Goal: Task Accomplishment & Management: Manage account settings

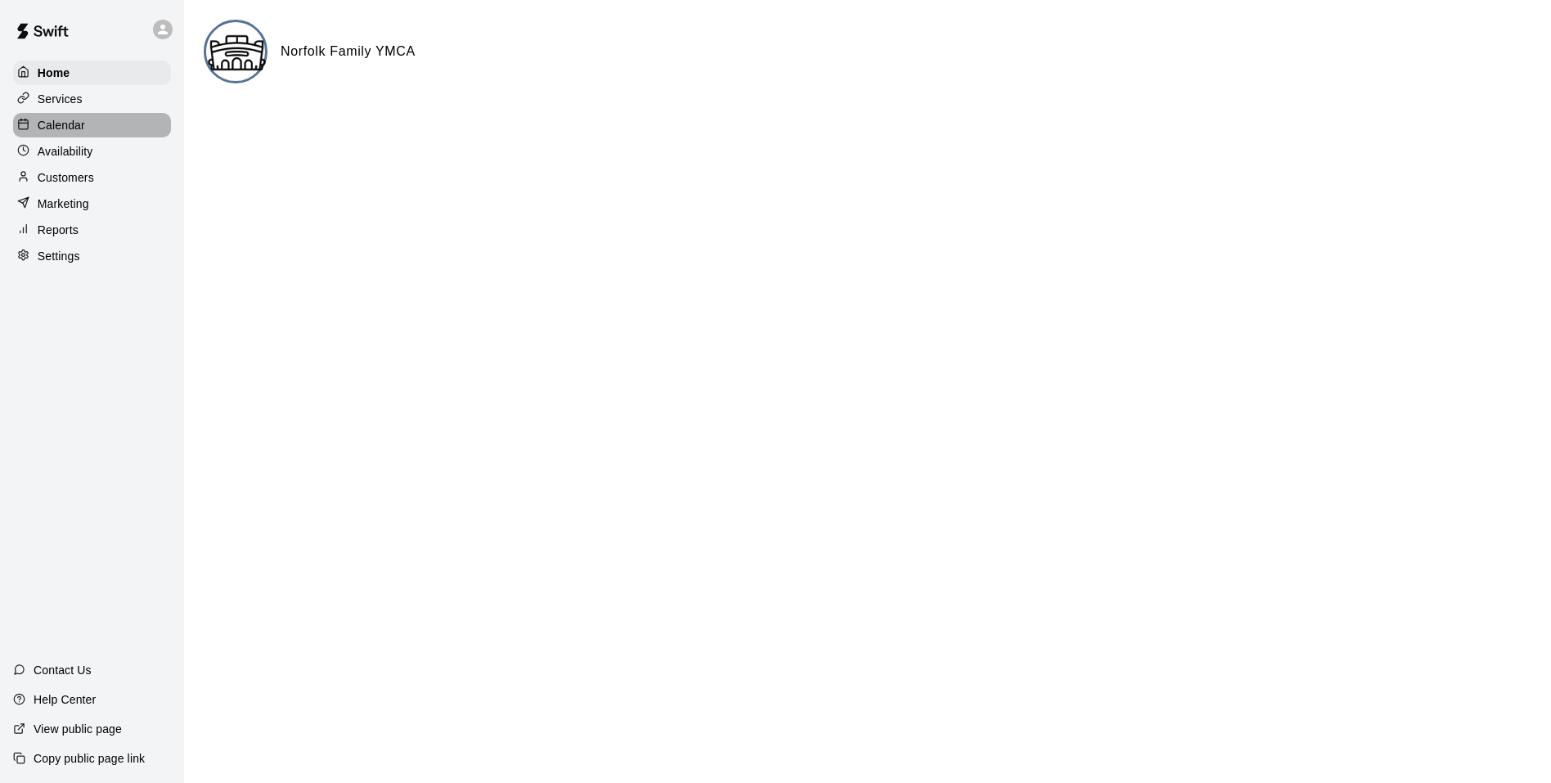
click at [68, 119] on p "Calendar" at bounding box center [61, 125] width 47 height 16
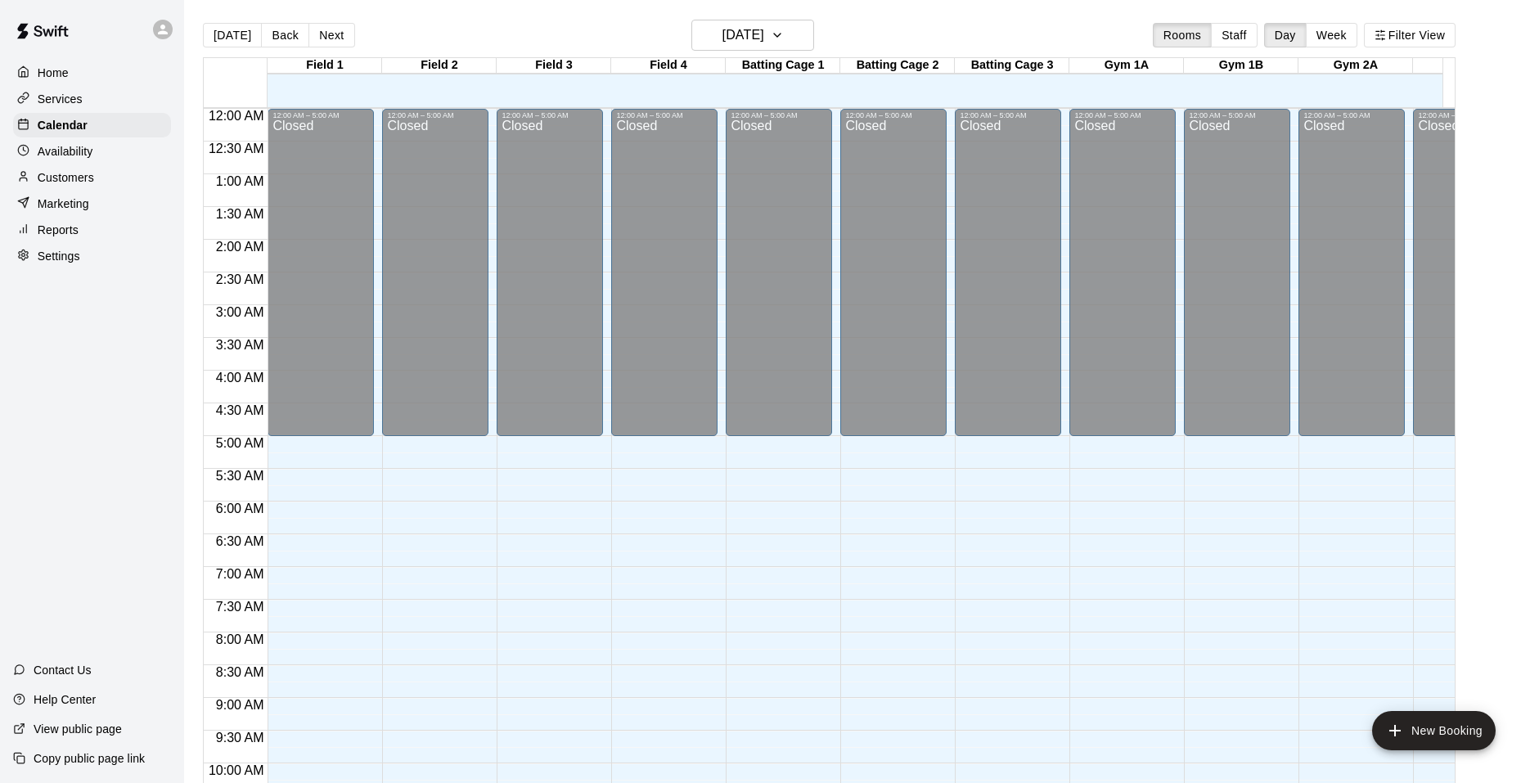
scroll to position [829, 0]
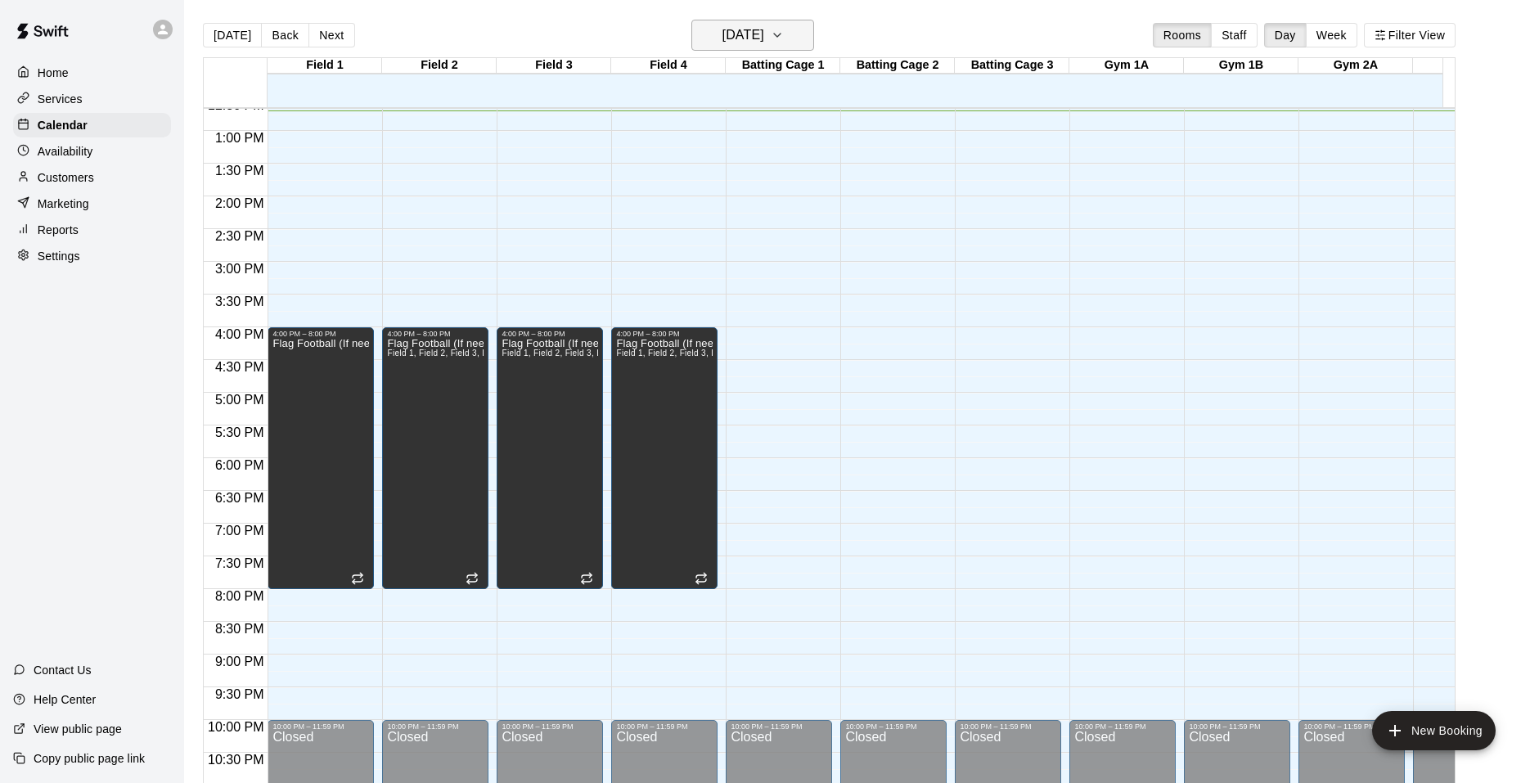
click at [814, 29] on button "[DATE]" at bounding box center [752, 35] width 123 height 31
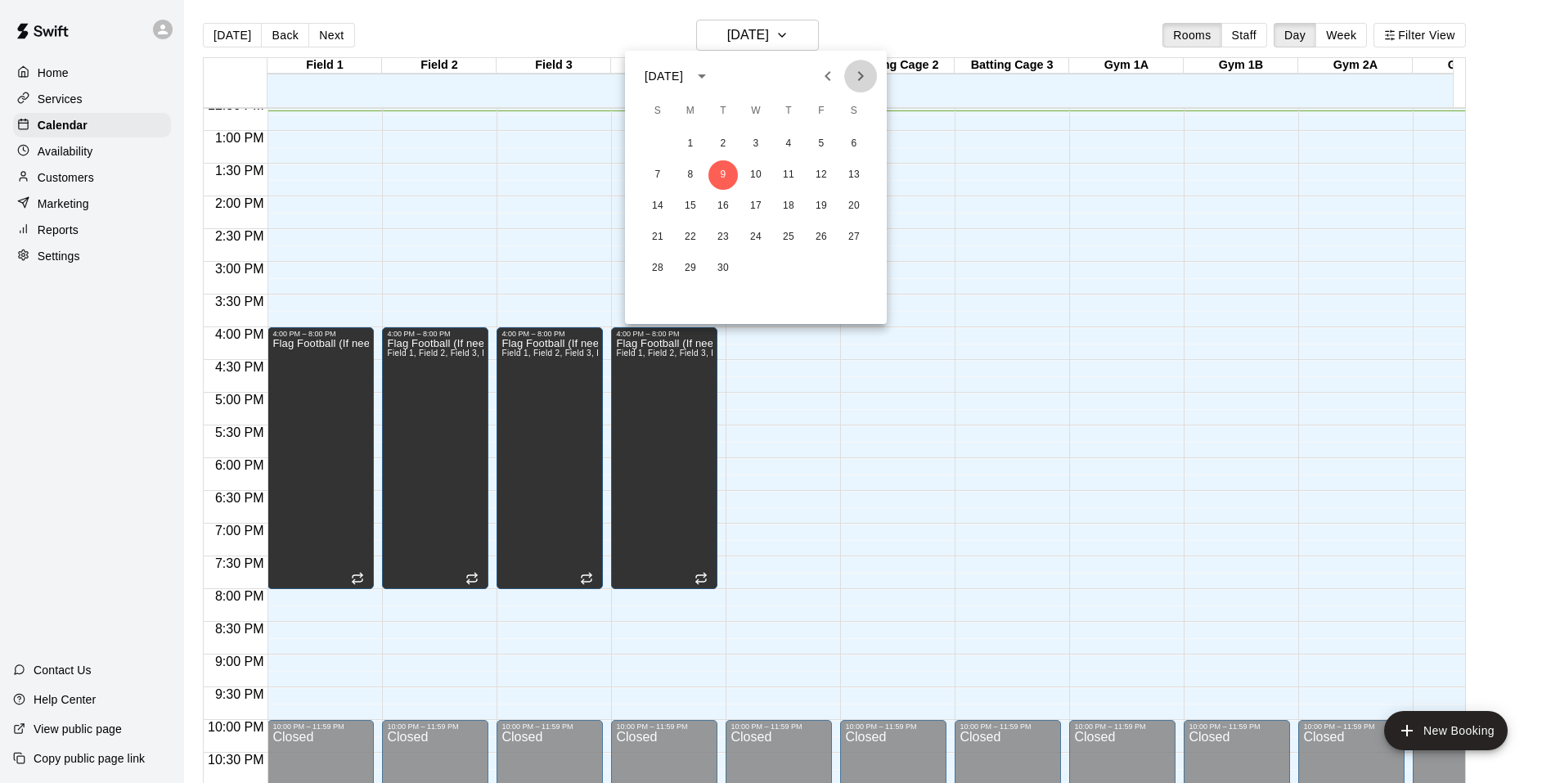
click at [869, 70] on icon "Next month" at bounding box center [861, 76] width 20 height 20
click at [849, 168] on button "11" at bounding box center [853, 174] width 29 height 29
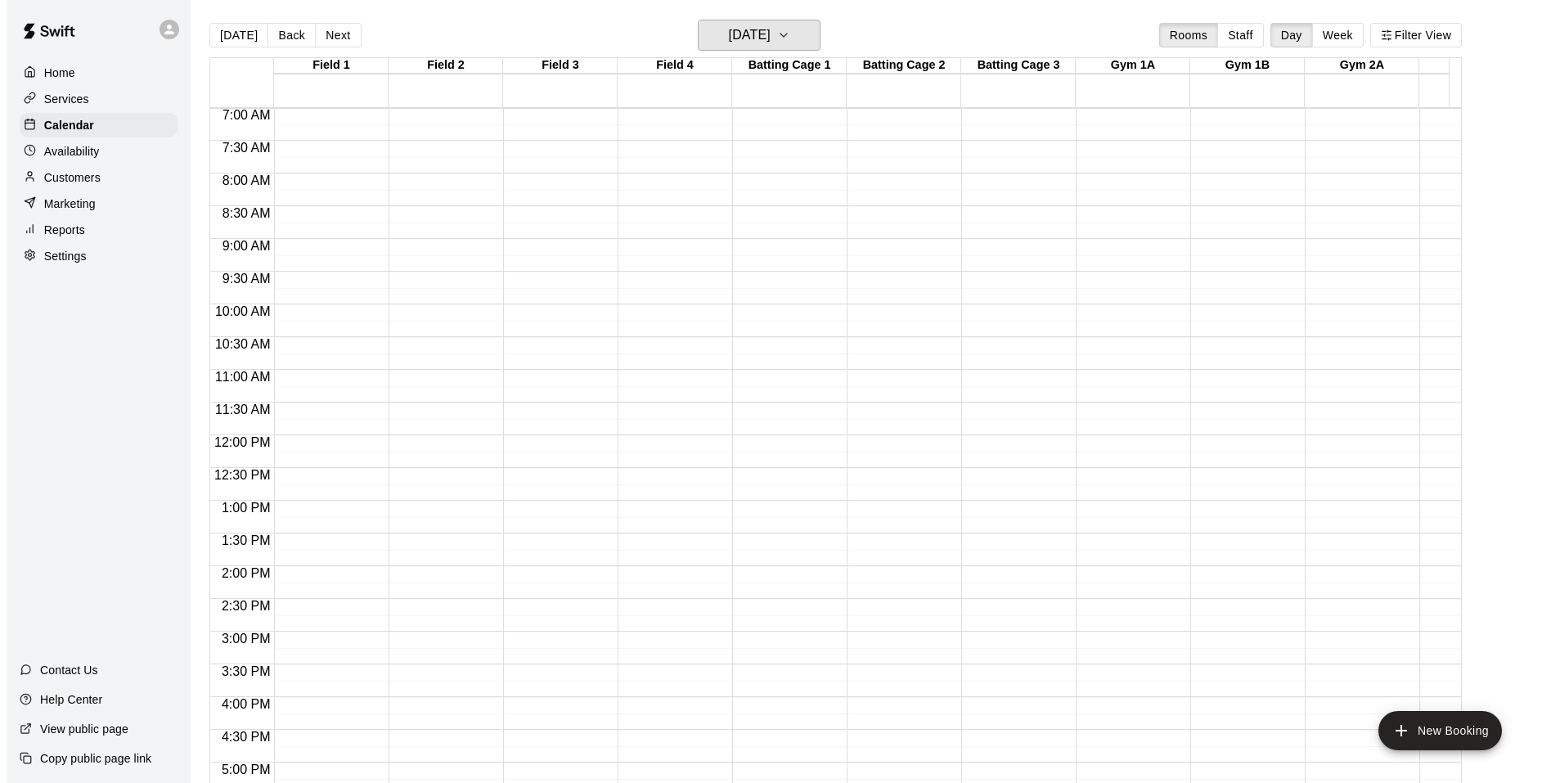
scroll to position [338, 0]
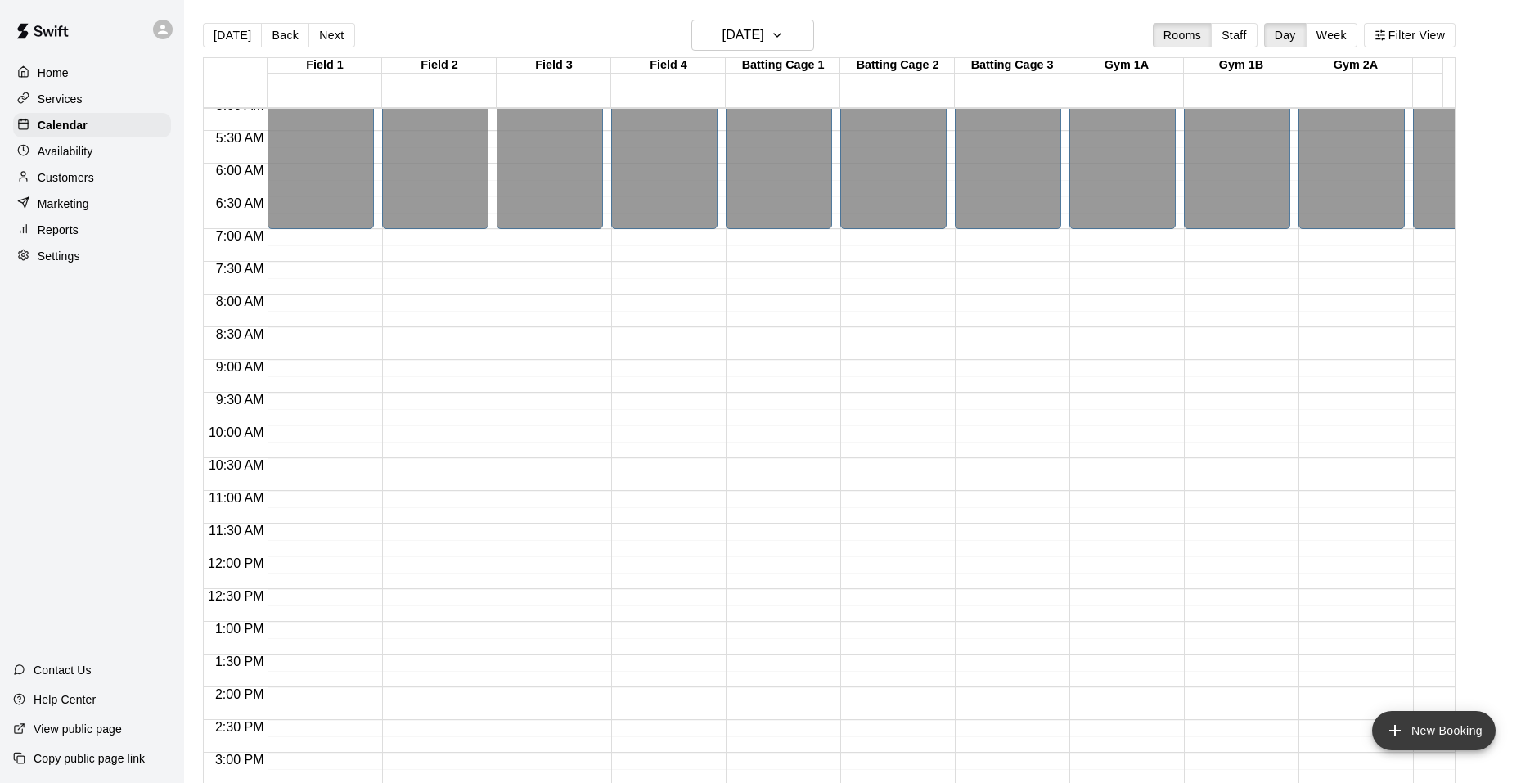
click at [1421, 731] on button "New Booking" at bounding box center [1434, 730] width 124 height 39
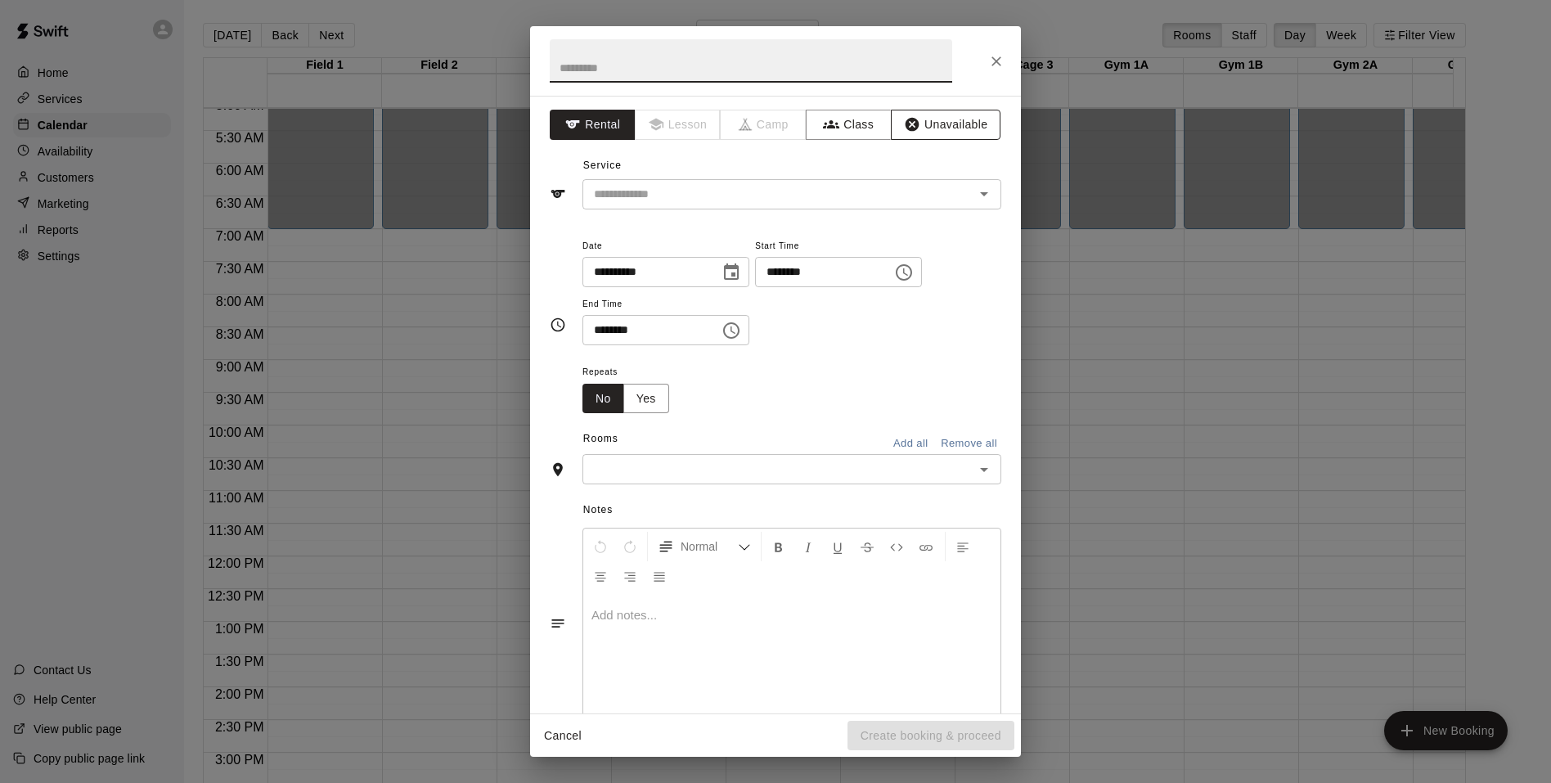
click at [916, 115] on button "Unavailable" at bounding box center [946, 125] width 110 height 30
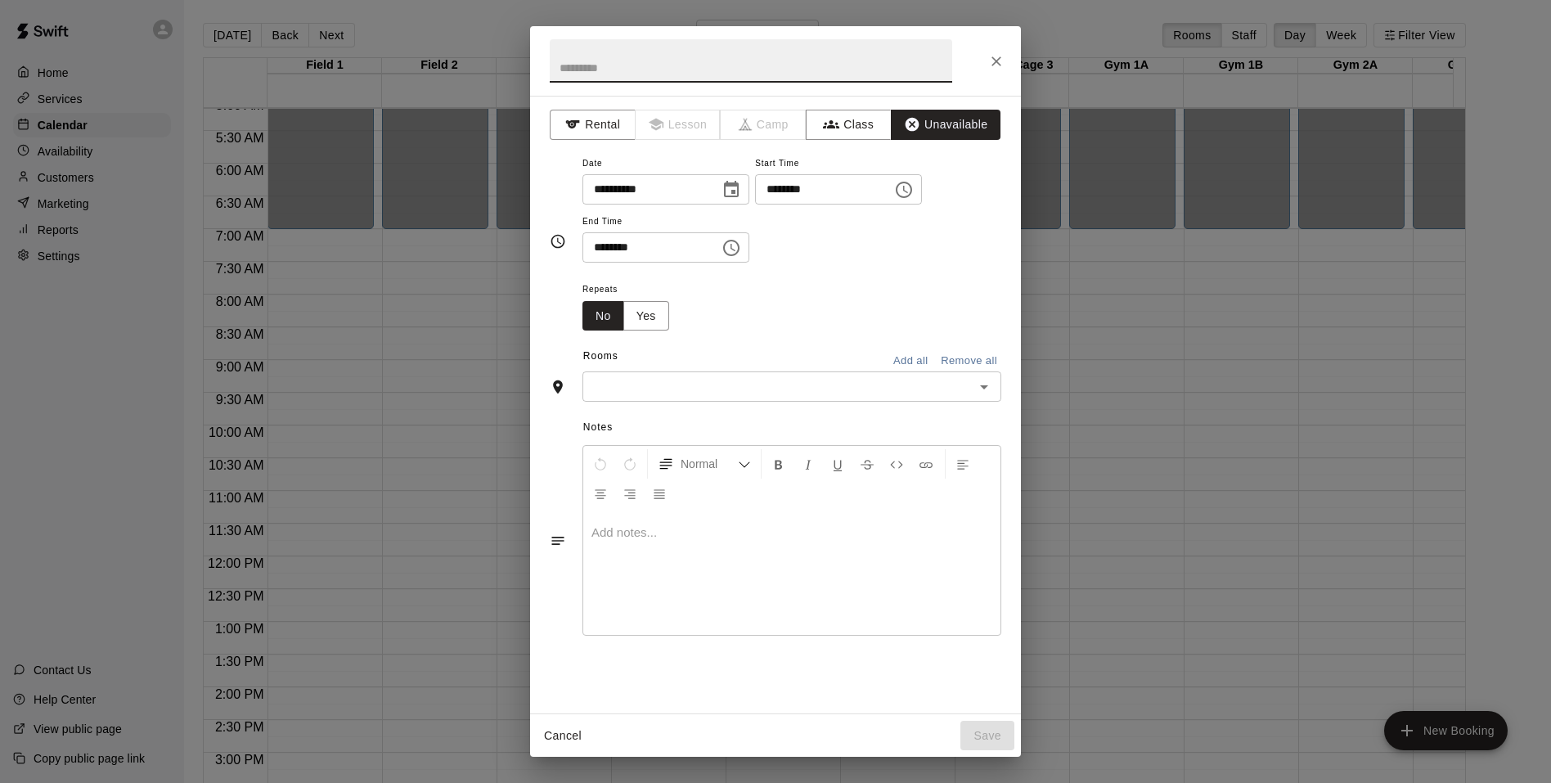
click at [628, 58] on input "text" at bounding box center [751, 60] width 403 height 43
type input "**********"
click at [881, 191] on input "********" at bounding box center [818, 189] width 126 height 30
type input "********"
click at [740, 250] on icon "Choose time, selected time is 12:30 PM" at bounding box center [731, 248] width 16 height 16
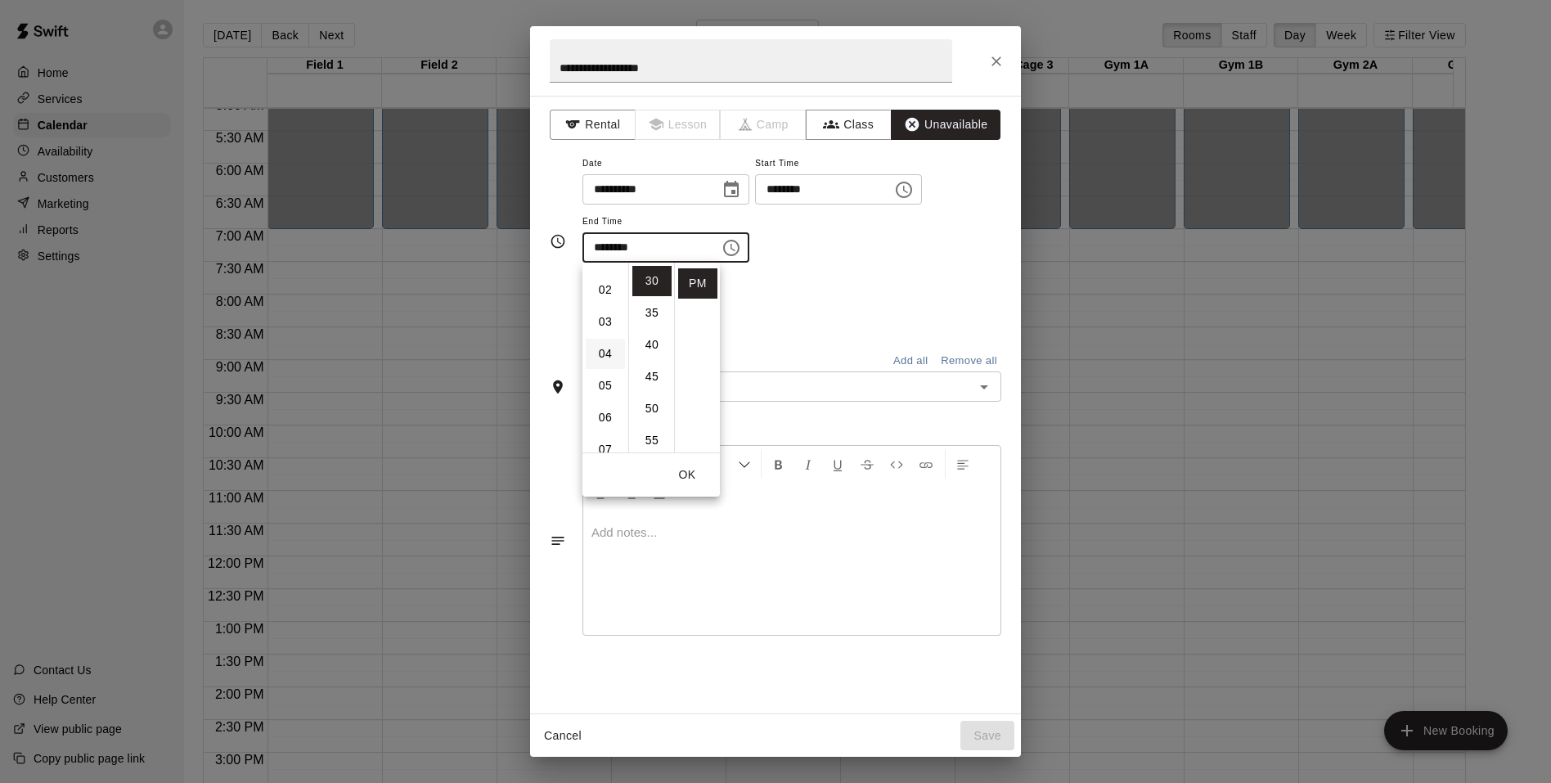
scroll to position [82, 0]
click at [603, 350] on li "05" at bounding box center [605, 359] width 39 height 30
click at [654, 289] on li "00" at bounding box center [651, 281] width 39 height 30
type input "********"
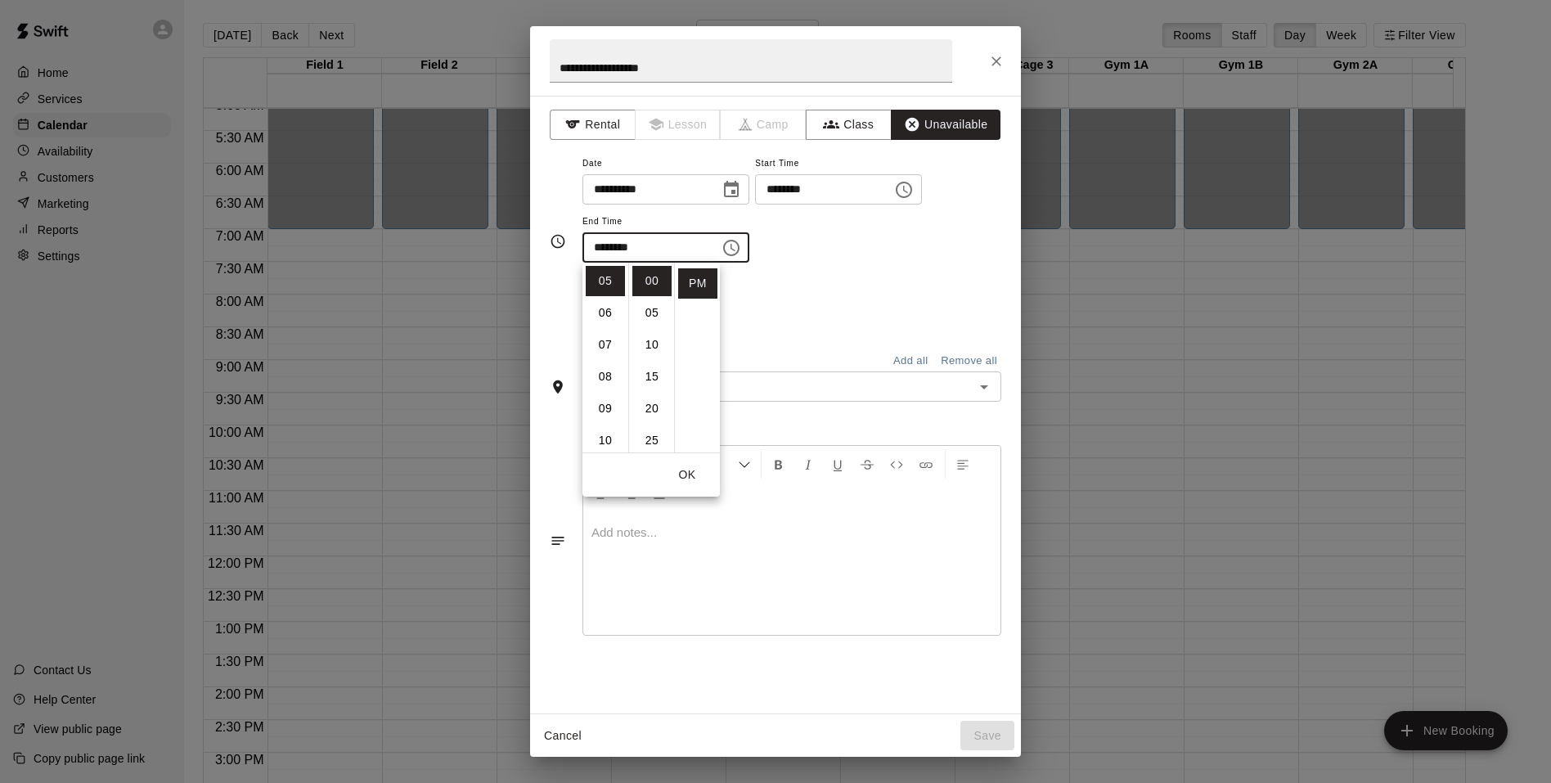
click at [851, 277] on div "**********" at bounding box center [791, 216] width 419 height 127
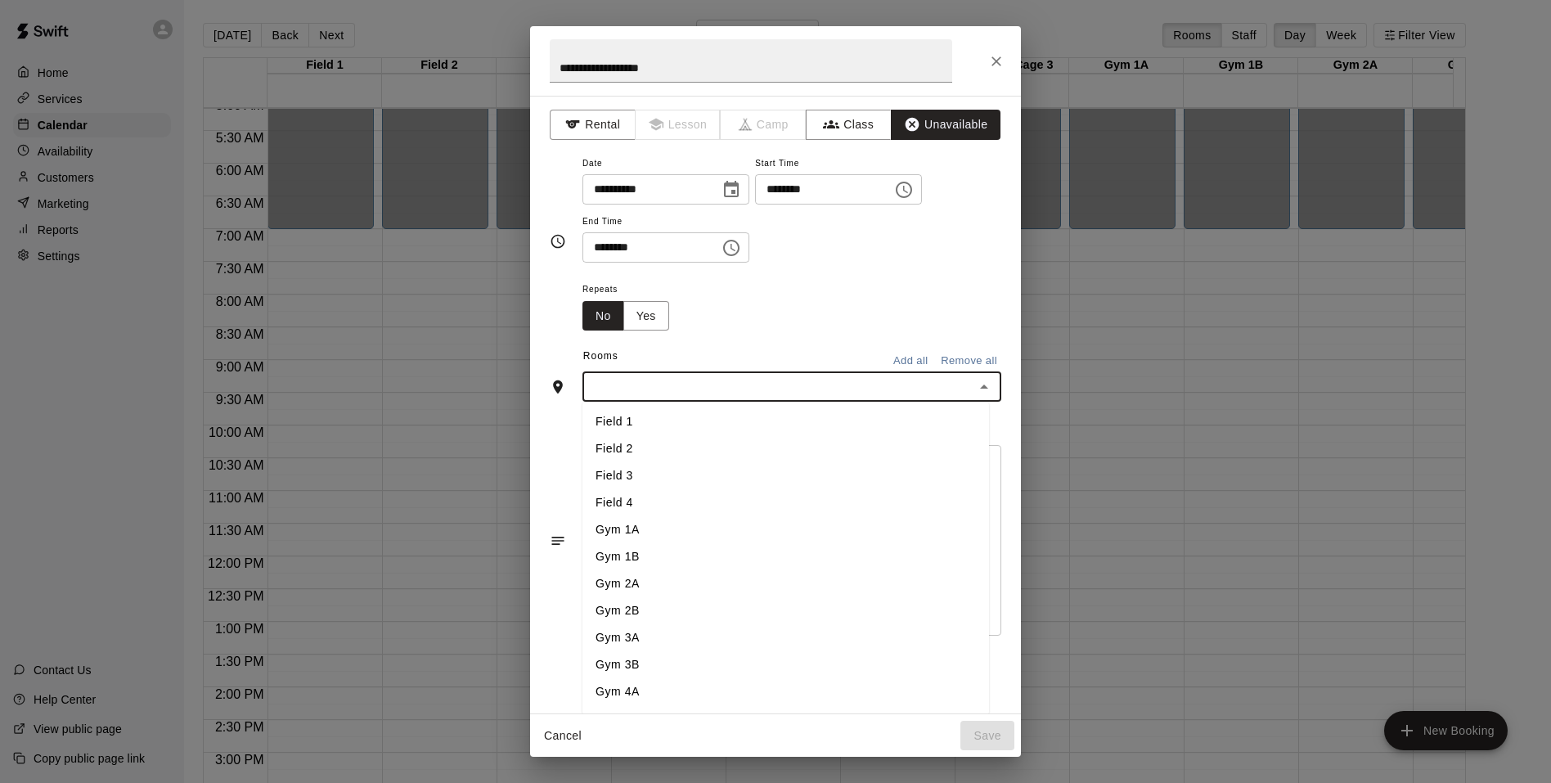
click at [673, 380] on input "text" at bounding box center [778, 386] width 382 height 20
click at [645, 535] on li "Gym 1A" at bounding box center [785, 529] width 407 height 27
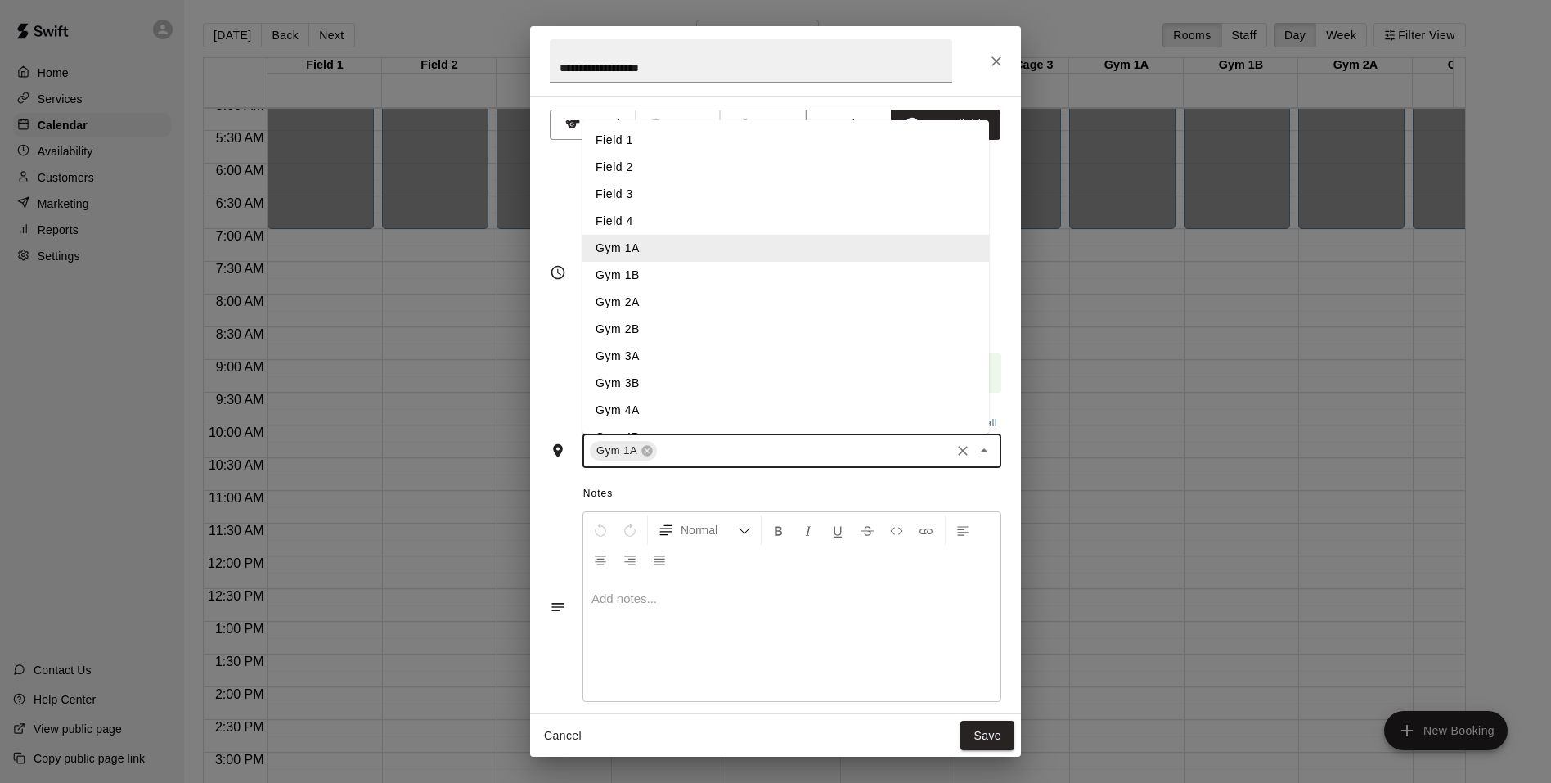
click at [722, 457] on input "text" at bounding box center [803, 451] width 289 height 20
click at [626, 278] on li "Gym 1B" at bounding box center [785, 275] width 407 height 27
click at [764, 442] on input "text" at bounding box center [840, 451] width 216 height 20
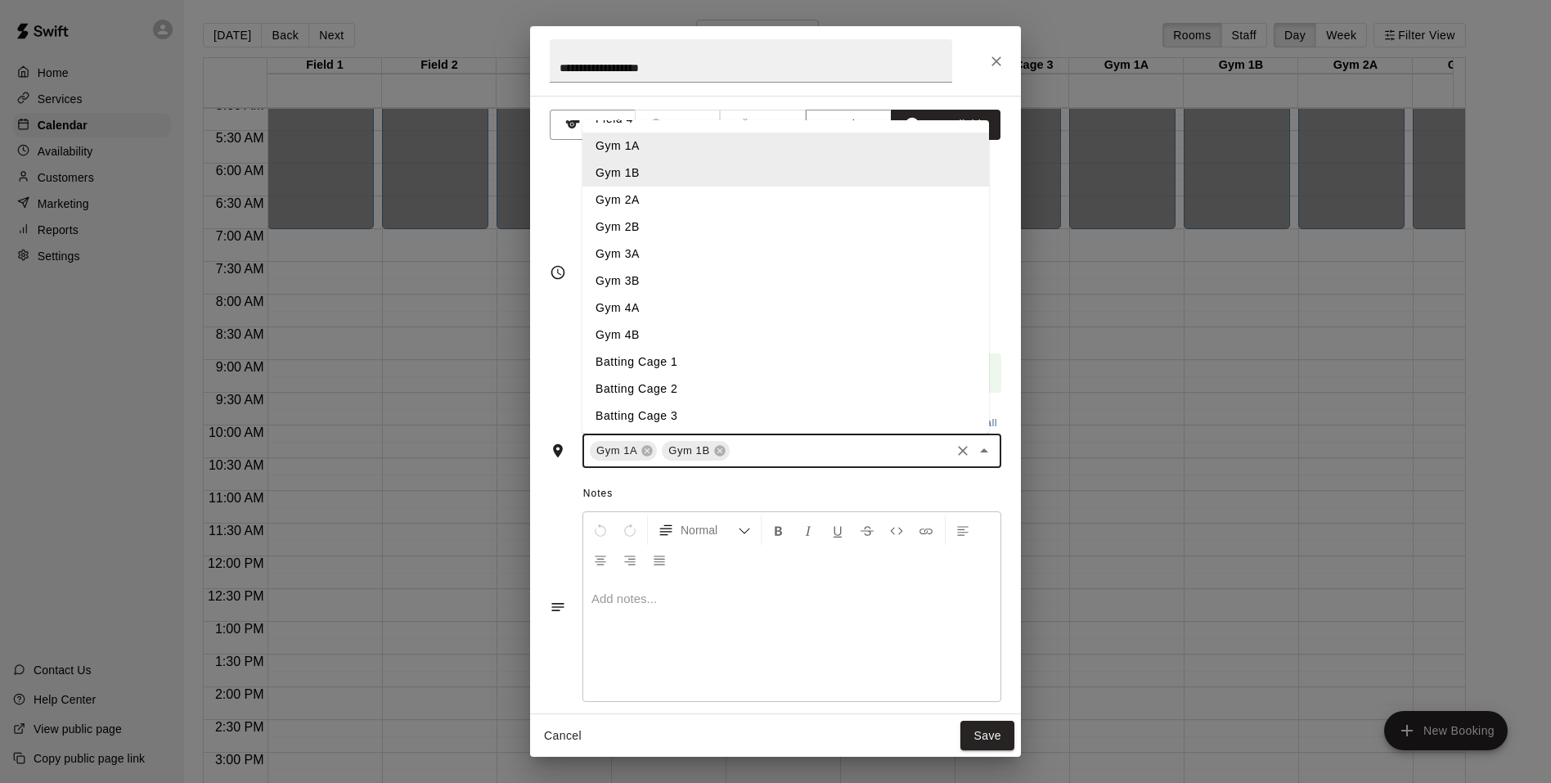
scroll to position [240, 0]
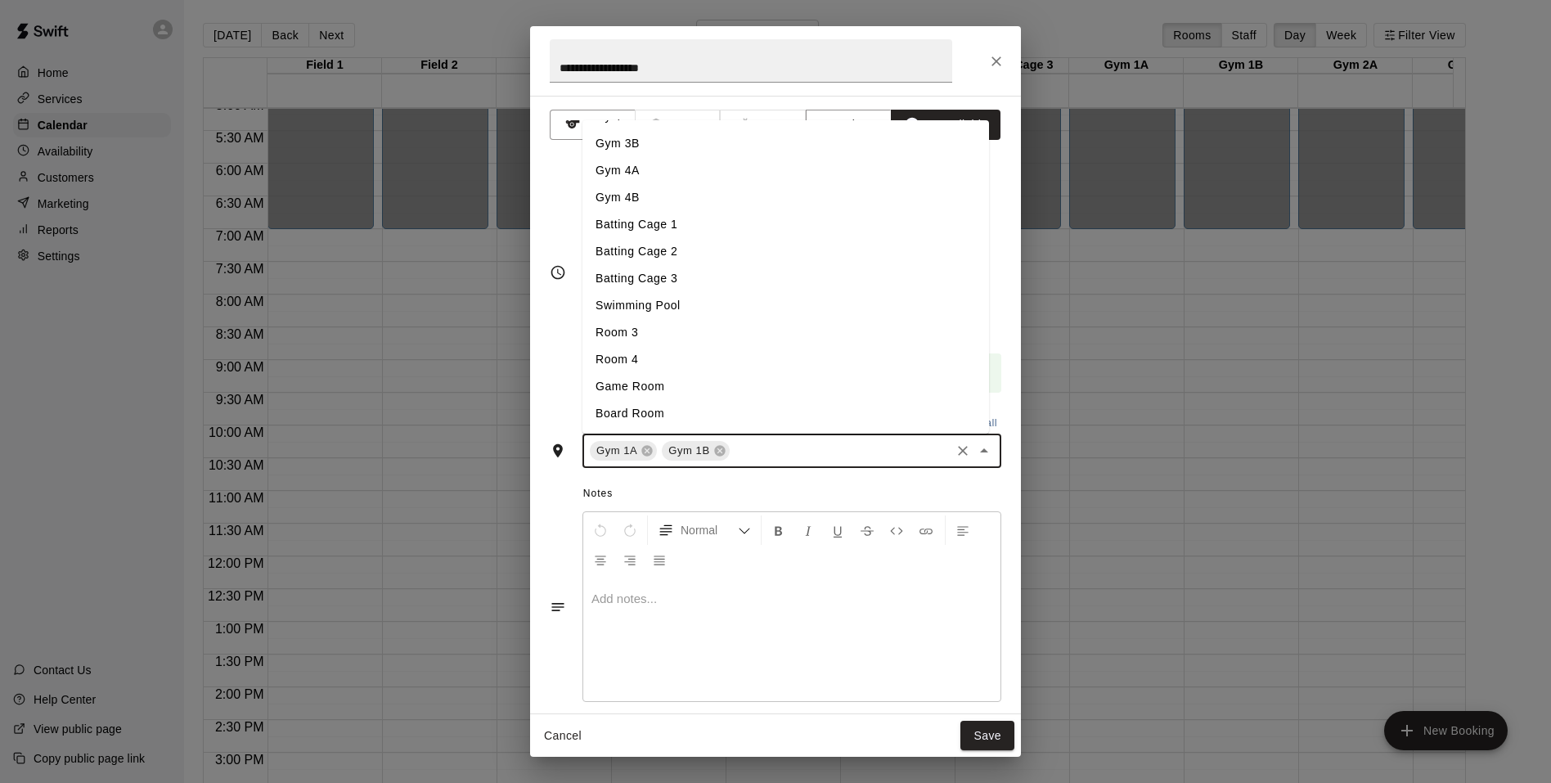
click at [679, 328] on li "Room 3" at bounding box center [785, 332] width 407 height 27
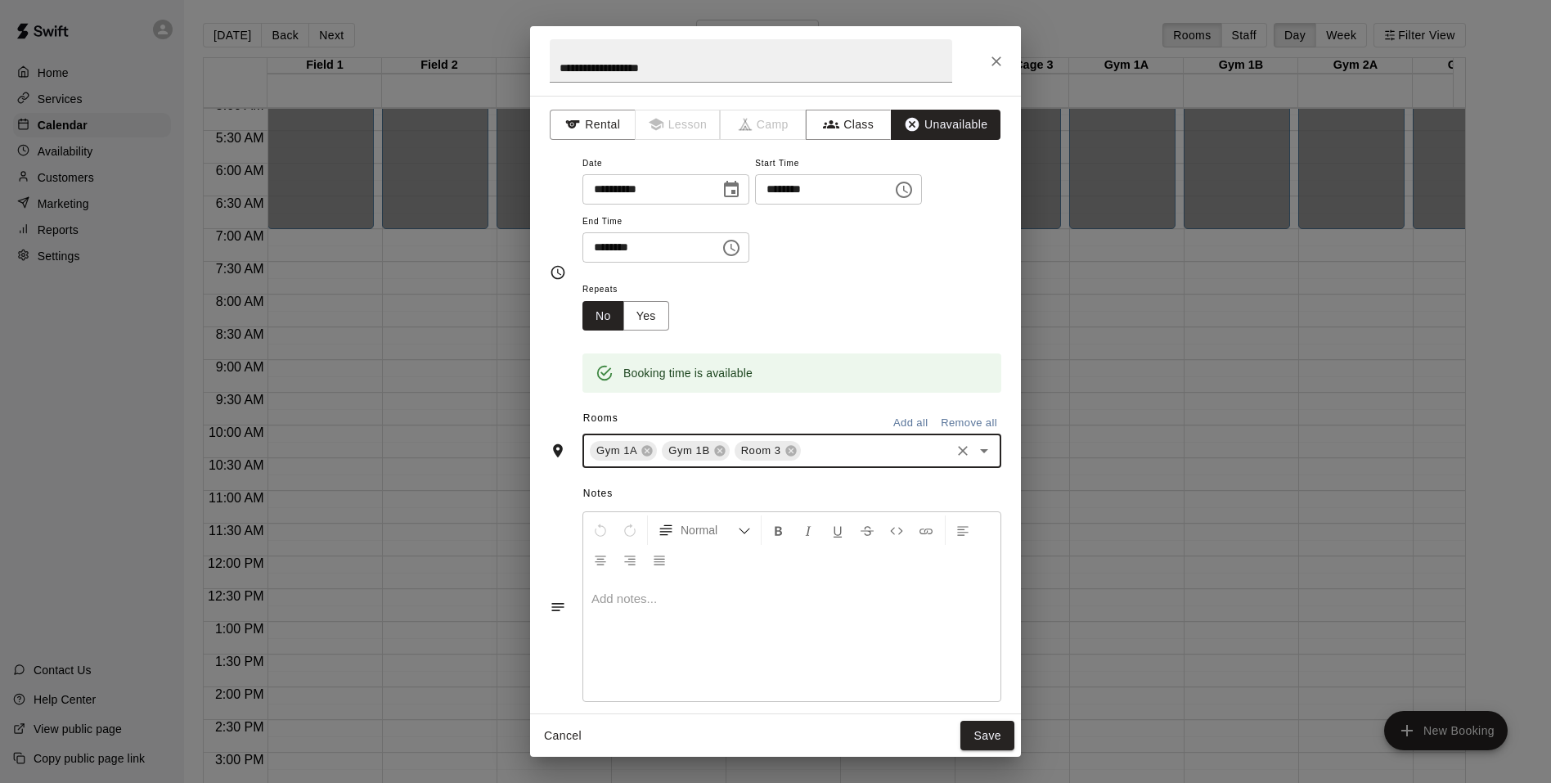
click at [839, 458] on input "text" at bounding box center [875, 451] width 145 height 20
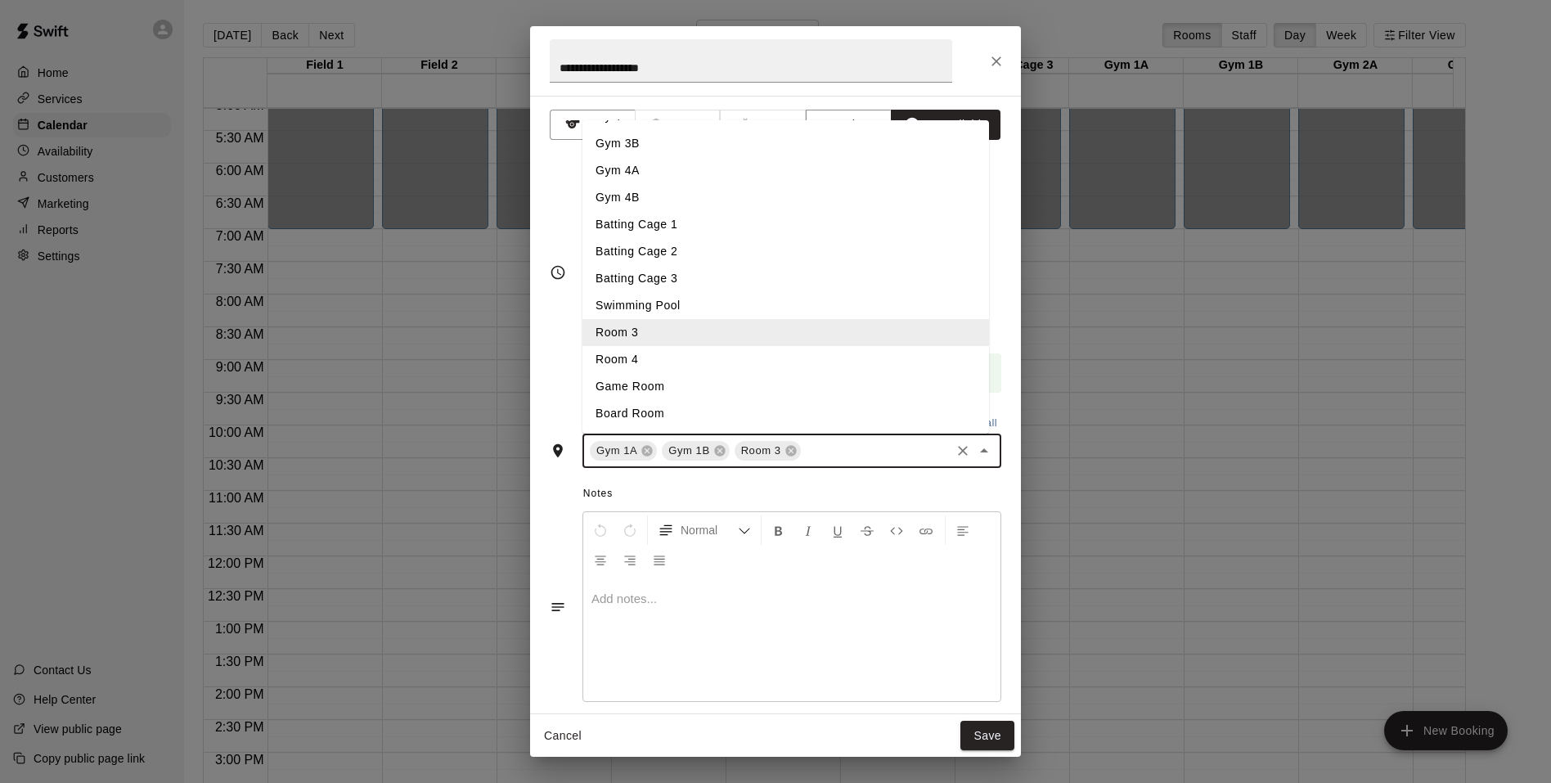
click at [636, 357] on li "Room 4" at bounding box center [785, 359] width 407 height 27
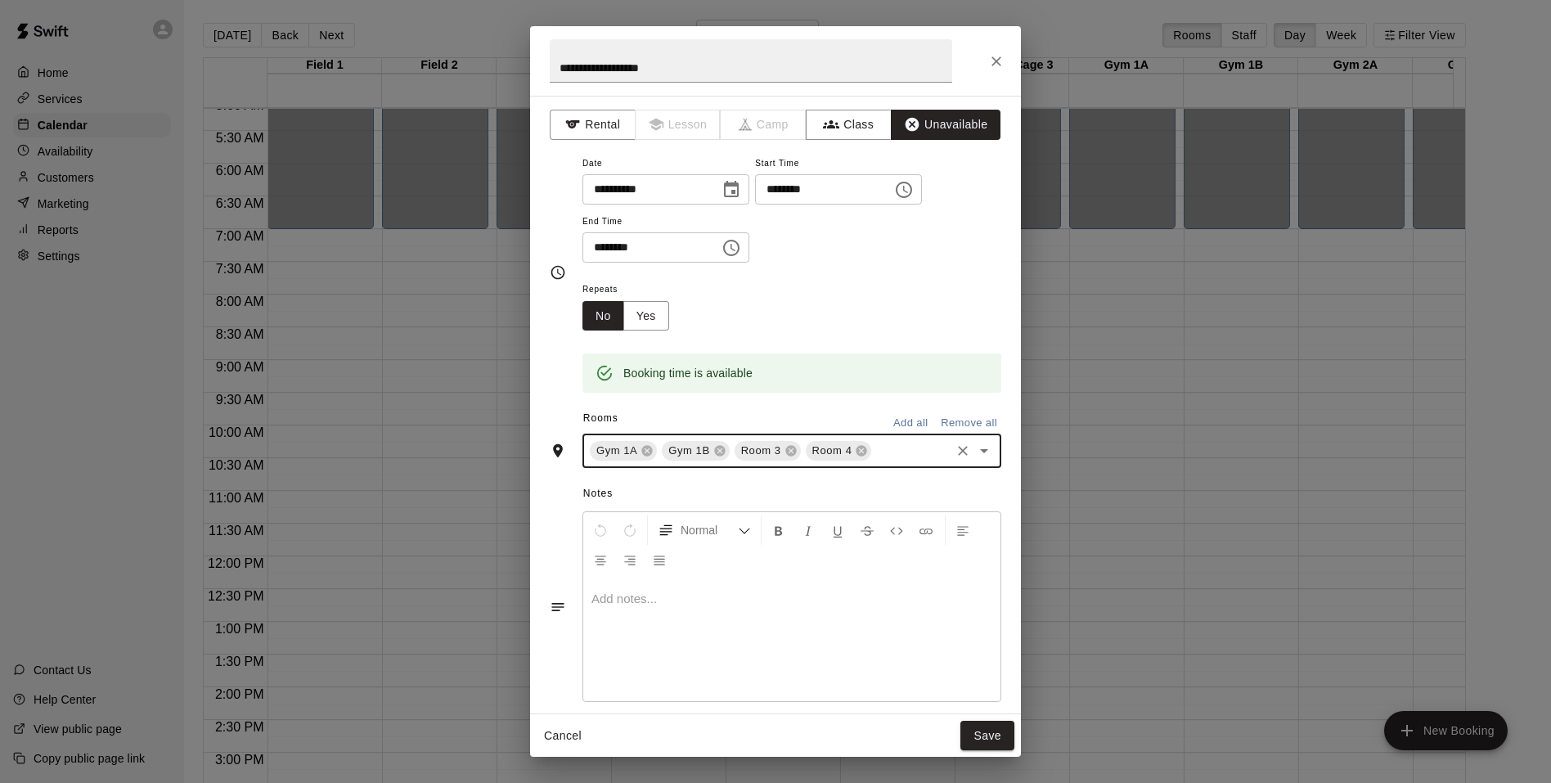
click at [908, 452] on input "text" at bounding box center [911, 451] width 74 height 20
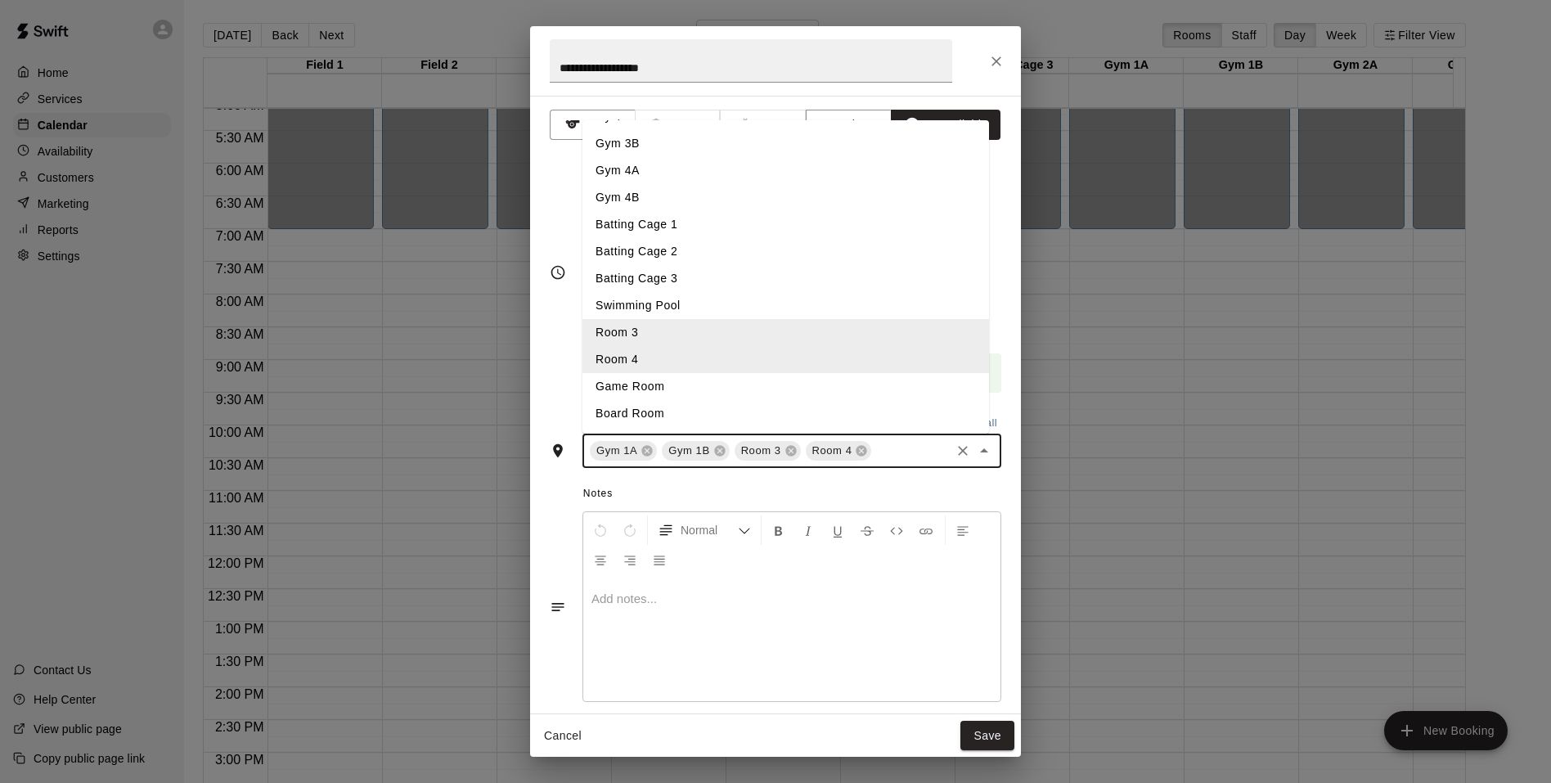
click at [655, 300] on li "Swimming Pool" at bounding box center [785, 305] width 407 height 27
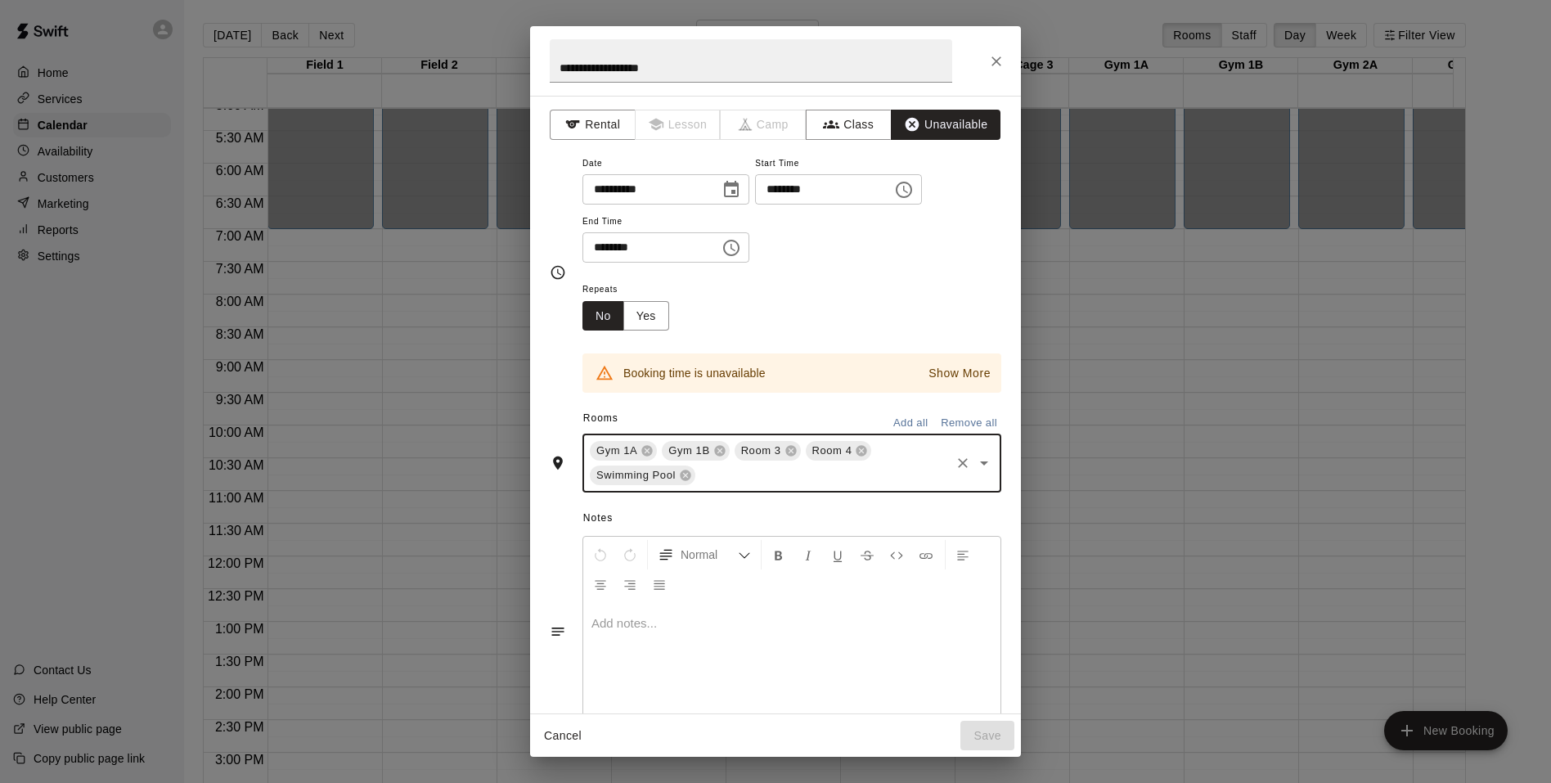
click at [949, 375] on p "Show More" at bounding box center [960, 373] width 62 height 17
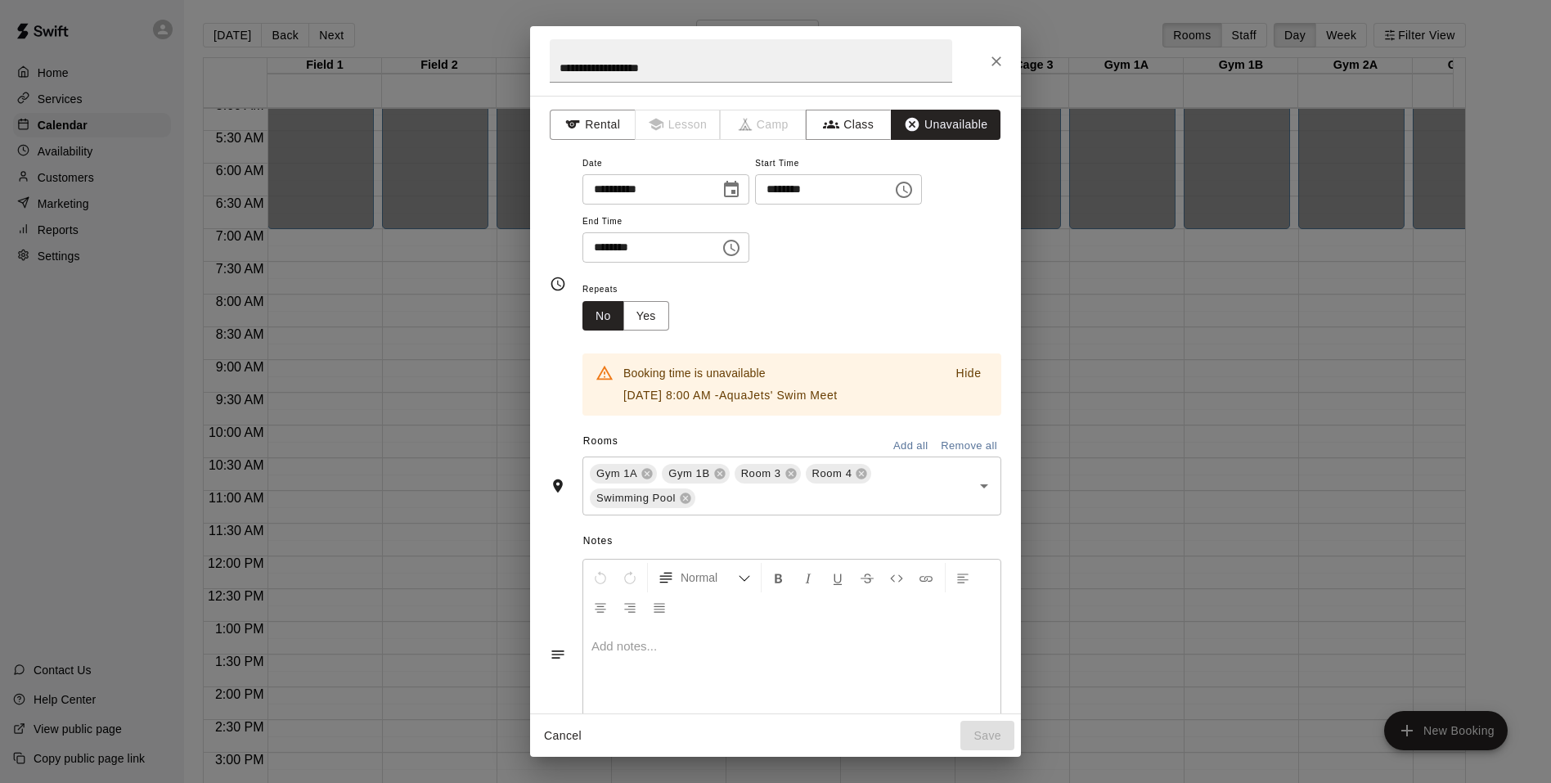
click at [965, 373] on p "Hide" at bounding box center [968, 373] width 25 height 17
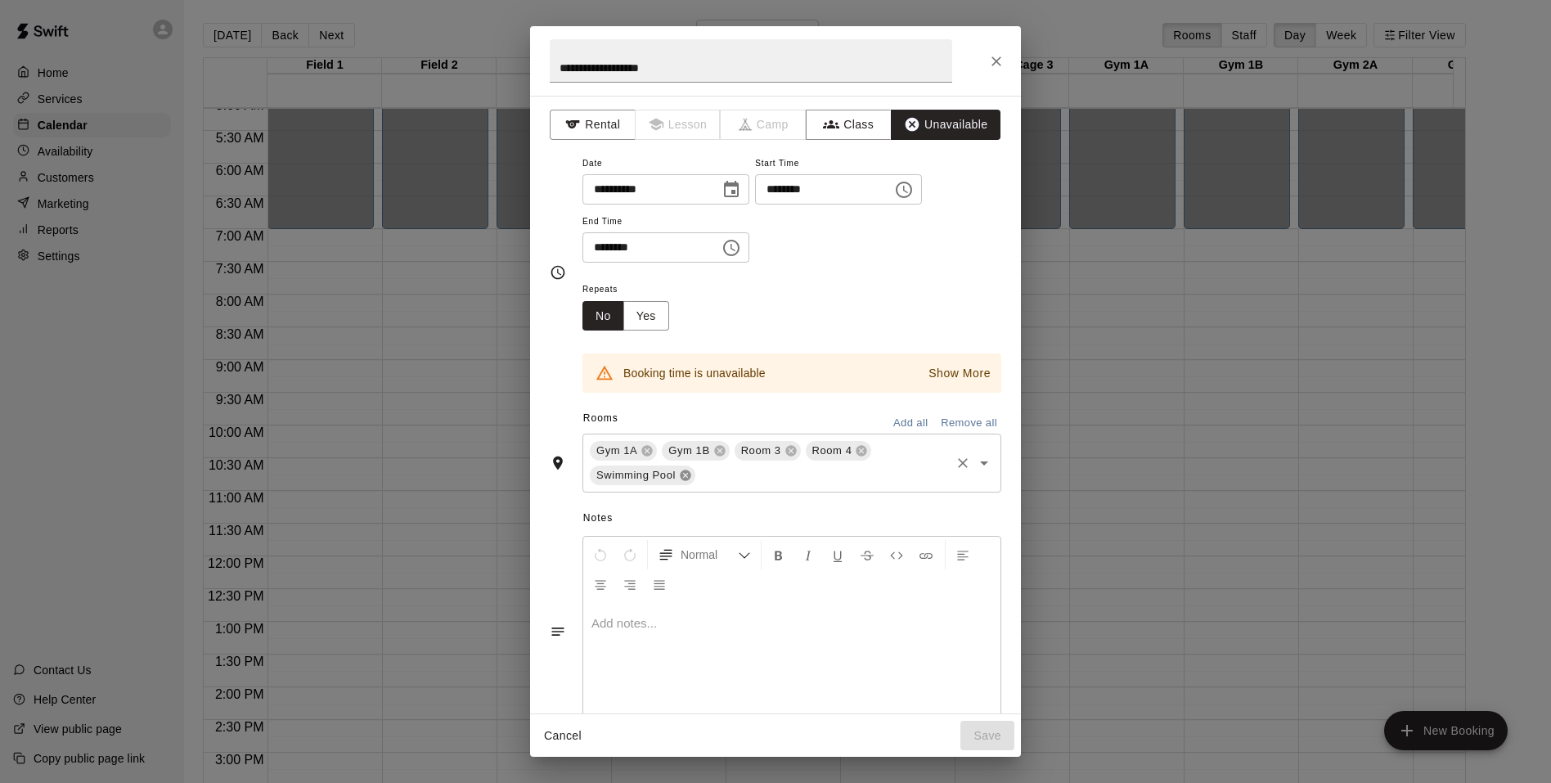
click at [686, 478] on icon at bounding box center [685, 475] width 11 height 11
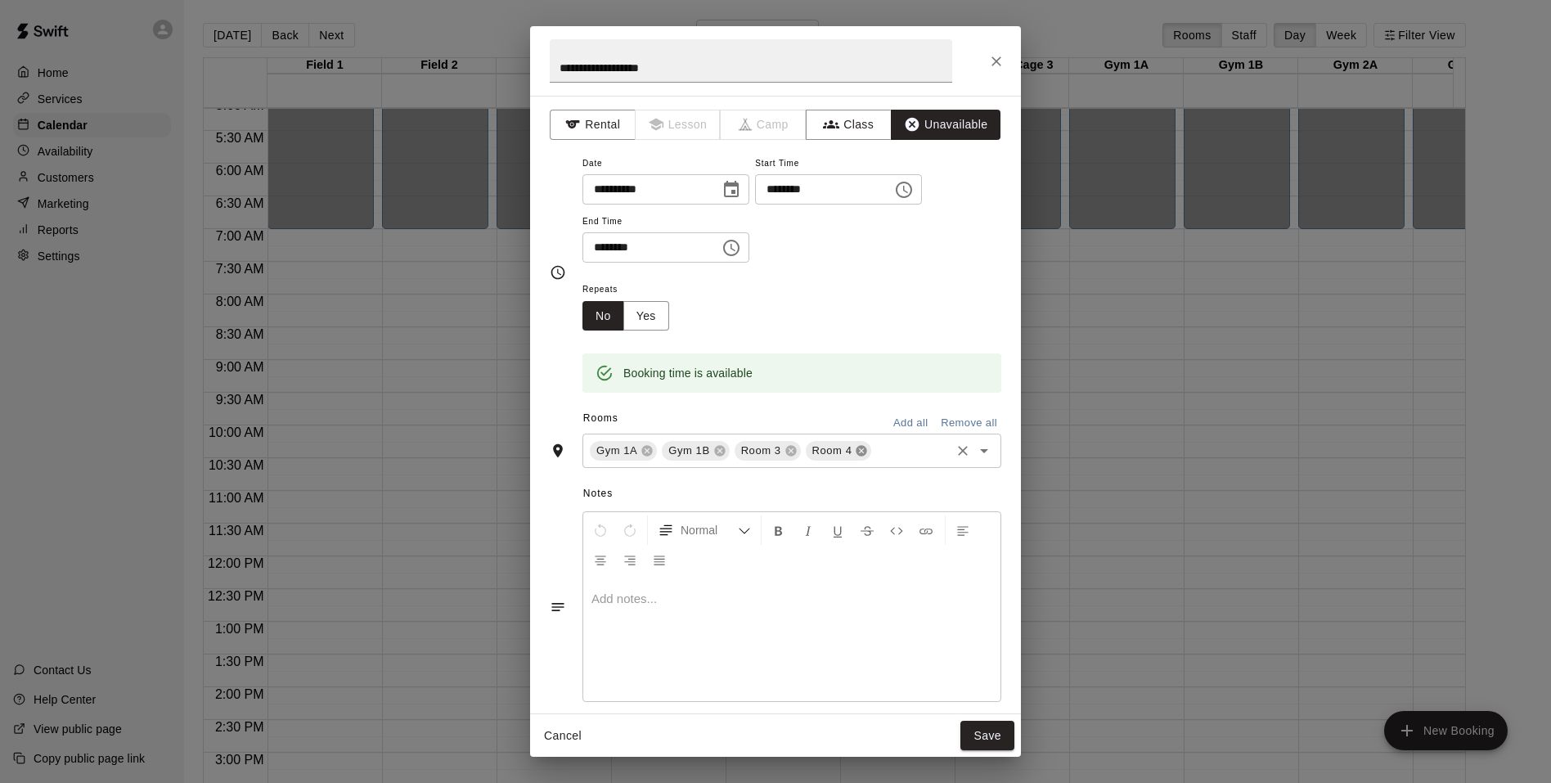
click at [861, 452] on icon at bounding box center [862, 451] width 11 height 11
click at [974, 446] on icon "Open" at bounding box center [984, 451] width 20 height 20
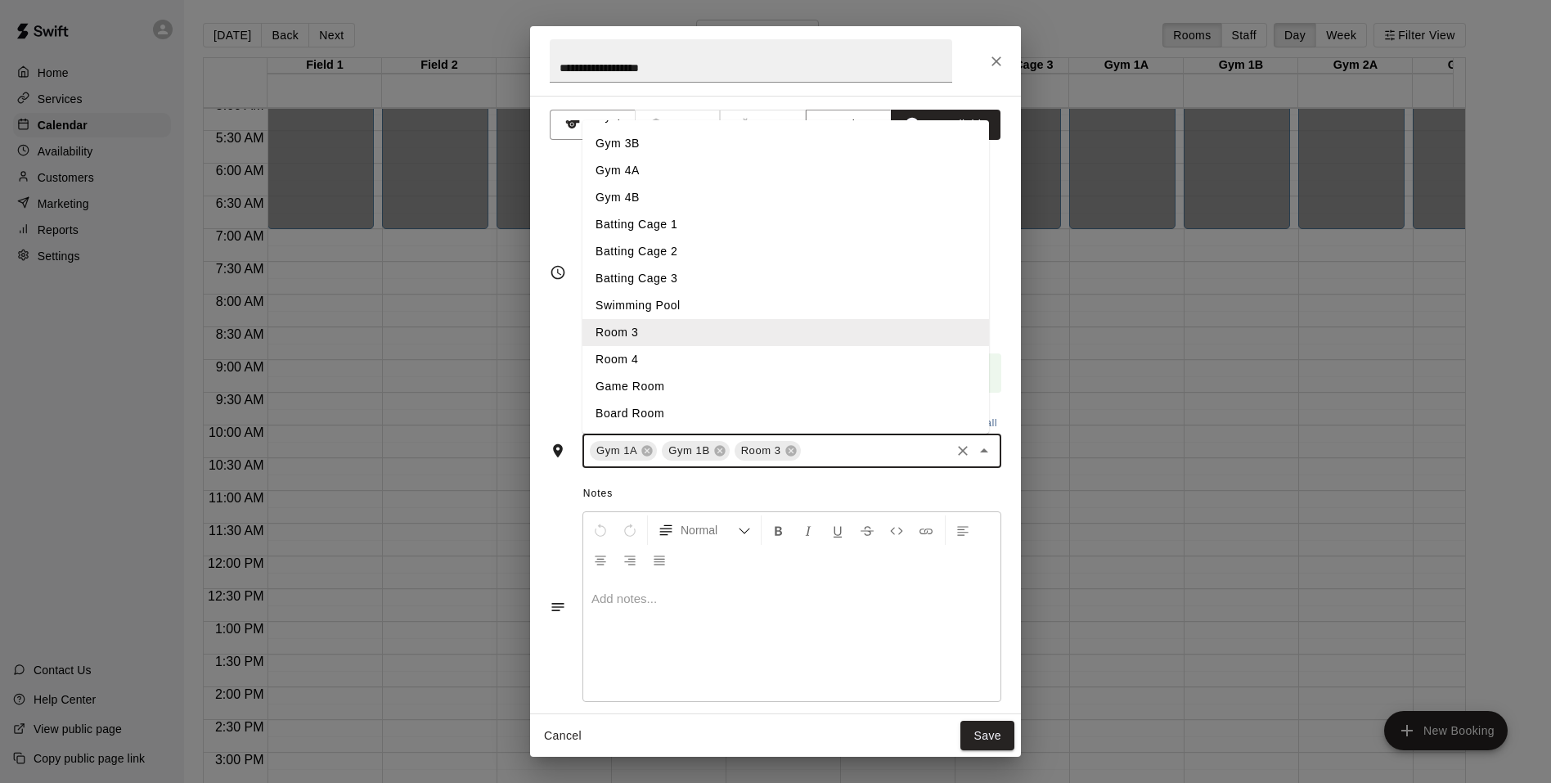
click at [659, 304] on li "Swimming Pool" at bounding box center [785, 305] width 407 height 27
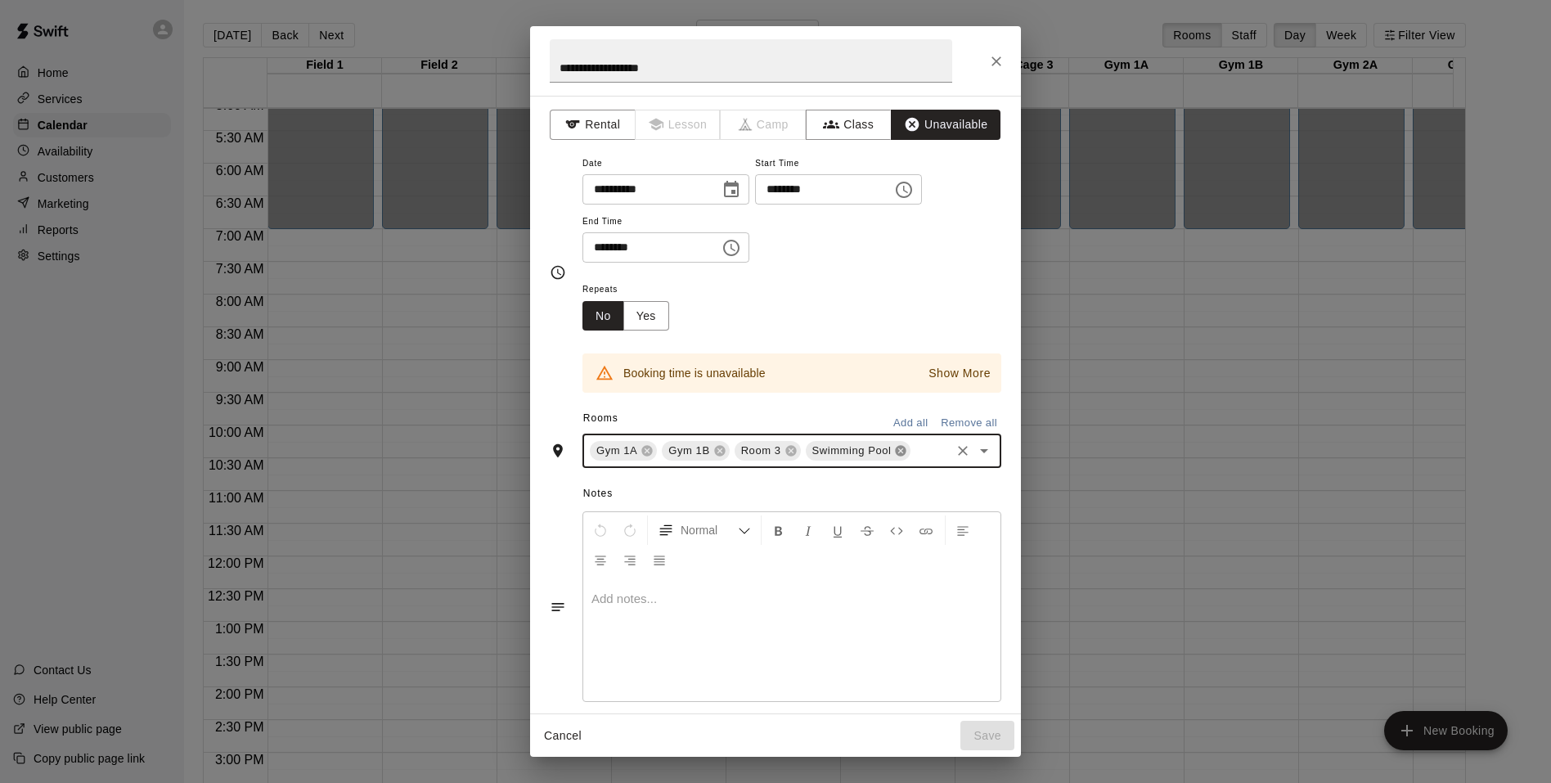
click at [902, 451] on icon at bounding box center [901, 451] width 11 height 11
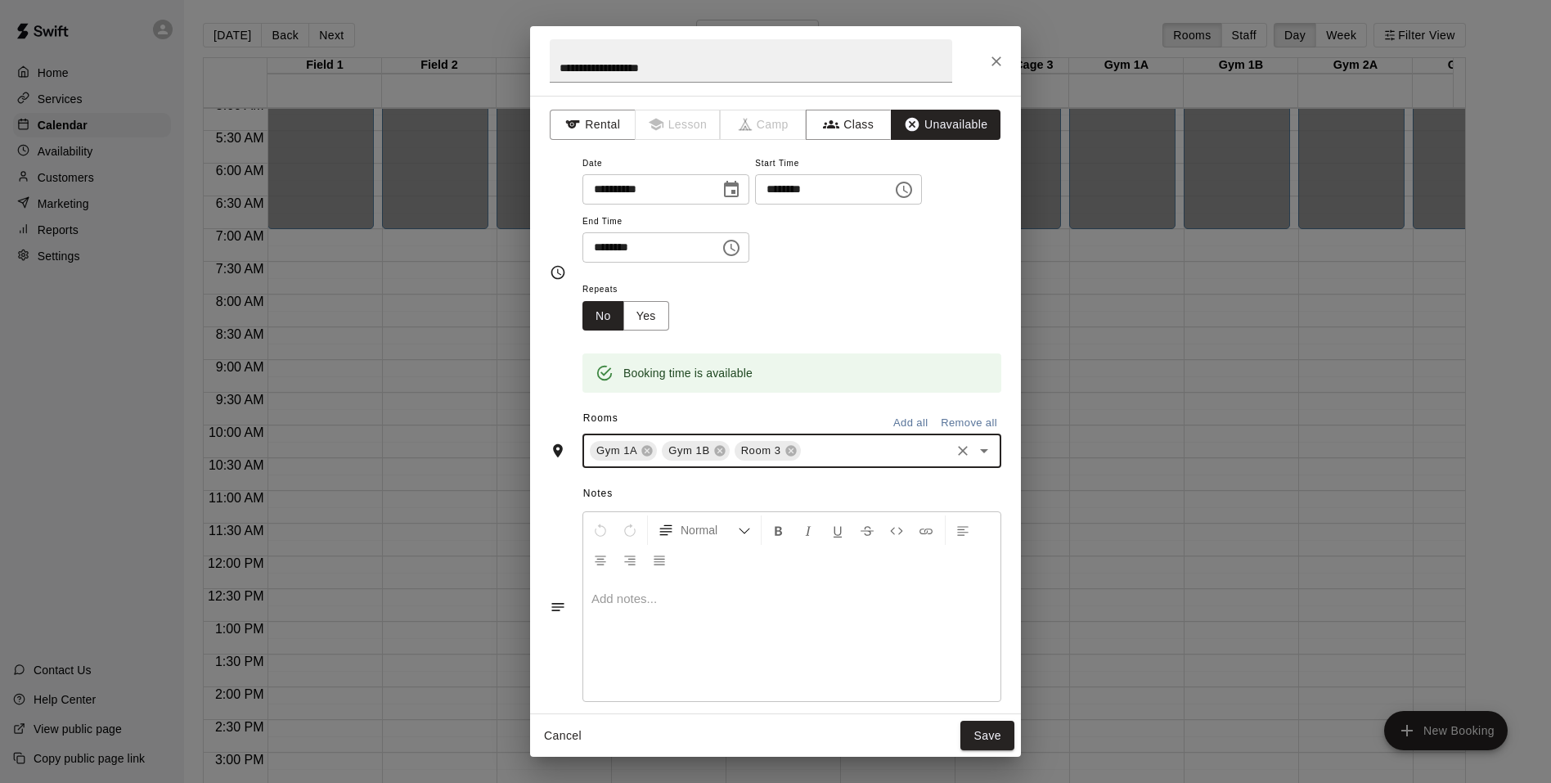
click at [974, 445] on icon "Open" at bounding box center [984, 451] width 20 height 20
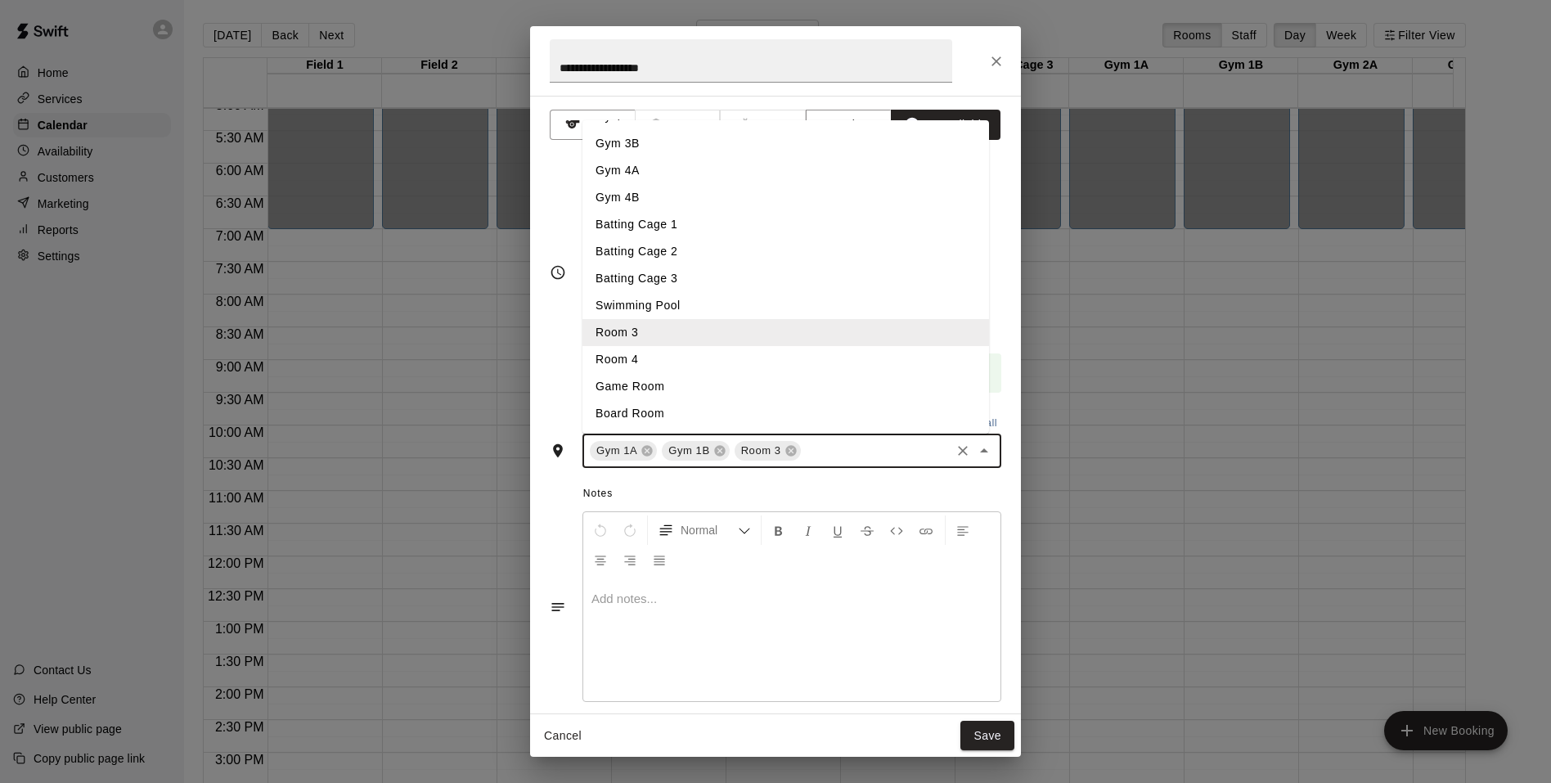
click at [645, 367] on li "Room 4" at bounding box center [785, 359] width 407 height 27
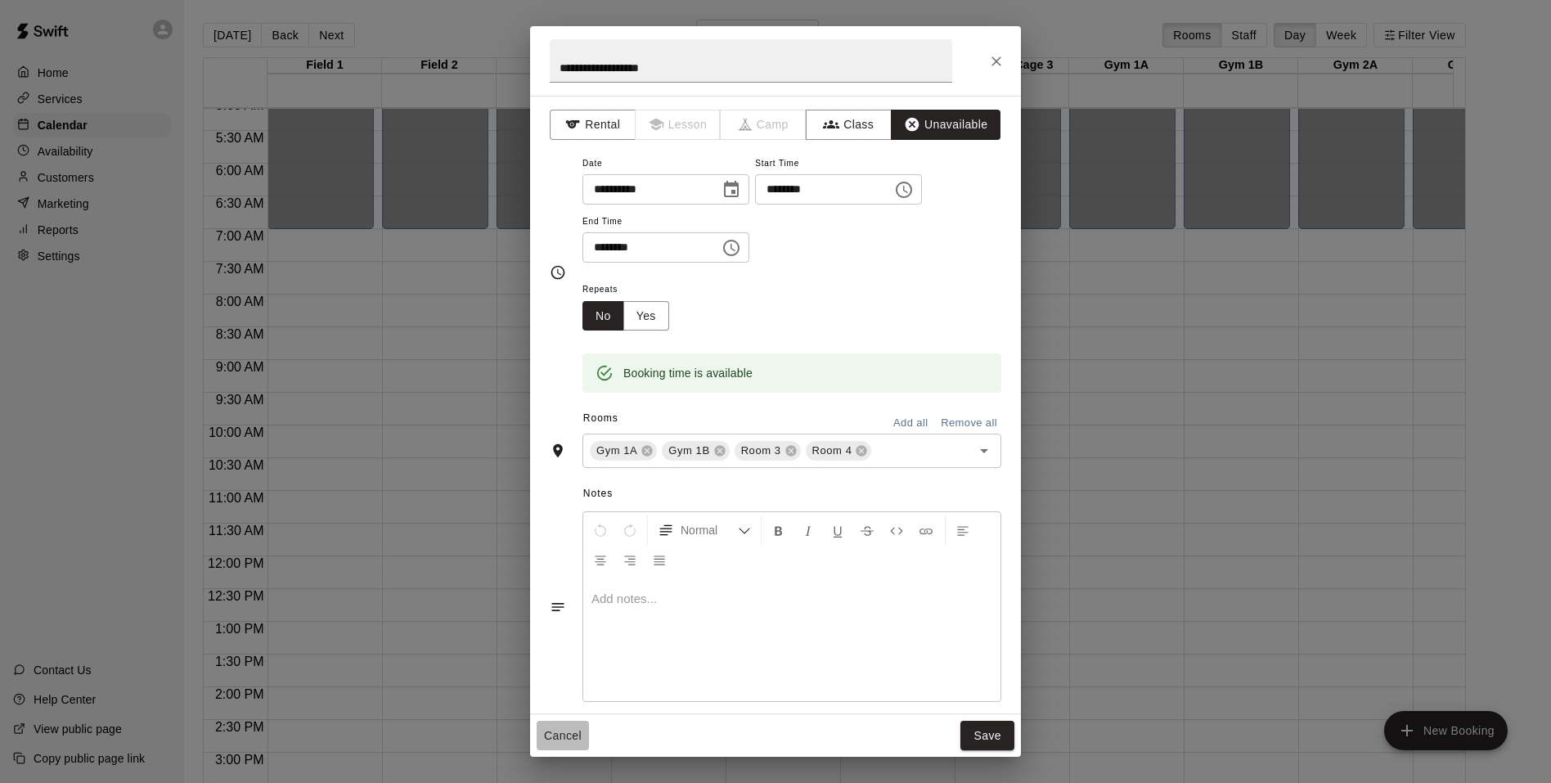
click at [574, 737] on button "Cancel" at bounding box center [563, 736] width 52 height 30
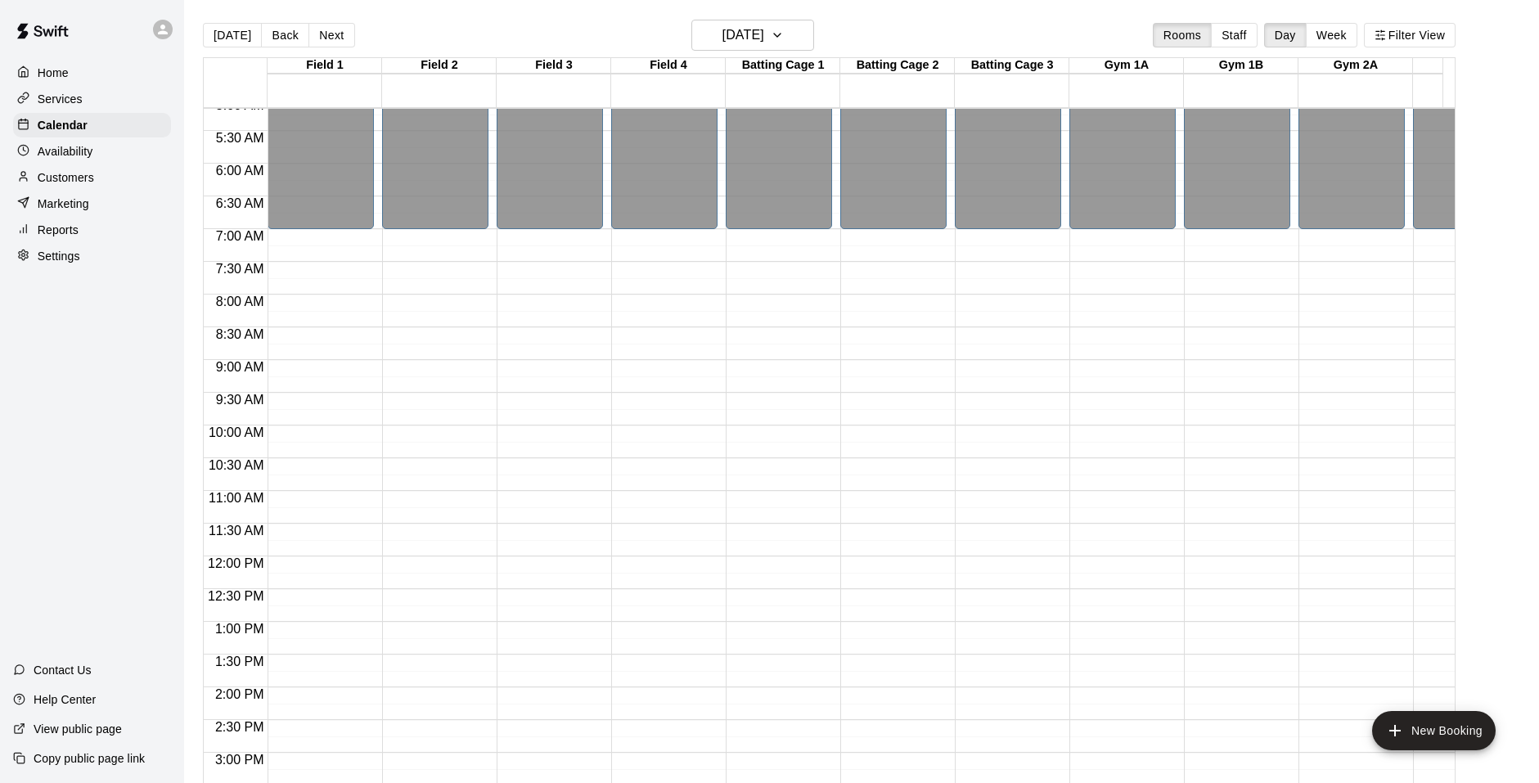
click at [71, 254] on p "Settings" at bounding box center [59, 256] width 43 height 16
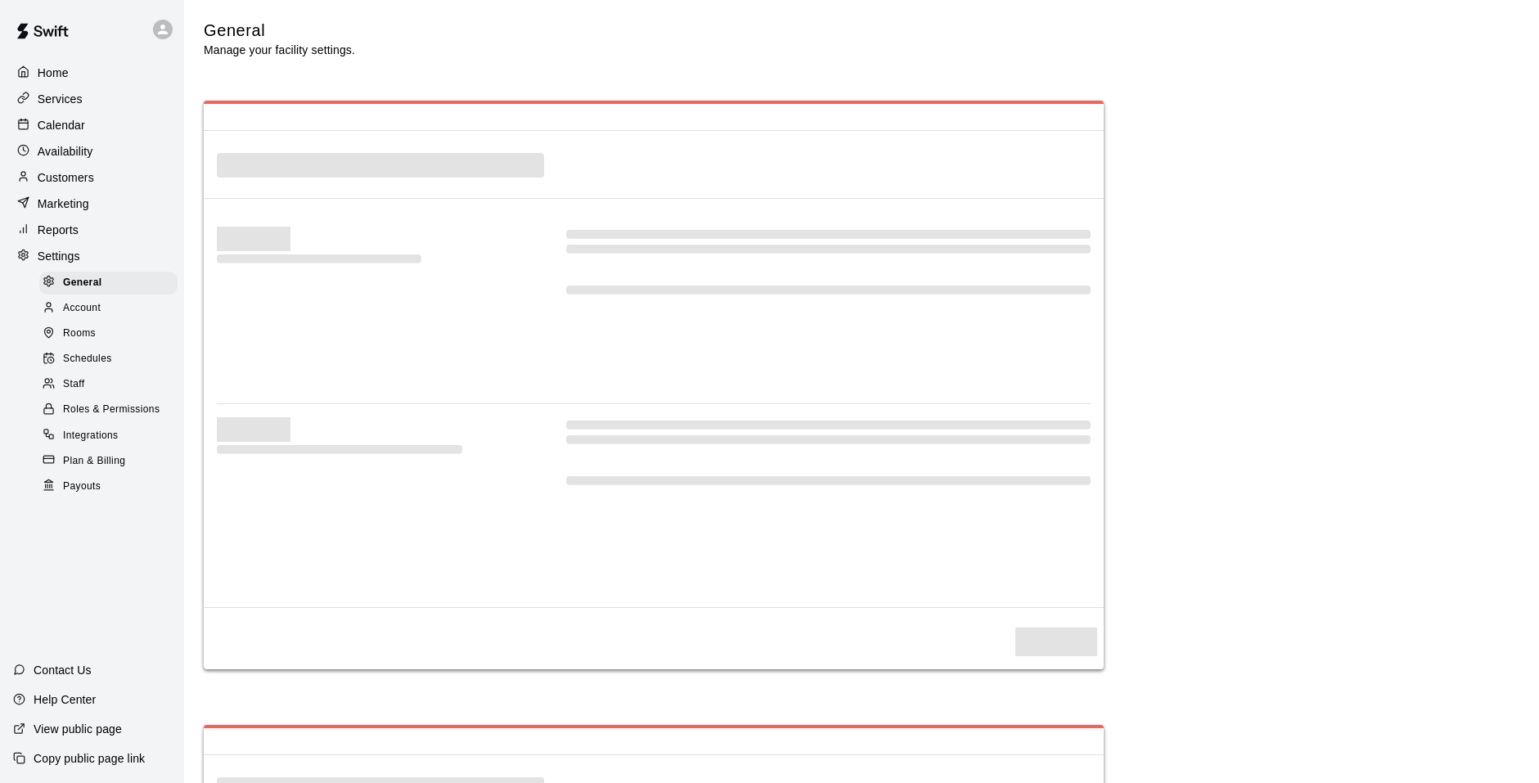
select select "**"
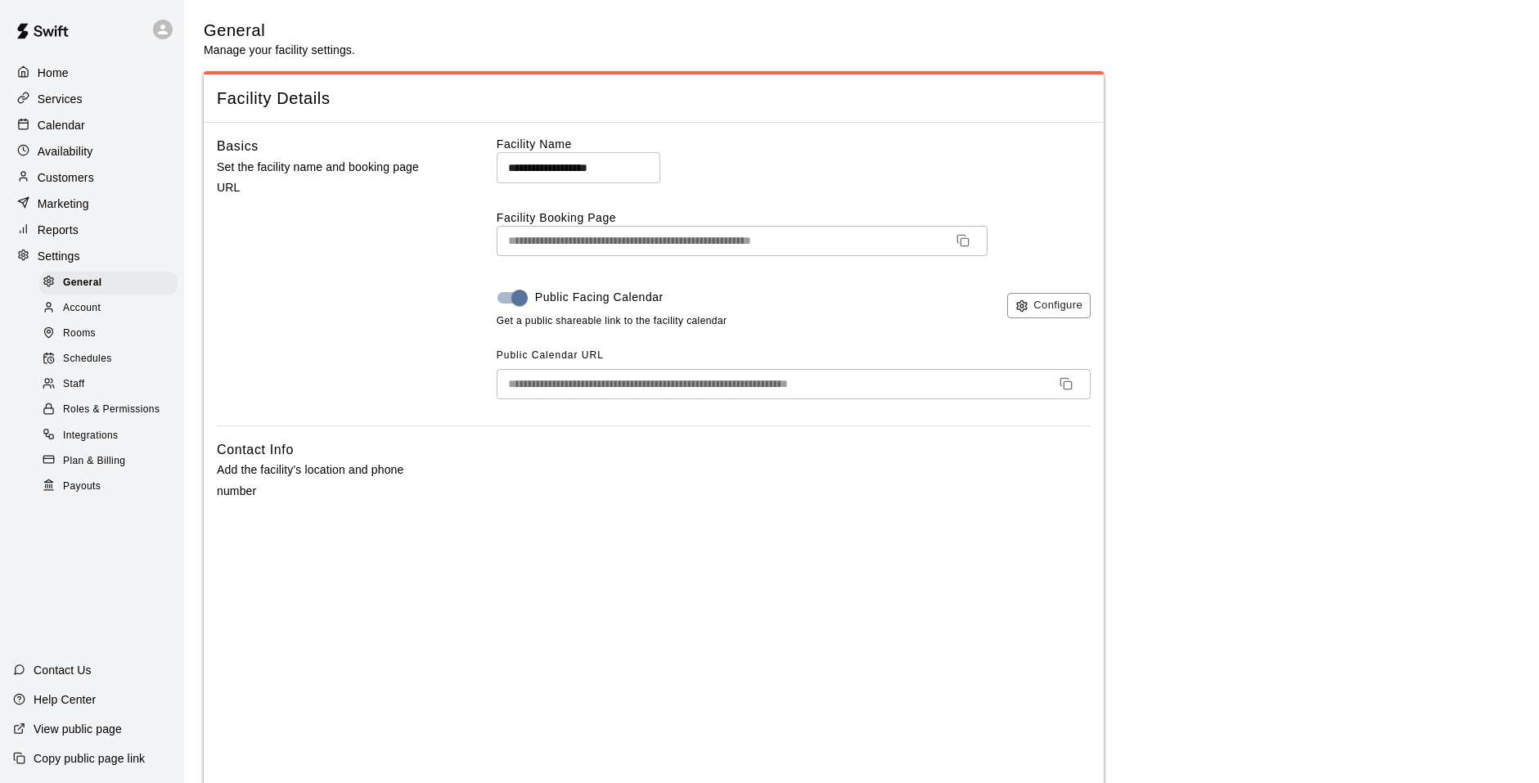
click at [99, 335] on div "Rooms" at bounding box center [108, 333] width 138 height 23
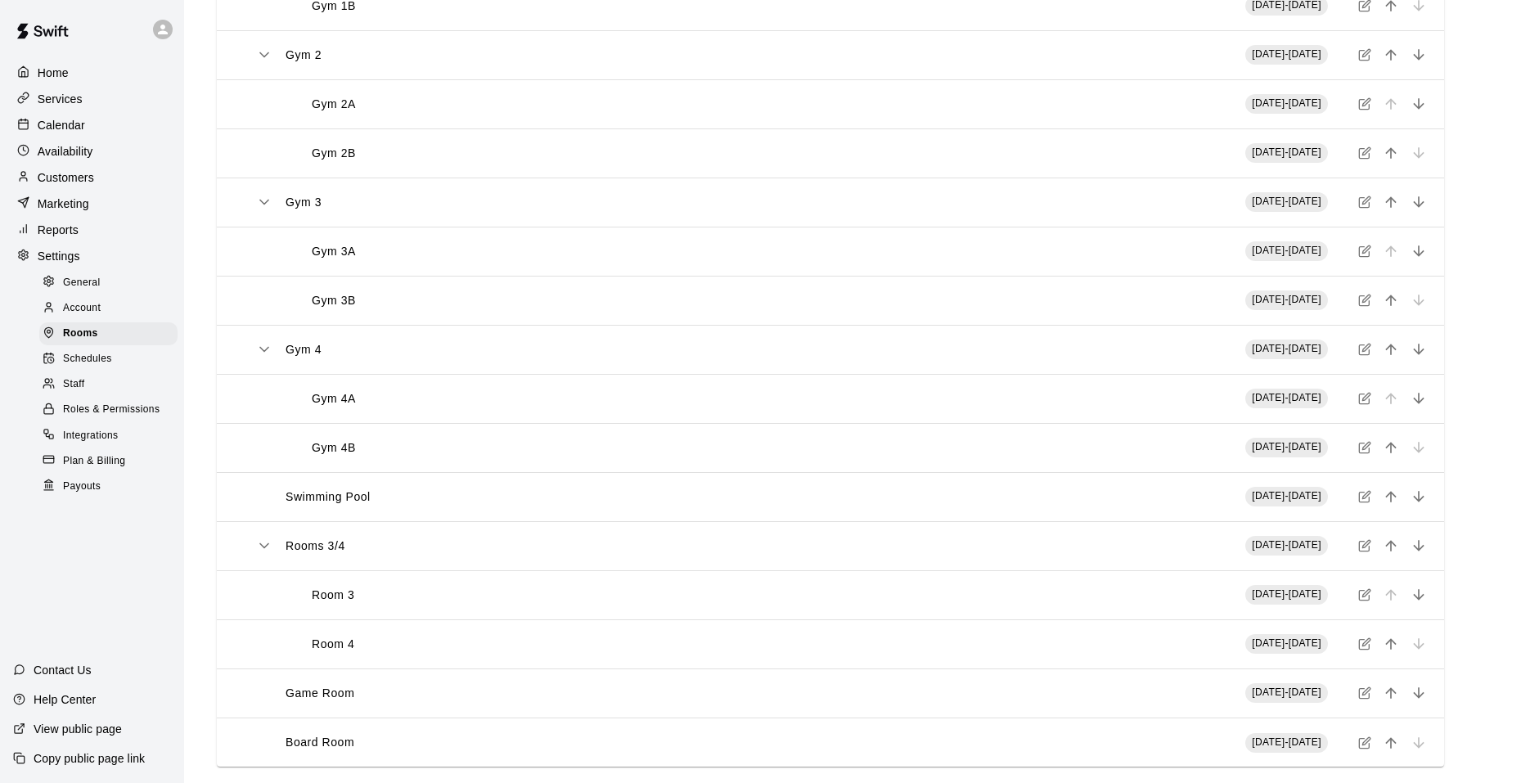
scroll to position [789, 0]
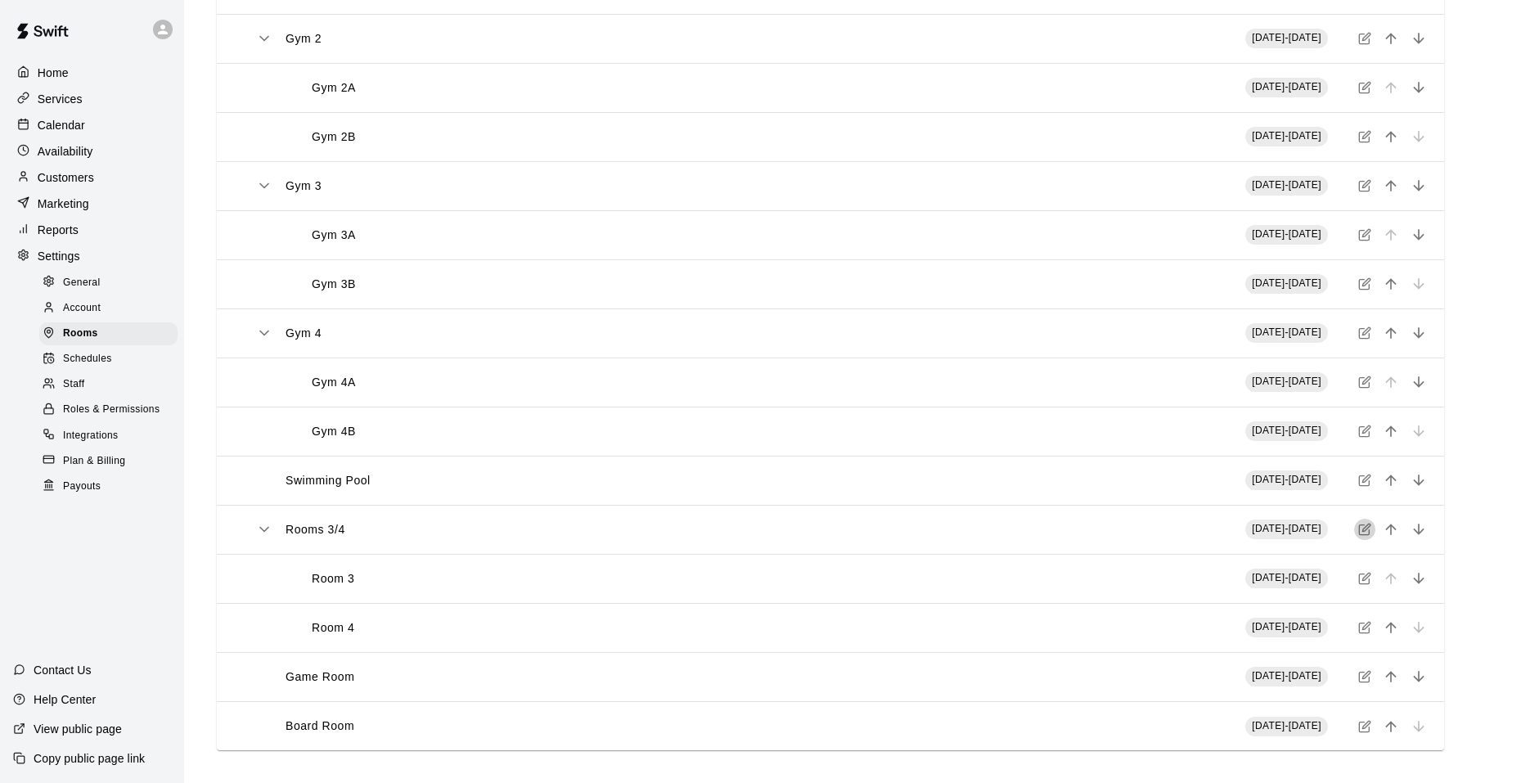
click at [1371, 529] on button "simple table" at bounding box center [1364, 529] width 21 height 21
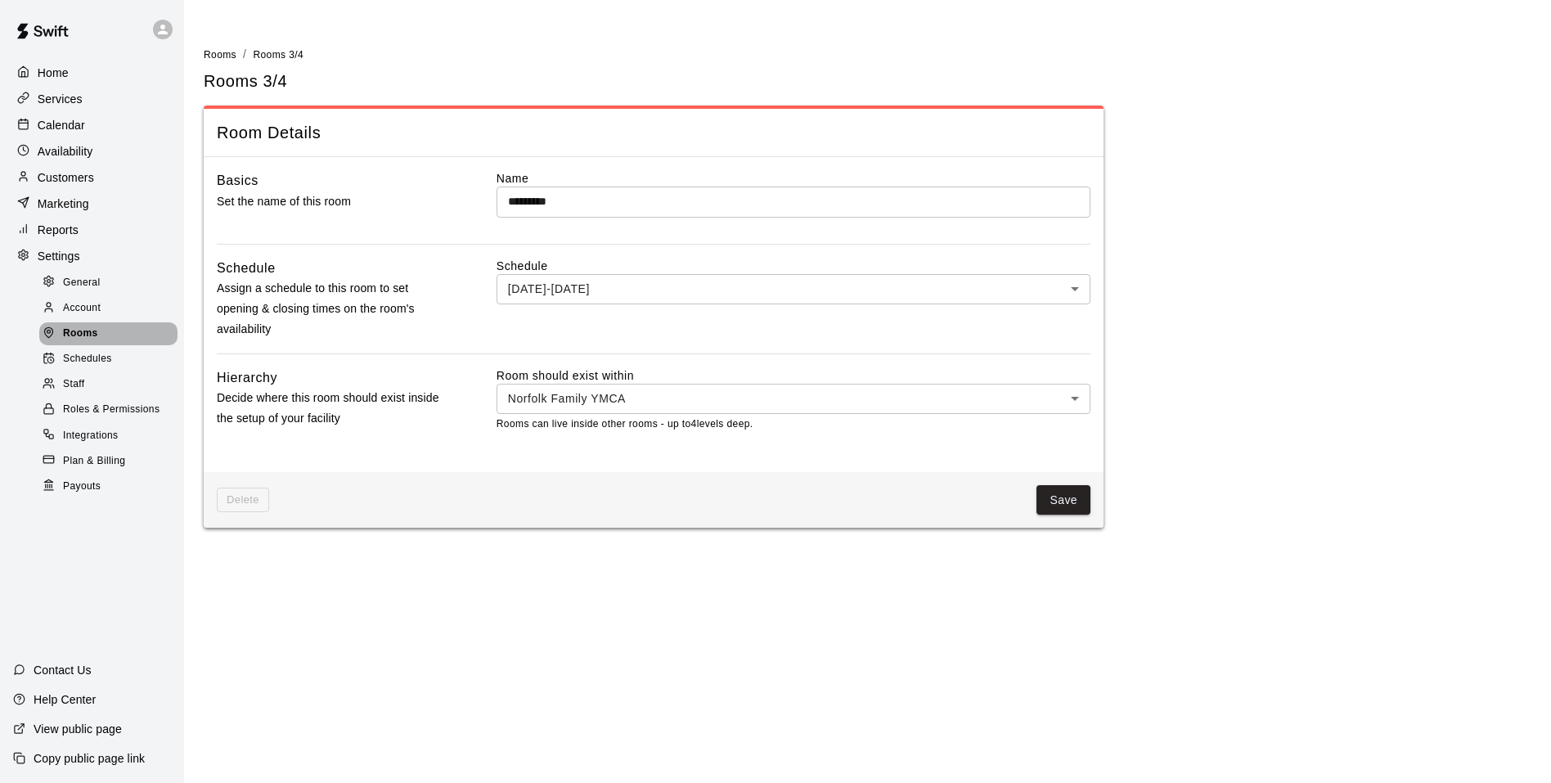
click at [121, 345] on div "Rooms" at bounding box center [108, 333] width 138 height 23
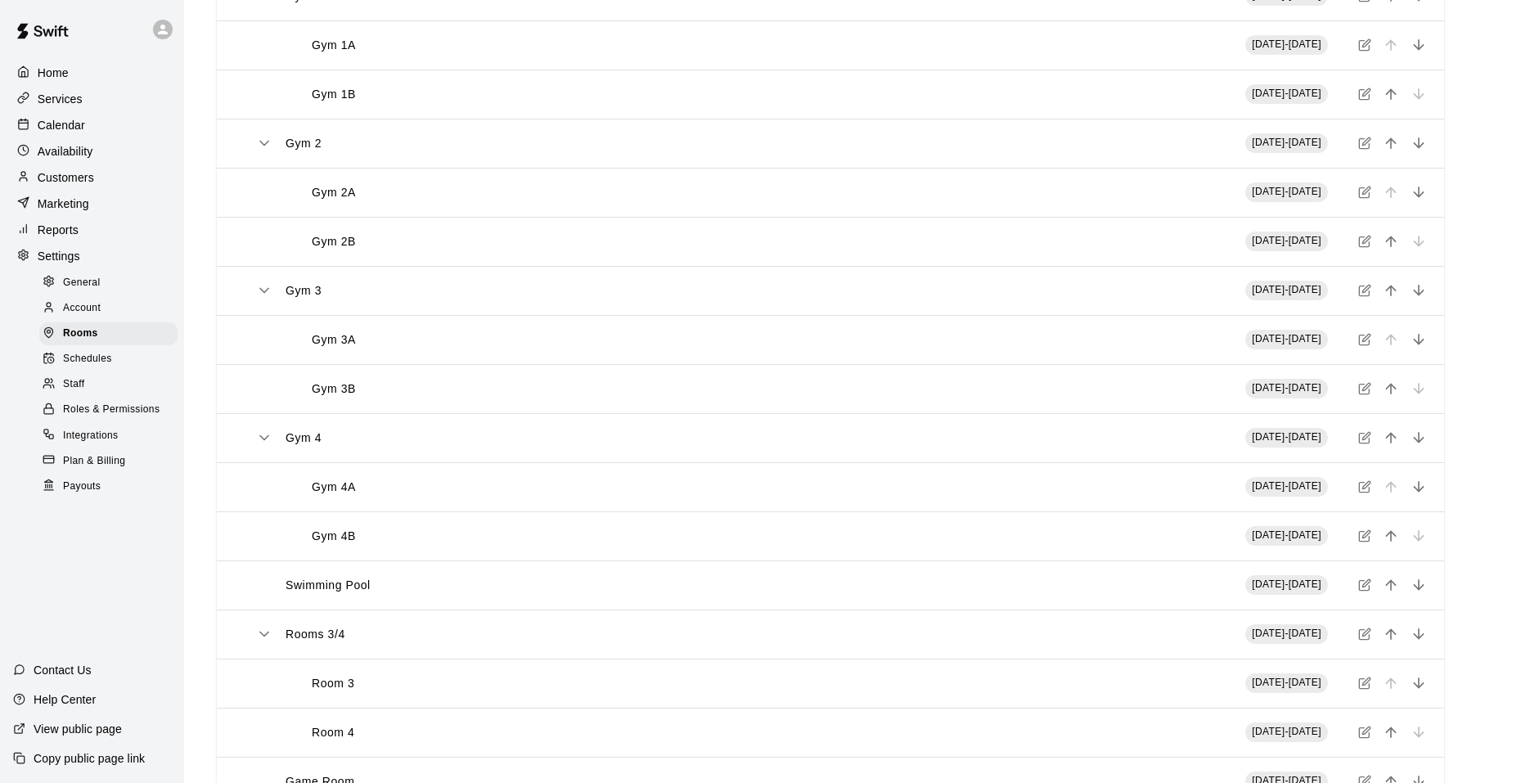
scroll to position [789, 0]
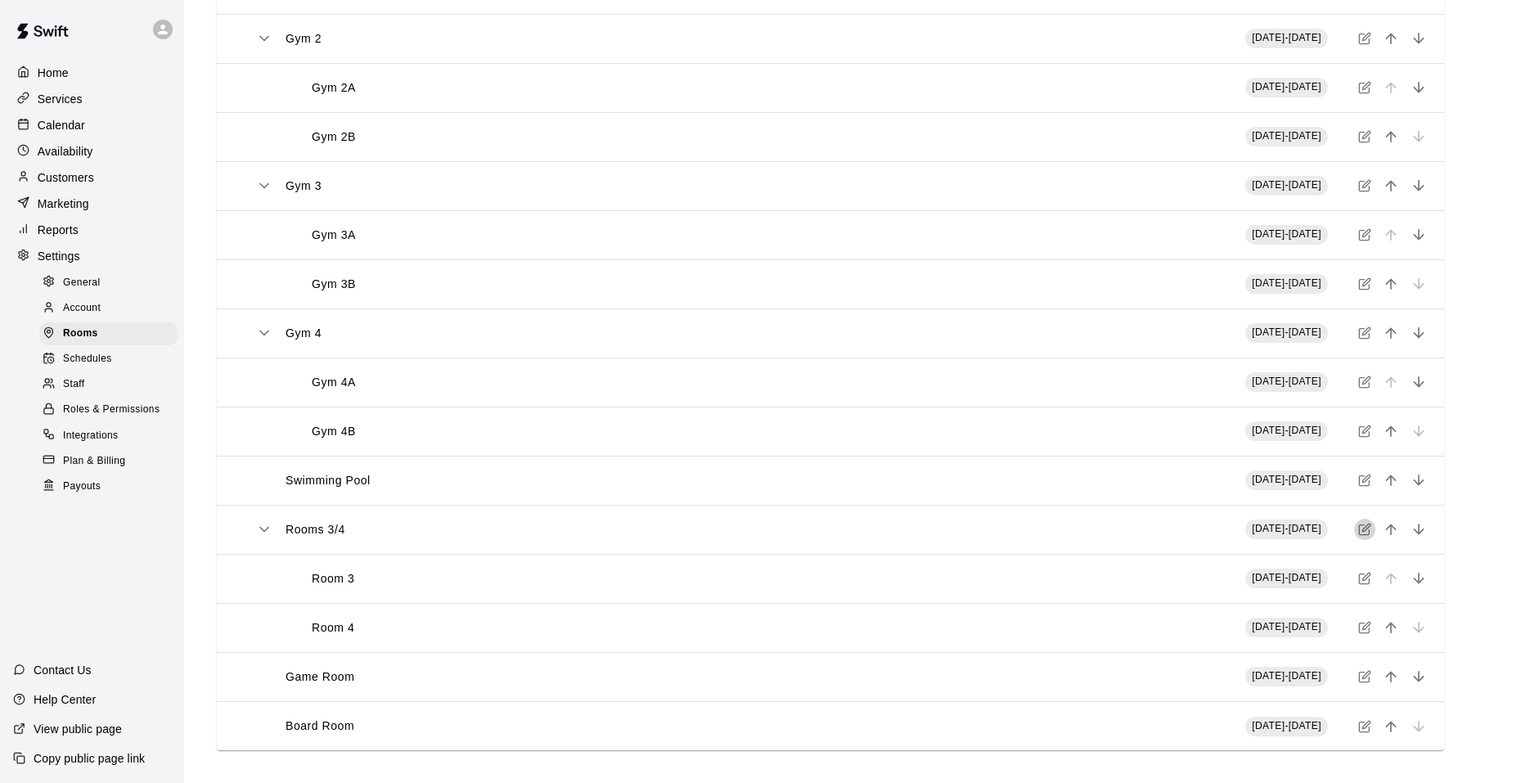
click at [1373, 530] on button "simple table" at bounding box center [1364, 529] width 21 height 21
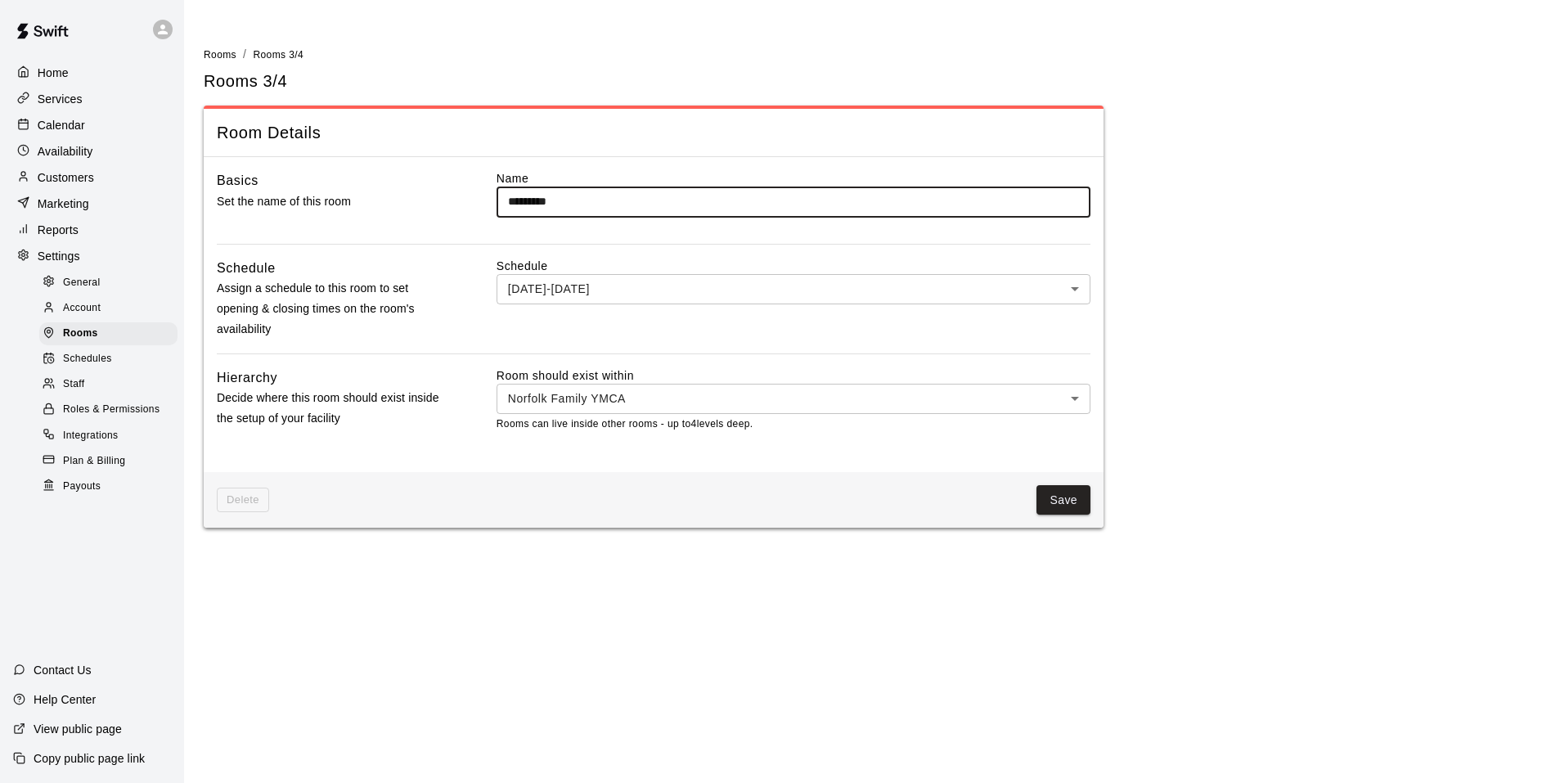
click at [550, 279] on body "Home Services Calendar Availability Customers Marketing Reports Settings Genera…" at bounding box center [775, 273] width 1551 height 547
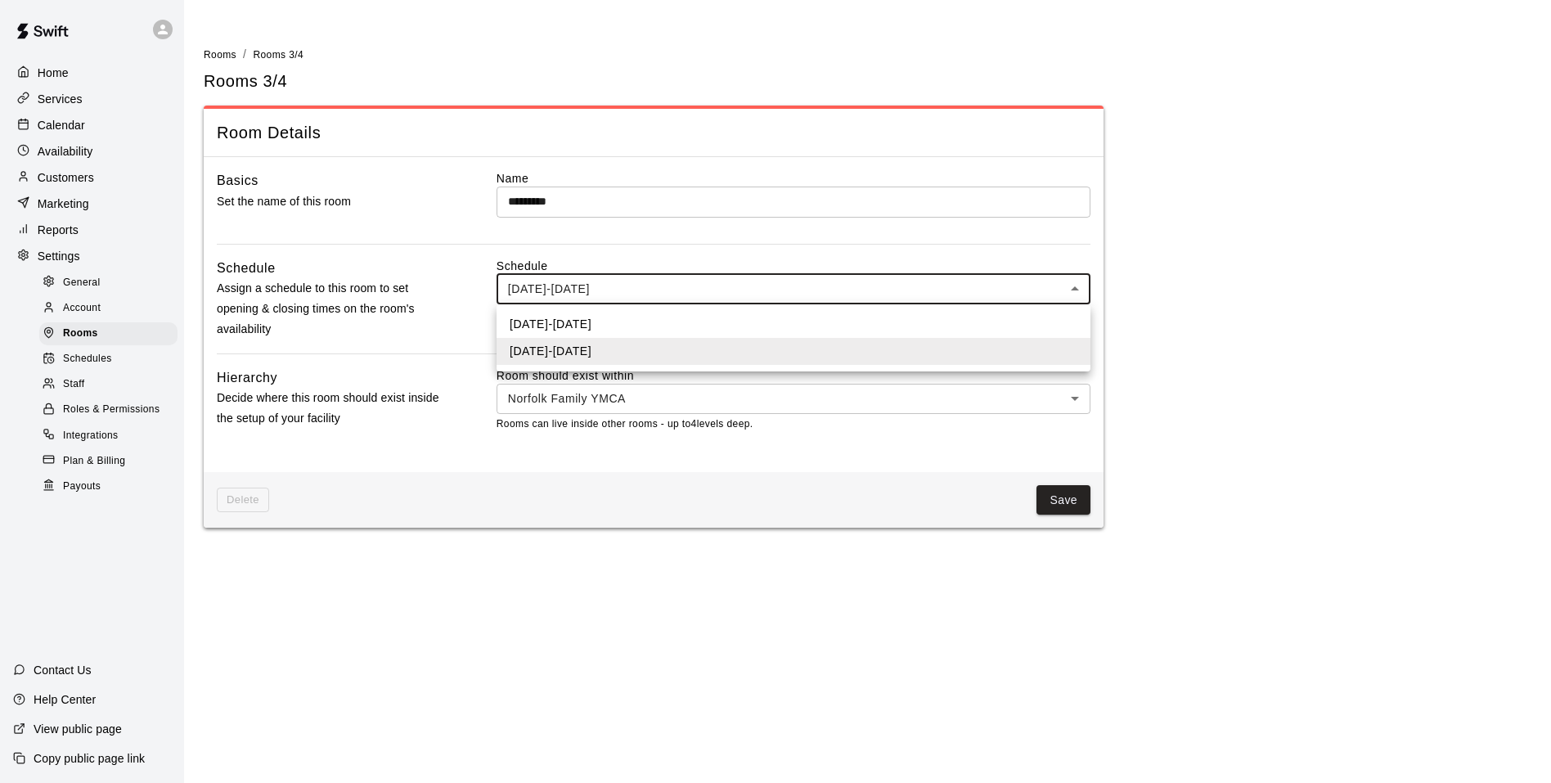
click at [550, 279] on div at bounding box center [775, 391] width 1551 height 783
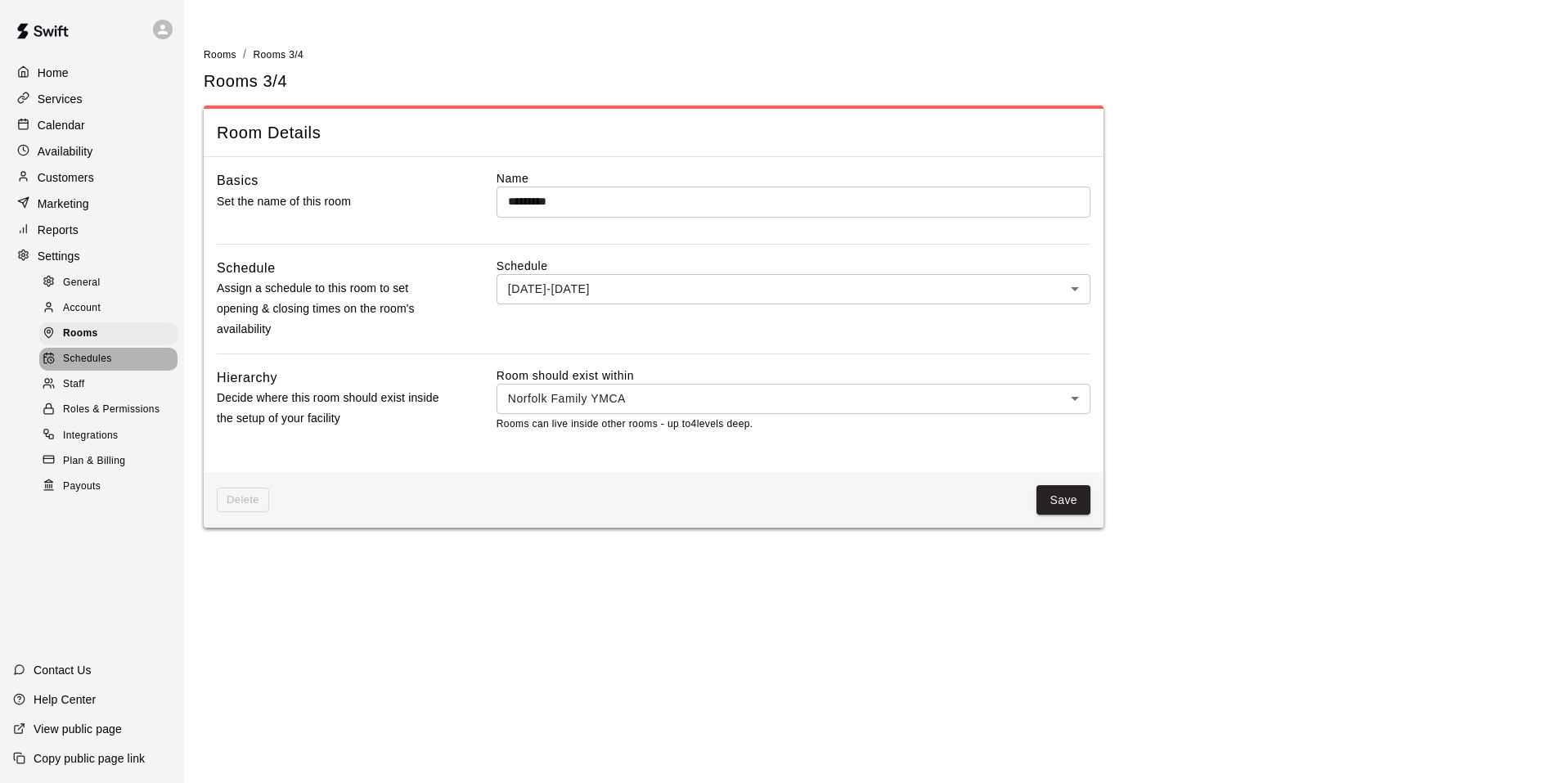
click at [92, 367] on span "Schedules" at bounding box center [87, 359] width 49 height 16
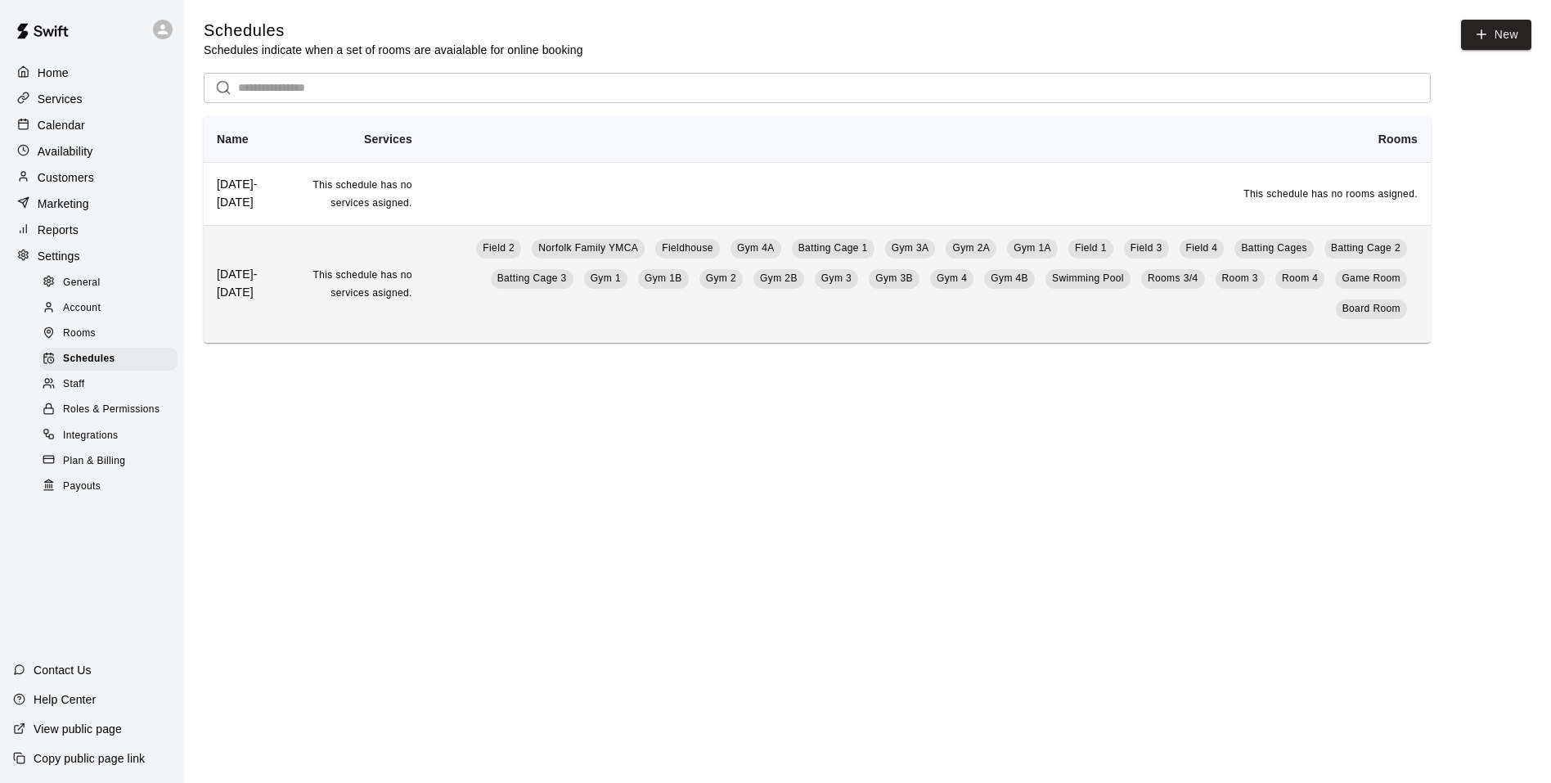
click at [376, 283] on span "This schedule has no services asigned." at bounding box center [362, 283] width 99 height 29
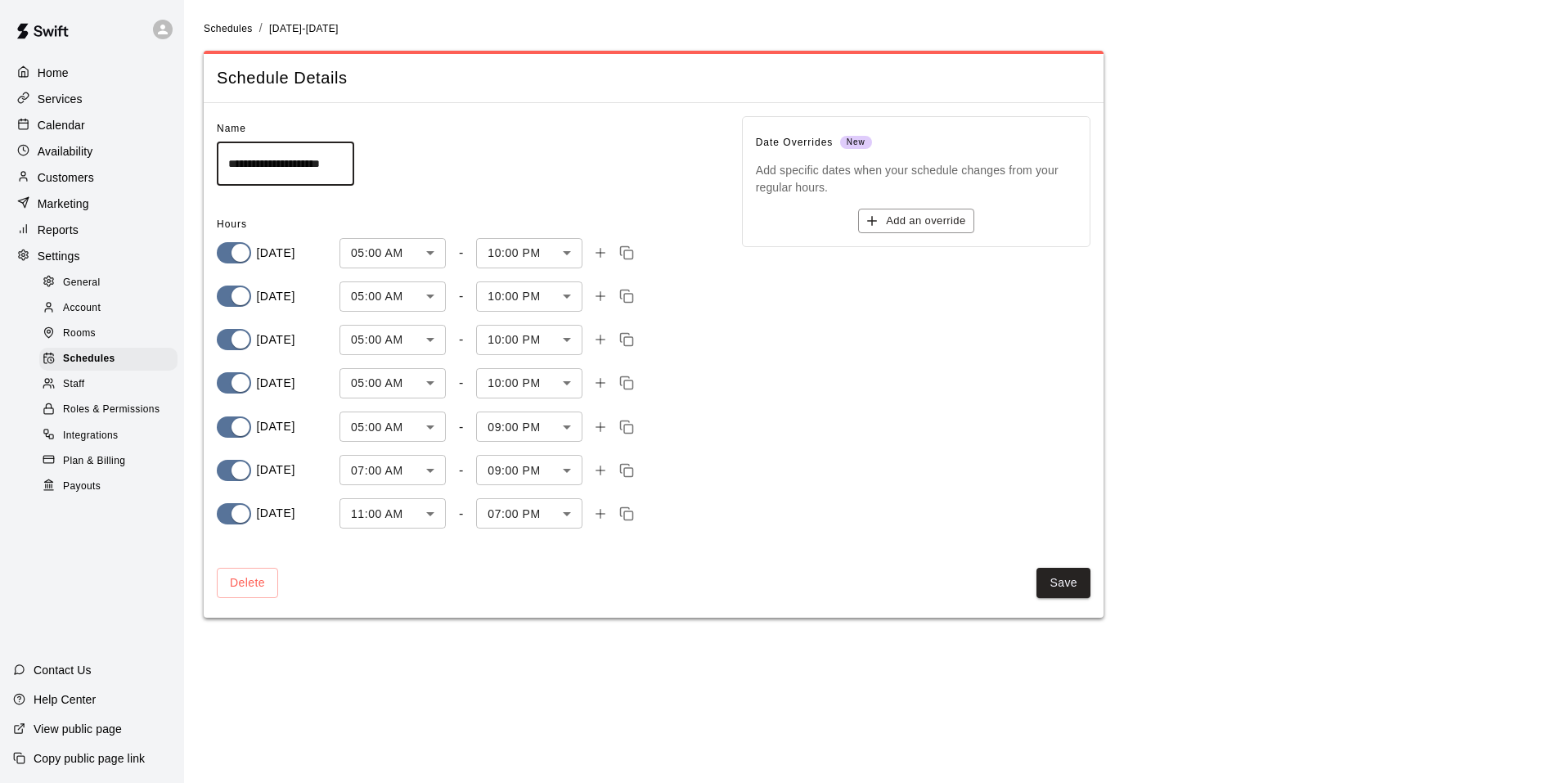
scroll to position [0, 5]
click at [57, 69] on p "Home" at bounding box center [53, 73] width 31 height 16
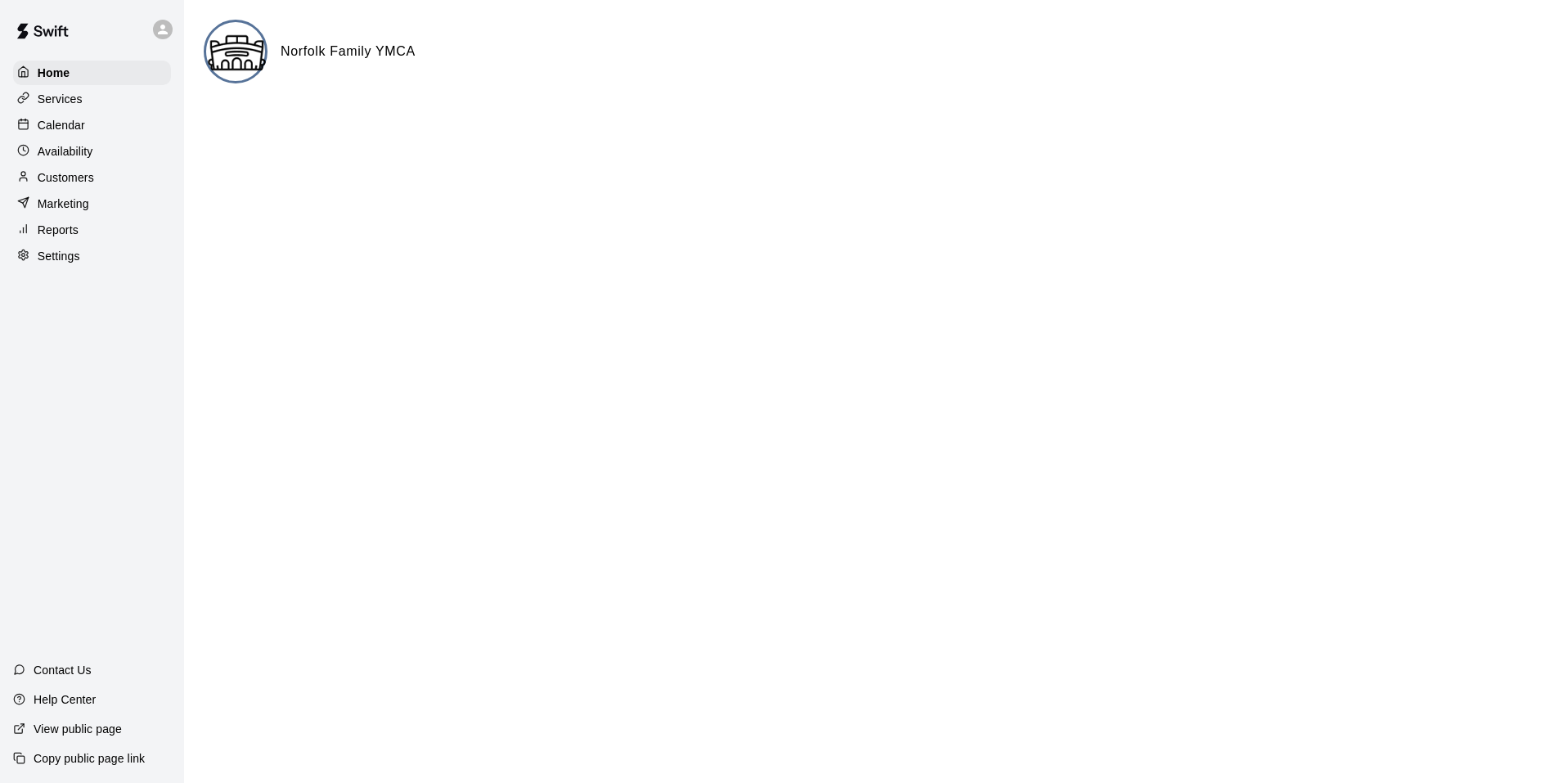
click at [78, 127] on p "Calendar" at bounding box center [61, 125] width 47 height 16
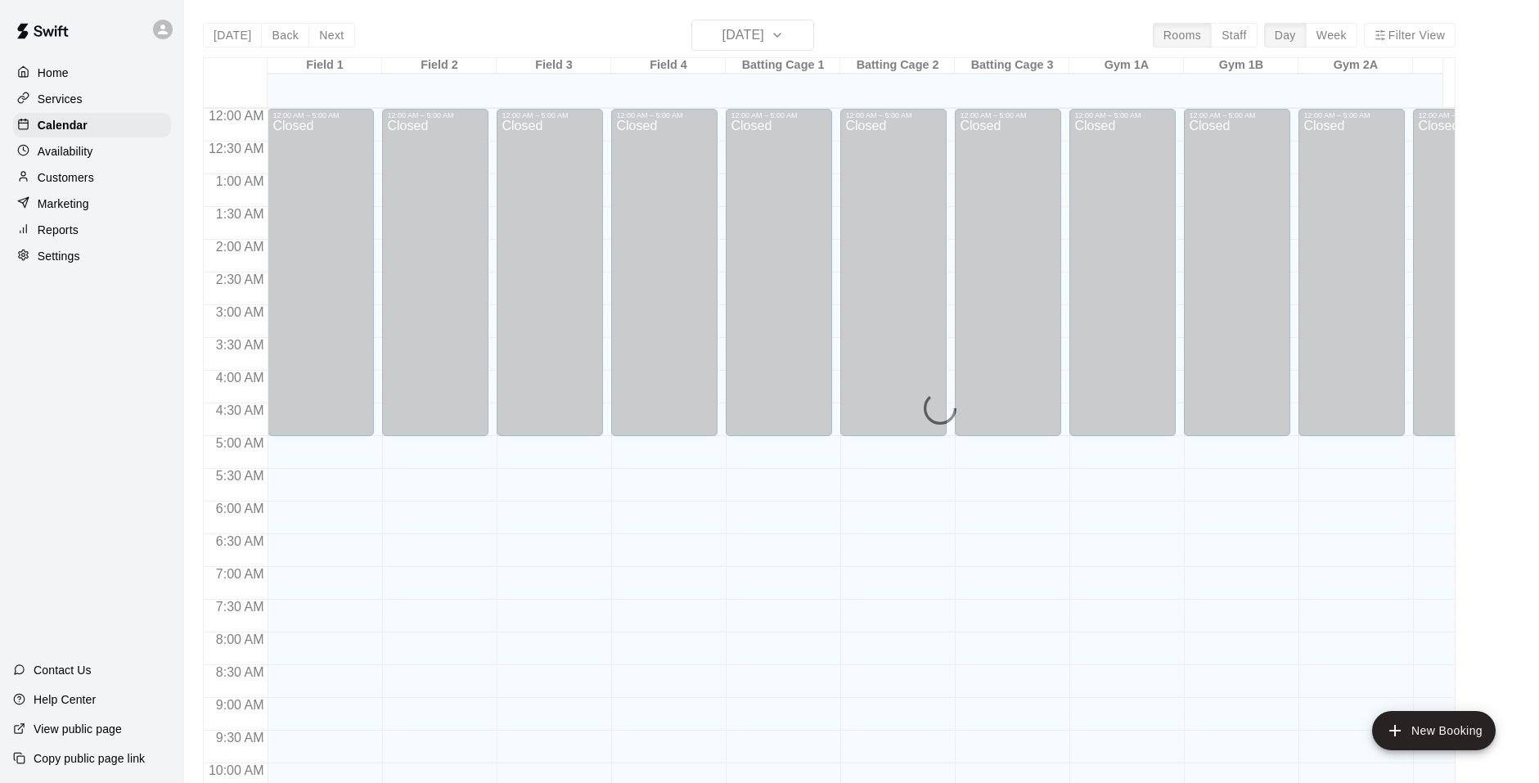
scroll to position [829, 0]
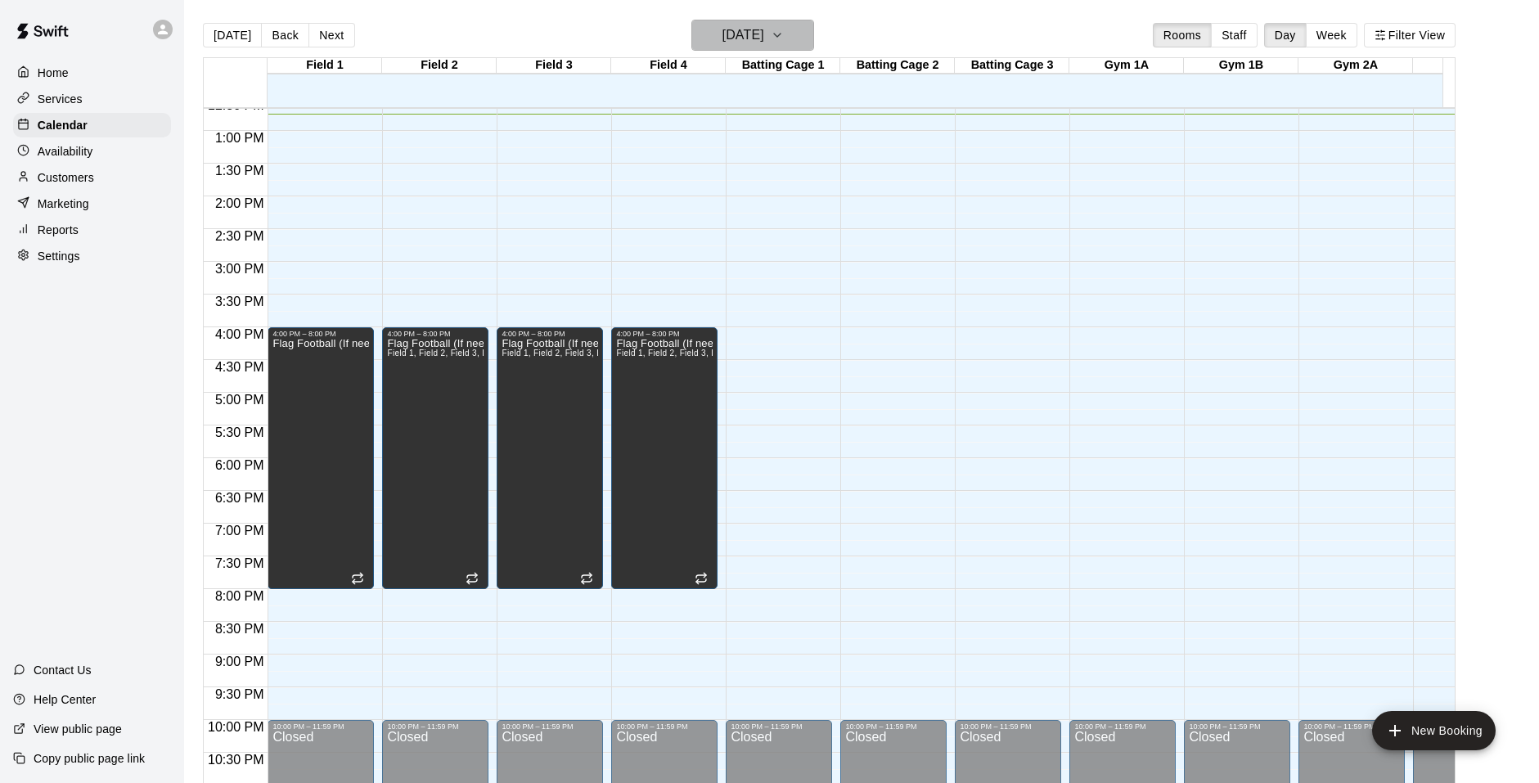
click at [784, 40] on icon "button" at bounding box center [777, 35] width 13 height 20
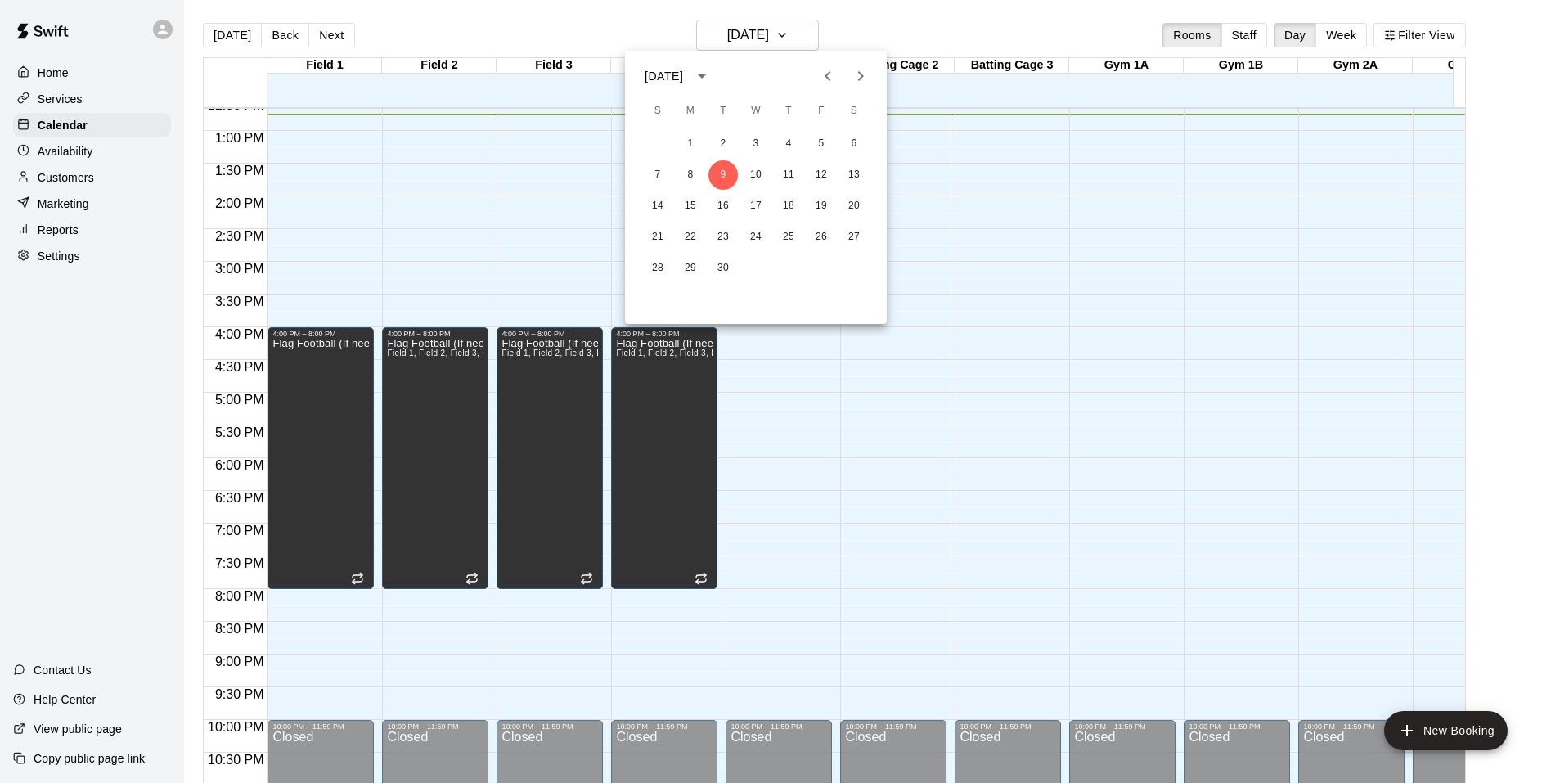
click at [856, 75] on icon "Next month" at bounding box center [861, 76] width 20 height 20
click at [848, 178] on button "11" at bounding box center [853, 174] width 29 height 29
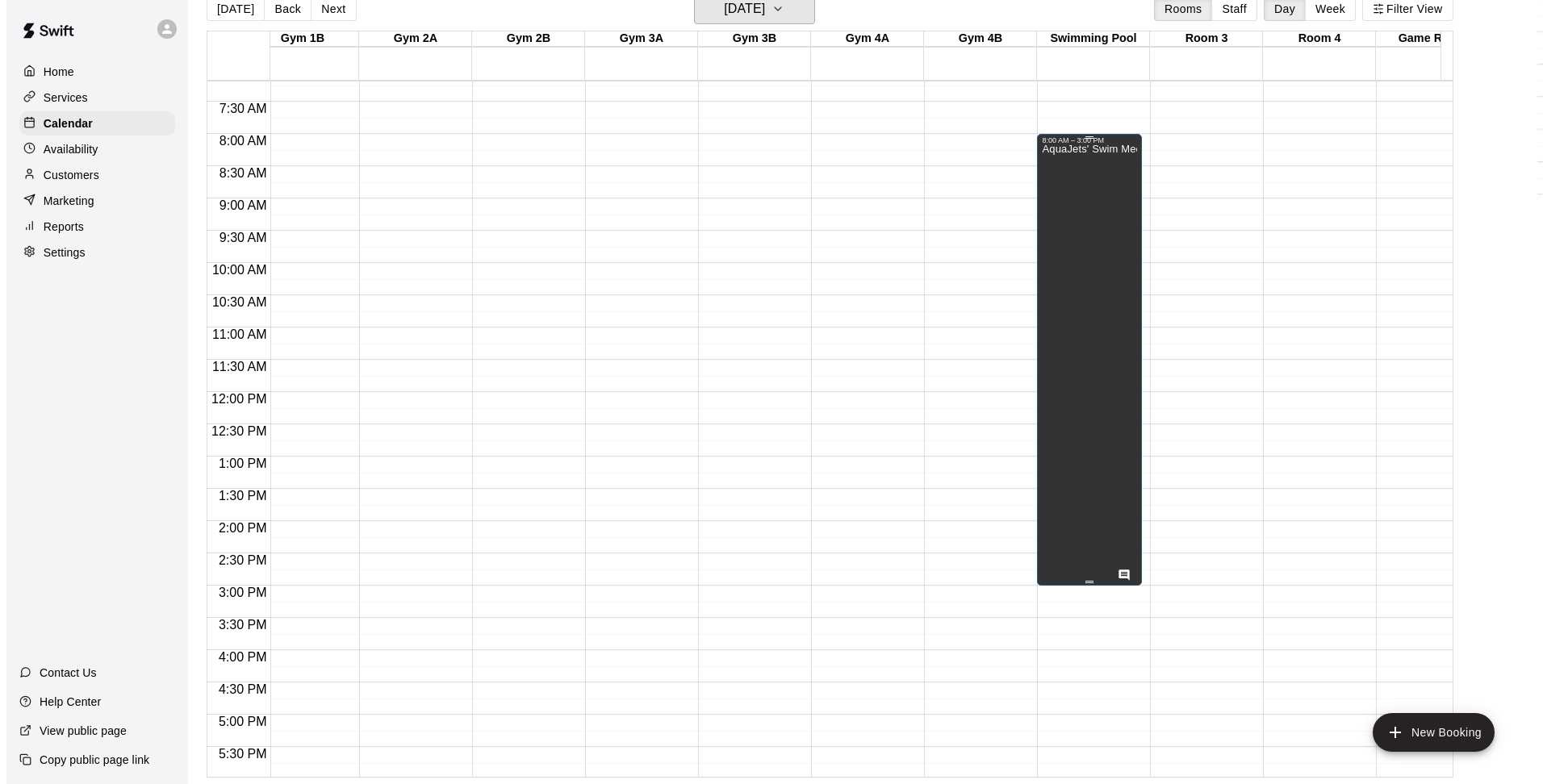
scroll to position [384, 928]
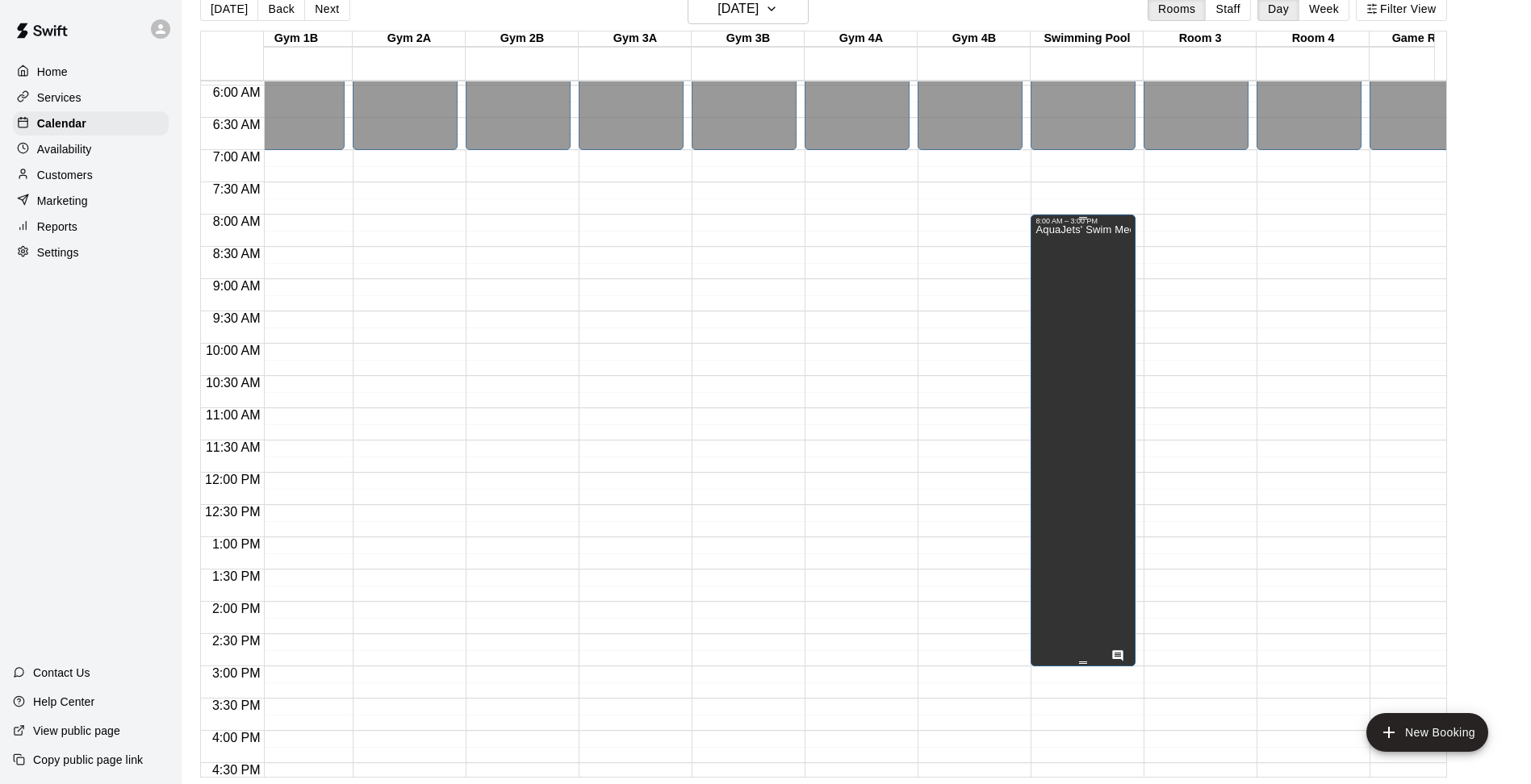
click at [1107, 296] on div "AquaJets' Swim Meet" at bounding box center [1083, 616] width 96 height 784
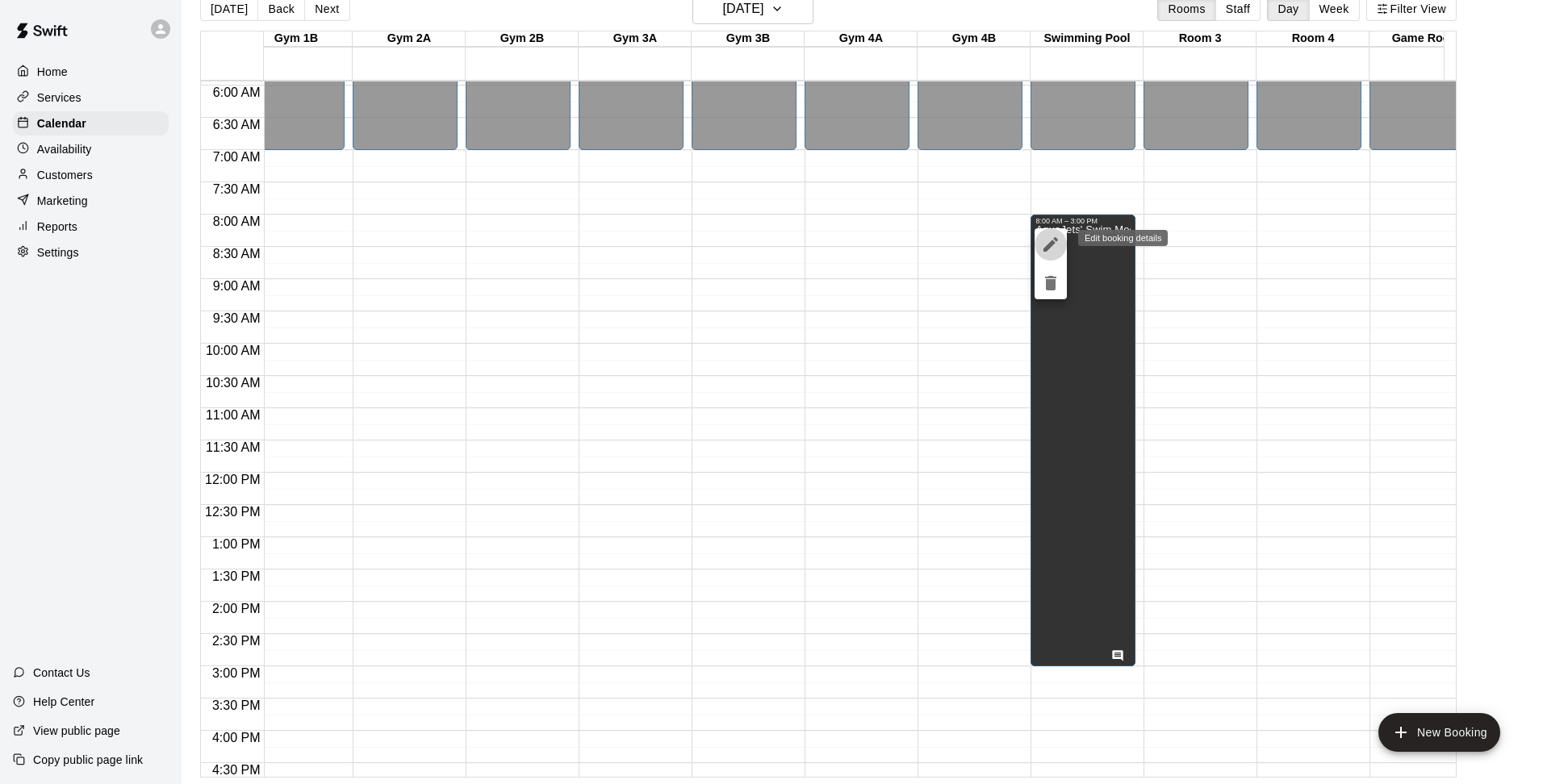
click at [1058, 242] on icon "edit" at bounding box center [1051, 245] width 20 height 20
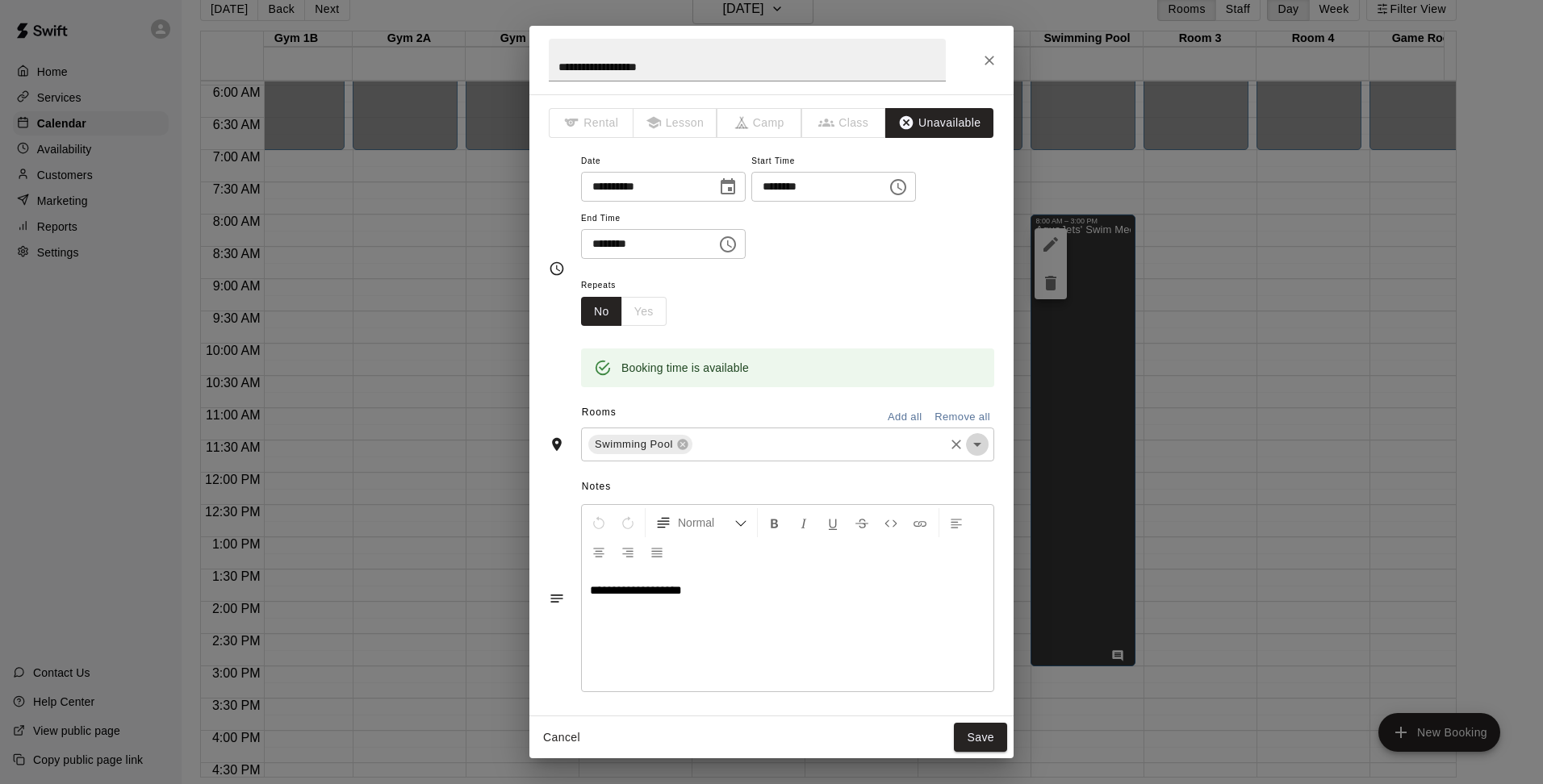
click at [968, 438] on icon "Open" at bounding box center [978, 445] width 20 height 20
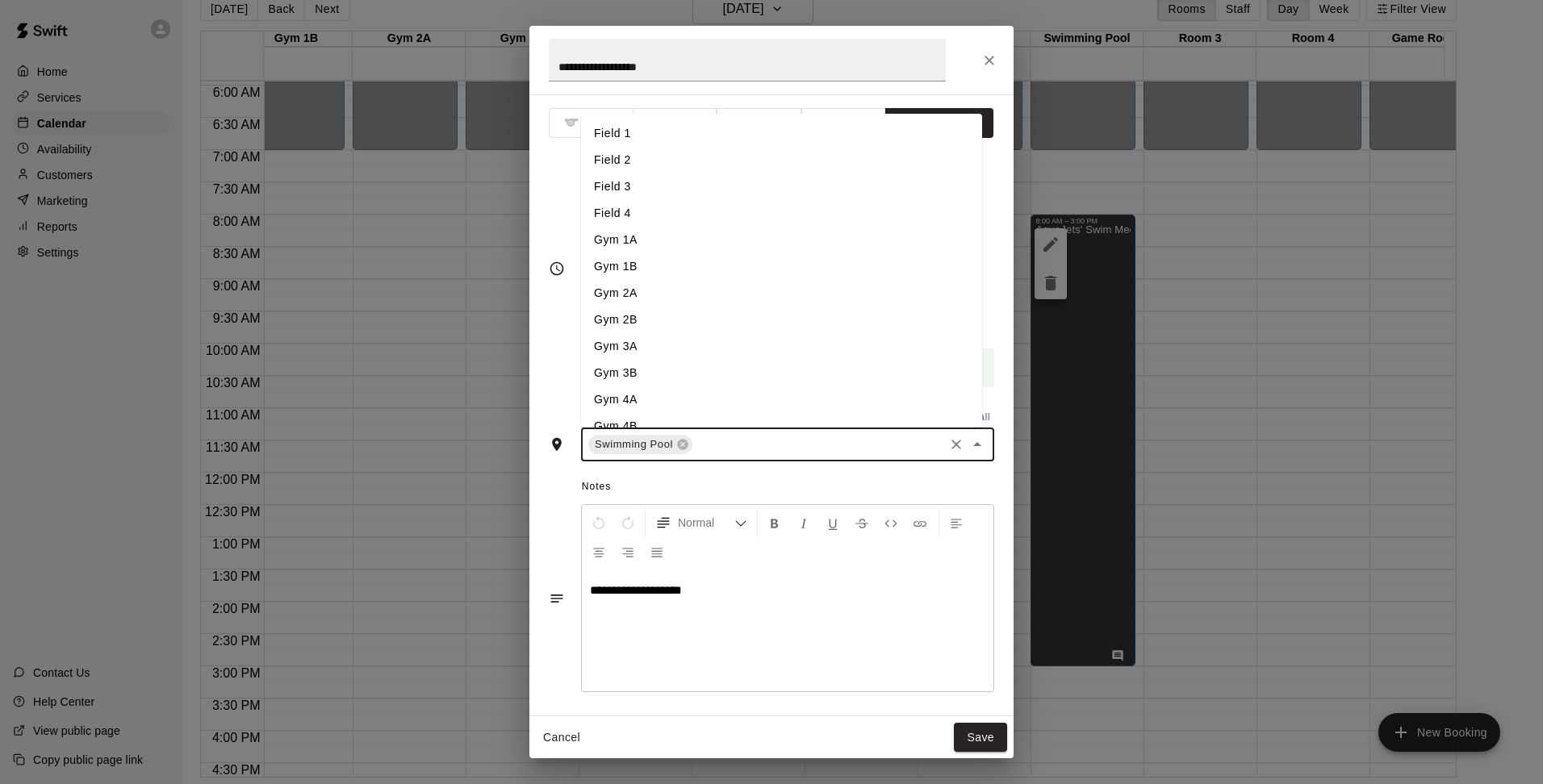
scroll to position [118, 0]
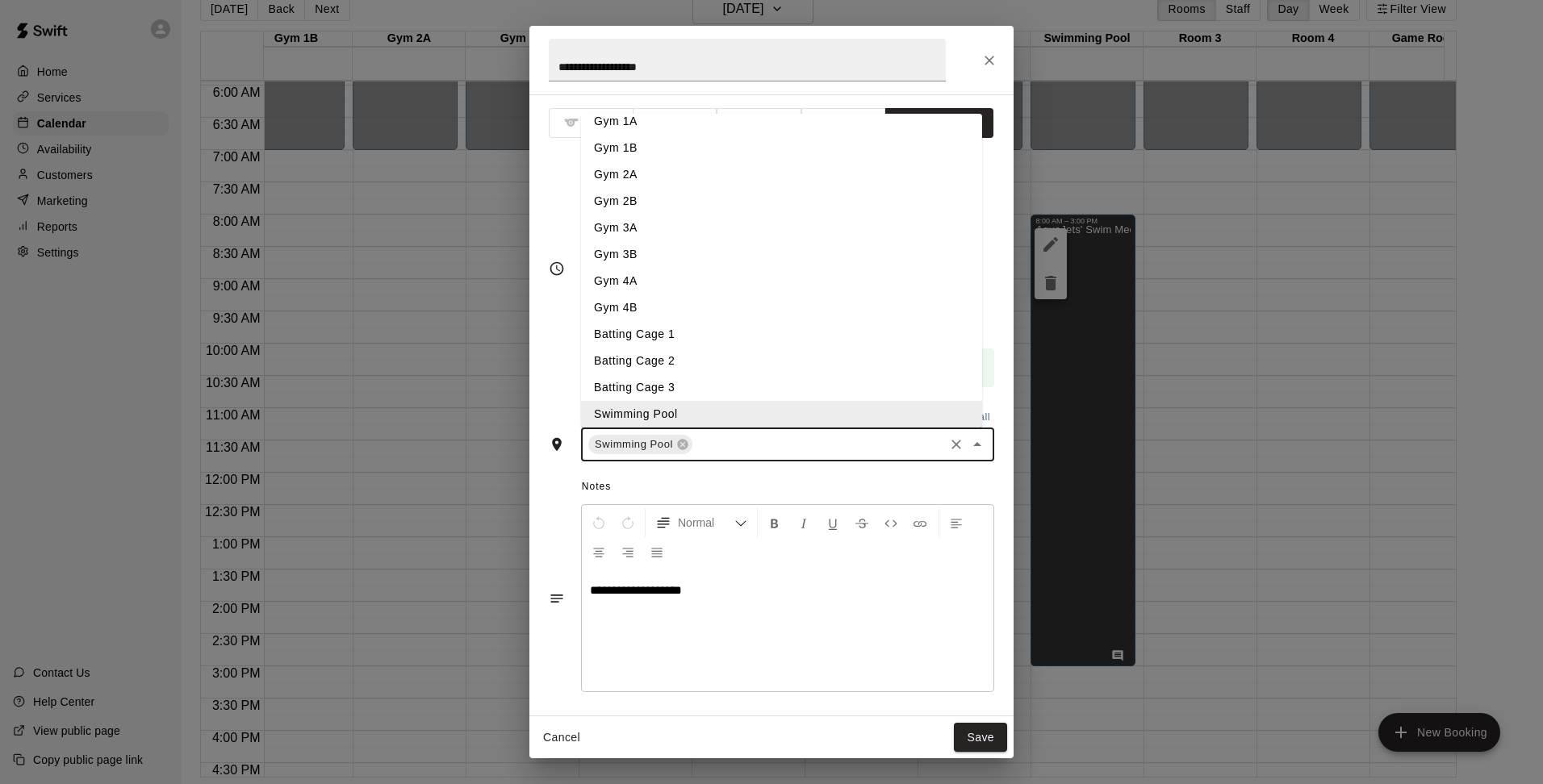
click at [651, 123] on li "Gym 1A" at bounding box center [781, 121] width 402 height 27
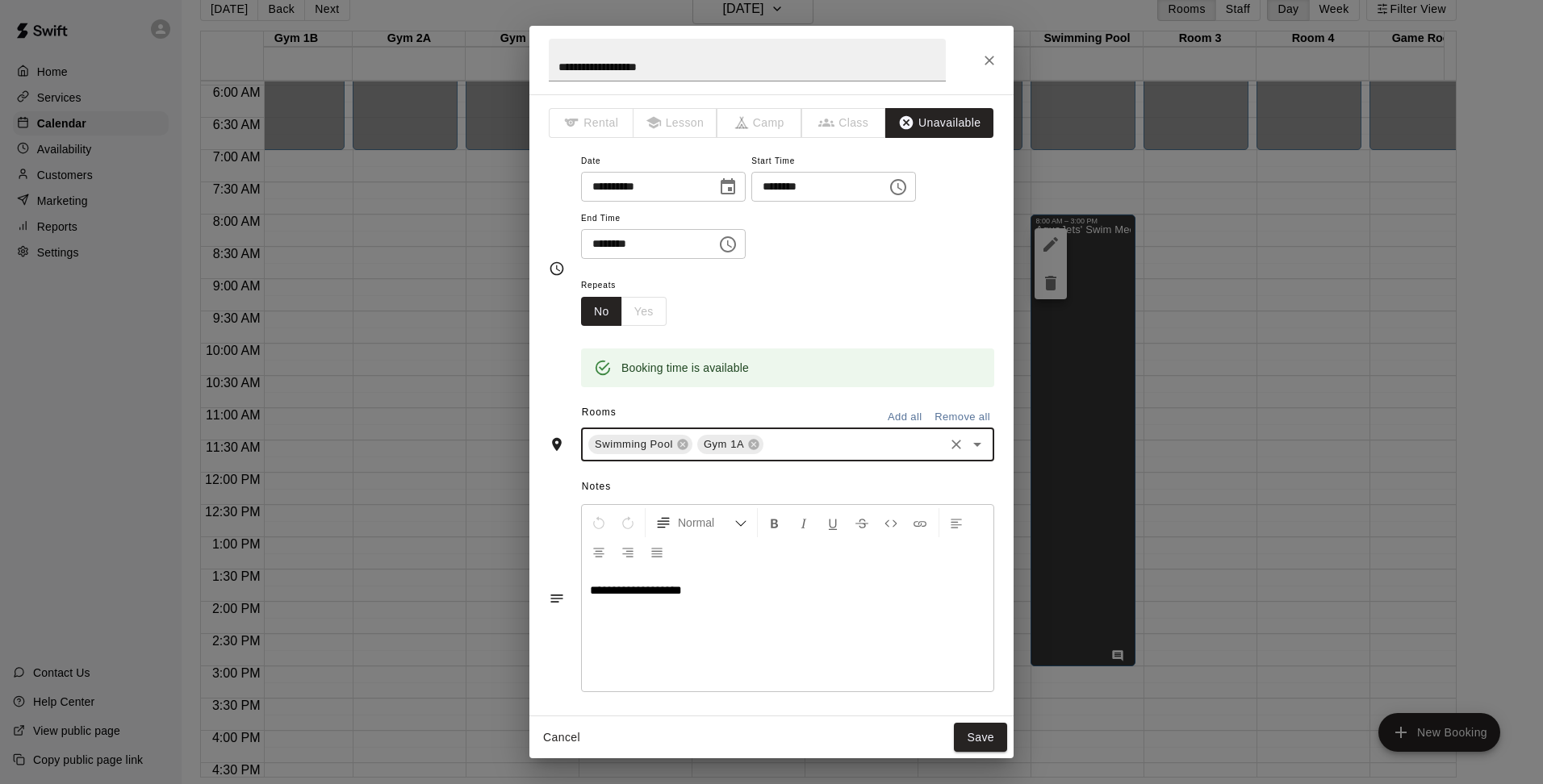
click at [969, 446] on icon "Open" at bounding box center [978, 445] width 20 height 20
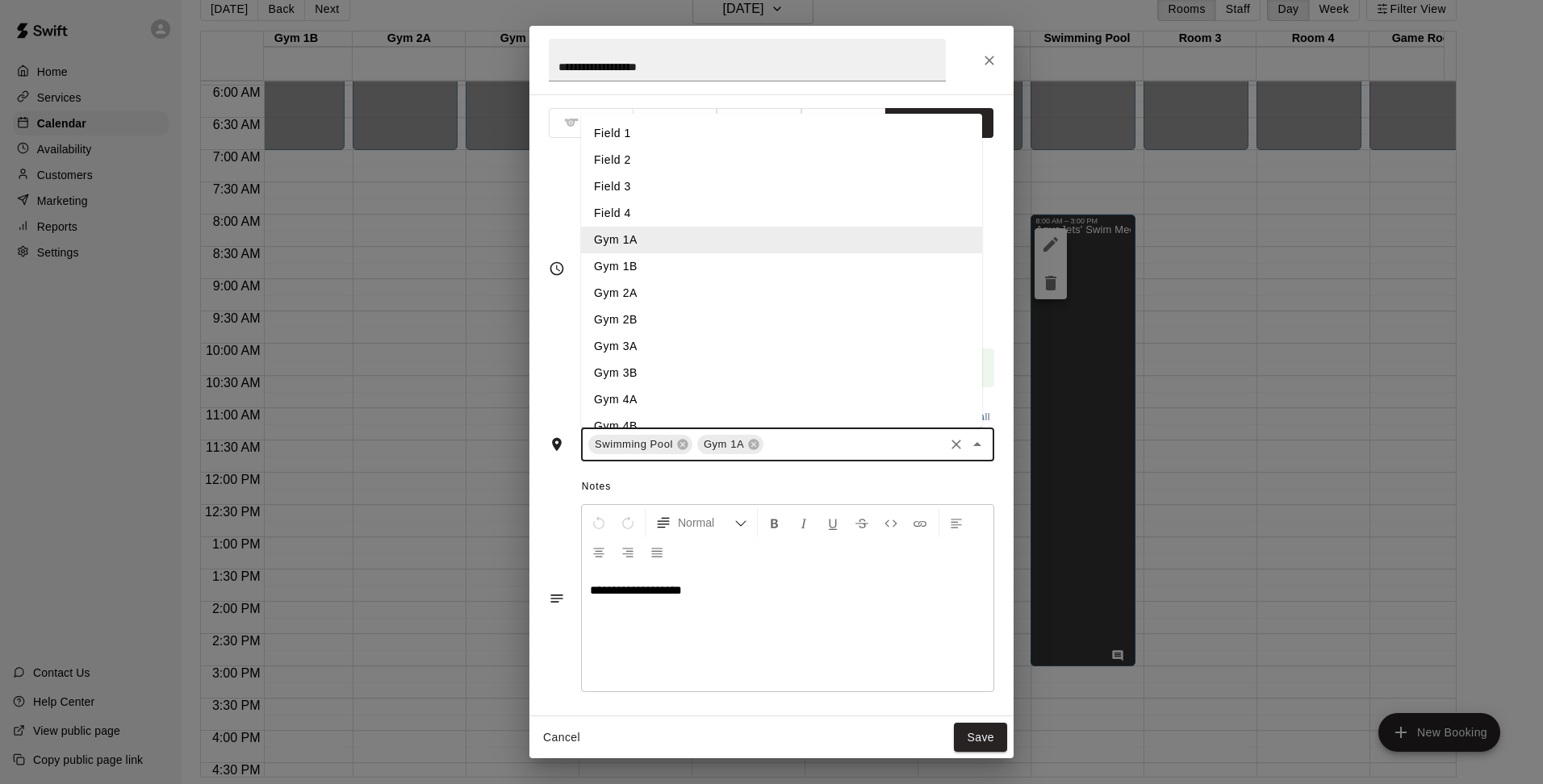
click at [625, 255] on li "Gym 1B" at bounding box center [781, 266] width 402 height 27
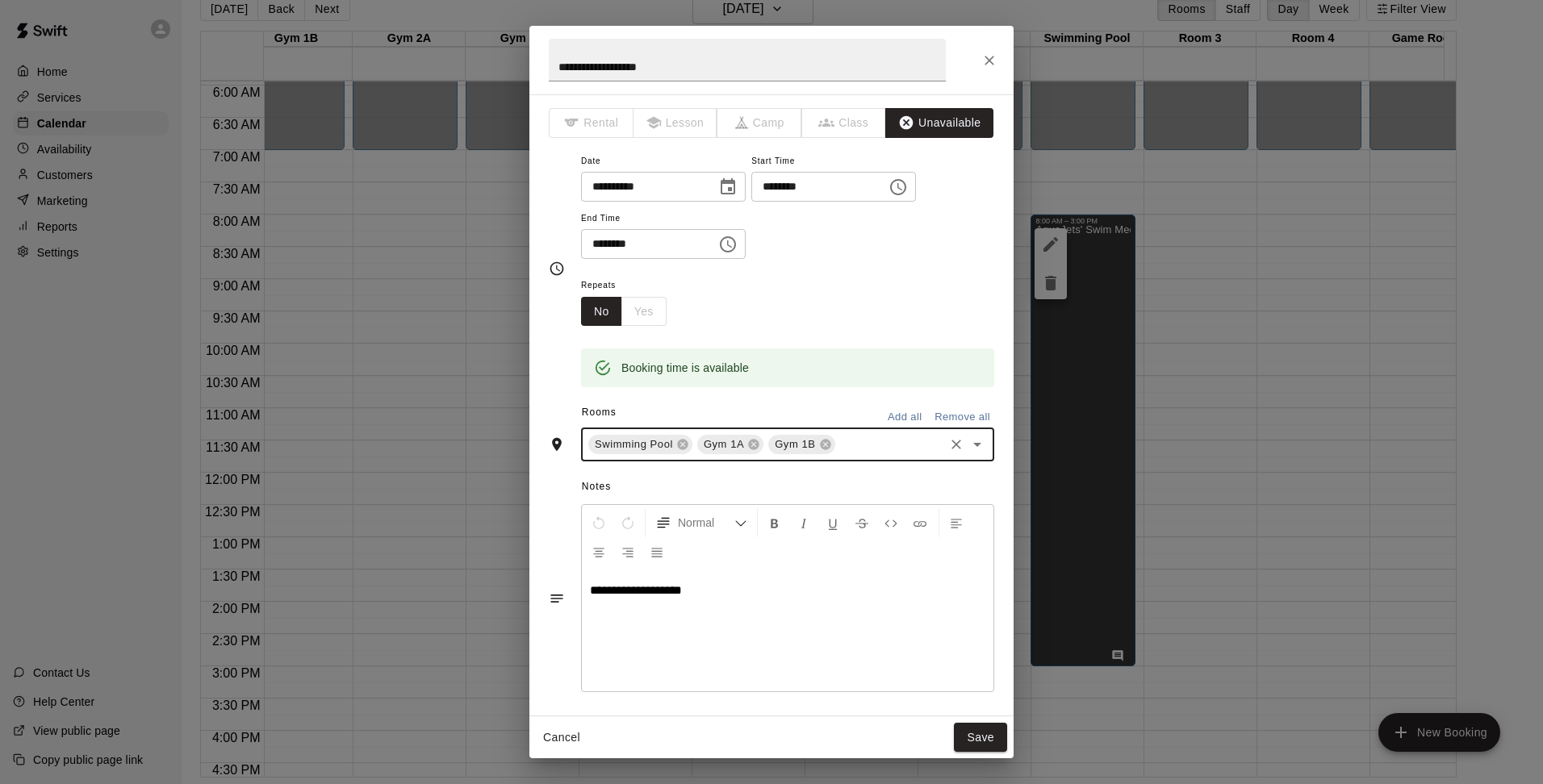
click at [974, 447] on icon "Open" at bounding box center [978, 445] width 8 height 4
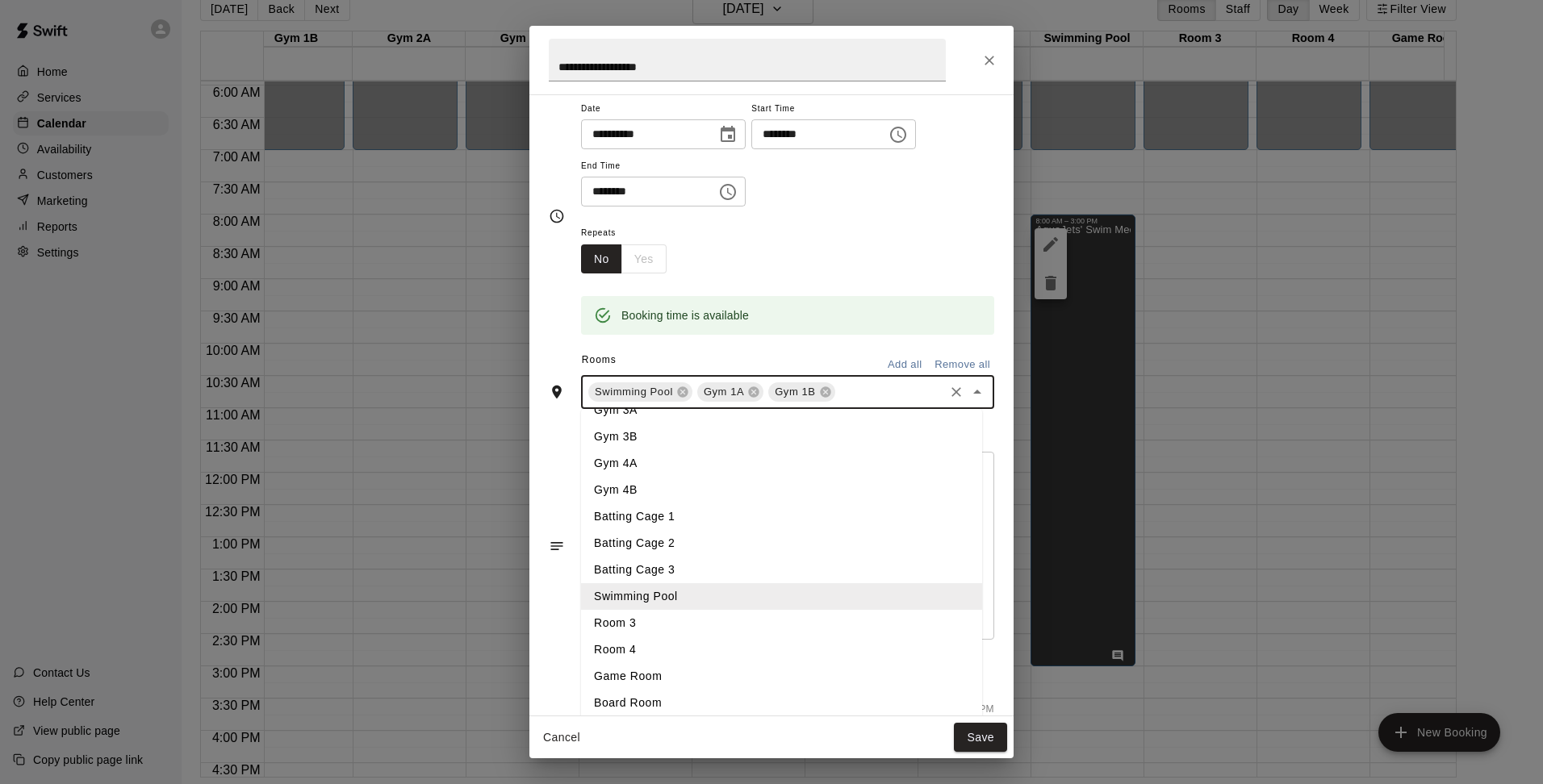
scroll to position [81, 0]
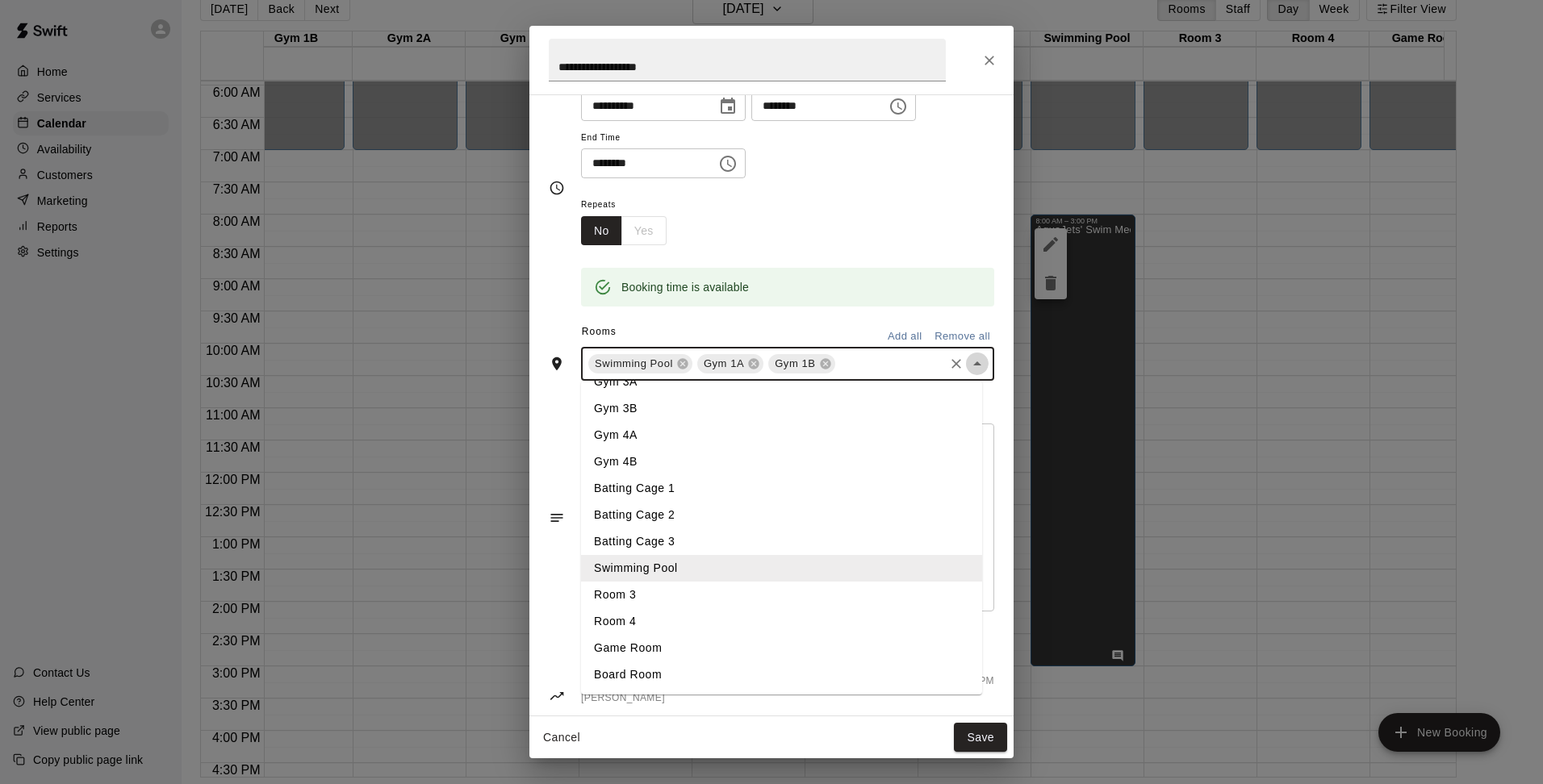
click at [968, 368] on icon "Close" at bounding box center [978, 364] width 20 height 20
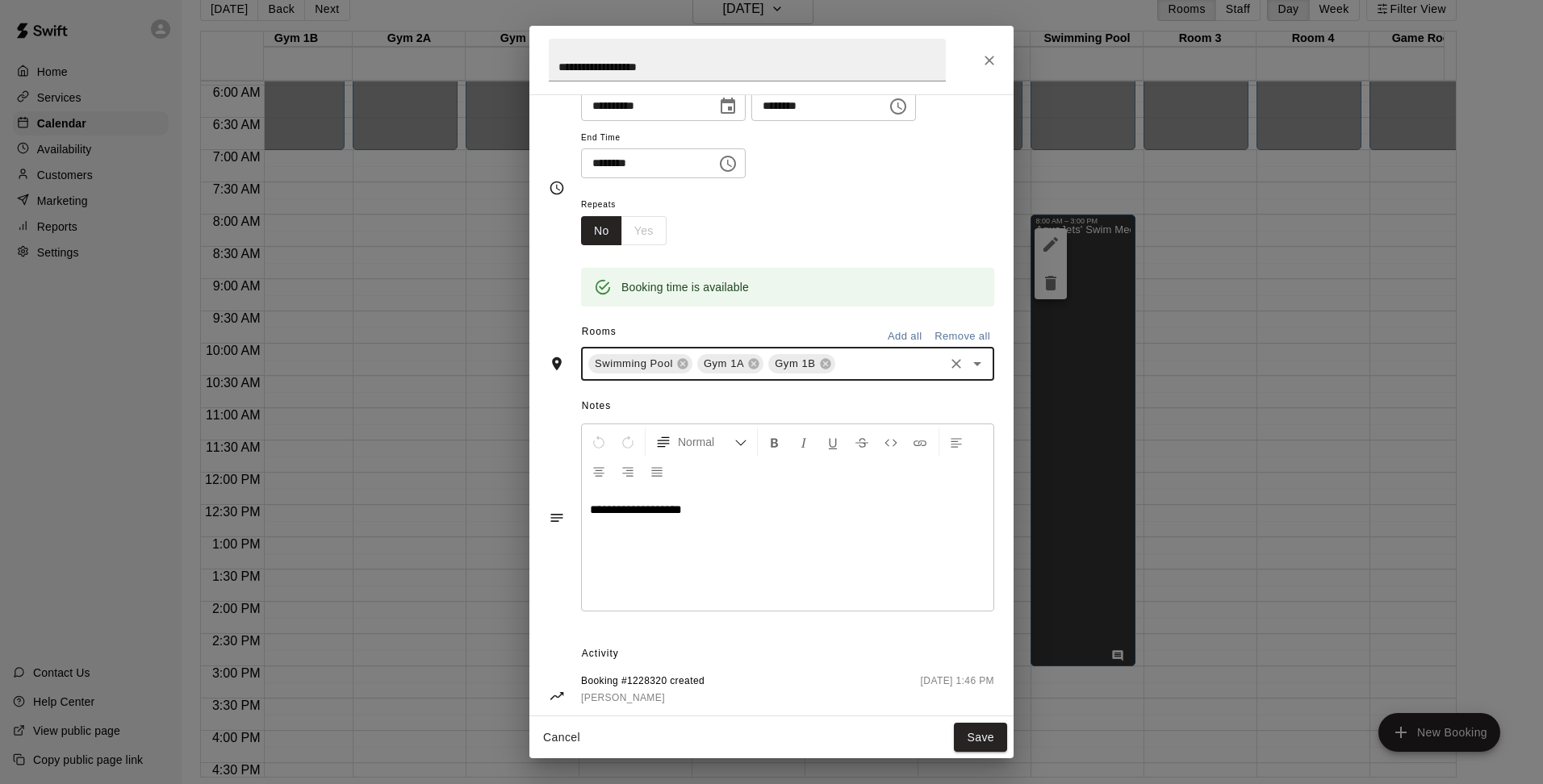
click at [970, 365] on icon "Open" at bounding box center [978, 364] width 20 height 20
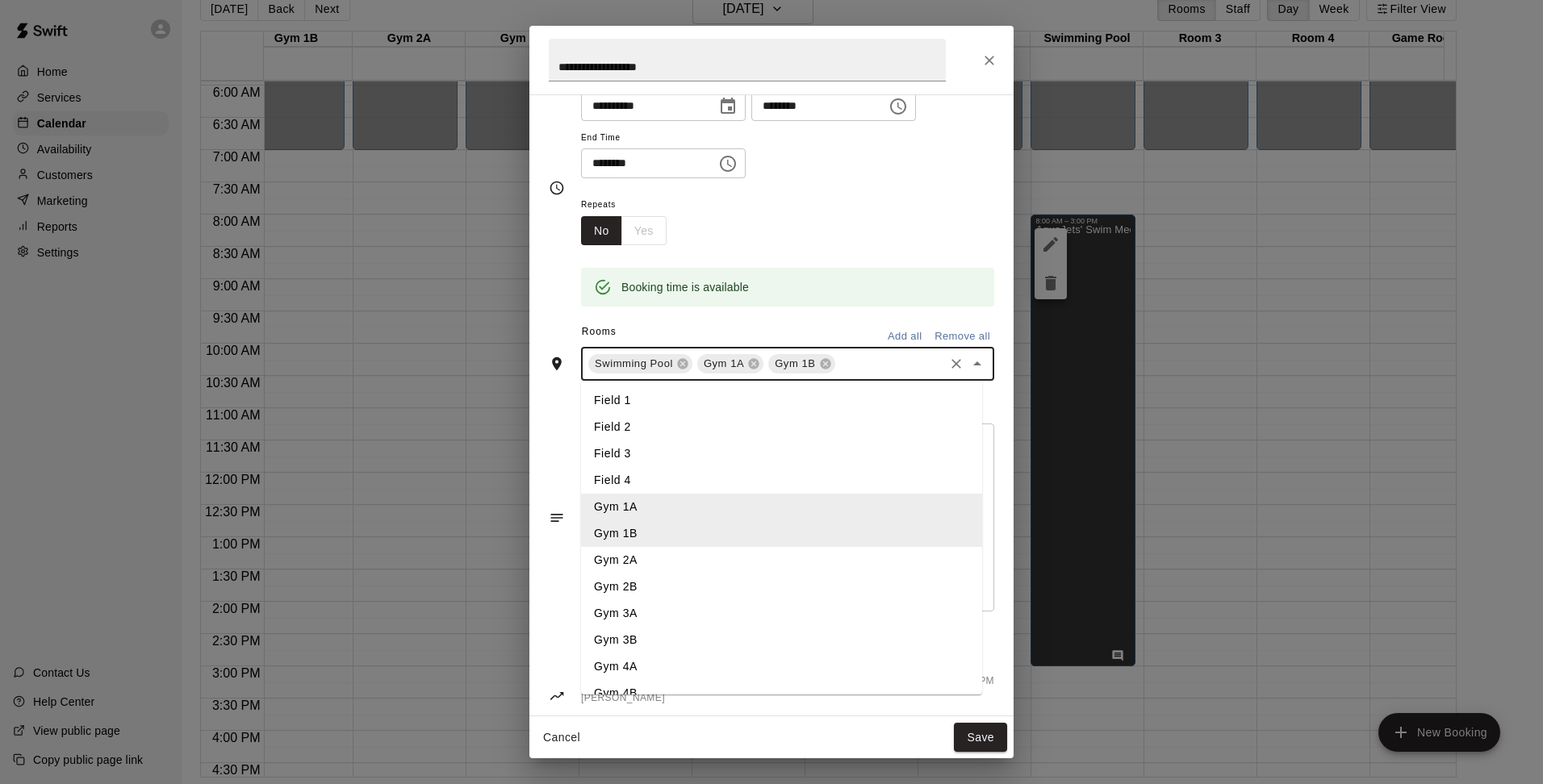
scroll to position [118, 0]
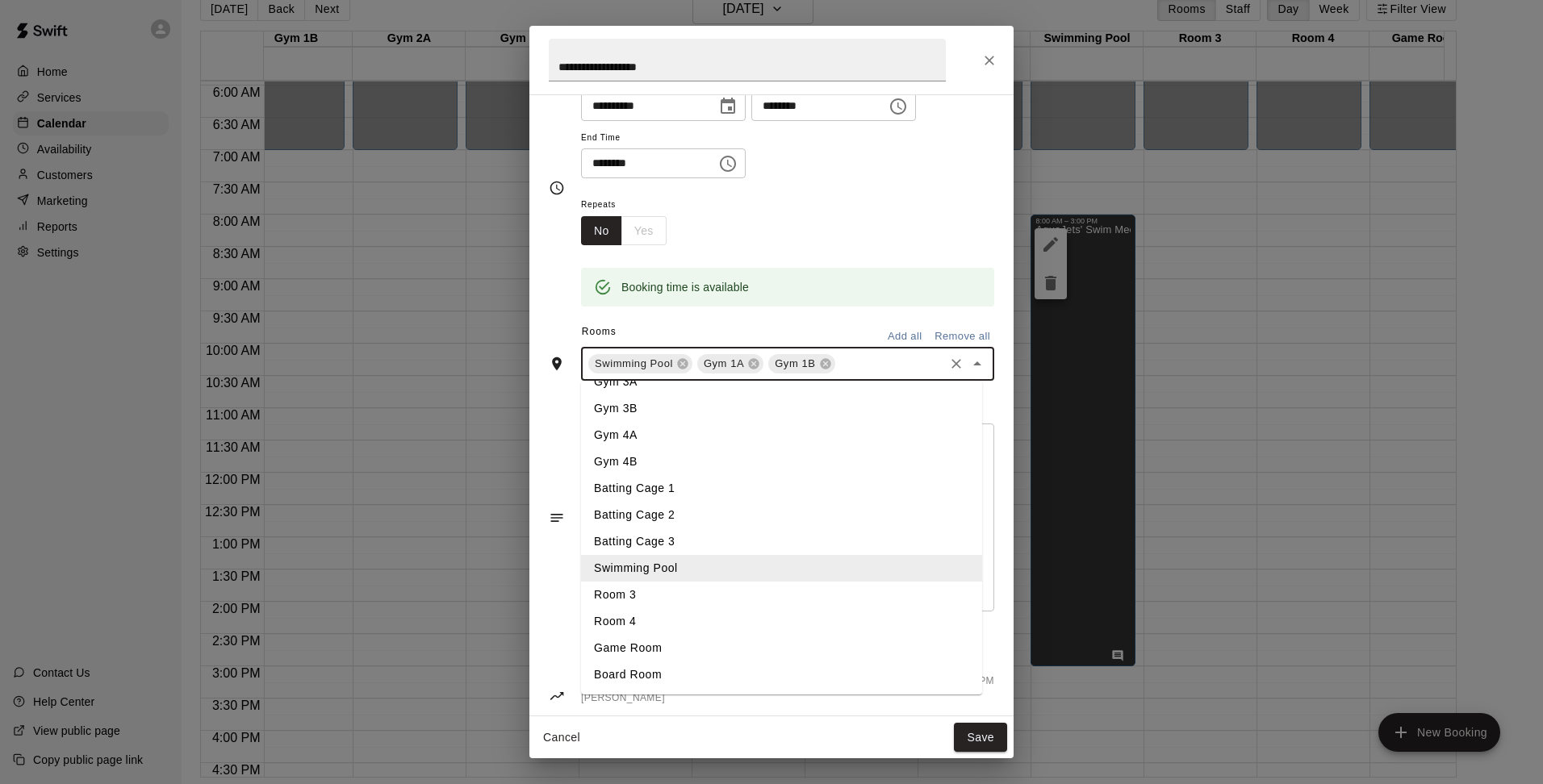
click at [634, 594] on li "Room 3" at bounding box center [781, 595] width 402 height 27
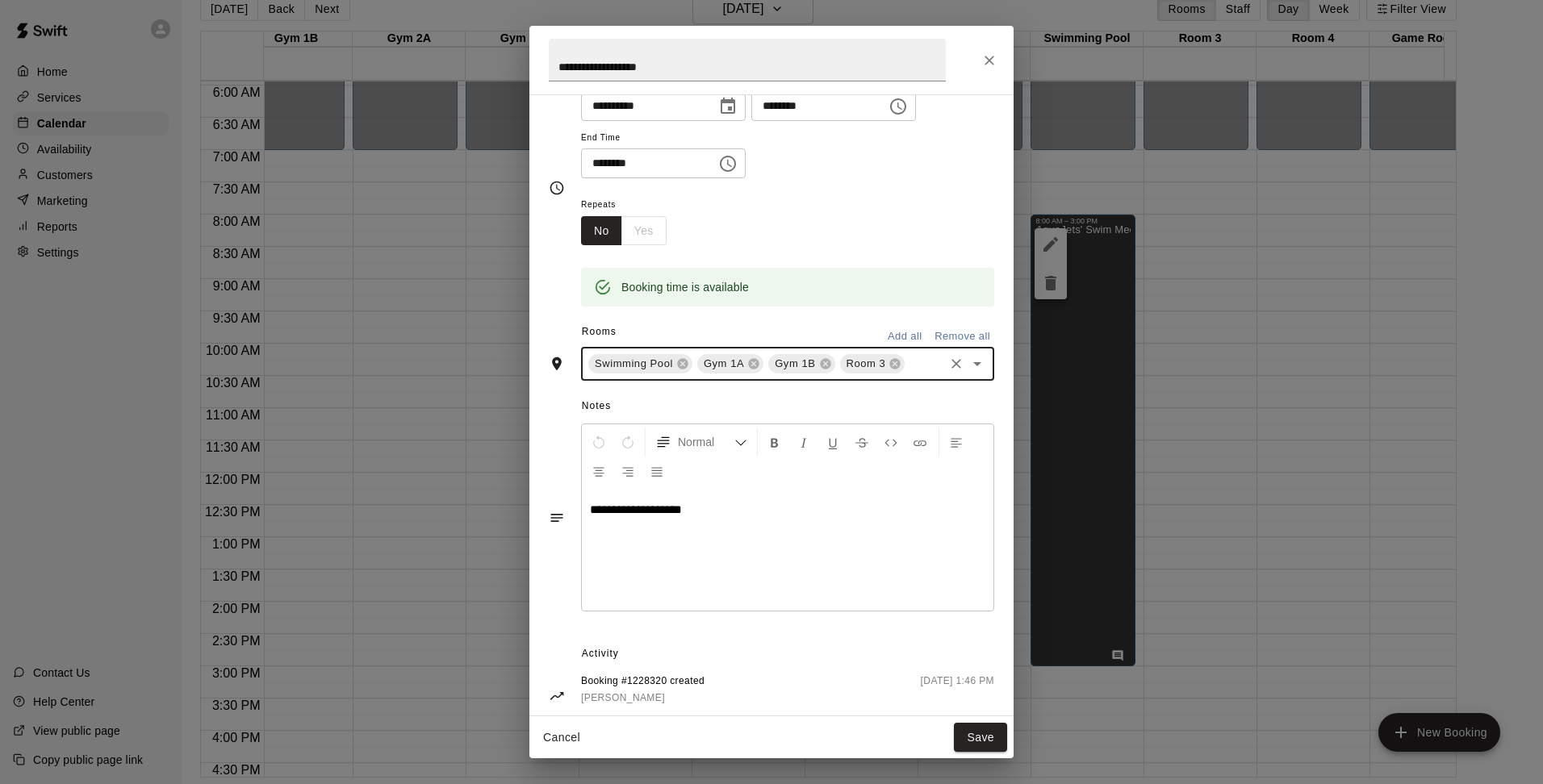
click at [972, 373] on icon "Open" at bounding box center [978, 364] width 20 height 20
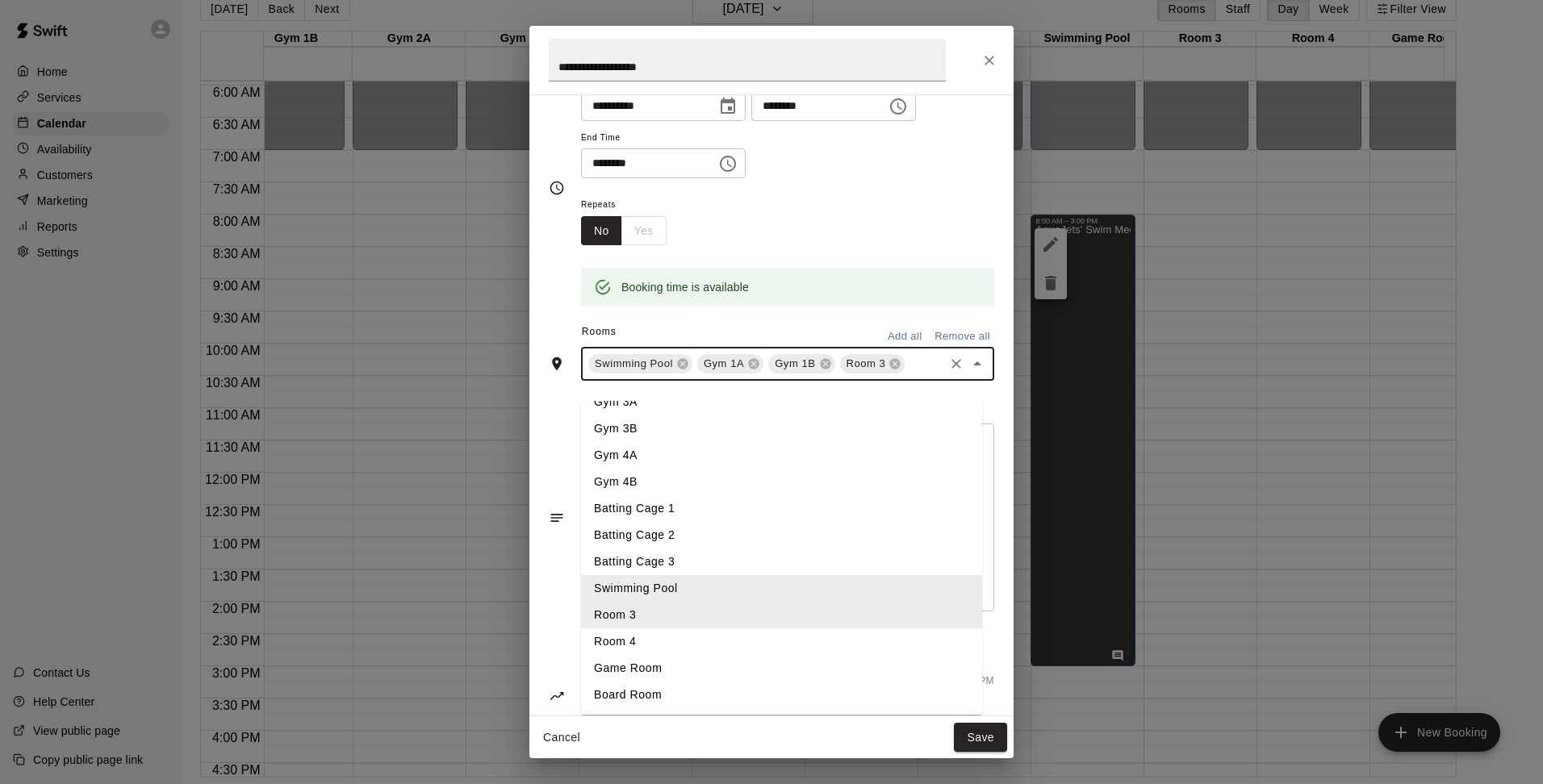
click at [636, 647] on li "Room 4" at bounding box center [781, 641] width 402 height 27
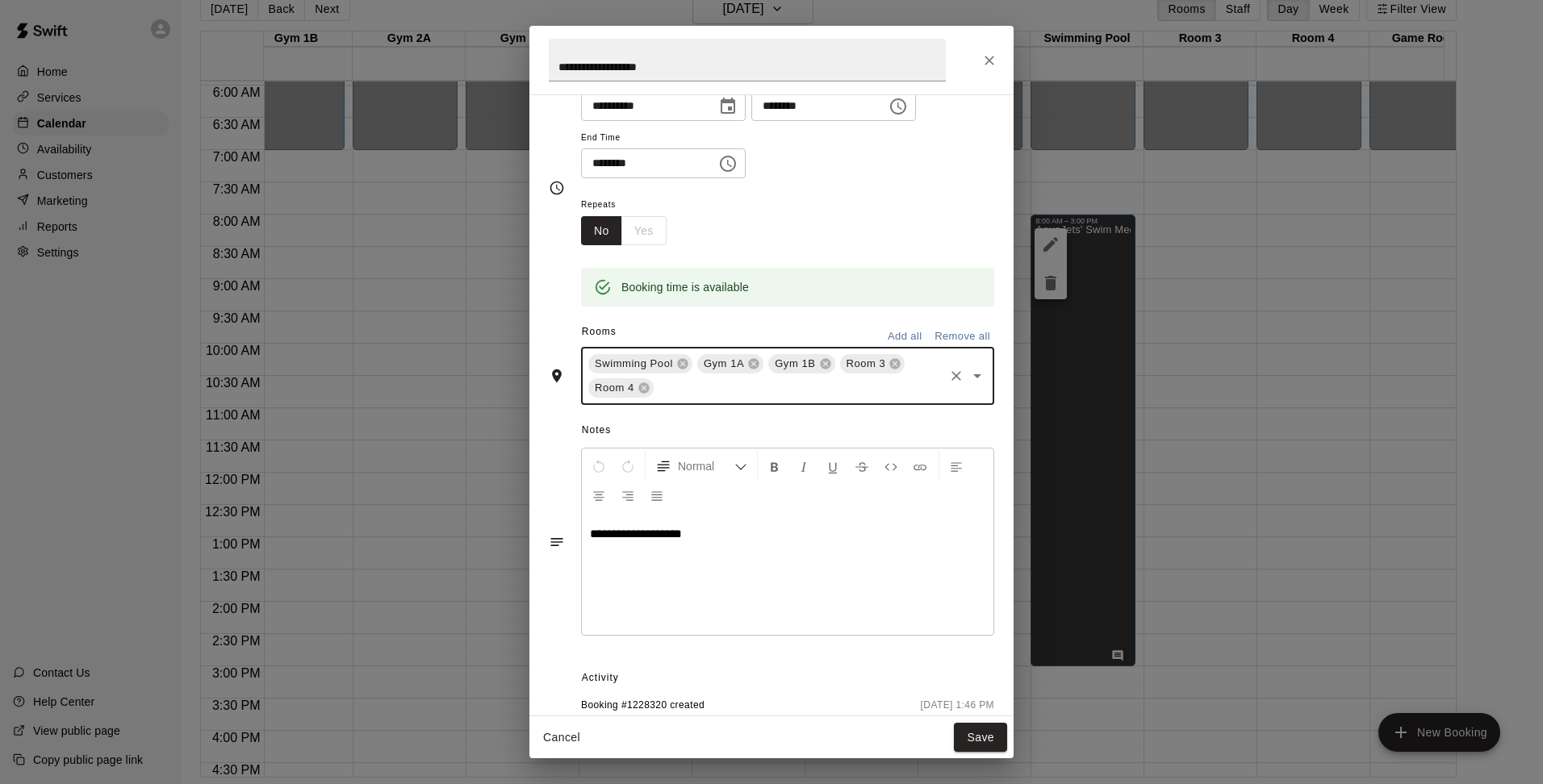
click at [738, 162] on icon "Choose time, selected time is 3:00 PM" at bounding box center [728, 164] width 20 height 20
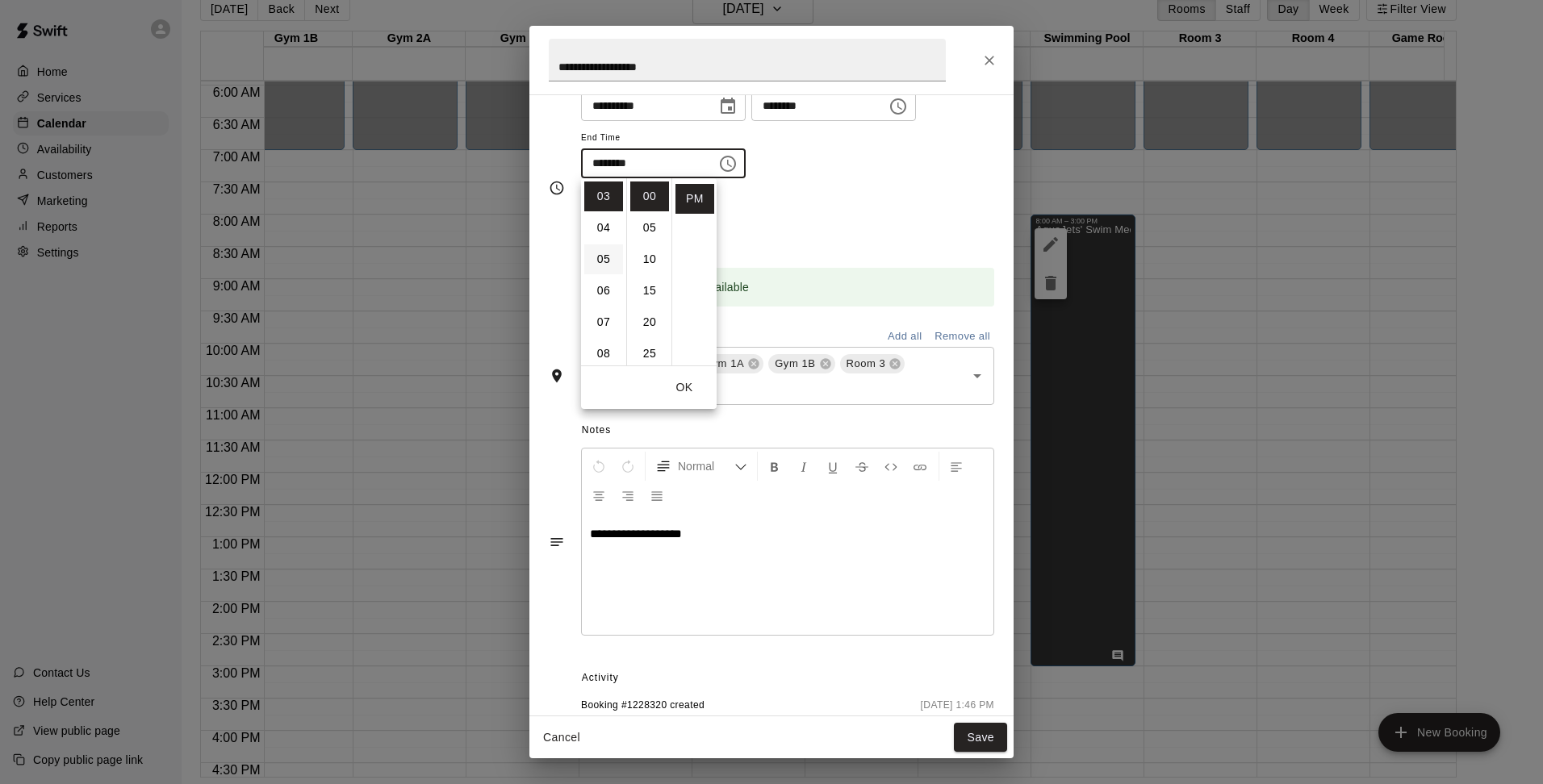
click at [605, 256] on li "05" at bounding box center [603, 259] width 38 height 30
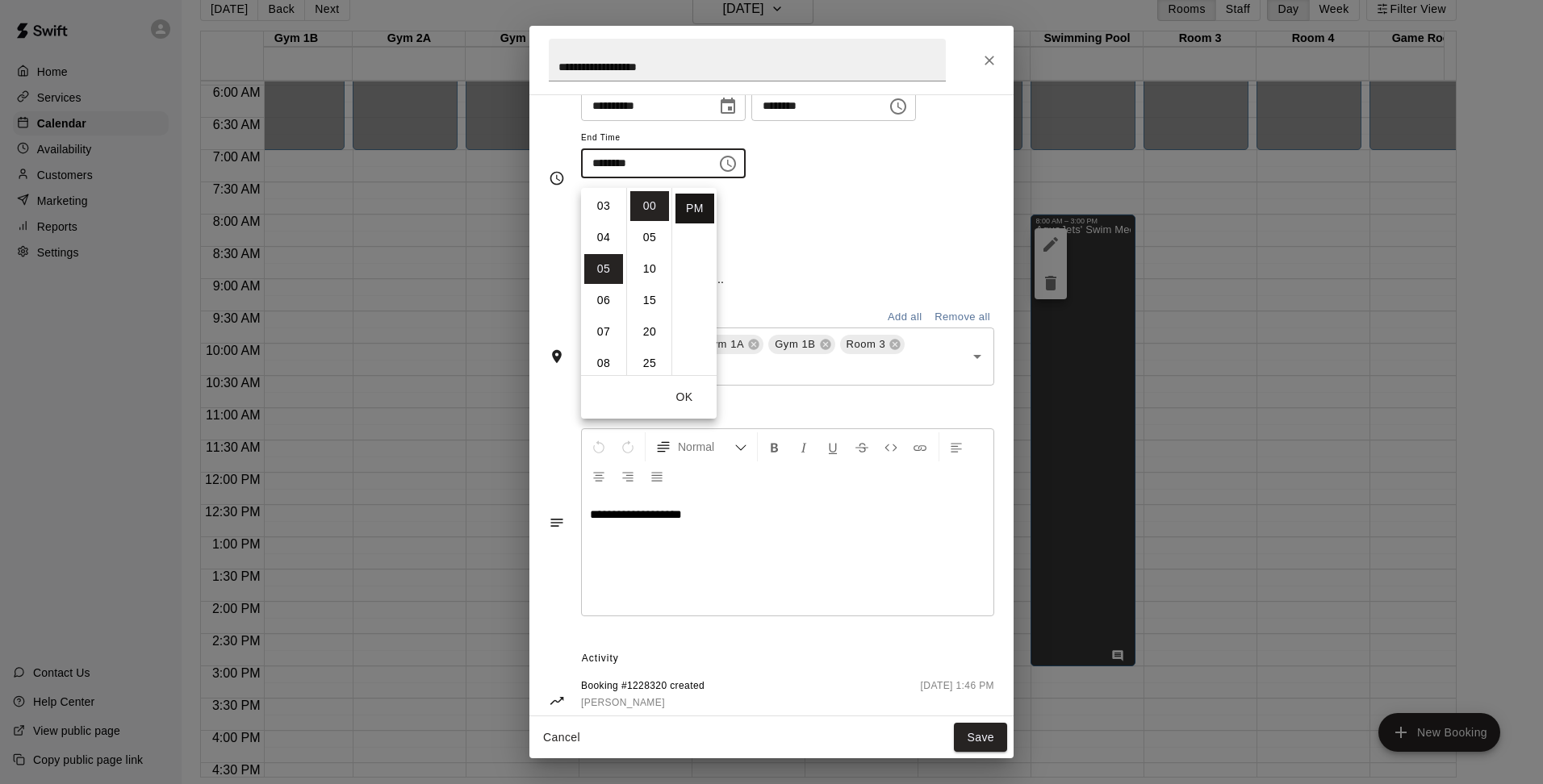
type input "********"
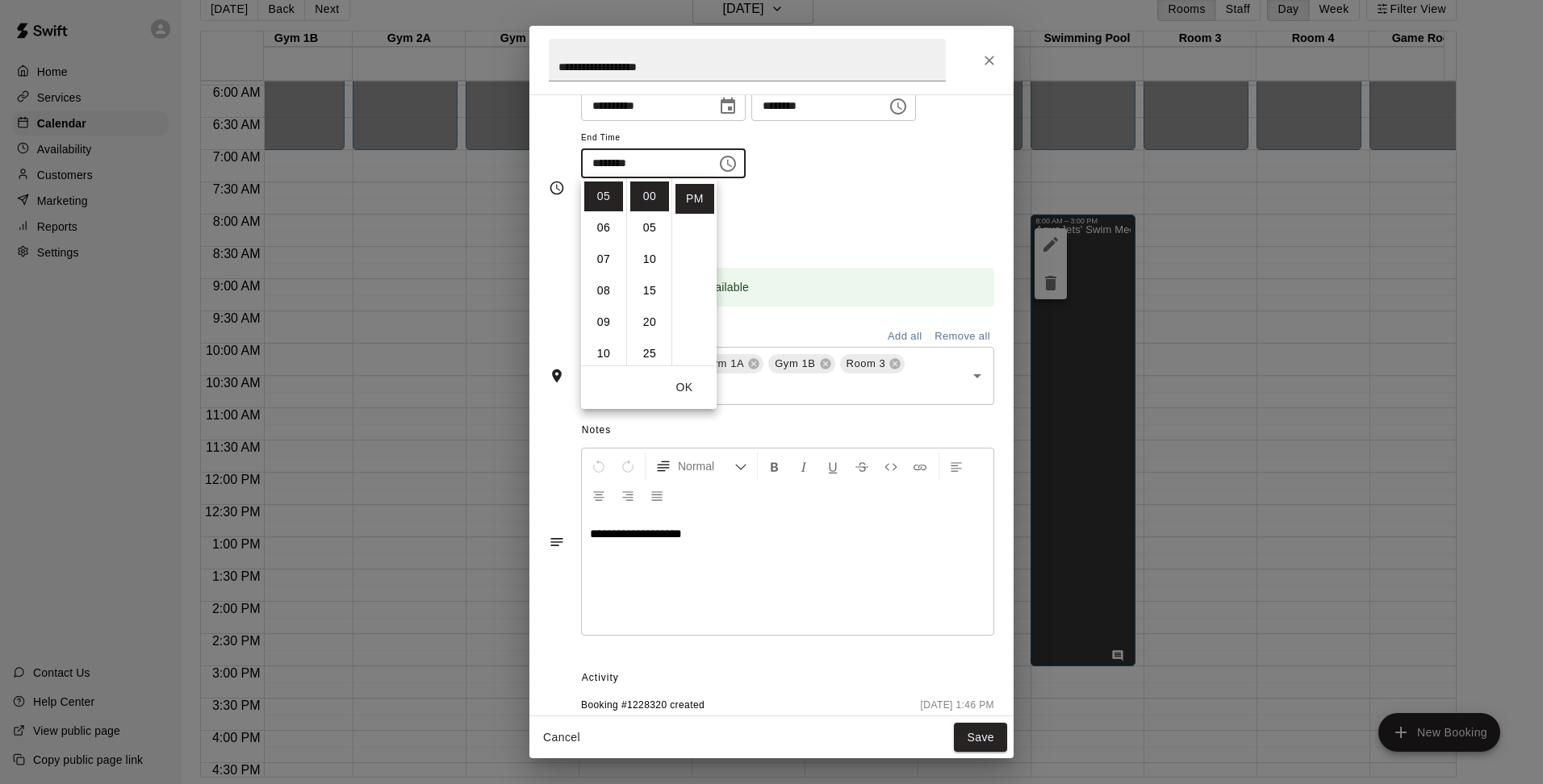
click at [680, 389] on button "OK" at bounding box center [685, 388] width 51 height 30
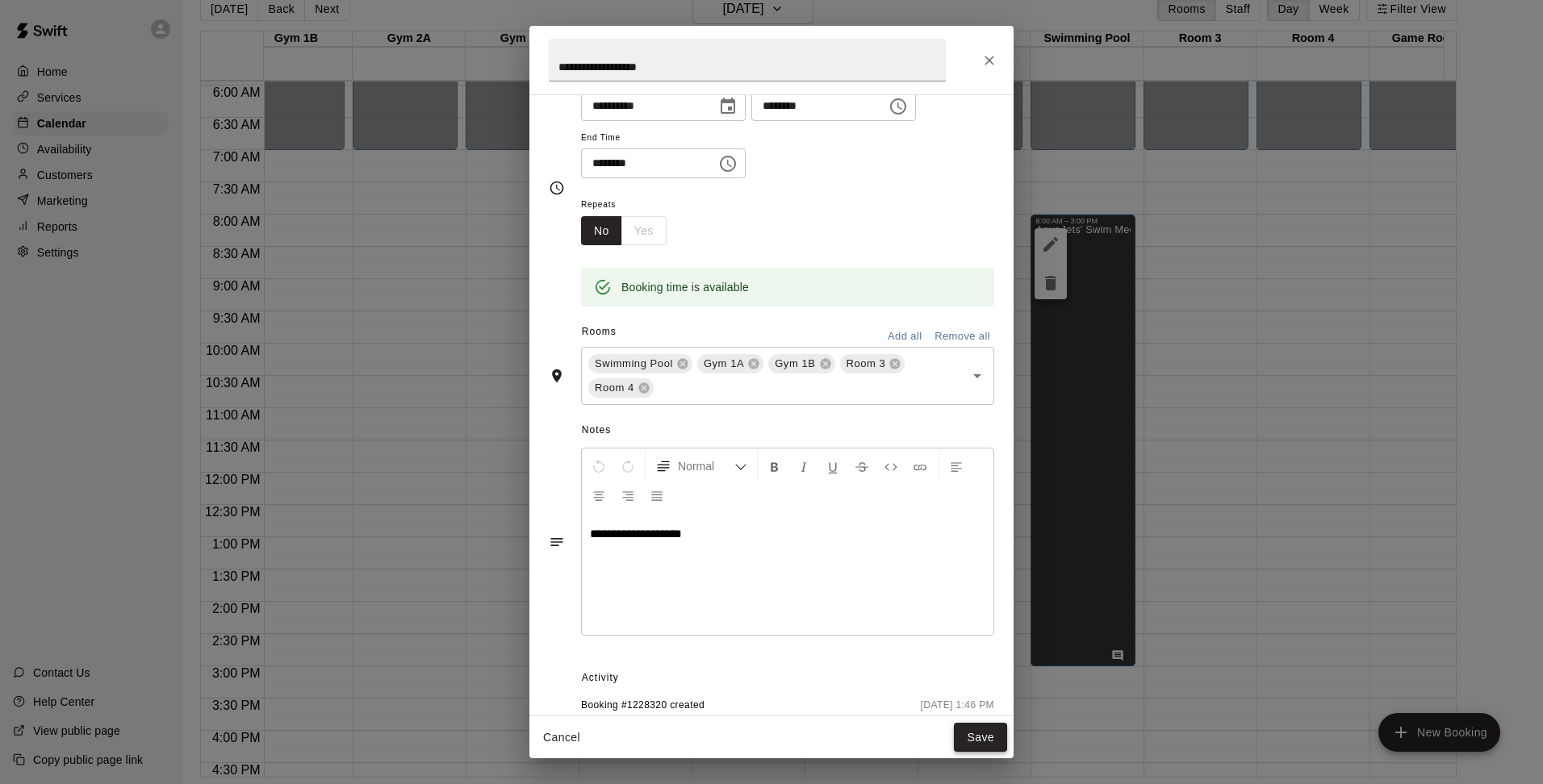
click at [979, 742] on button "Save" at bounding box center [981, 738] width 53 height 30
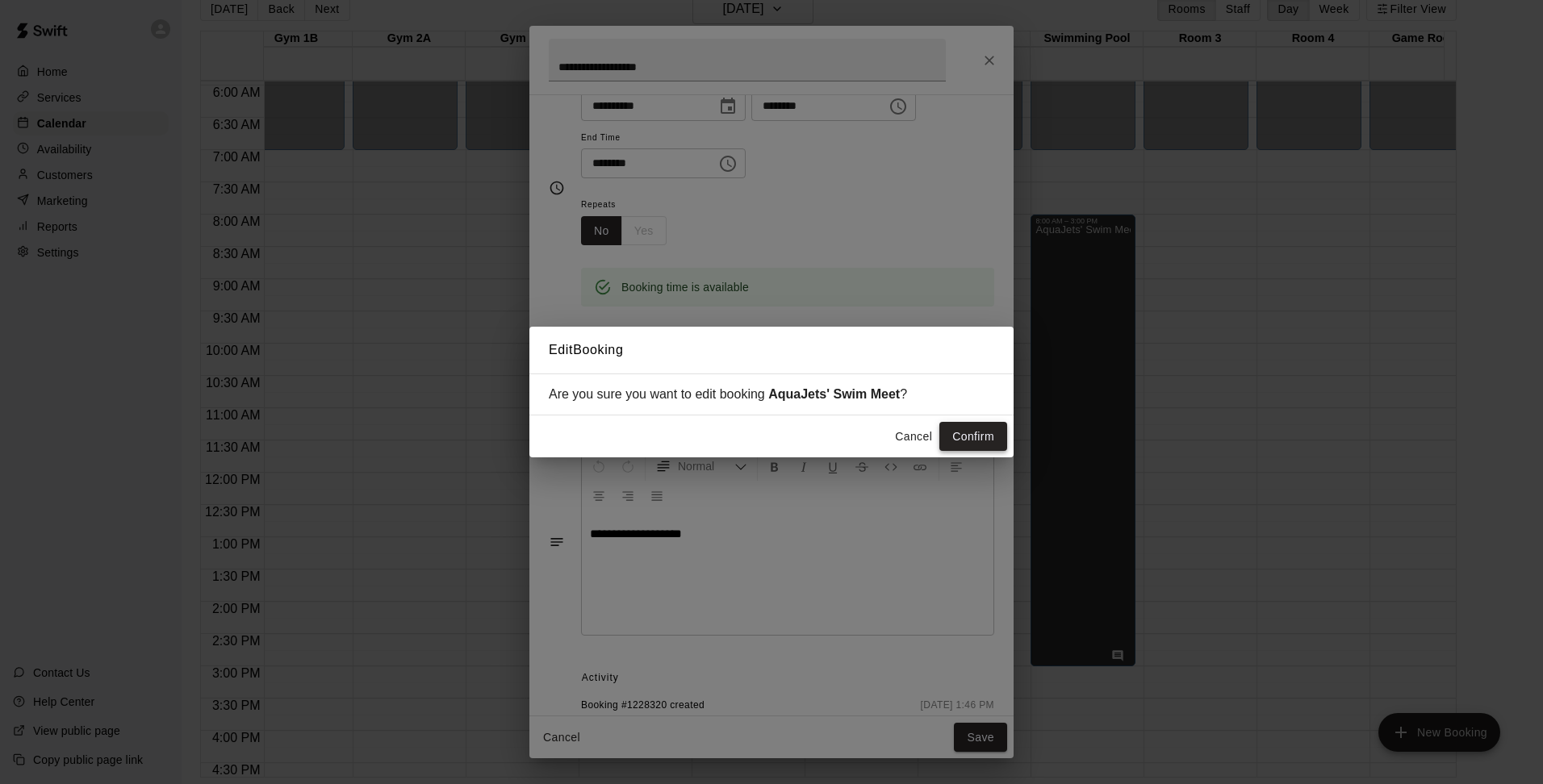
click at [970, 432] on button "Confirm" at bounding box center [973, 437] width 68 height 30
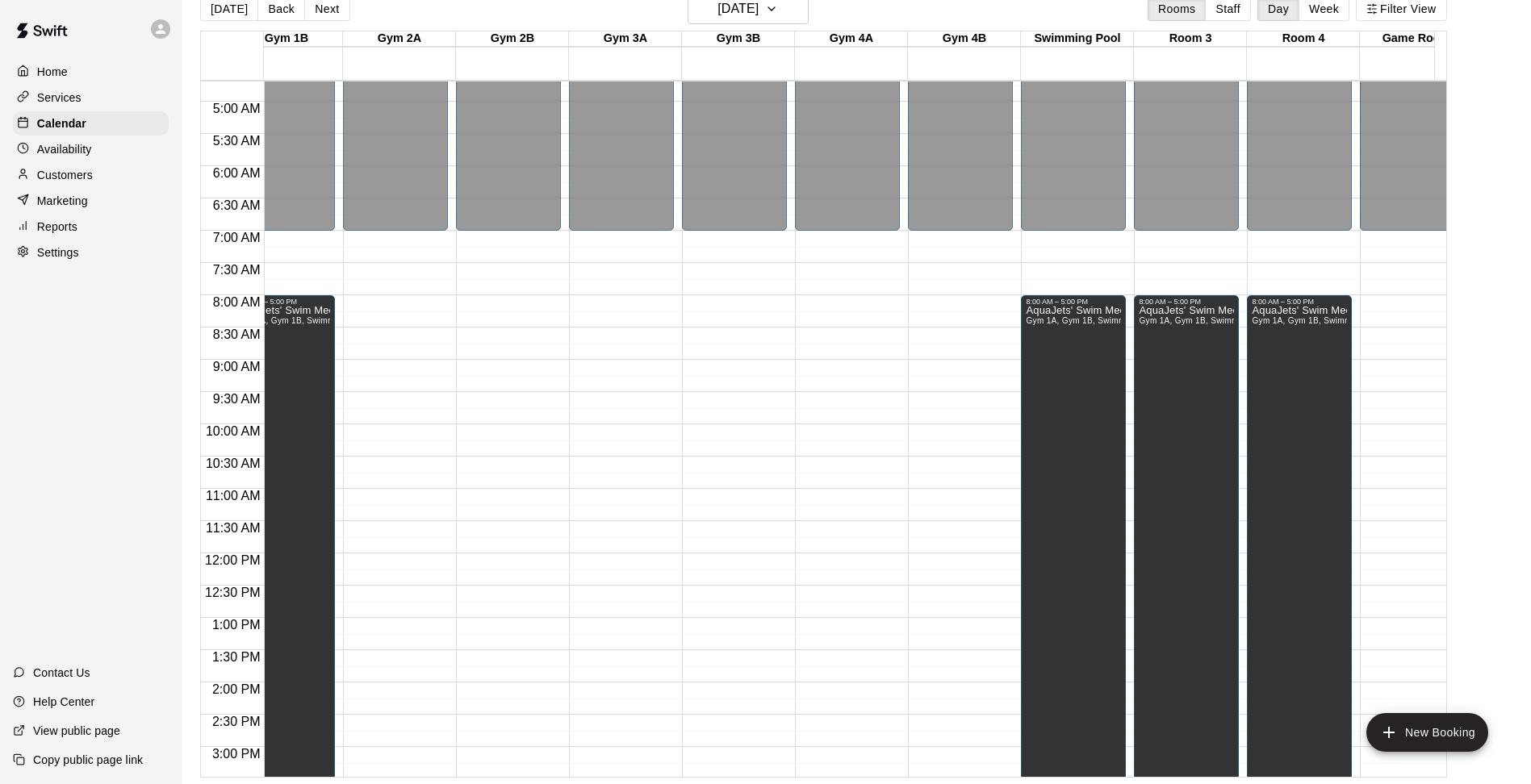
scroll to position [303, 757]
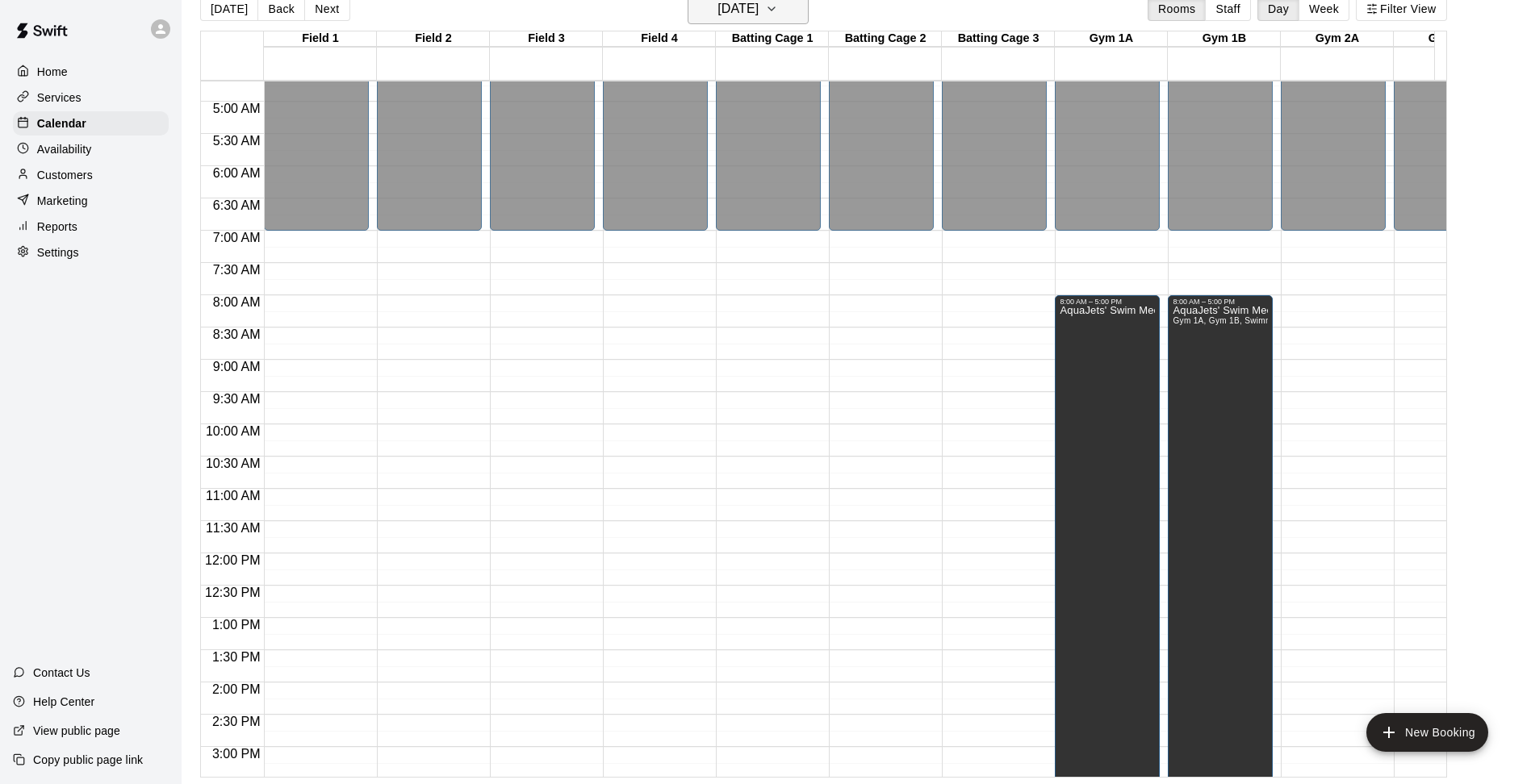
click at [778, 5] on icon "button" at bounding box center [771, 9] width 13 height 20
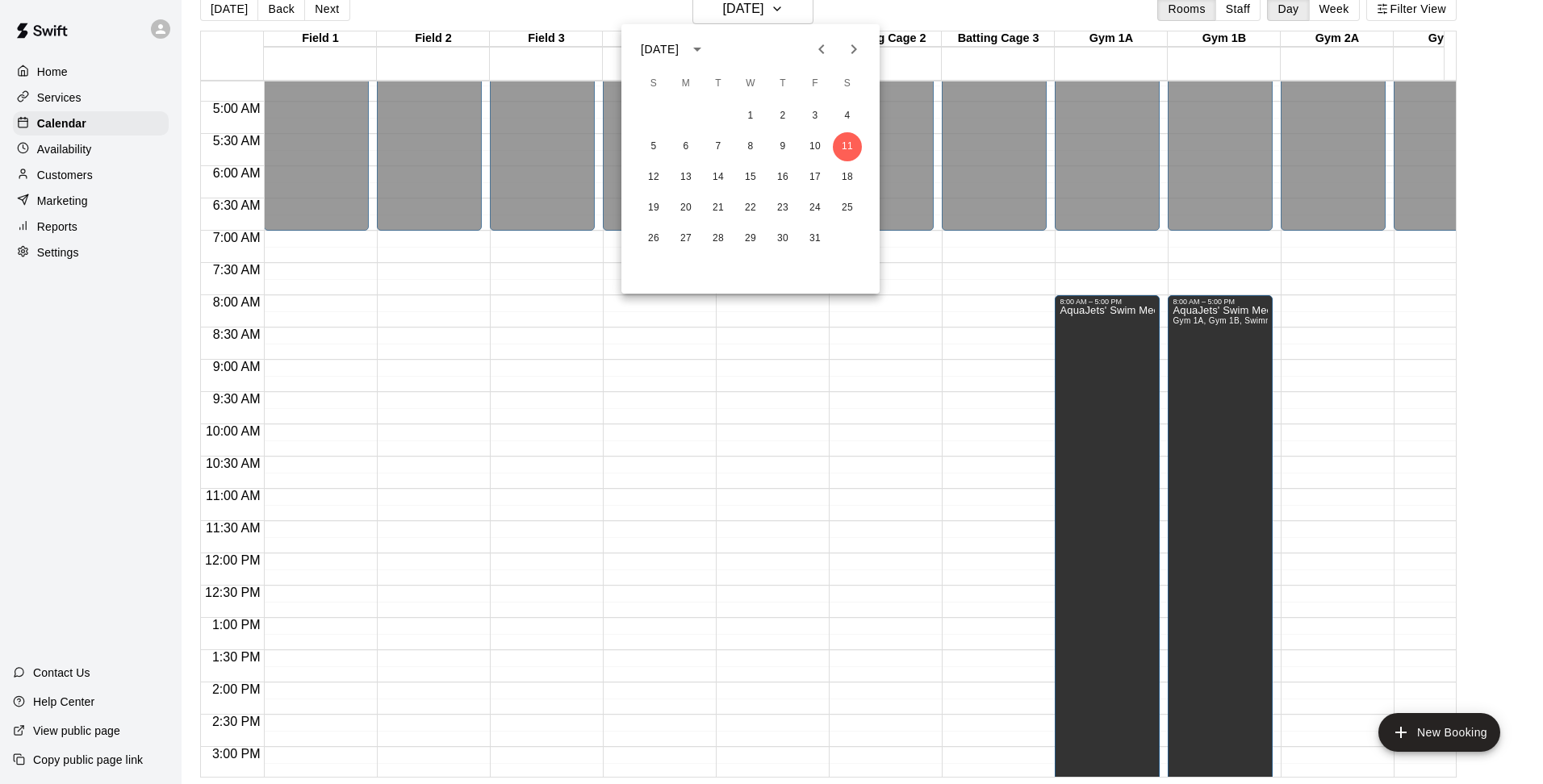
click at [1200, 66] on div at bounding box center [772, 392] width 1543 height 784
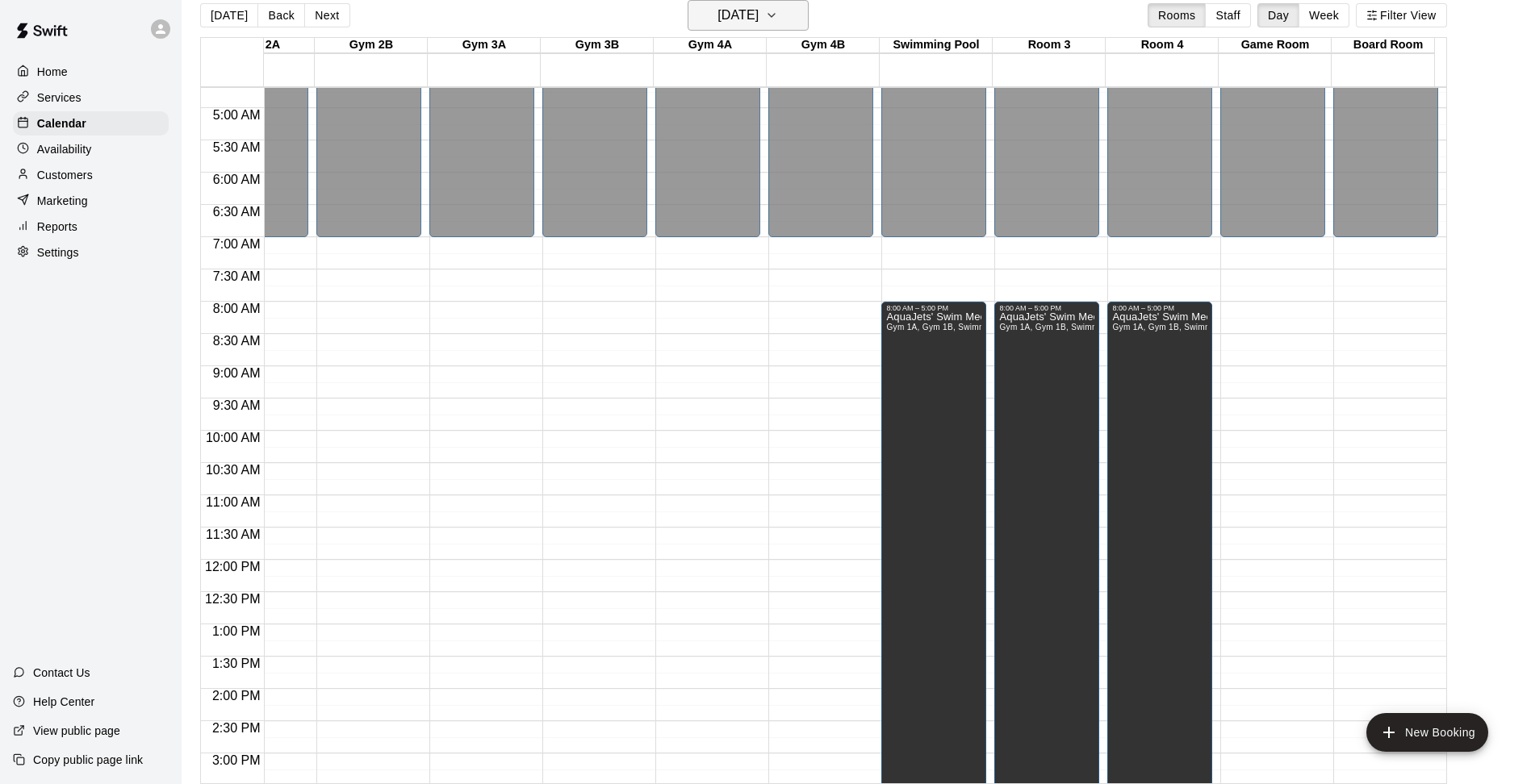
click at [778, 15] on icon "button" at bounding box center [771, 16] width 13 height 20
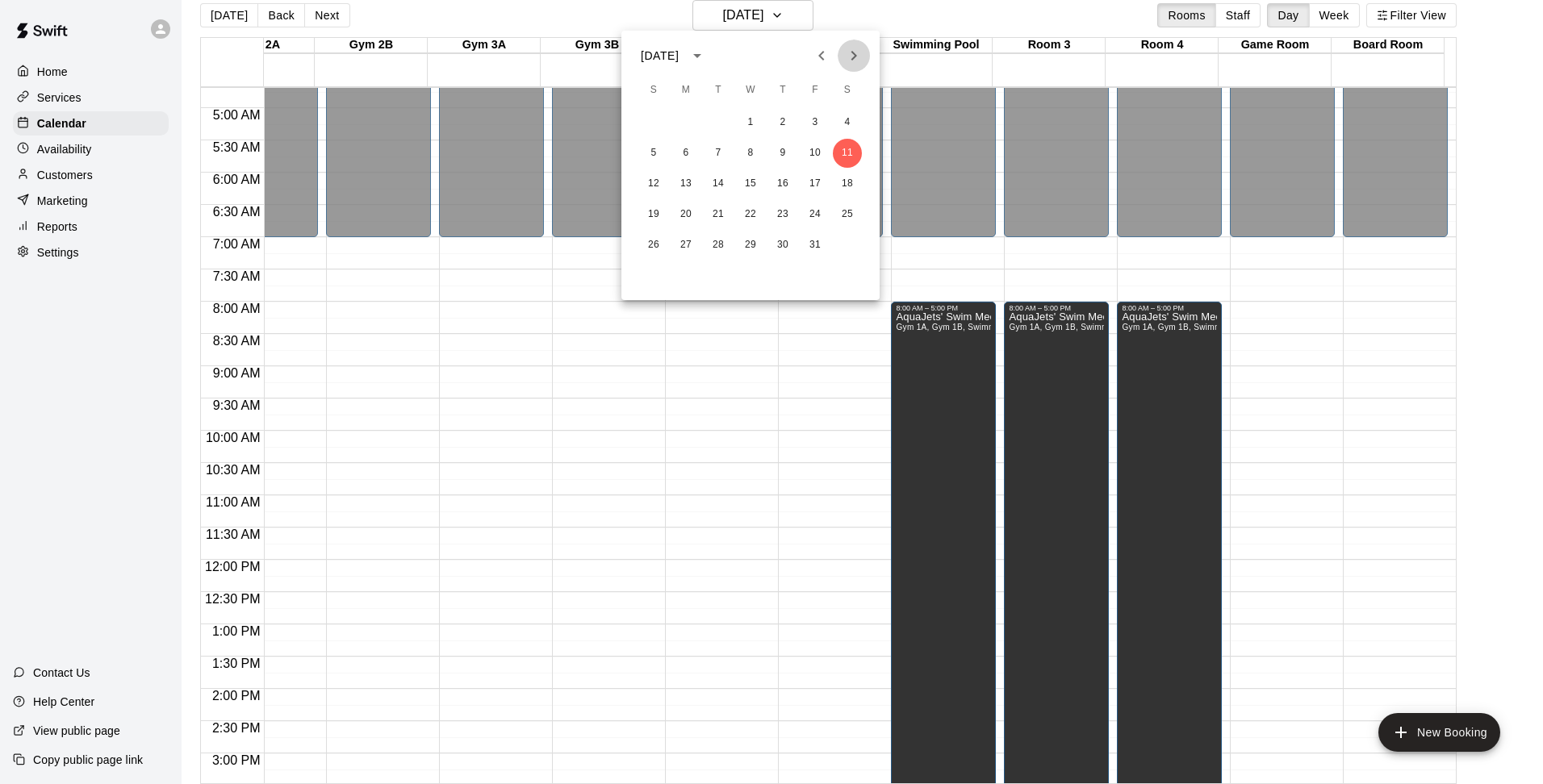
click at [849, 58] on icon "Next month" at bounding box center [854, 56] width 20 height 20
click at [843, 12] on div at bounding box center [772, 392] width 1543 height 784
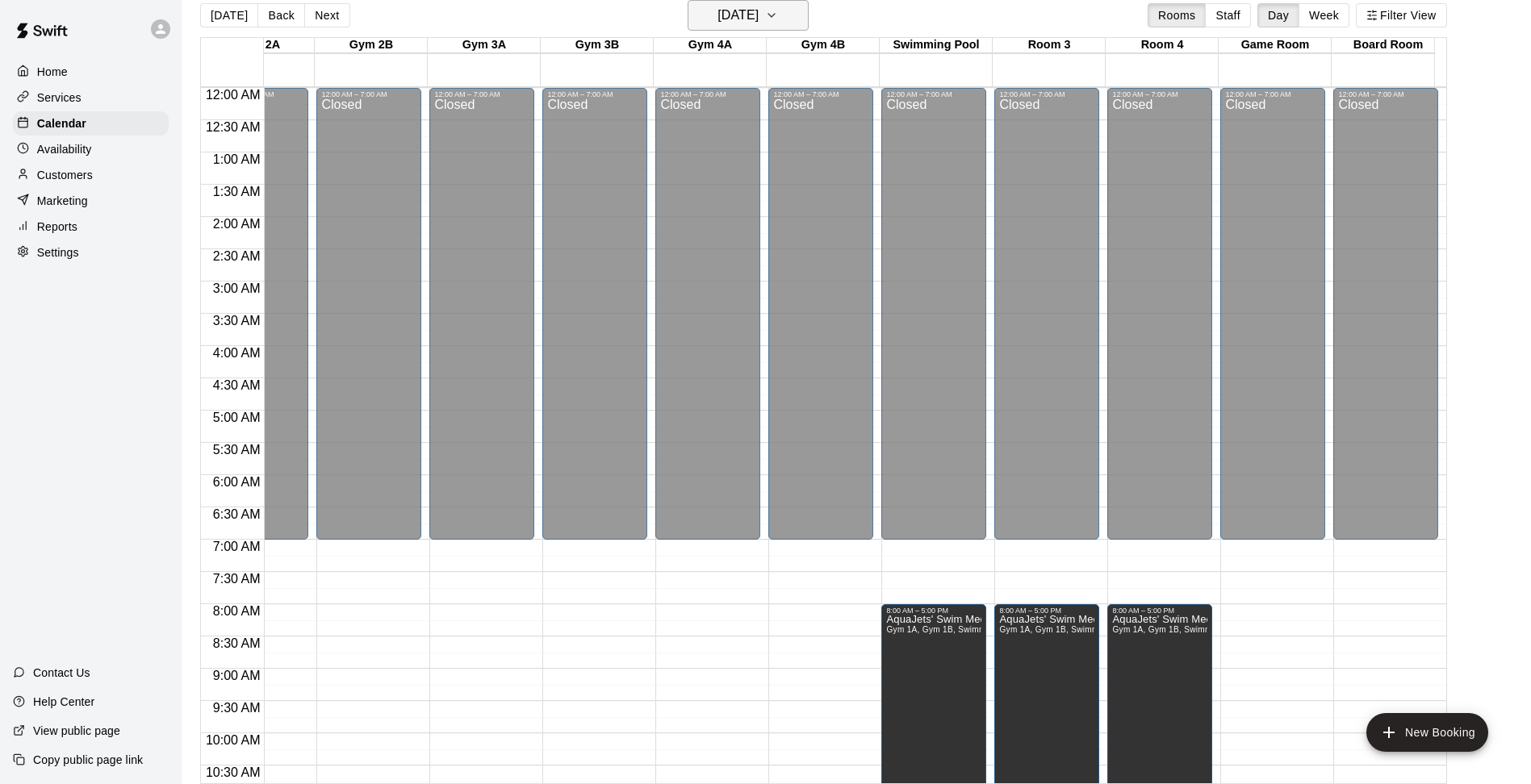
click at [778, 11] on icon "button" at bounding box center [771, 16] width 13 height 20
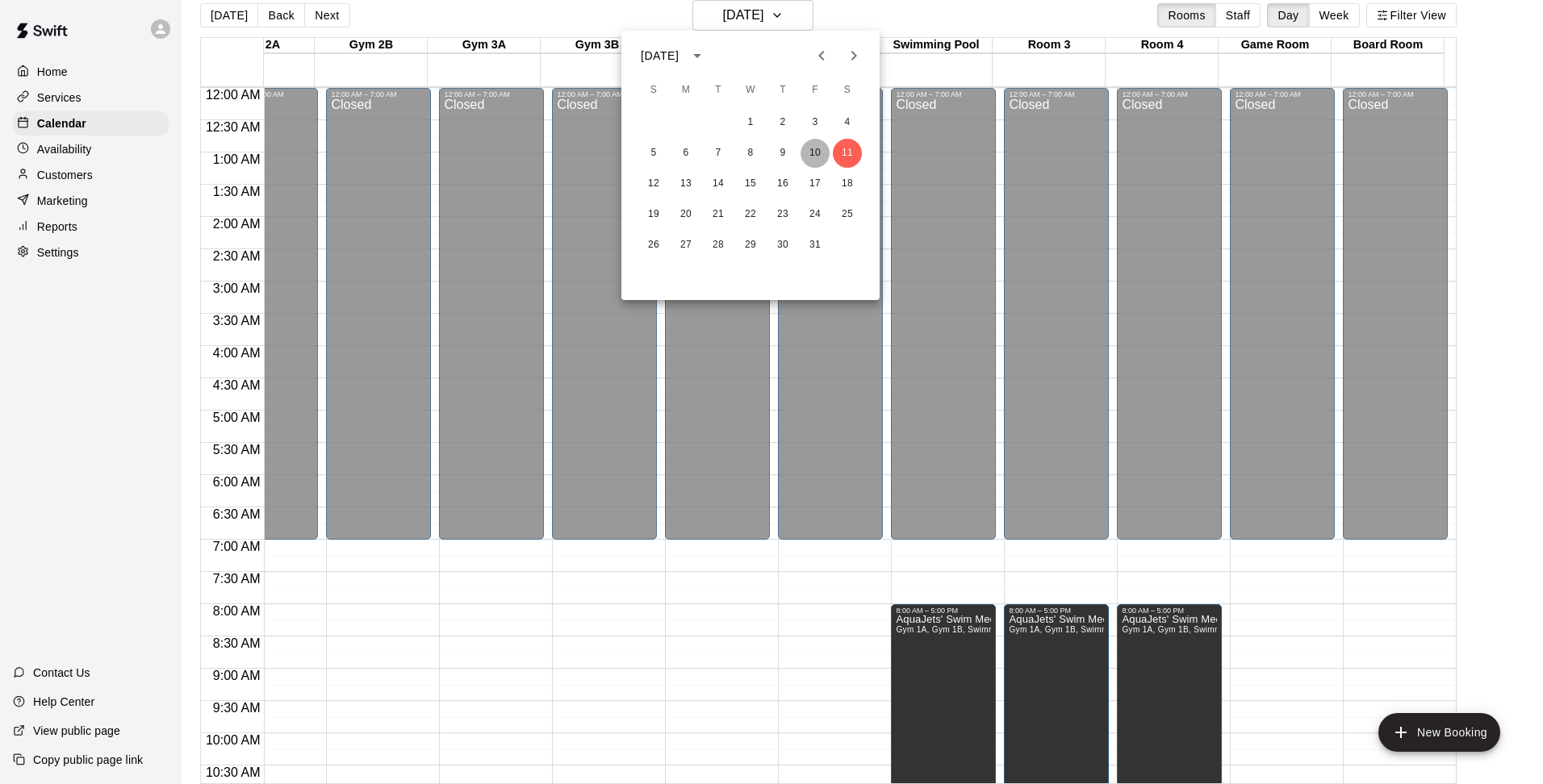
click at [821, 148] on button "10" at bounding box center [815, 153] width 29 height 29
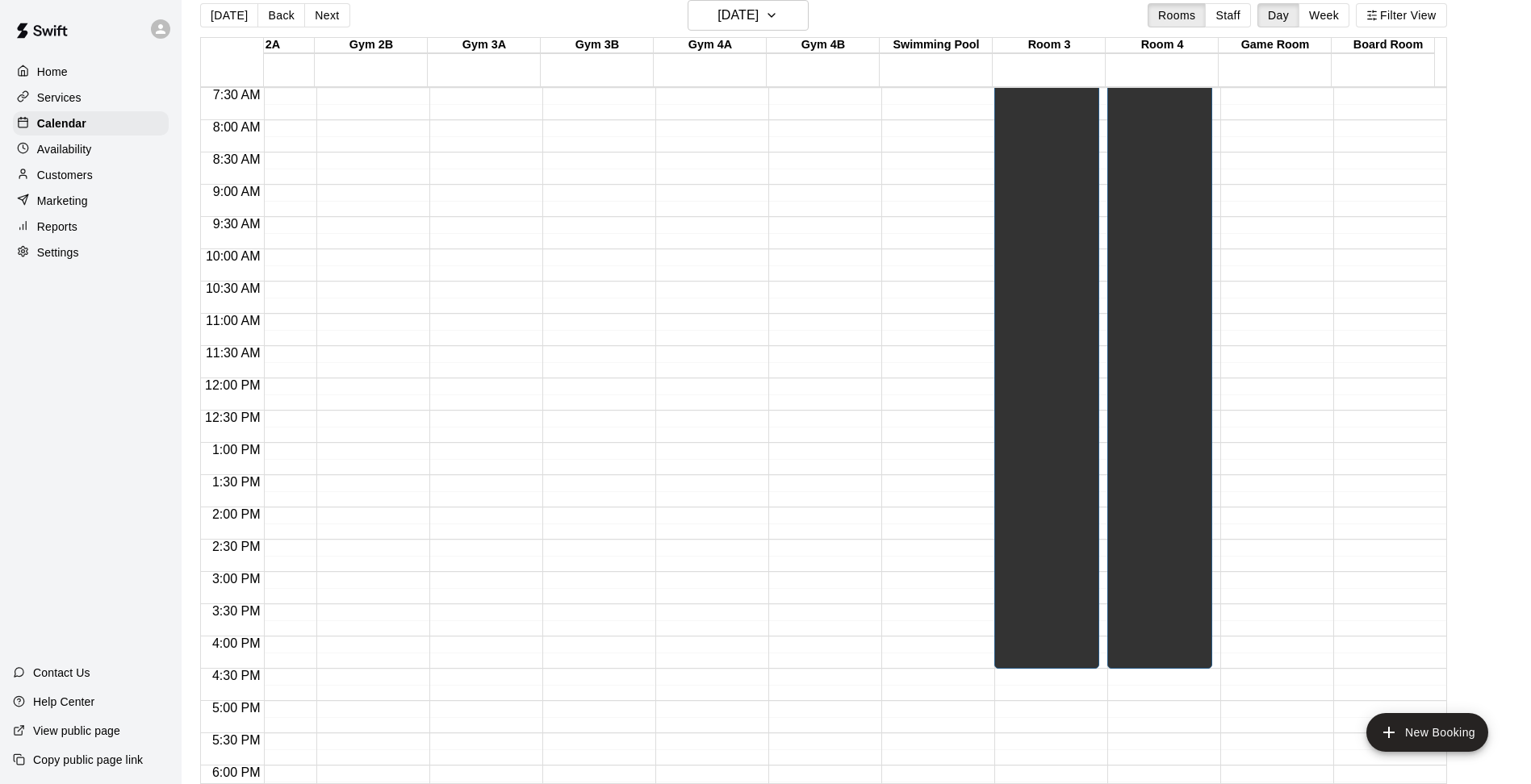
click at [928, 389] on div "12:00 AM – 5:00 AM Closed 9:00 PM – 11:59 PM Closed" at bounding box center [933, 378] width 105 height 1549
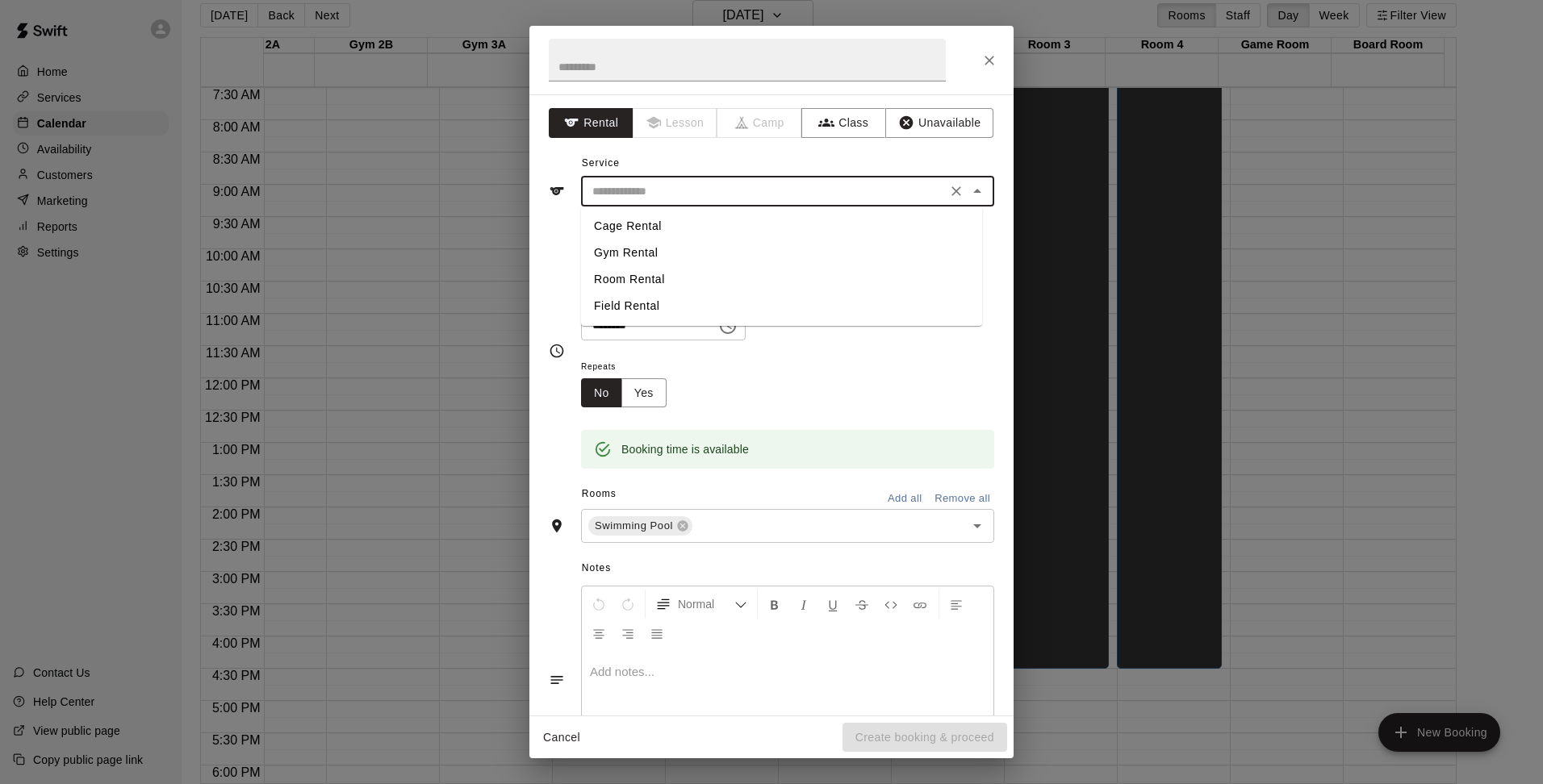
click at [756, 187] on input "text" at bounding box center [764, 191] width 356 height 20
click at [756, 193] on input "text" at bounding box center [764, 191] width 356 height 20
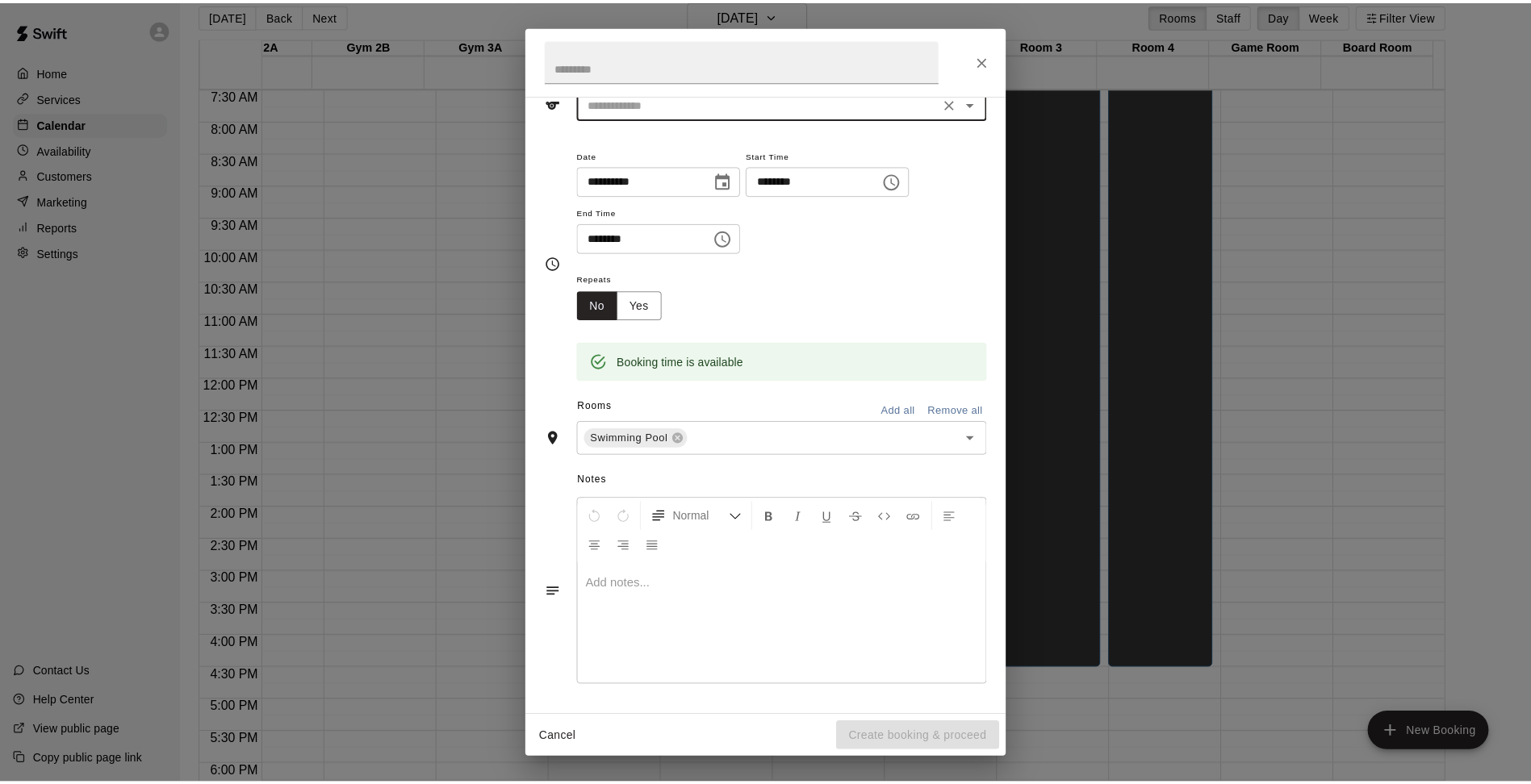
scroll to position [0, 0]
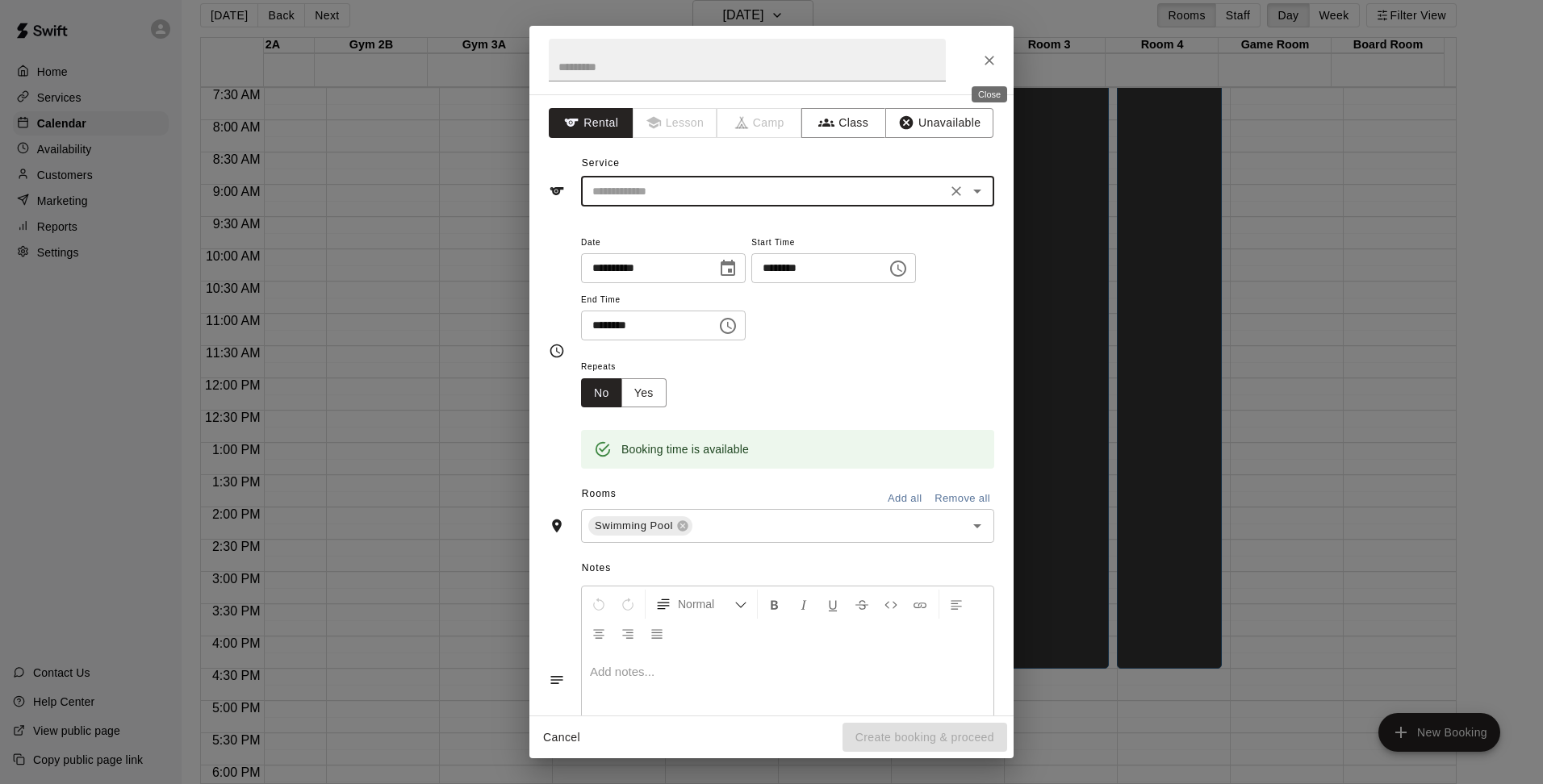
click at [992, 59] on icon "Close" at bounding box center [990, 60] width 10 height 10
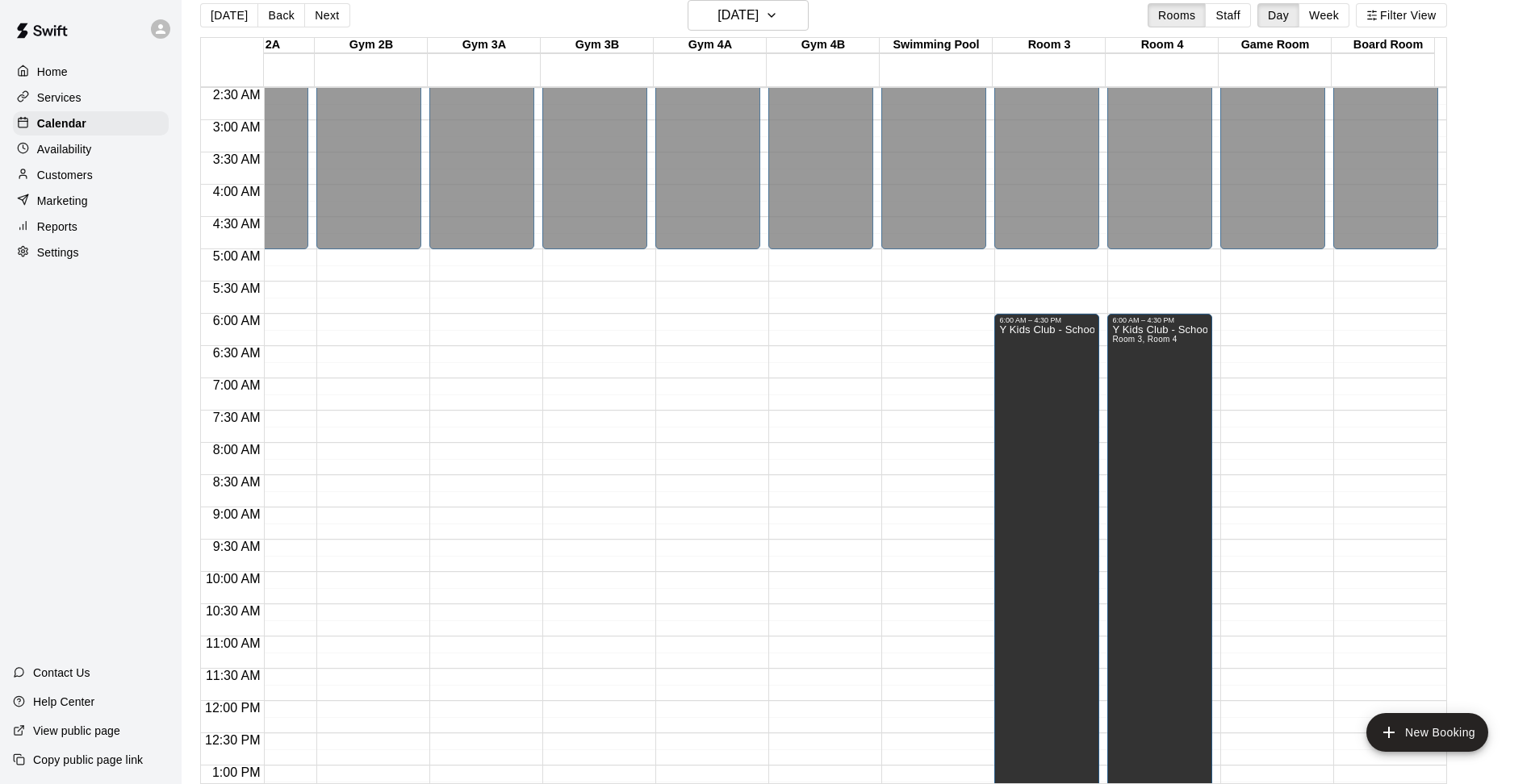
scroll to position [0, 1079]
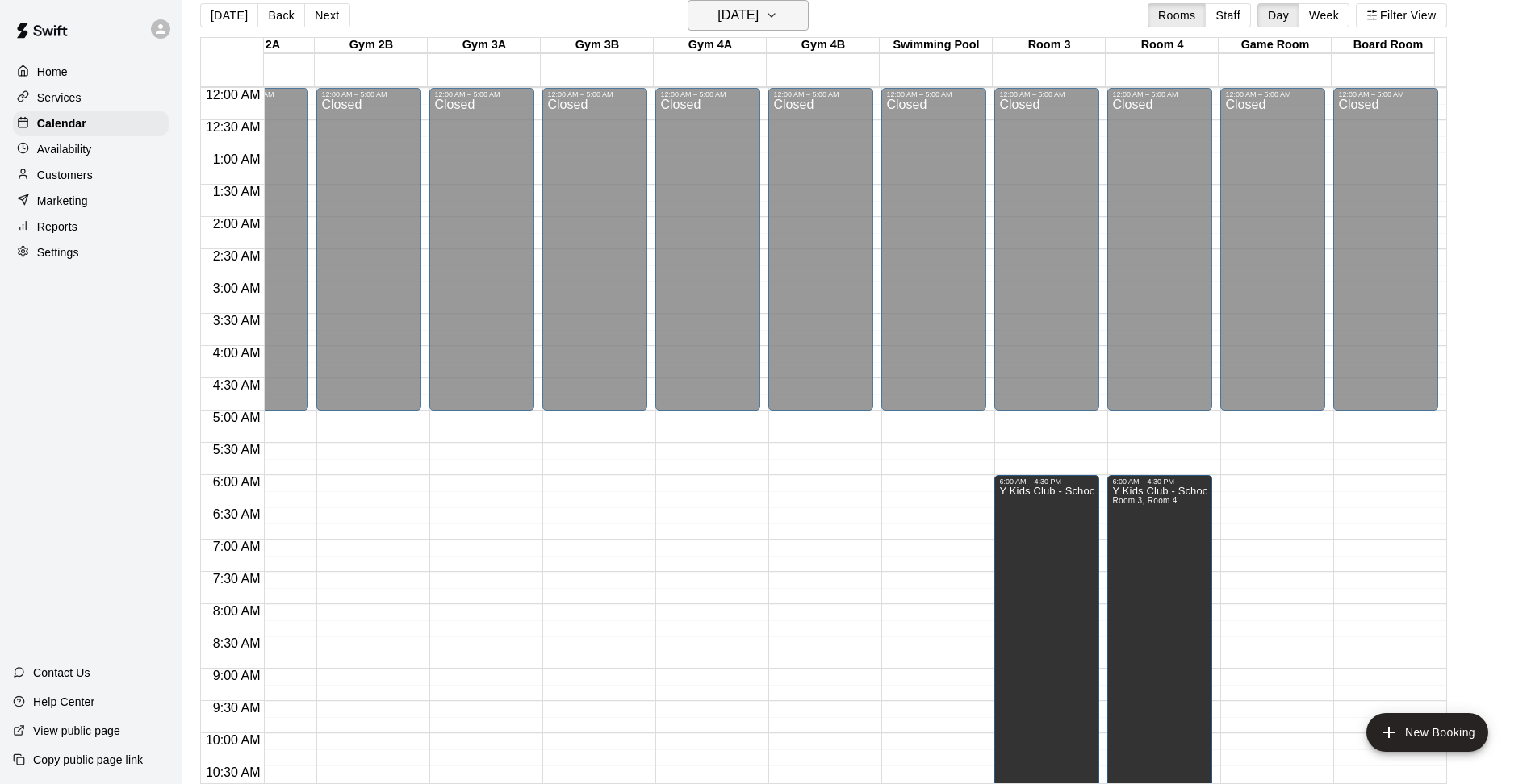
click at [802, 13] on button "[DATE]" at bounding box center [748, 15] width 121 height 31
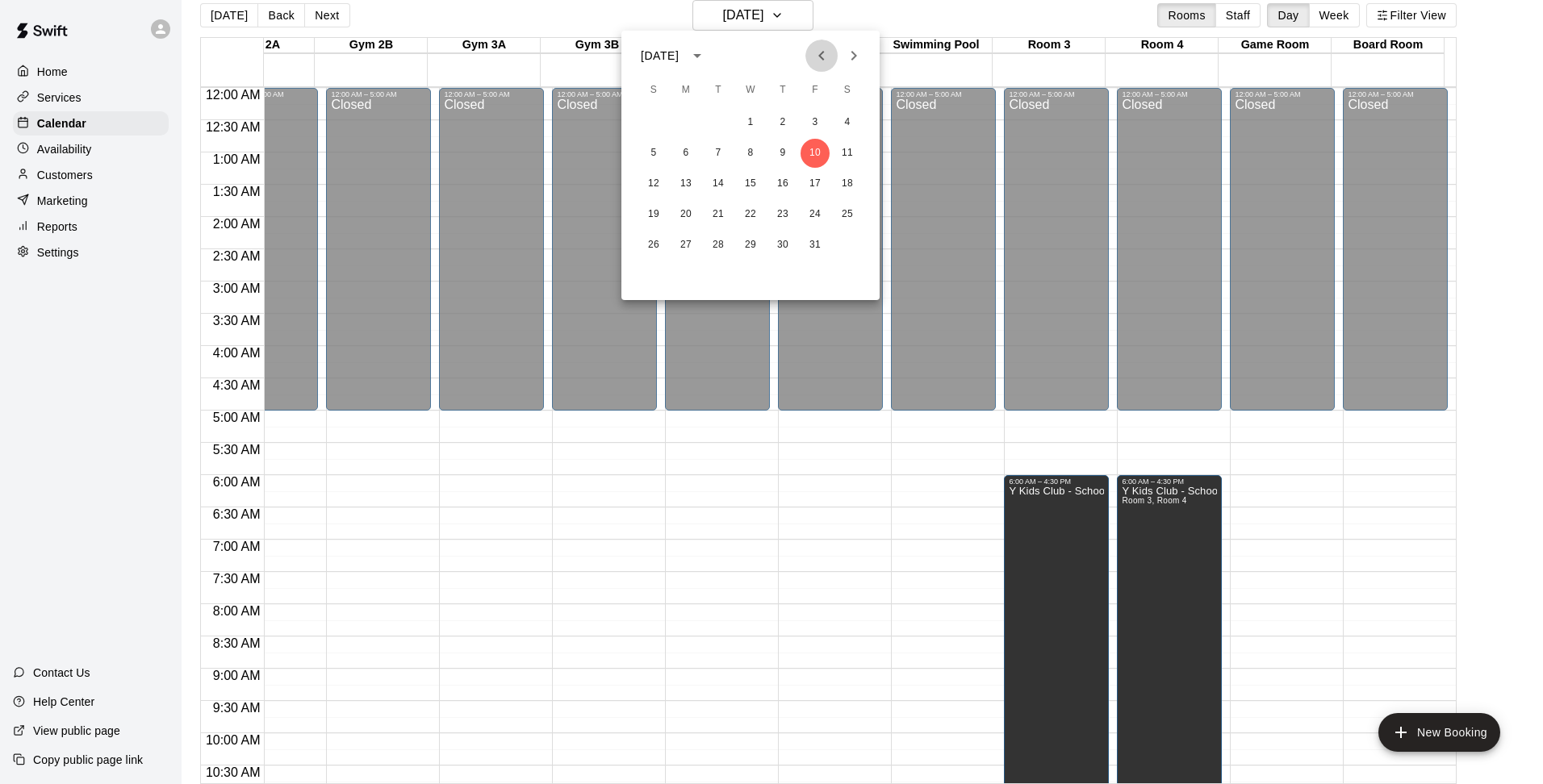
click at [816, 51] on icon "Previous month" at bounding box center [822, 56] width 20 height 20
click at [707, 124] on button "2" at bounding box center [717, 122] width 29 height 29
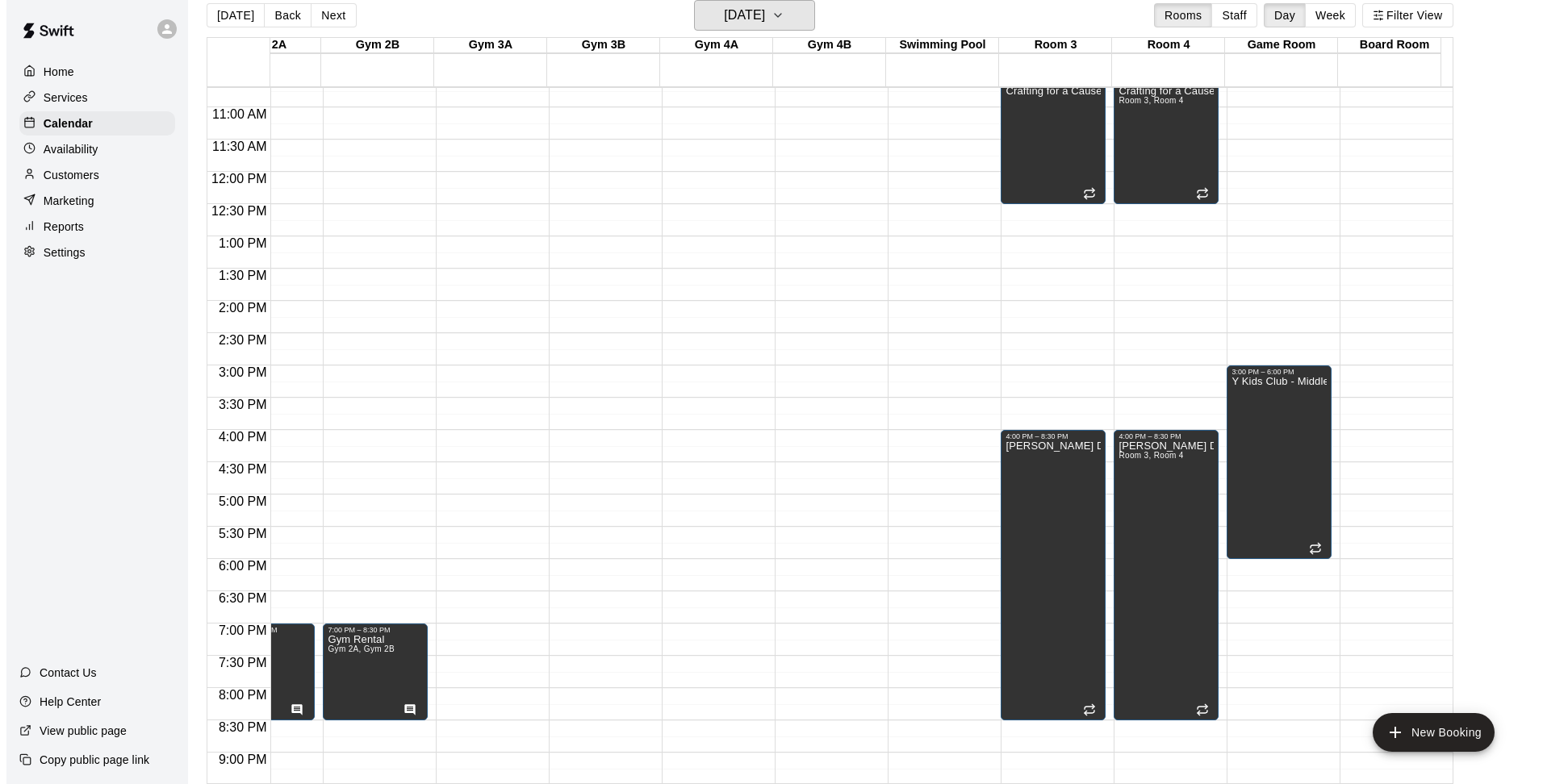
scroll to position [726, 1079]
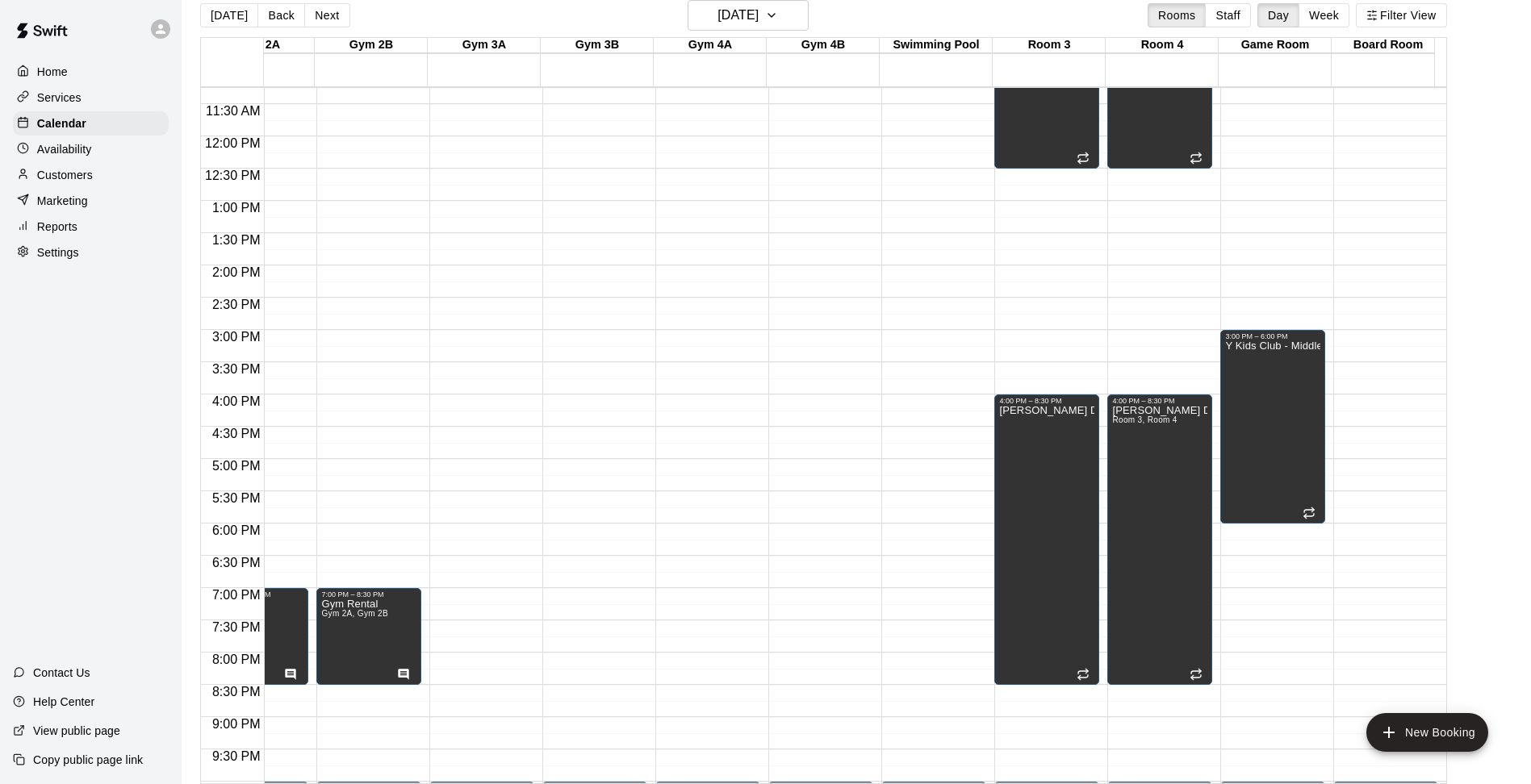
click at [938, 434] on div "12:00 AM – 5:00 AM Closed 10:00 PM – 11:59 PM Closed" at bounding box center [933, 136] width 105 height 1549
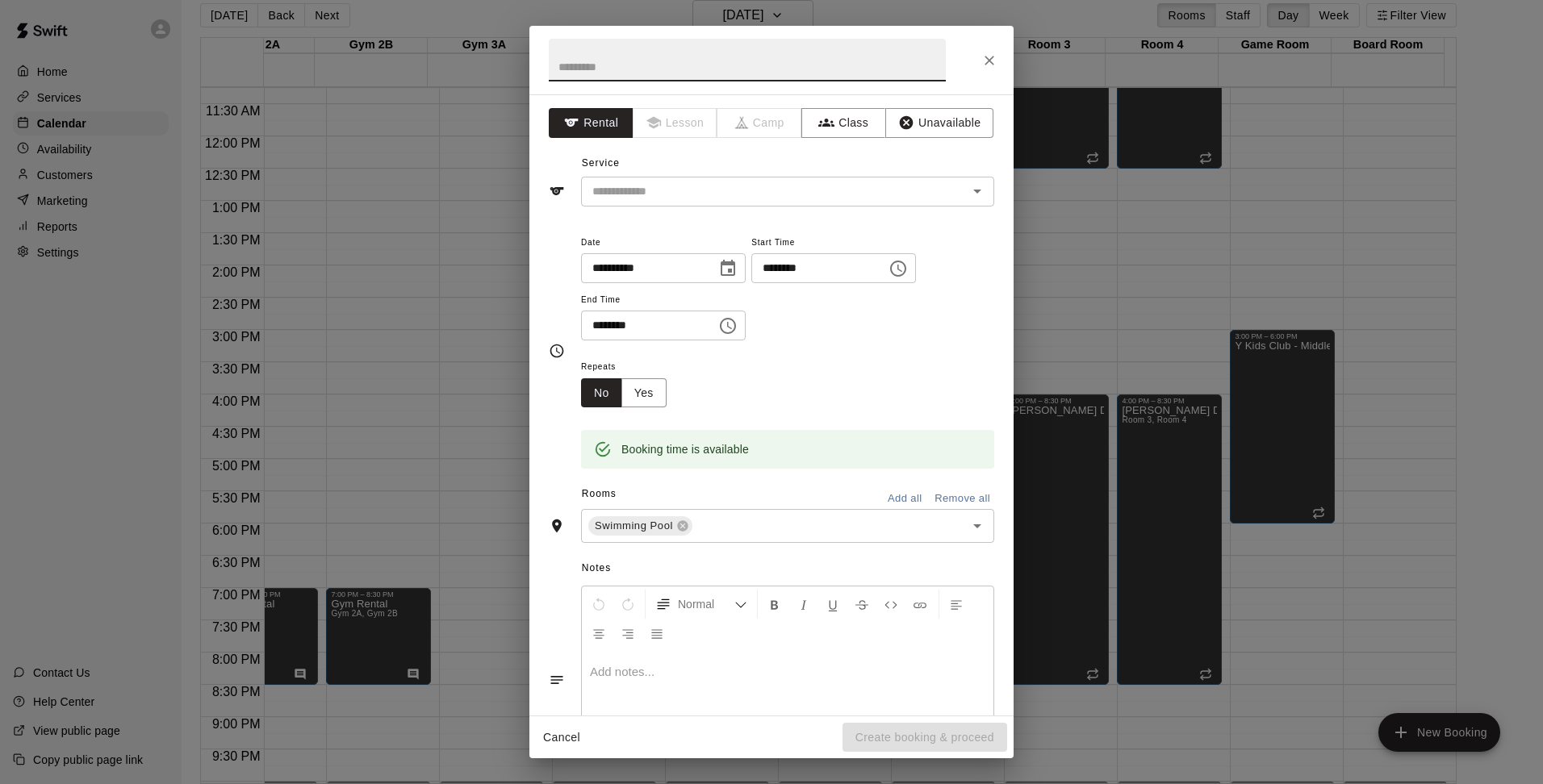
click at [799, 268] on input "********" at bounding box center [814, 268] width 124 height 30
type input "********"
click at [735, 329] on icon "Choose time, selected time is 5:00 PM" at bounding box center [728, 326] width 20 height 20
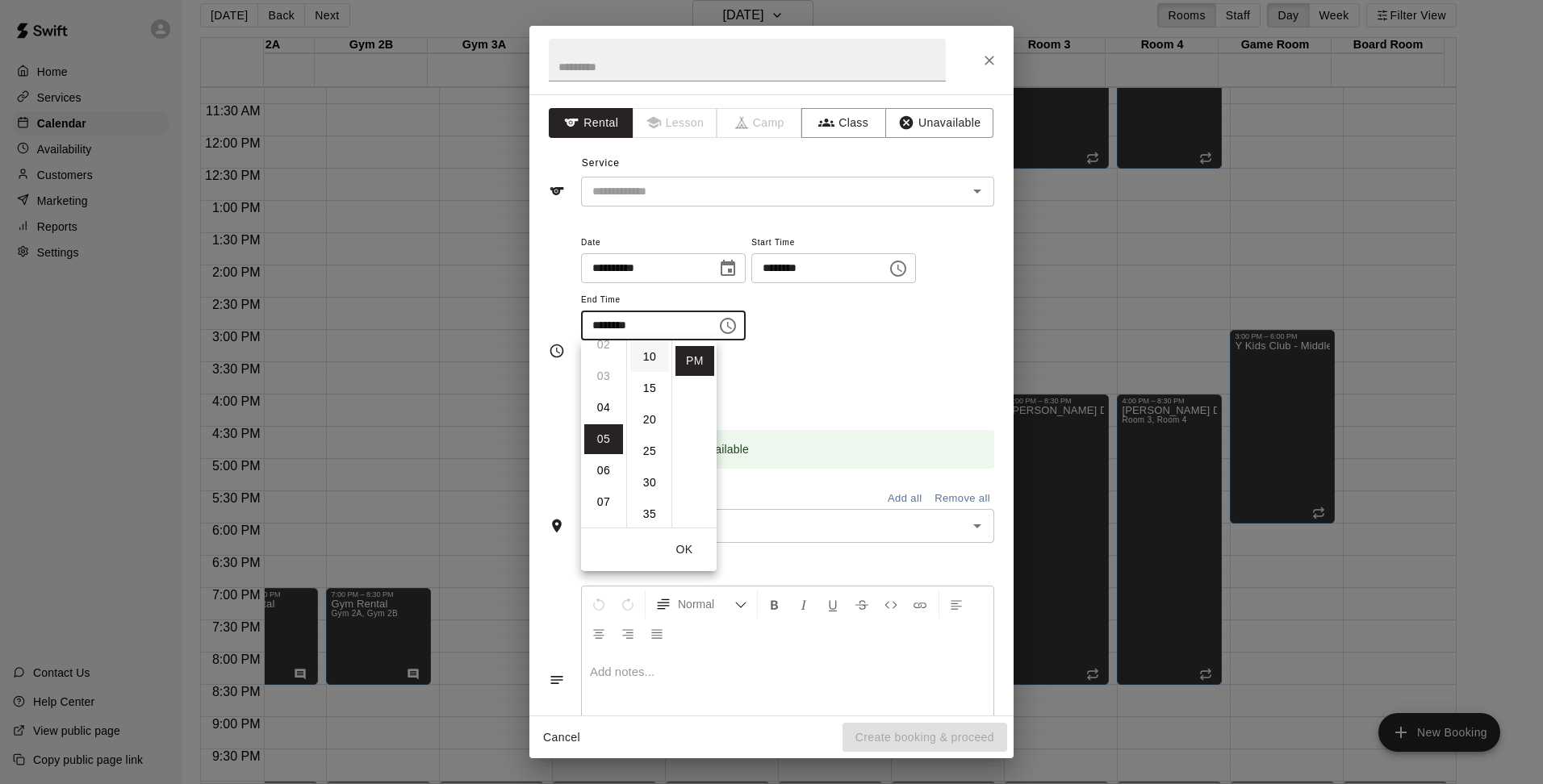
scroll to position [162, 0]
click at [649, 384] on li "30" at bounding box center [649, 386] width 38 height 30
type input "********"
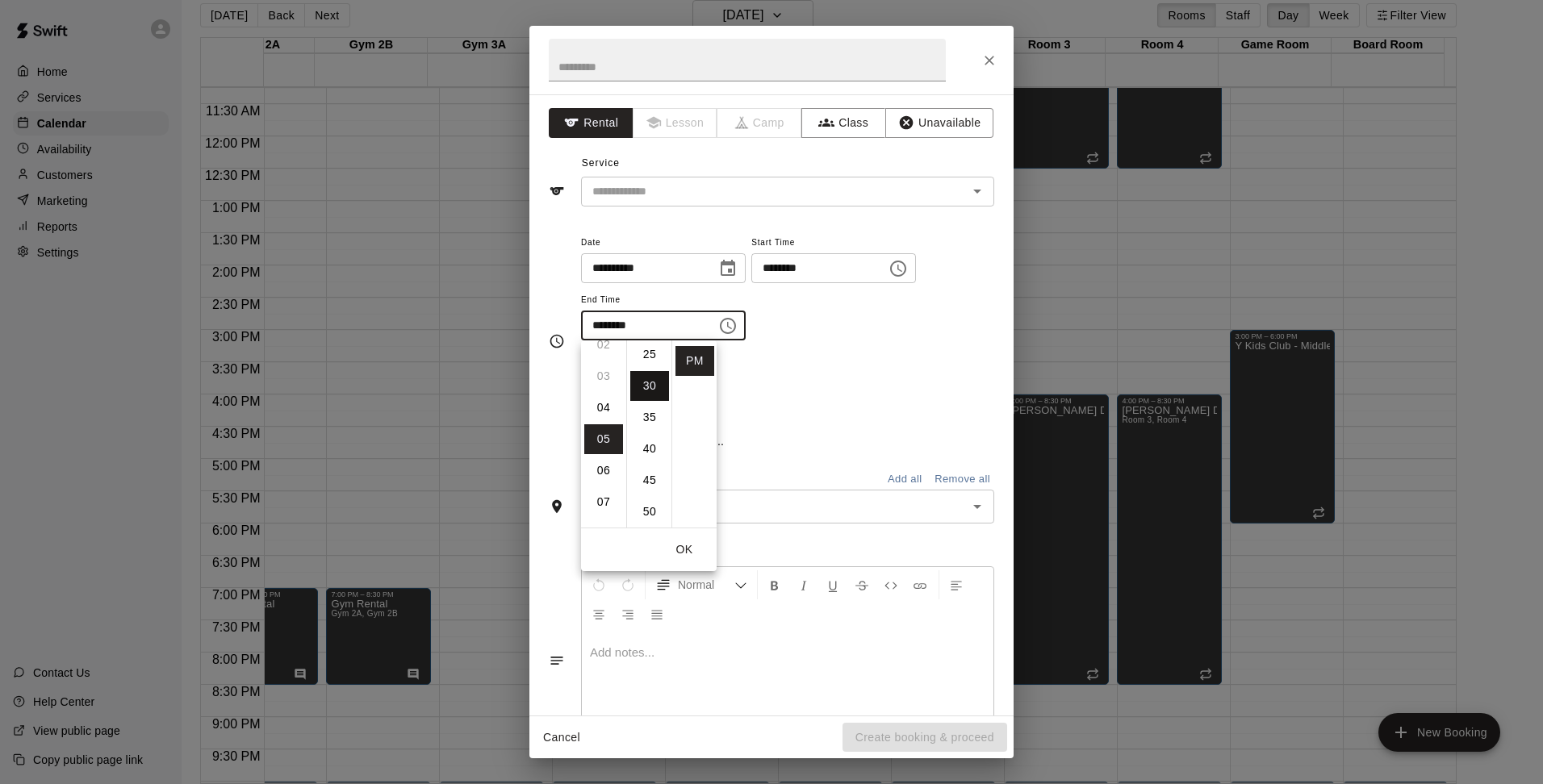
scroll to position [188, 0]
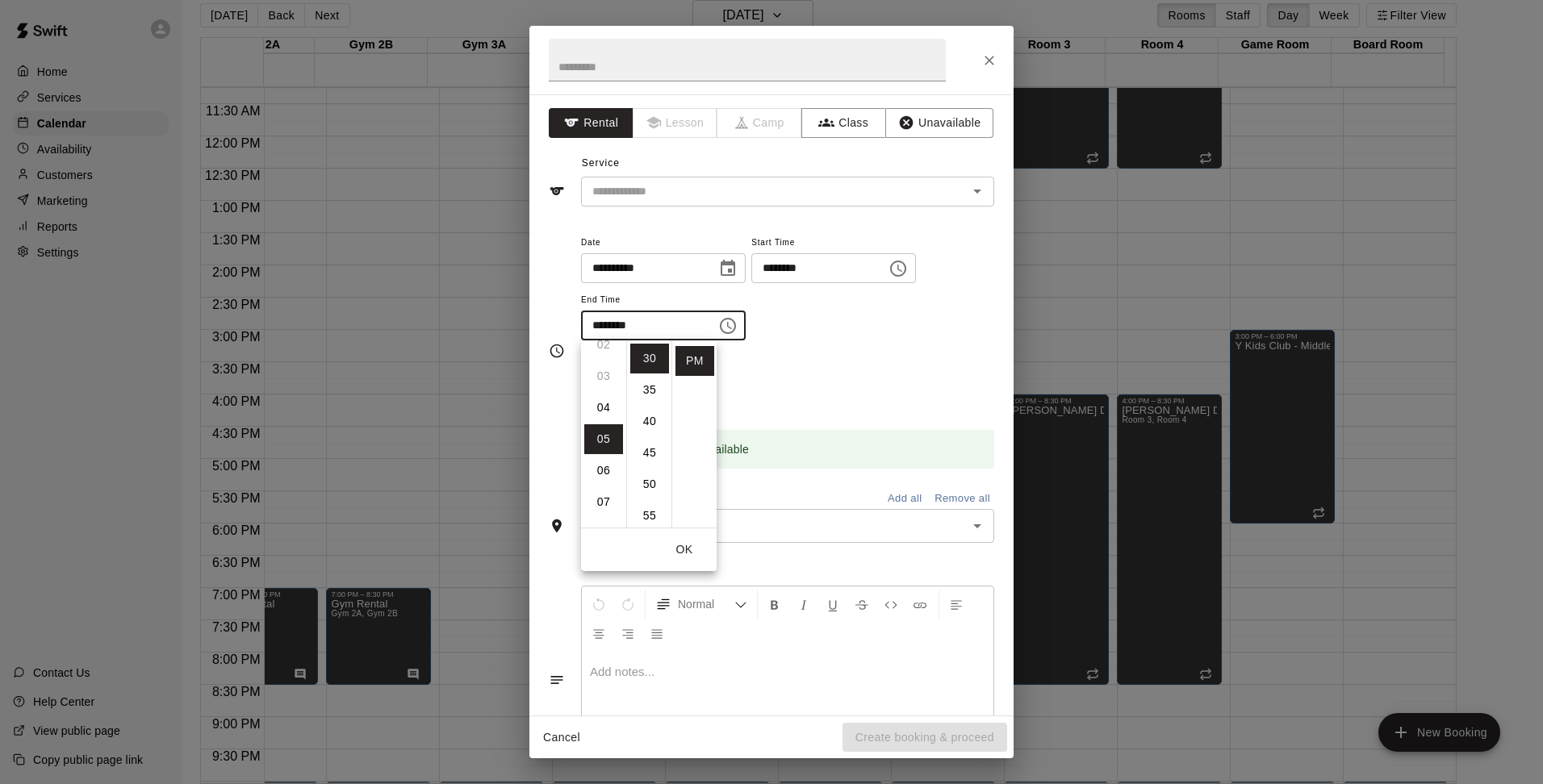
click at [885, 382] on div "Repeats No Yes" at bounding box center [787, 383] width 413 height 51
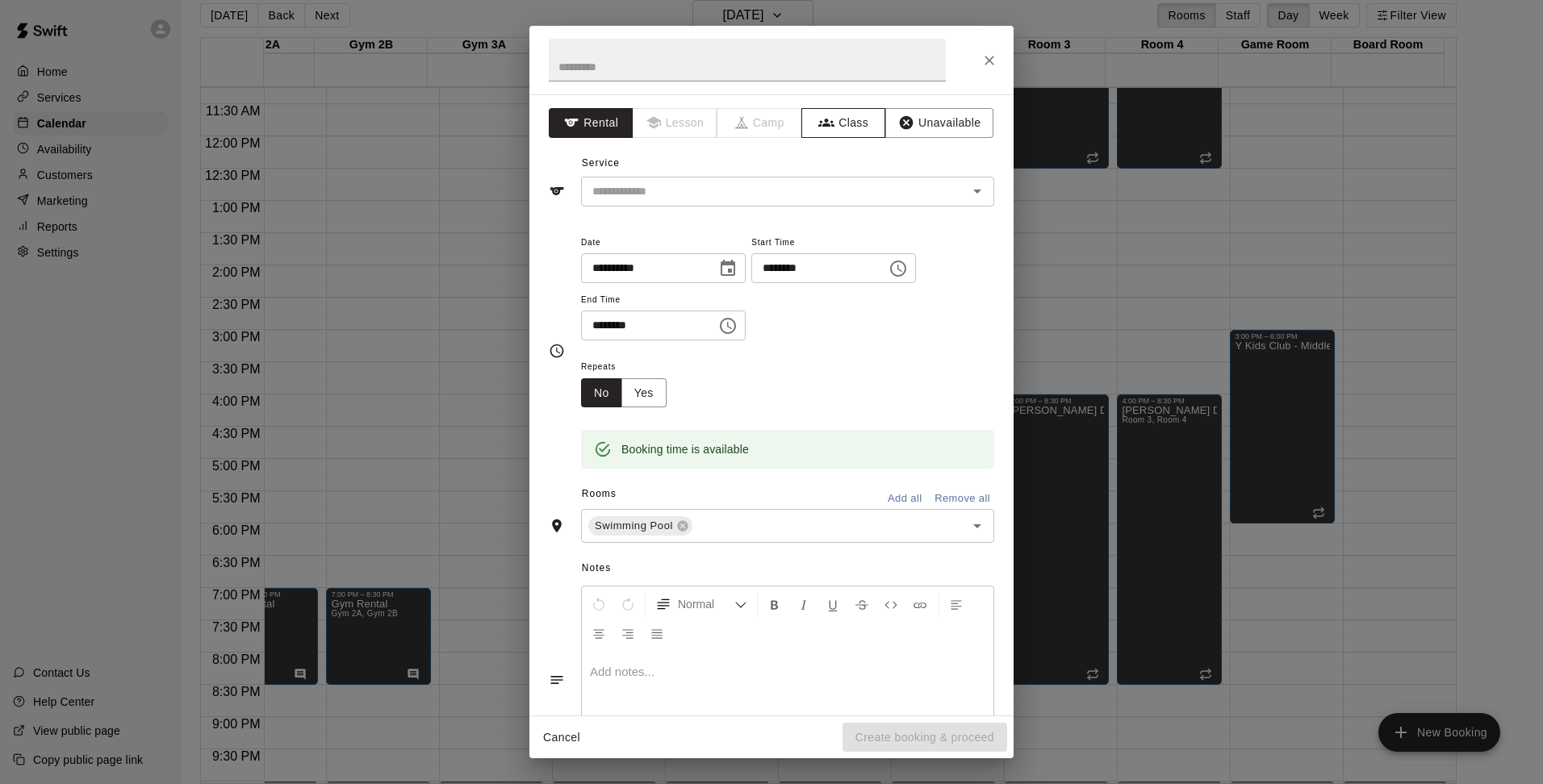
click at [836, 113] on button "Class" at bounding box center [844, 123] width 85 height 30
click at [684, 665] on p at bounding box center [787, 672] width 396 height 16
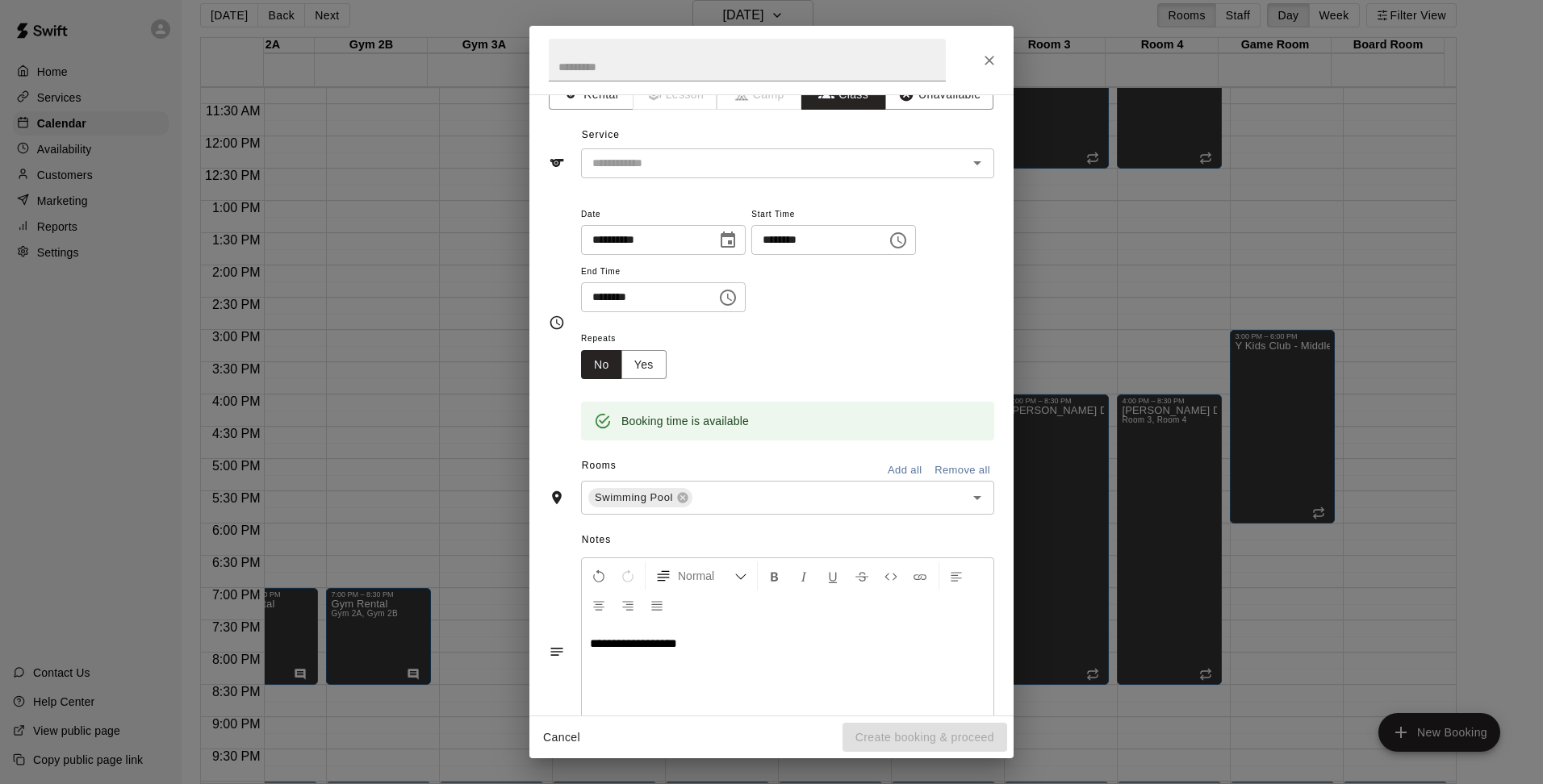
scroll to position [0, 0]
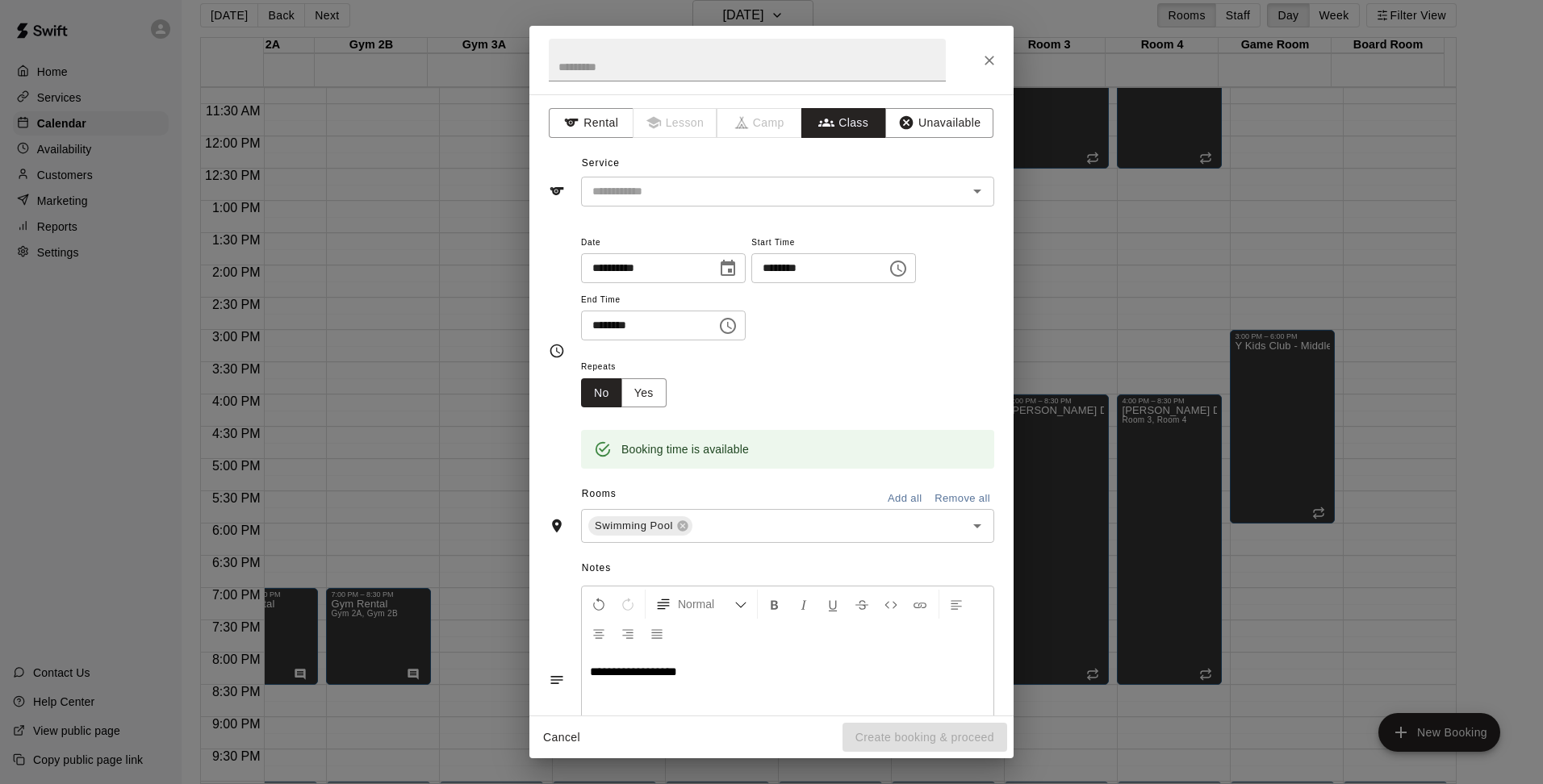
click at [684, 184] on input "text" at bounding box center [774, 191] width 377 height 20
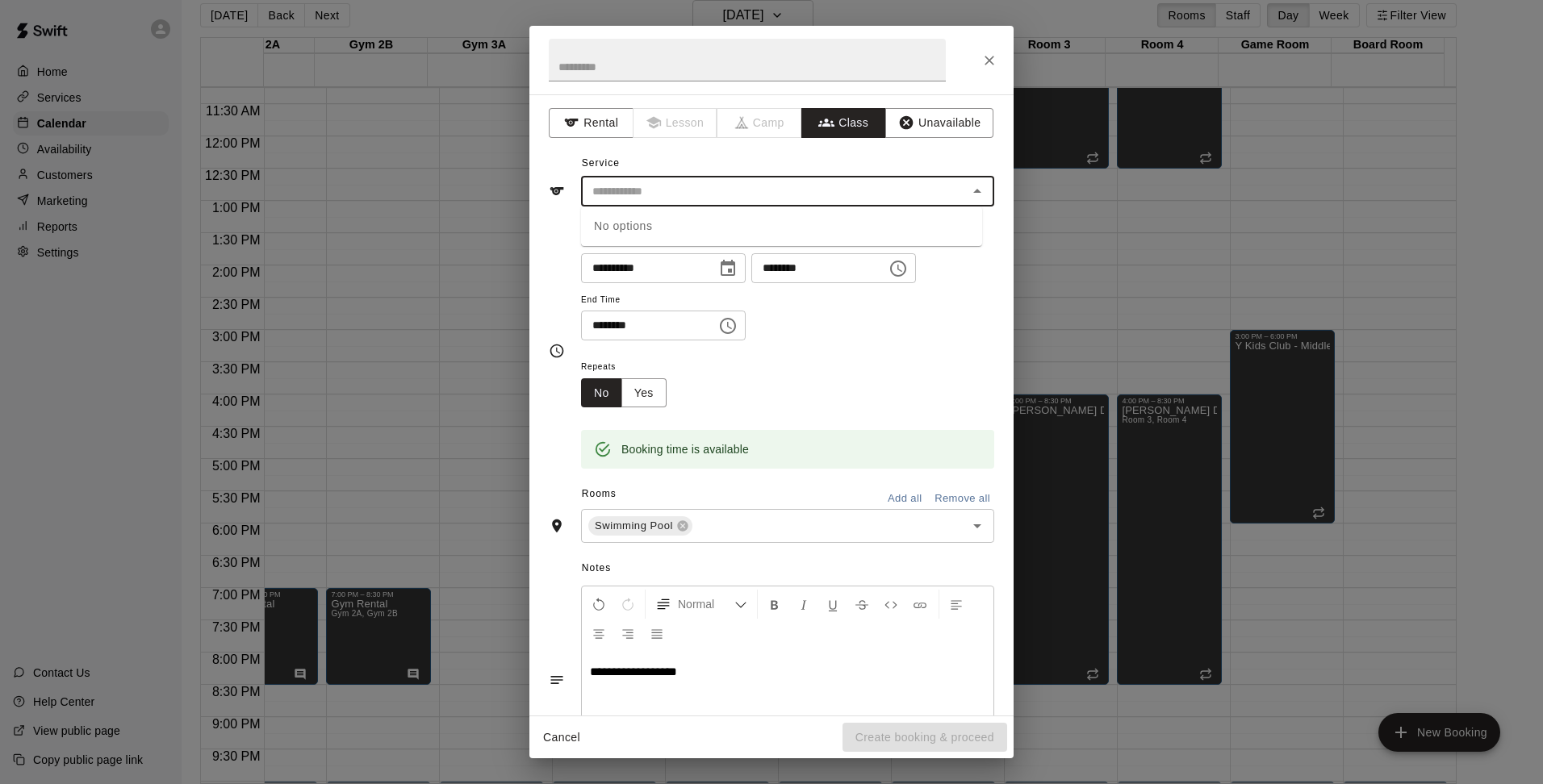
click at [656, 236] on div "No options" at bounding box center [781, 226] width 402 height 39
click at [864, 354] on div "**********" at bounding box center [787, 295] width 413 height 125
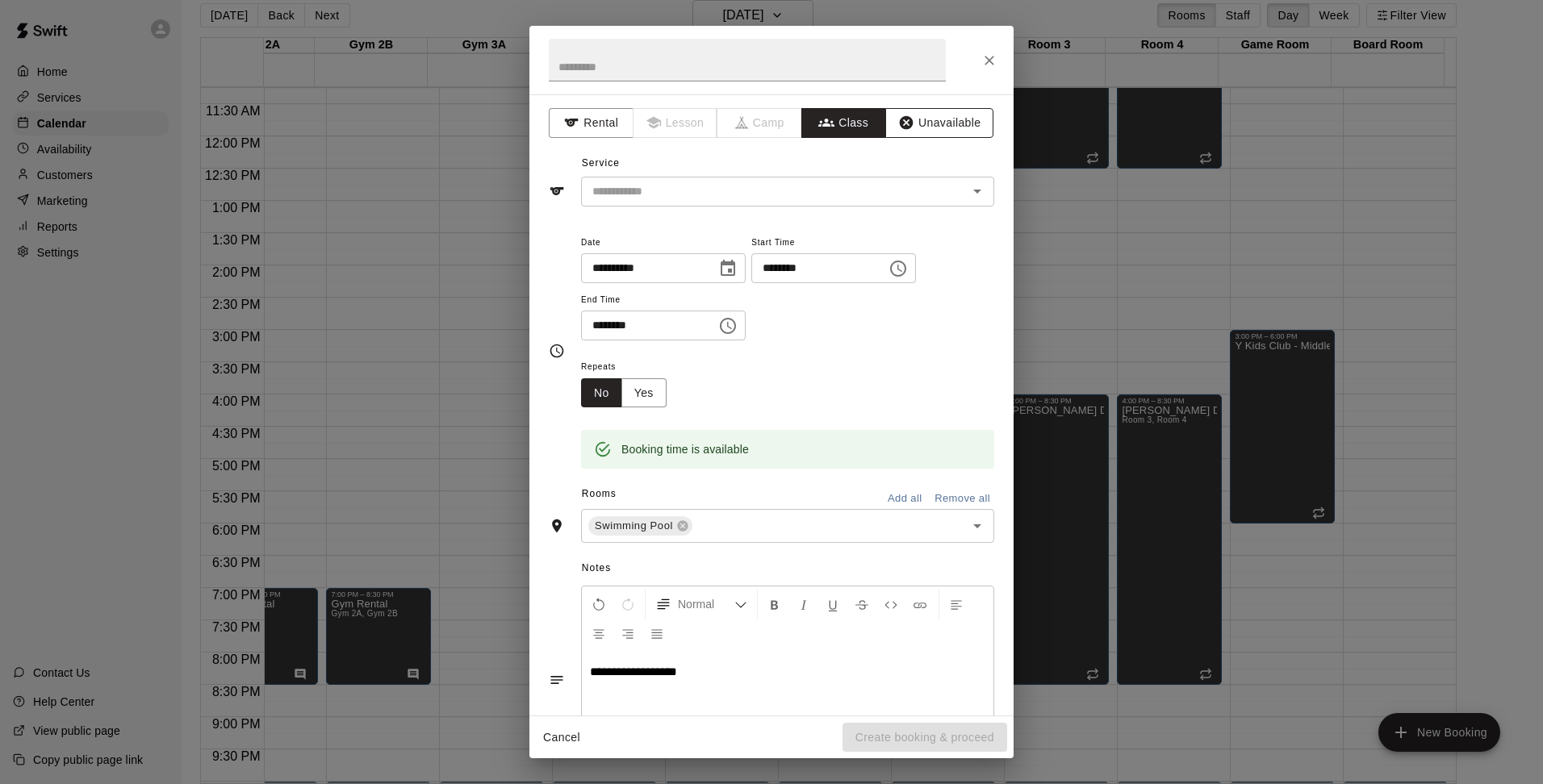
click at [920, 121] on button "Unavailable" at bounding box center [939, 123] width 109 height 30
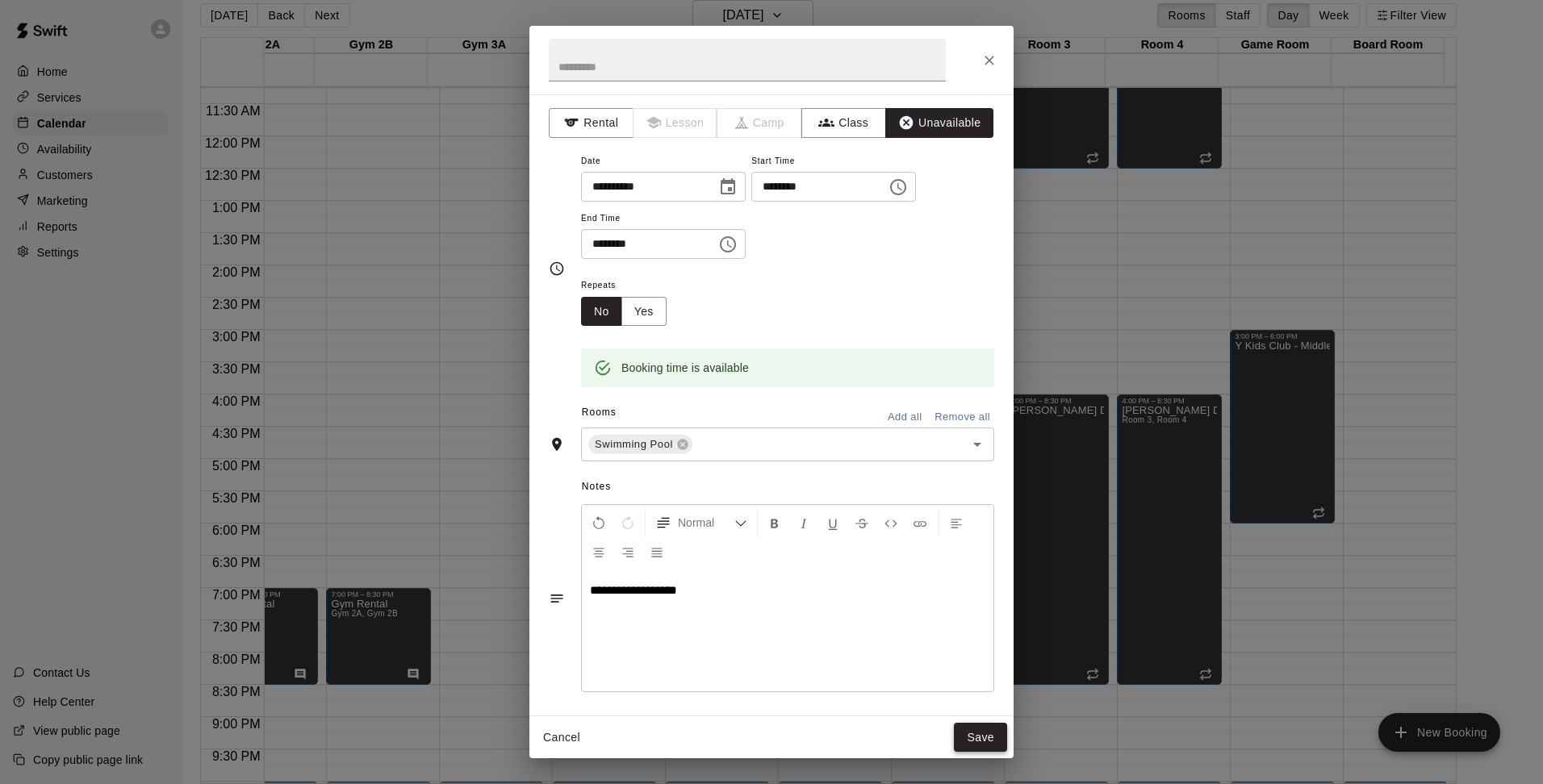
click at [979, 737] on button "Save" at bounding box center [981, 738] width 53 height 30
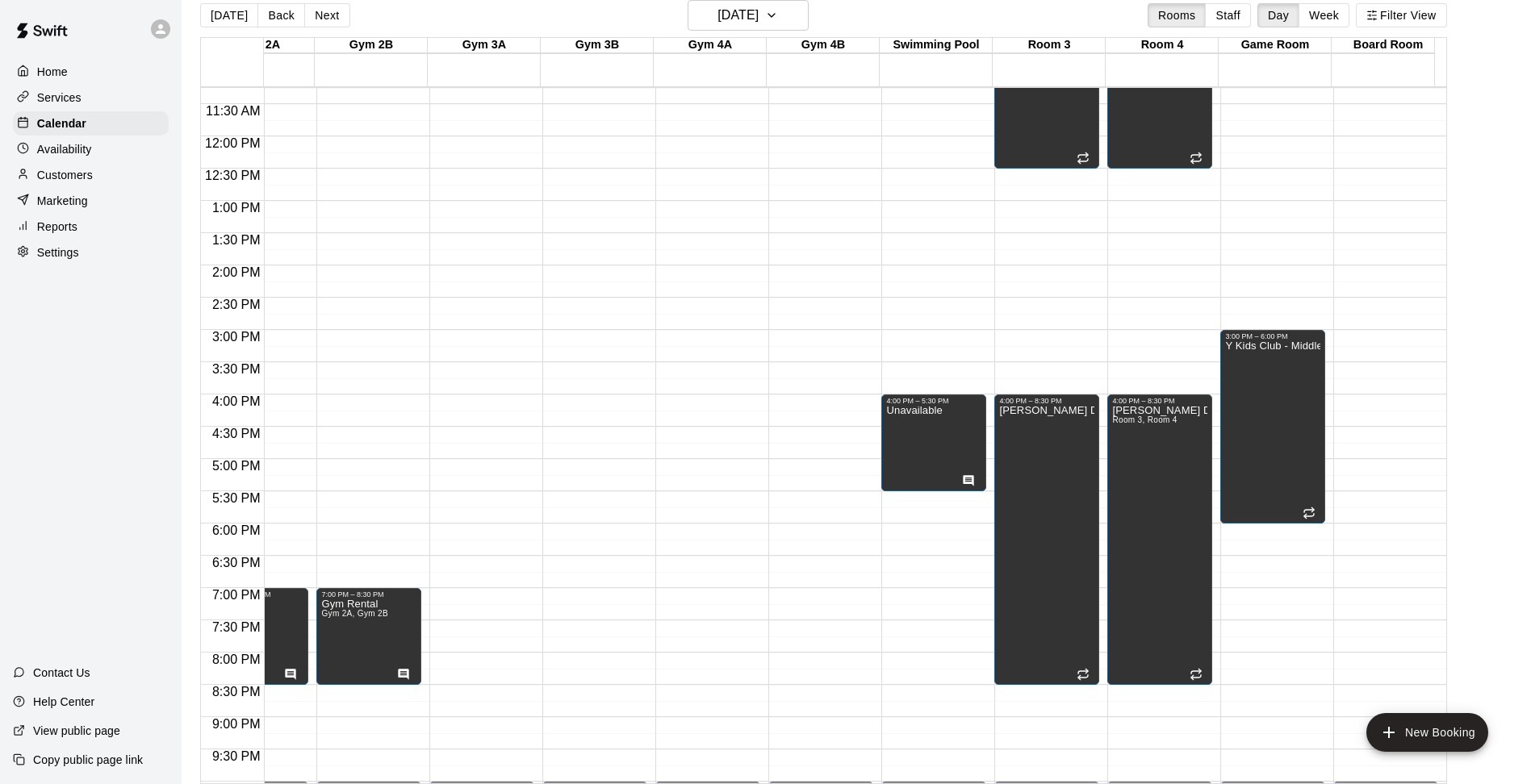
click at [919, 499] on div "12:00 AM – 5:00 AM Closed 4:00 PM – 5:30 PM Unavailable 10:00 PM – 11:59 PM Clo…" at bounding box center [933, 136] width 105 height 1549
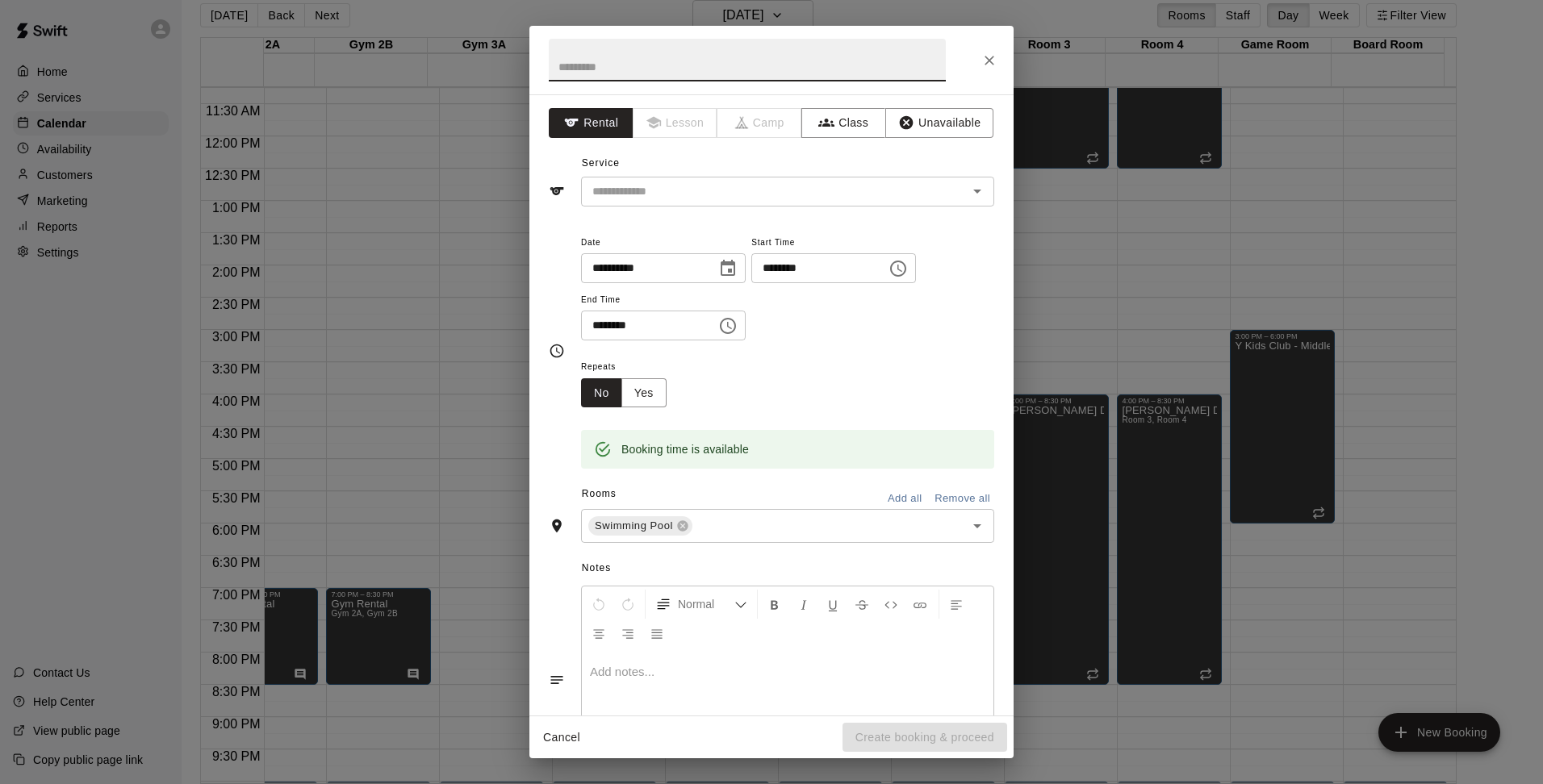
click at [705, 327] on input "********" at bounding box center [643, 325] width 124 height 30
click at [617, 321] on input "********" at bounding box center [643, 325] width 124 height 30
click at [736, 321] on icon "Choose time, selected time is 6:00 PM" at bounding box center [728, 325] width 16 height 16
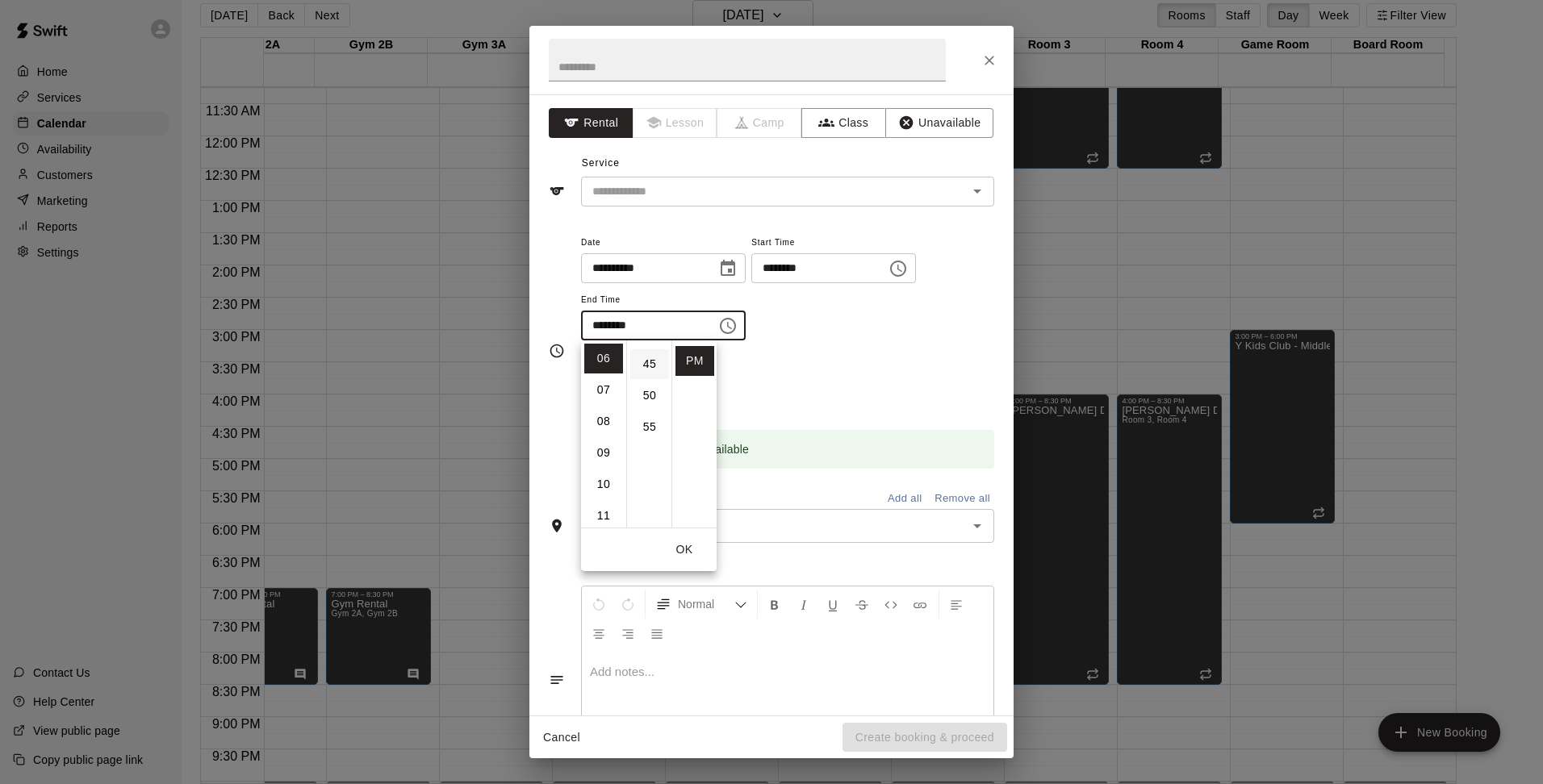
scroll to position [242, 0]
click at [653, 399] on li "45" at bounding box center [649, 399] width 38 height 30
type input "********"
click at [862, 344] on div "**********" at bounding box center [787, 295] width 413 height 125
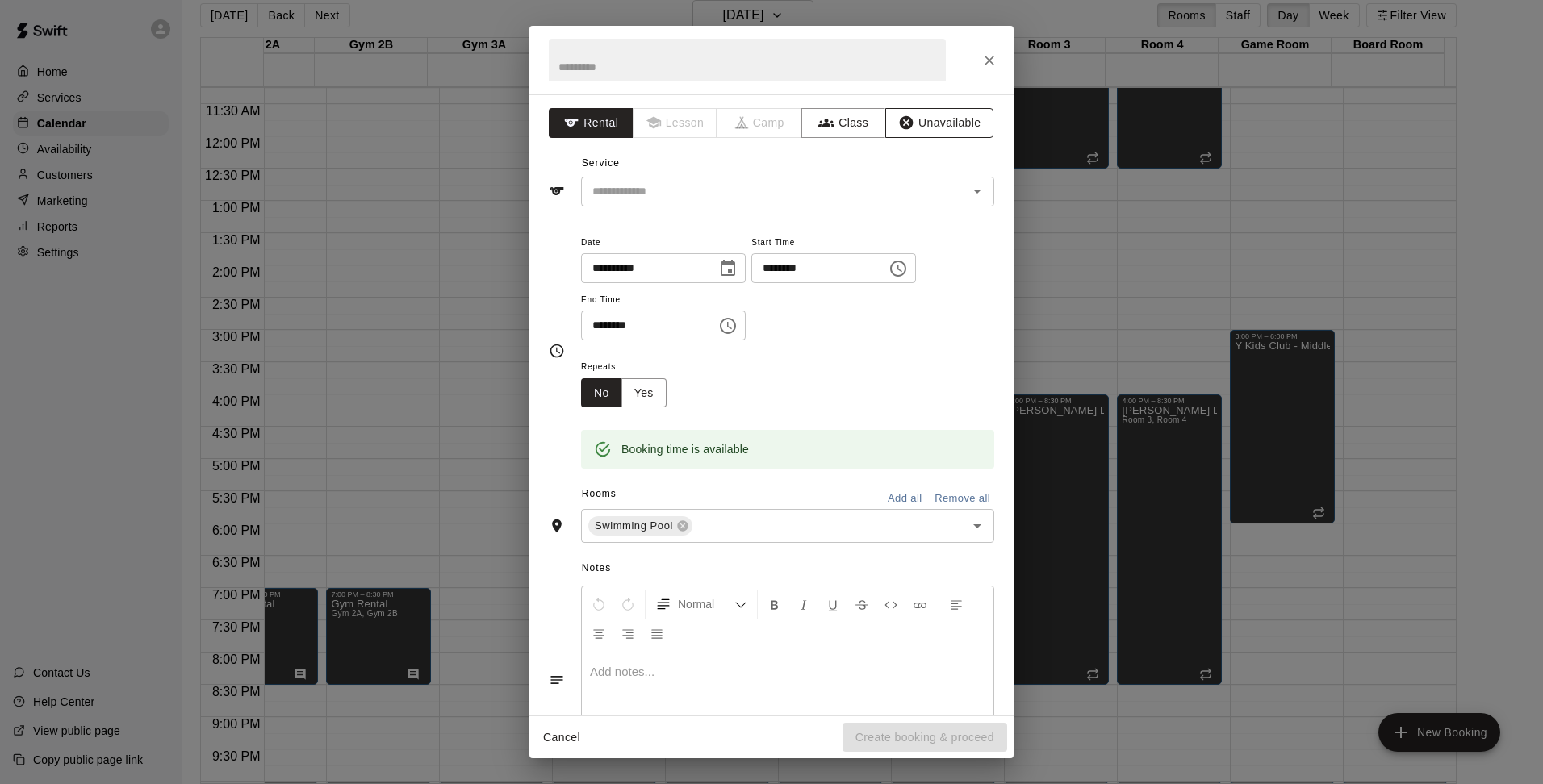
click at [924, 134] on button "Unavailable" at bounding box center [939, 123] width 109 height 30
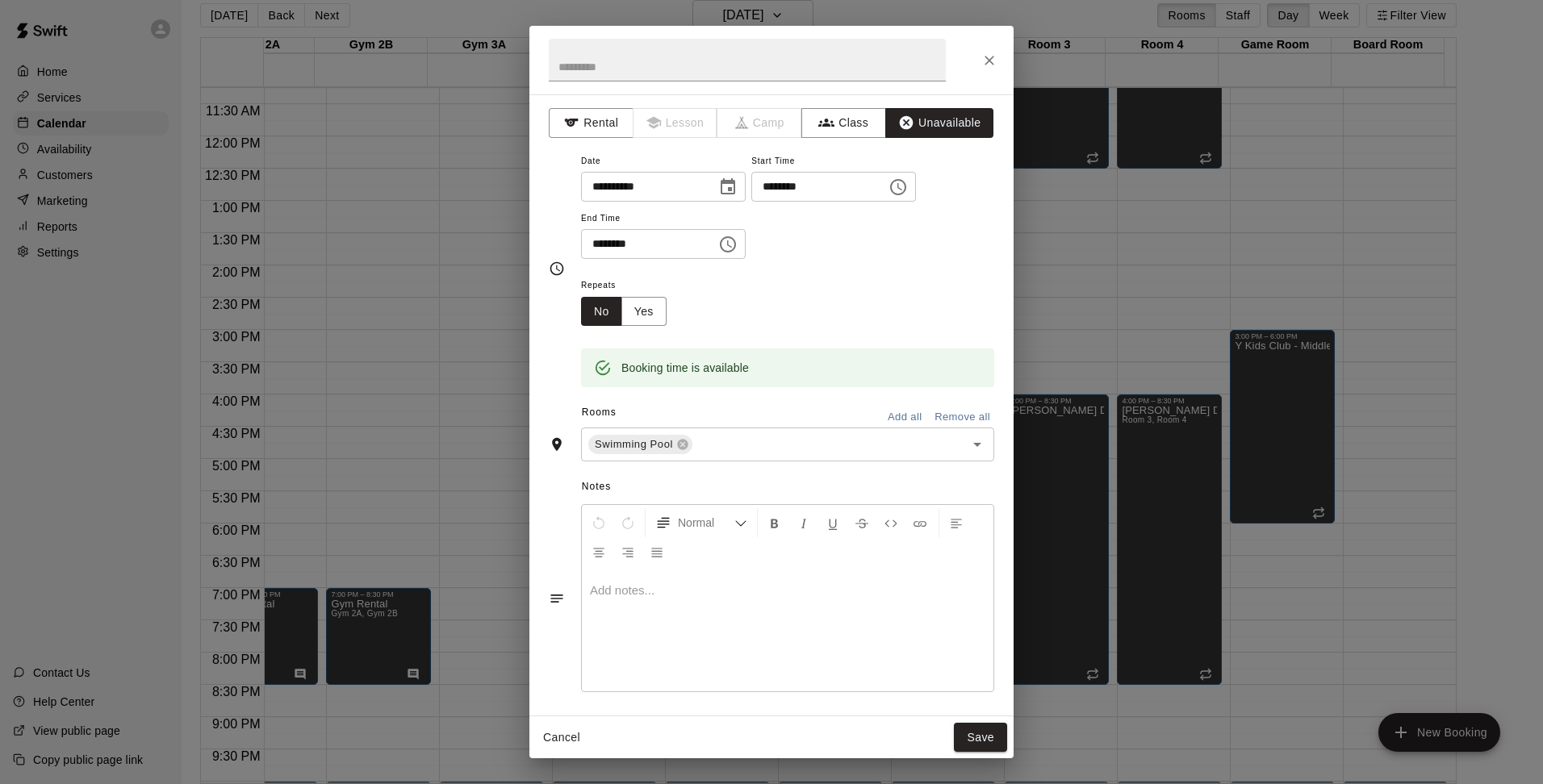
click at [654, 593] on p at bounding box center [787, 591] width 396 height 16
click at [987, 56] on icon "Close" at bounding box center [990, 60] width 10 height 10
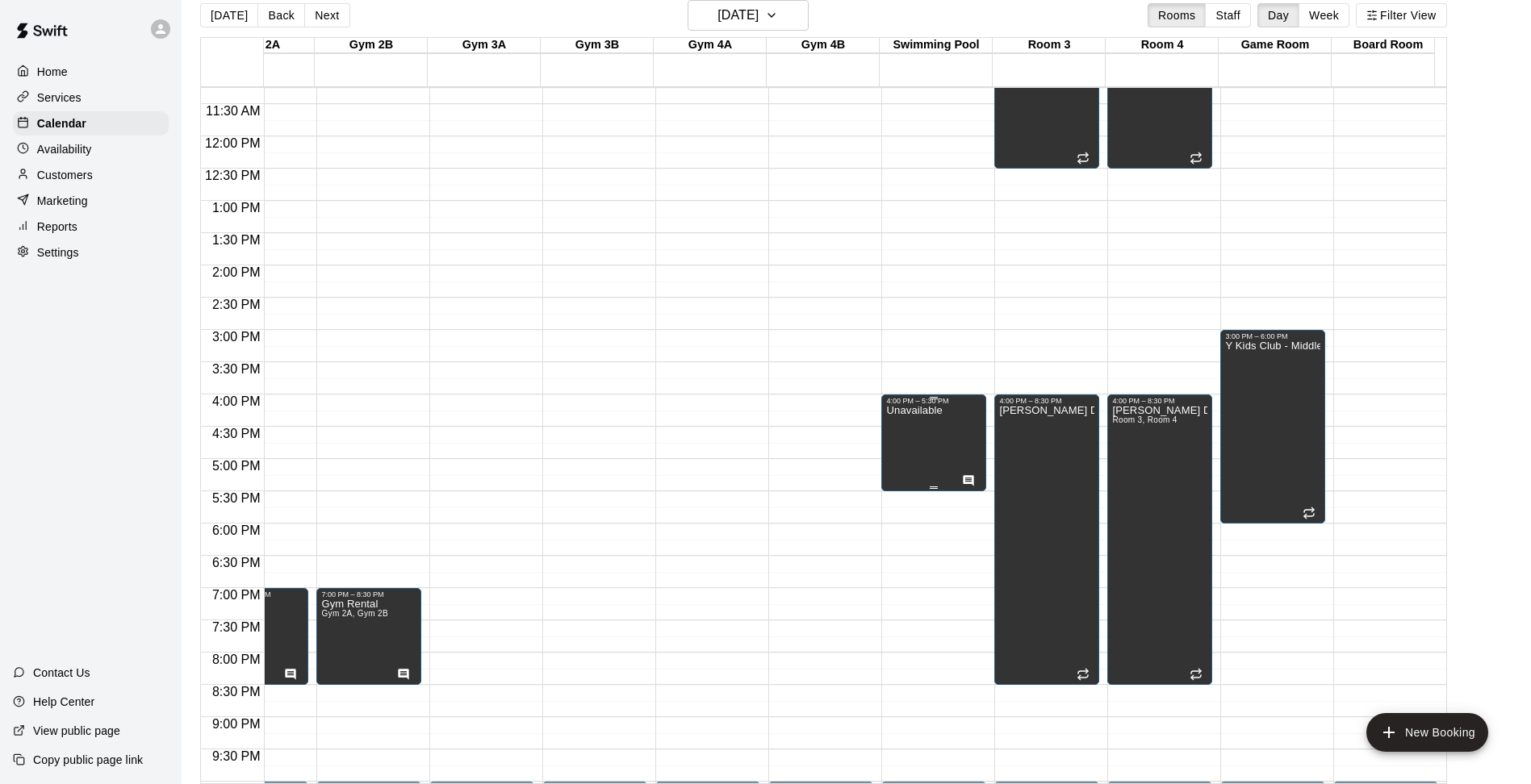
click at [920, 452] on div "Unavailable" at bounding box center [913, 797] width 55 height 784
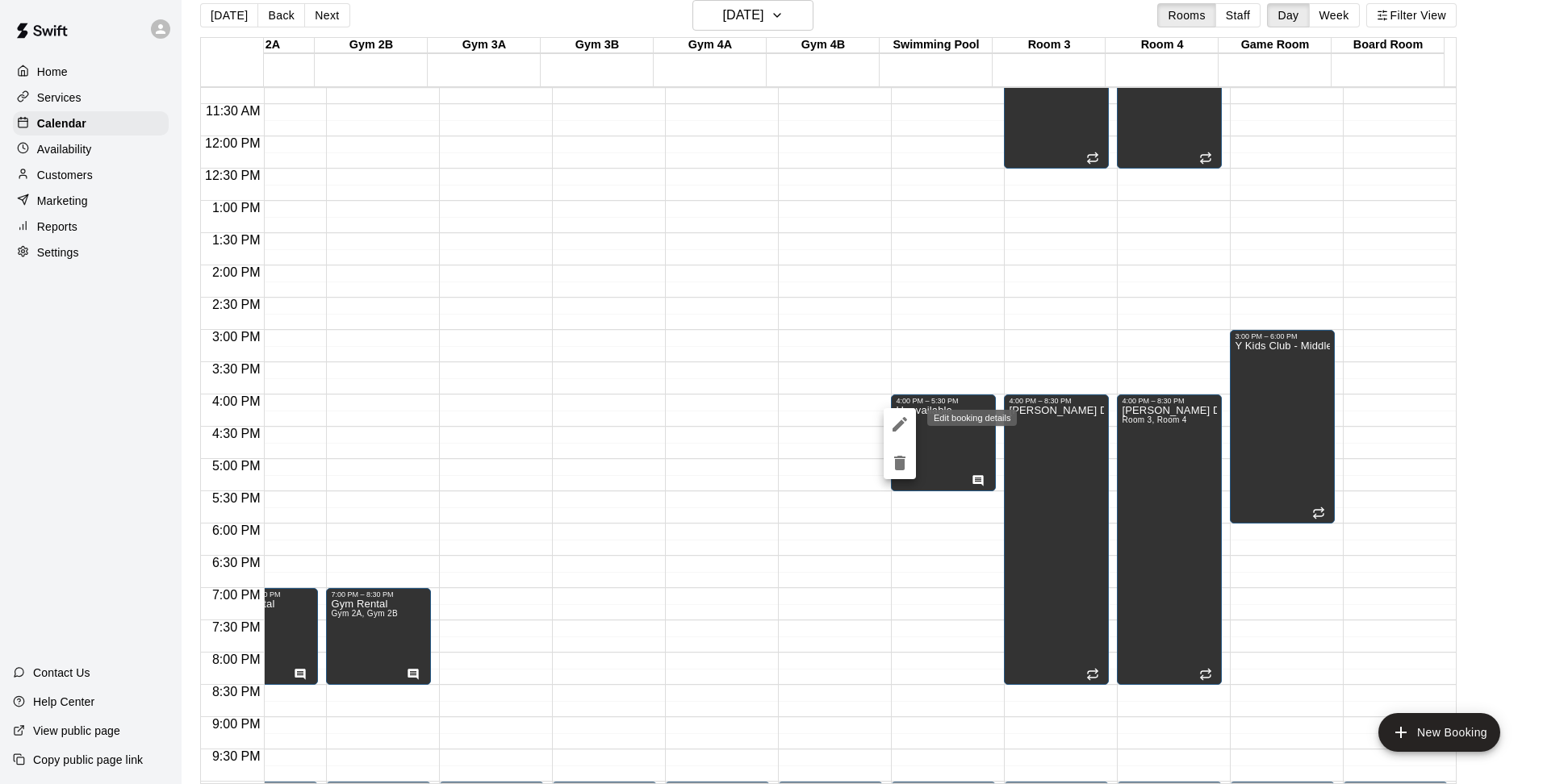
click at [900, 416] on icon "edit" at bounding box center [900, 425] width 20 height 20
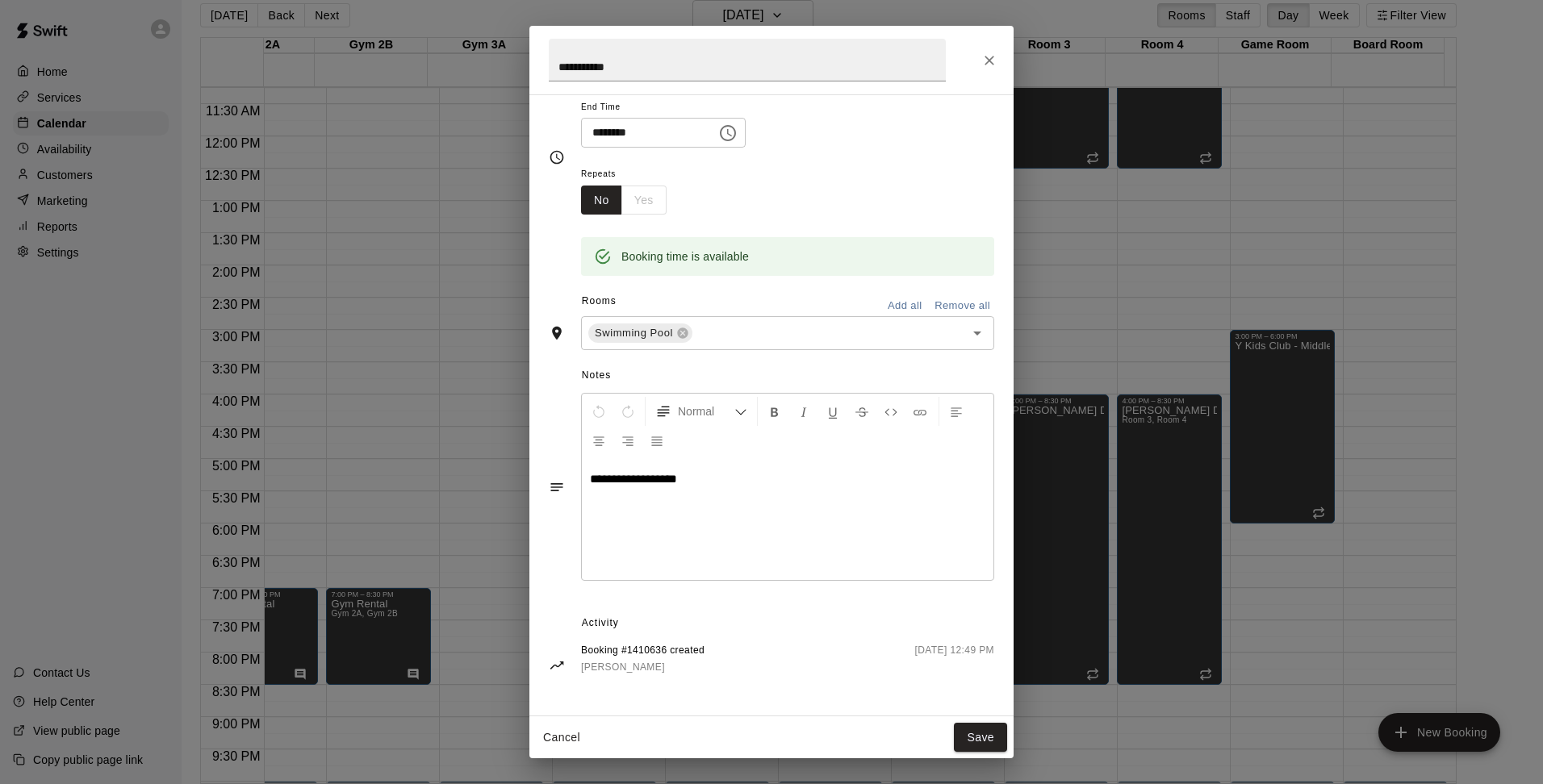
scroll to position [113, 0]
click at [629, 206] on div "No Yes" at bounding box center [624, 200] width 86 height 30
click at [631, 197] on div "No Yes" at bounding box center [624, 200] width 86 height 30
click at [589, 196] on button "No" at bounding box center [602, 200] width 41 height 30
click at [641, 196] on div "No Yes" at bounding box center [624, 200] width 86 height 30
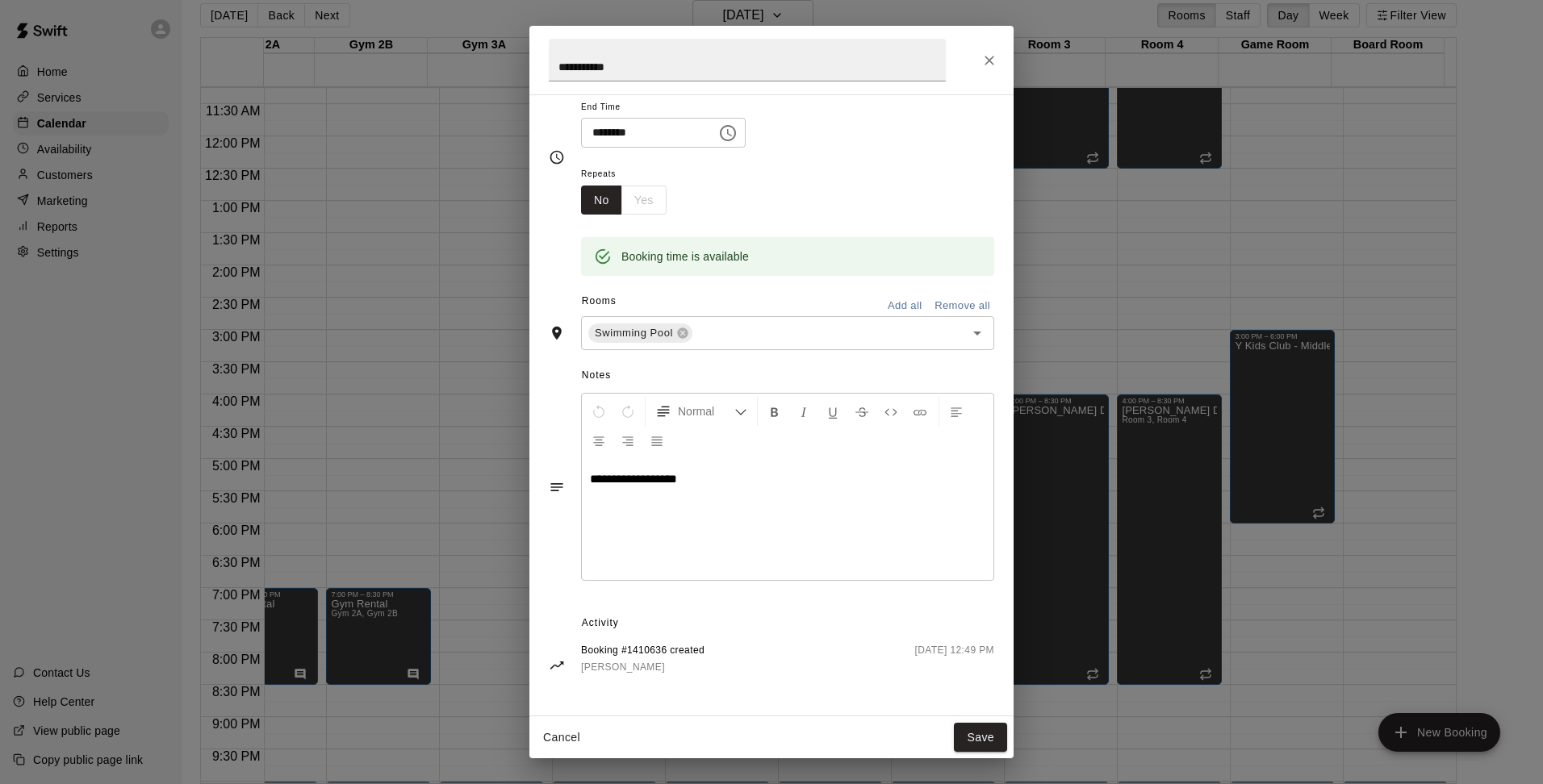
click at [625, 185] on div "No Yes" at bounding box center [624, 200] width 86 height 30
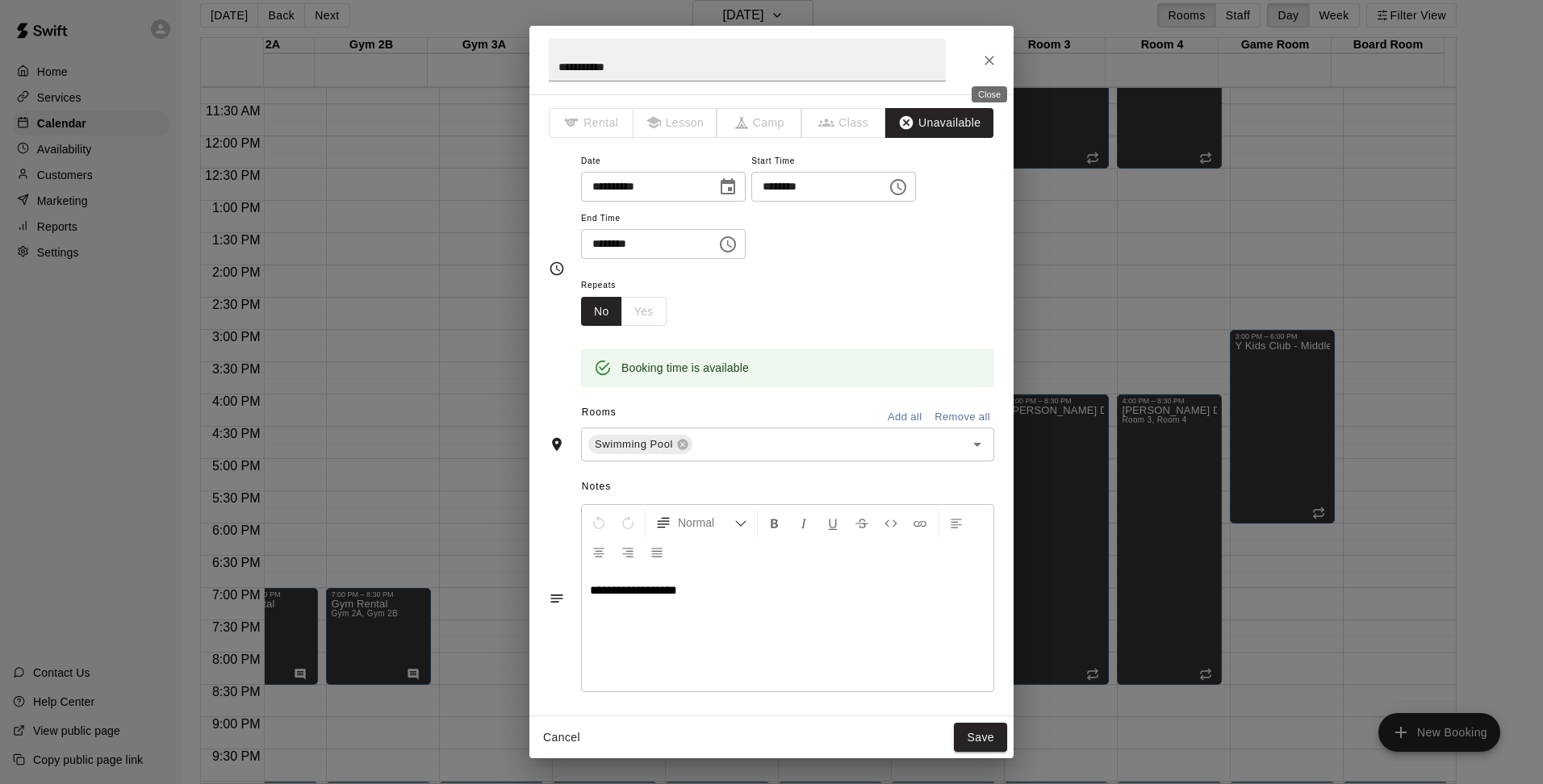
click at [995, 60] on icon "Close" at bounding box center [990, 60] width 16 height 16
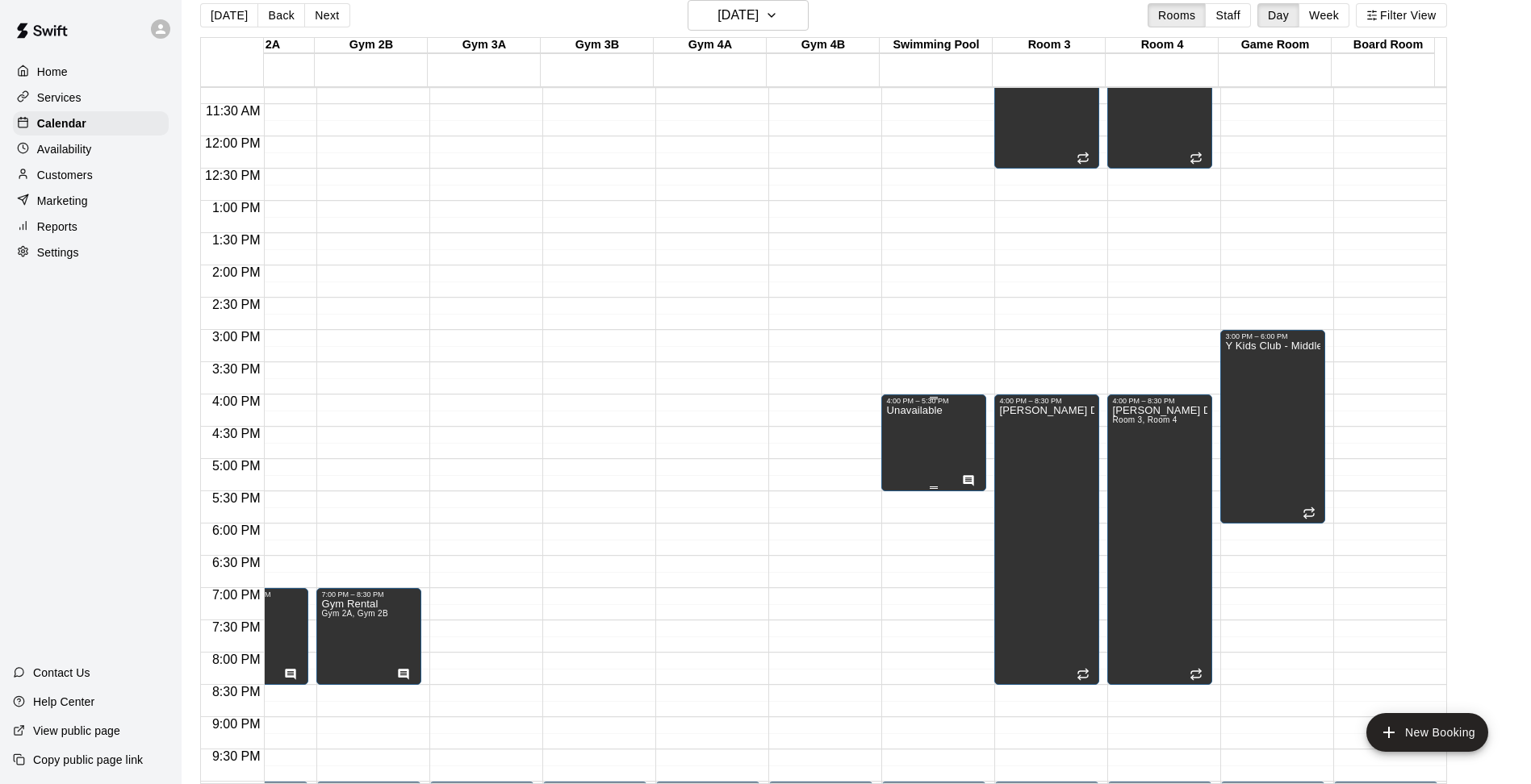
drag, startPoint x: 902, startPoint y: 421, endPoint x: 918, endPoint y: 433, distance: 20.0
click at [918, 433] on div "Unavailable" at bounding box center [913, 797] width 55 height 784
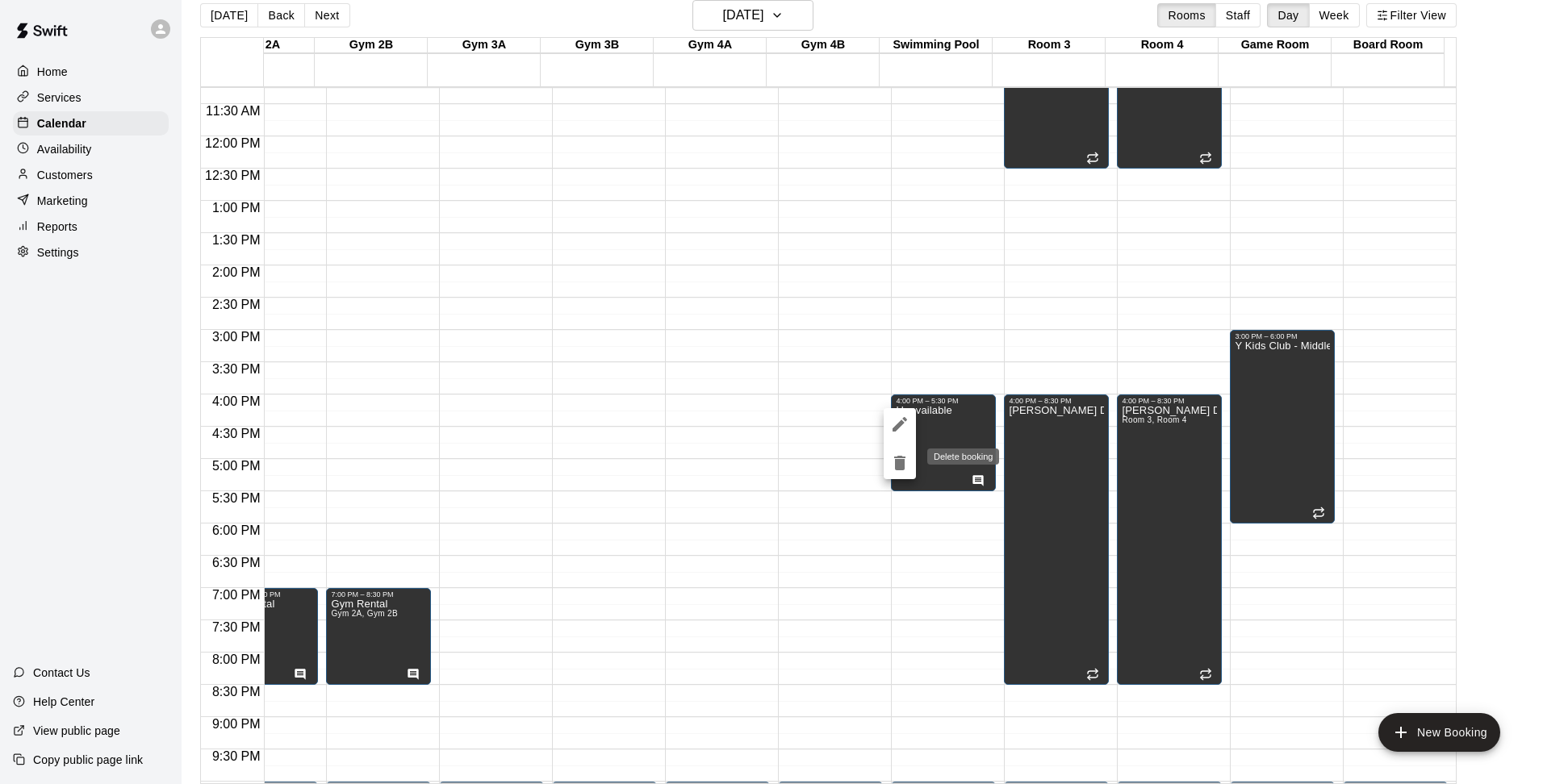
click at [908, 465] on icon "delete" at bounding box center [900, 463] width 20 height 20
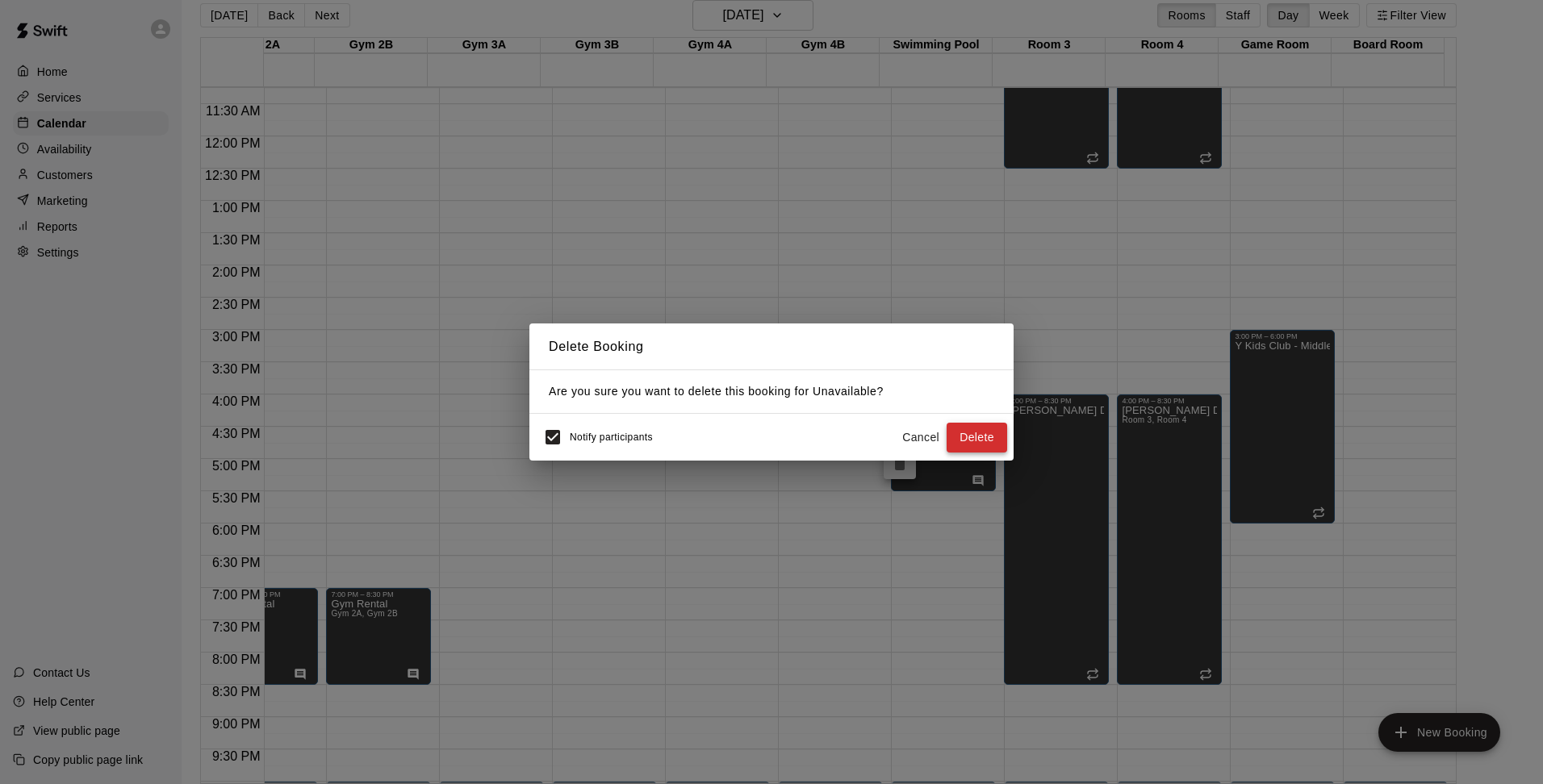
click at [977, 440] on button "Delete" at bounding box center [977, 438] width 60 height 30
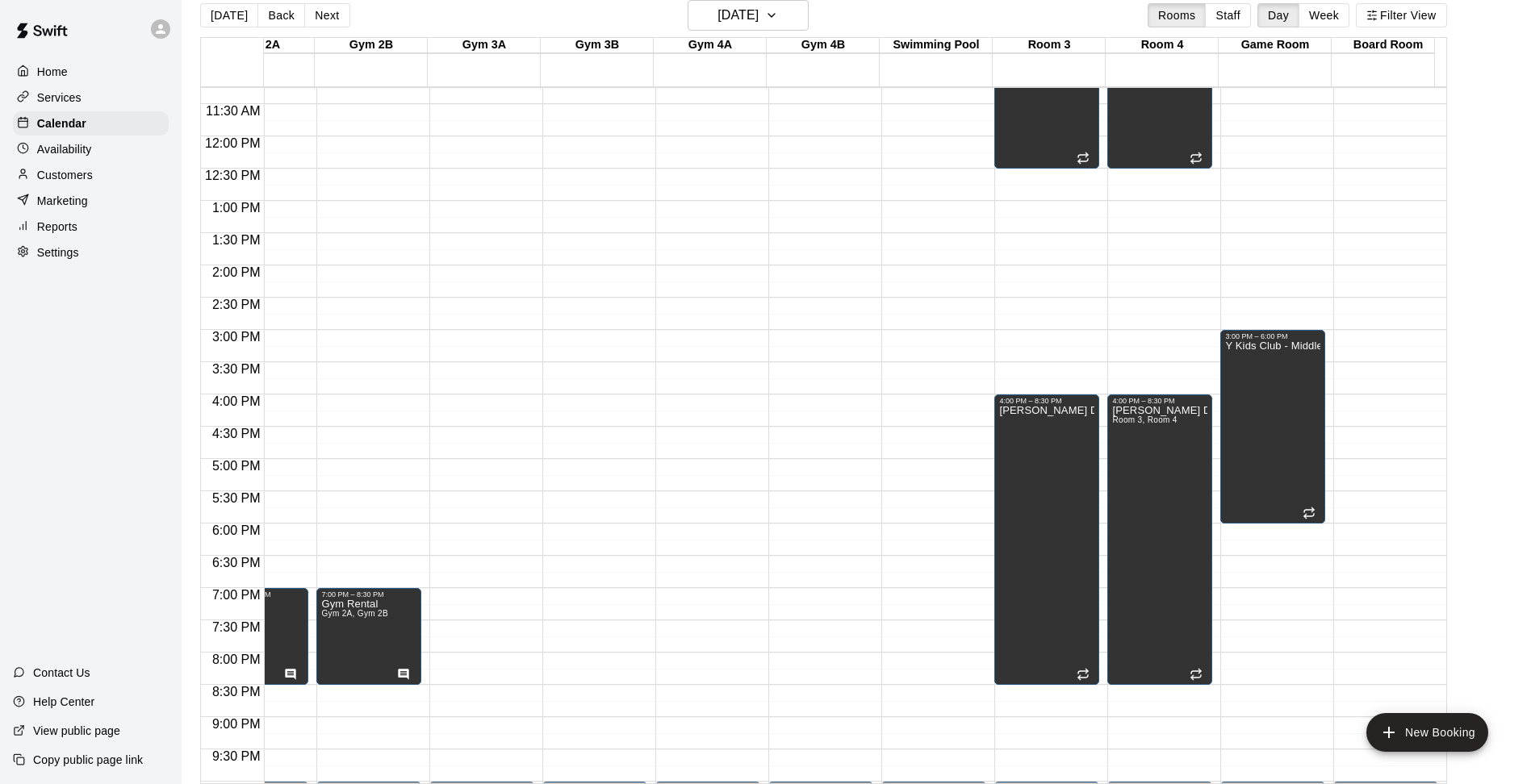
click at [938, 400] on div "12:00 AM – 5:00 AM Closed 10:00 PM – 11:59 PM Closed" at bounding box center [933, 136] width 105 height 1549
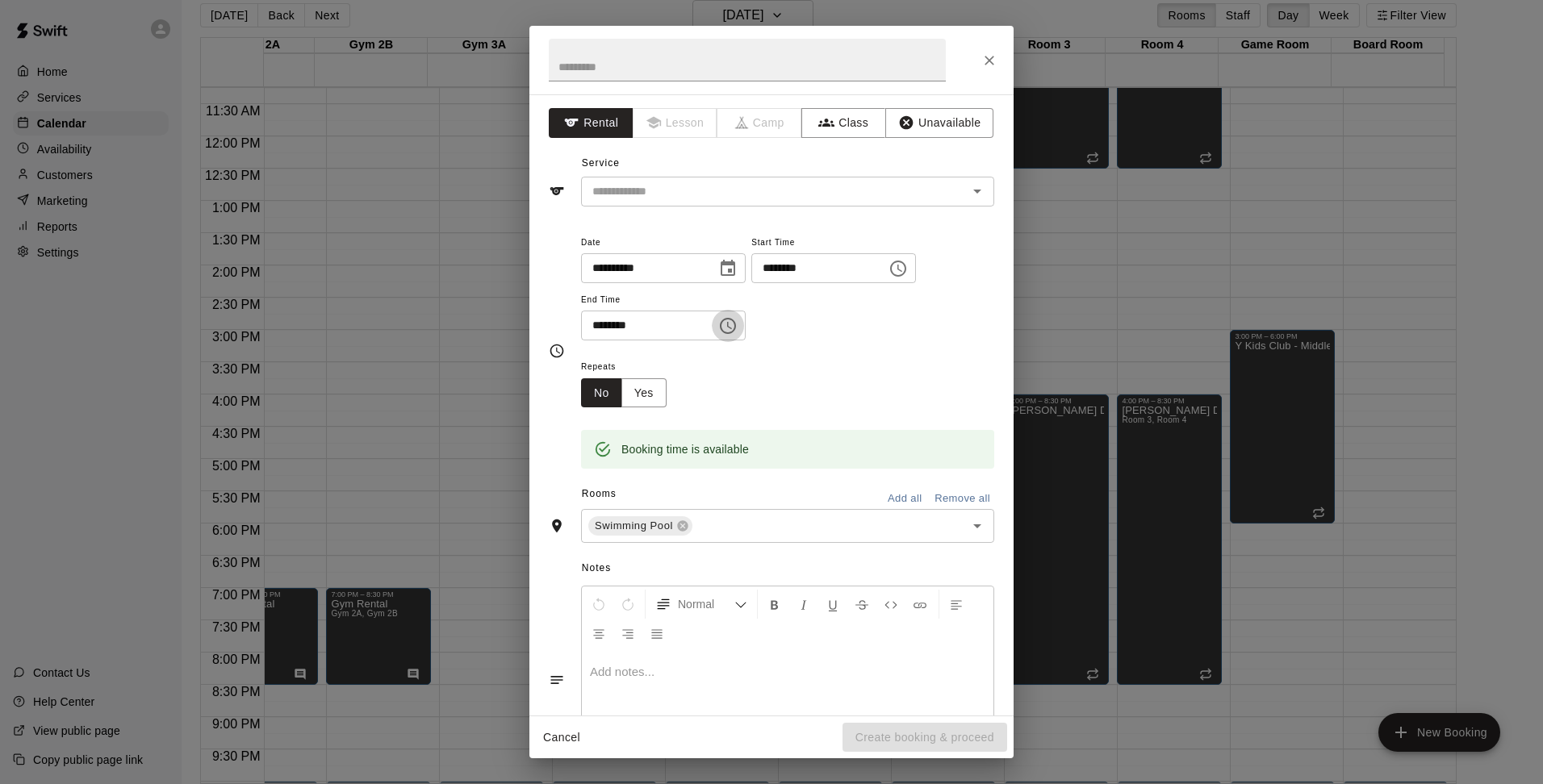
click at [738, 323] on icon "Choose time, selected time is 4:30 PM" at bounding box center [728, 326] width 20 height 20
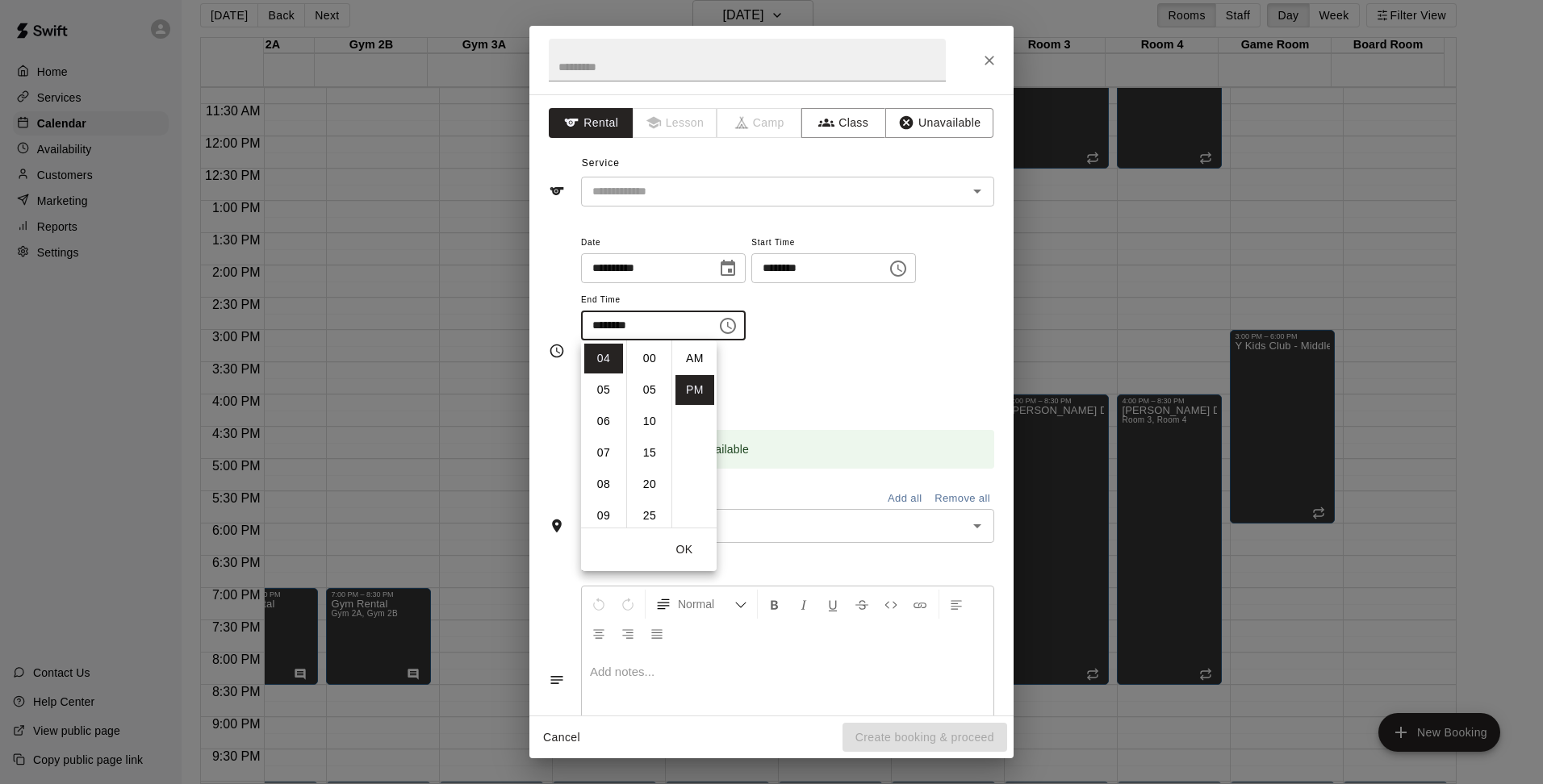
scroll to position [29, 0]
click at [609, 387] on li "05" at bounding box center [603, 390] width 38 height 30
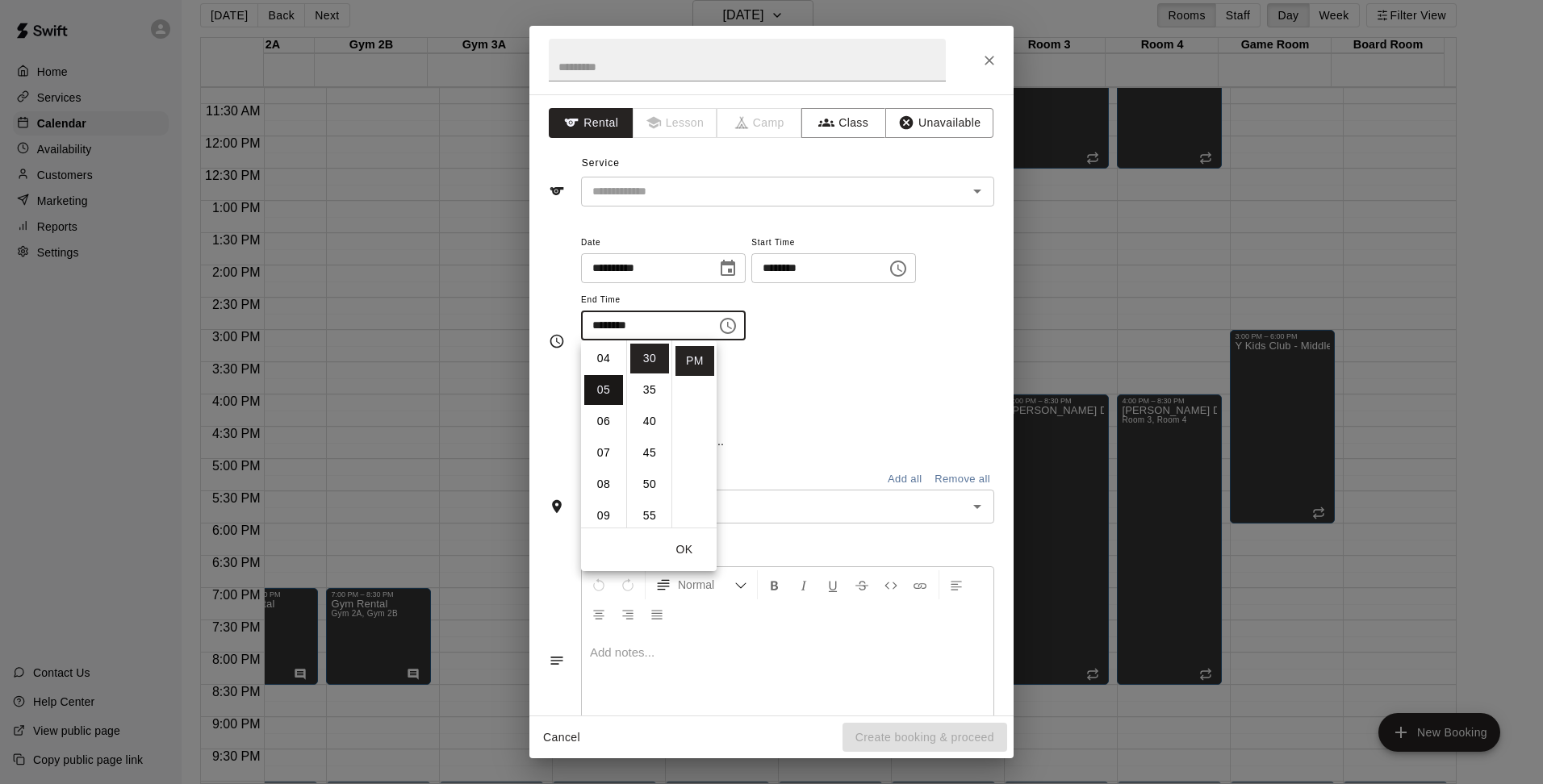
type input "********"
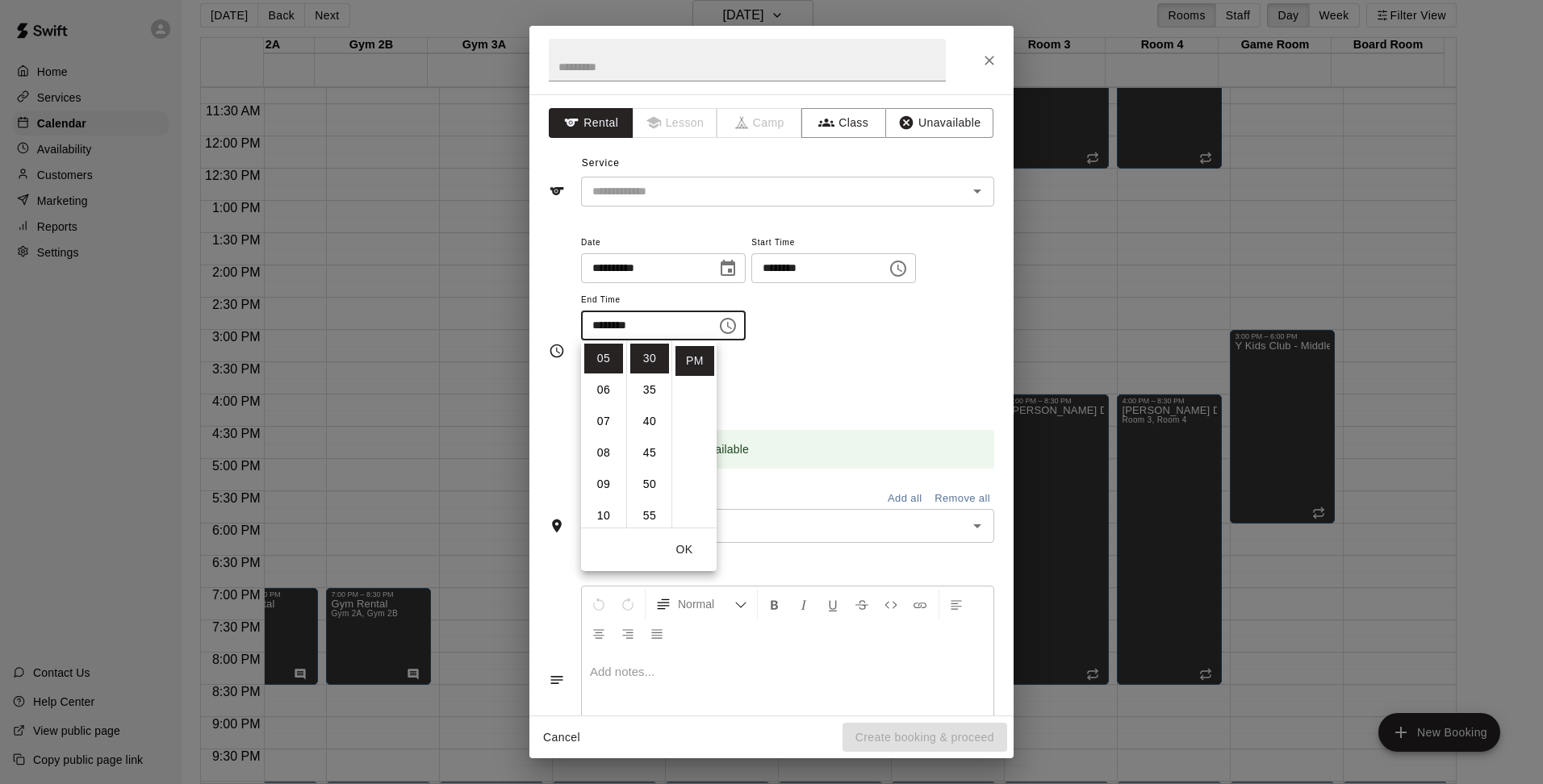
click at [893, 392] on div "Repeats No Yes" at bounding box center [787, 383] width 413 height 51
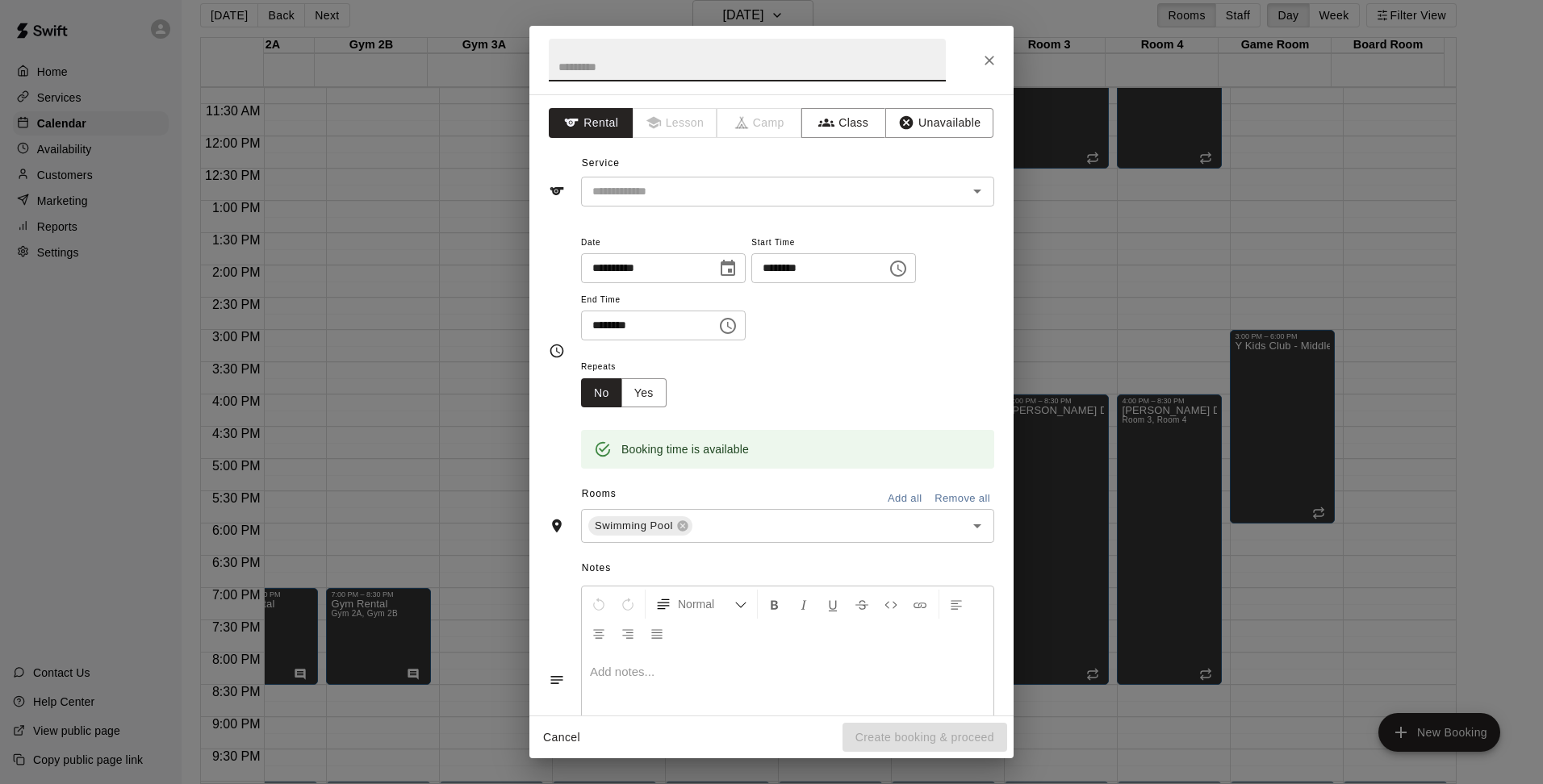
click at [706, 73] on input "text" at bounding box center [747, 59] width 398 height 42
type input "**********"
click at [653, 674] on p at bounding box center [787, 672] width 396 height 16
click at [774, 670] on p "**********" at bounding box center [787, 672] width 396 height 16
click at [926, 112] on button "Unavailable" at bounding box center [939, 123] width 109 height 30
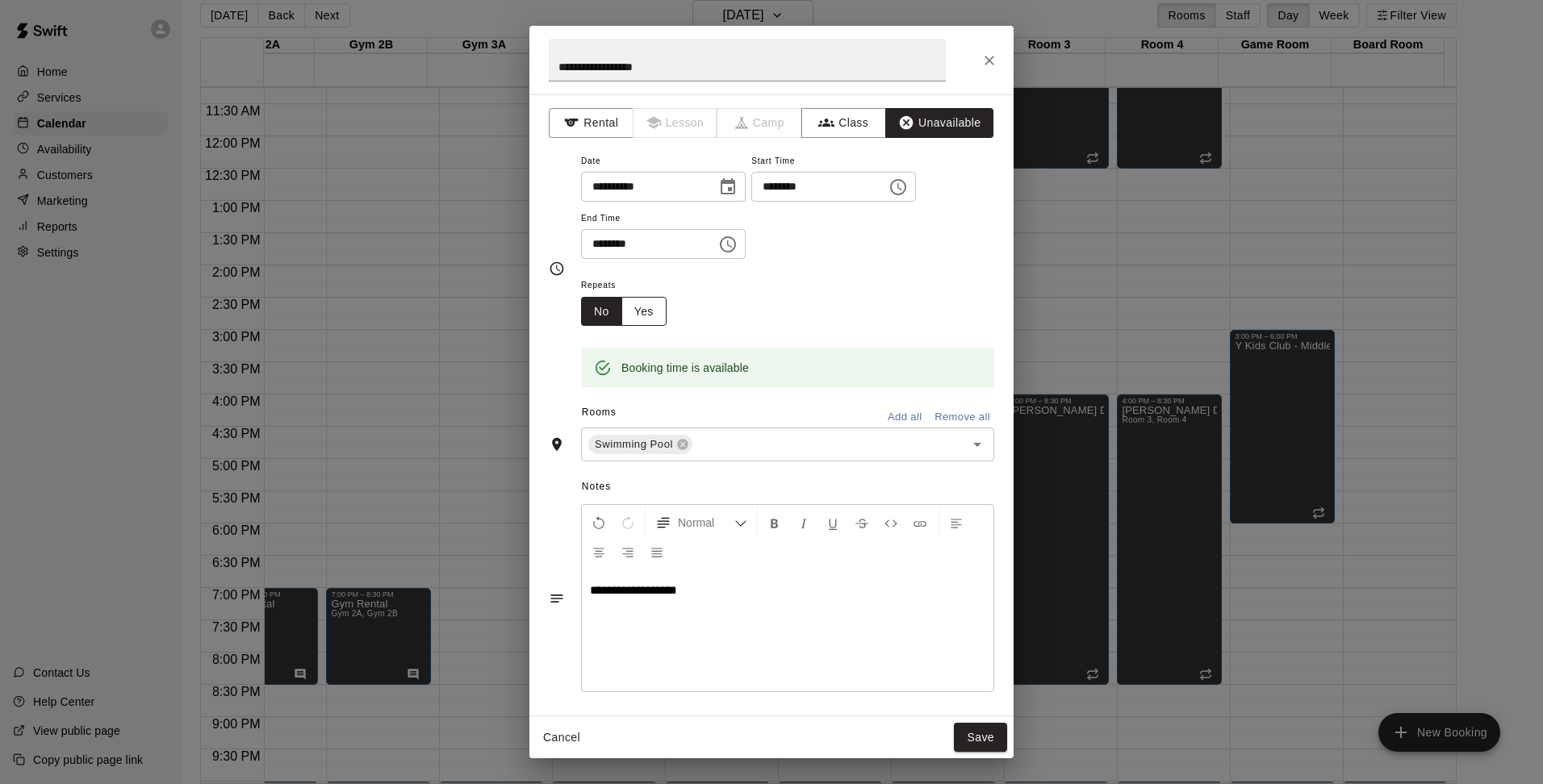
click at [654, 309] on button "Yes" at bounding box center [644, 312] width 45 height 30
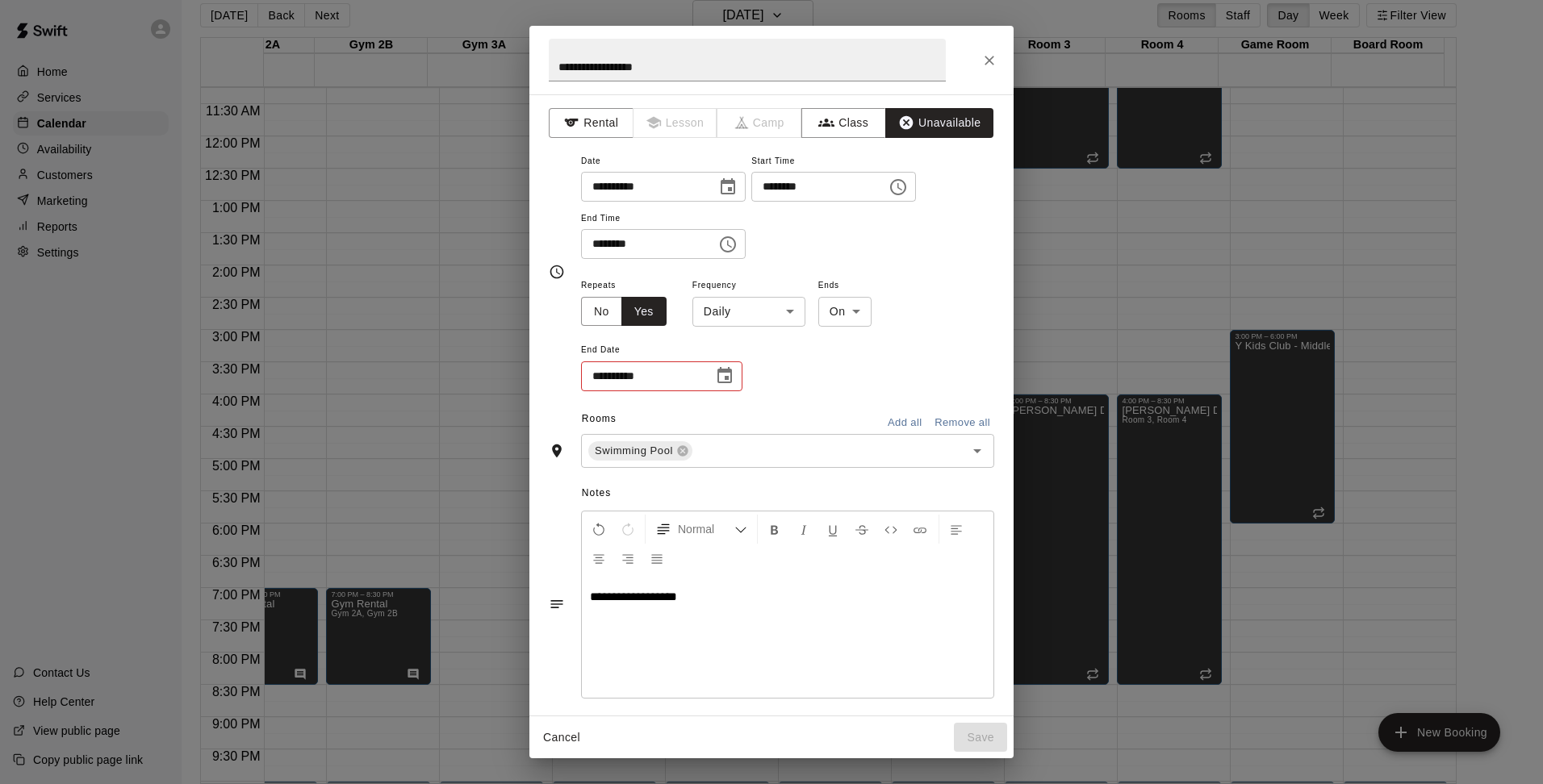
click at [792, 309] on body "Home Services Calendar Availability Customers Marketing Reports Settings Contac…" at bounding box center [772, 385] width 1543 height 810
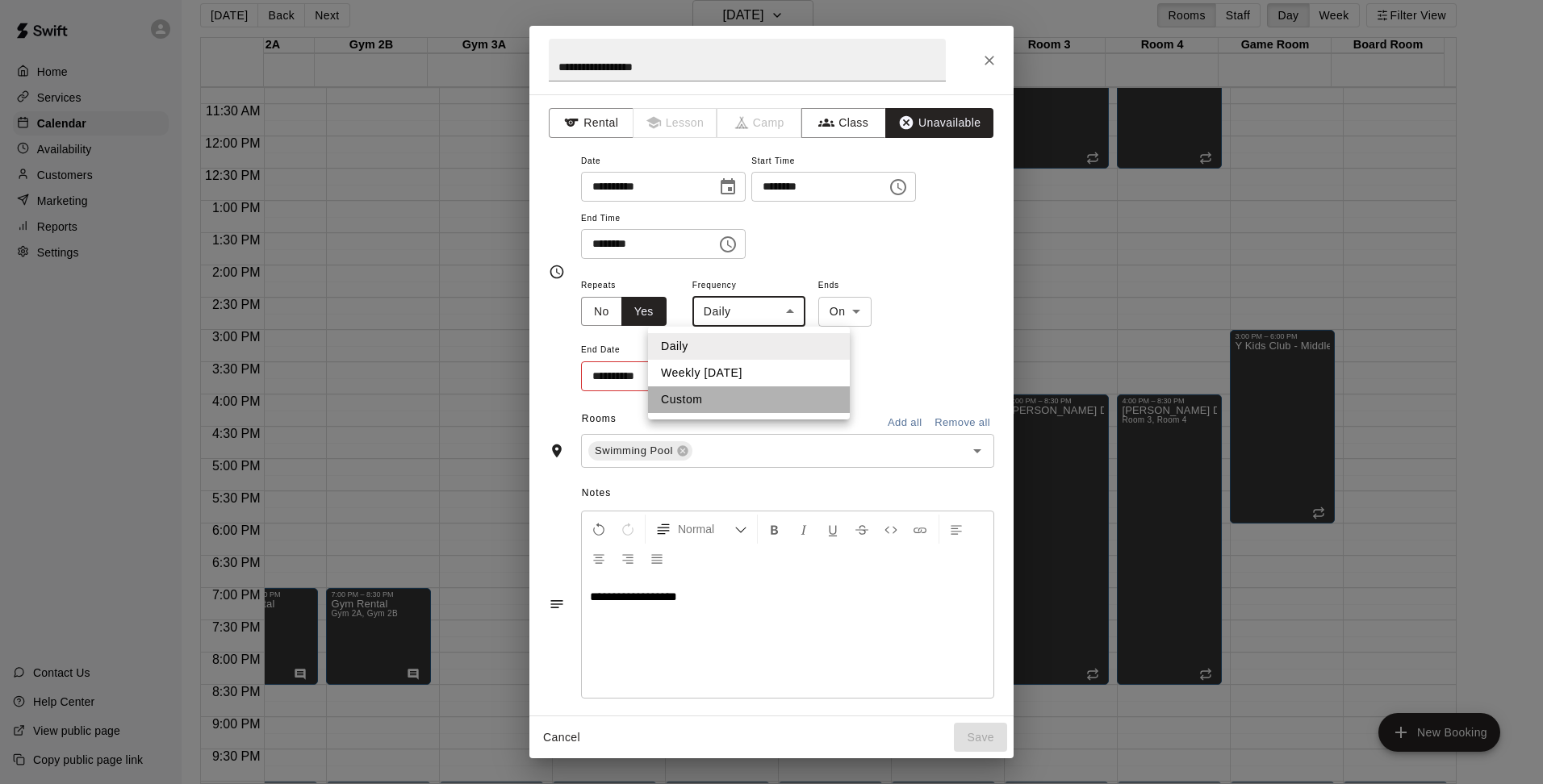
click at [714, 392] on li "Custom" at bounding box center [749, 399] width 202 height 27
type input "******"
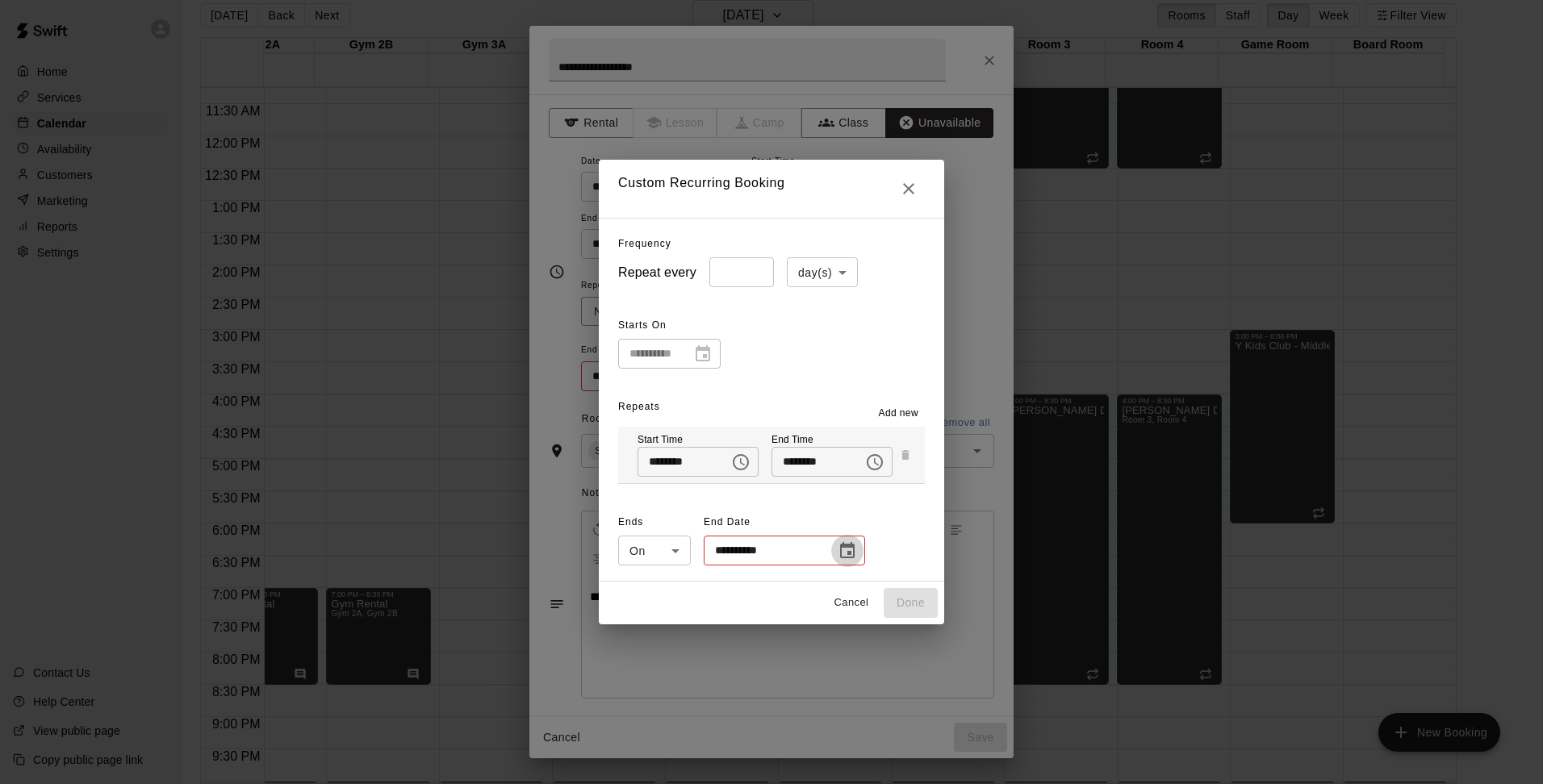
click at [841, 548] on icon "Choose date" at bounding box center [847, 551] width 20 height 20
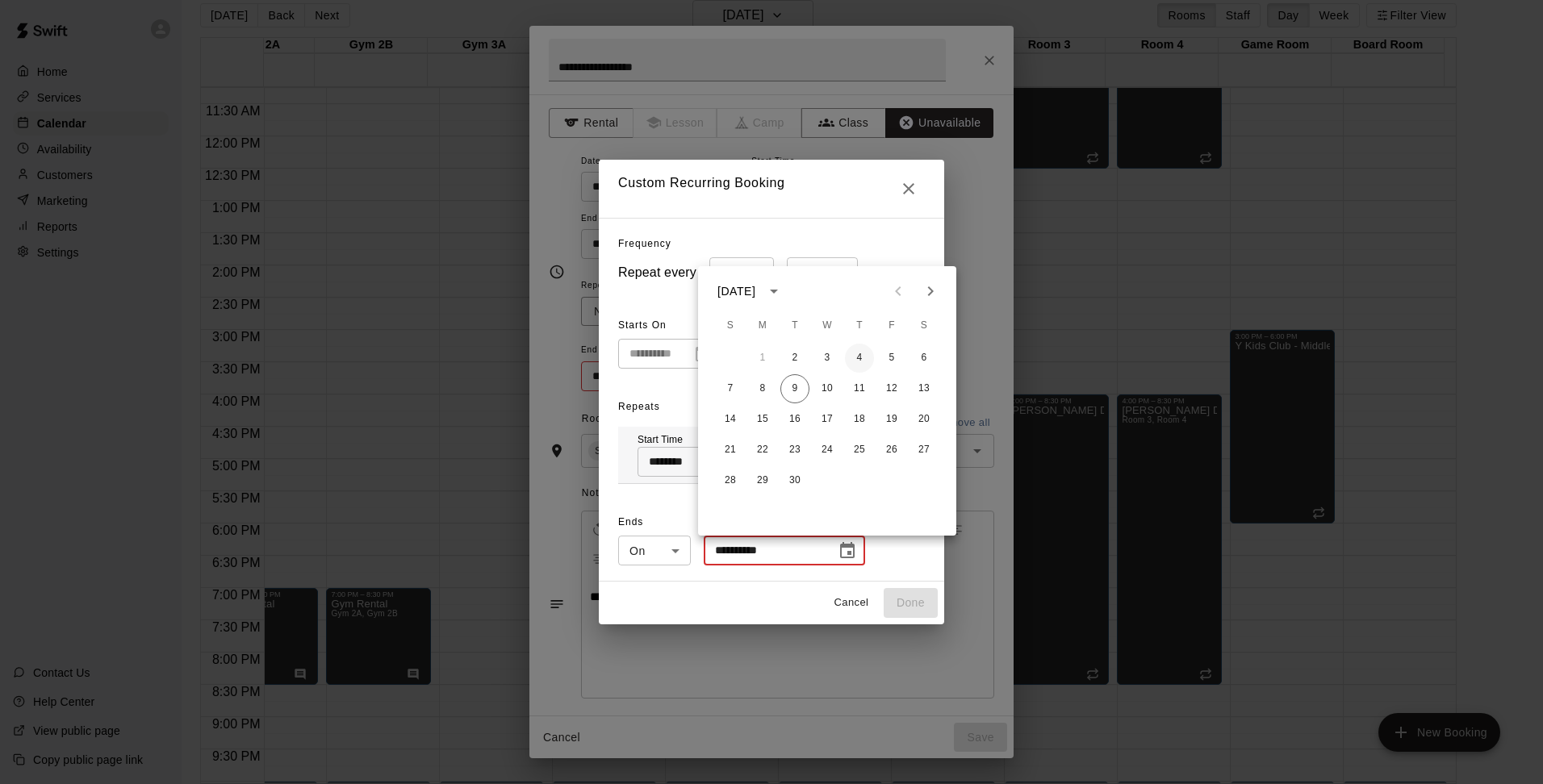
click at [862, 360] on button "4" at bounding box center [859, 358] width 29 height 29
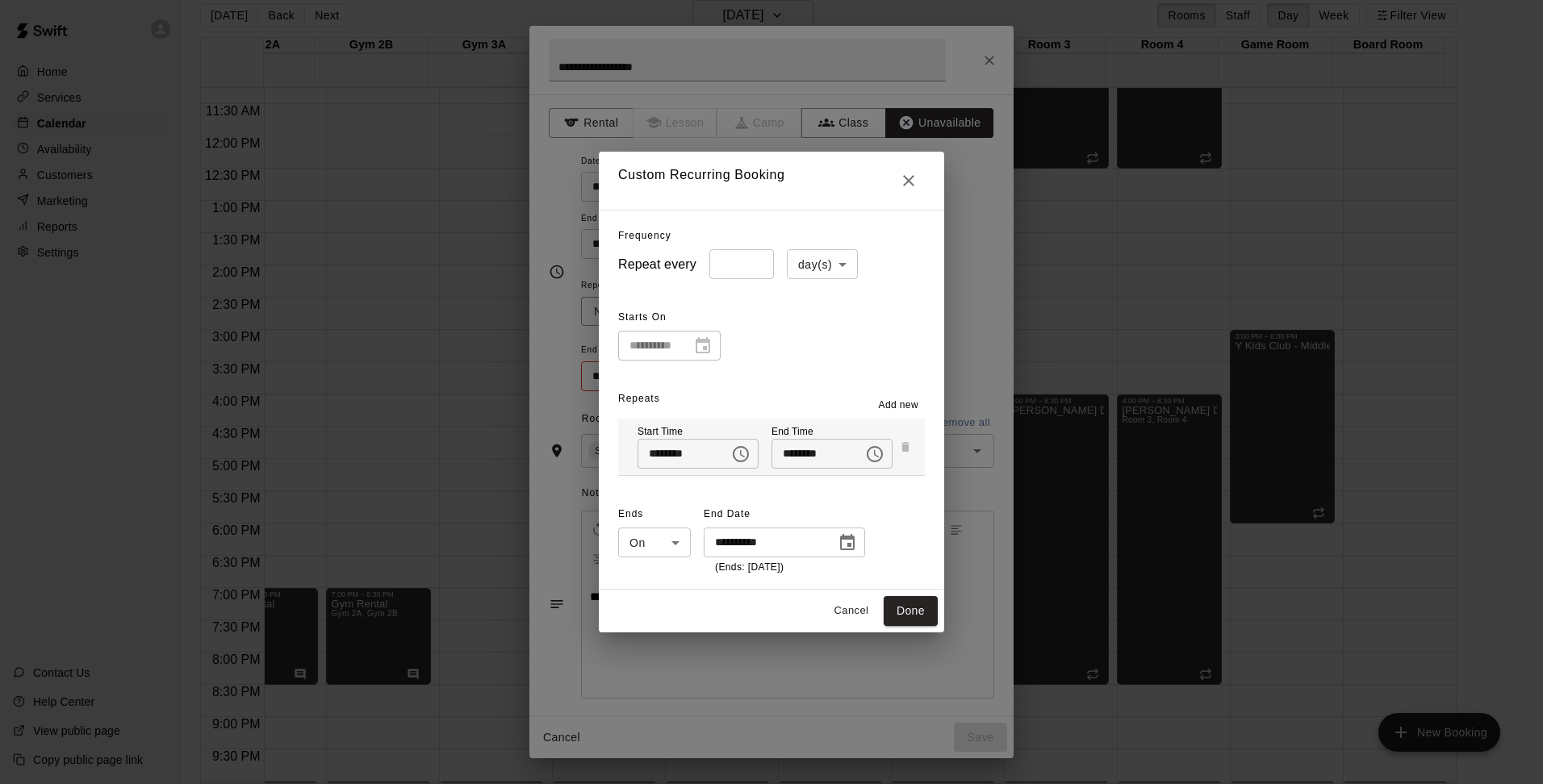
type input "**********"
click at [922, 614] on button "Done" at bounding box center [911, 611] width 54 height 30
type input "*****"
type input "**********"
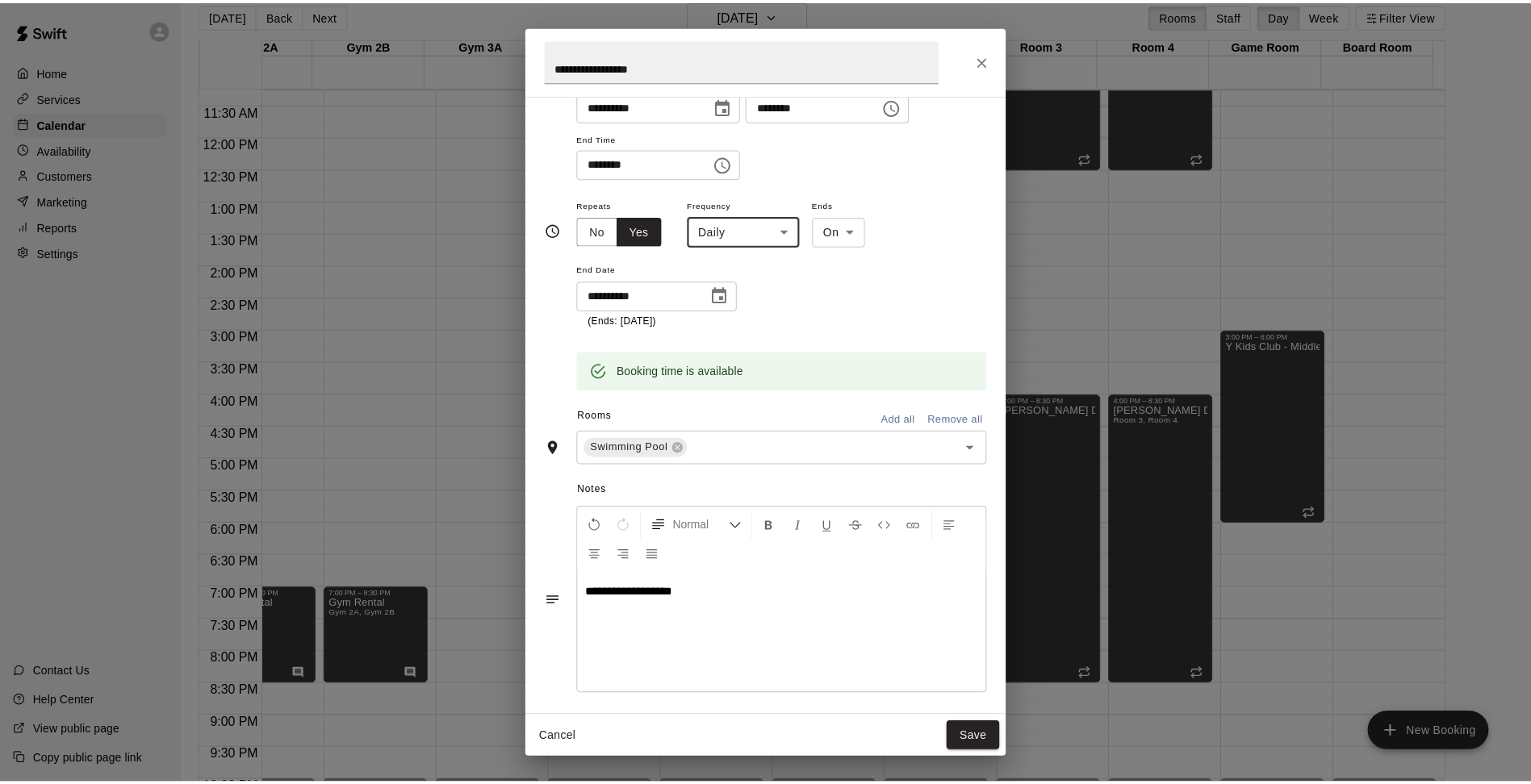
scroll to position [90, 0]
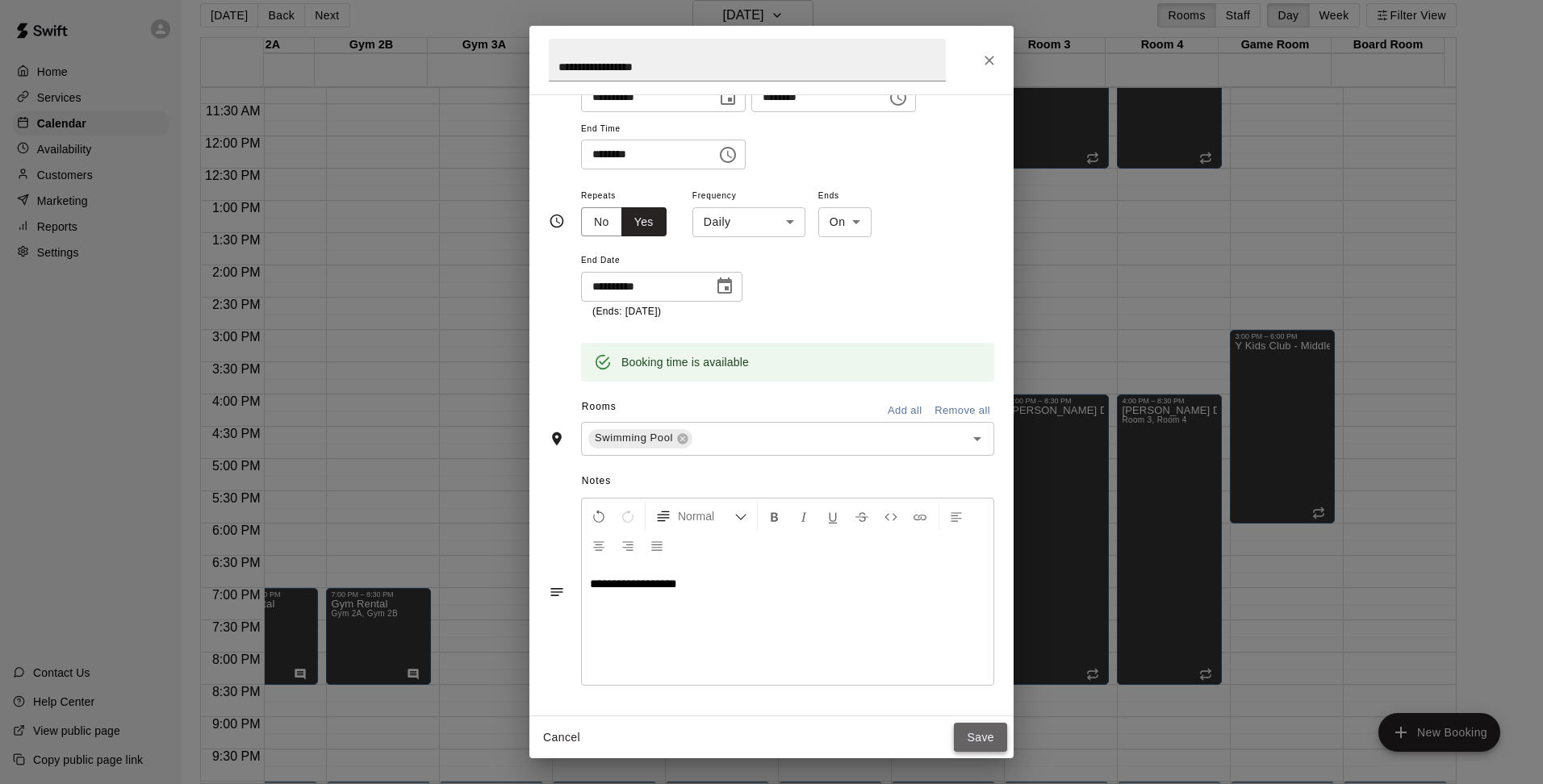
click at [980, 734] on button "Save" at bounding box center [981, 738] width 53 height 30
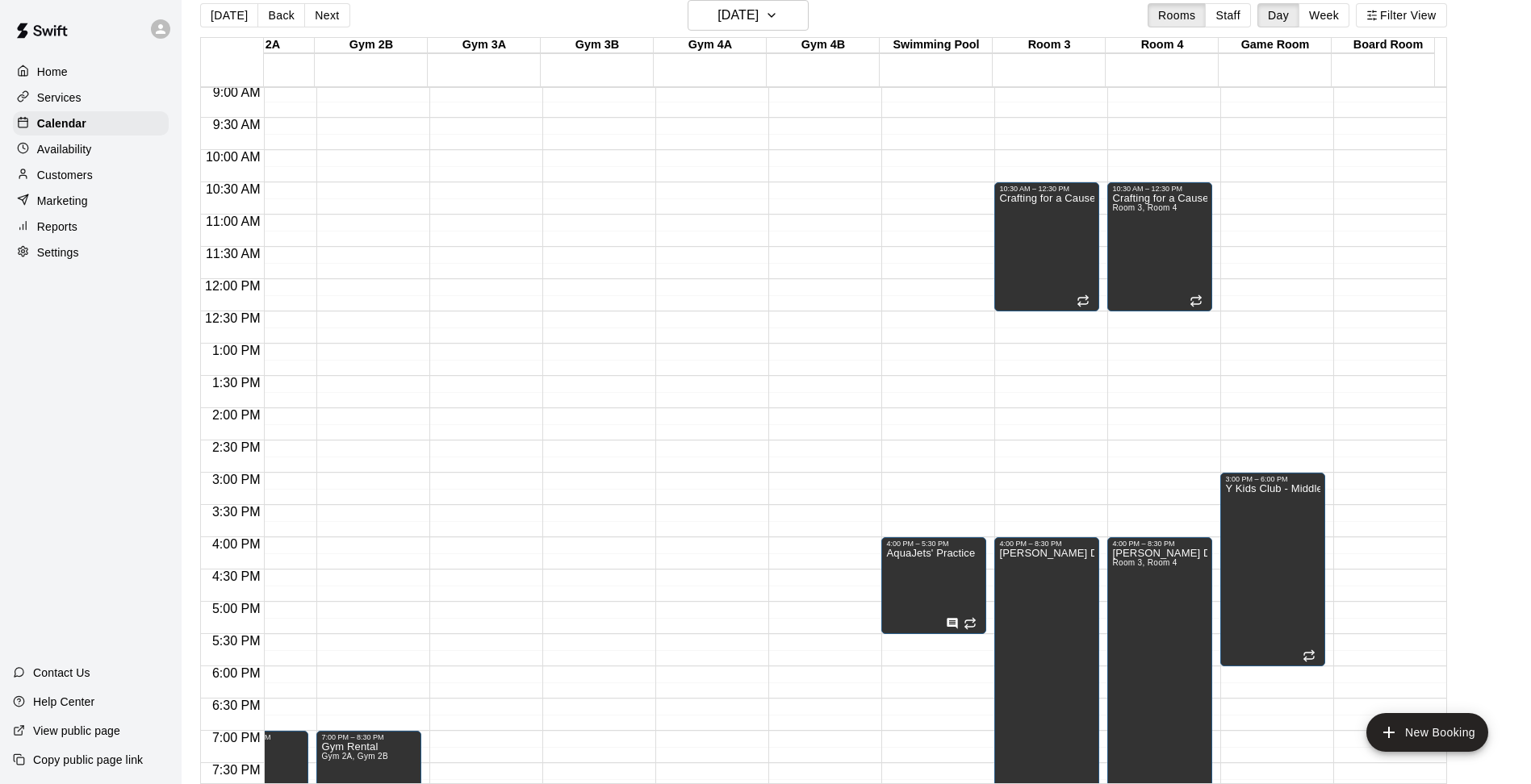
scroll to position [484, 1079]
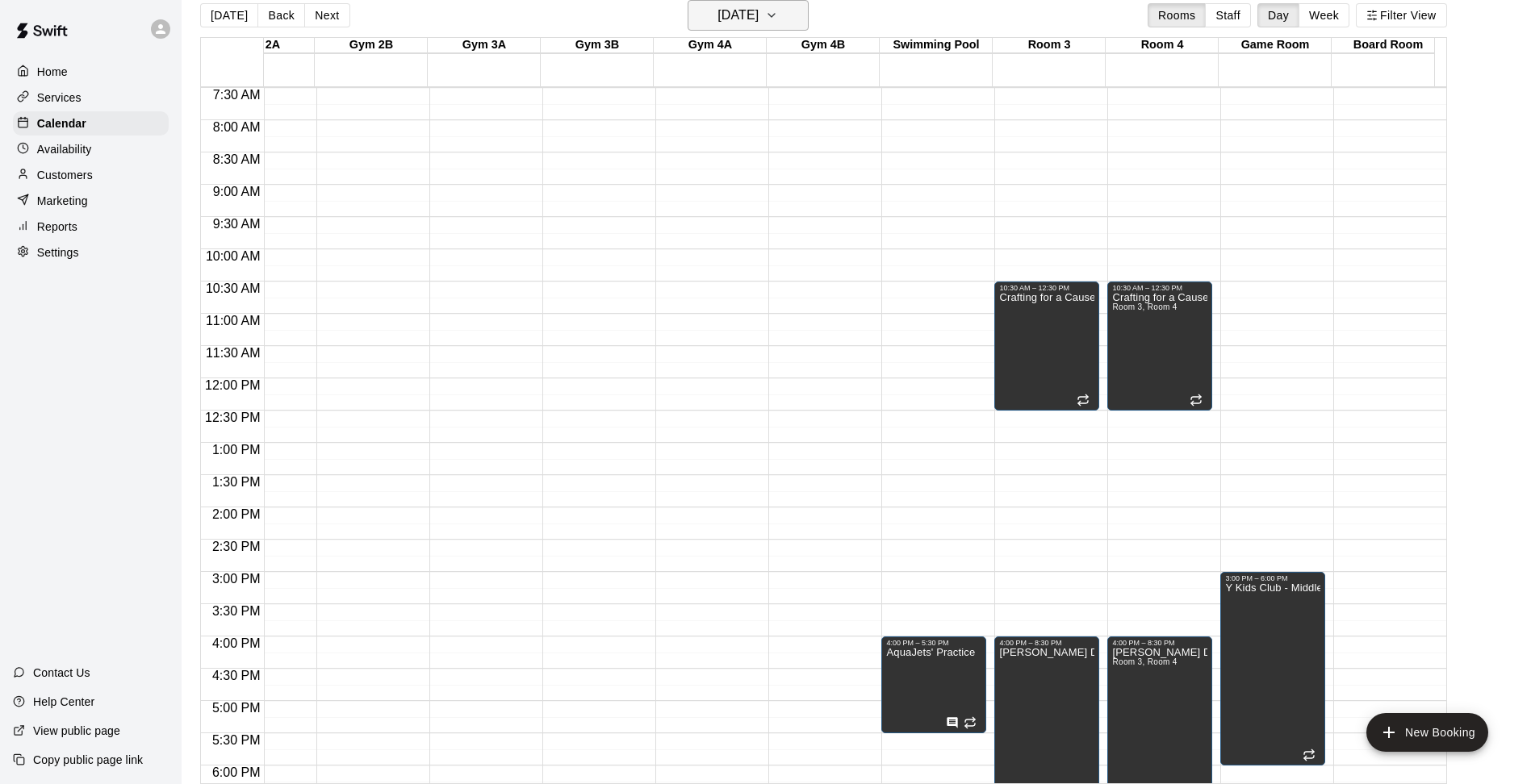
click at [778, 21] on icon "button" at bounding box center [771, 16] width 13 height 20
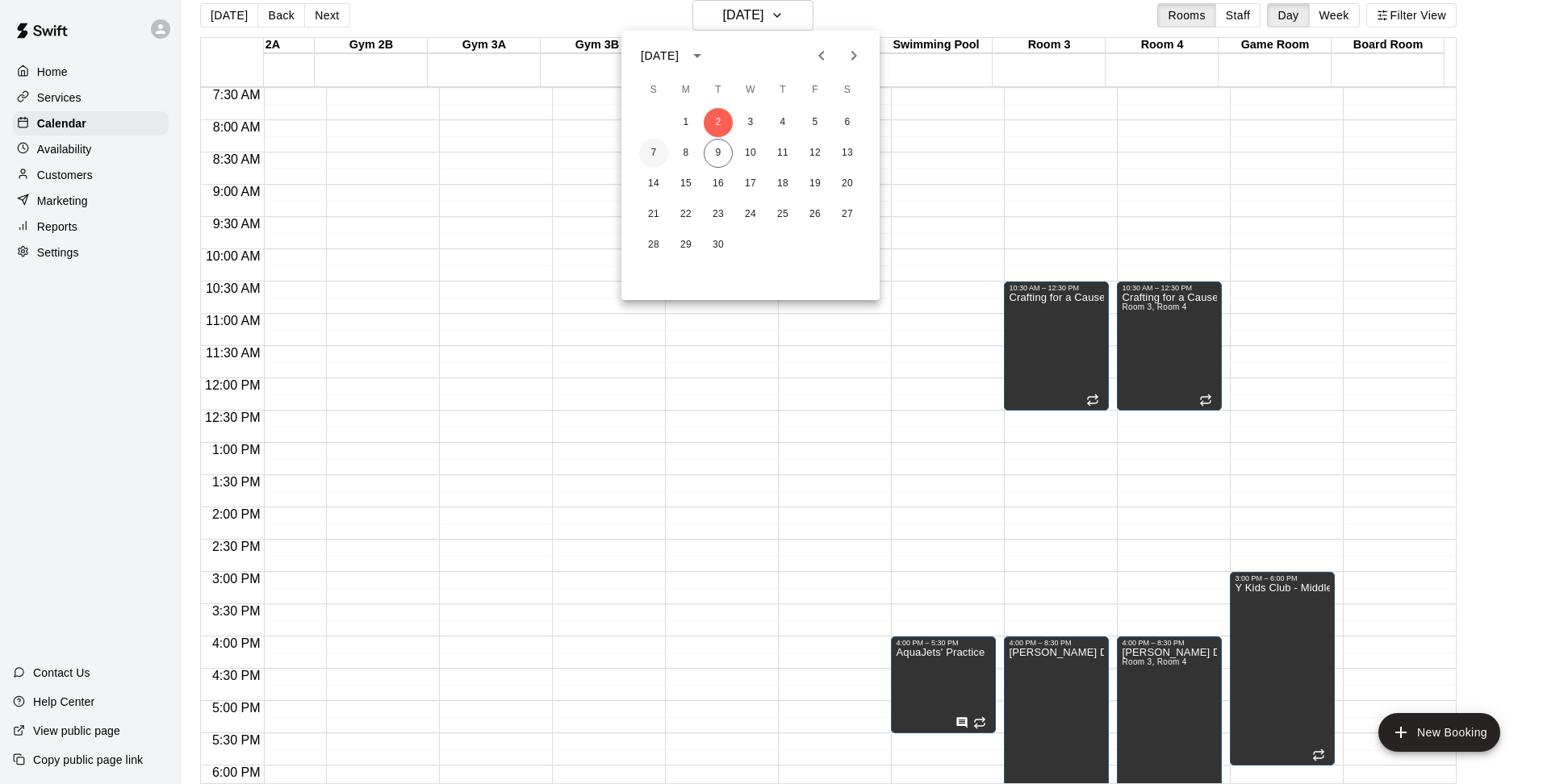
click at [654, 156] on button "7" at bounding box center [653, 153] width 29 height 29
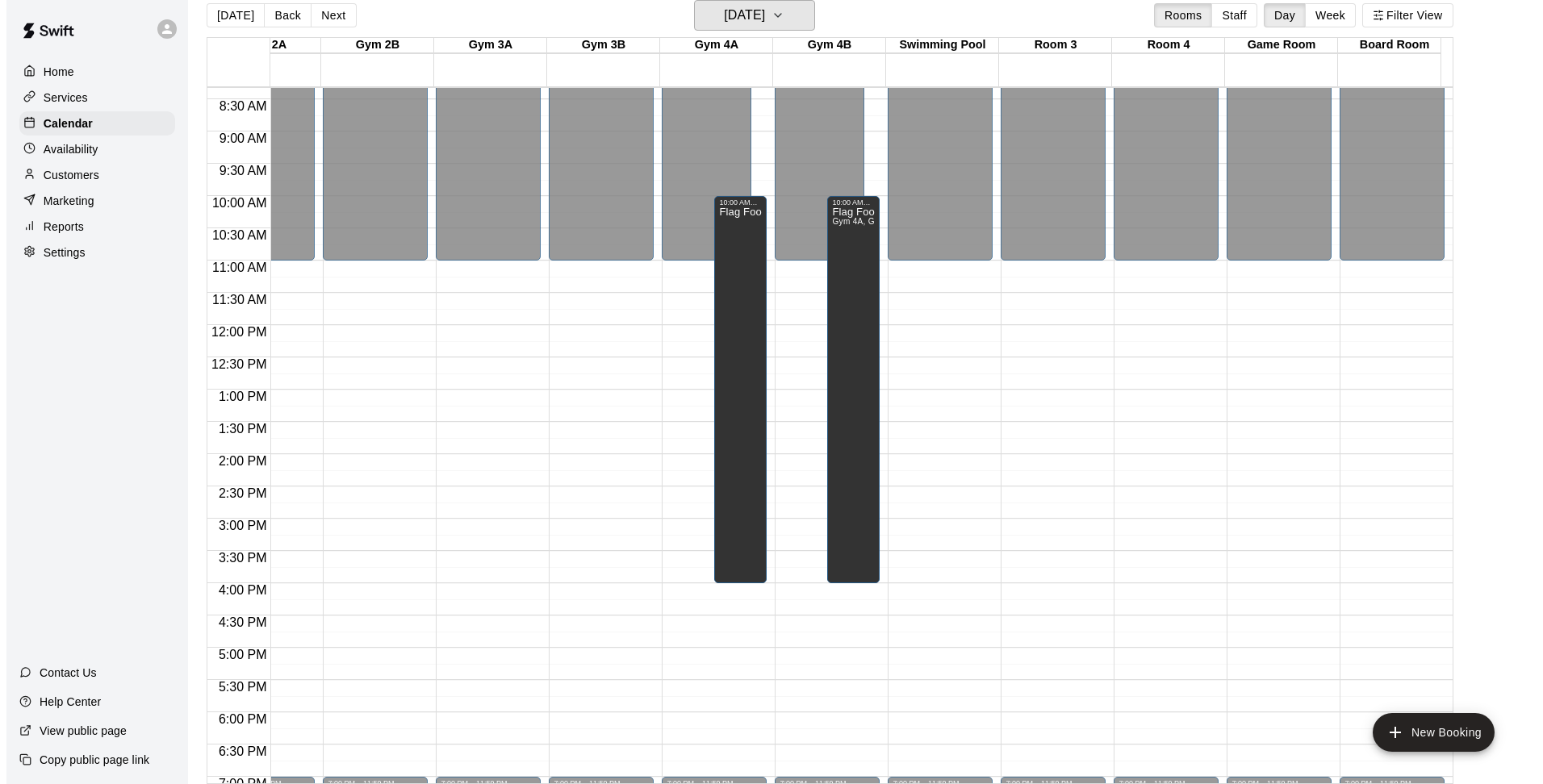
scroll to position [565, 1079]
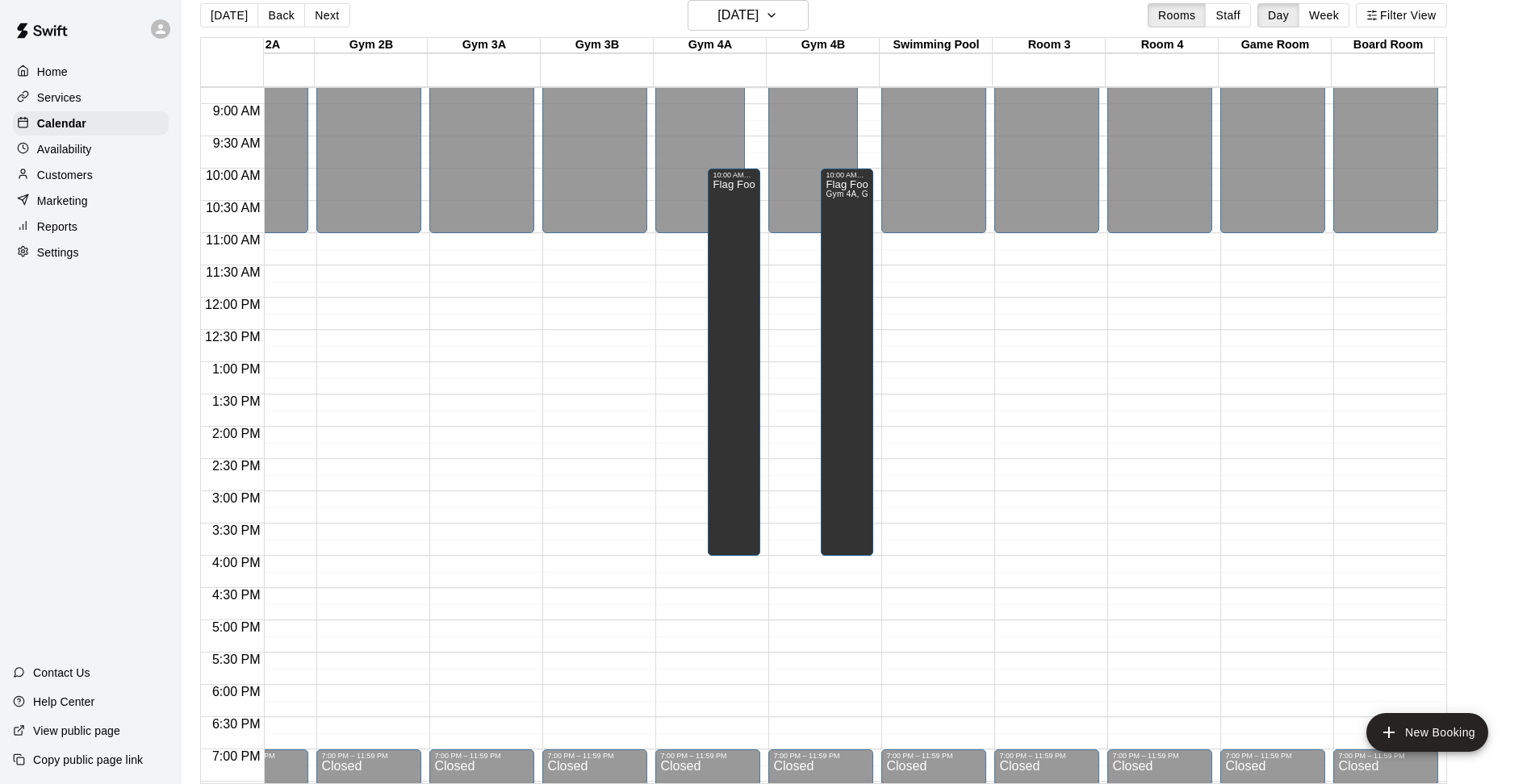
click at [948, 550] on div "12:00 AM – 11:00 AM Closed 7:00 PM – 11:59 PM Closed" at bounding box center [933, 297] width 105 height 1549
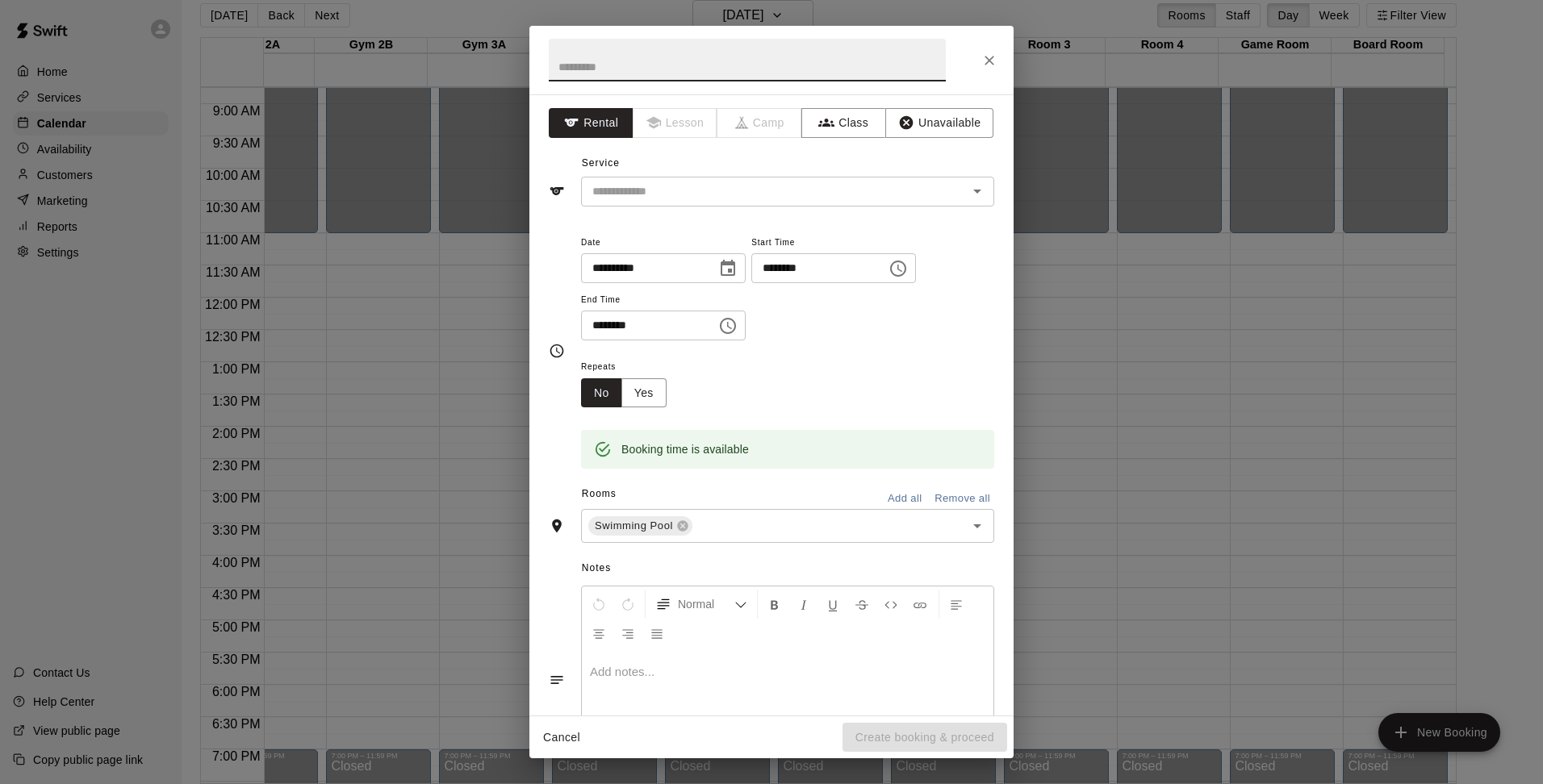
click at [865, 272] on input "********" at bounding box center [814, 268] width 124 height 30
click at [908, 271] on icon "Choose time, selected time is 3:45 PM" at bounding box center [899, 269] width 20 height 20
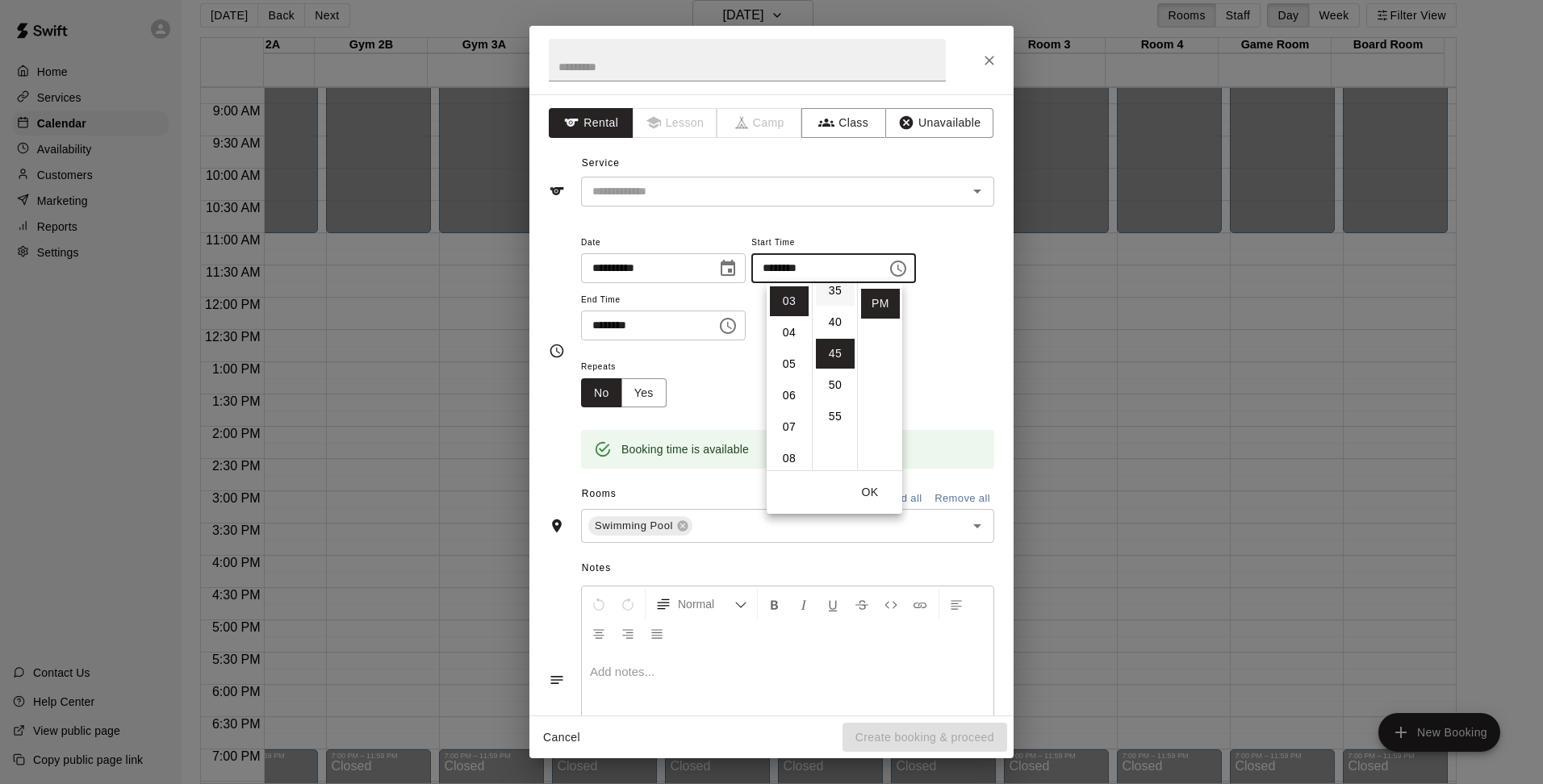
scroll to position [202, 0]
click at [829, 292] on li "30" at bounding box center [835, 288] width 38 height 30
type input "********"
click at [942, 338] on div "**********" at bounding box center [787, 287] width 413 height 108
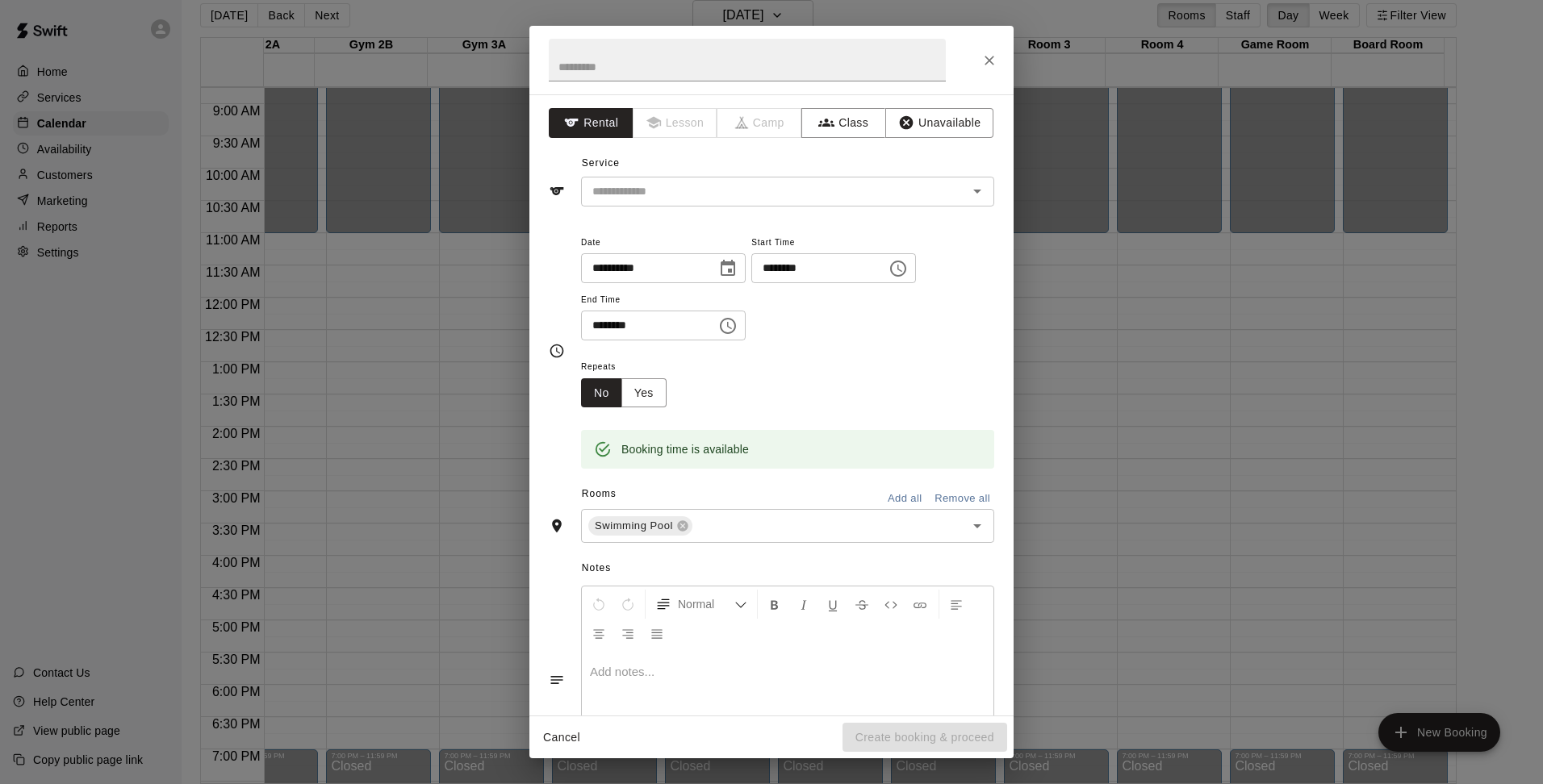
click at [738, 317] on icon "Choose time, selected time is 4:15 PM" at bounding box center [728, 326] width 20 height 20
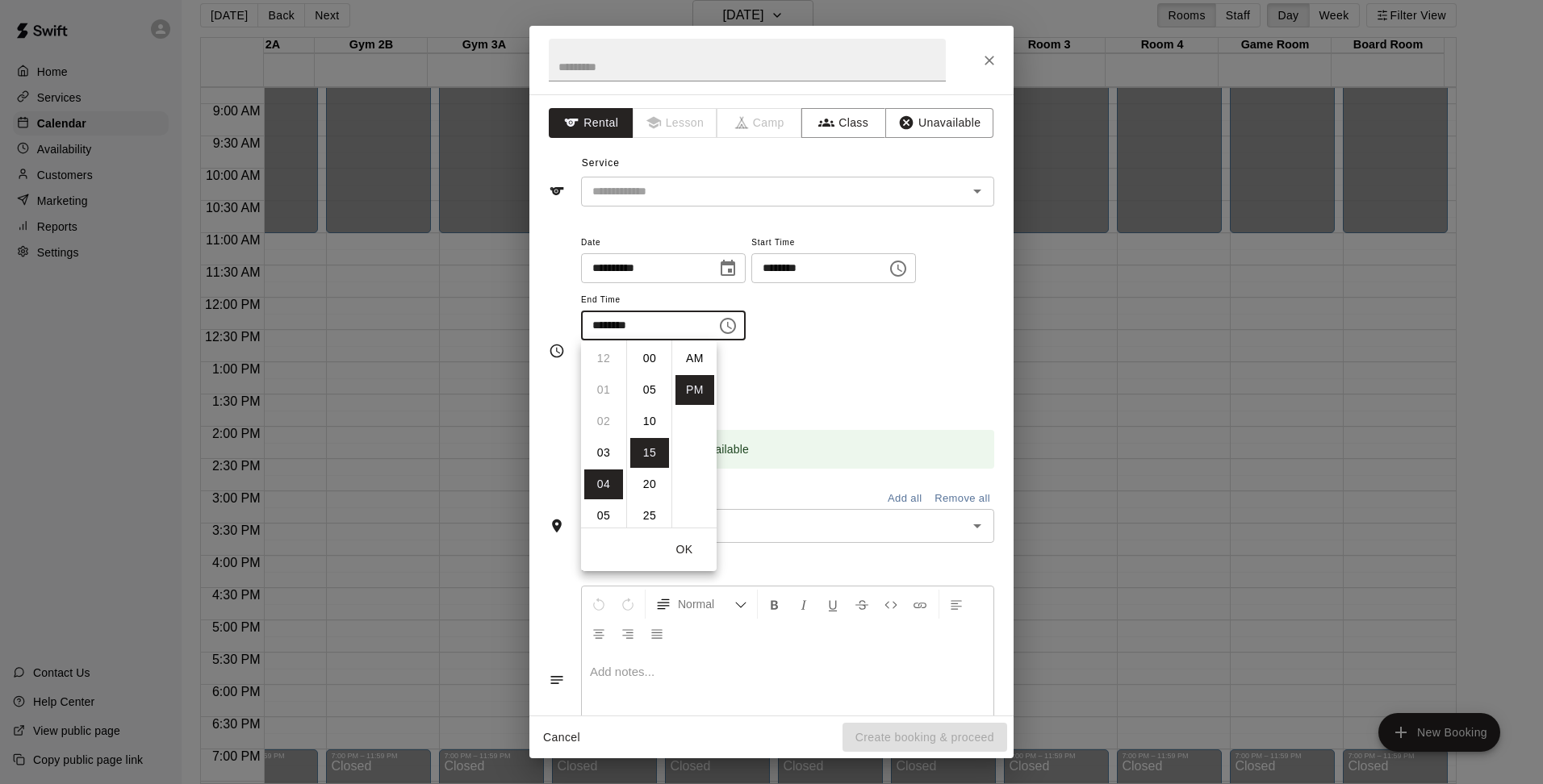
scroll to position [29, 0]
click at [600, 387] on li "05" at bounding box center [603, 390] width 38 height 30
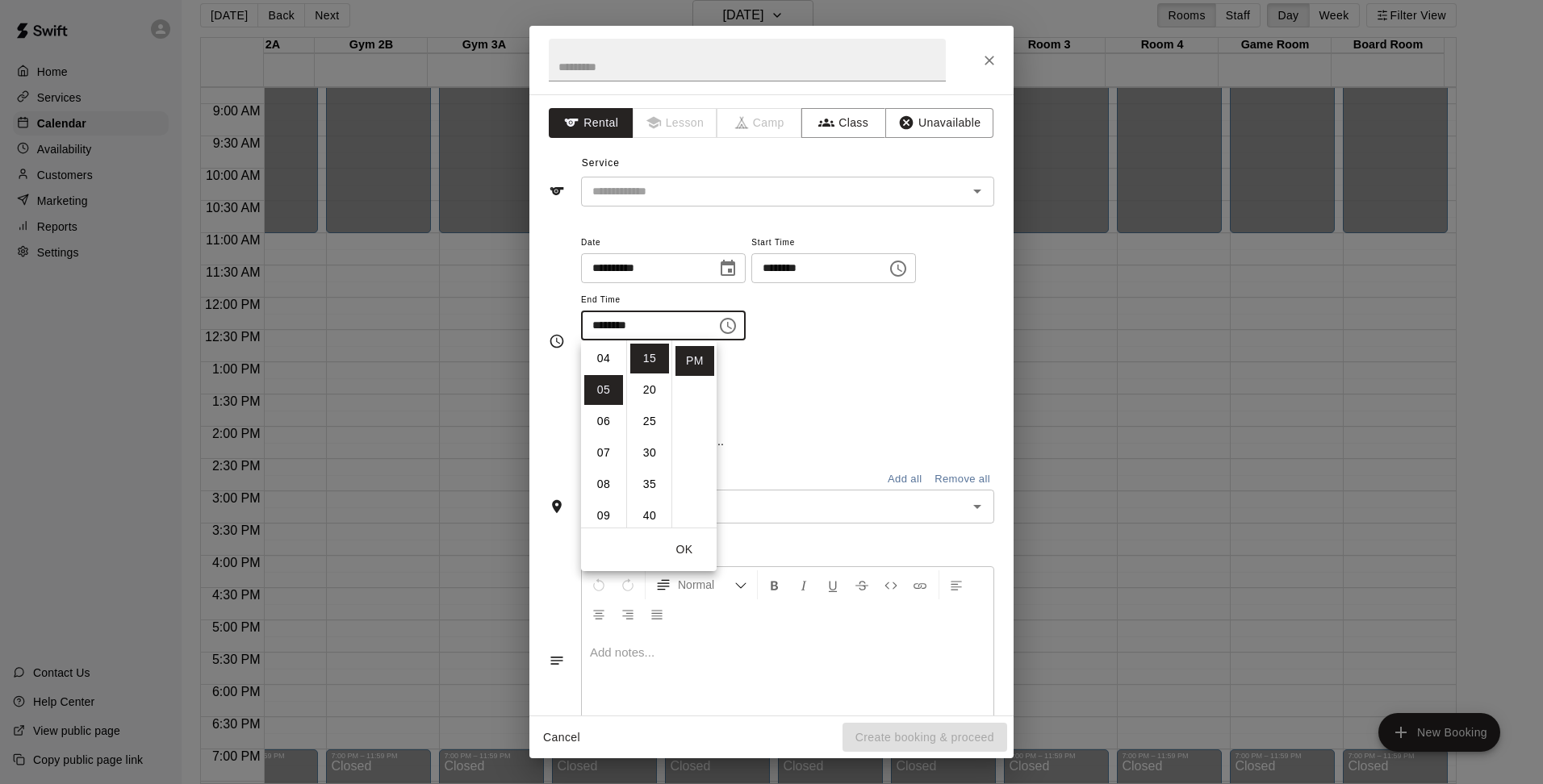
scroll to position [158, 0]
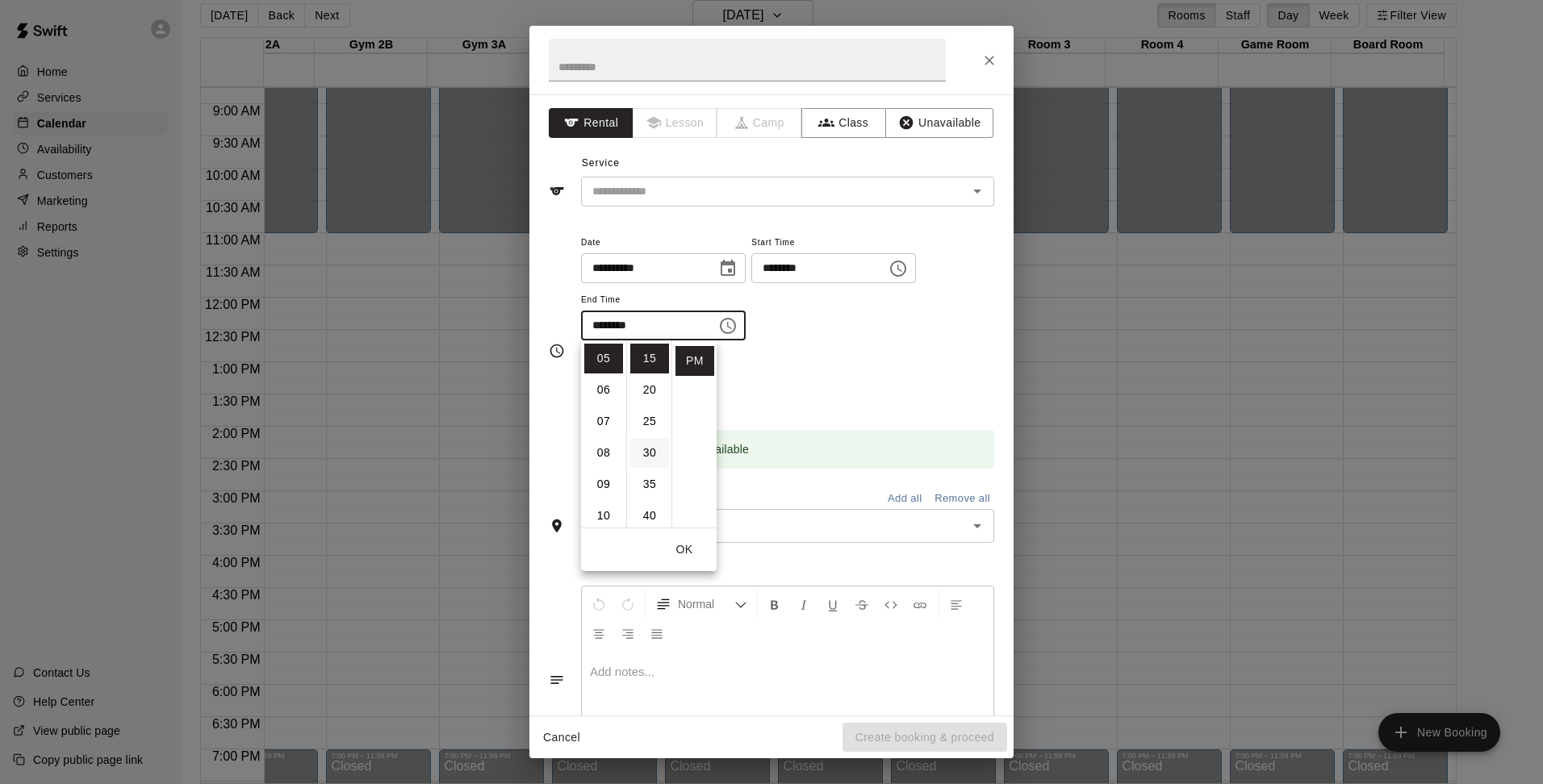
click at [643, 464] on li "30" at bounding box center [649, 453] width 38 height 30
type input "********"
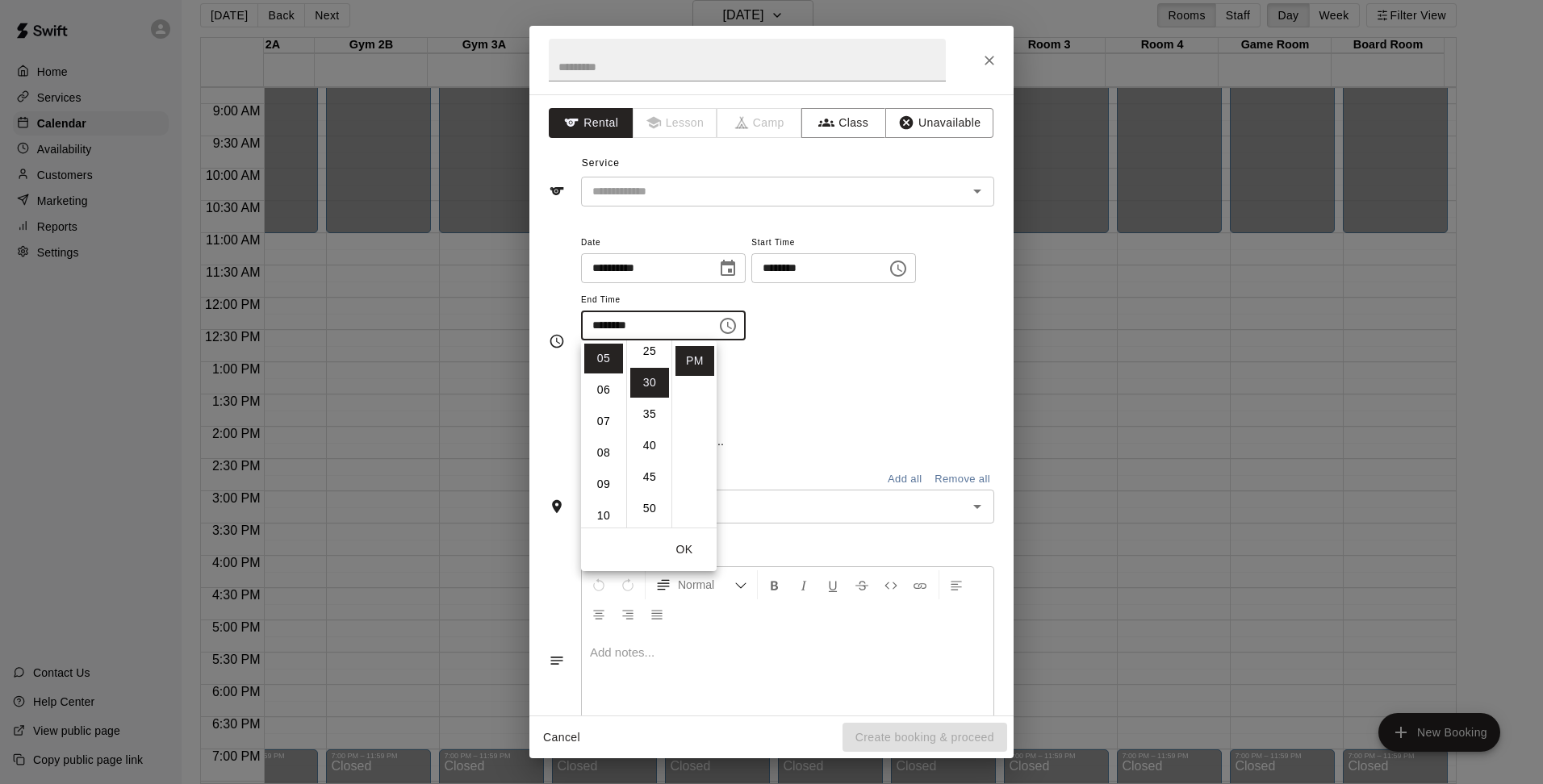
scroll to position [188, 0]
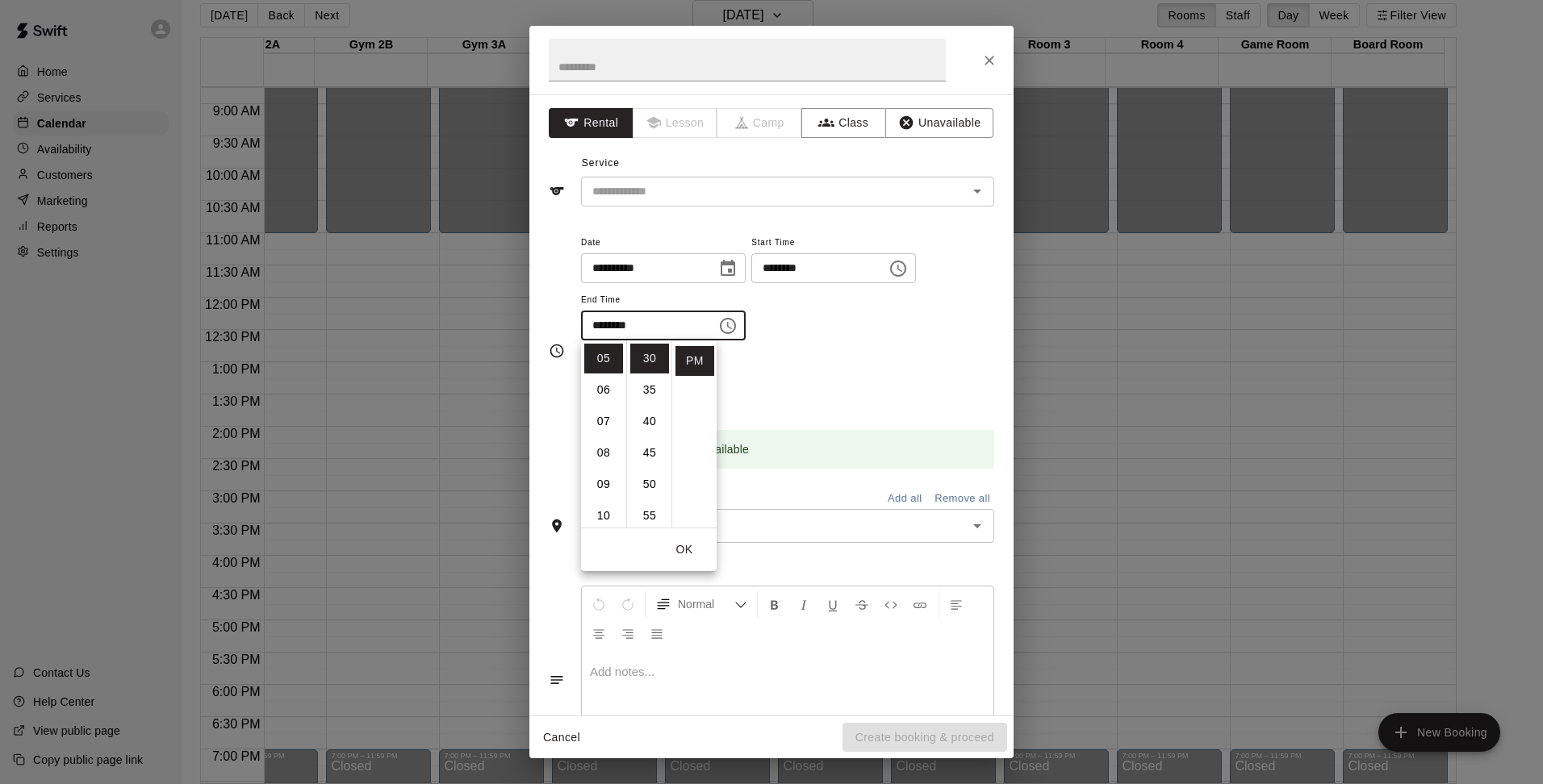
click at [846, 391] on div "Repeats No Yes" at bounding box center [787, 383] width 413 height 51
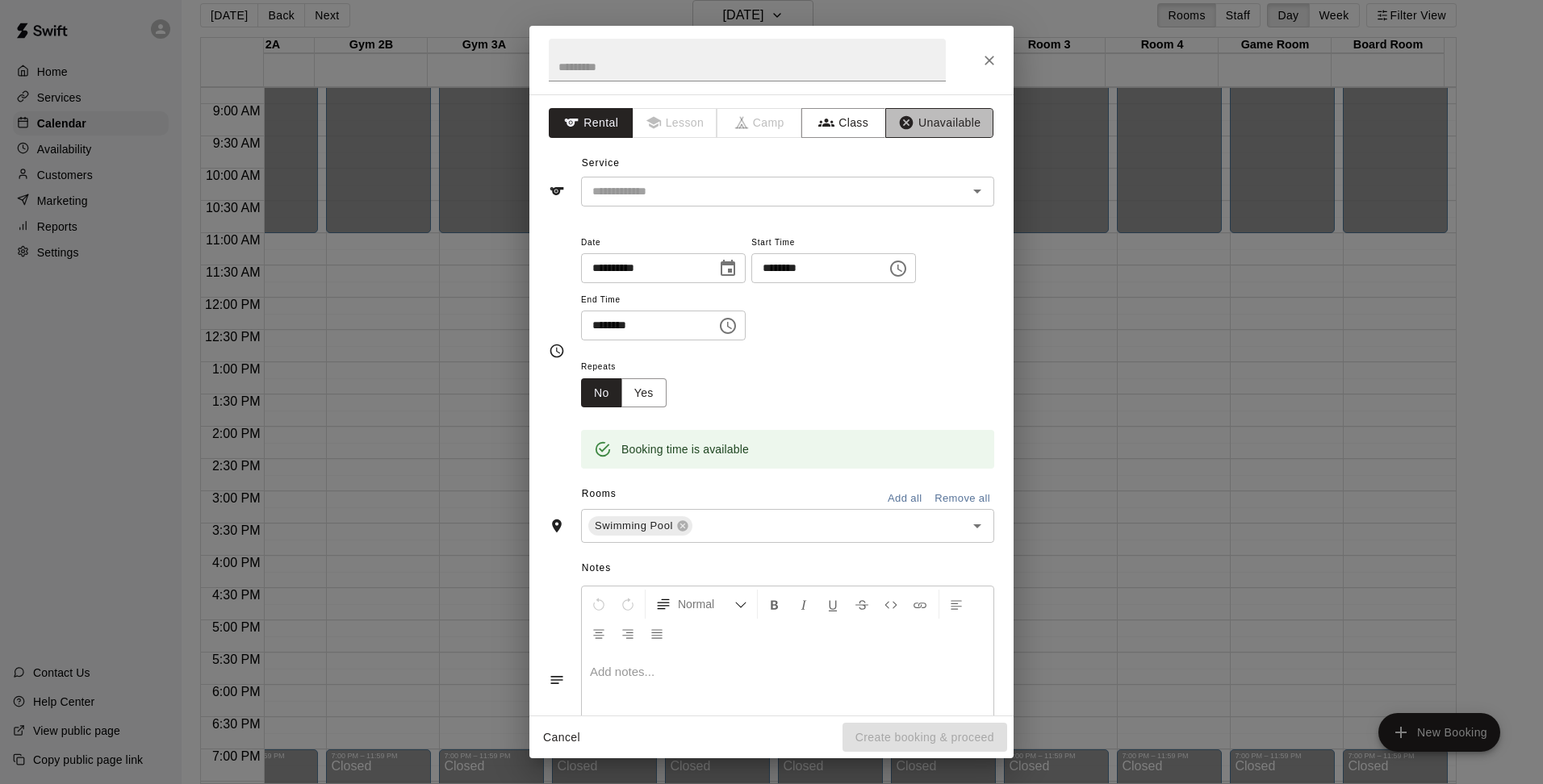
click at [924, 122] on button "Unavailable" at bounding box center [939, 123] width 109 height 30
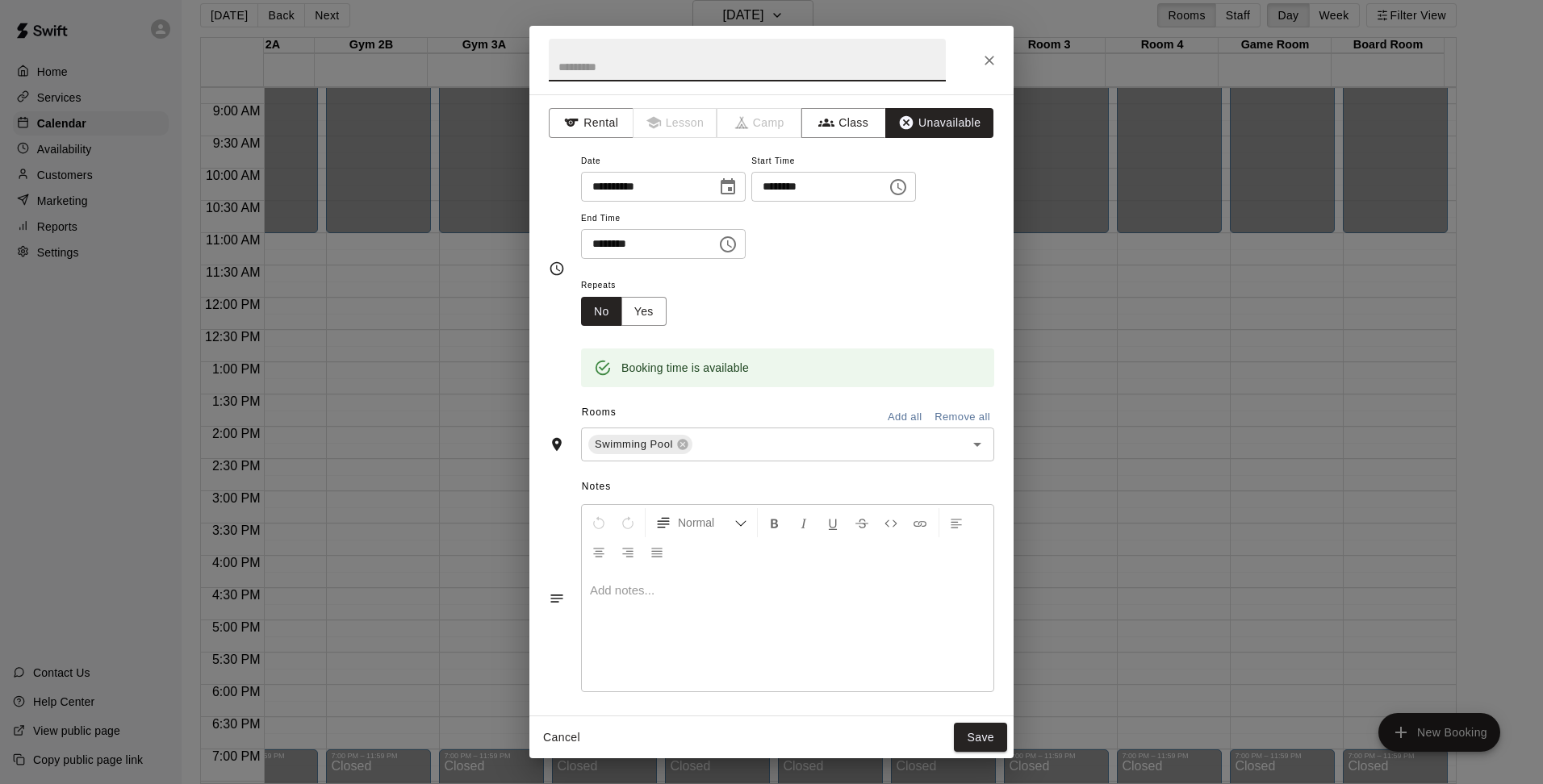
click at [692, 50] on input "text" at bounding box center [747, 59] width 398 height 42
click at [634, 599] on p at bounding box center [787, 591] width 396 height 16
click at [574, 65] on input "**********" at bounding box center [747, 59] width 398 height 42
click at [709, 66] on input "**********" at bounding box center [747, 59] width 398 height 42
type input "**********"
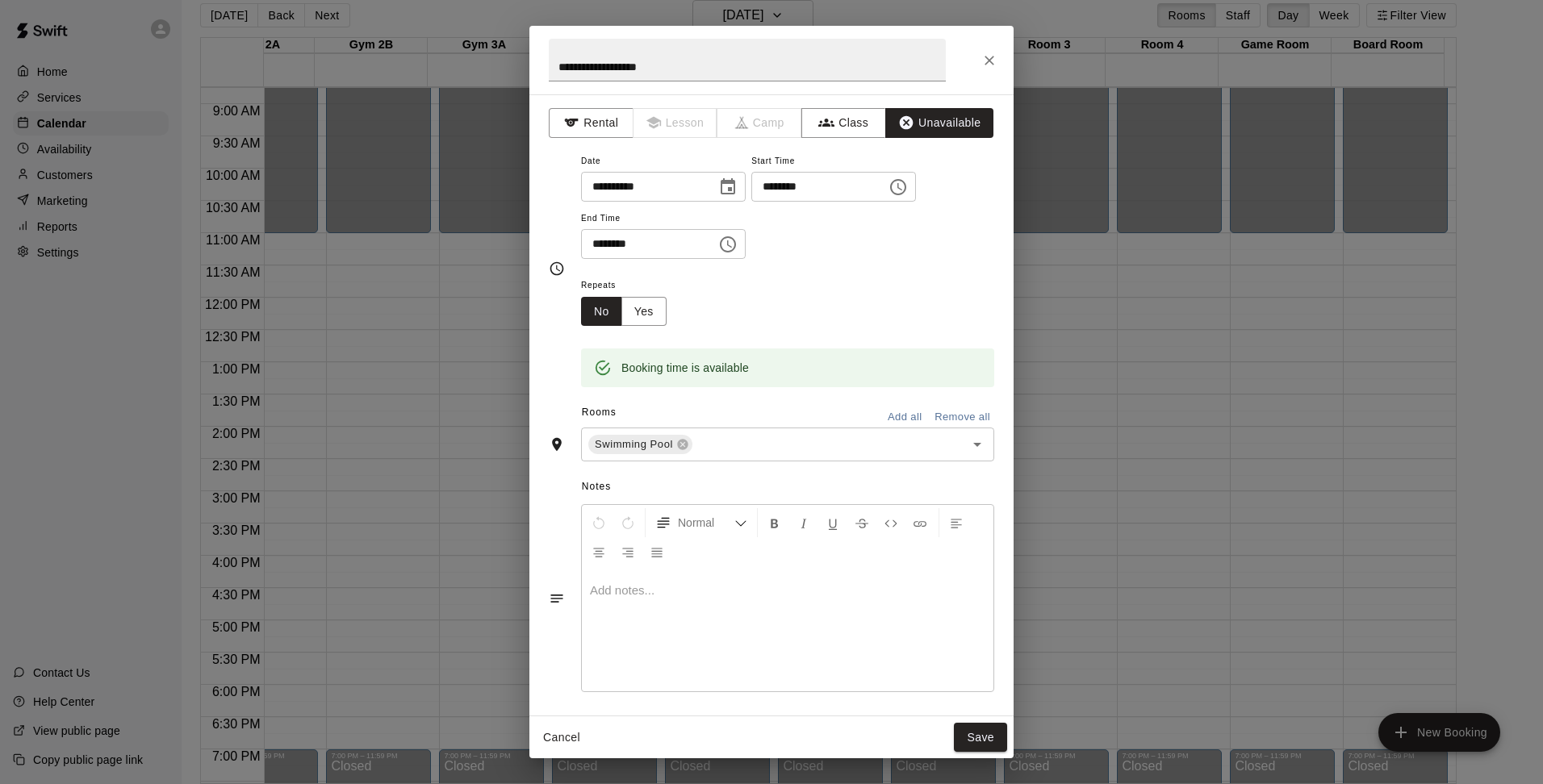
click at [664, 578] on div at bounding box center [787, 630] width 411 height 121
click at [632, 313] on button "Yes" at bounding box center [644, 312] width 45 height 30
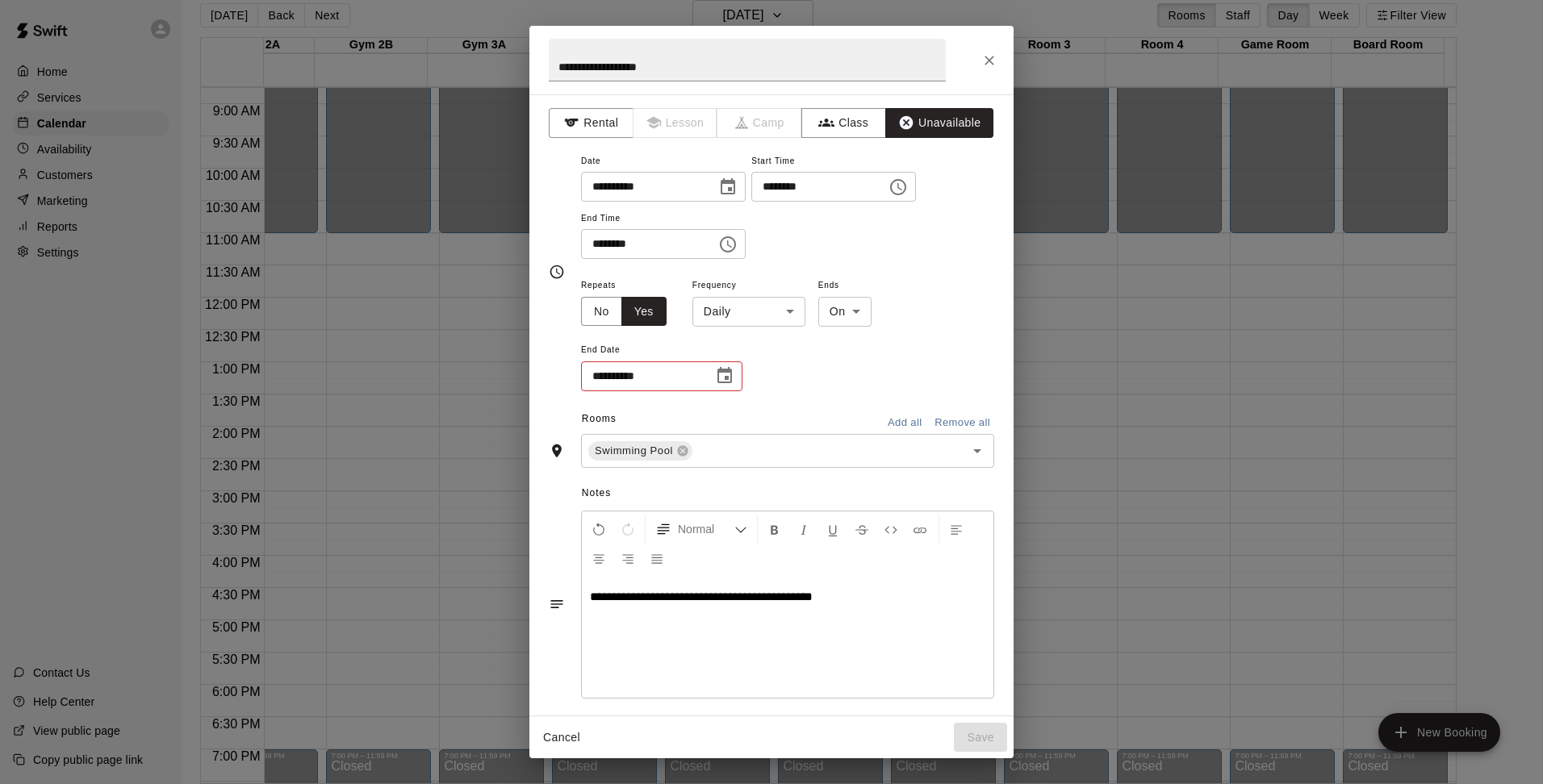
click at [792, 313] on body "Home Services Calendar Availability Customers Marketing Reports Settings Contac…" at bounding box center [772, 385] width 1543 height 810
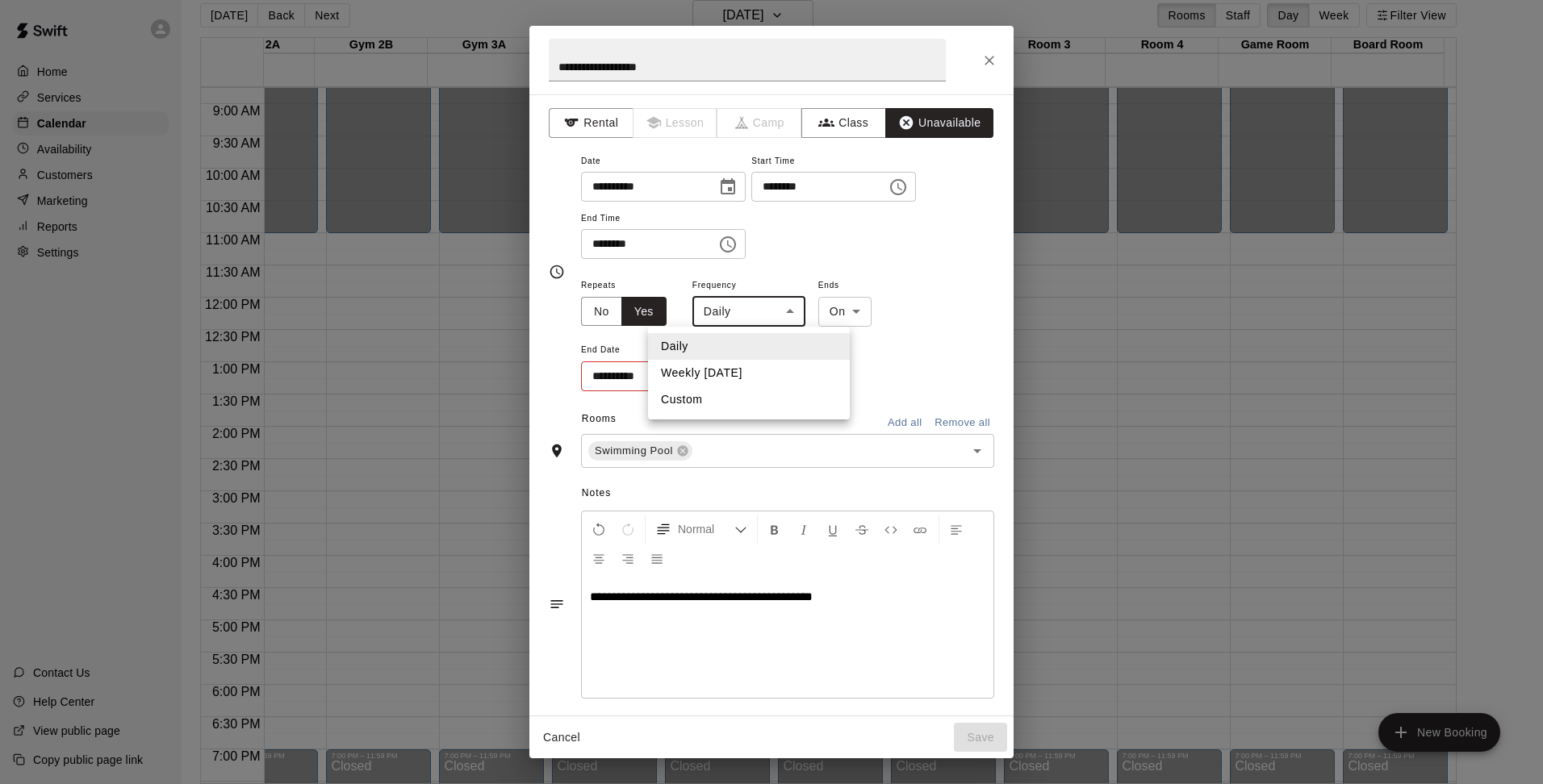
click at [758, 368] on li "Weekly [DATE]" at bounding box center [749, 373] width 202 height 27
type input "******"
click at [729, 379] on icon "Choose date" at bounding box center [724, 375] width 15 height 16
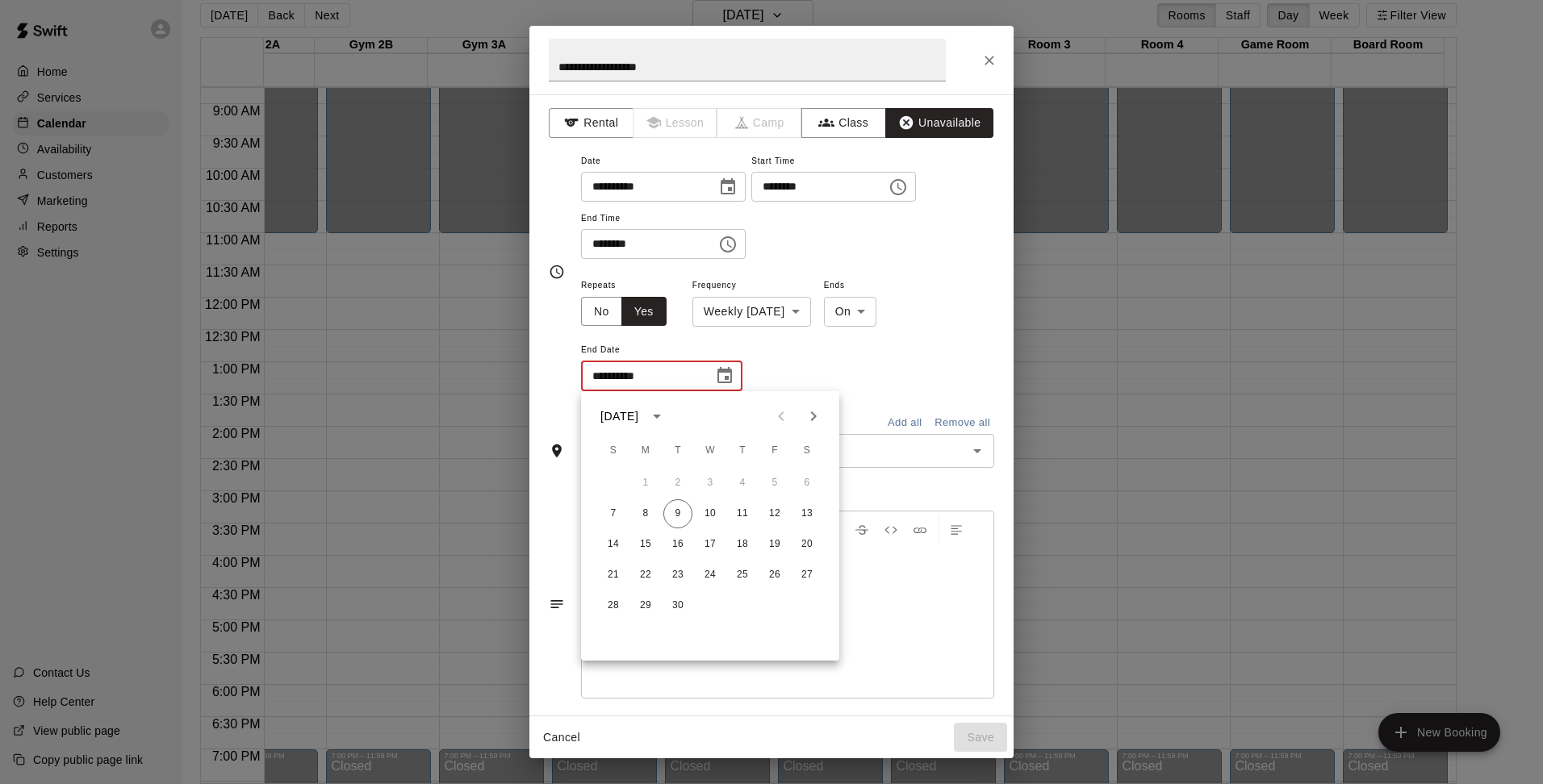
click at [814, 420] on icon "Next month" at bounding box center [814, 416] width 20 height 20
click at [610, 538] on button "12" at bounding box center [613, 543] width 29 height 29
type input "**********"
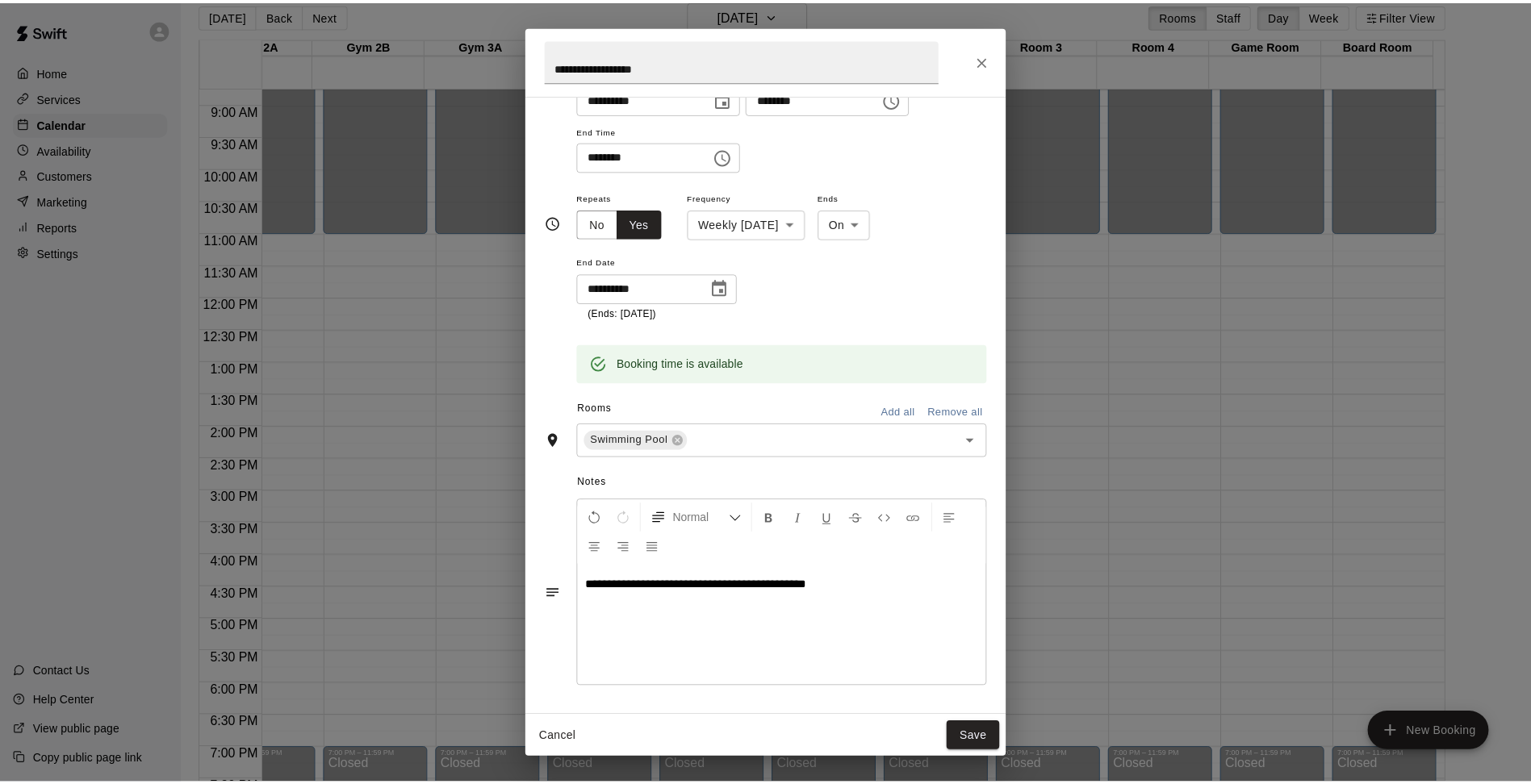
scroll to position [90, 0]
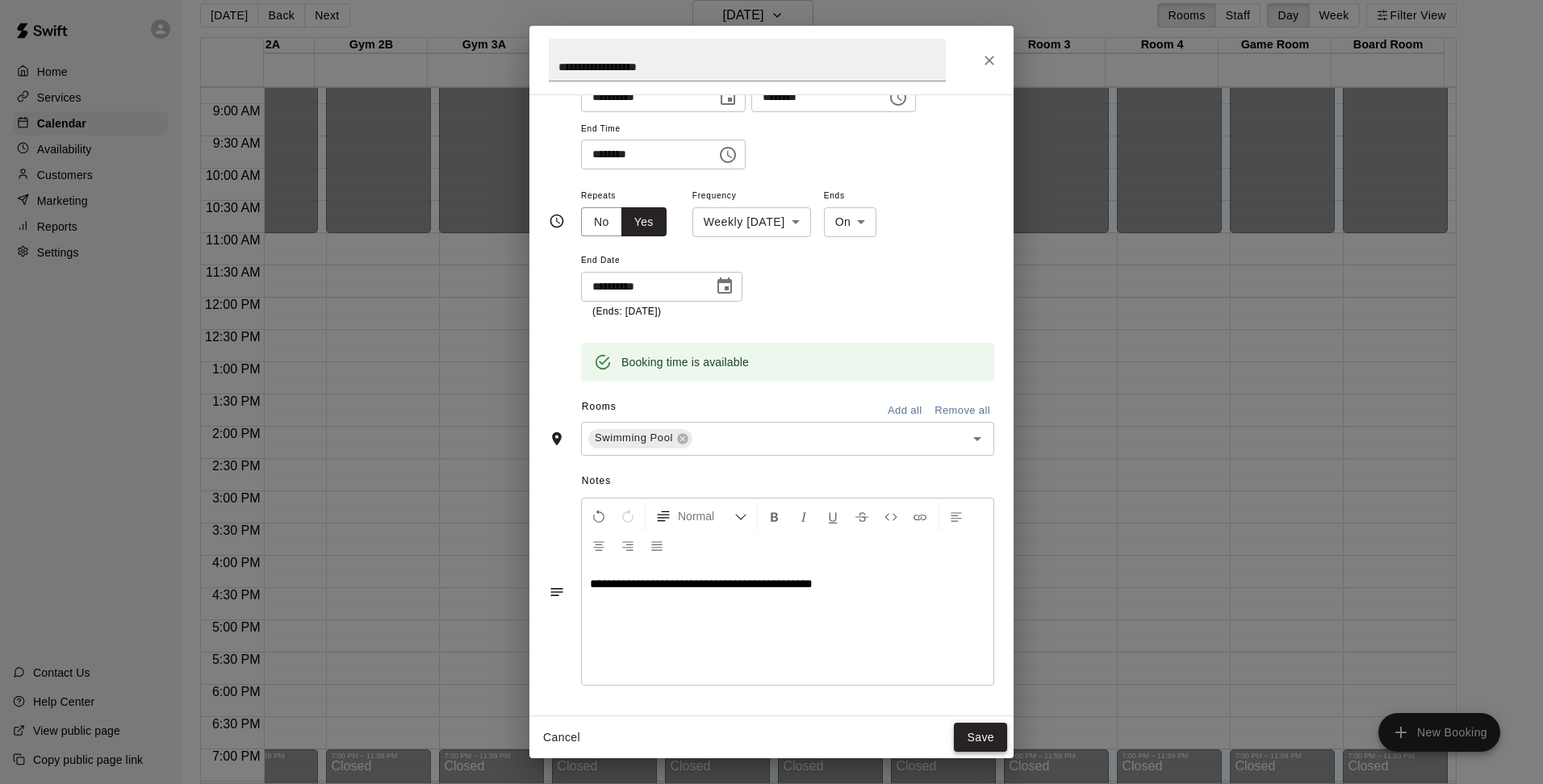
click at [977, 739] on button "Save" at bounding box center [981, 738] width 53 height 30
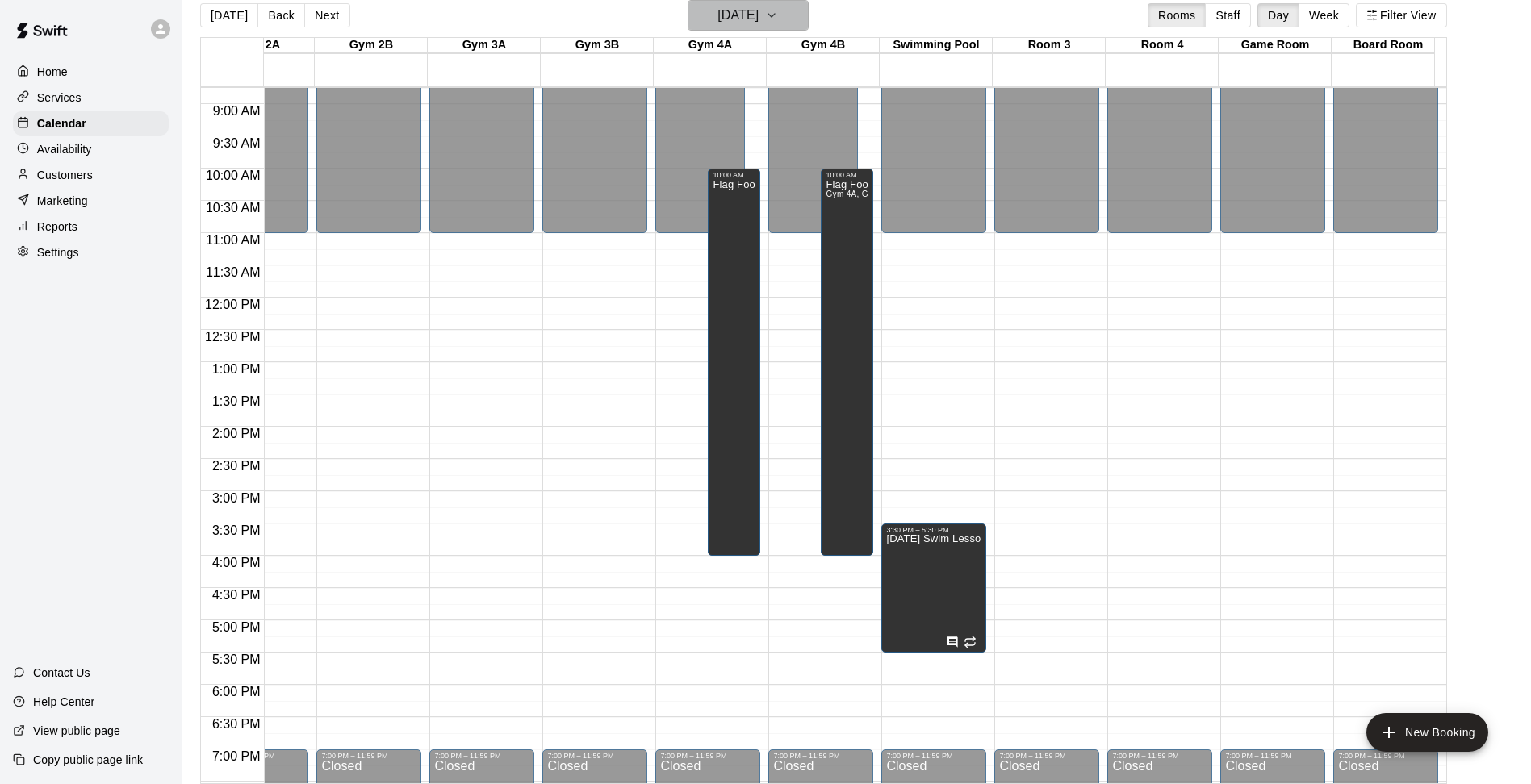
click at [789, 11] on button "[DATE]" at bounding box center [748, 15] width 121 height 31
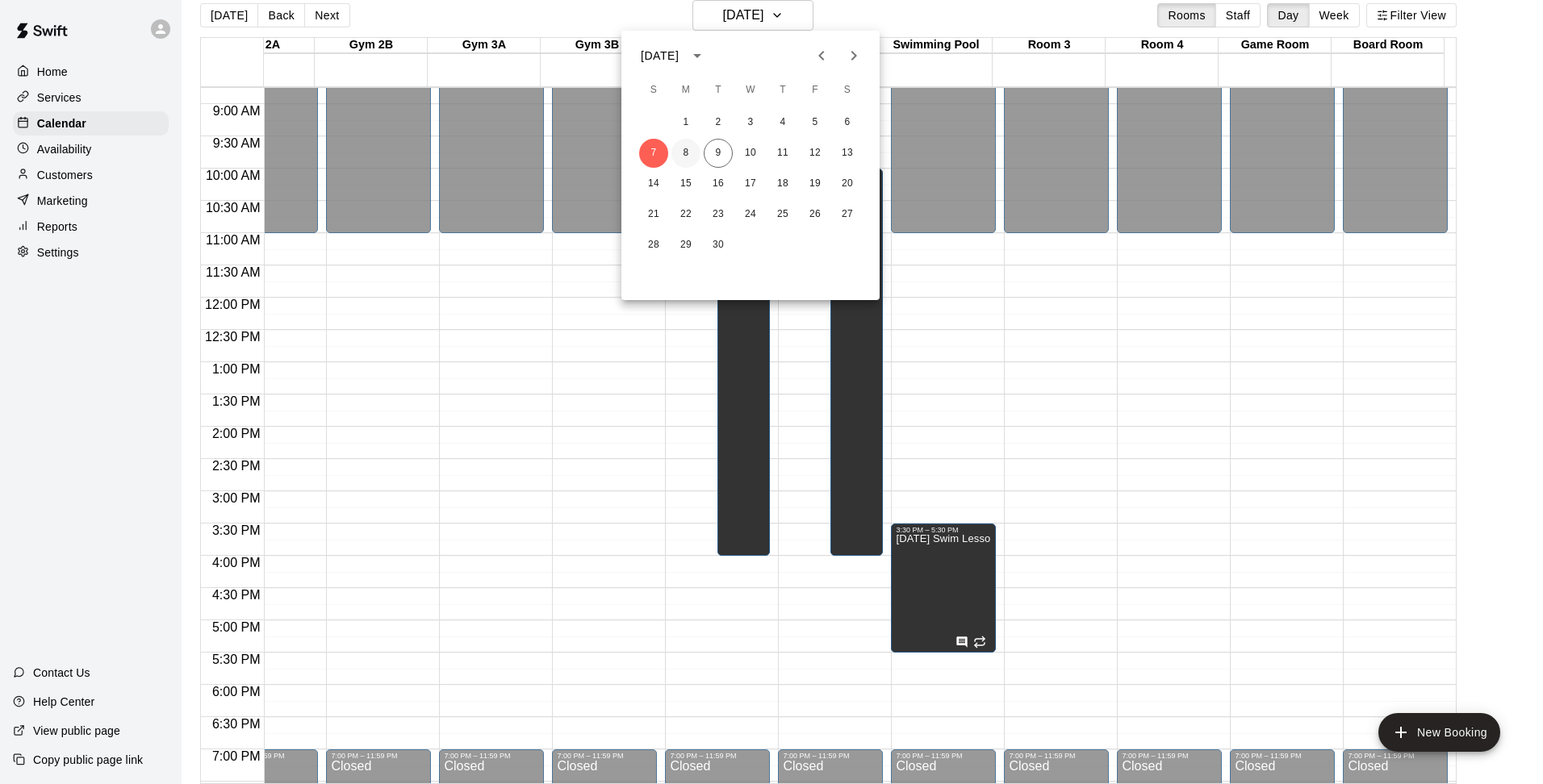
click at [685, 153] on button "8" at bounding box center [686, 153] width 29 height 29
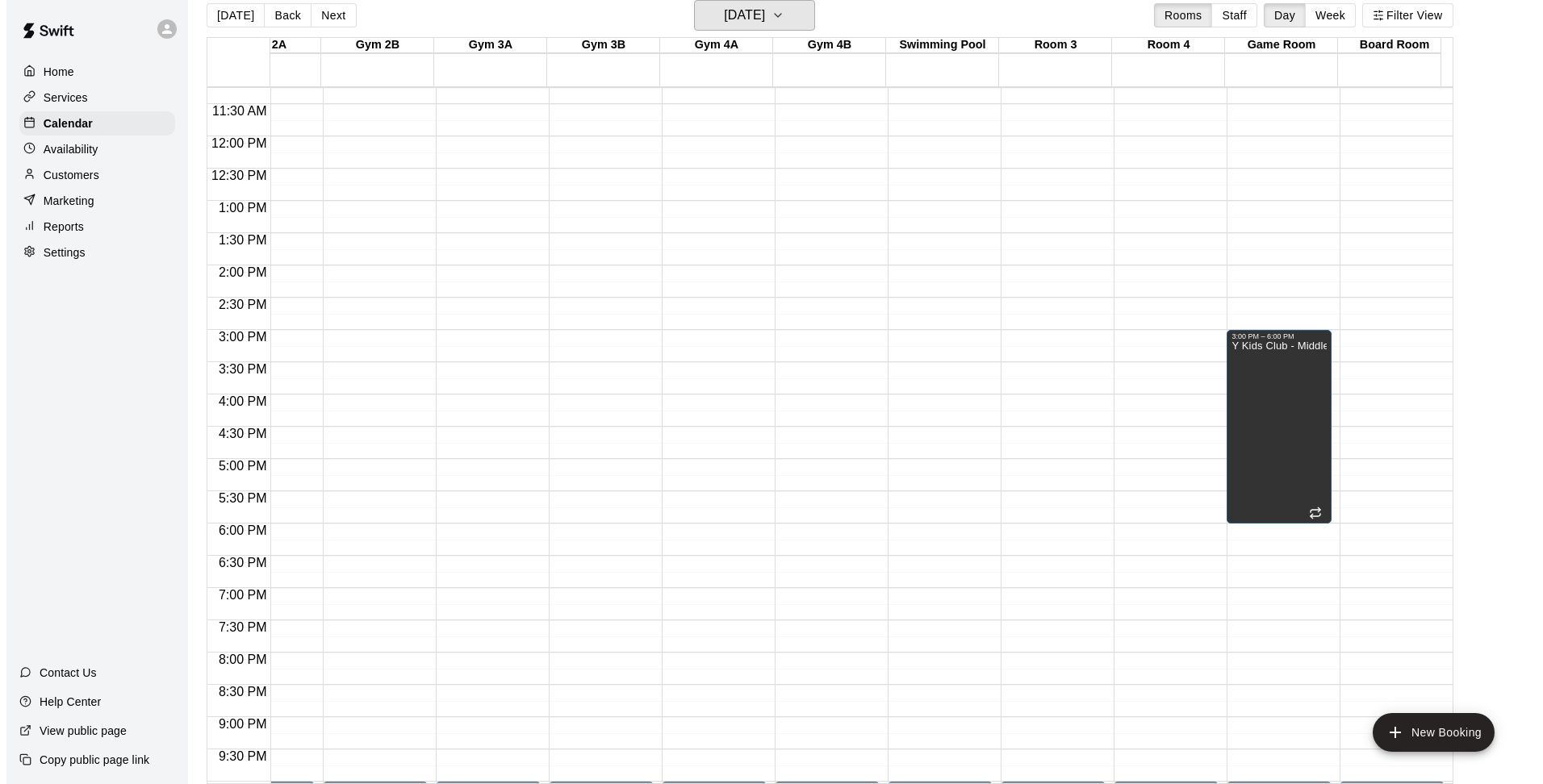
scroll to position [867, 1079]
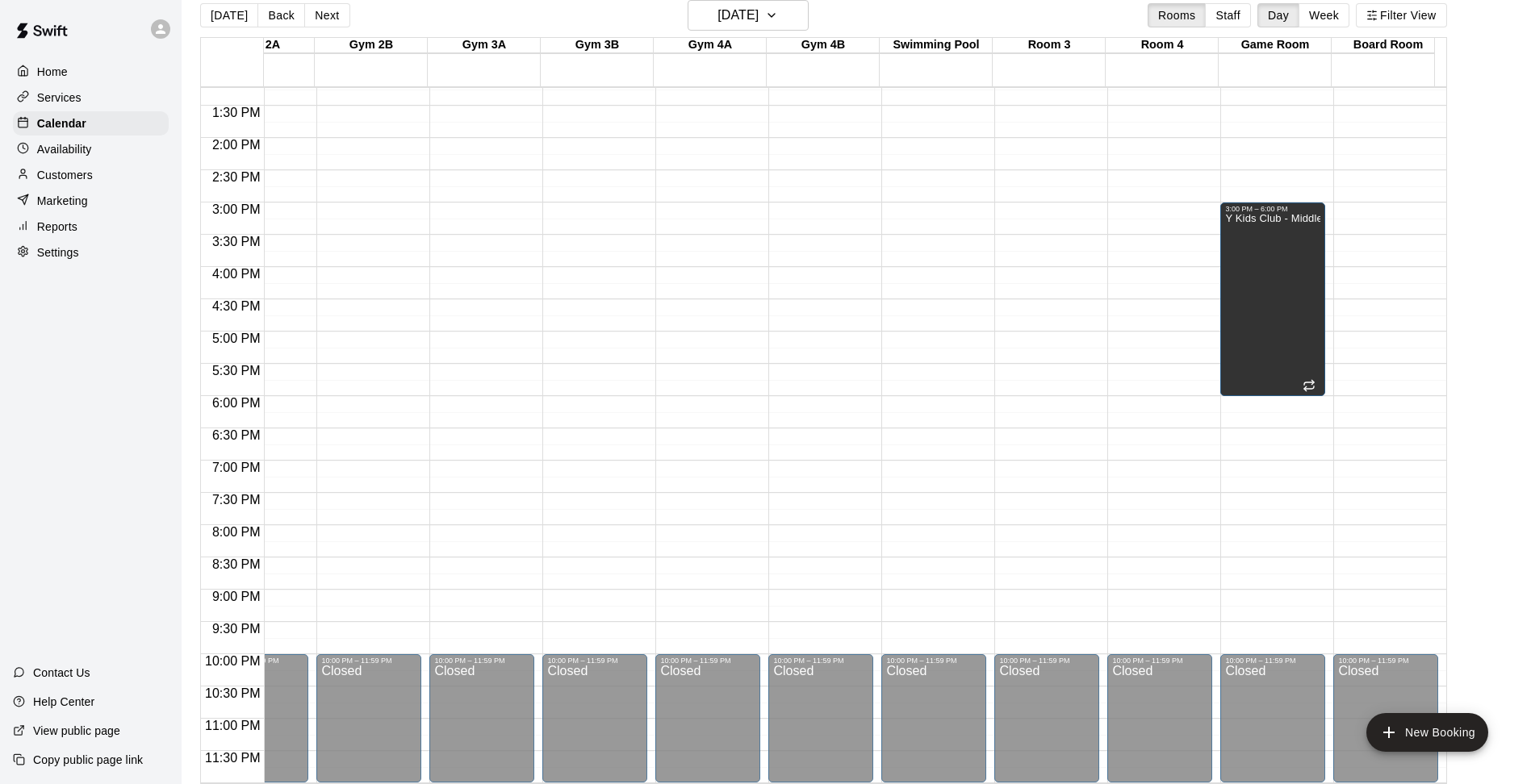
click at [828, 259] on div "12:00 AM – 5:00 AM Closed 10:00 PM – 11:59 PM Closed" at bounding box center [821, 9] width 105 height 1549
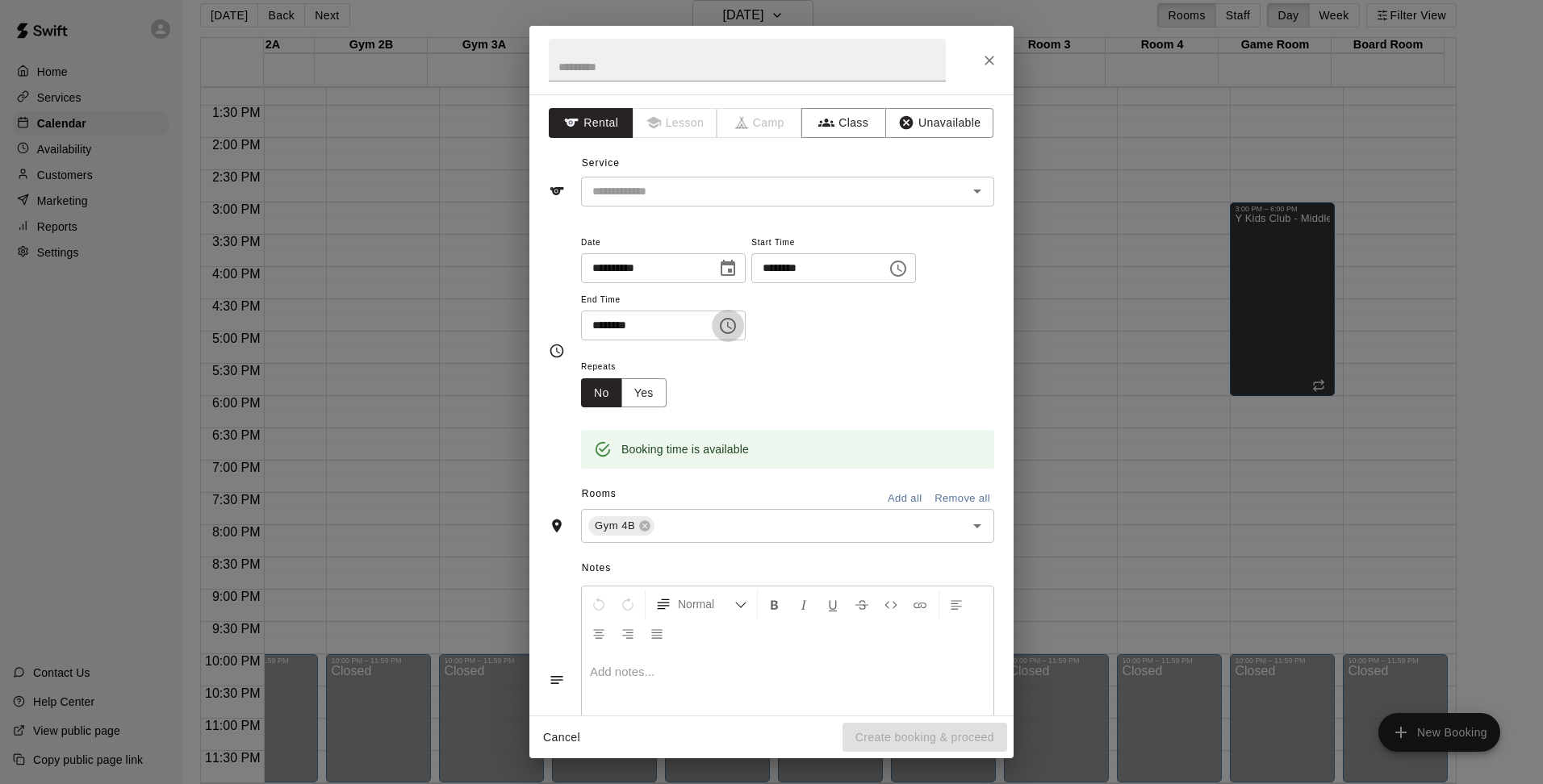
click at [738, 330] on icon "Choose time, selected time is 4:30 PM" at bounding box center [728, 326] width 20 height 20
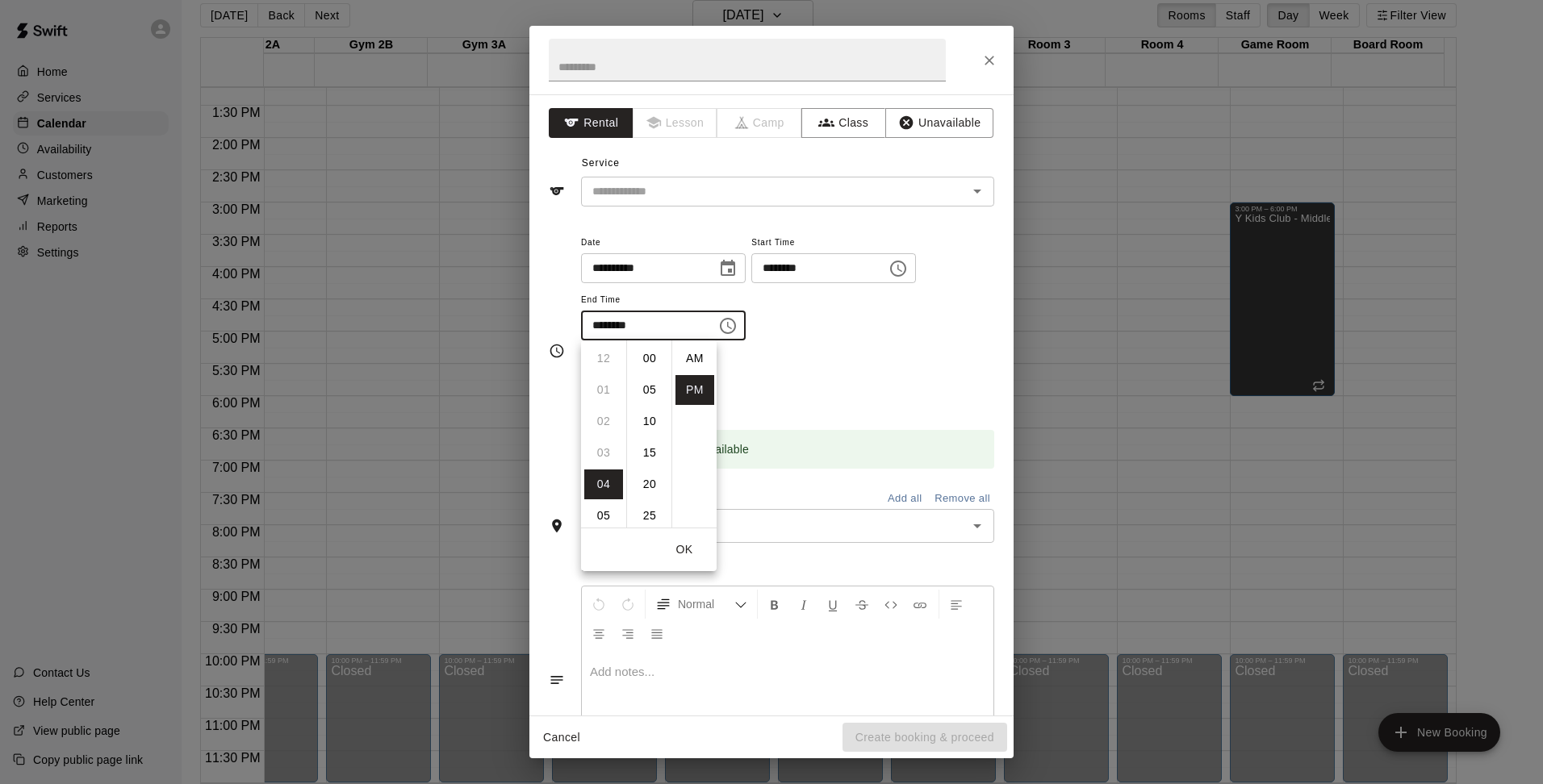
scroll to position [29, 0]
click at [611, 387] on li "05" at bounding box center [603, 390] width 38 height 30
type input "********"
click at [841, 366] on div "Repeats No Yes" at bounding box center [787, 383] width 413 height 51
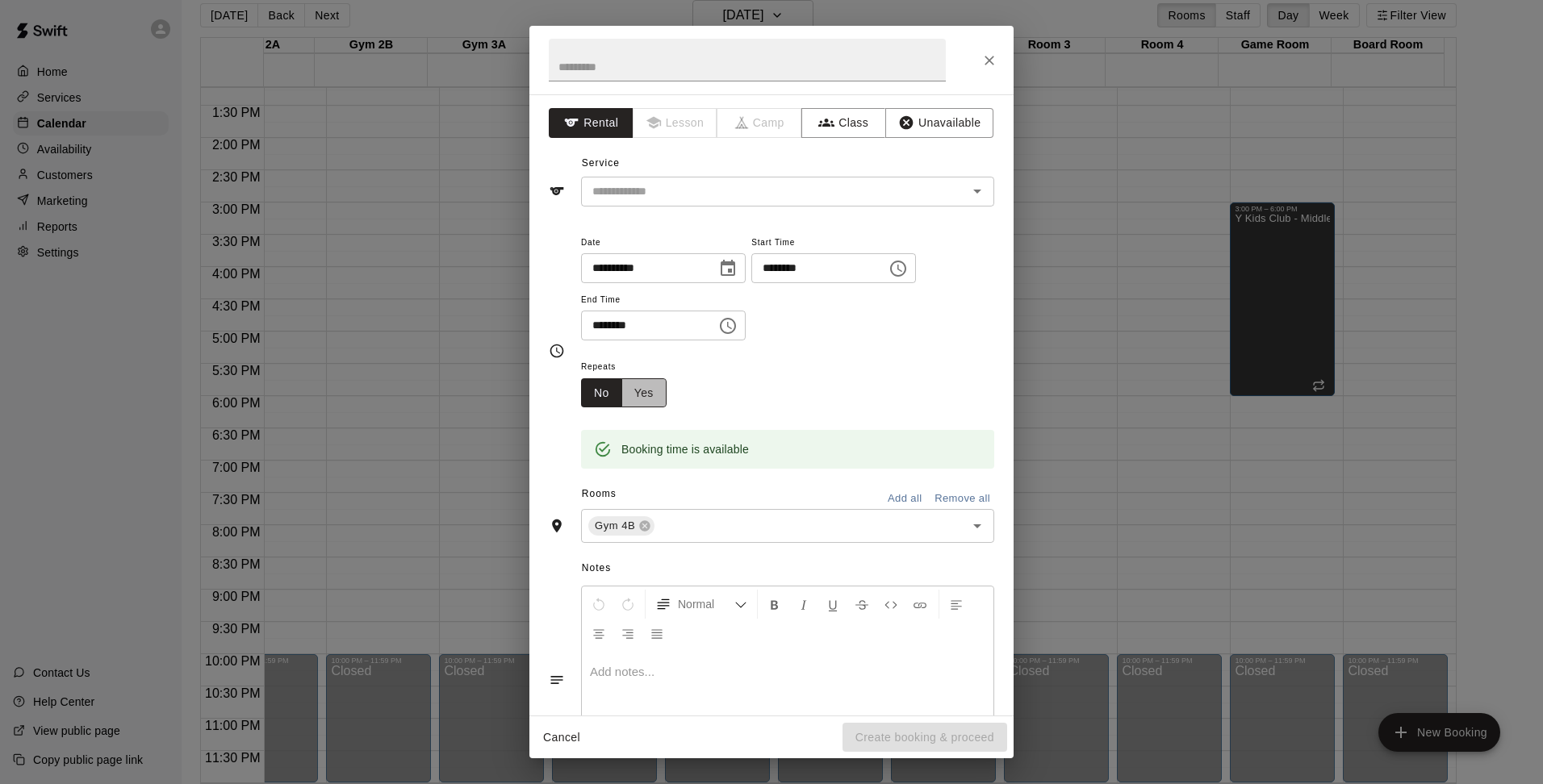
click at [645, 397] on button "Yes" at bounding box center [644, 393] width 45 height 30
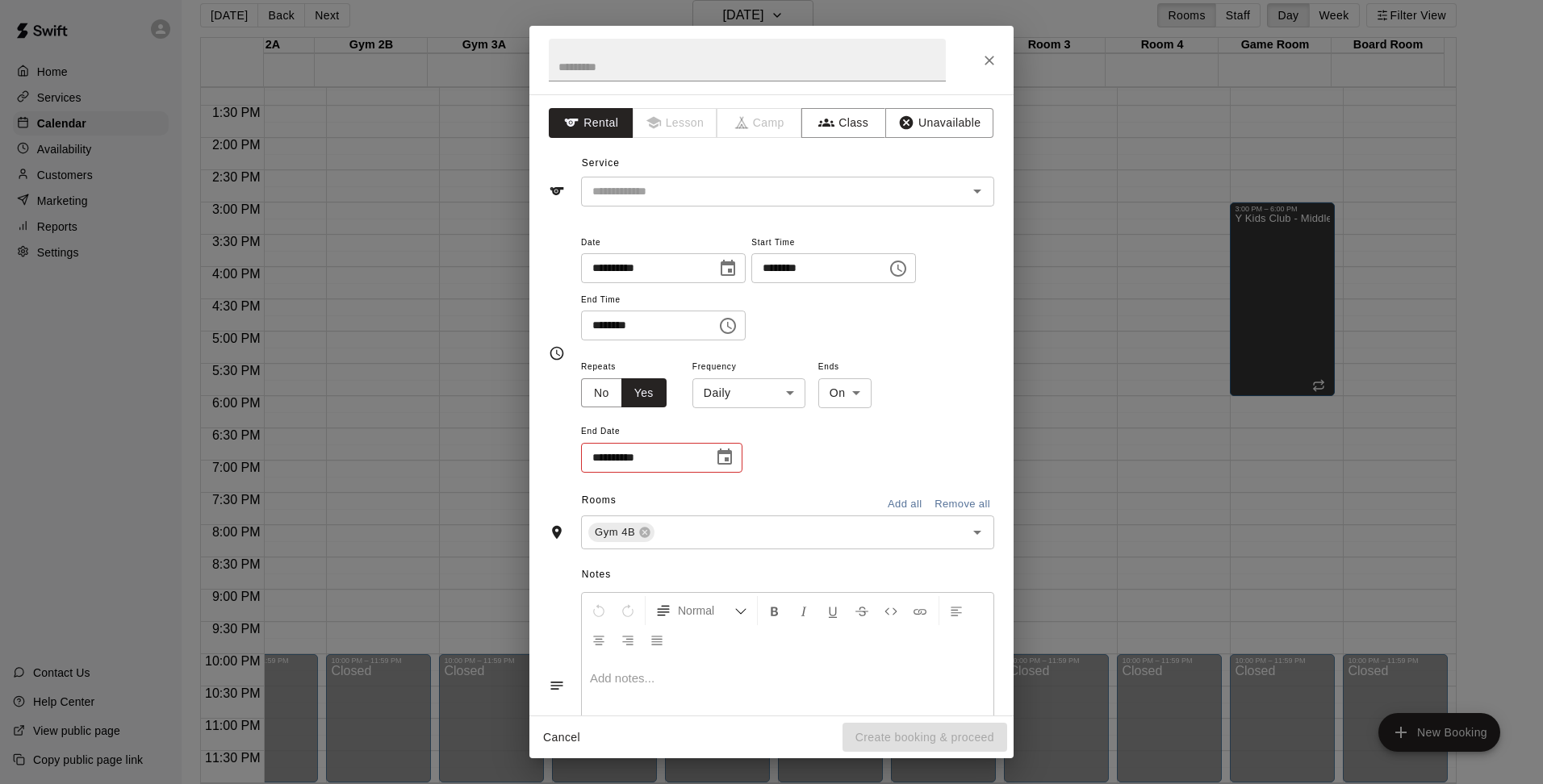
click at [723, 459] on icon "Choose date" at bounding box center [725, 458] width 20 height 20
click at [774, 592] on button "12" at bounding box center [774, 595] width 29 height 29
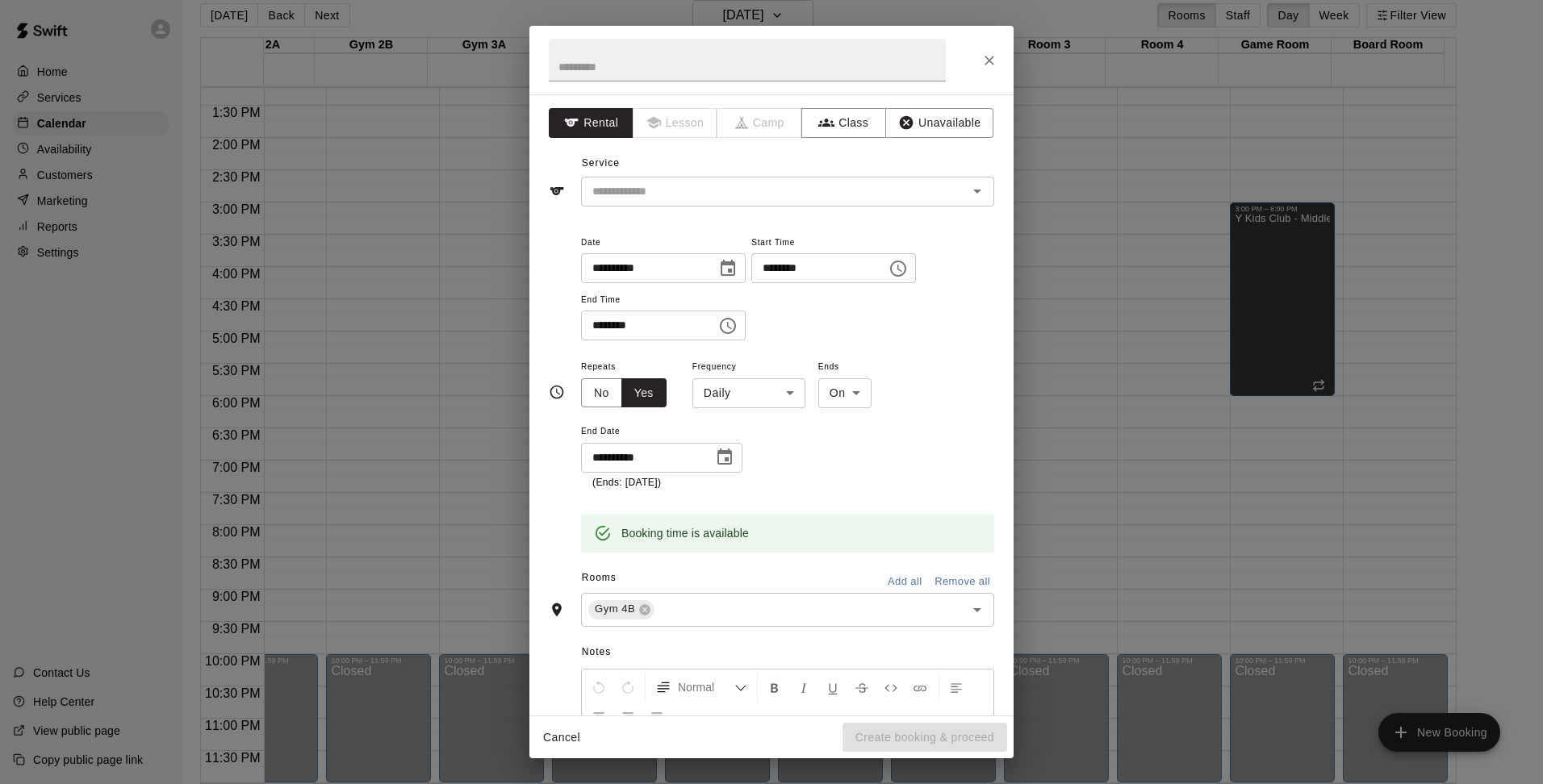
click at [823, 461] on div "**********" at bounding box center [787, 424] width 413 height 134
click at [727, 457] on icon "Choose date, selected date is Sep 12, 2025" at bounding box center [725, 458] width 20 height 20
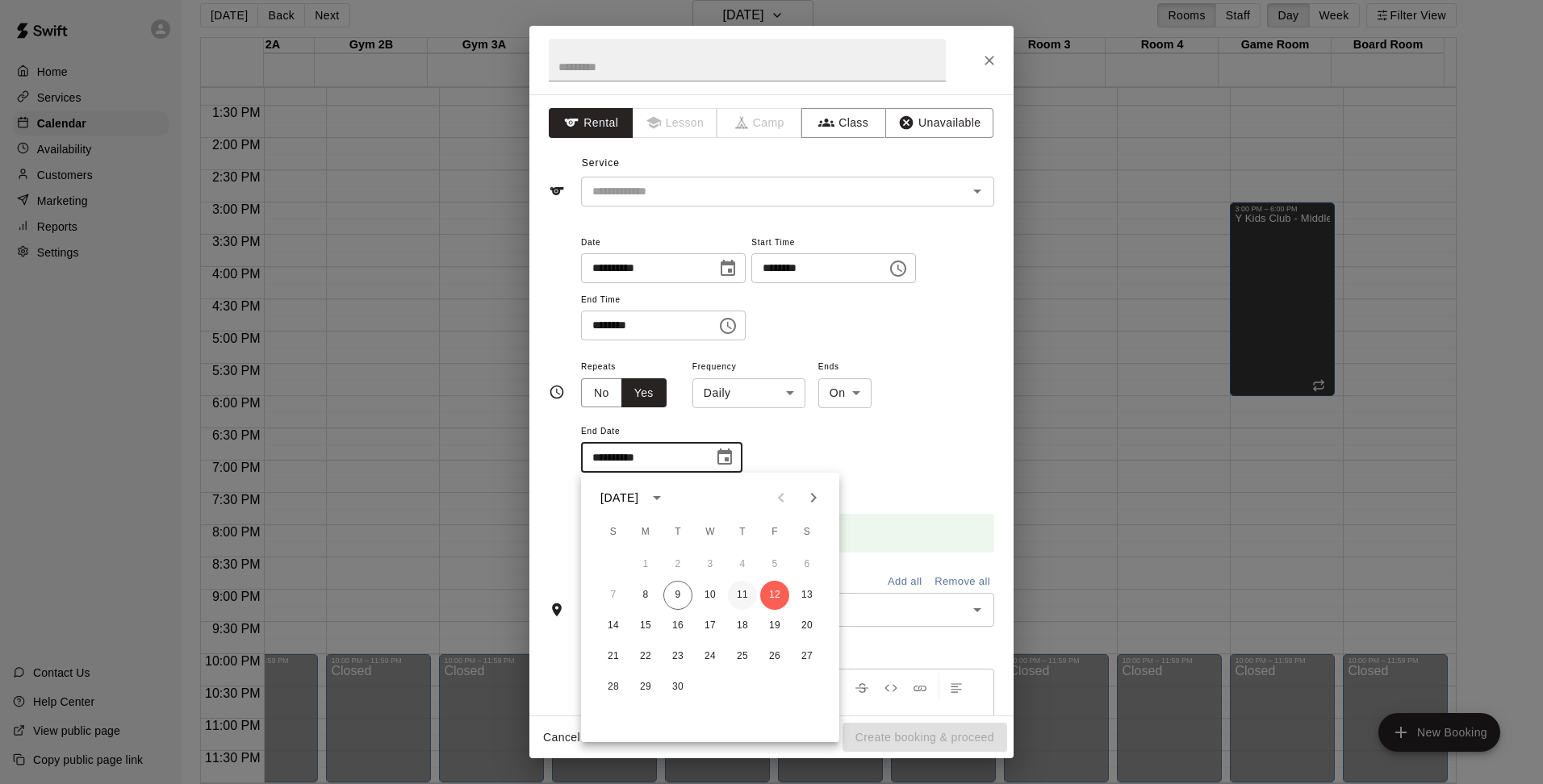
click at [739, 595] on button "11" at bounding box center [742, 595] width 29 height 29
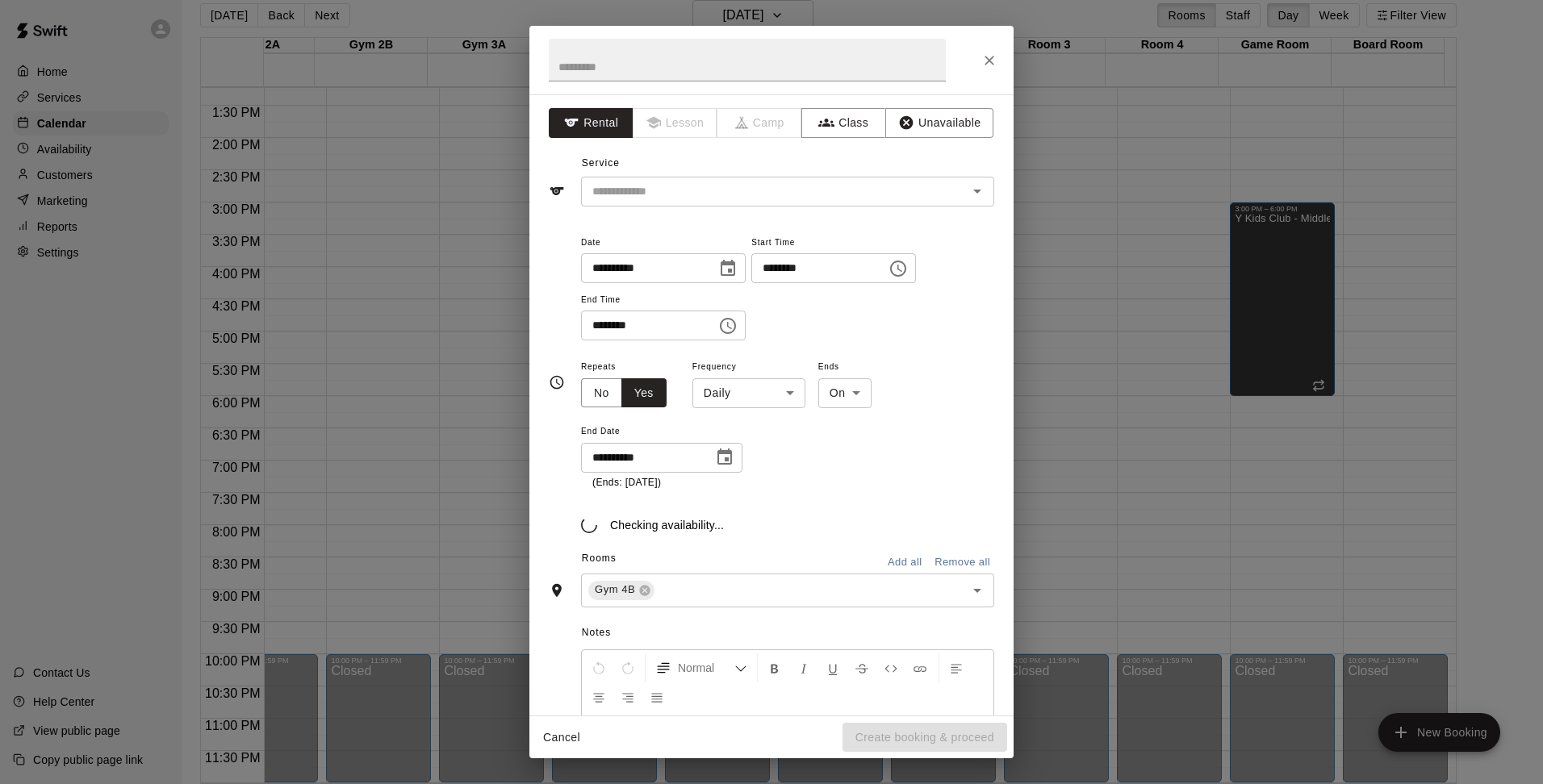
type input "**********"
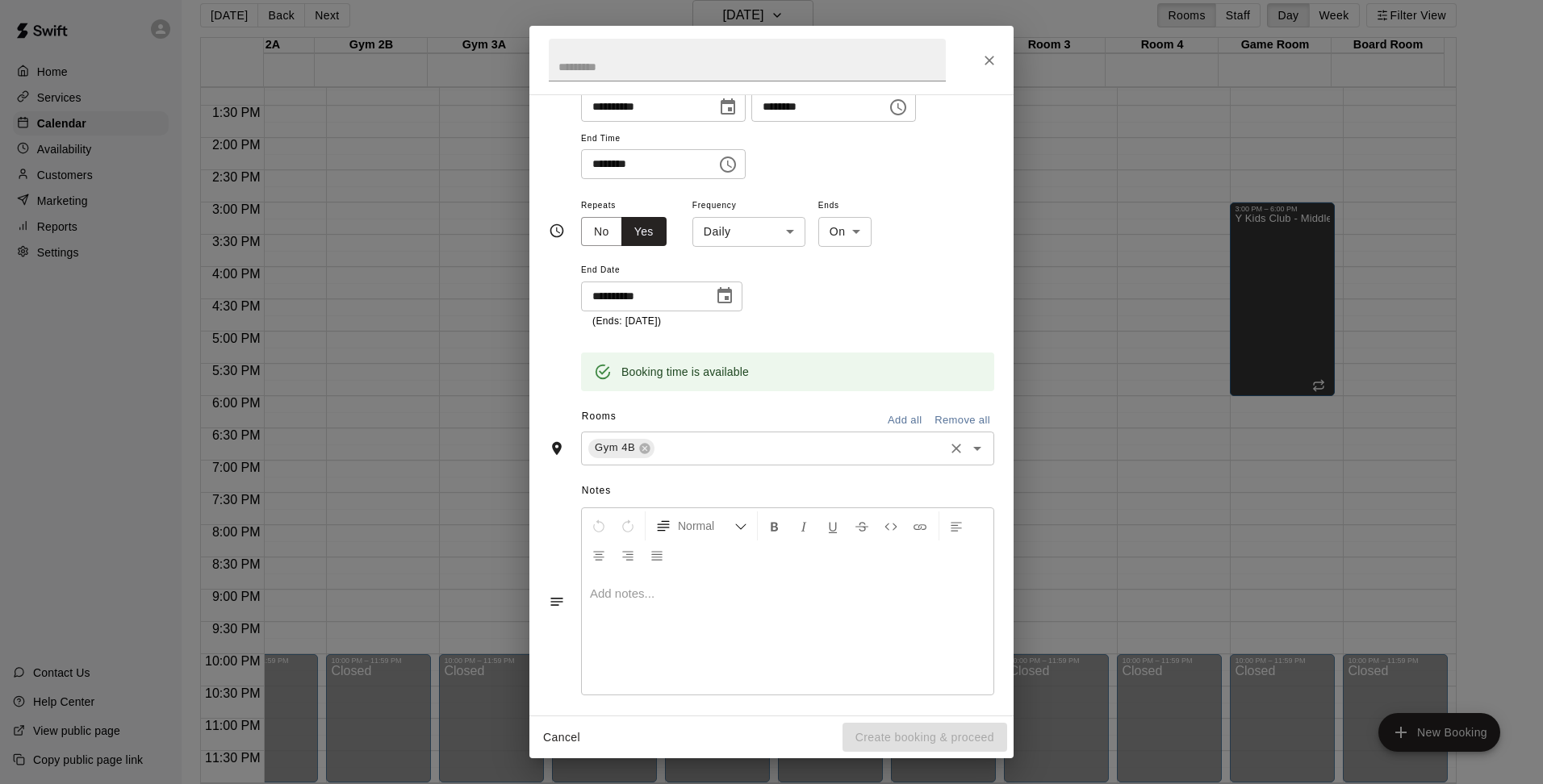
scroll to position [0, 0]
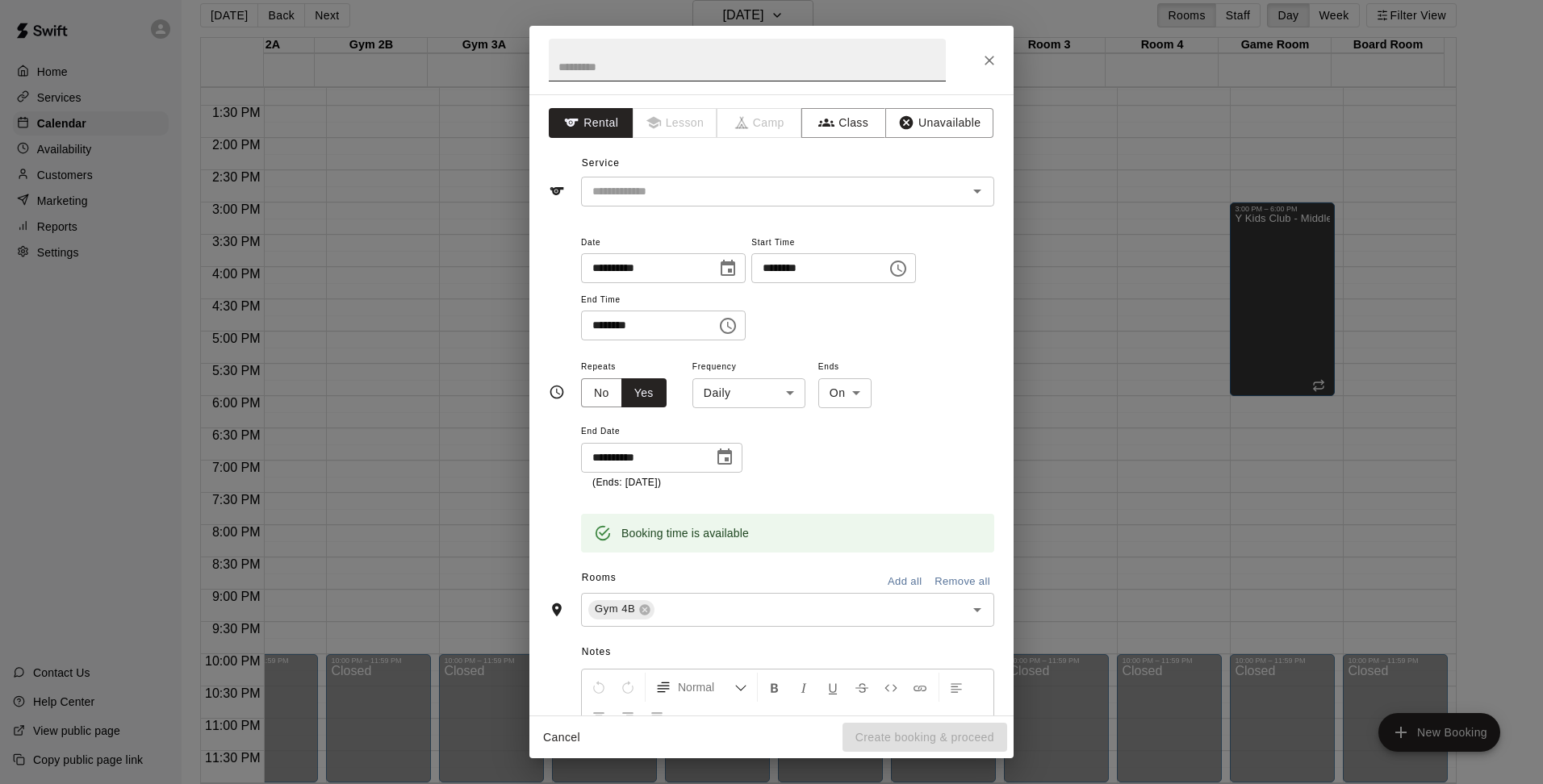
click at [650, 80] on input "text" at bounding box center [747, 59] width 398 height 42
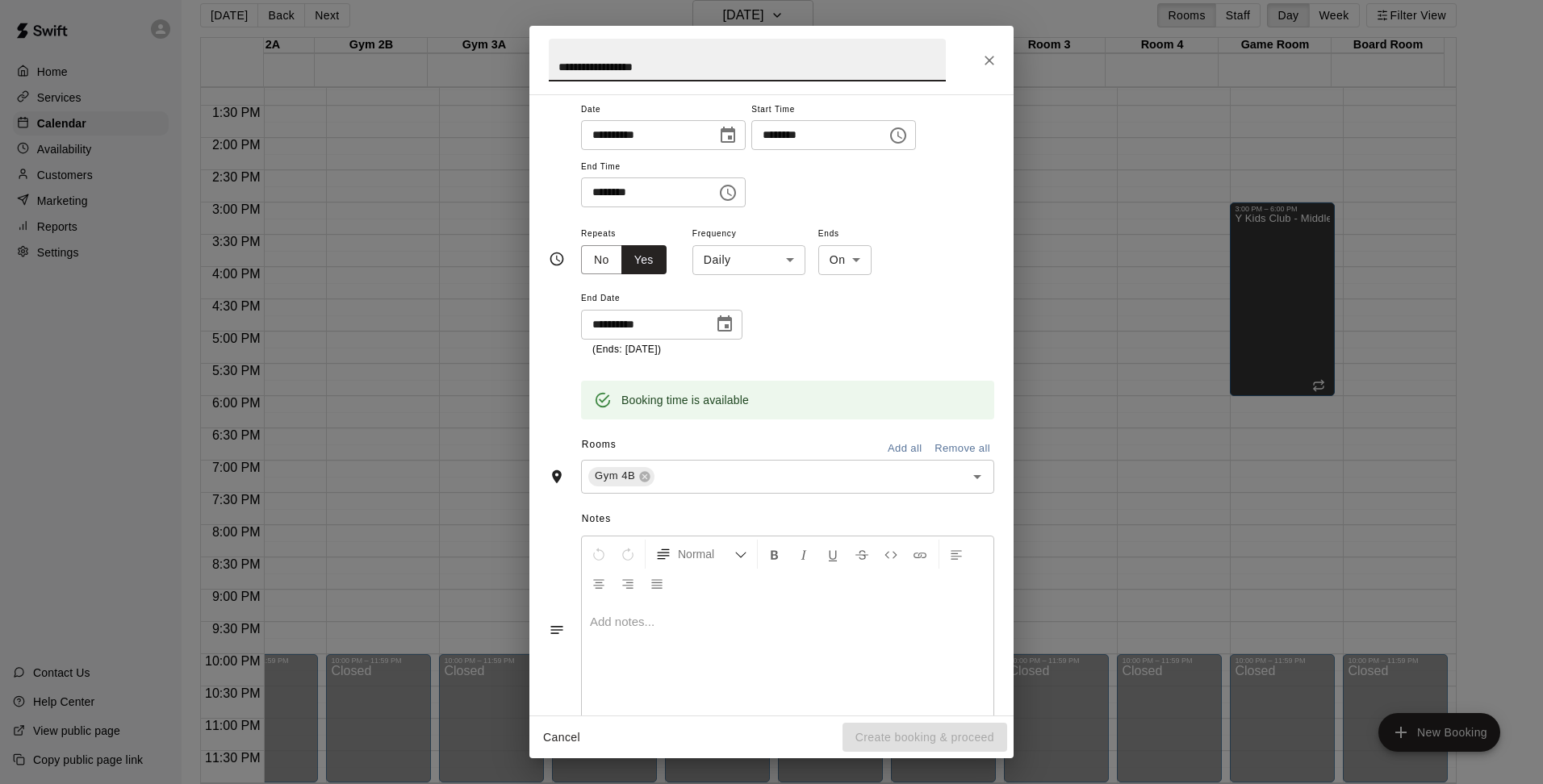
scroll to position [162, 0]
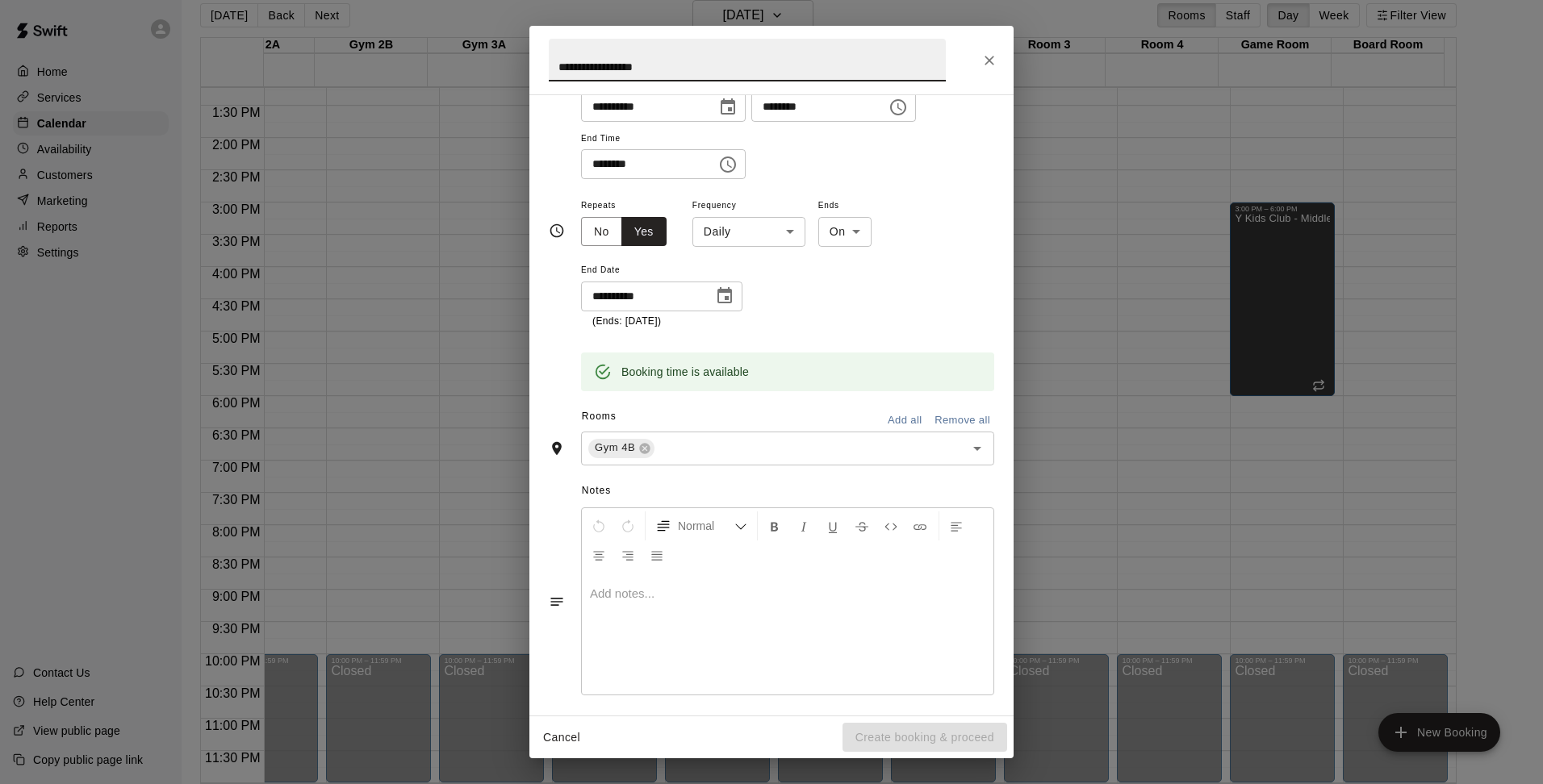
type input "**********"
click at [668, 601] on p at bounding box center [787, 594] width 396 height 16
click at [800, 236] on body "Home Services Calendar Availability Customers Marketing Reports Settings Contac…" at bounding box center [772, 385] width 1543 height 810
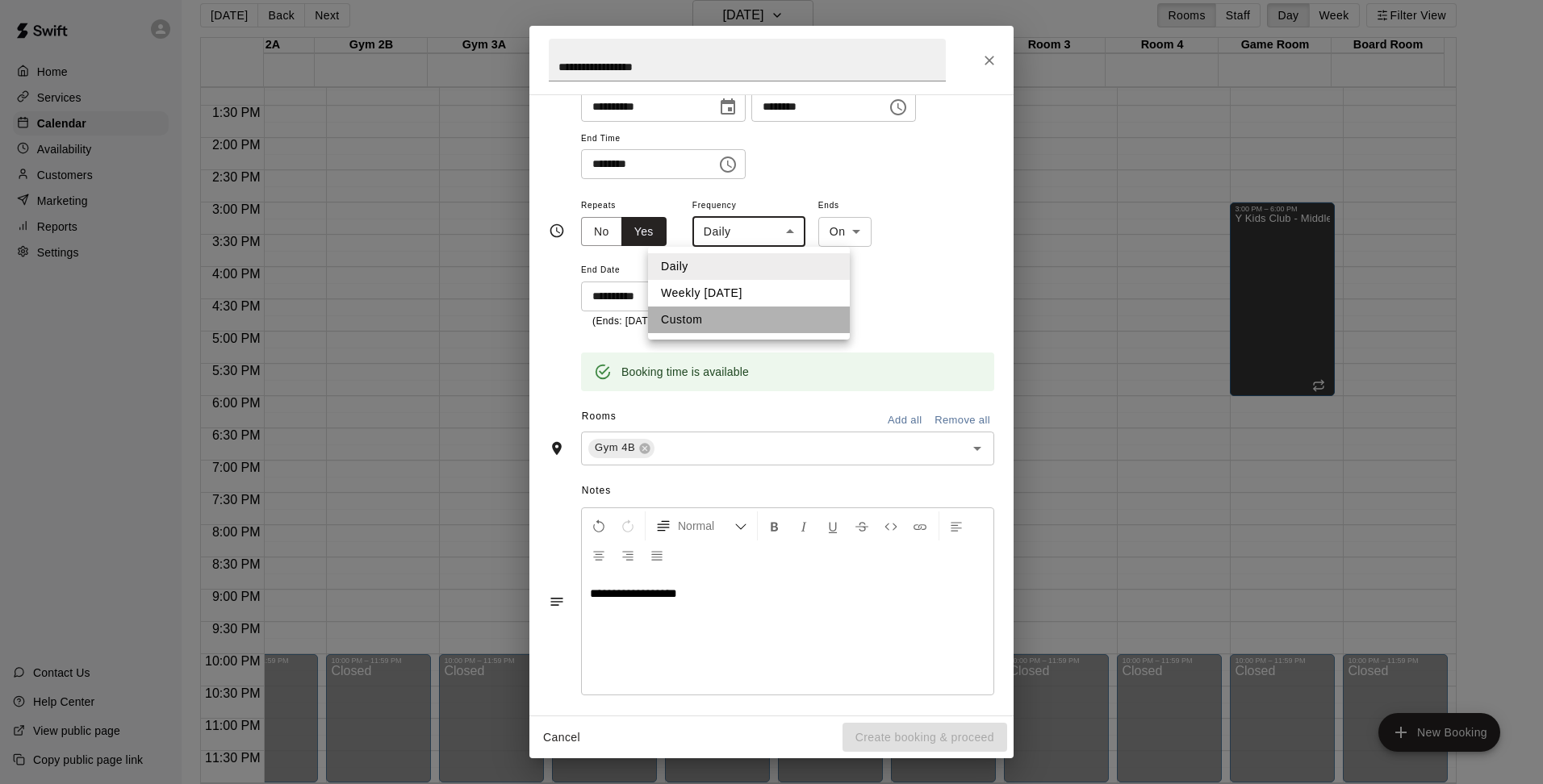
click at [728, 326] on li "Custom" at bounding box center [749, 320] width 202 height 27
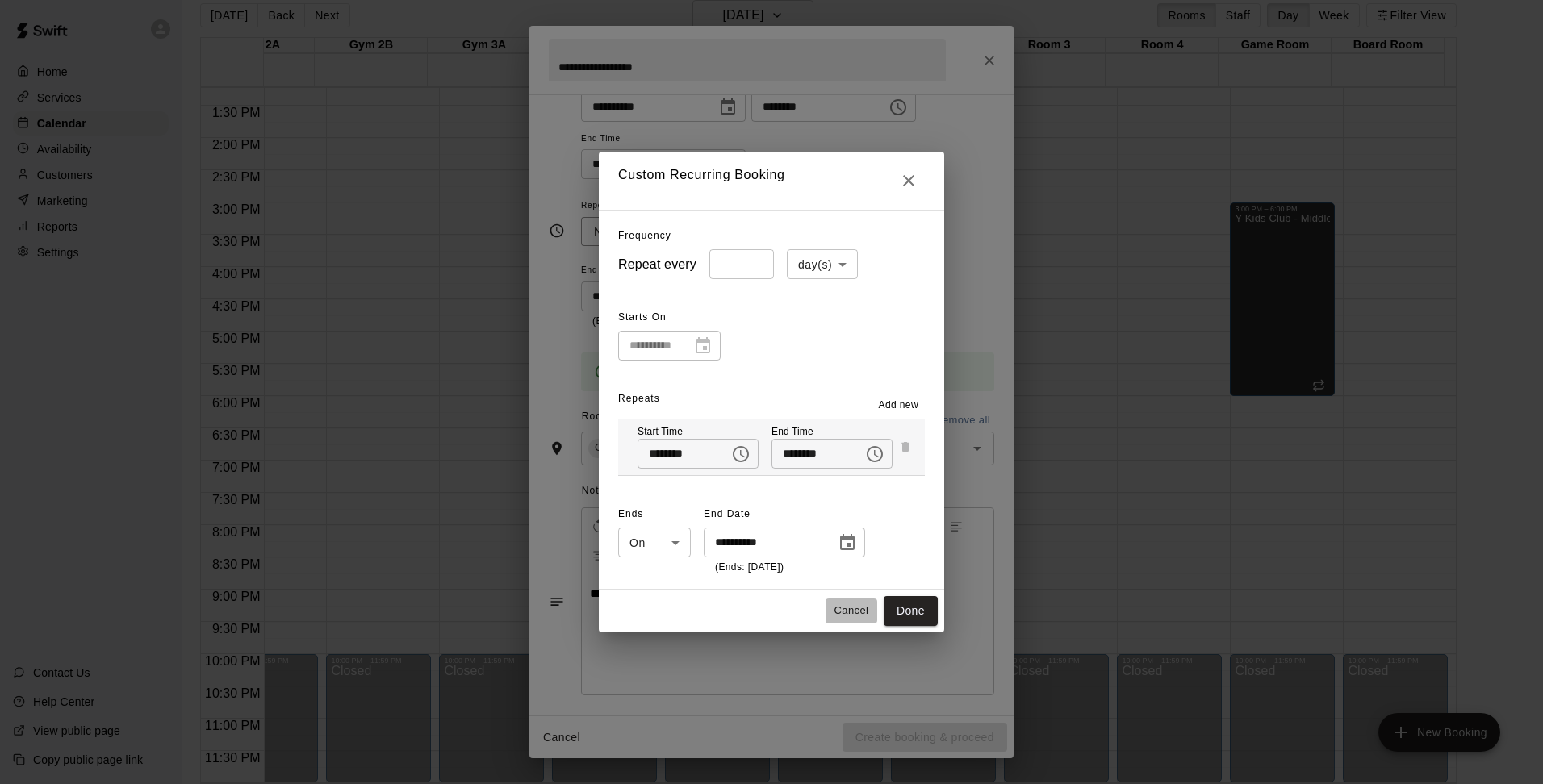
click at [850, 615] on button "Cancel" at bounding box center [851, 610] width 51 height 25
type input "*****"
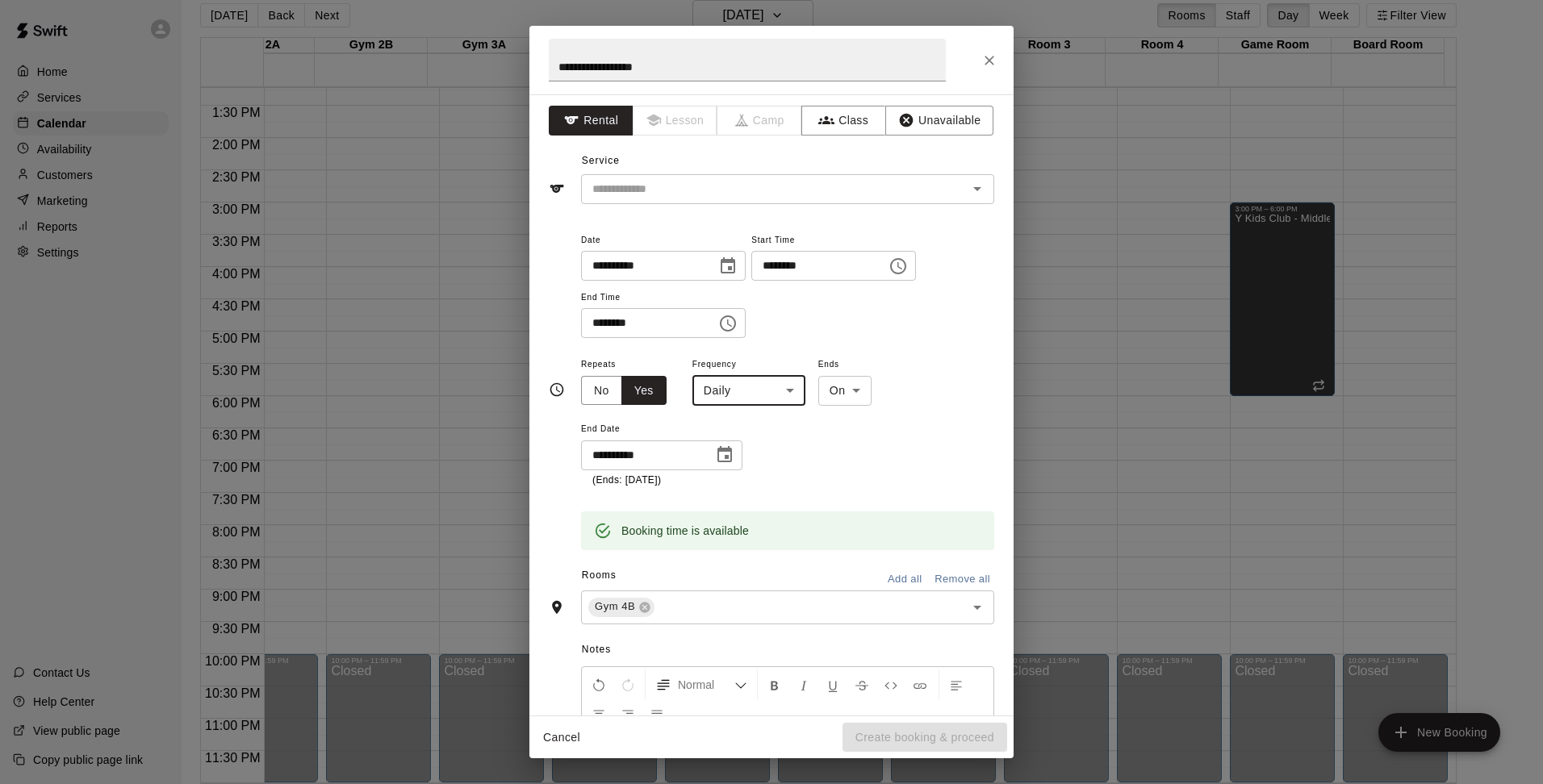
scroll to position [0, 0]
click at [920, 117] on button "Unavailable" at bounding box center [939, 123] width 109 height 30
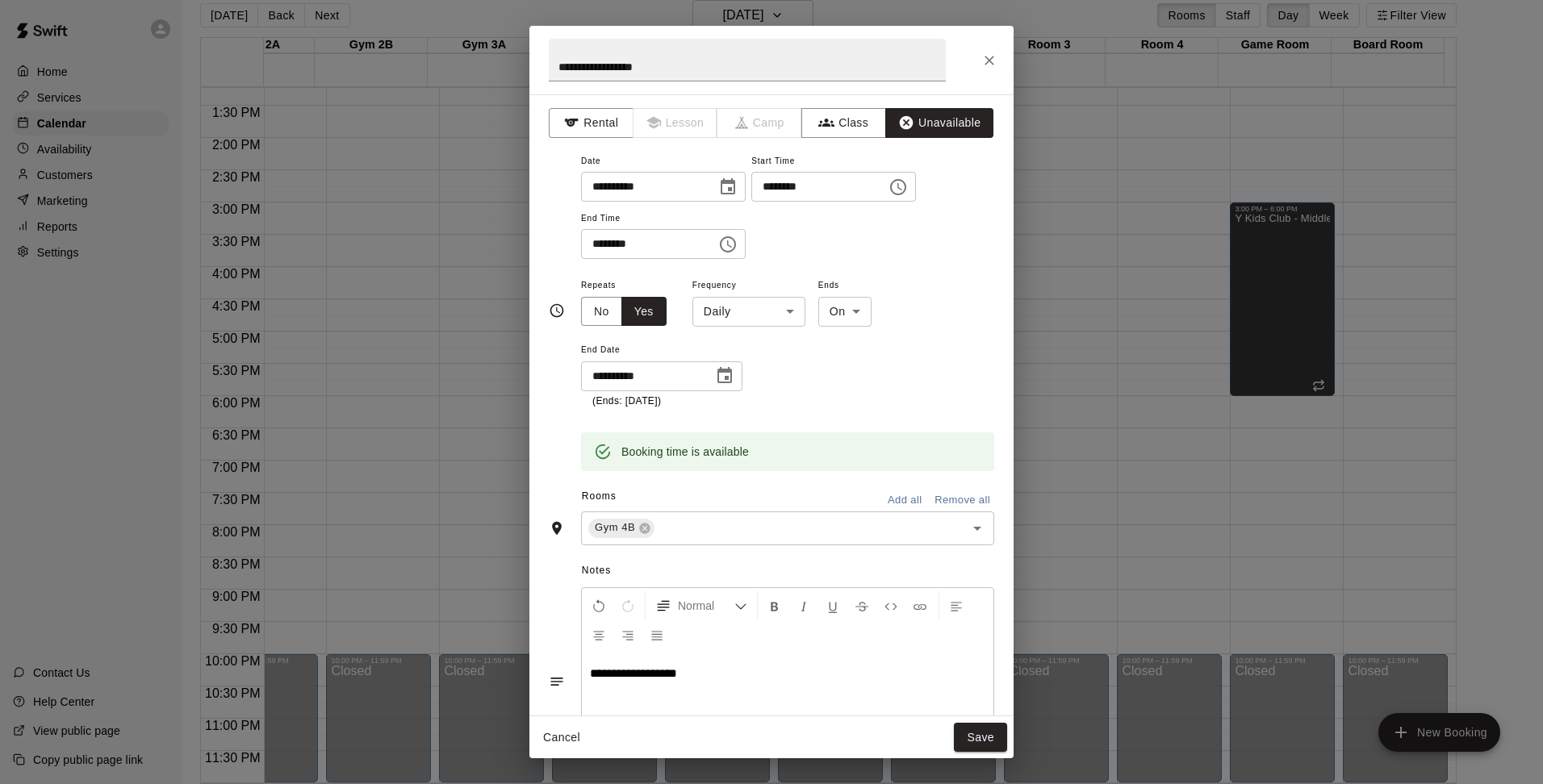
scroll to position [90, 0]
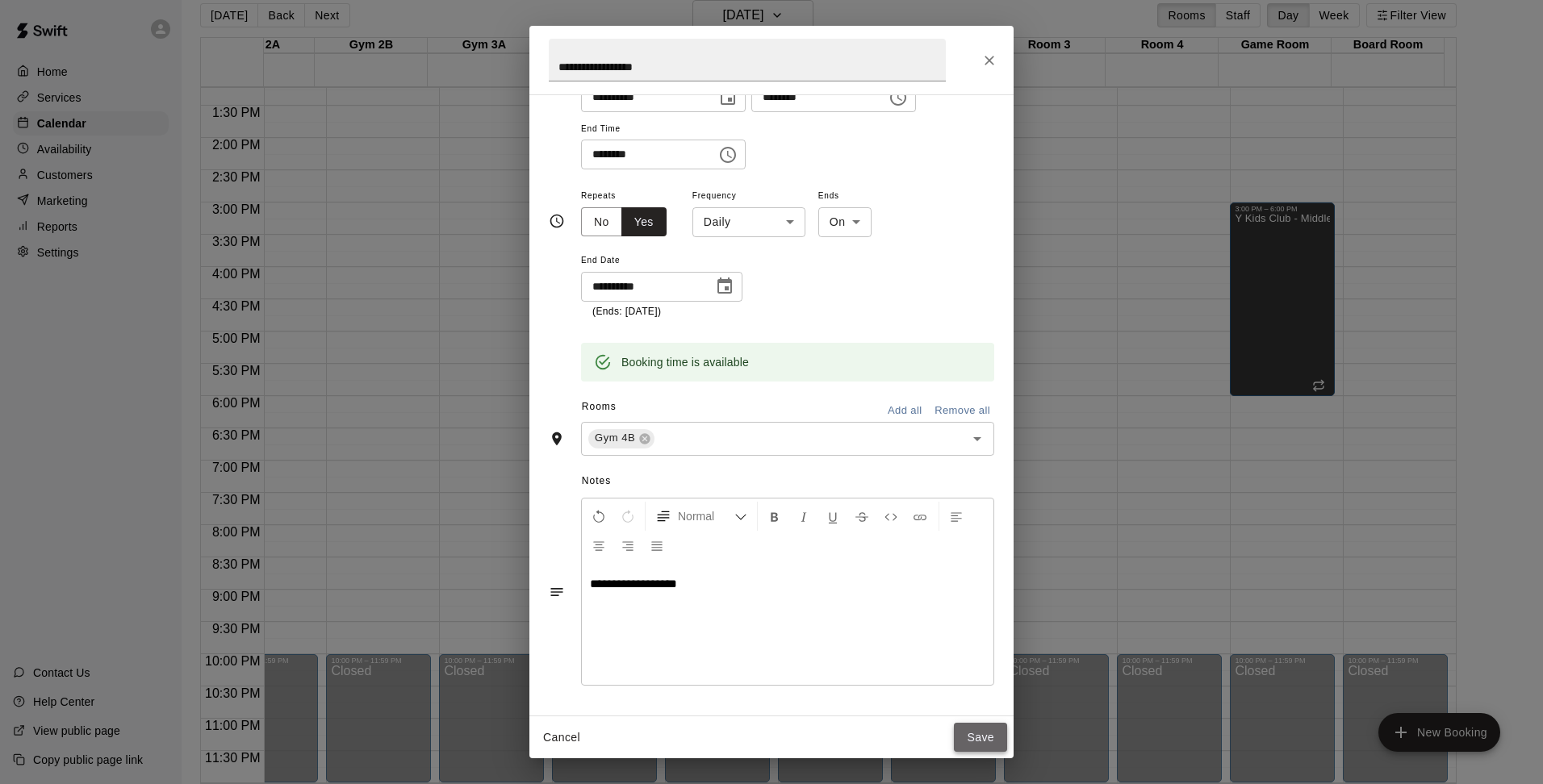
click at [974, 733] on button "Save" at bounding box center [981, 738] width 53 height 30
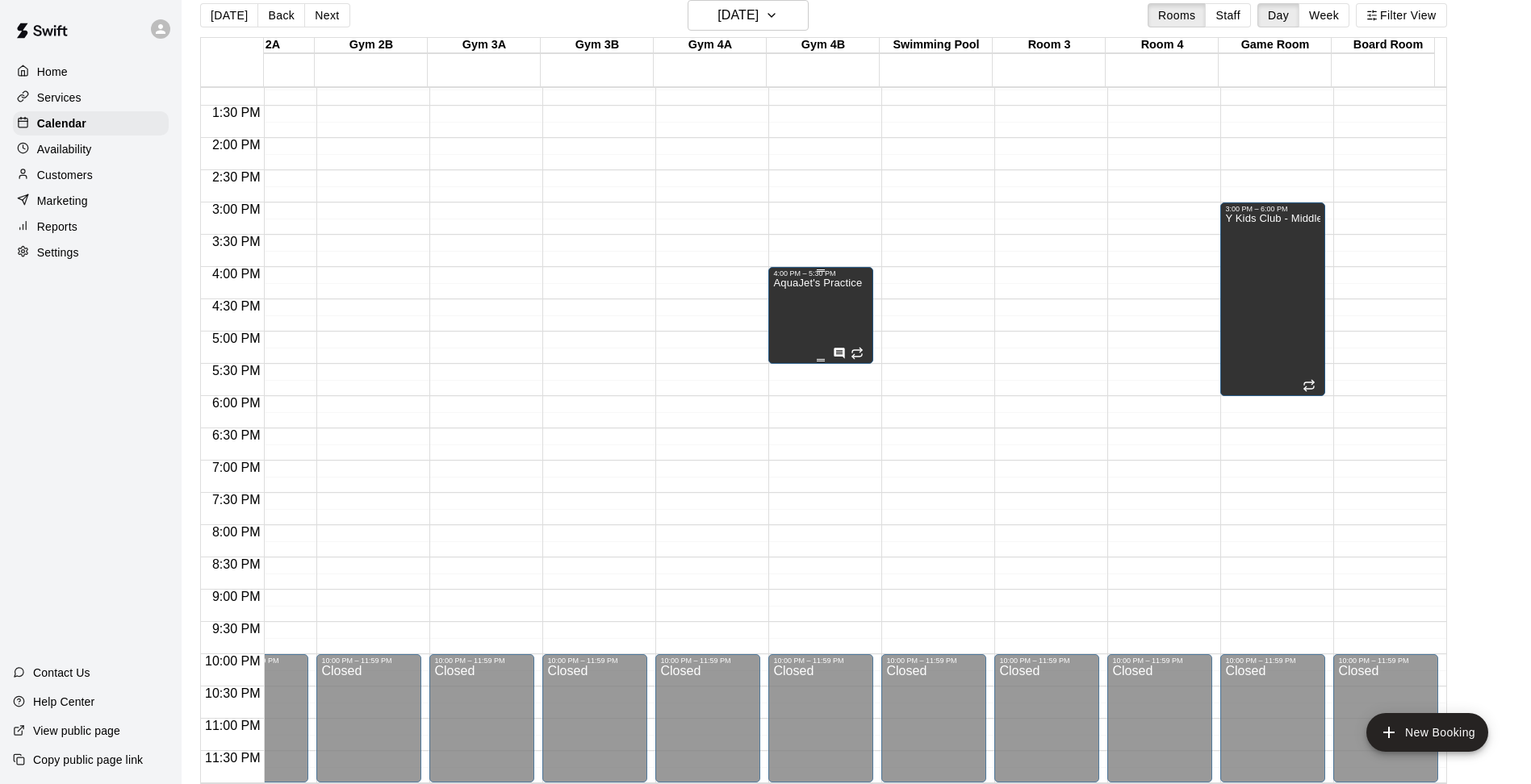
click at [819, 305] on div "AquaJet's Practice" at bounding box center [818, 669] width 89 height 784
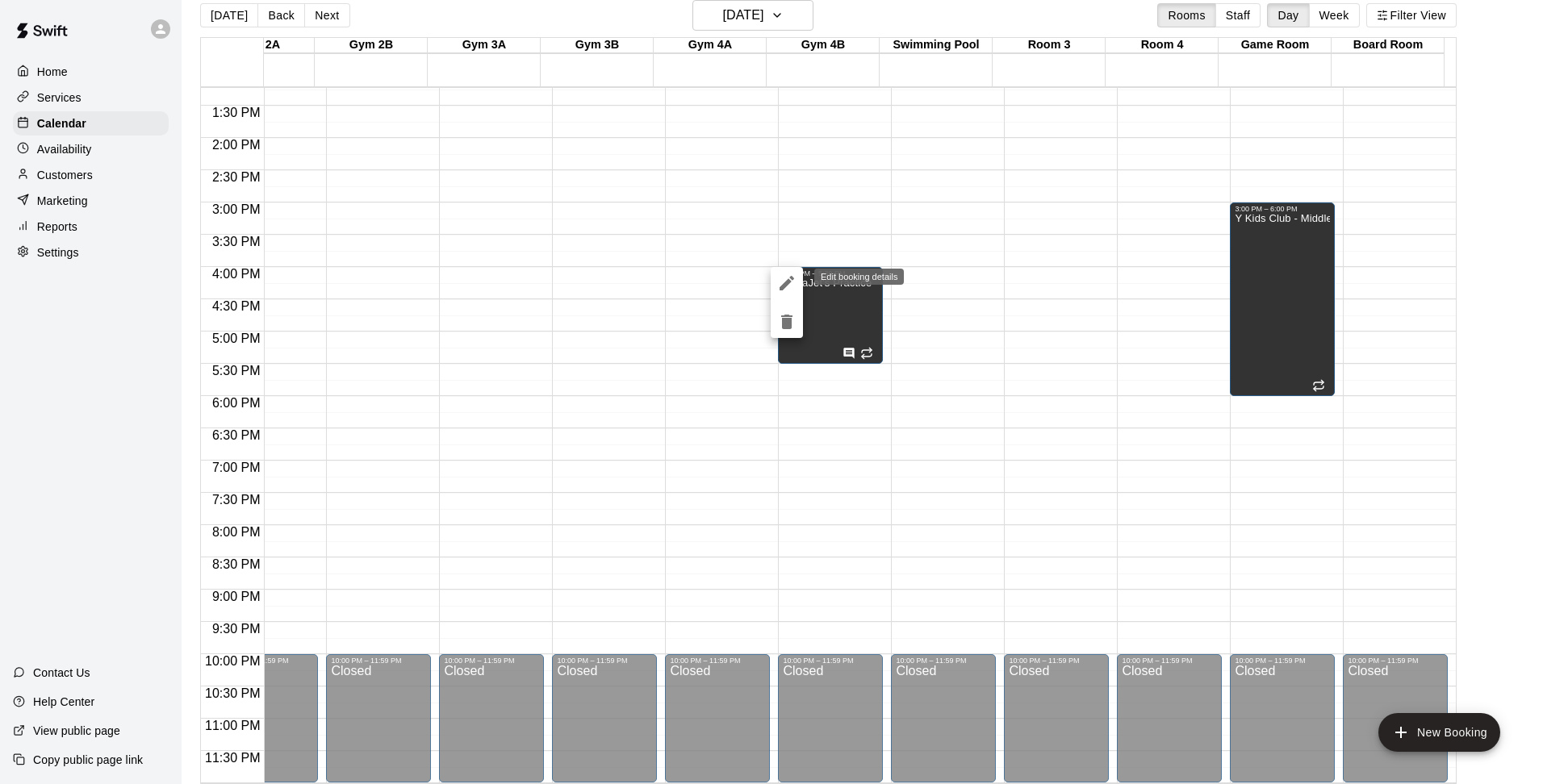
click at [784, 283] on icon "edit" at bounding box center [786, 283] width 15 height 15
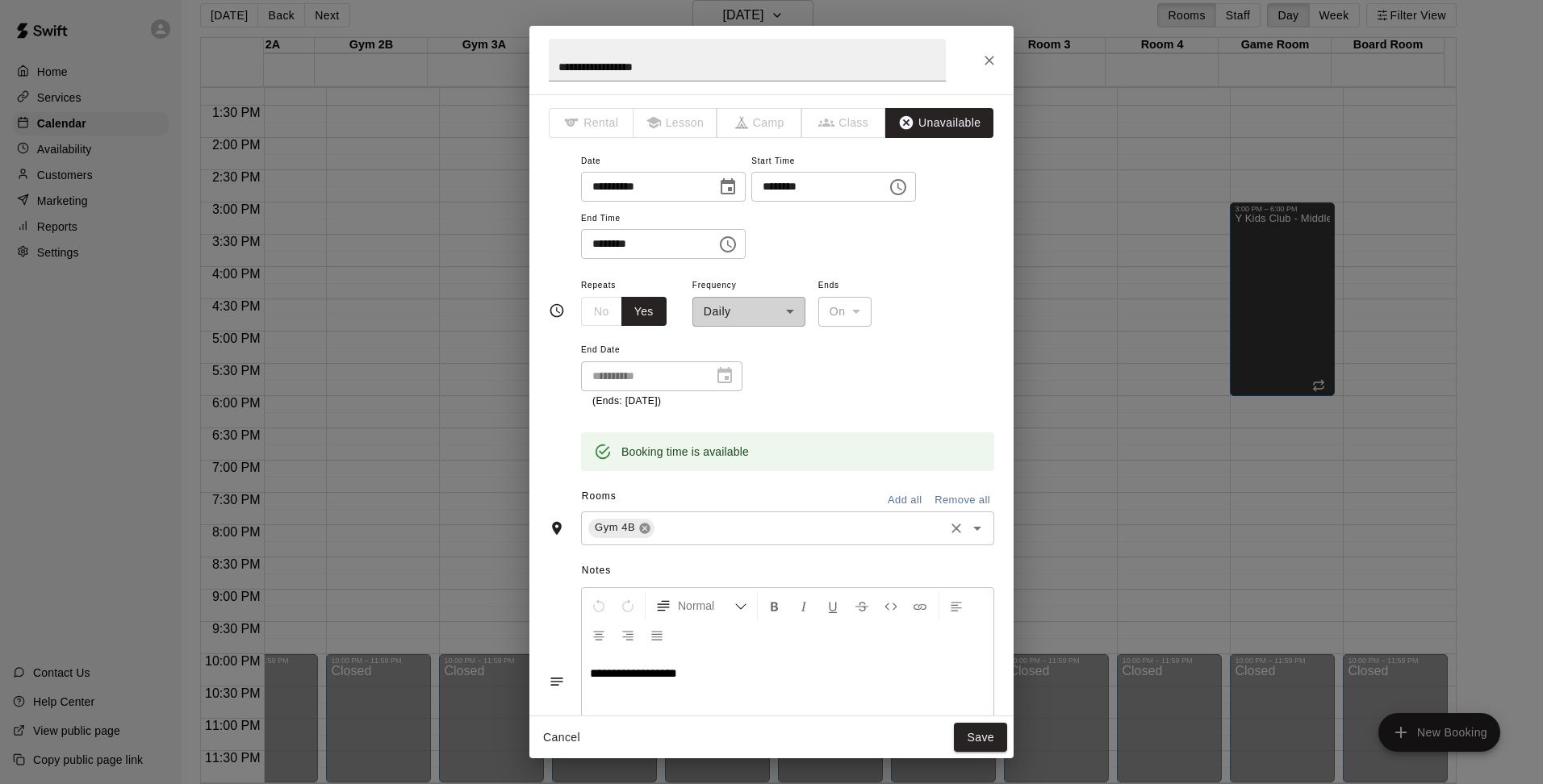
click at [645, 530] on icon at bounding box center [644, 528] width 13 height 13
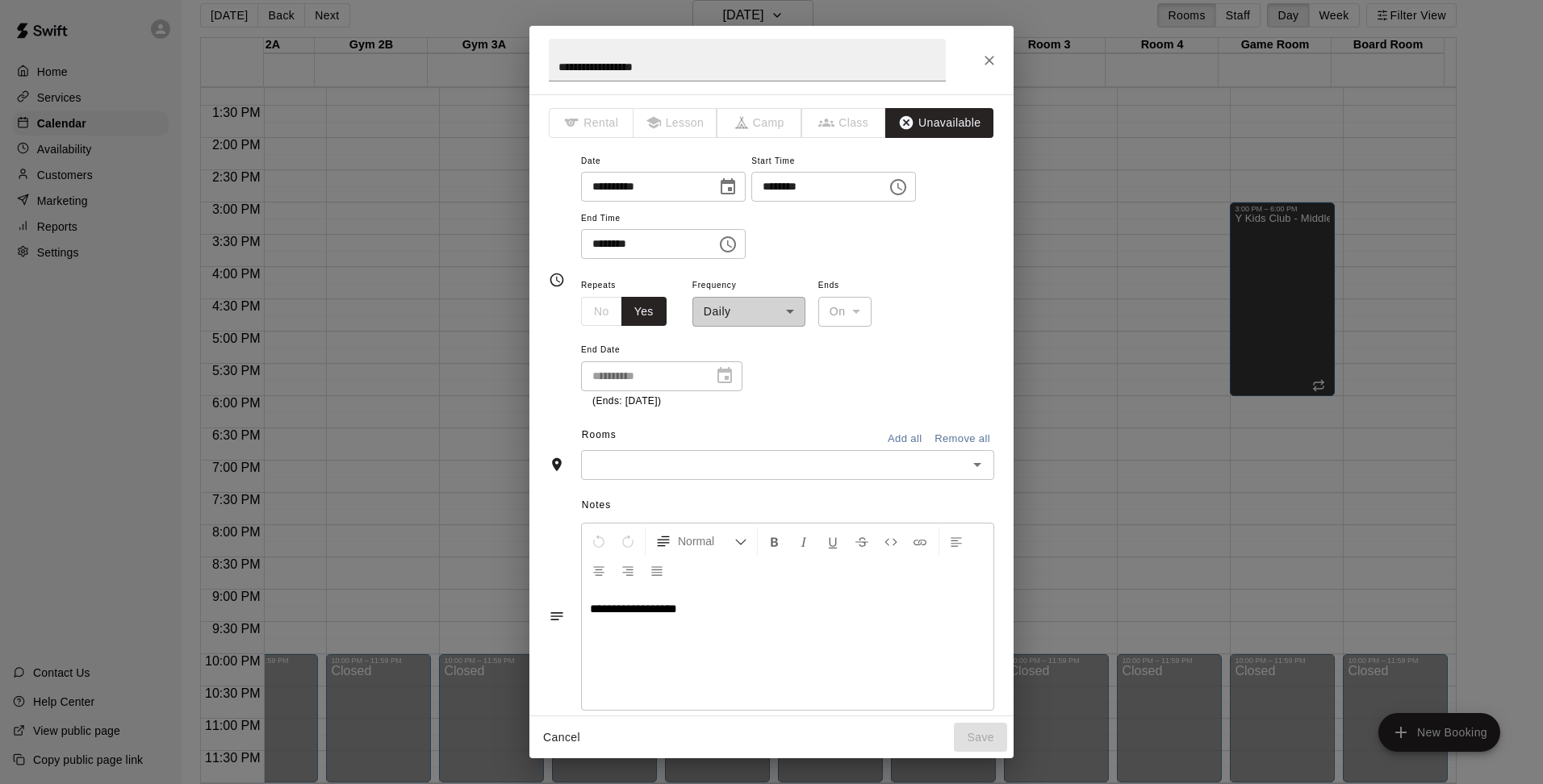
click at [837, 463] on input "text" at bounding box center [774, 464] width 377 height 20
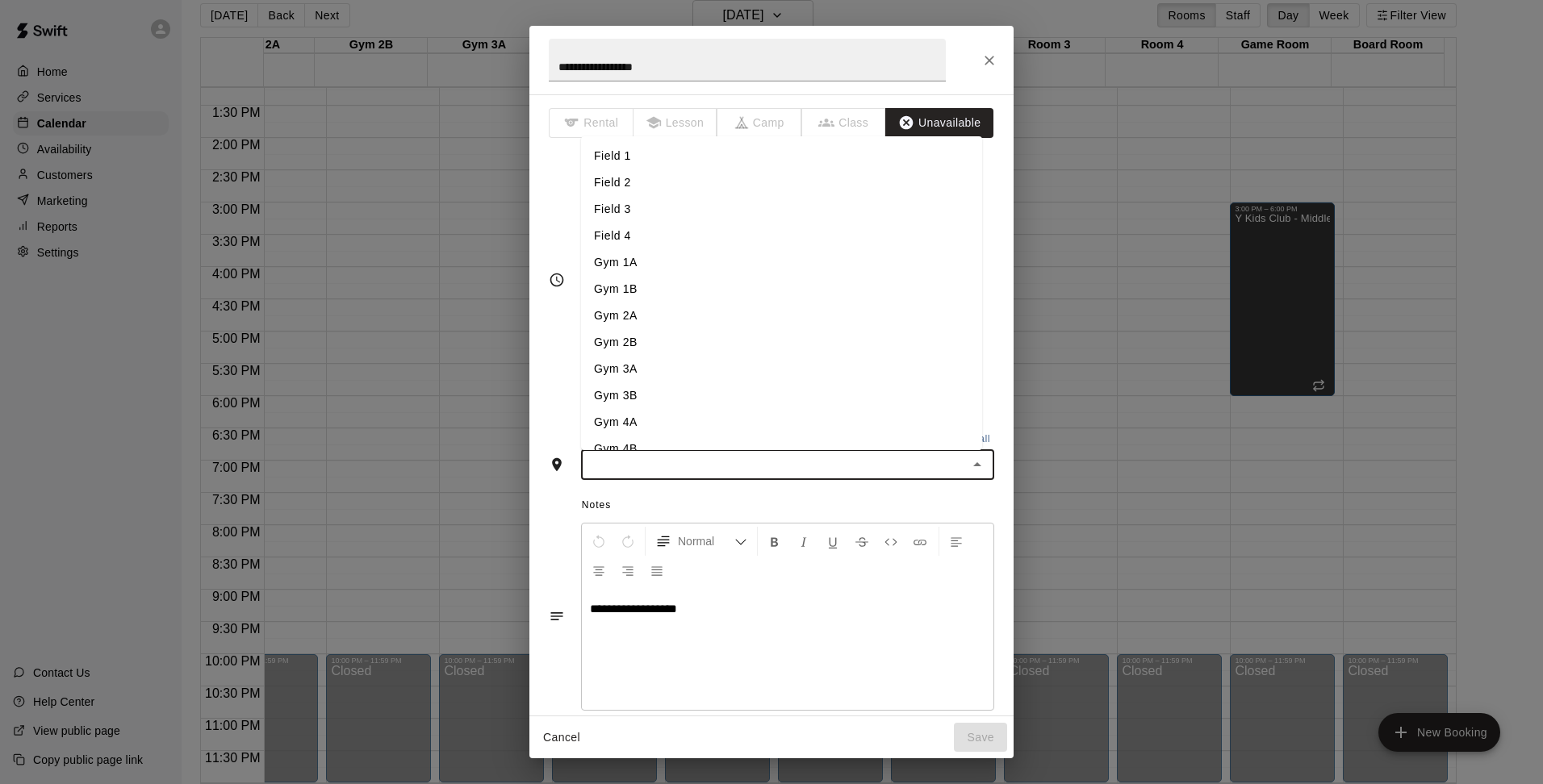
scroll to position [232, 0]
click at [651, 324] on li "Swimming Pool" at bounding box center [781, 323] width 402 height 27
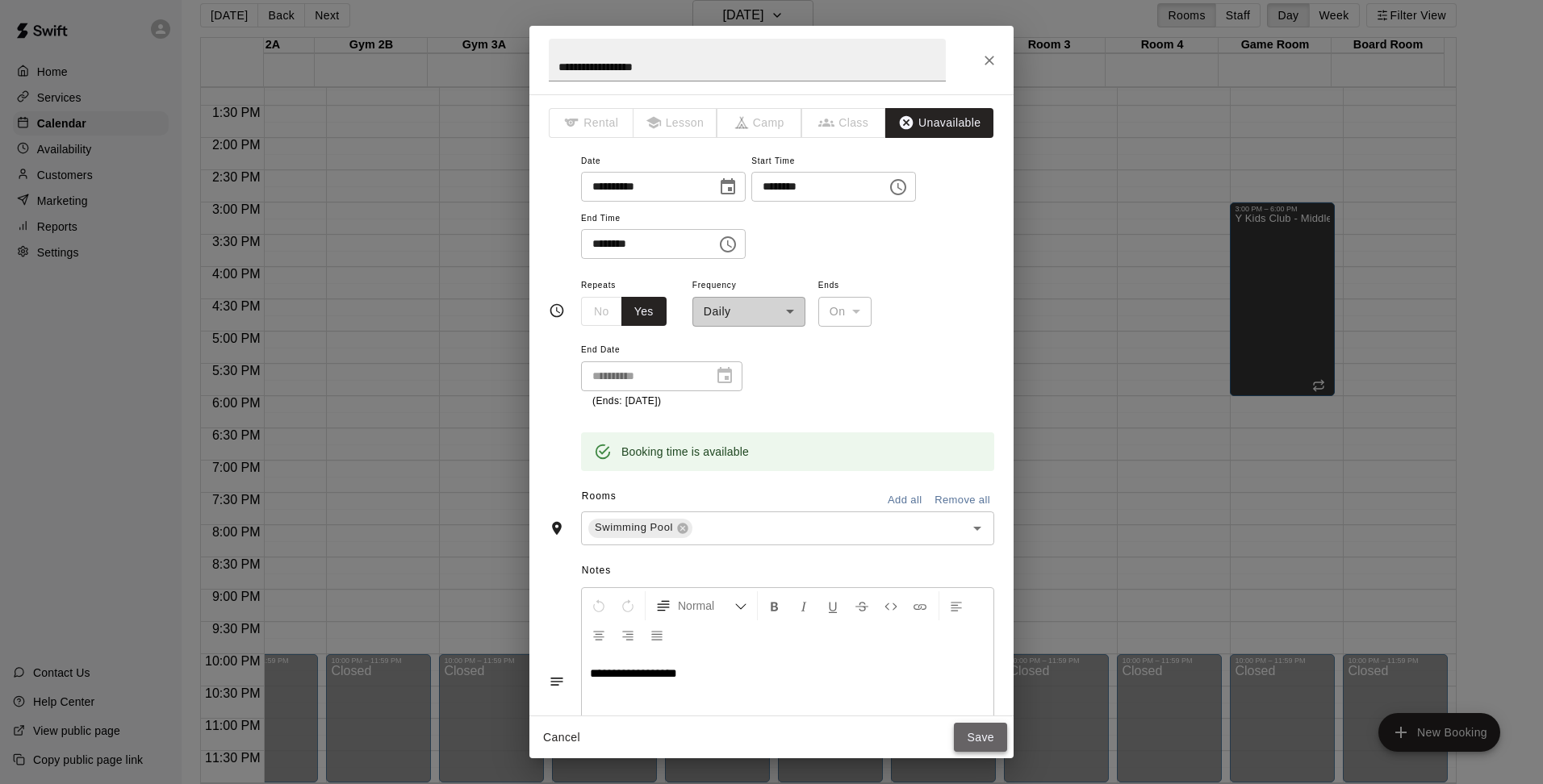
click at [992, 729] on button "Save" at bounding box center [981, 738] width 53 height 30
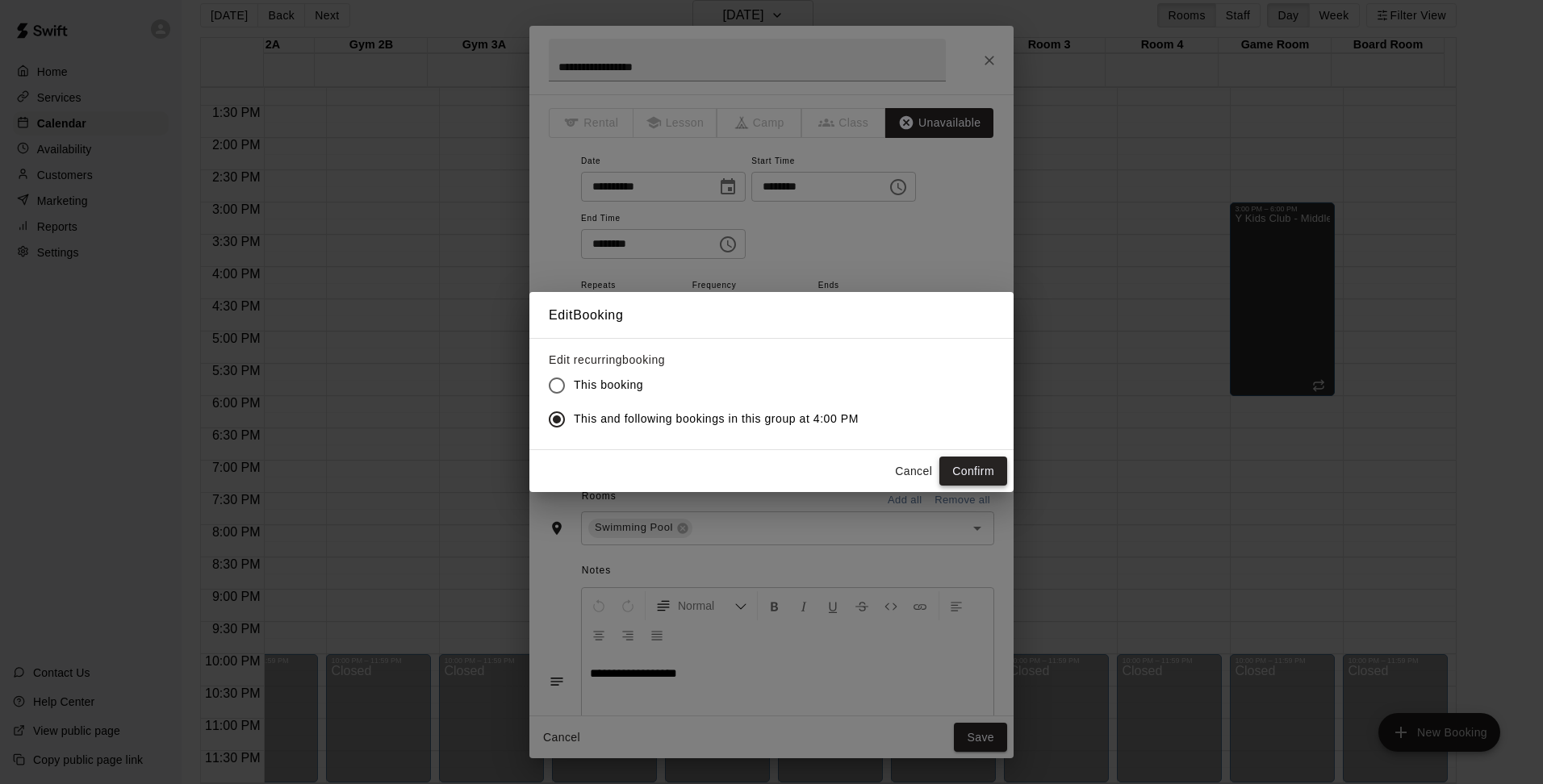
click at [984, 463] on button "Confirm" at bounding box center [973, 471] width 68 height 30
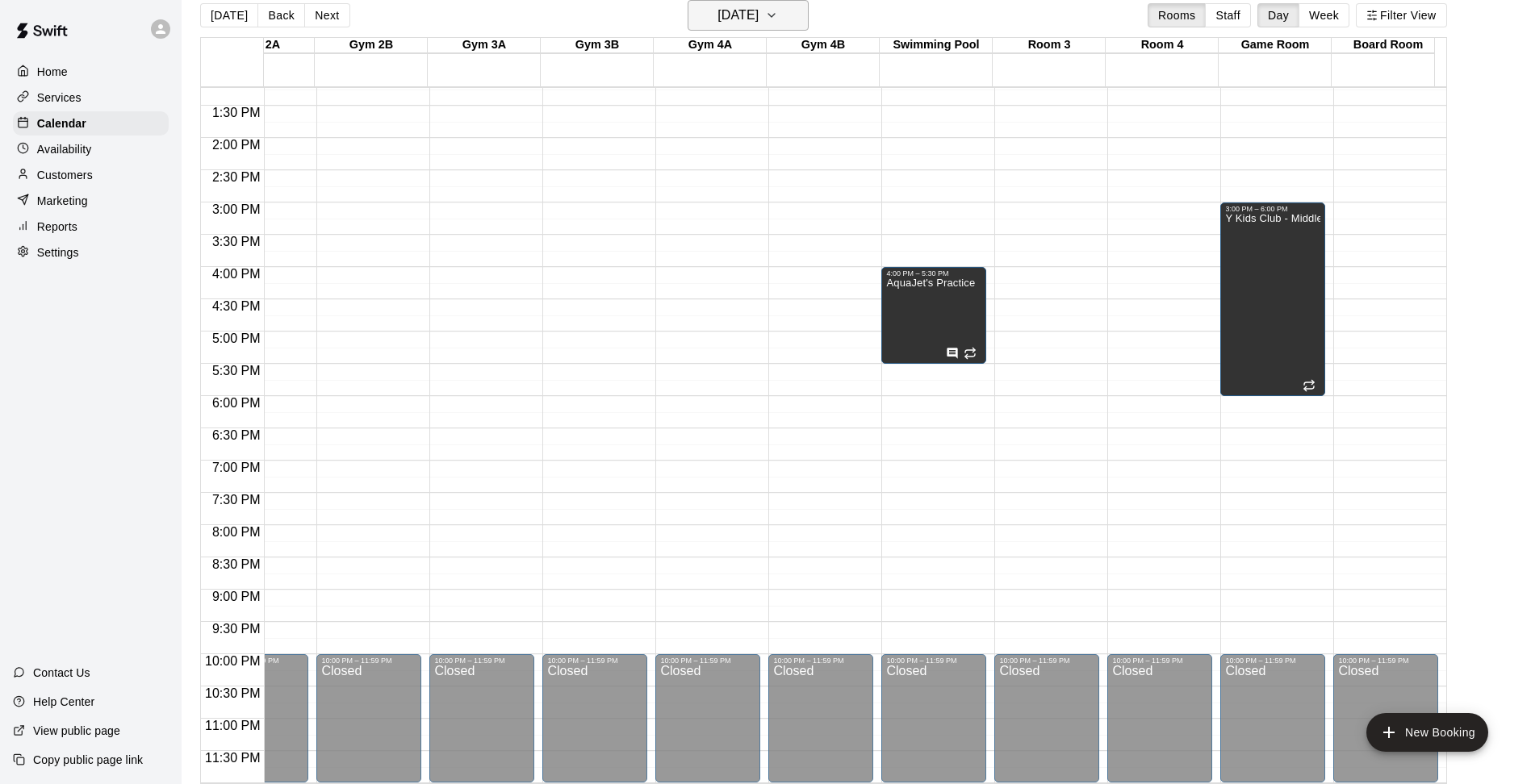
click at [778, 10] on icon "button" at bounding box center [771, 16] width 13 height 20
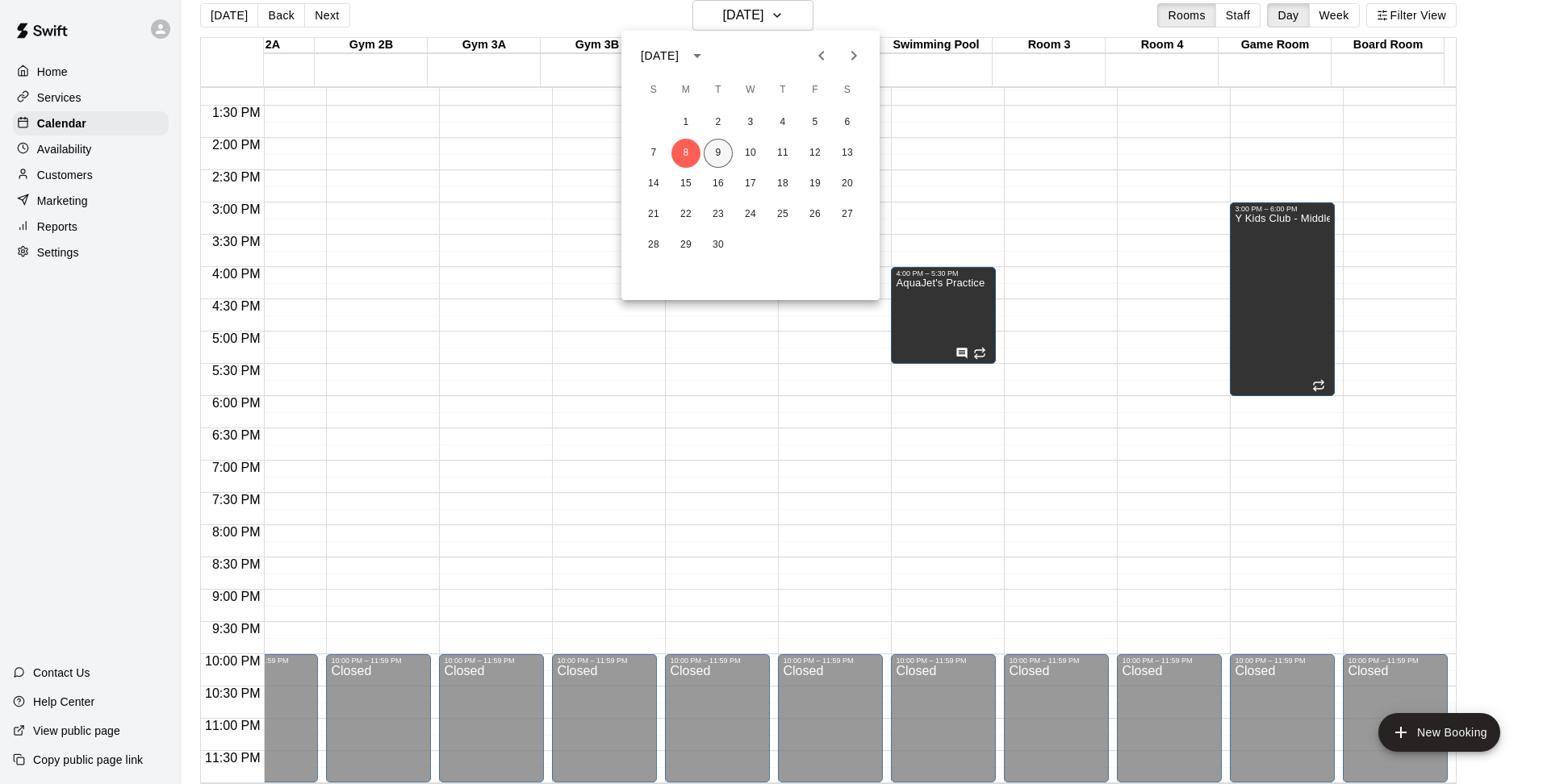
click at [708, 153] on button "9" at bounding box center [717, 153] width 29 height 29
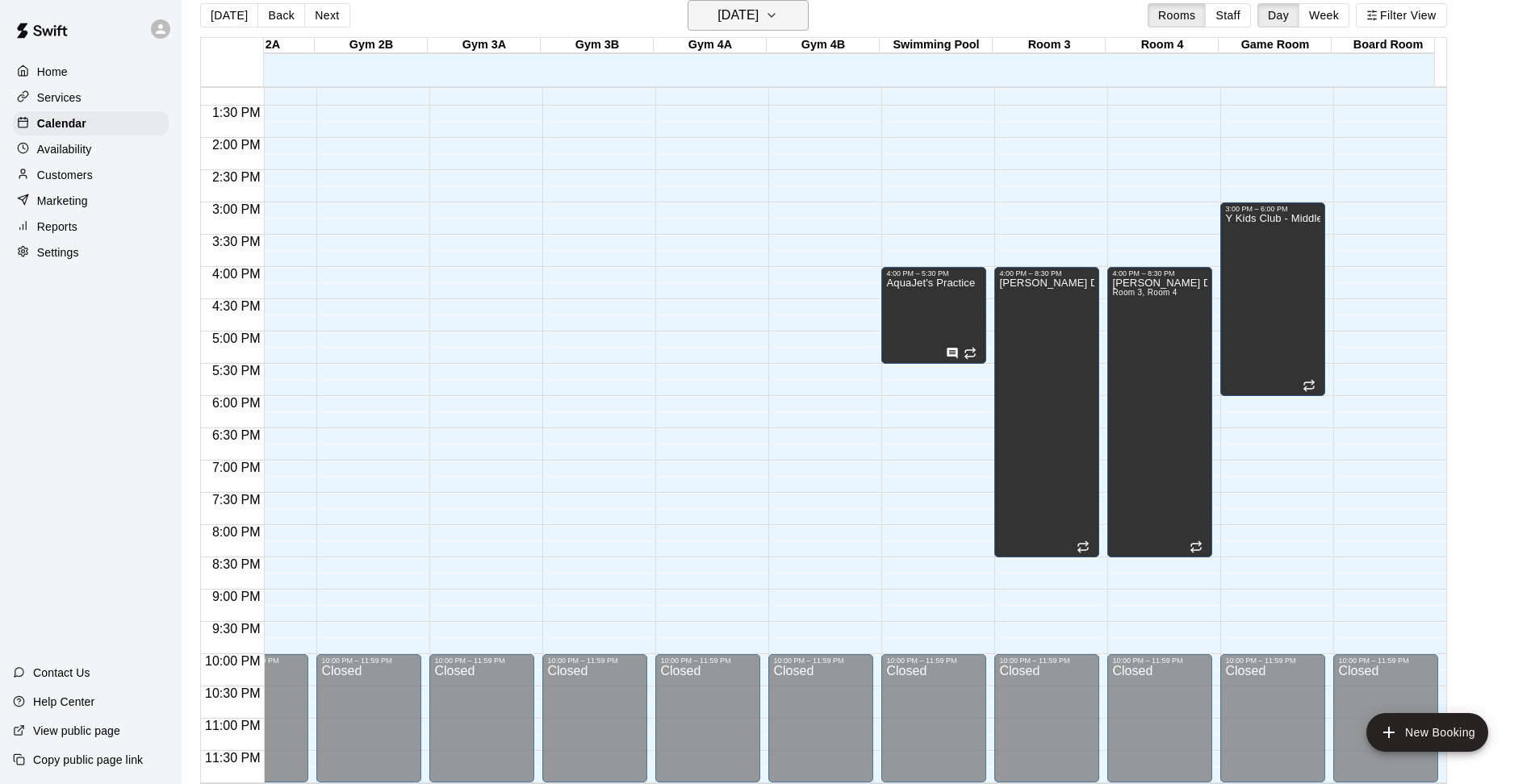
click at [778, 20] on icon "button" at bounding box center [771, 16] width 13 height 20
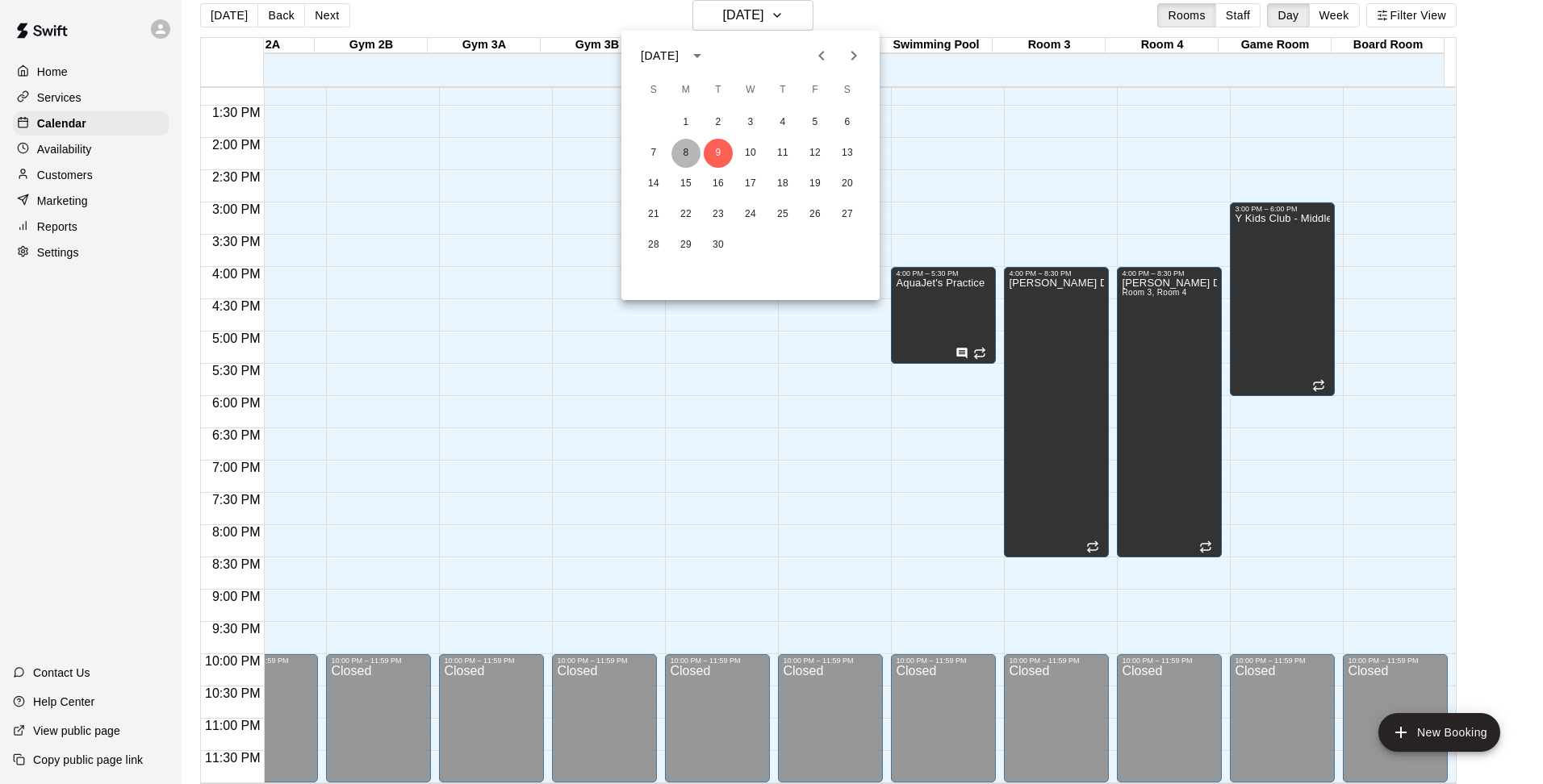
click at [686, 149] on button "8" at bounding box center [686, 153] width 29 height 29
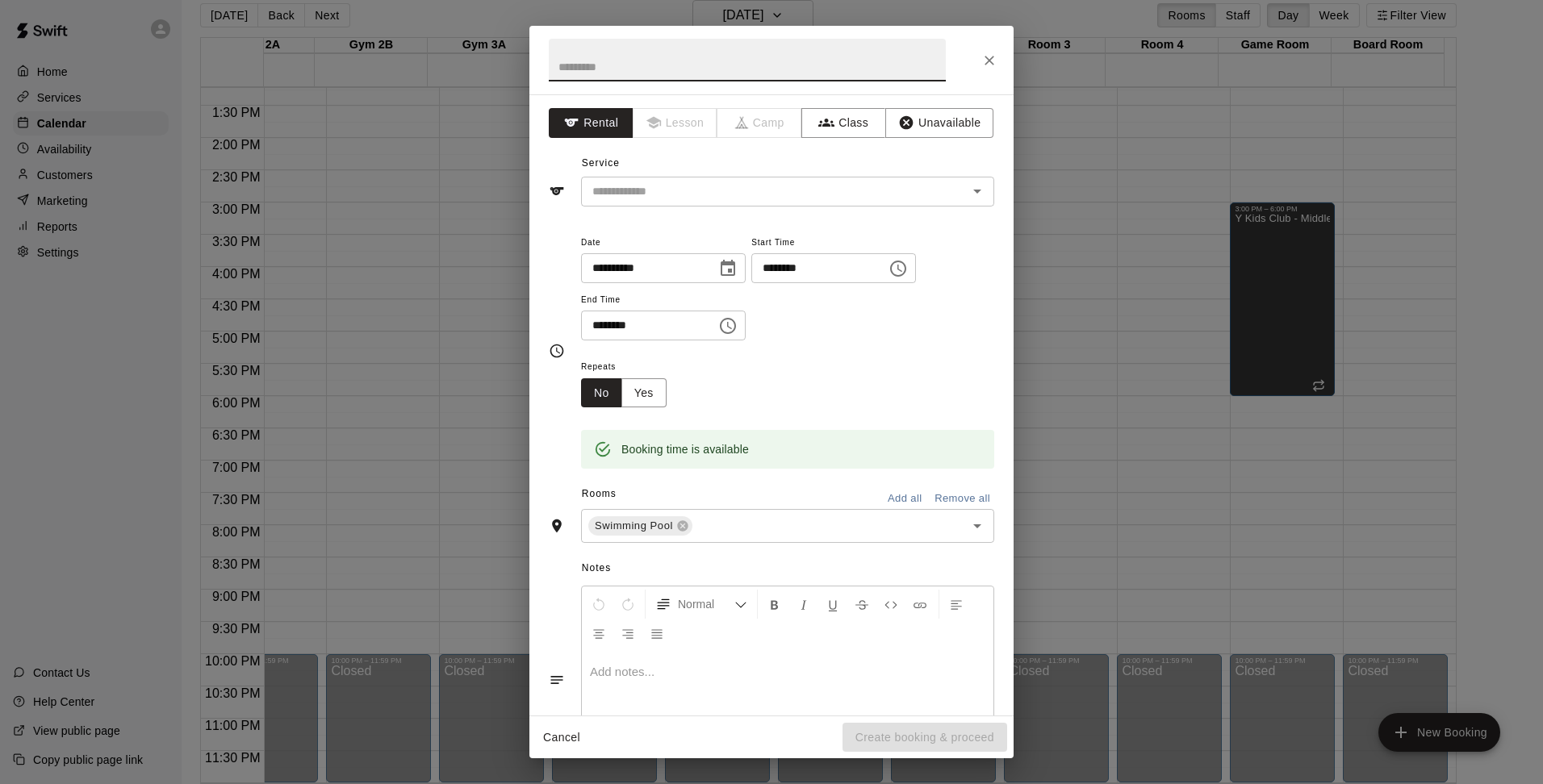
click at [736, 330] on icon "Choose time, selected time is 6:00 PM" at bounding box center [728, 325] width 16 height 16
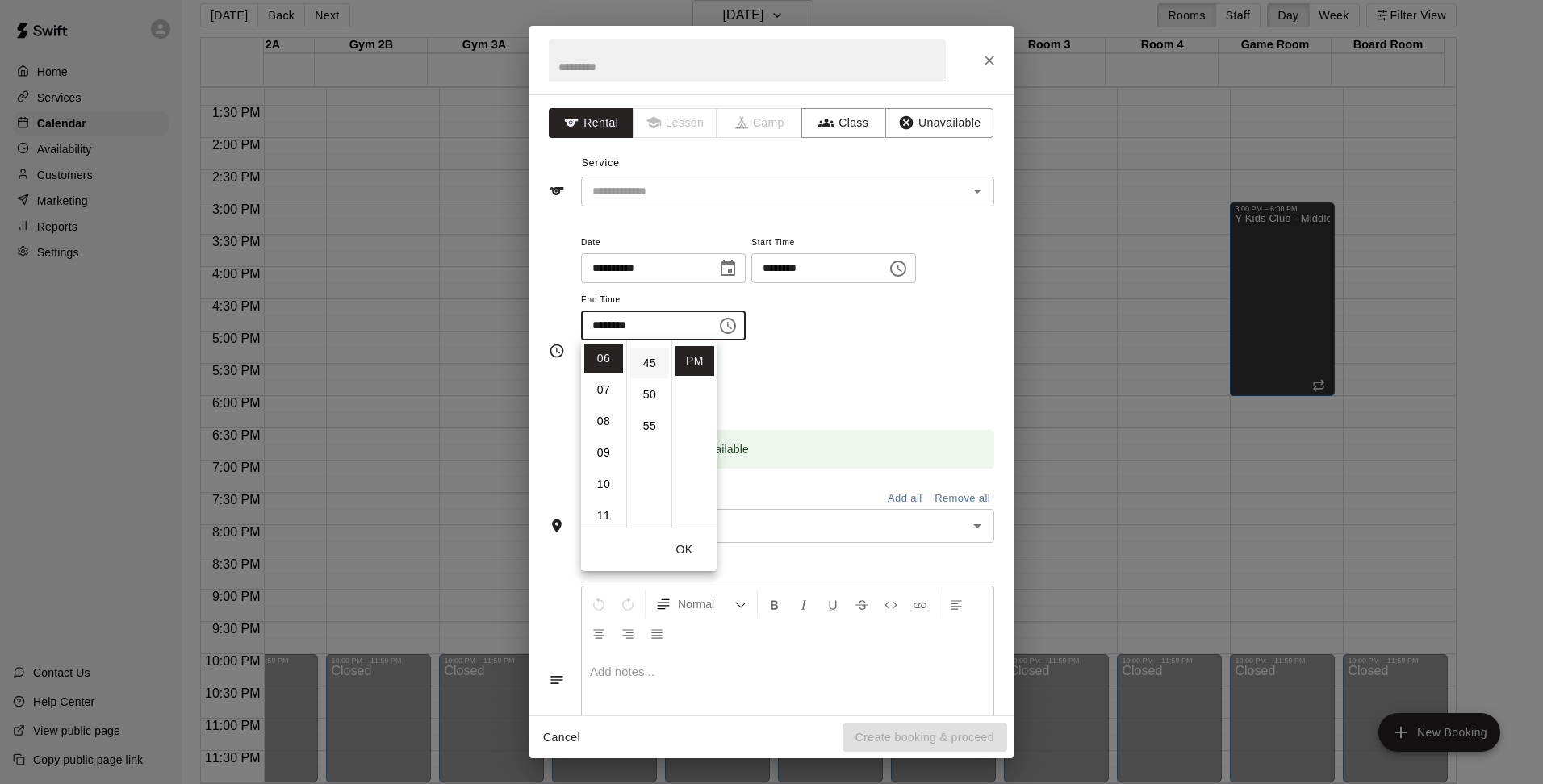
scroll to position [242, 0]
click at [645, 395] on li "45" at bounding box center [649, 399] width 38 height 30
type input "********"
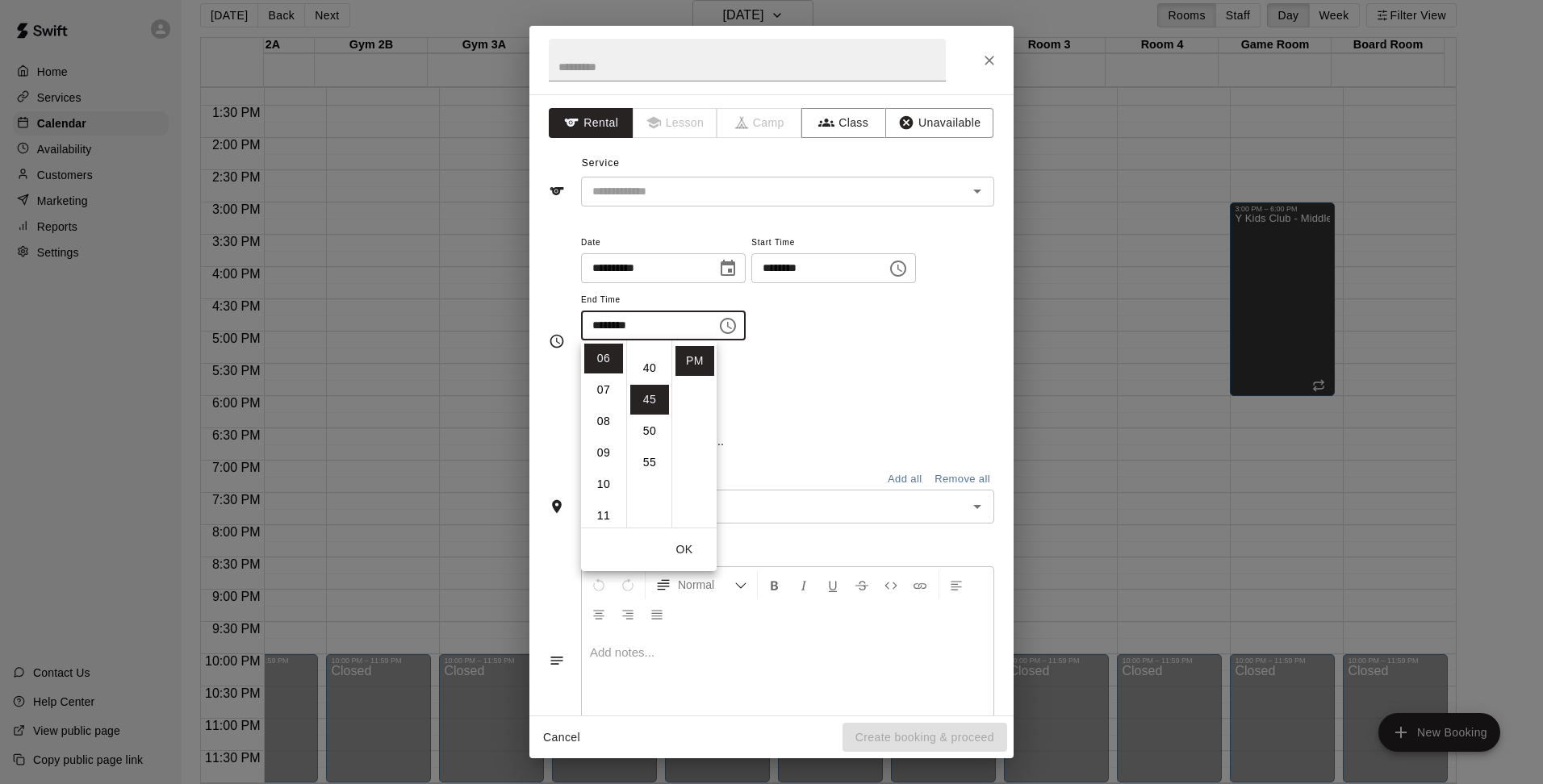
scroll to position [283, 0]
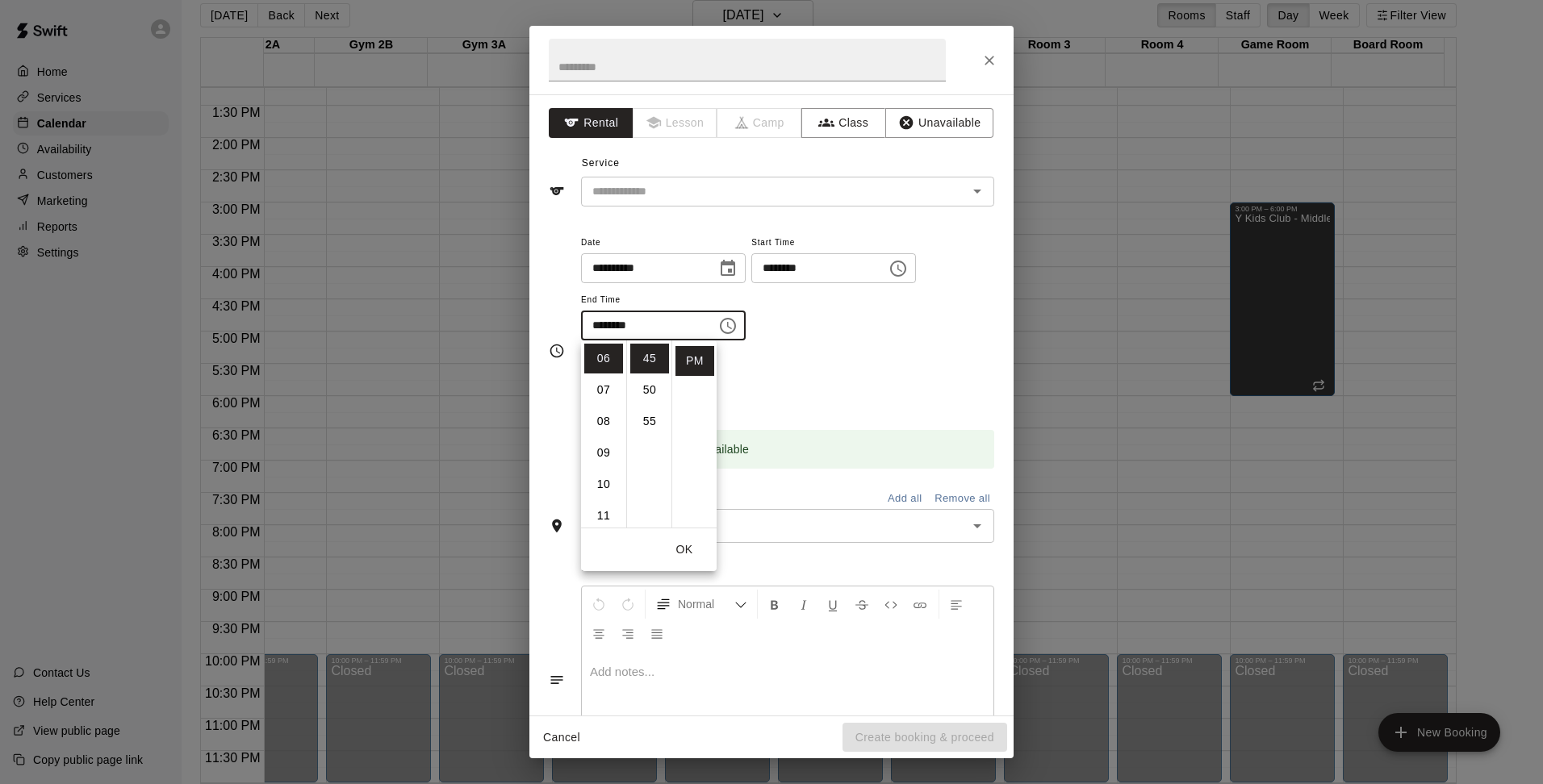
click at [881, 364] on div "Repeats No Yes" at bounding box center [787, 383] width 413 height 51
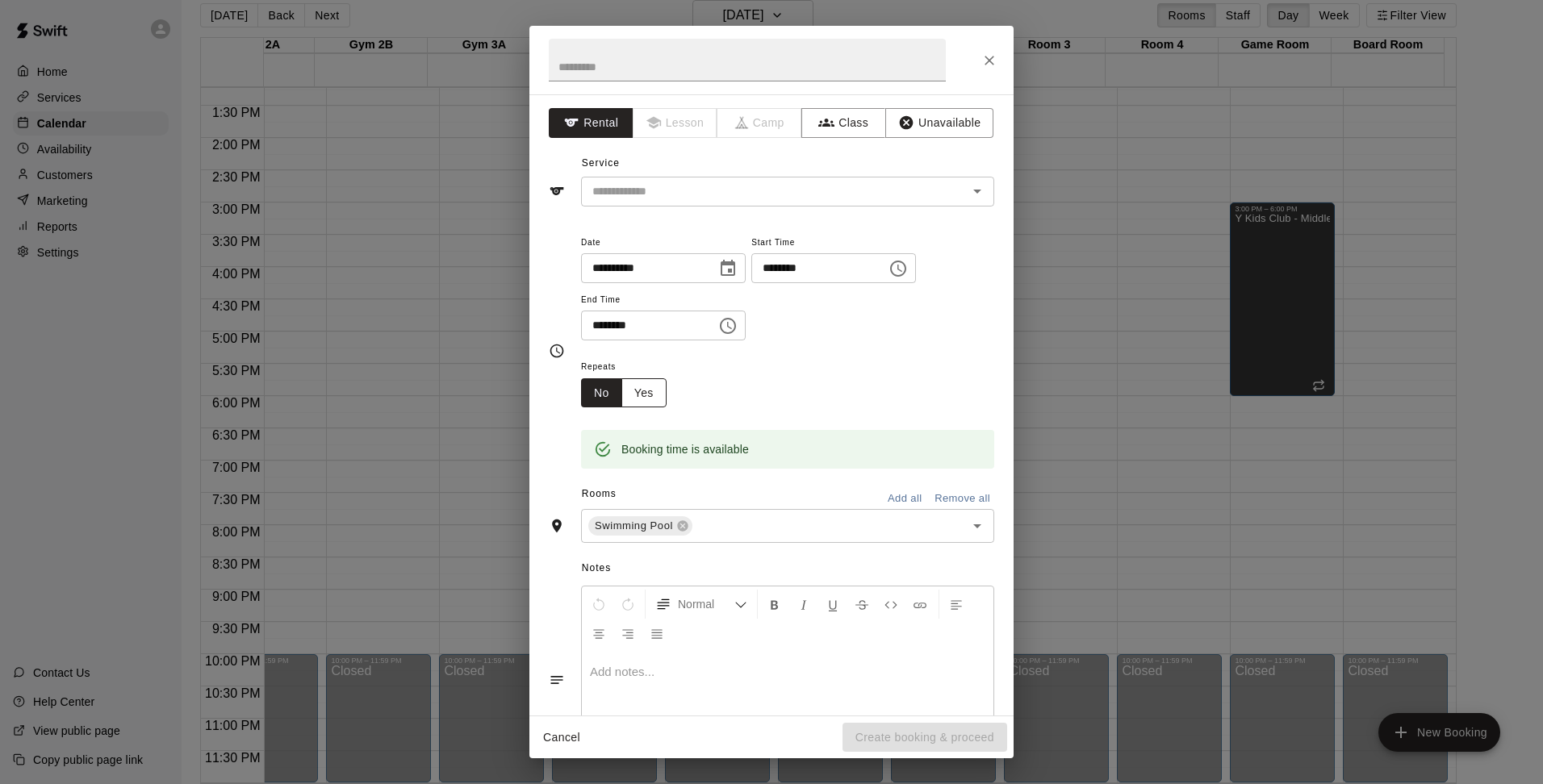
click at [647, 385] on button "Yes" at bounding box center [644, 393] width 45 height 30
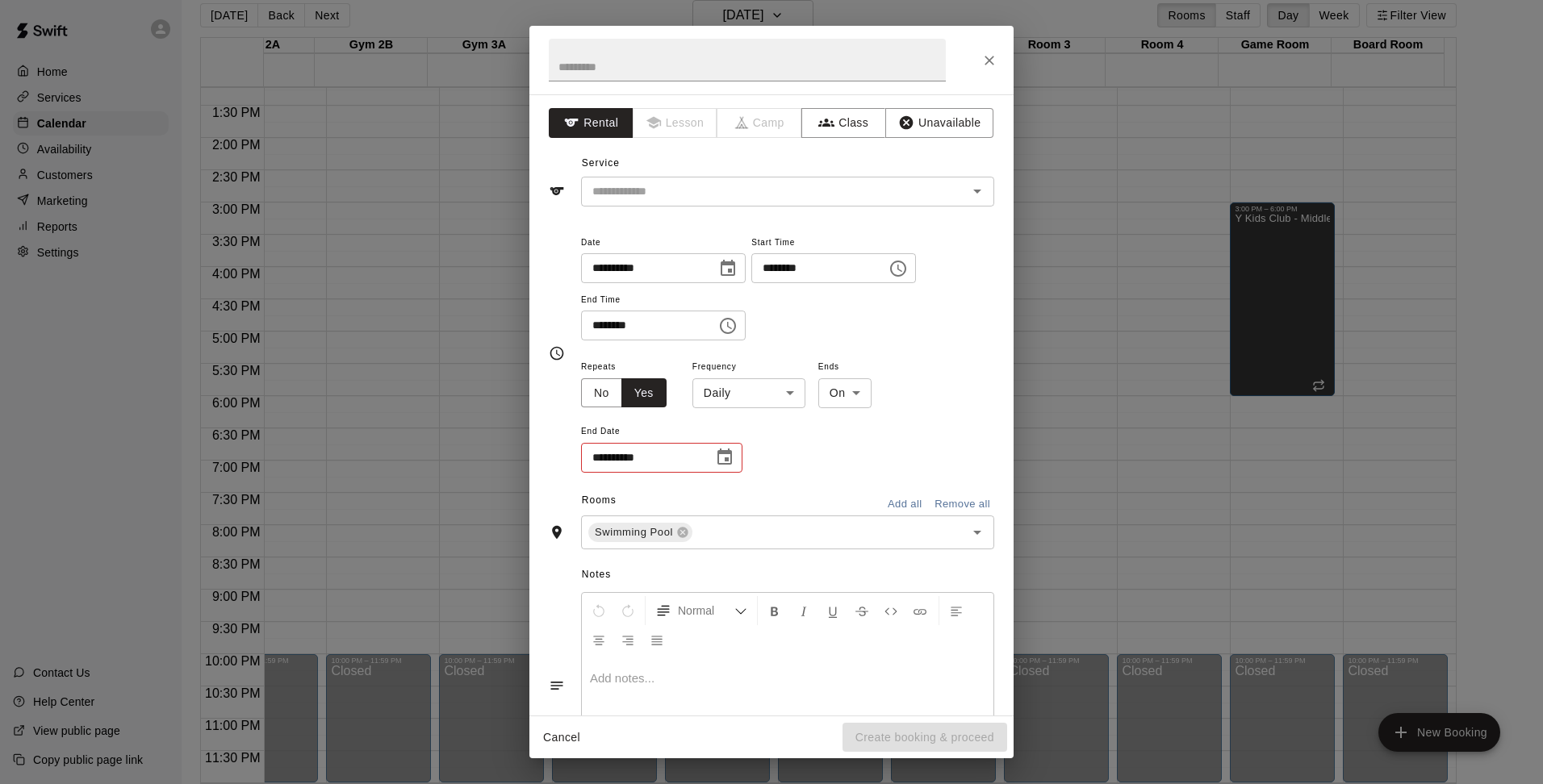
click at [736, 398] on body "Home Services Calendar Availability Customers Marketing Reports Settings Contac…" at bounding box center [772, 385] width 1543 height 810
click at [723, 450] on li "Weekly [DATE]" at bounding box center [749, 455] width 202 height 27
type input "******"
click at [715, 455] on icon "Choose date" at bounding box center [725, 458] width 20 height 20
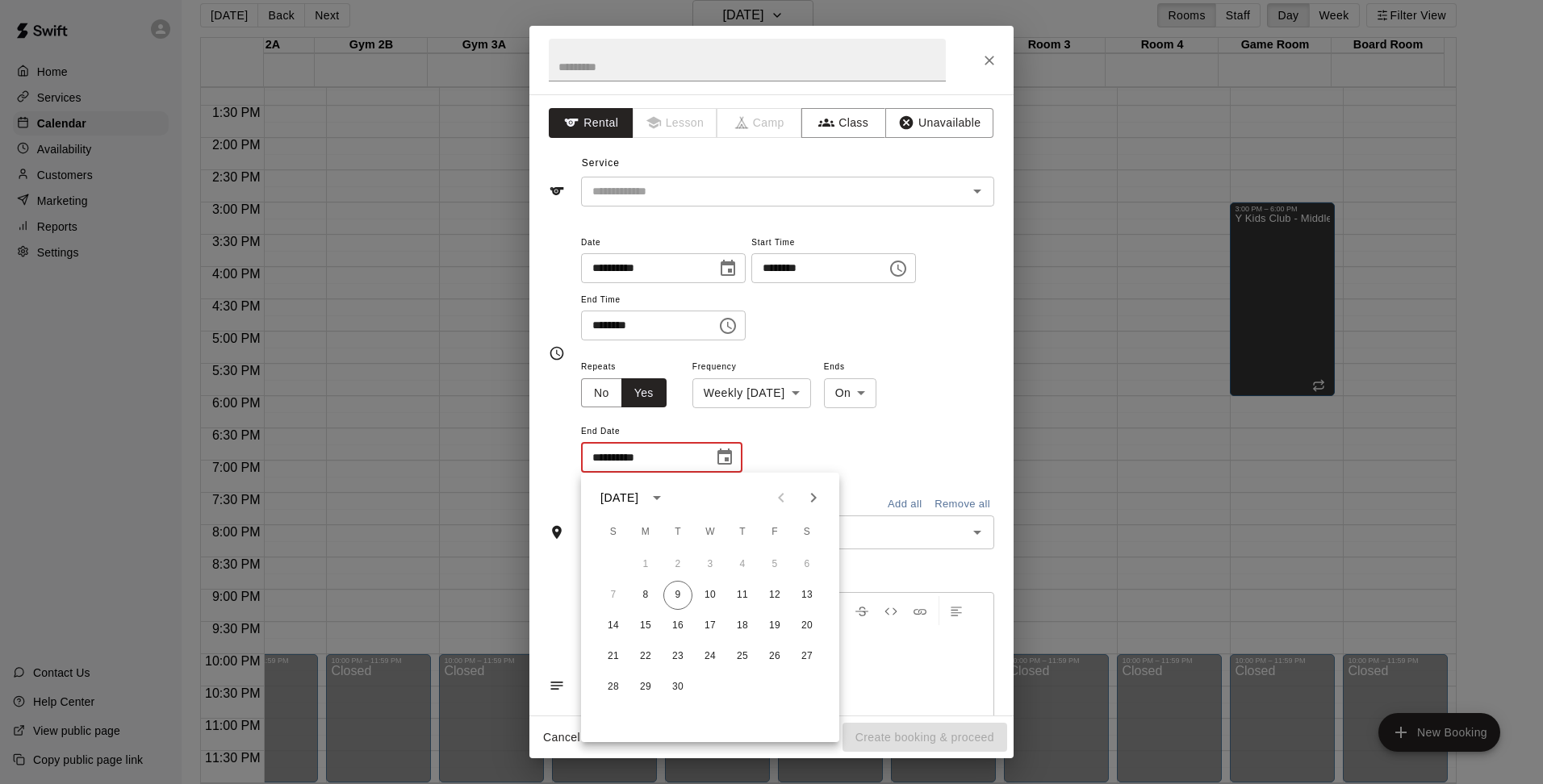
click at [810, 499] on icon "Next month" at bounding box center [814, 498] width 20 height 20
click at [643, 622] on button "13" at bounding box center [645, 625] width 29 height 29
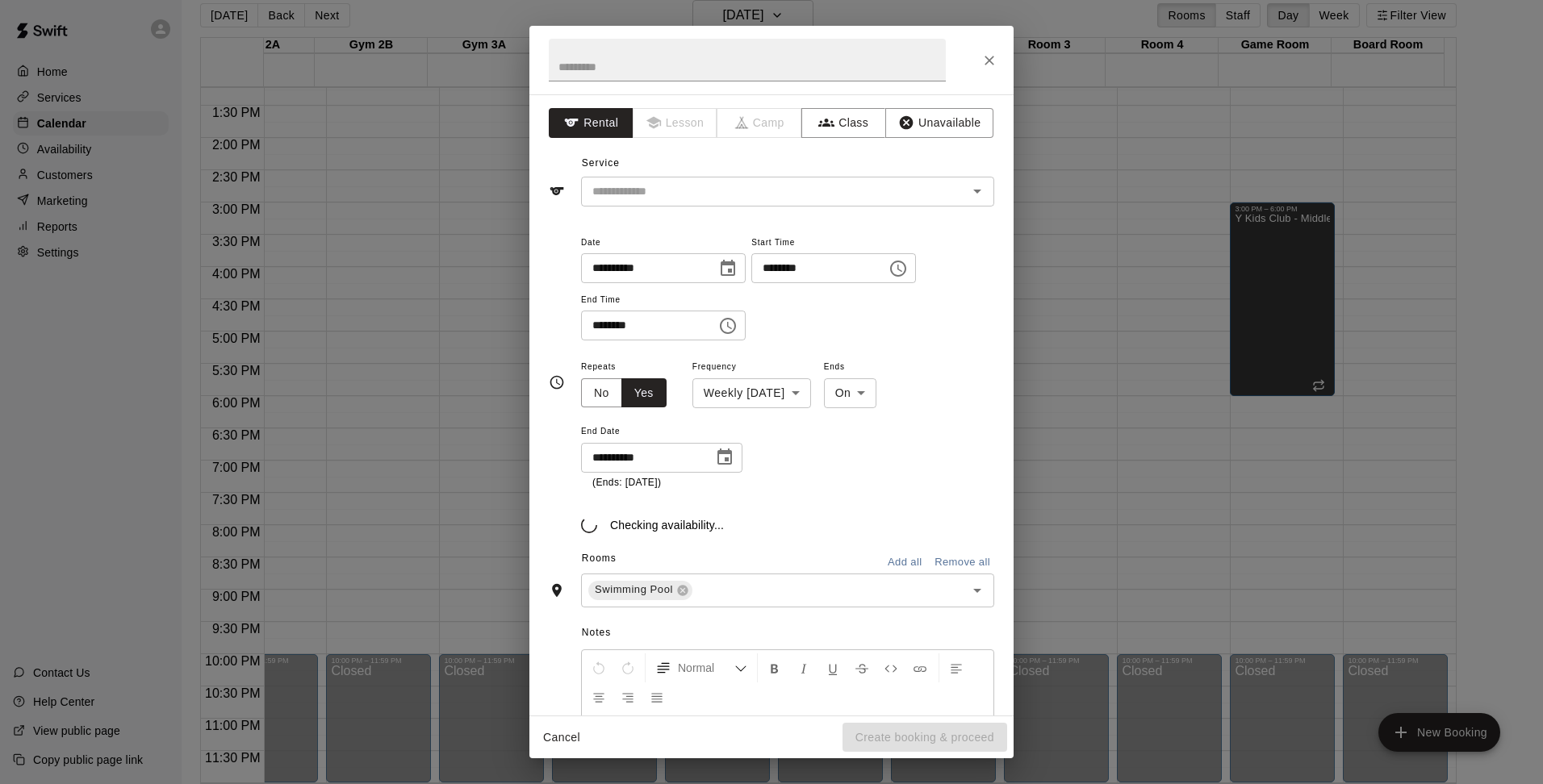
type input "**********"
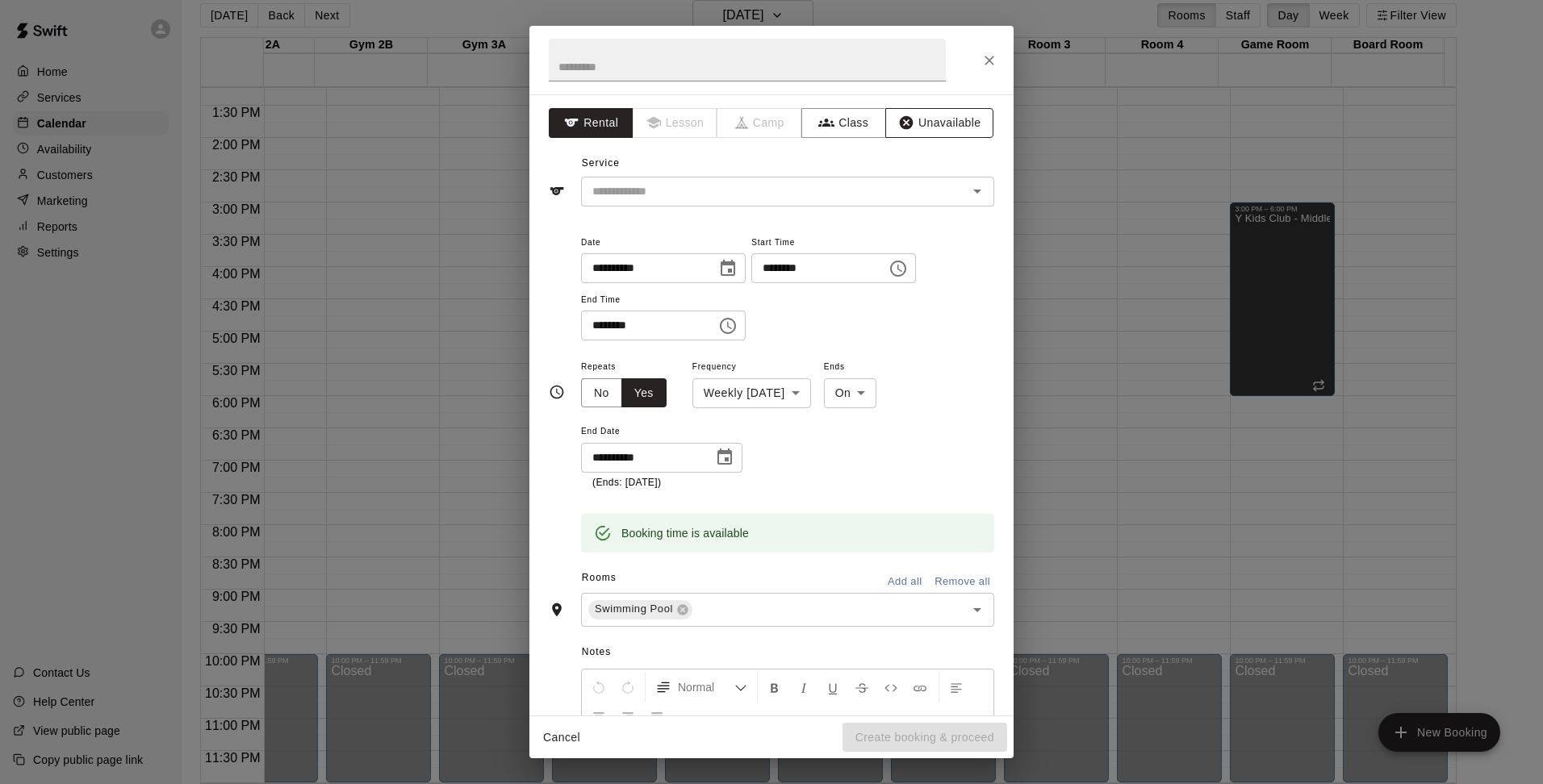
click at [924, 128] on button "Unavailable" at bounding box center [939, 123] width 109 height 30
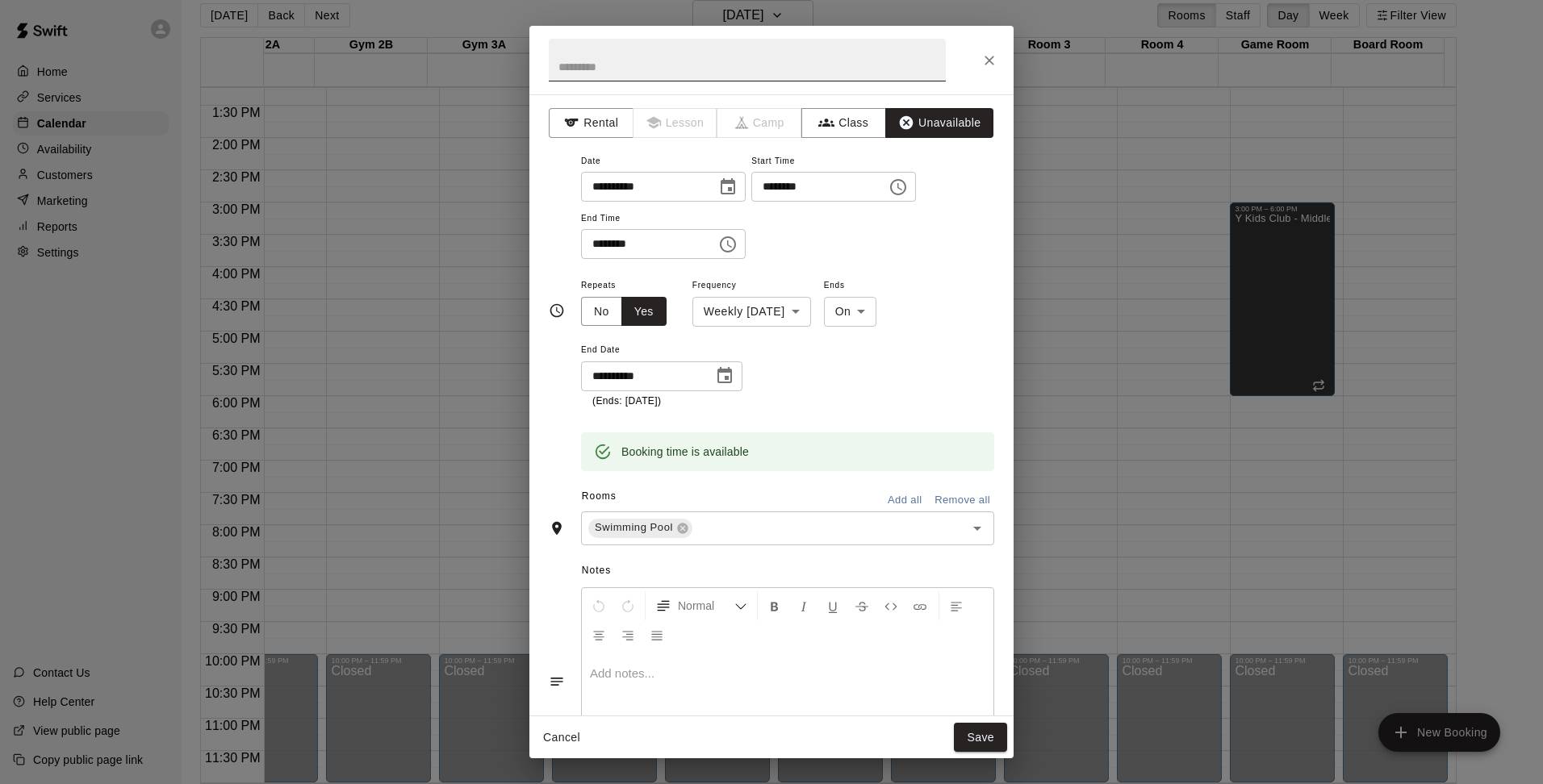
click at [680, 65] on input "text" at bounding box center [747, 59] width 398 height 42
type input "**********"
click at [633, 689] on div at bounding box center [787, 714] width 411 height 121
click at [698, 674] on span "**********" at bounding box center [701, 674] width 223 height 12
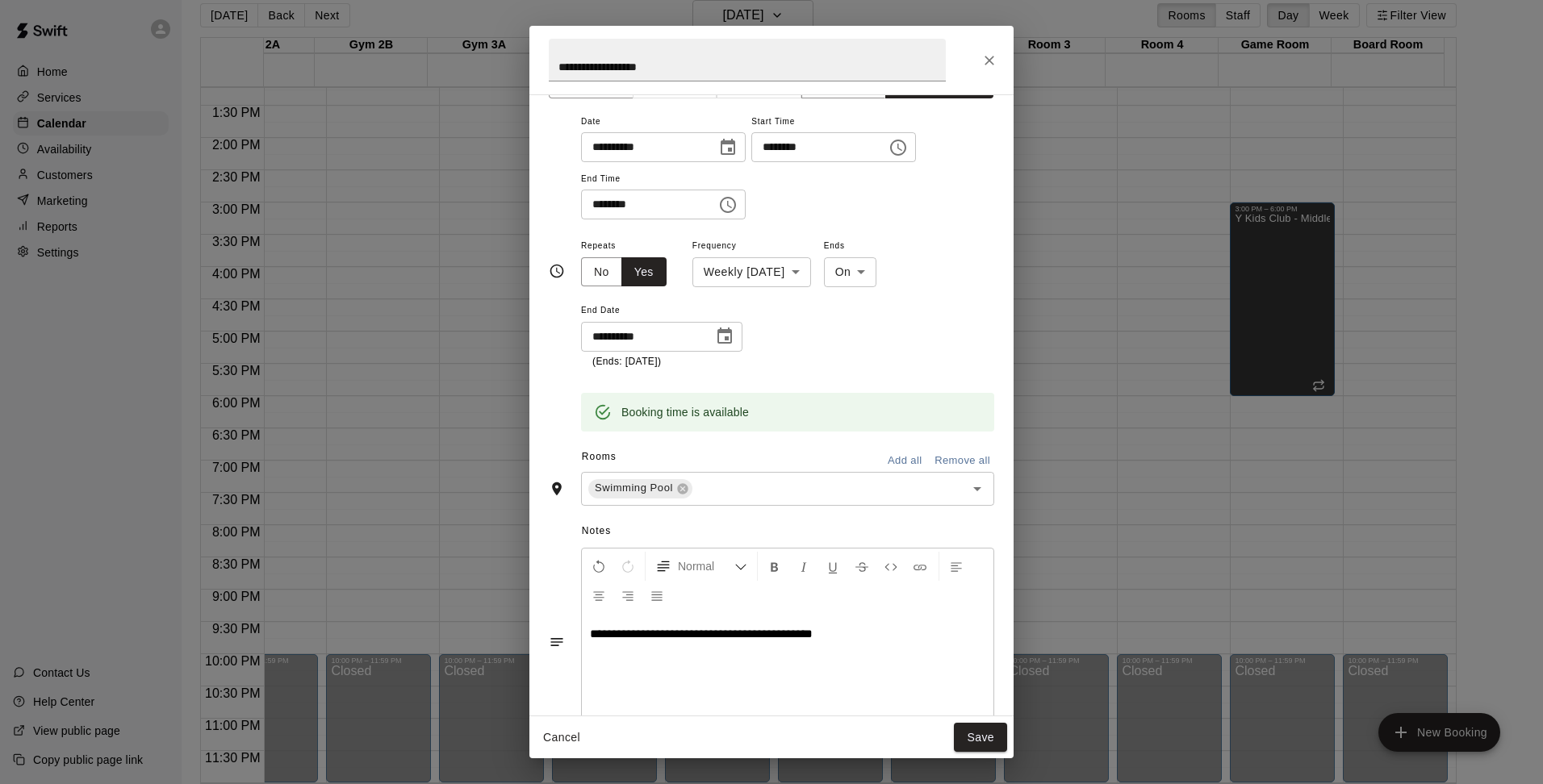
scroll to position [0, 0]
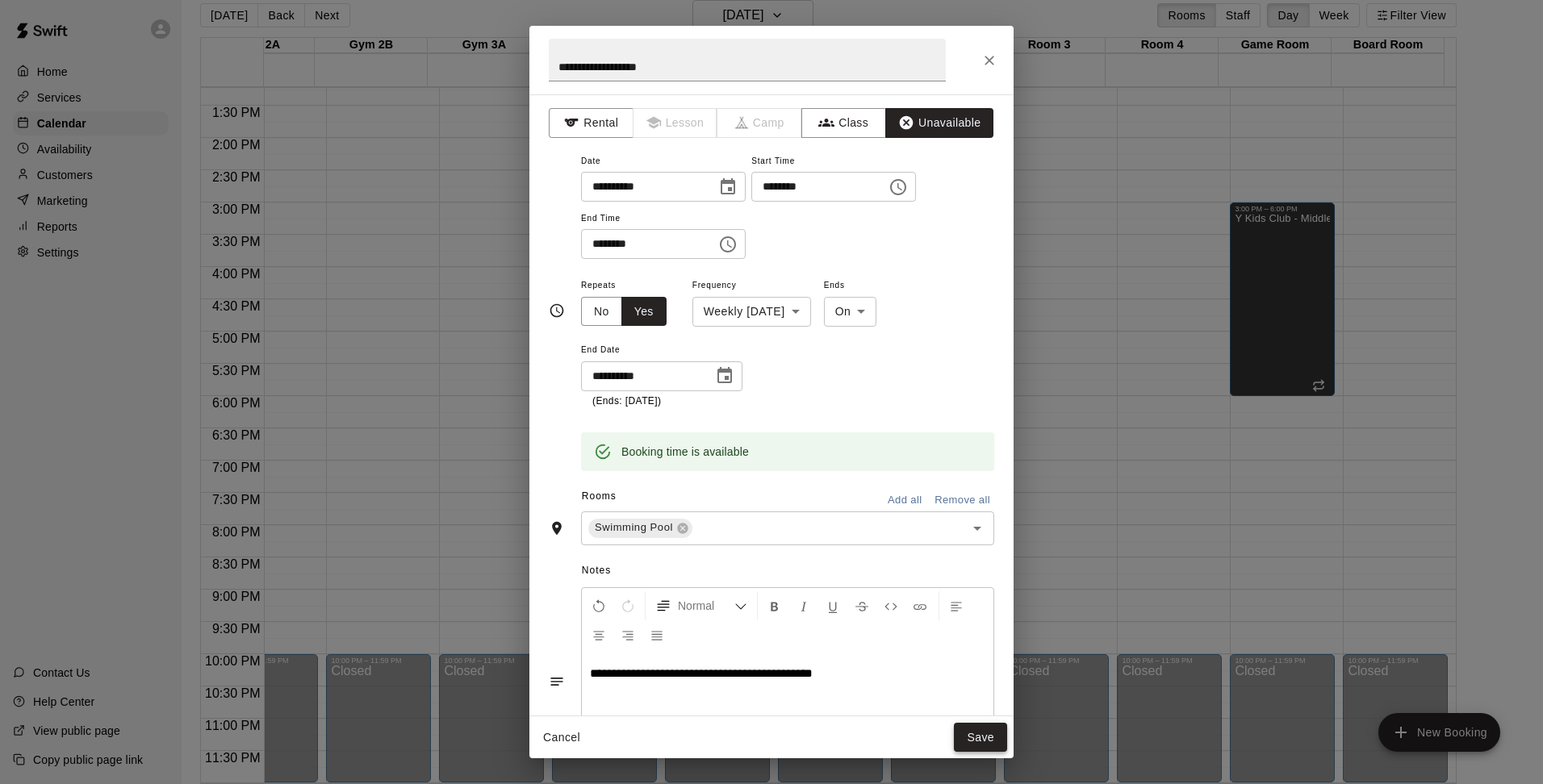
click at [981, 735] on button "Save" at bounding box center [981, 738] width 53 height 30
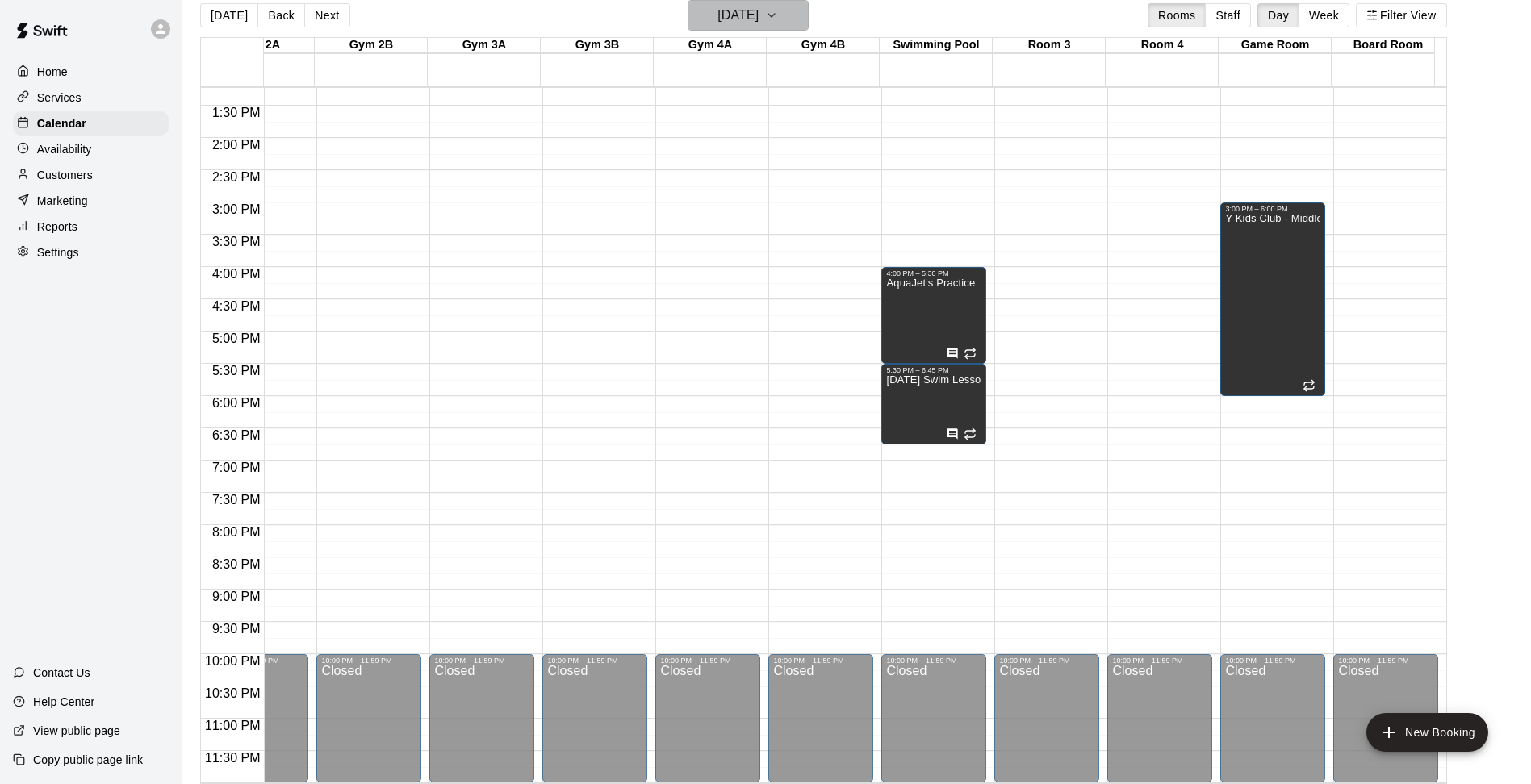
click at [759, 19] on h6 "[DATE]" at bounding box center [738, 15] width 41 height 23
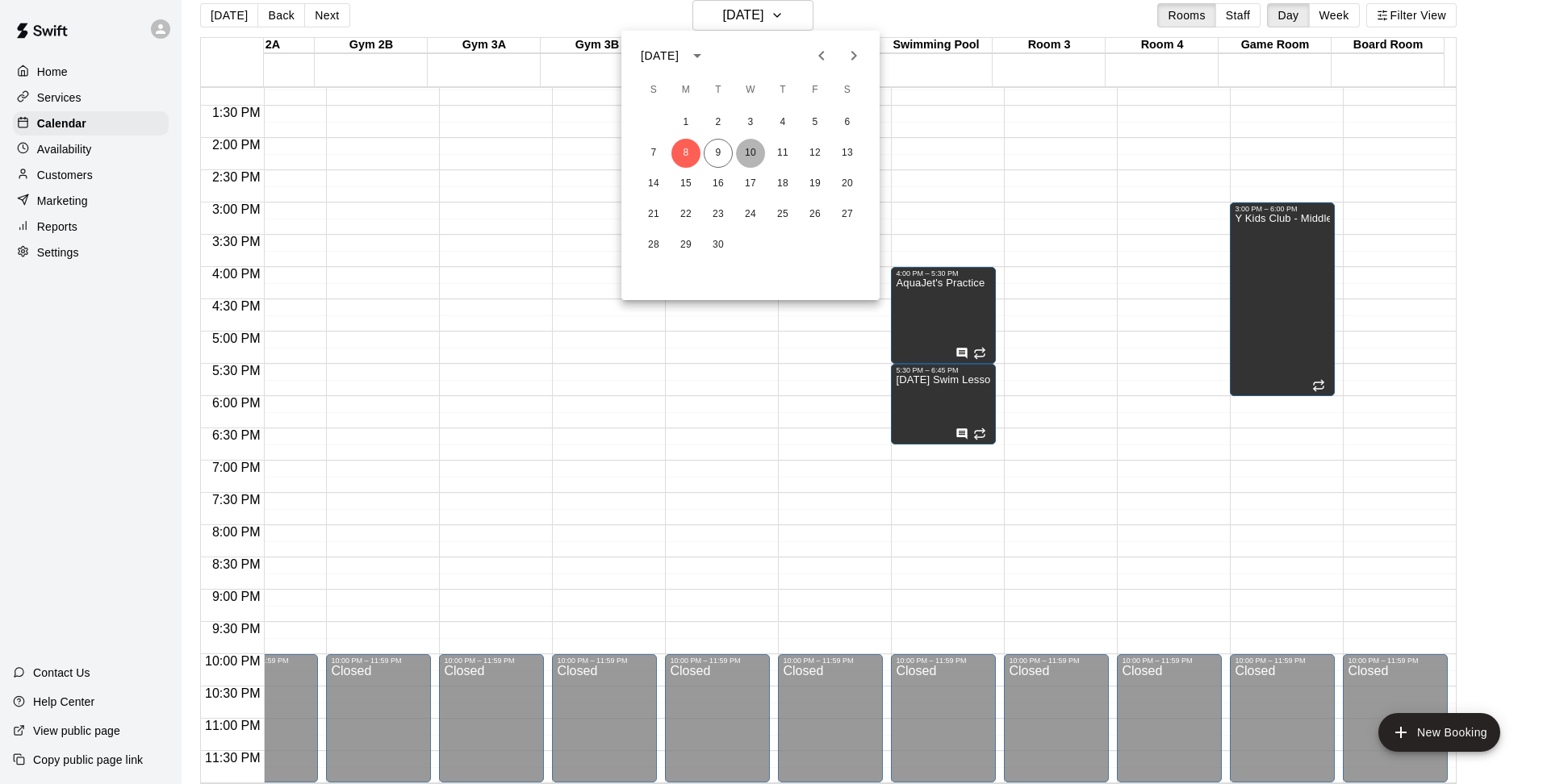
click at [745, 144] on button "10" at bounding box center [750, 153] width 29 height 29
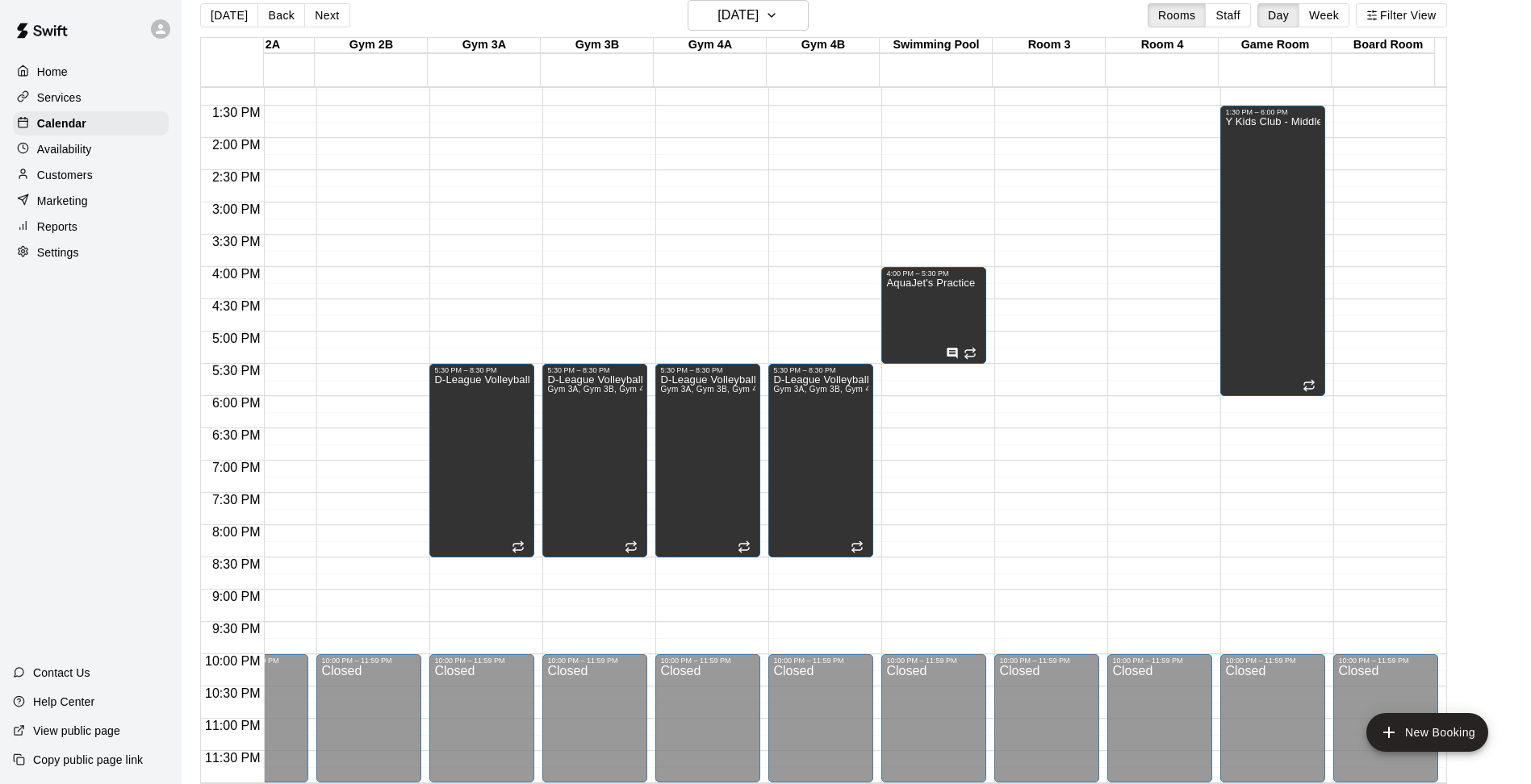
click at [921, 358] on div "12:00 AM – 5:00 AM Closed 4:00 PM – 5:30 PM AquaJet's Practice 10:00 PM – 11:59…" at bounding box center [933, 9] width 105 height 1549
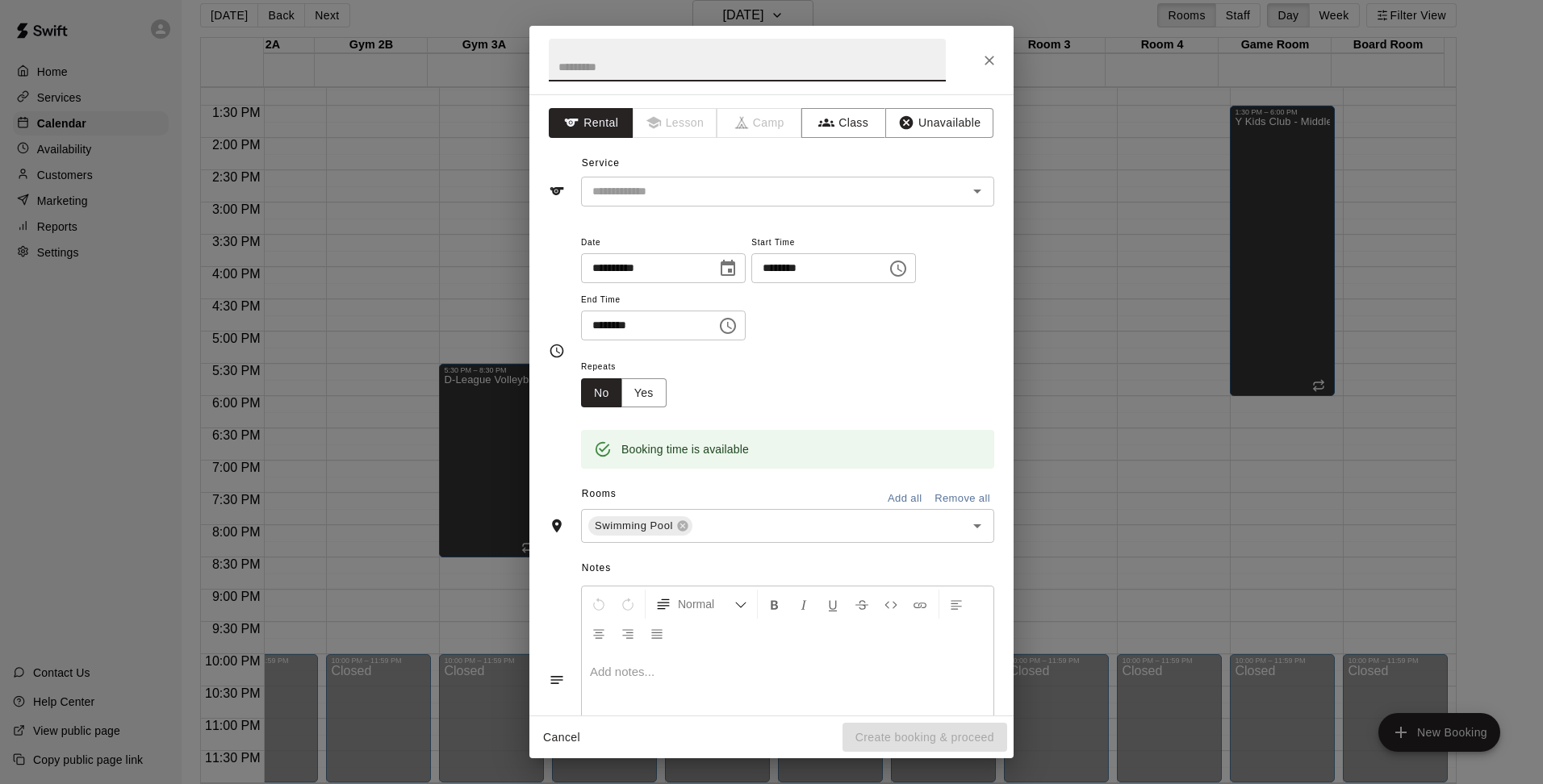
click at [738, 321] on icon "Choose time, selected time is 6:00 PM" at bounding box center [728, 326] width 20 height 20
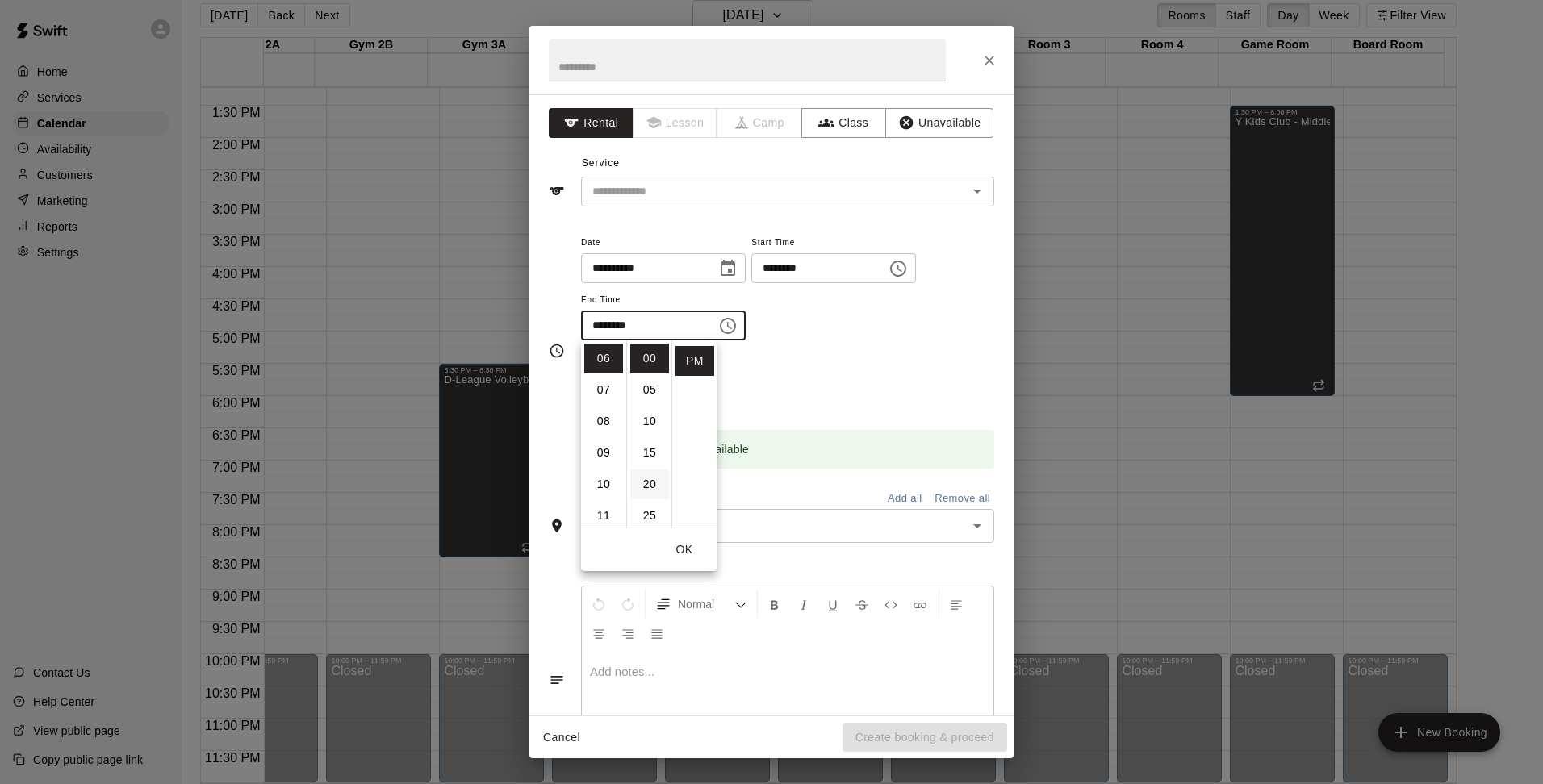
scroll to position [162, 0]
click at [651, 484] on li "45" at bounding box center [649, 480] width 38 height 30
type input "********"
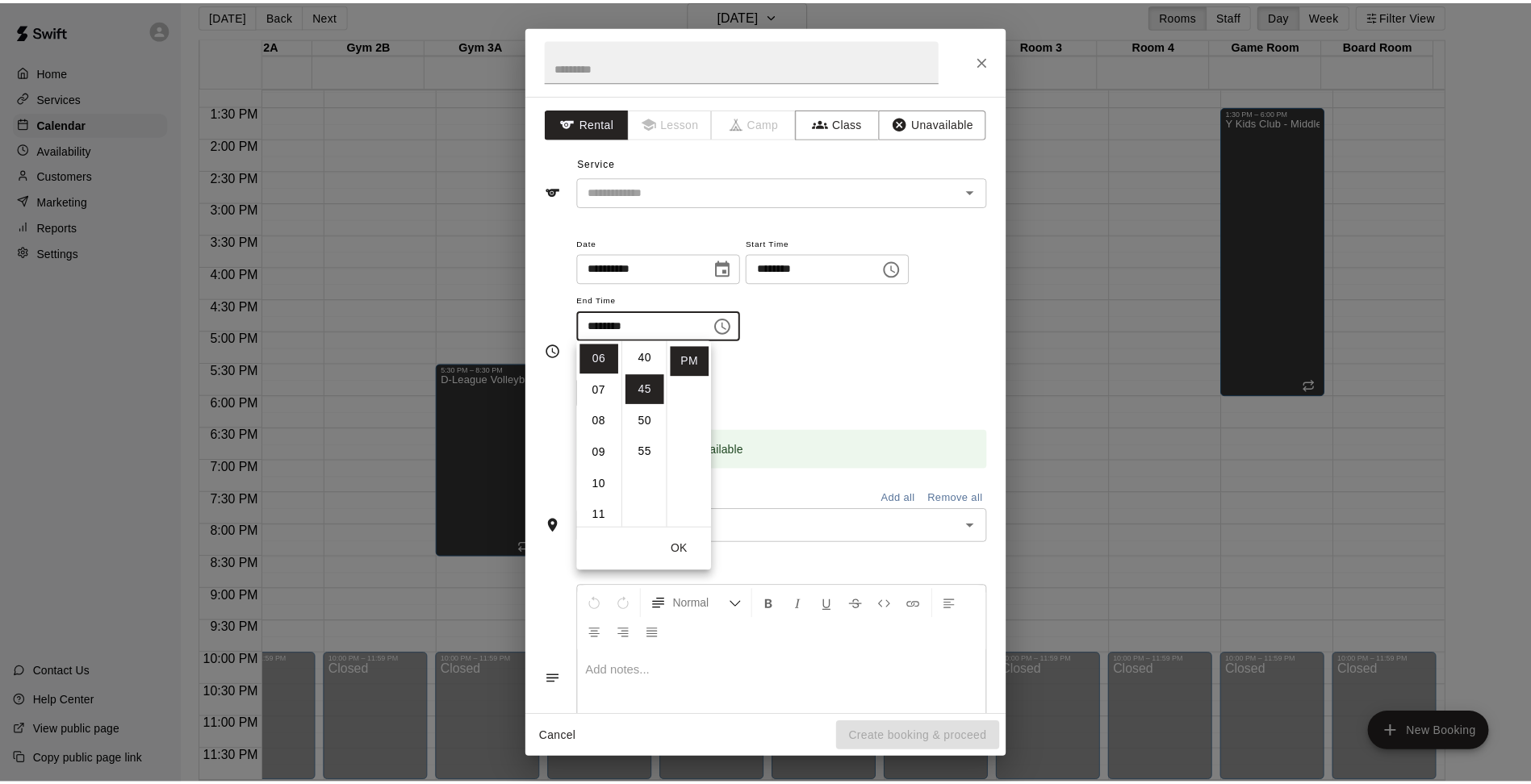
scroll to position [283, 0]
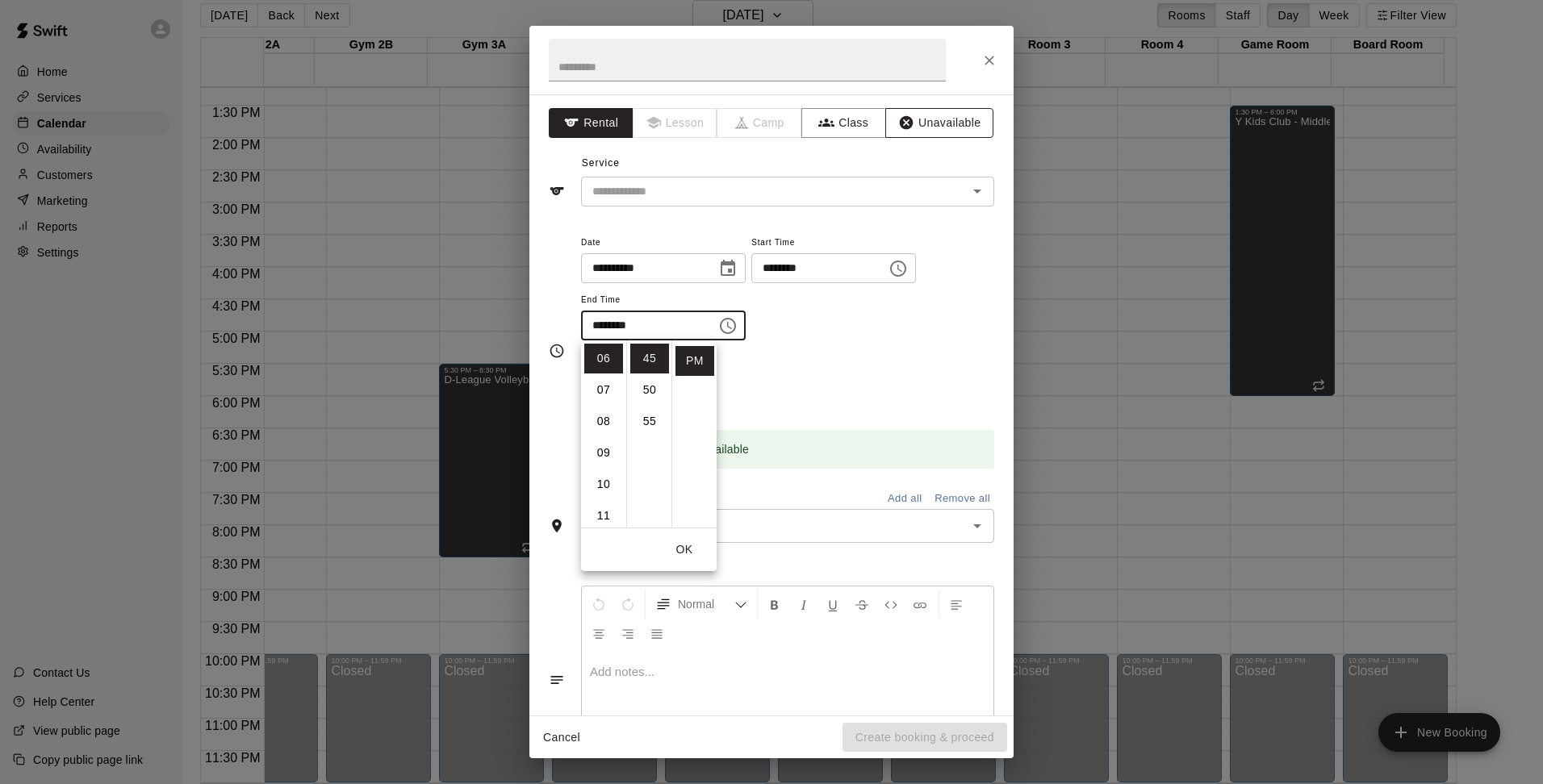
click at [927, 113] on button "Unavailable" at bounding box center [939, 123] width 109 height 30
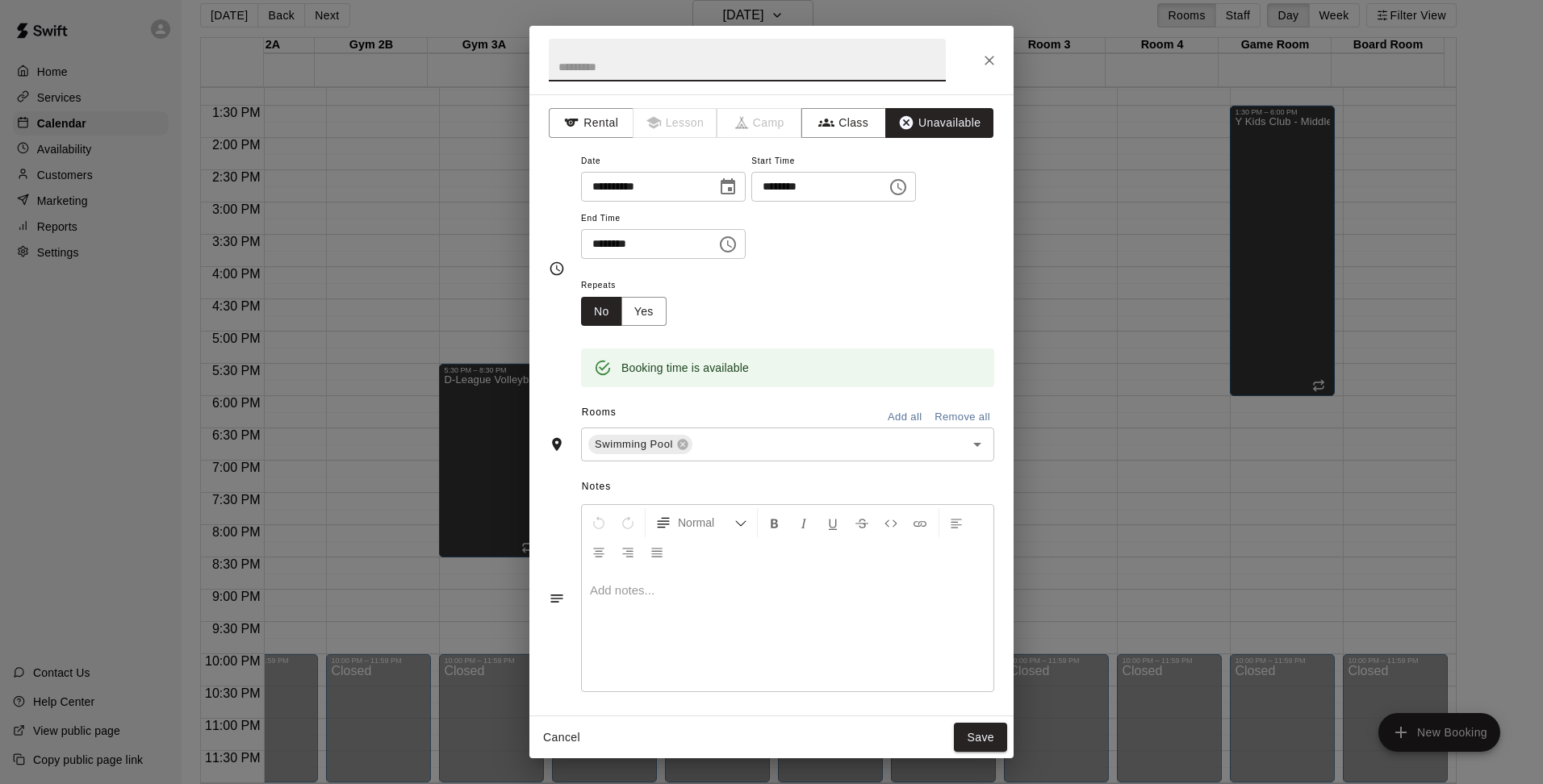
click at [672, 65] on input "text" at bounding box center [747, 59] width 398 height 42
type input "**********"
click at [660, 596] on p at bounding box center [787, 591] width 396 height 16
click at [651, 320] on button "Yes" at bounding box center [644, 312] width 45 height 30
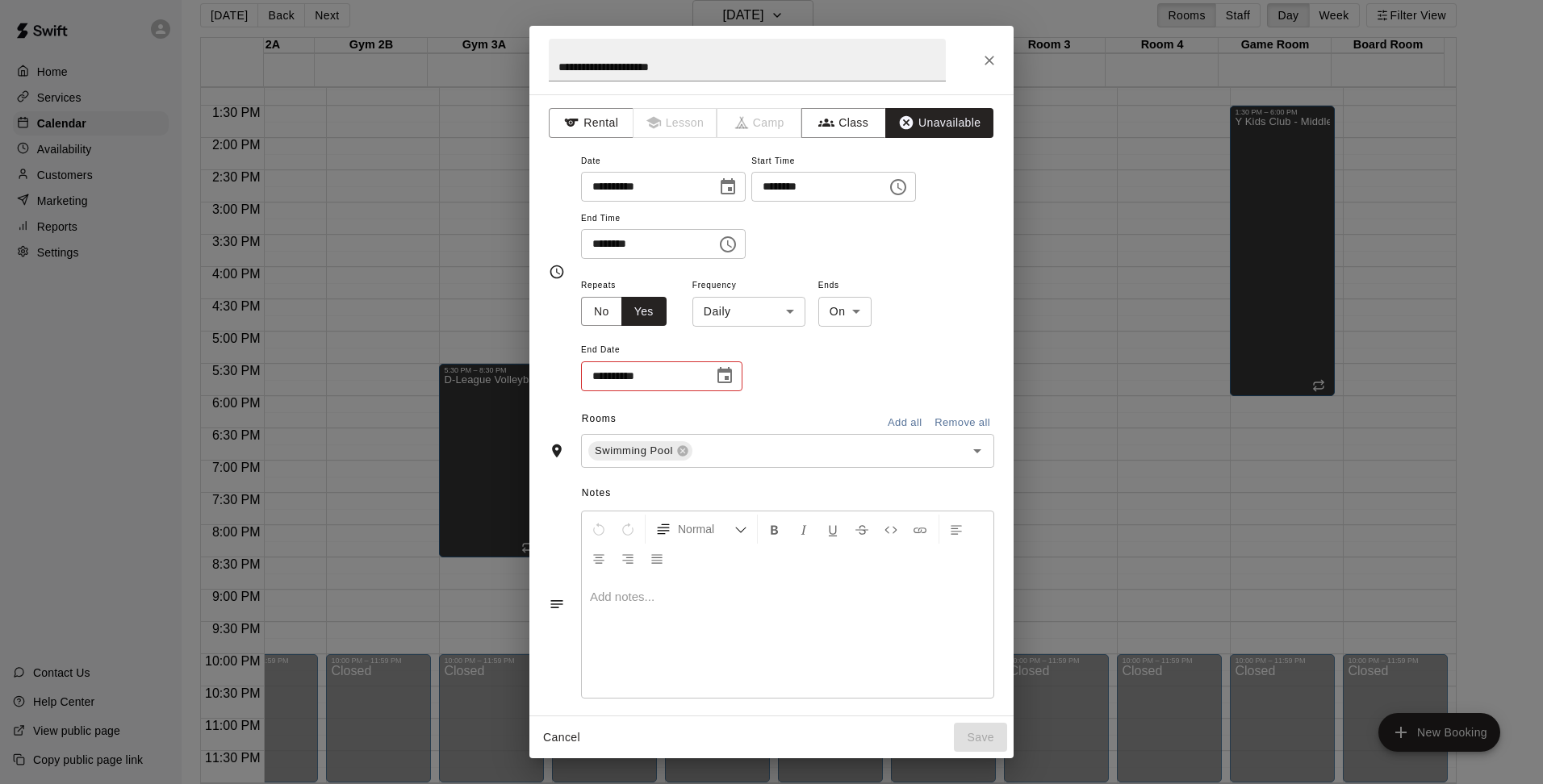
click at [783, 313] on body "Home Services Calendar Availability Customers Marketing Reports Settings Contac…" at bounding box center [772, 385] width 1543 height 810
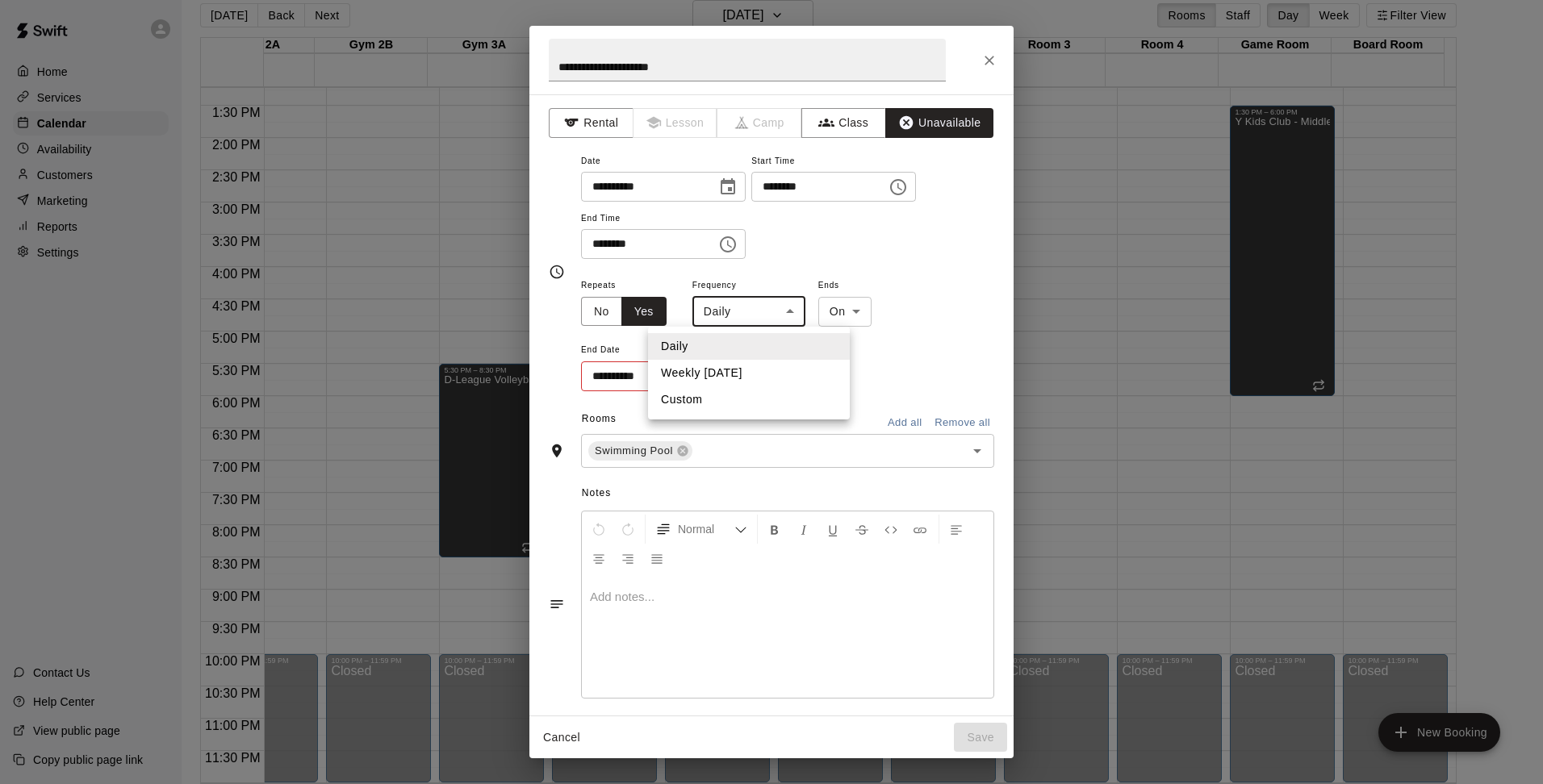
click at [721, 373] on li "Weekly [DATE]" at bounding box center [749, 373] width 202 height 27
type input "******"
click at [728, 382] on icon "Choose date" at bounding box center [725, 376] width 20 height 20
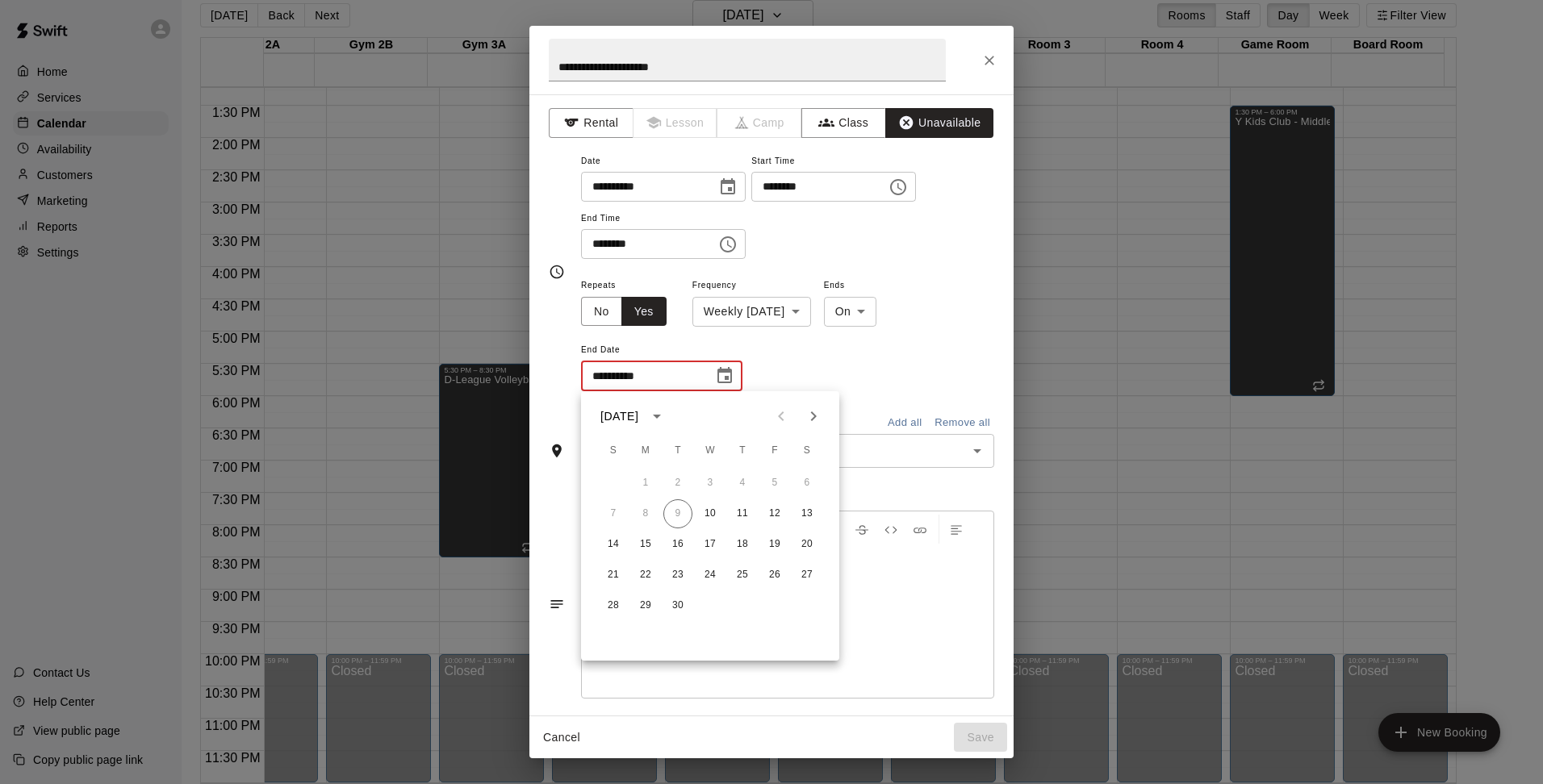
click at [813, 410] on icon "Next month" at bounding box center [814, 416] width 20 height 20
click at [703, 543] on button "15" at bounding box center [709, 543] width 29 height 29
type input "**********"
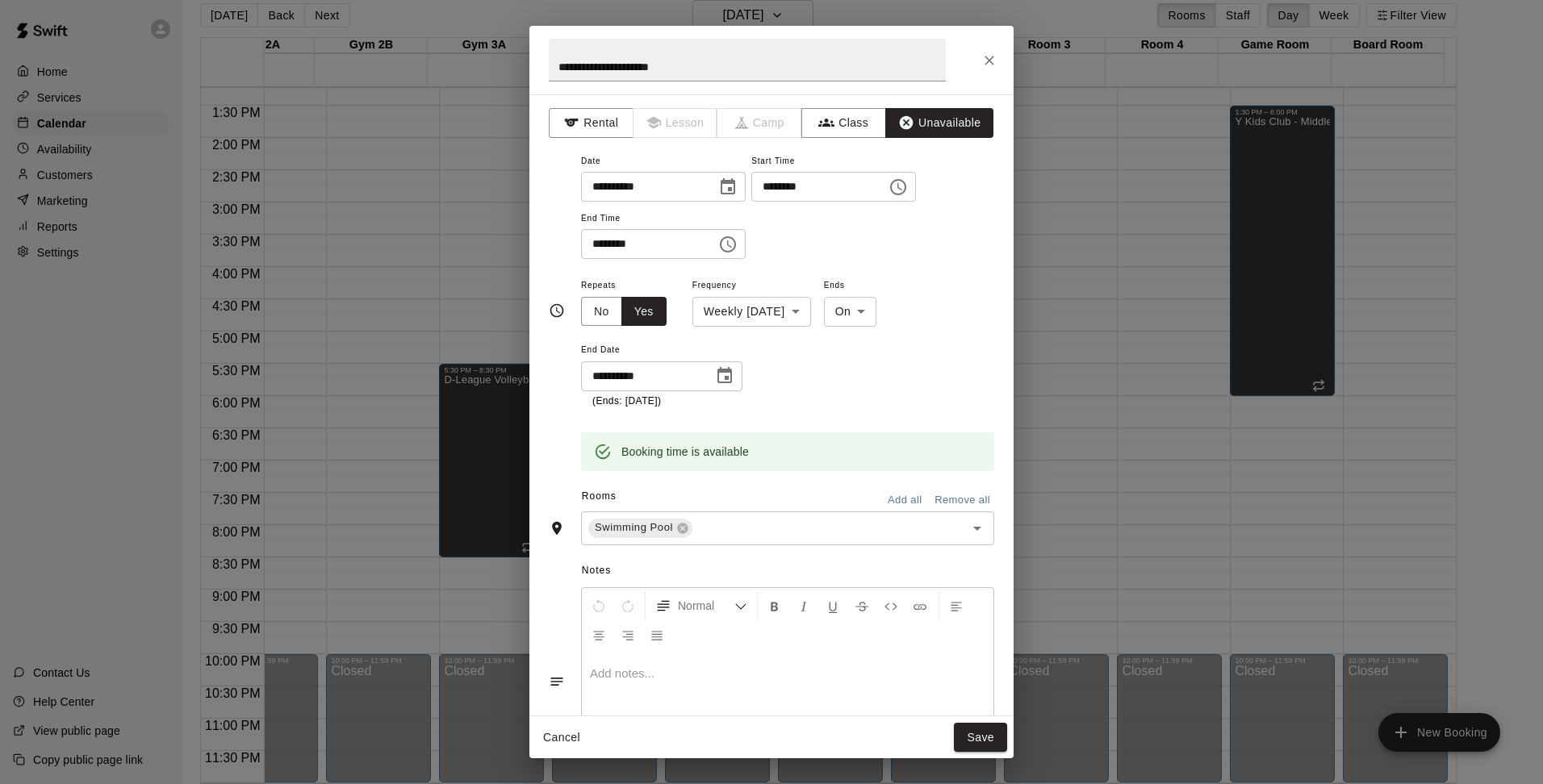
click at [667, 672] on p at bounding box center [787, 674] width 396 height 16
click at [990, 734] on button "Save" at bounding box center [981, 738] width 53 height 30
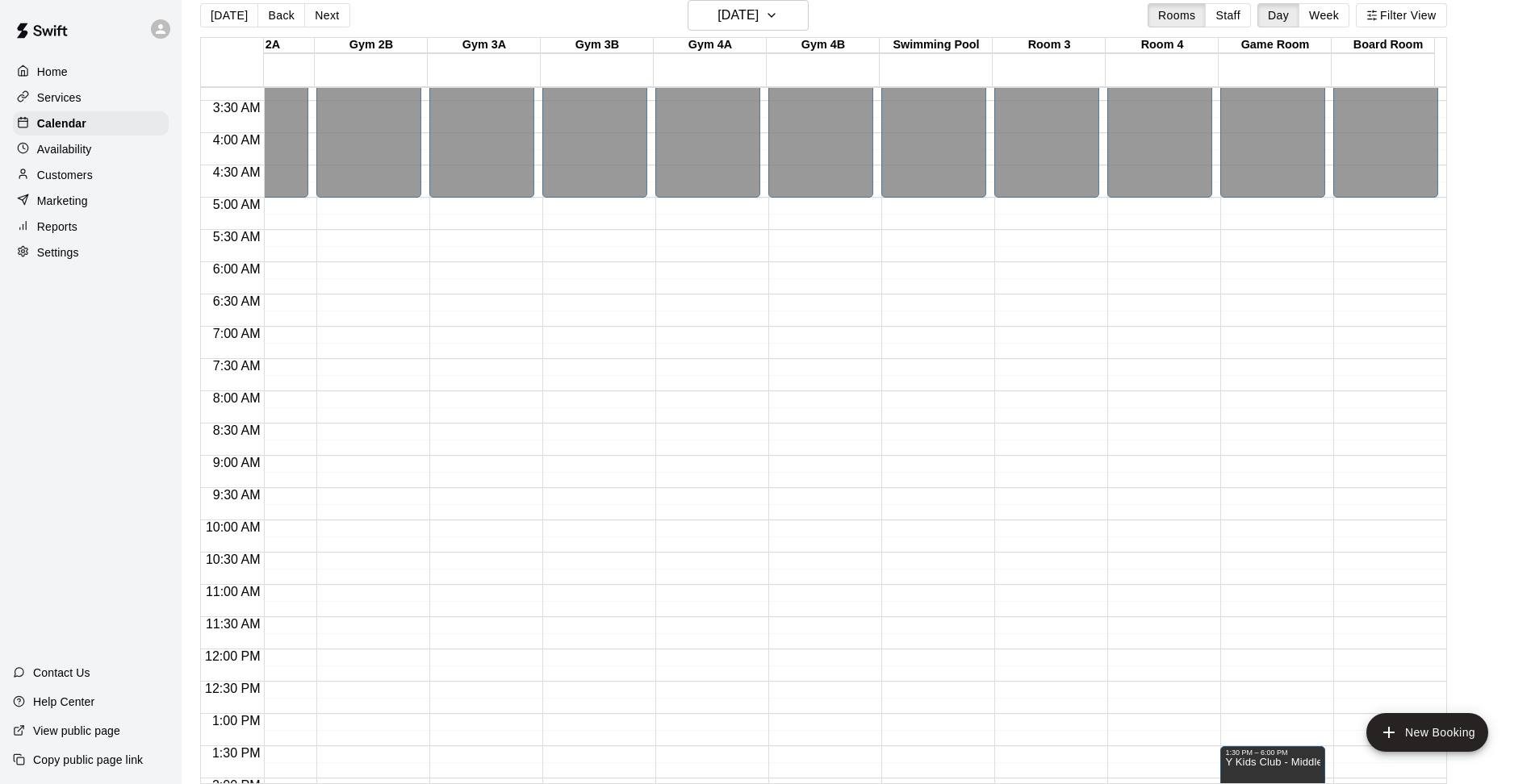
scroll to position [141, 1079]
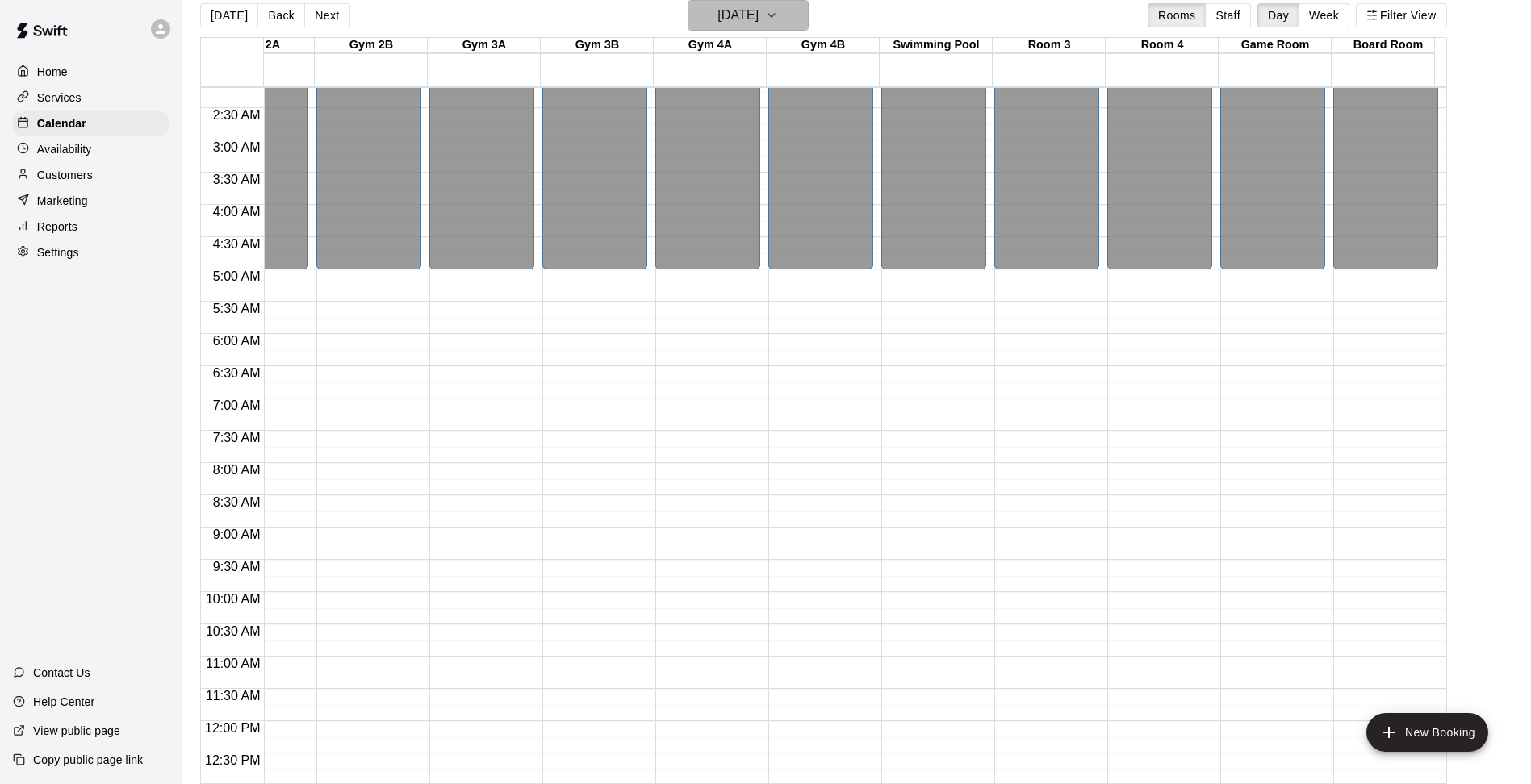
click at [774, 15] on icon "button" at bounding box center [771, 15] width 7 height 3
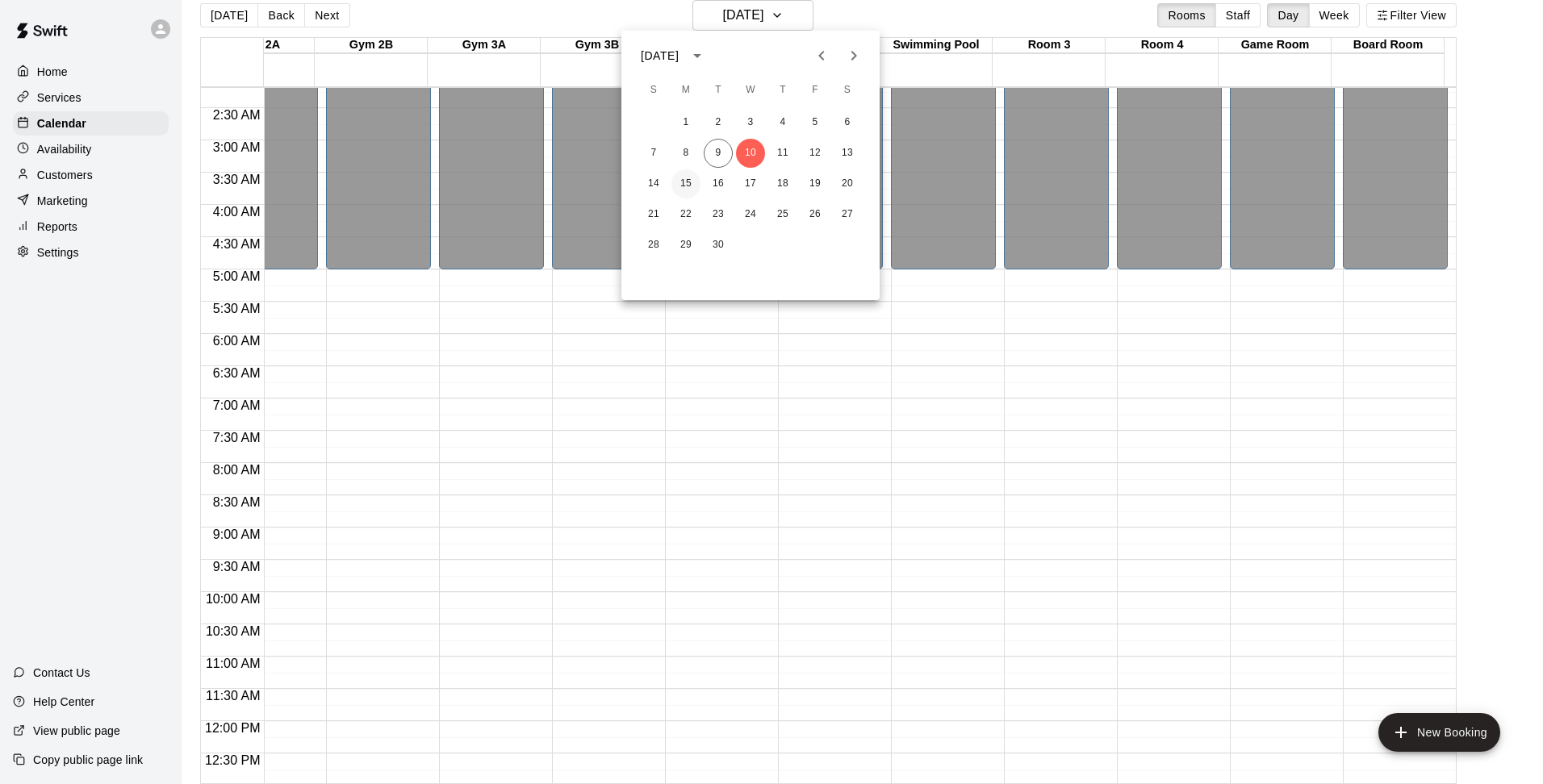
click at [692, 180] on button "15" at bounding box center [686, 183] width 29 height 29
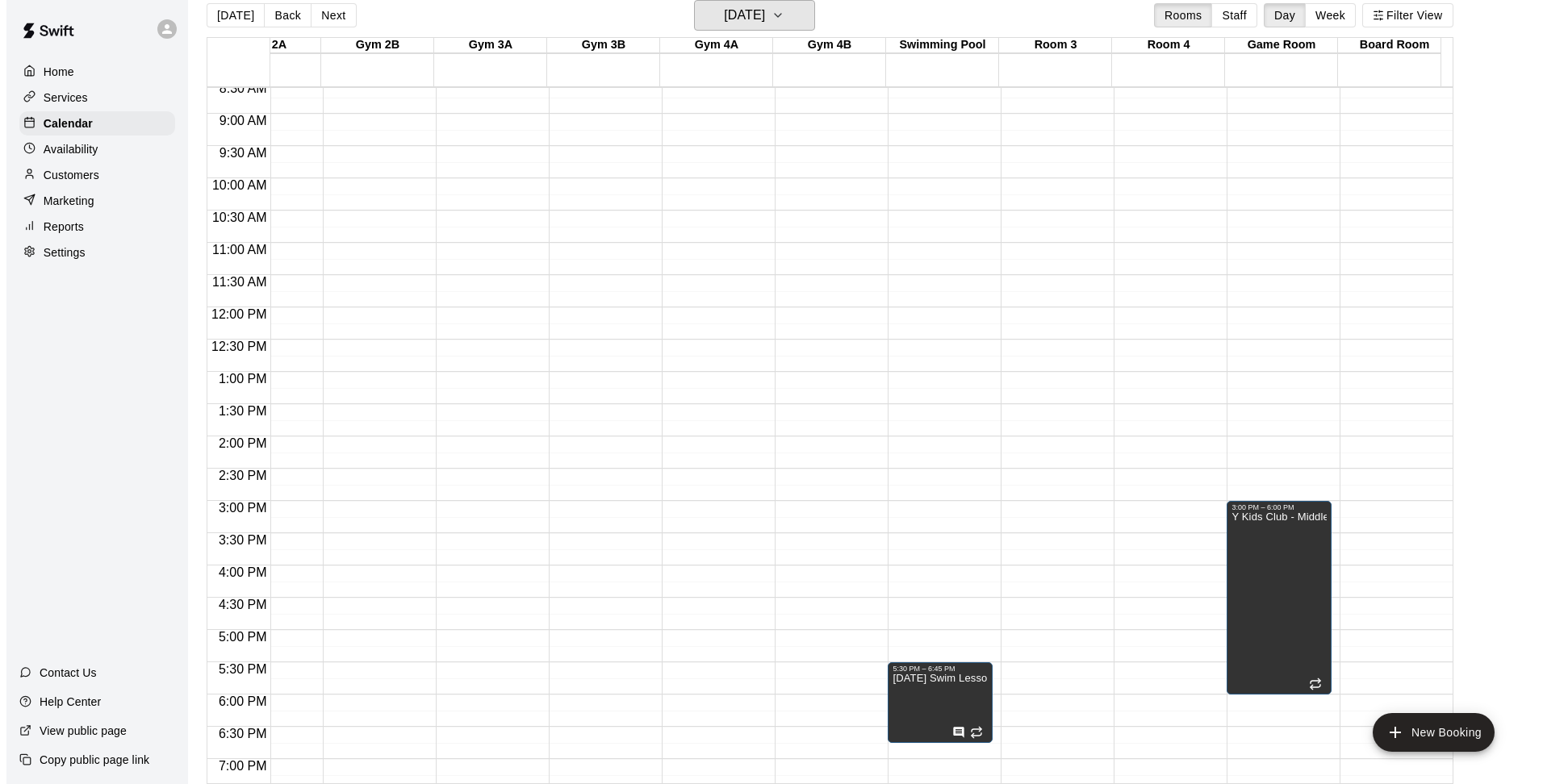
scroll to position [625, 1079]
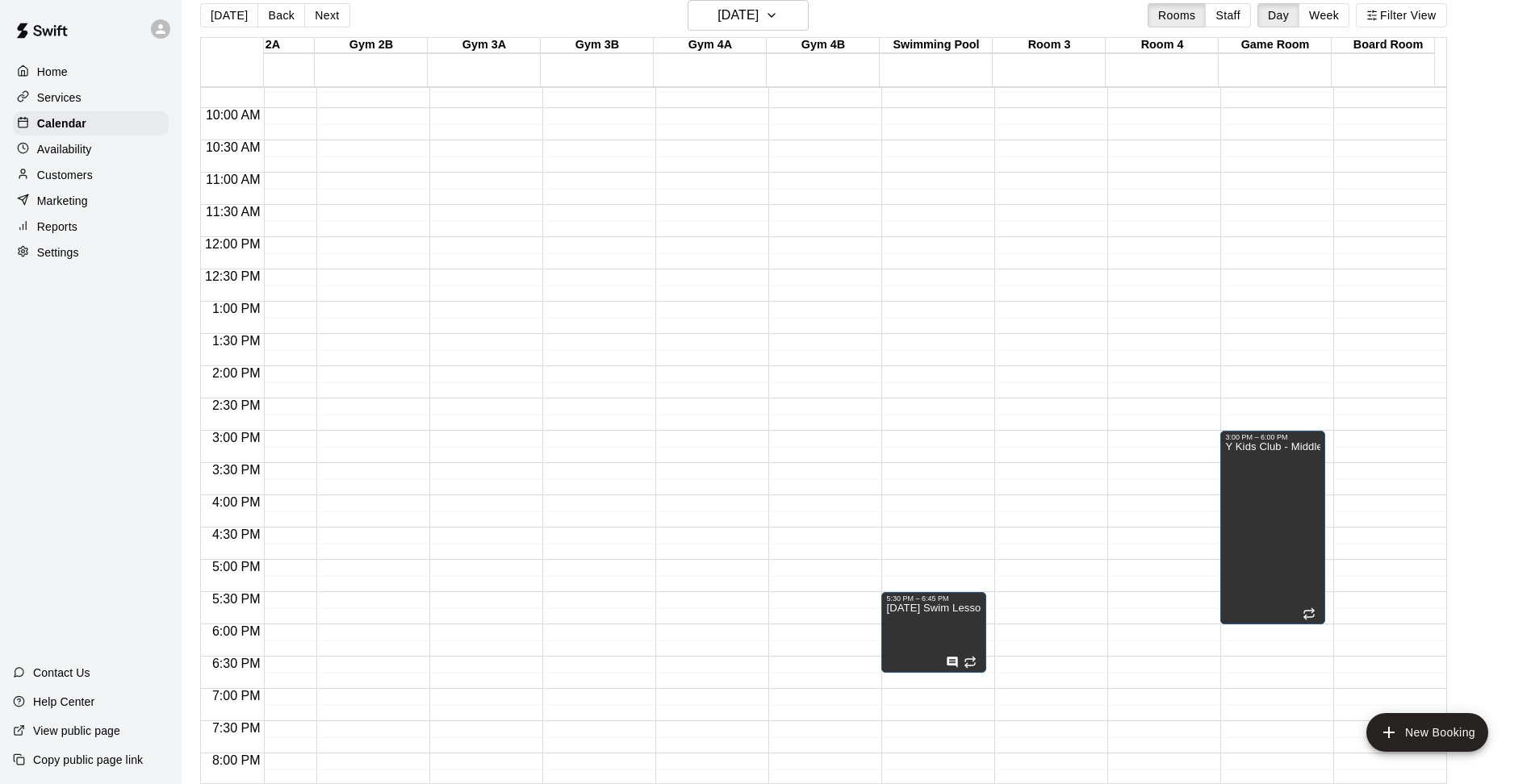
click at [896, 498] on div "12:00 AM – 5:00 AM Closed 5:30 PM – 6:45 PM [DATE] Swim Lessons 10:00 PM – 11:5…" at bounding box center [933, 237] width 105 height 1549
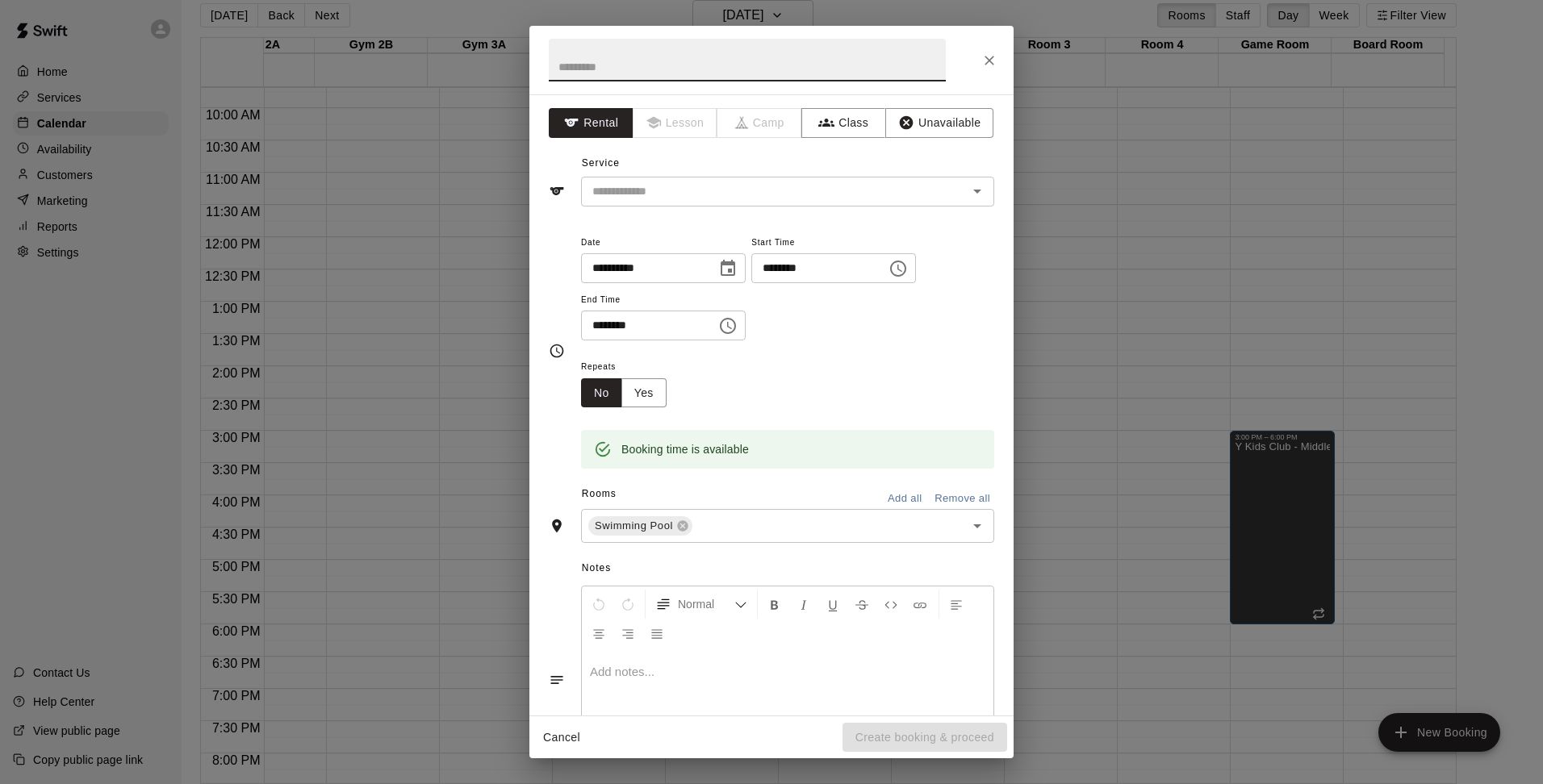
click at [736, 325] on icon "Choose time, selected time is 4:30 PM" at bounding box center [728, 325] width 16 height 16
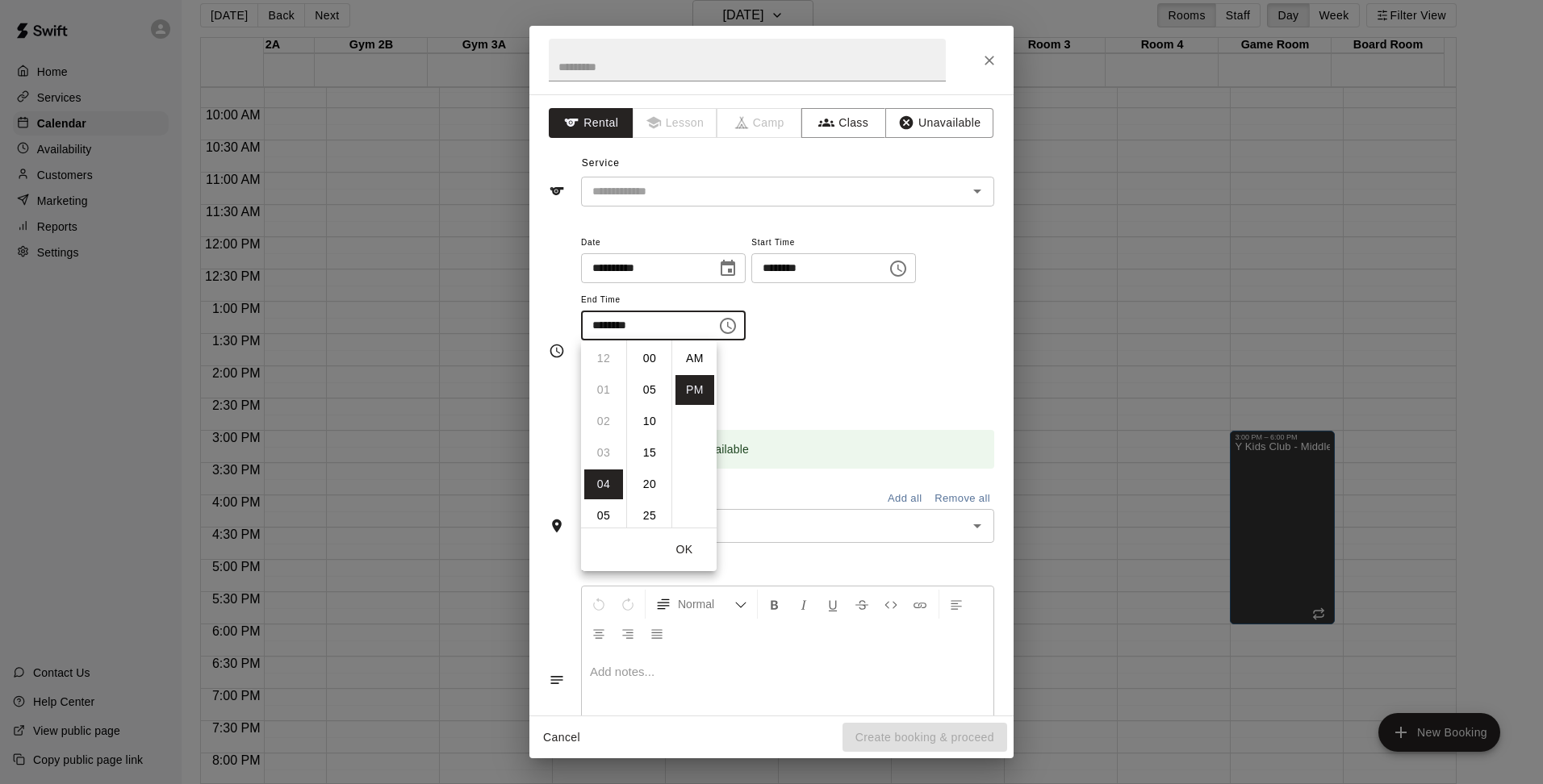
scroll to position [29, 0]
click at [594, 387] on li "05" at bounding box center [603, 390] width 38 height 30
type input "********"
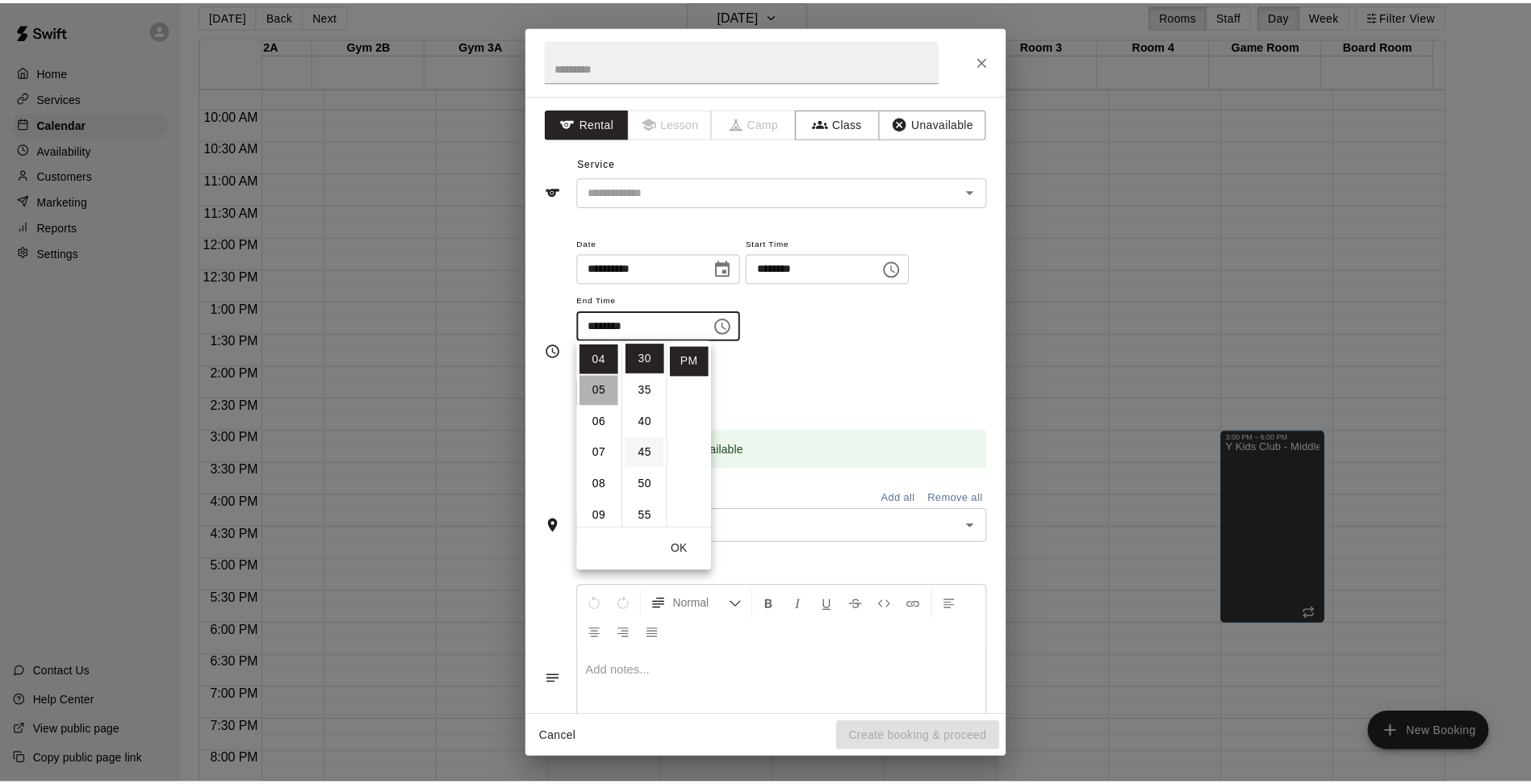
scroll to position [158, 0]
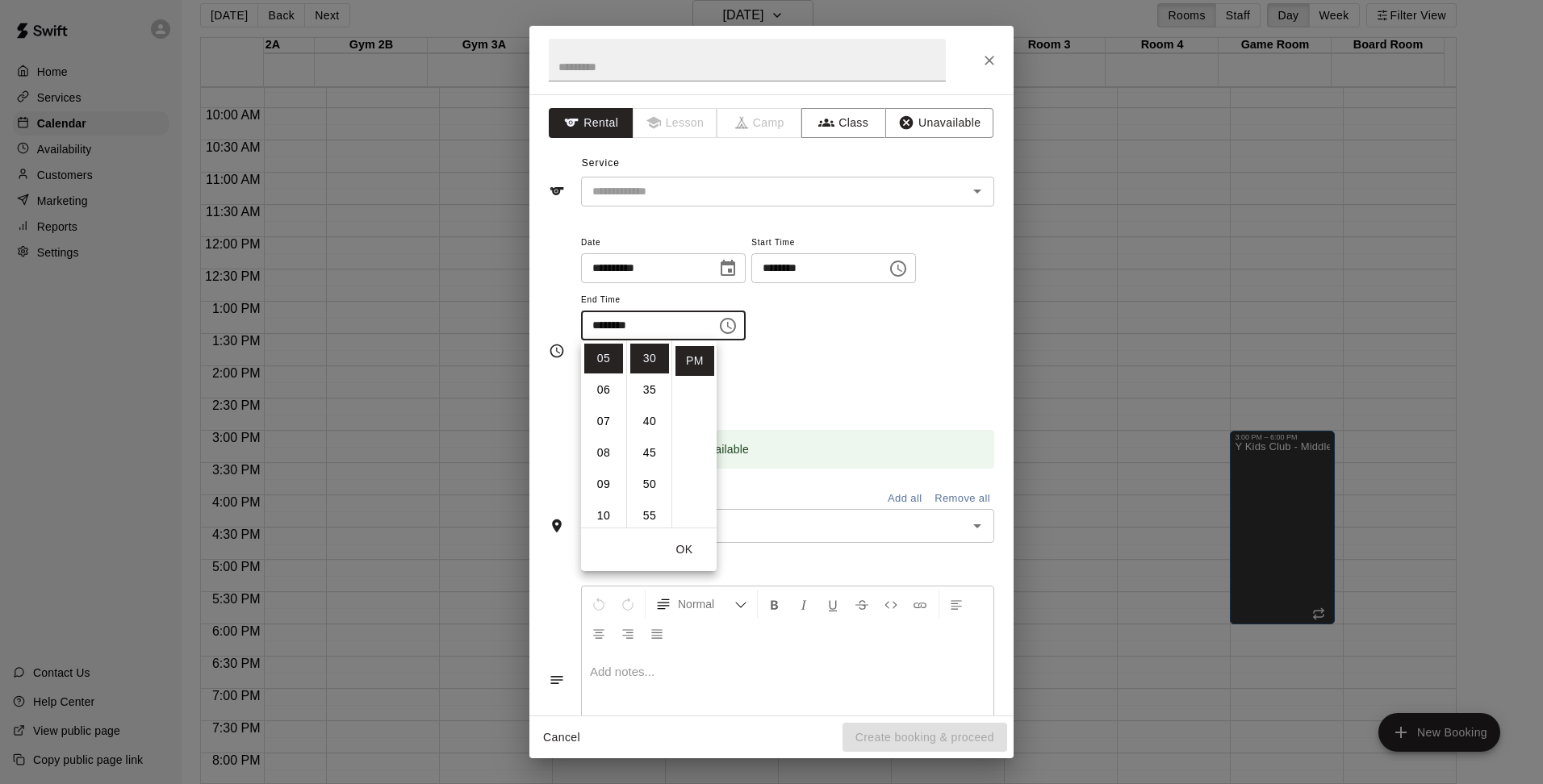
click at [845, 401] on div "Repeats No Yes" at bounding box center [787, 383] width 413 height 51
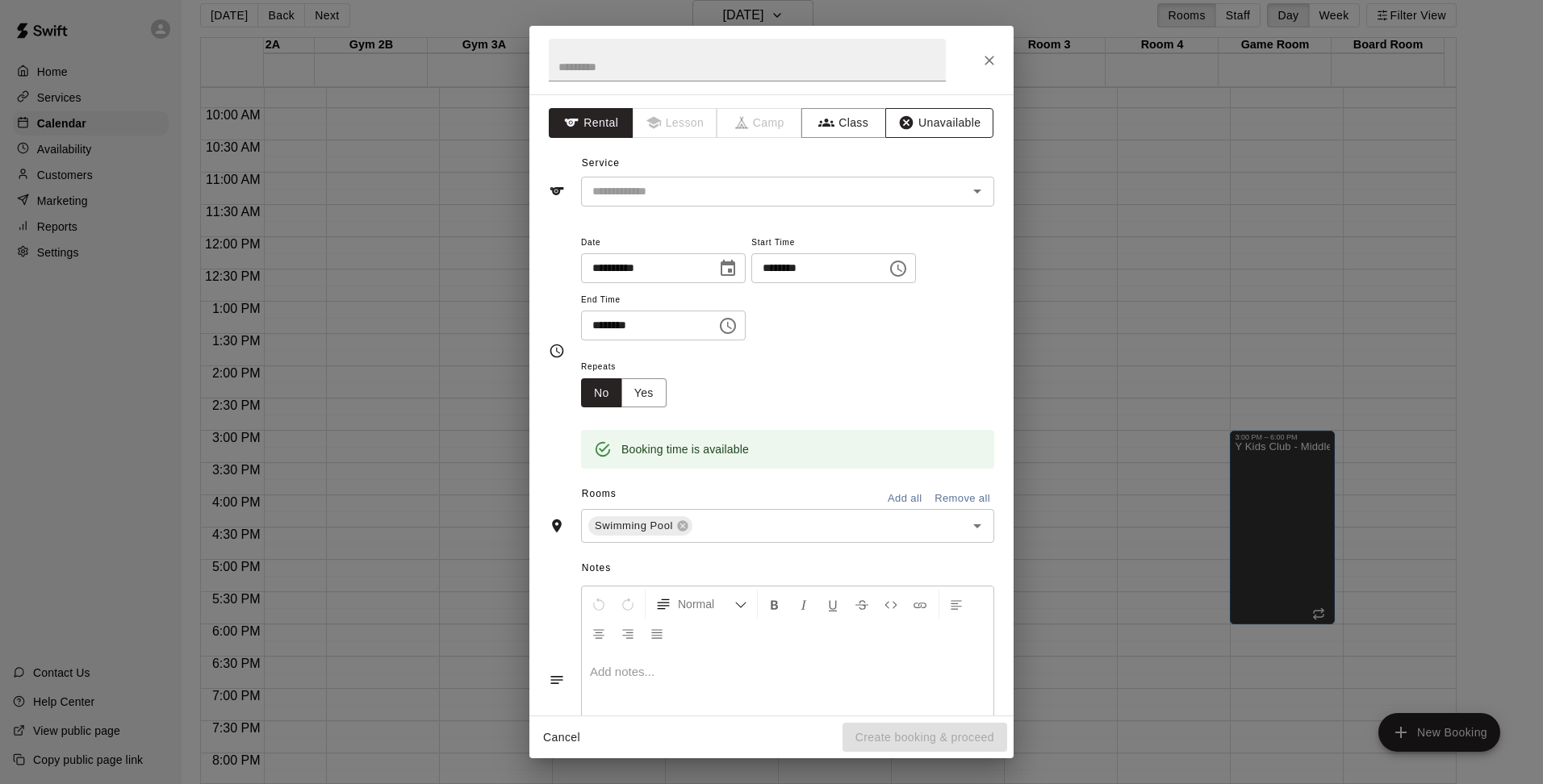
click at [939, 117] on button "Unavailable" at bounding box center [939, 123] width 109 height 30
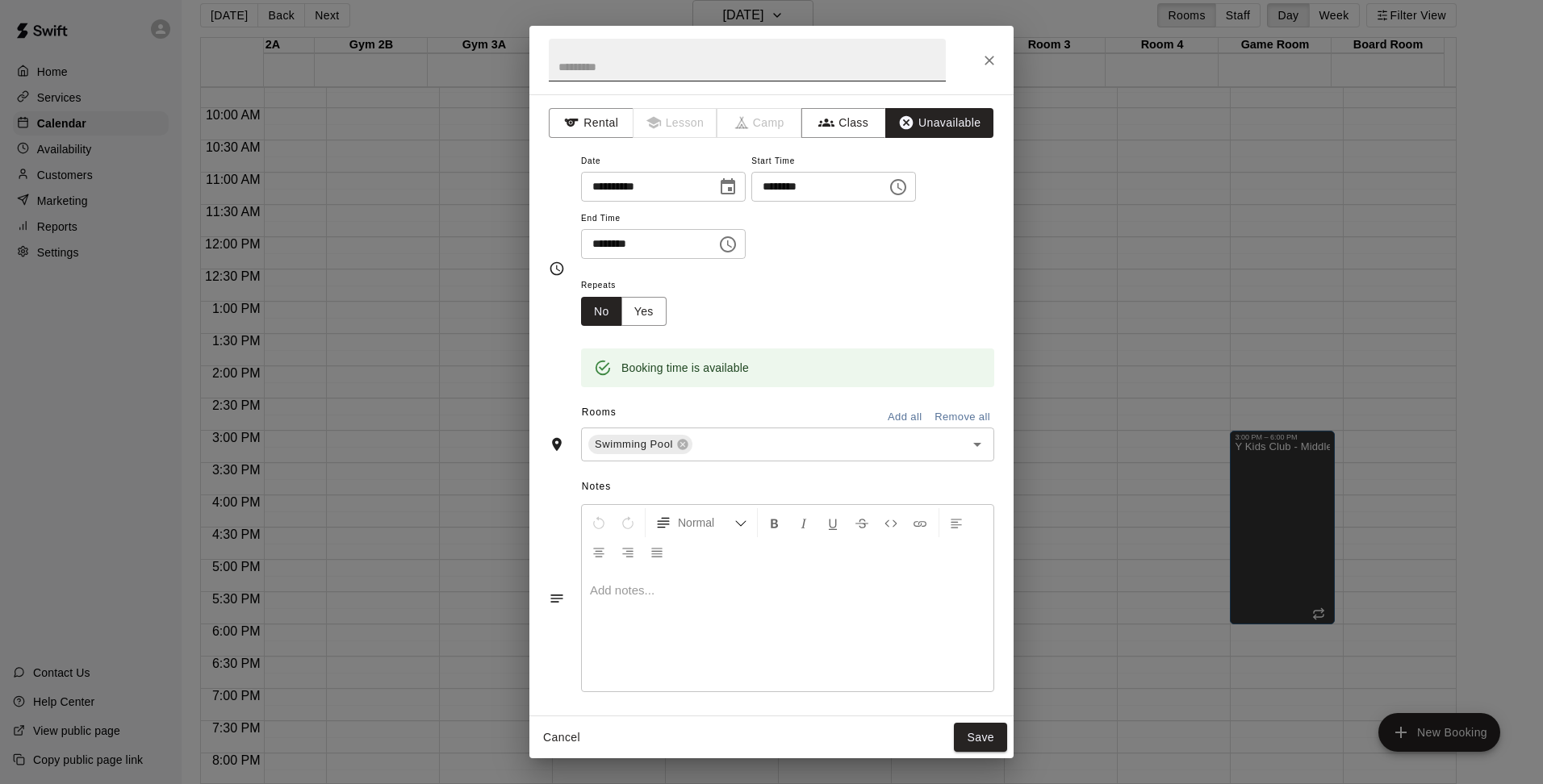
click at [771, 72] on input "text" at bounding box center [747, 59] width 398 height 42
type input "**********"
click at [644, 316] on button "Yes" at bounding box center [644, 312] width 45 height 30
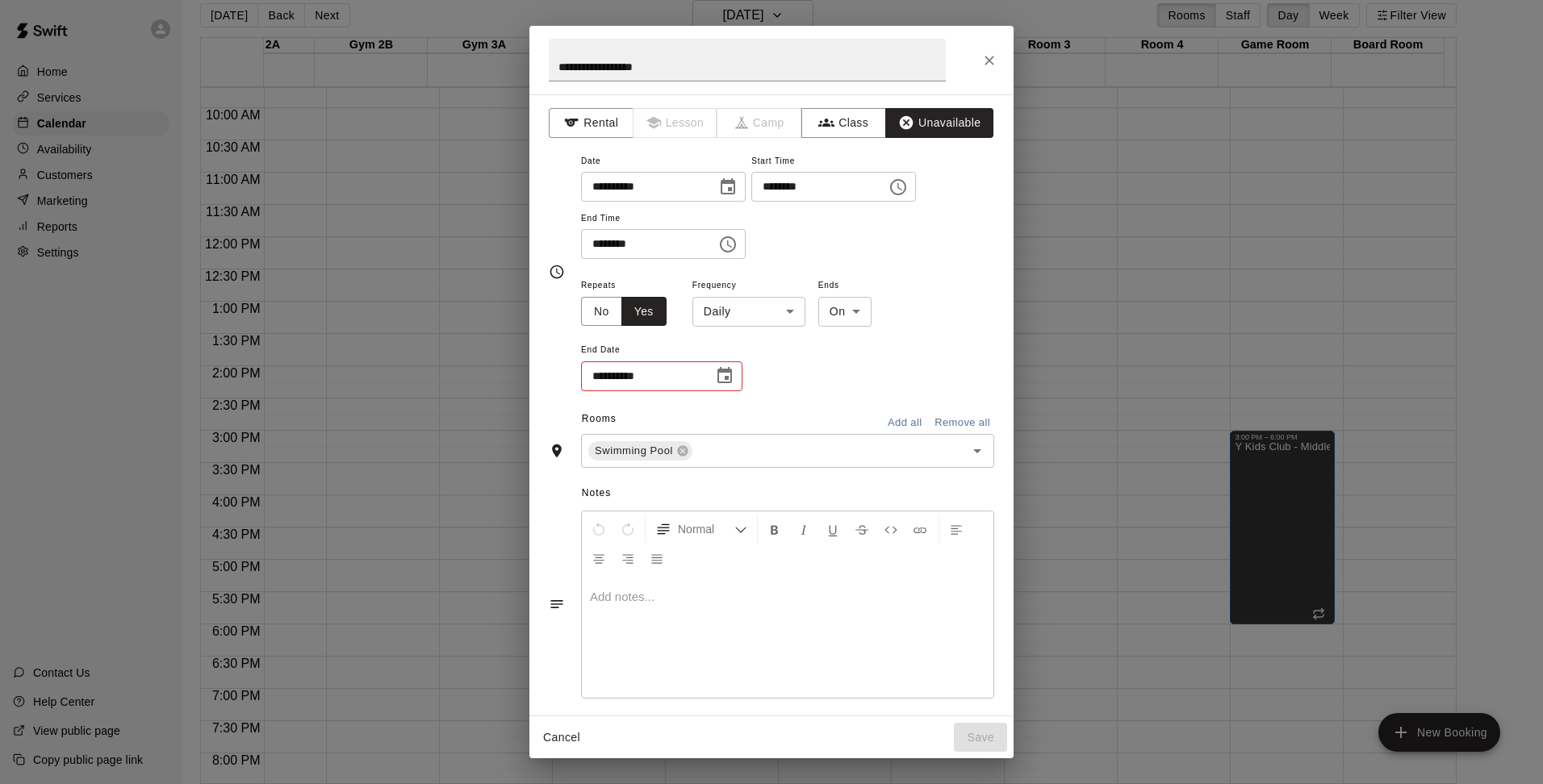
click at [725, 375] on icon "Choose date" at bounding box center [725, 376] width 20 height 20
click at [737, 542] on button "18" at bounding box center [742, 543] width 29 height 29
type input "**********"
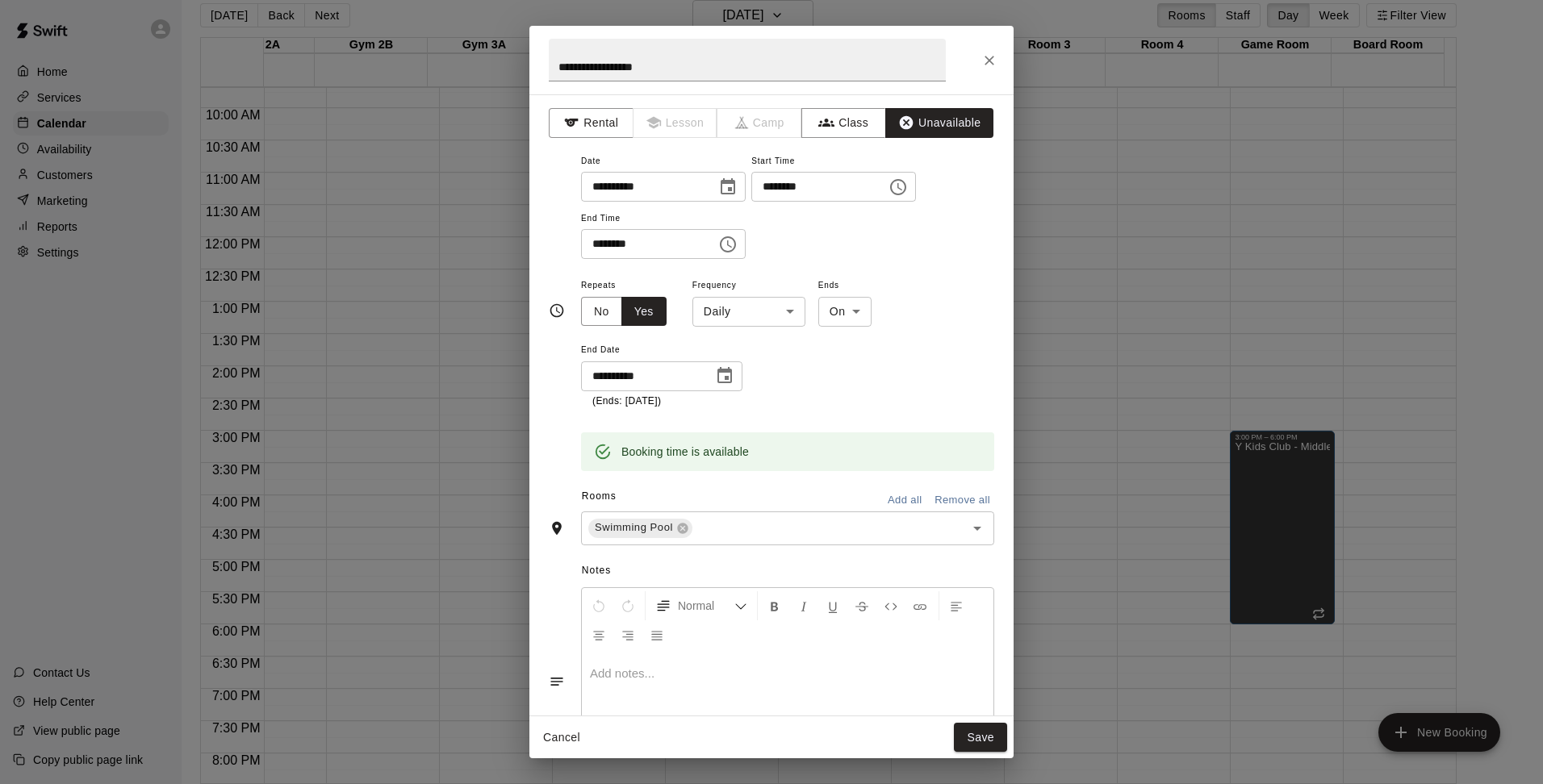
click at [653, 671] on p at bounding box center [787, 674] width 396 height 16
click at [968, 741] on button "Save" at bounding box center [981, 738] width 53 height 30
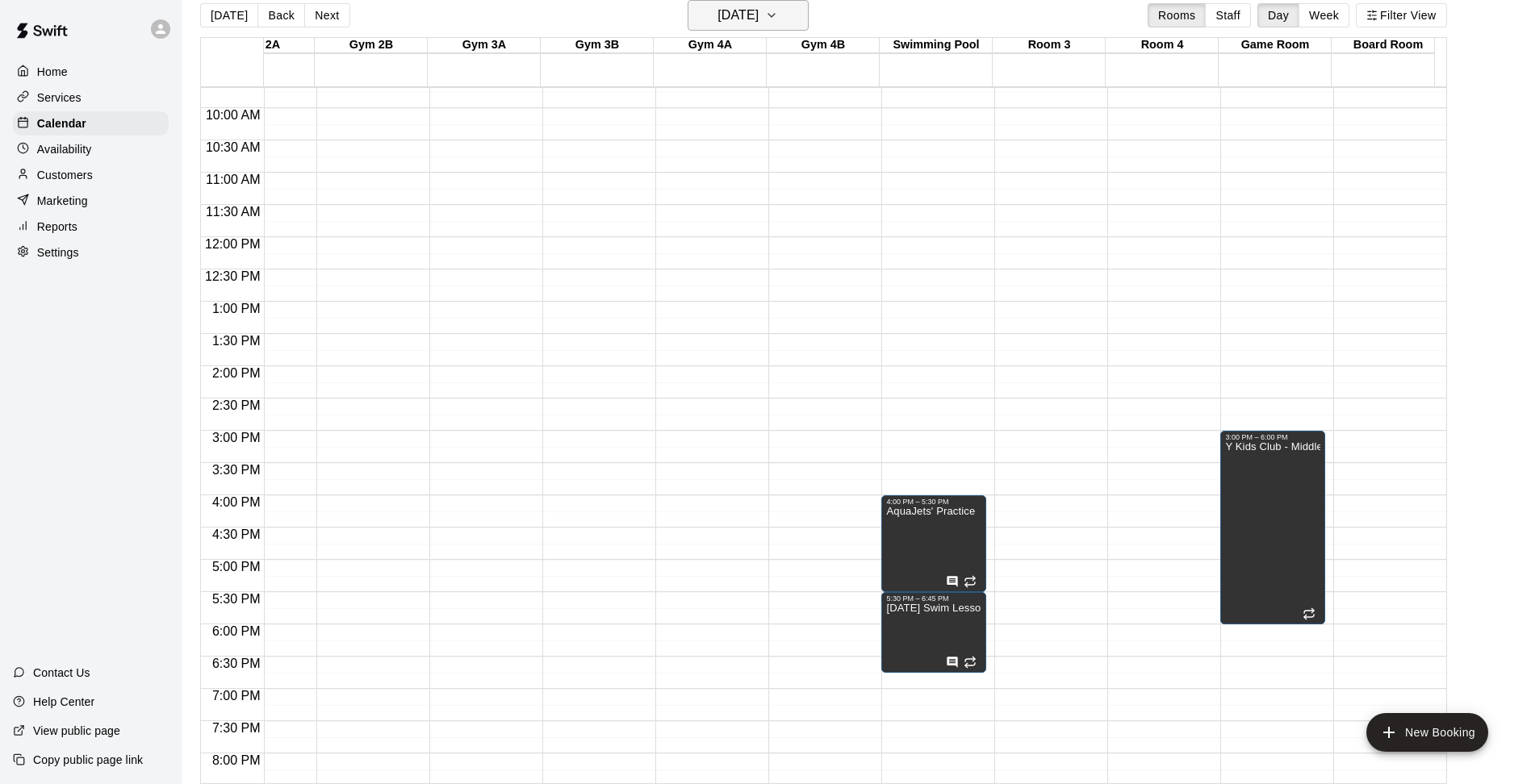
click at [778, 20] on icon "button" at bounding box center [771, 16] width 13 height 20
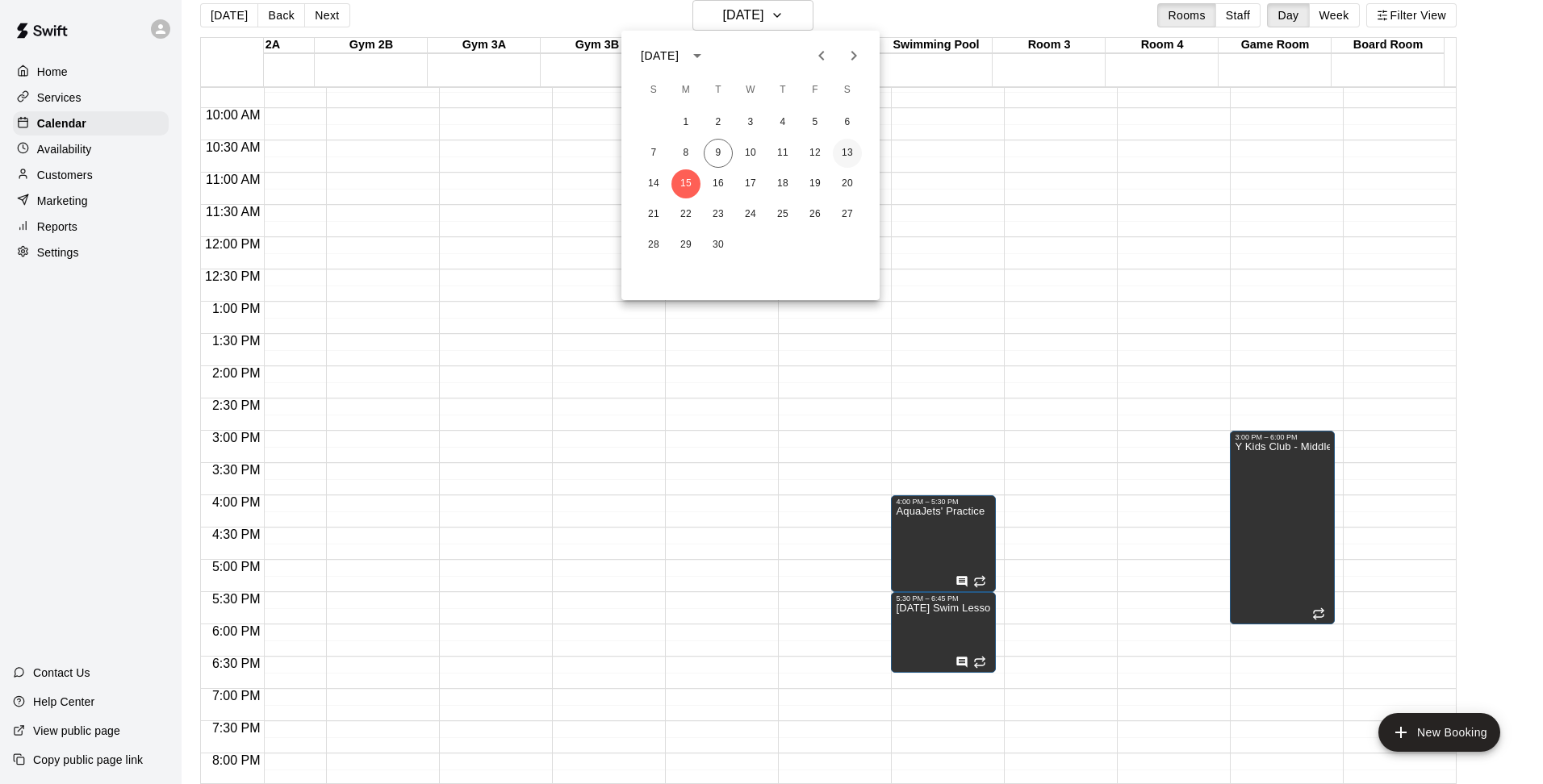
click at [849, 149] on button "13" at bounding box center [846, 153] width 29 height 29
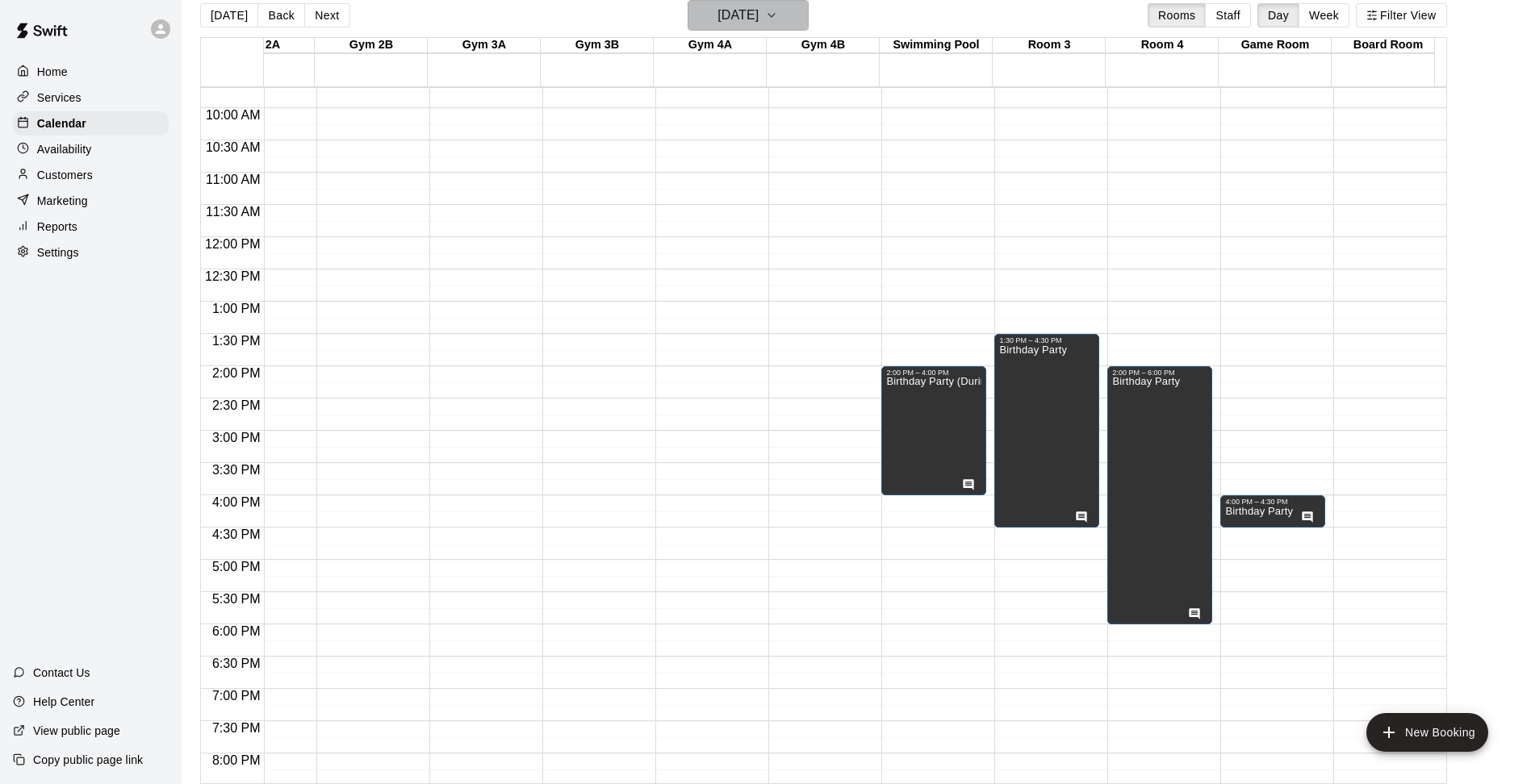
click at [809, 10] on button "[DATE]" at bounding box center [748, 15] width 121 height 31
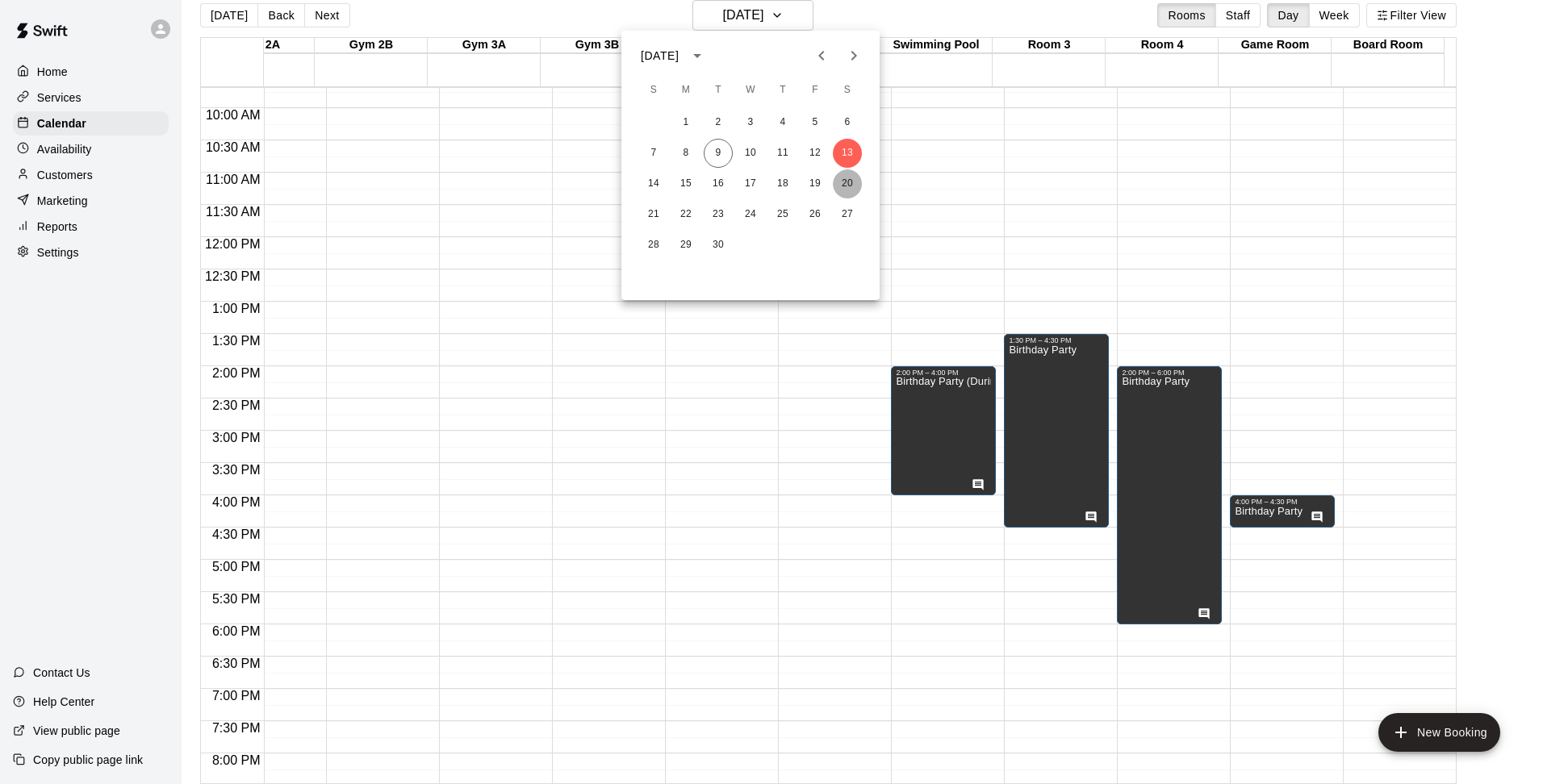
click at [843, 179] on button "20" at bounding box center [846, 183] width 29 height 29
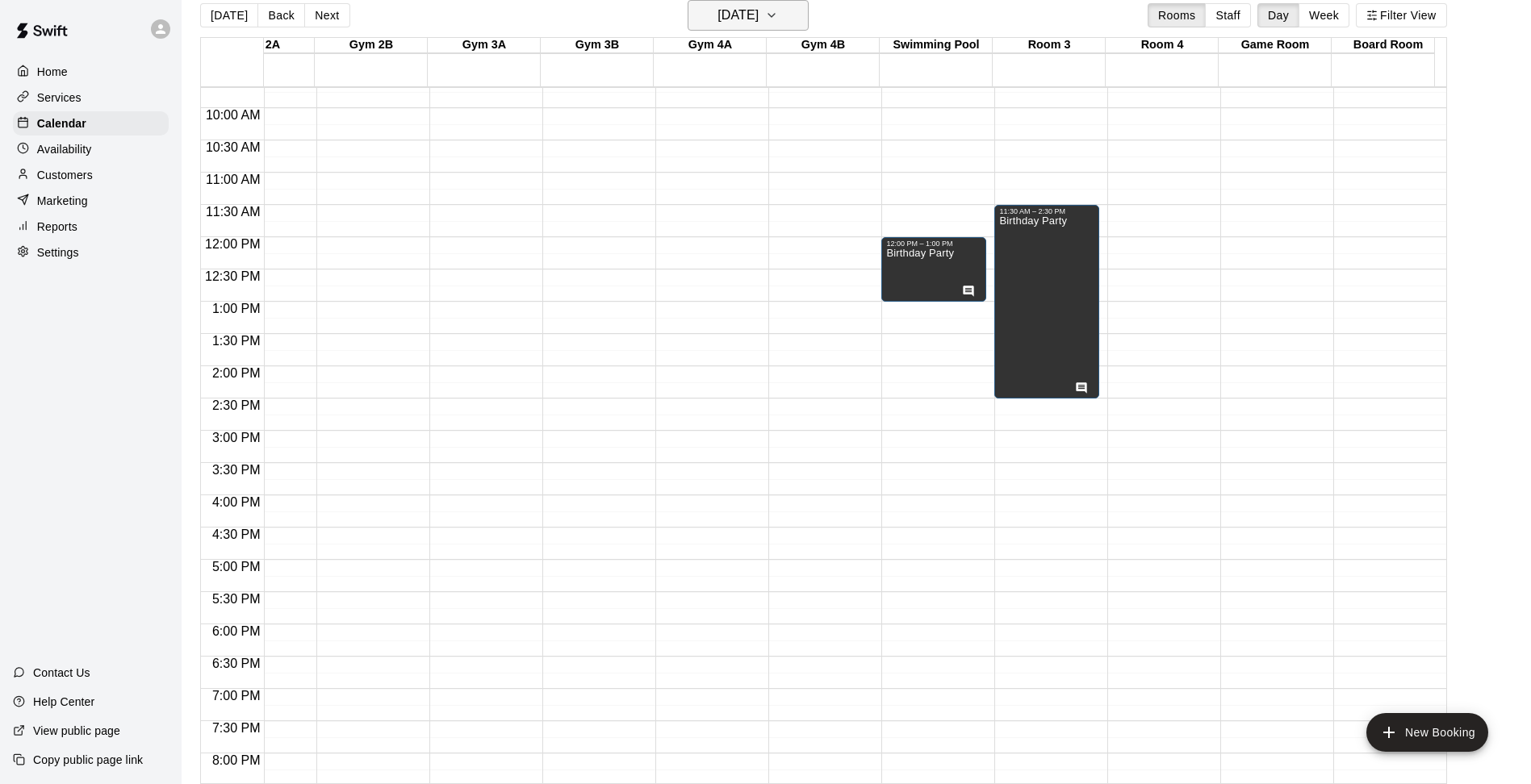
click at [778, 21] on icon "button" at bounding box center [771, 16] width 13 height 20
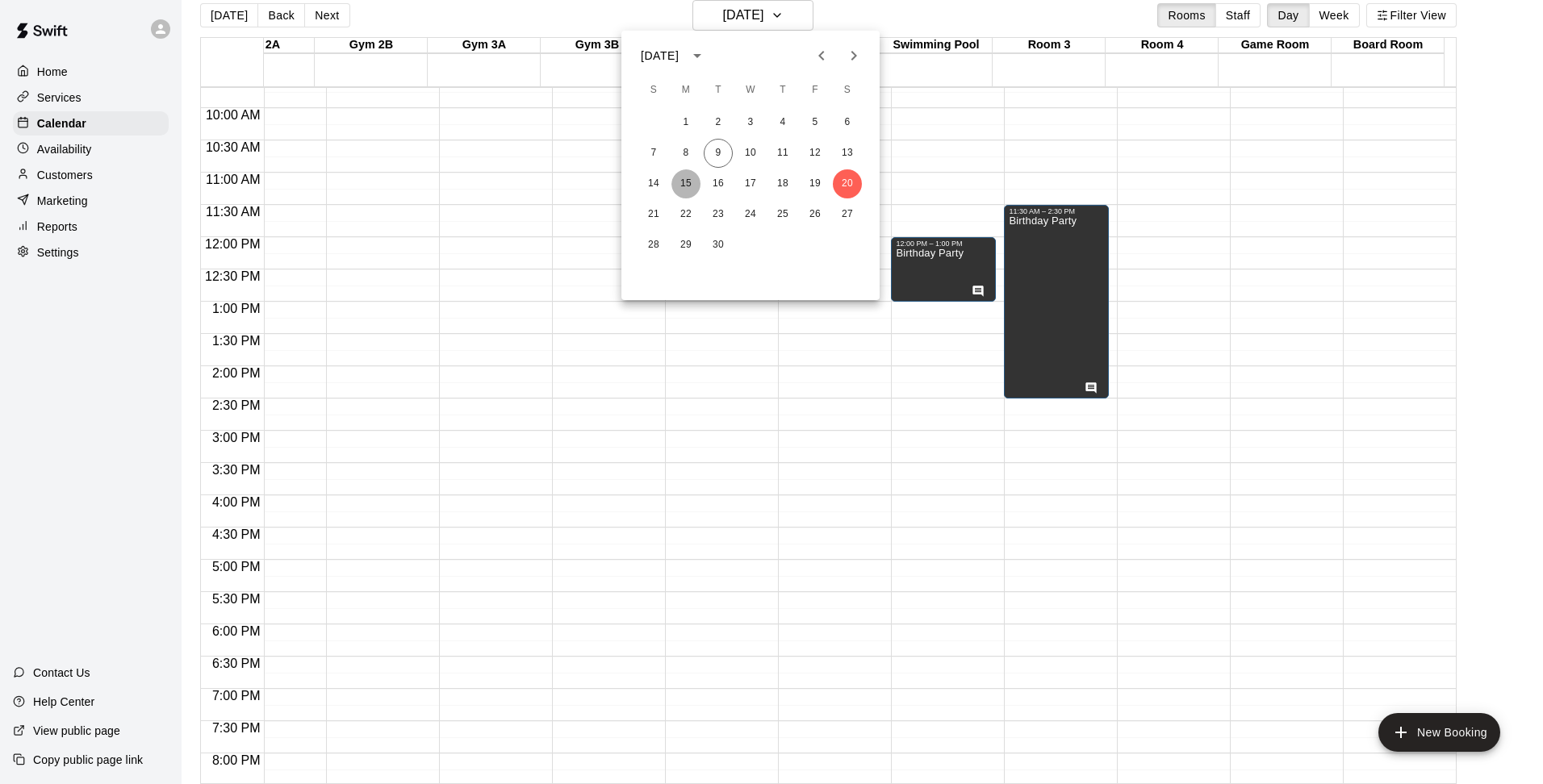
click at [695, 188] on button "15" at bounding box center [686, 183] width 29 height 29
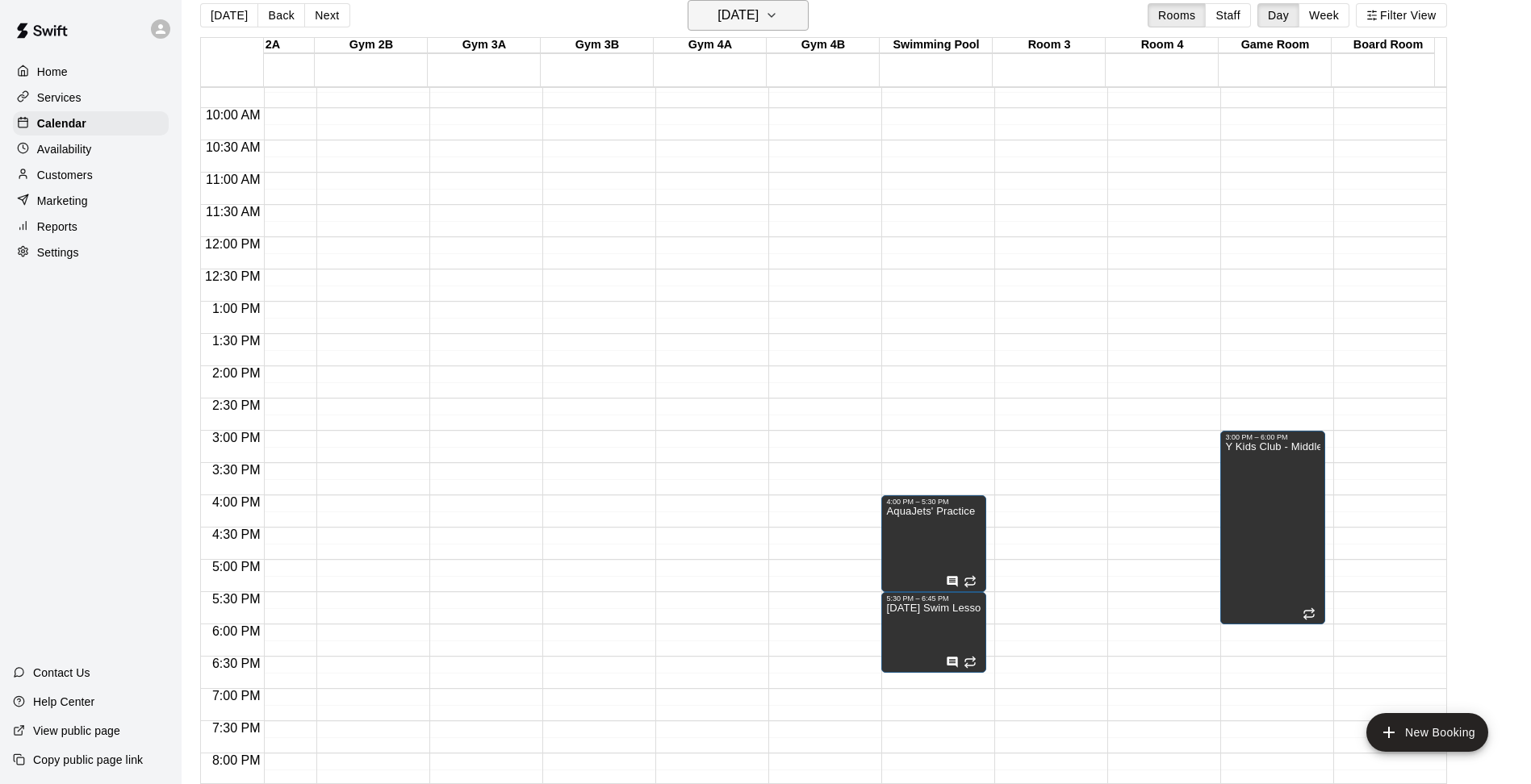
click at [791, 14] on button "[DATE]" at bounding box center [748, 15] width 121 height 31
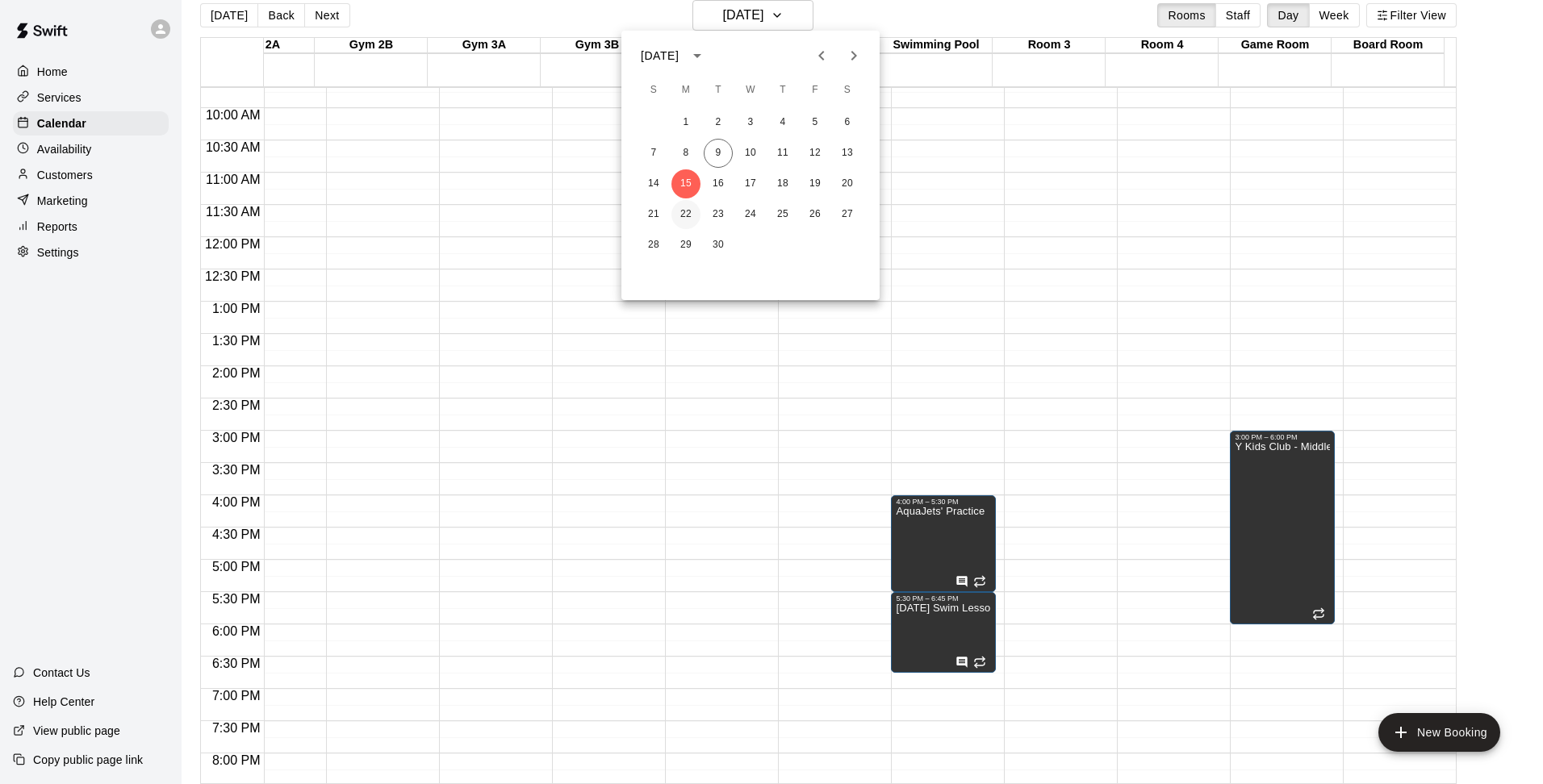
click at [692, 214] on button "22" at bounding box center [686, 214] width 29 height 29
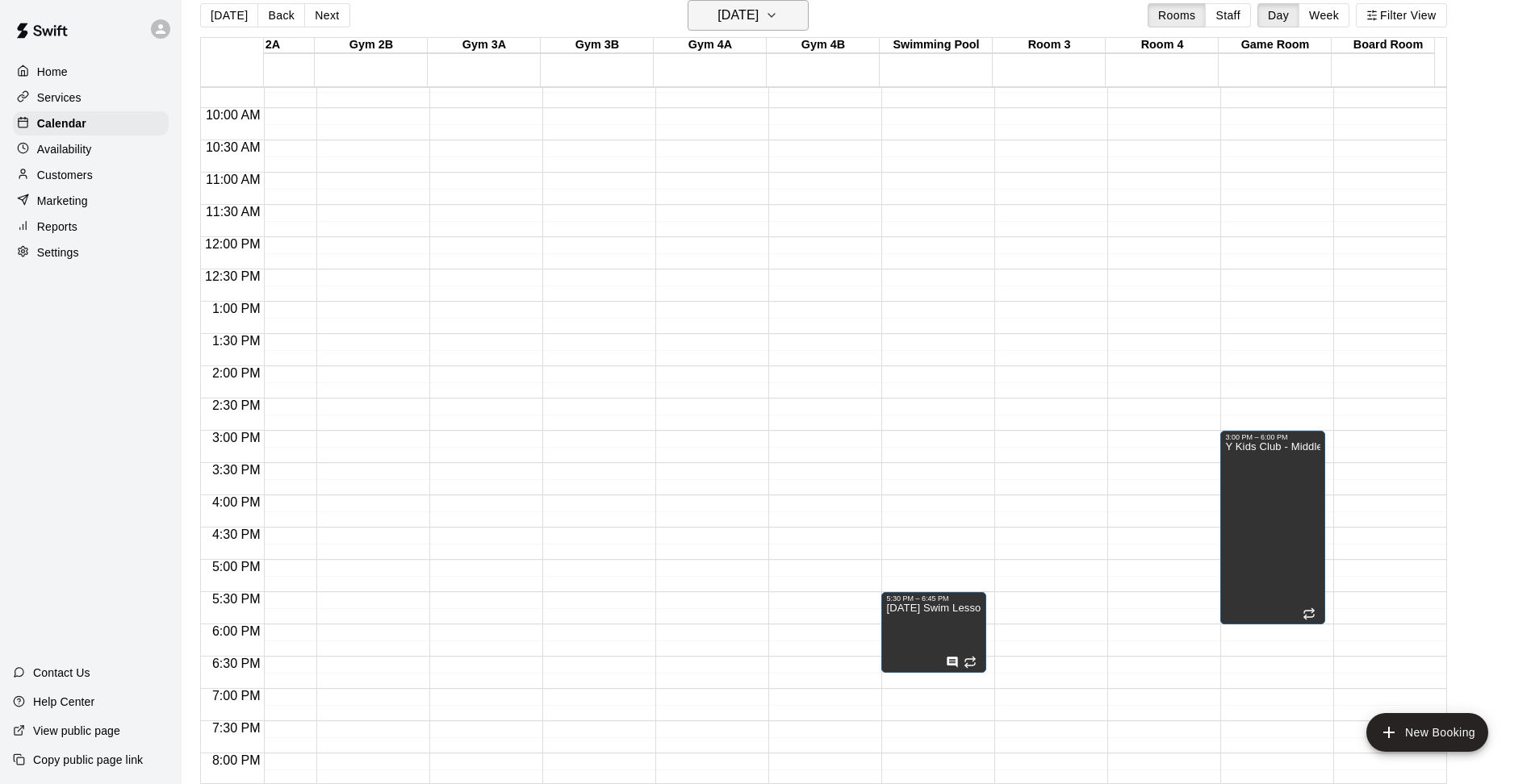
click at [791, 12] on button "[DATE]" at bounding box center [748, 15] width 121 height 31
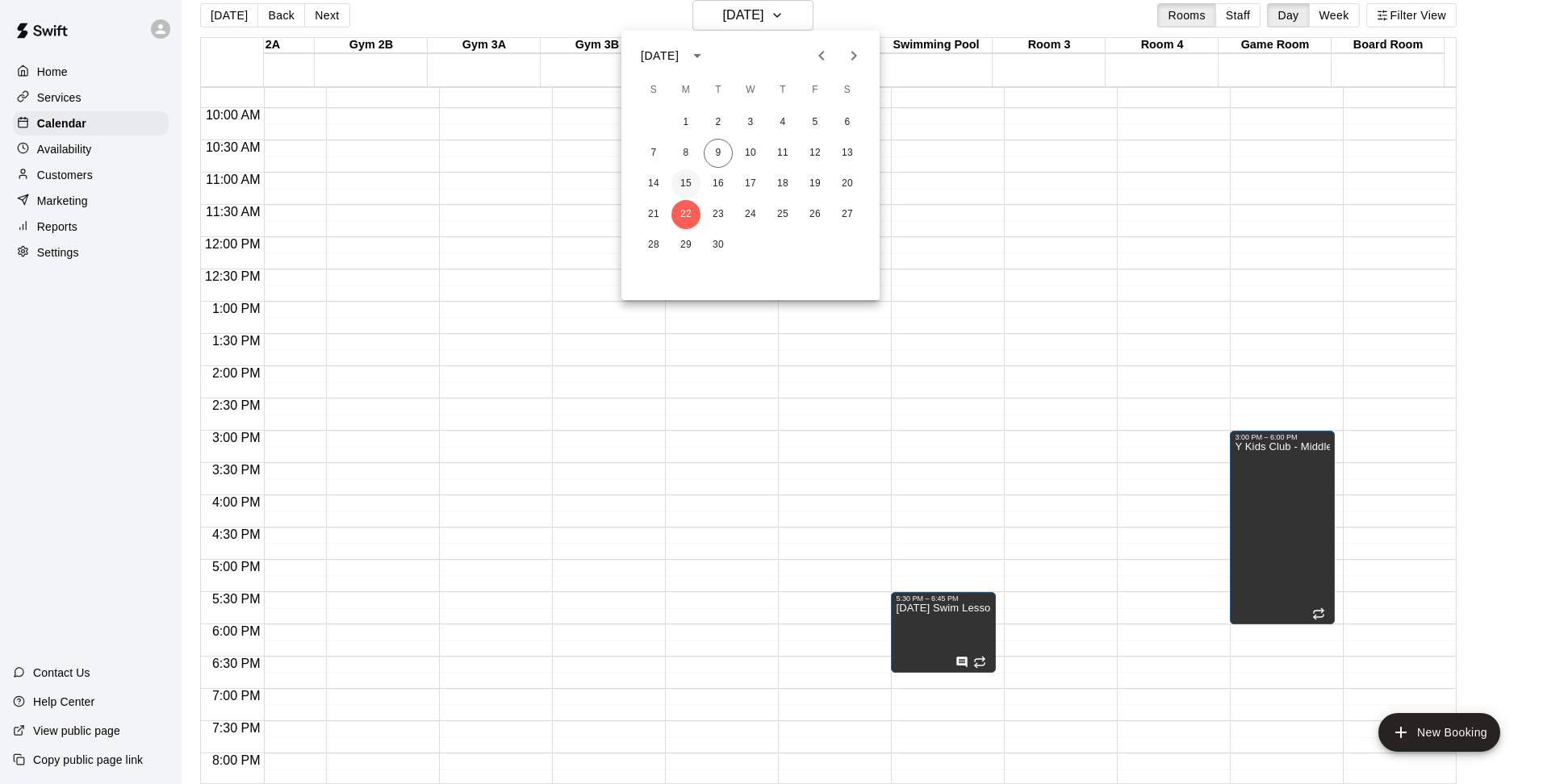
click at [677, 179] on button "15" at bounding box center [686, 183] width 29 height 29
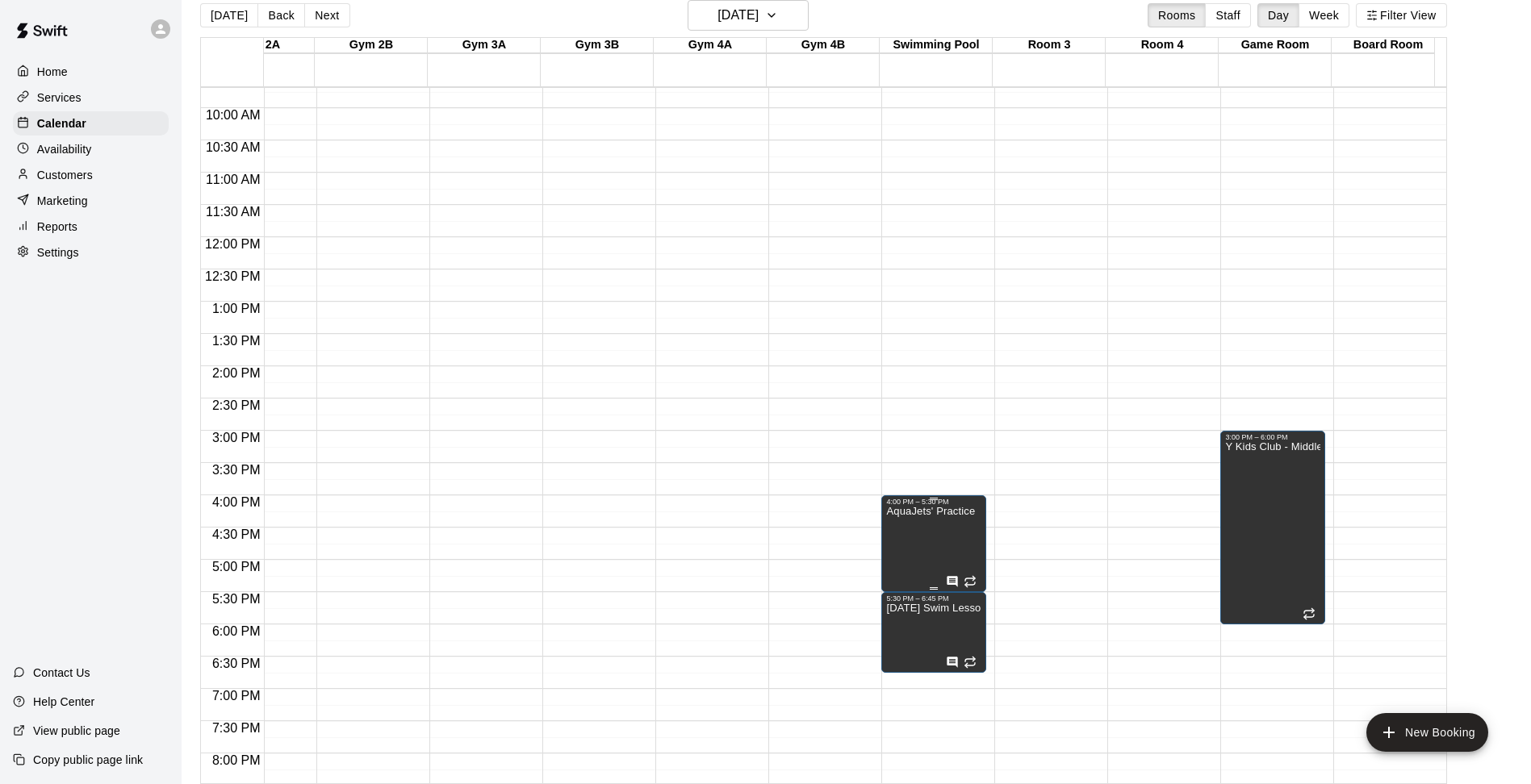
click at [951, 583] on div at bounding box center [771, 392] width 1543 height 784
click at [880, 435] on div at bounding box center [771, 392] width 1543 height 784
click at [809, 9] on button "[DATE]" at bounding box center [748, 15] width 121 height 31
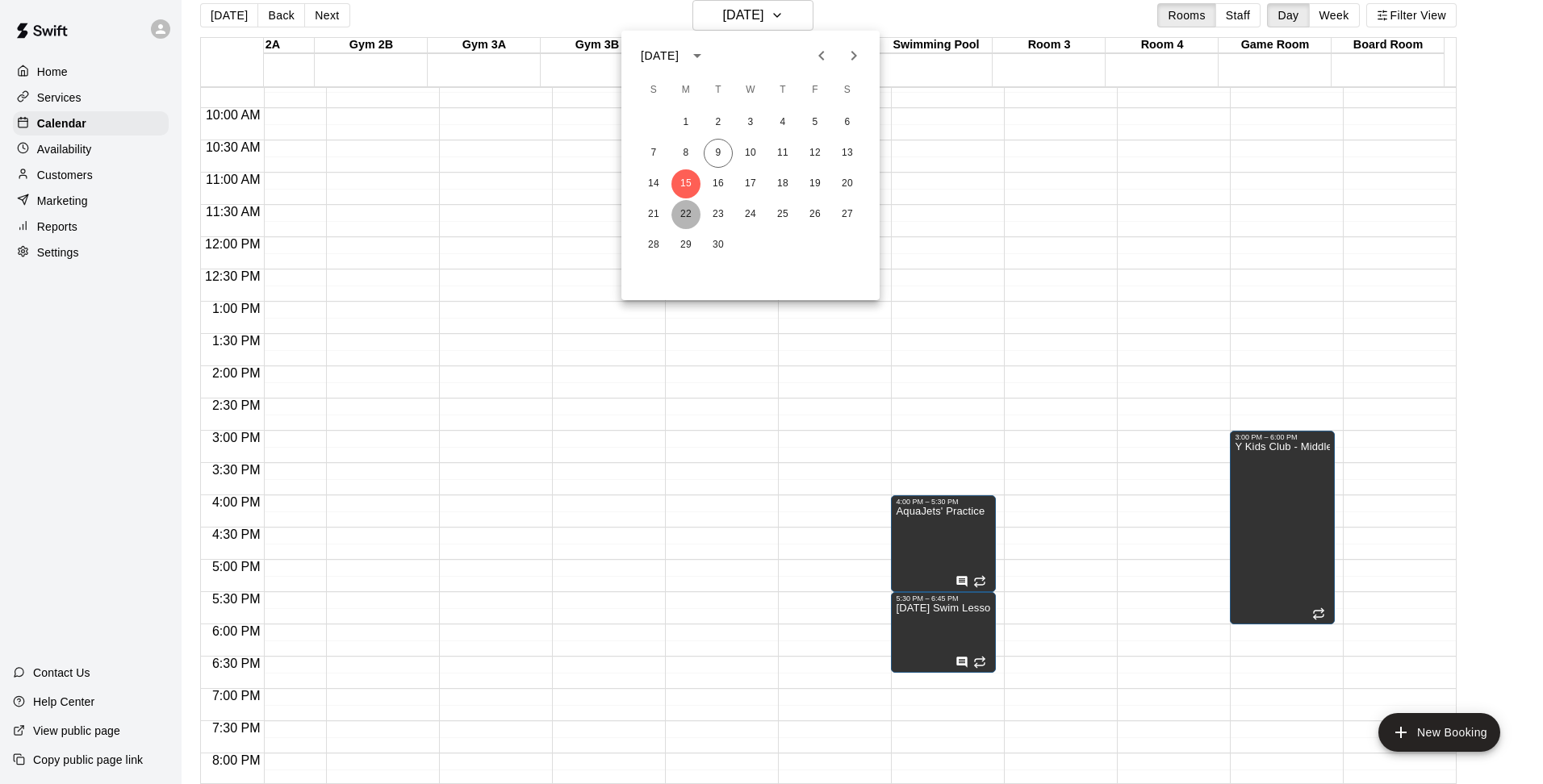
click at [690, 211] on button "22" at bounding box center [686, 214] width 29 height 29
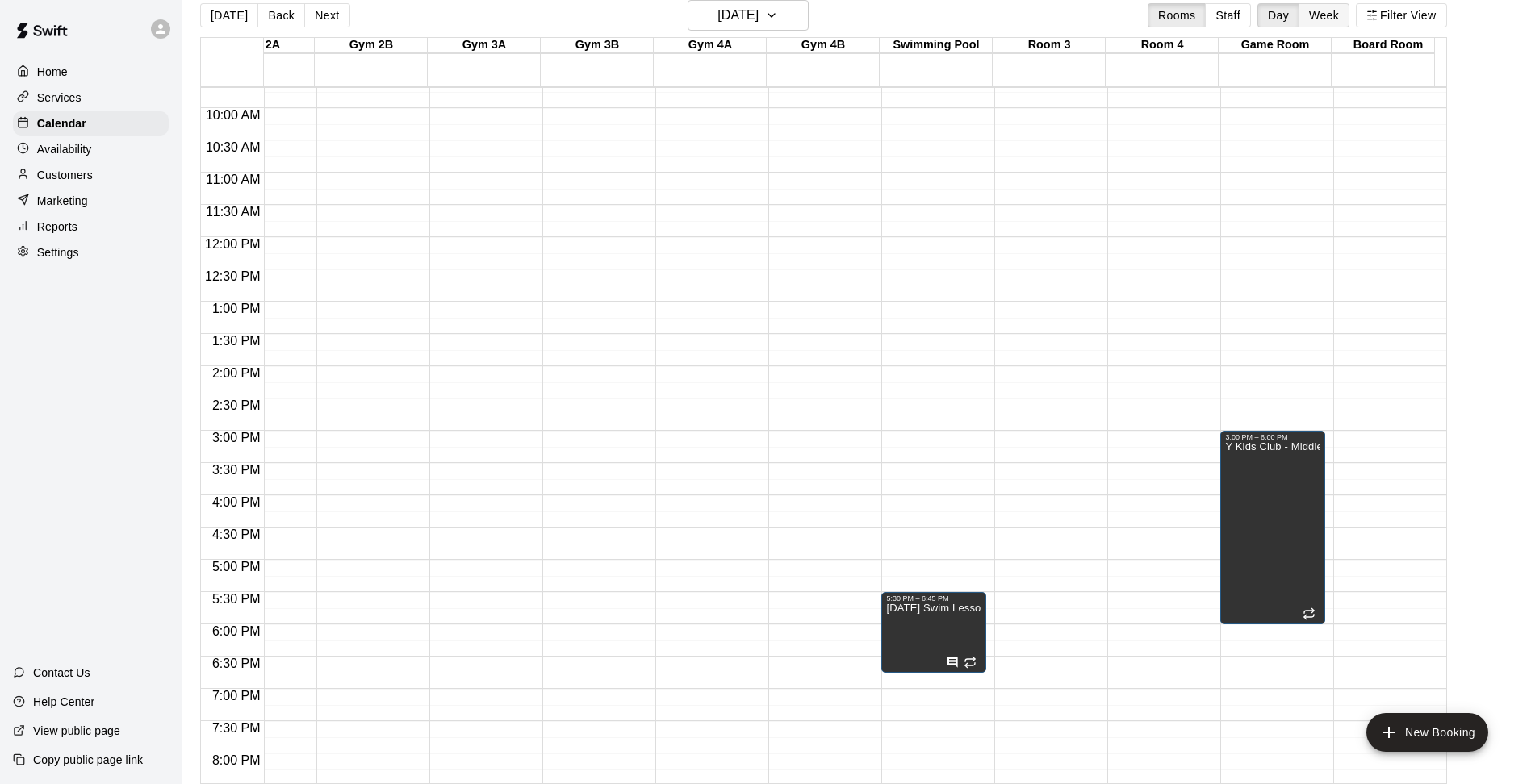
click at [1343, 16] on button "Week" at bounding box center [1324, 15] width 51 height 25
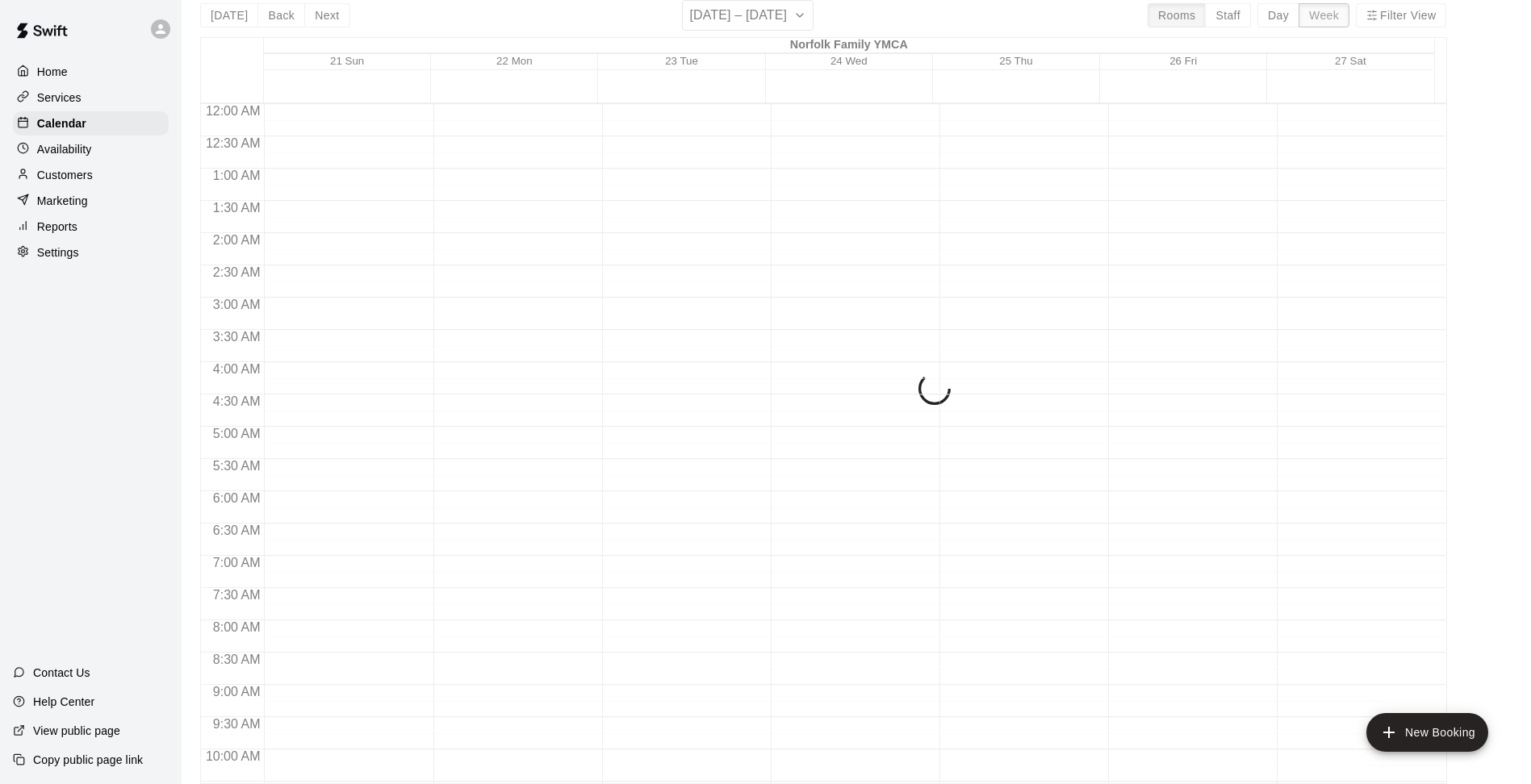
scroll to position [838, 0]
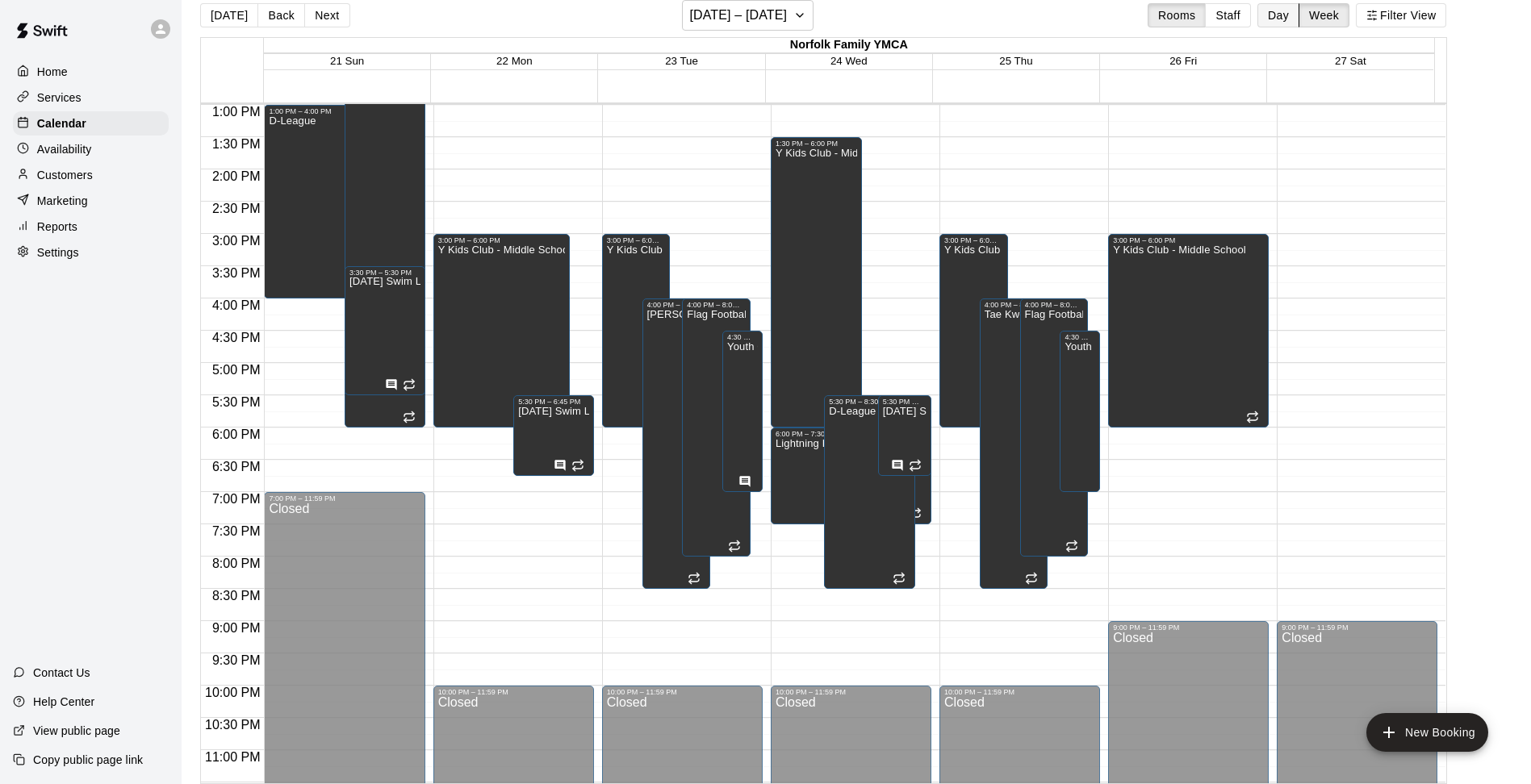
click at [1297, 20] on button "Day" at bounding box center [1278, 15] width 42 height 25
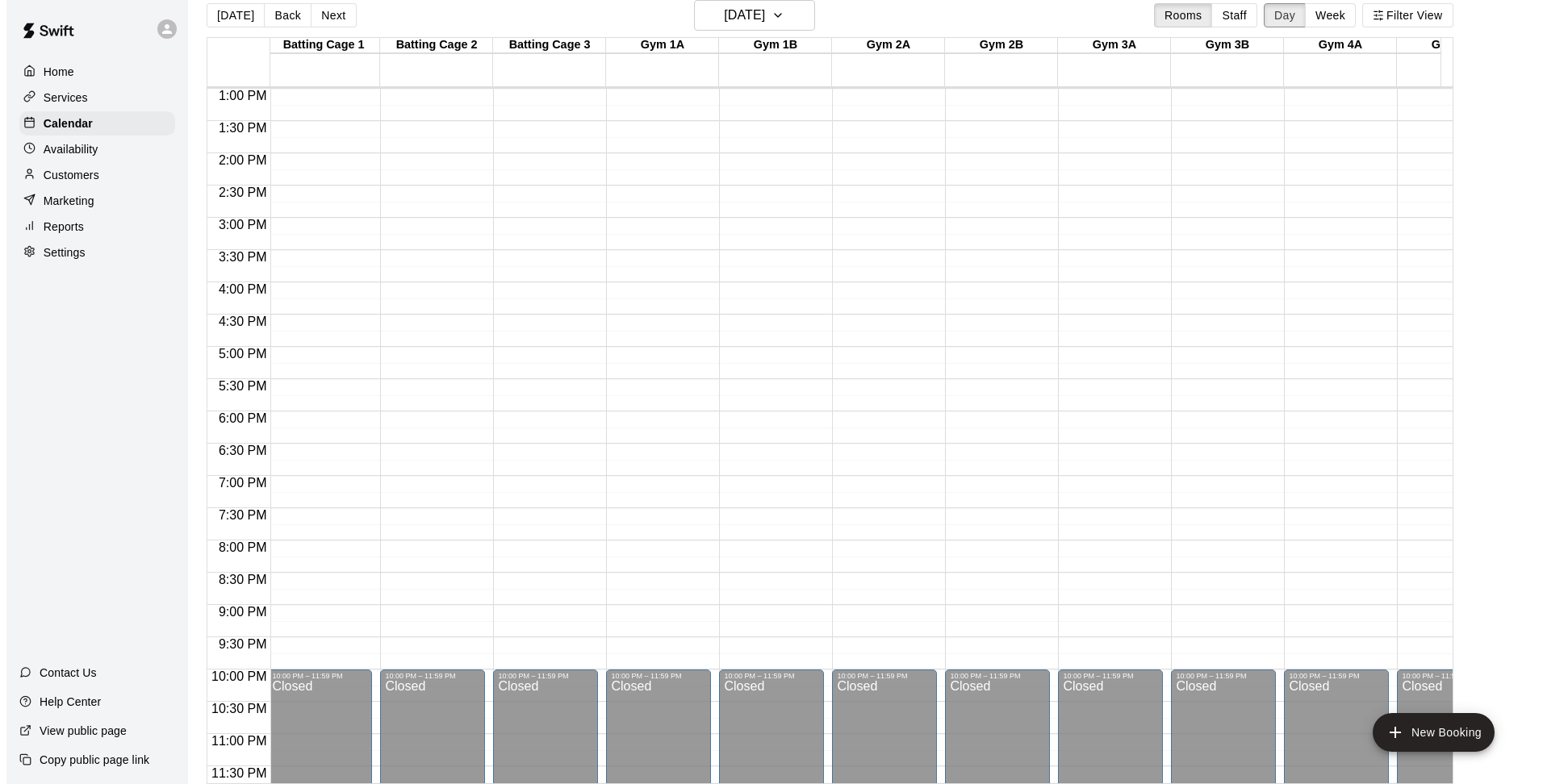
scroll to position [0, 1064]
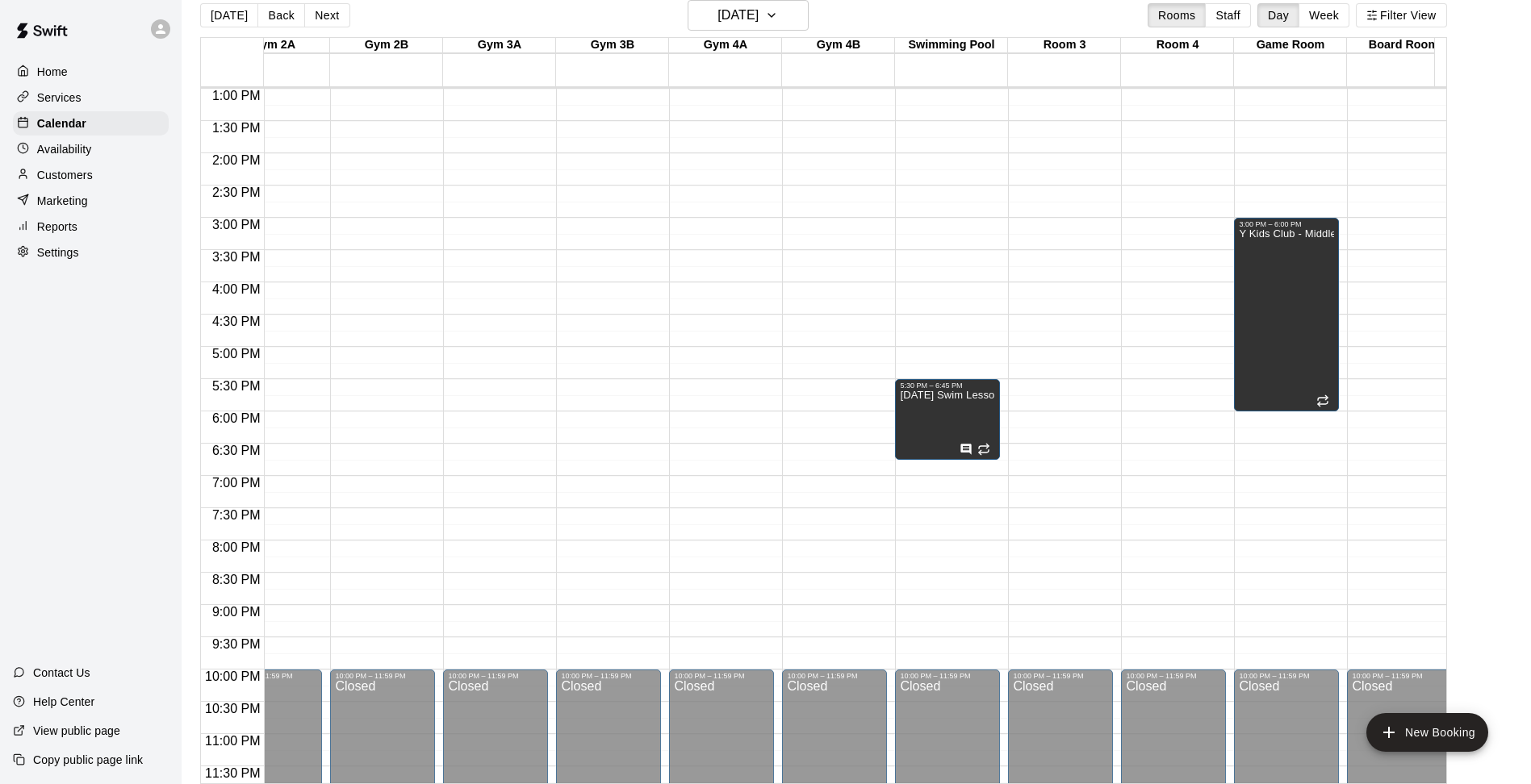
click at [938, 318] on div "12:00 AM – 5:00 AM Closed 5:30 PM – 6:45 PM [DATE] Swim Lessons 10:00 PM – 11:5…" at bounding box center [947, 24] width 105 height 1549
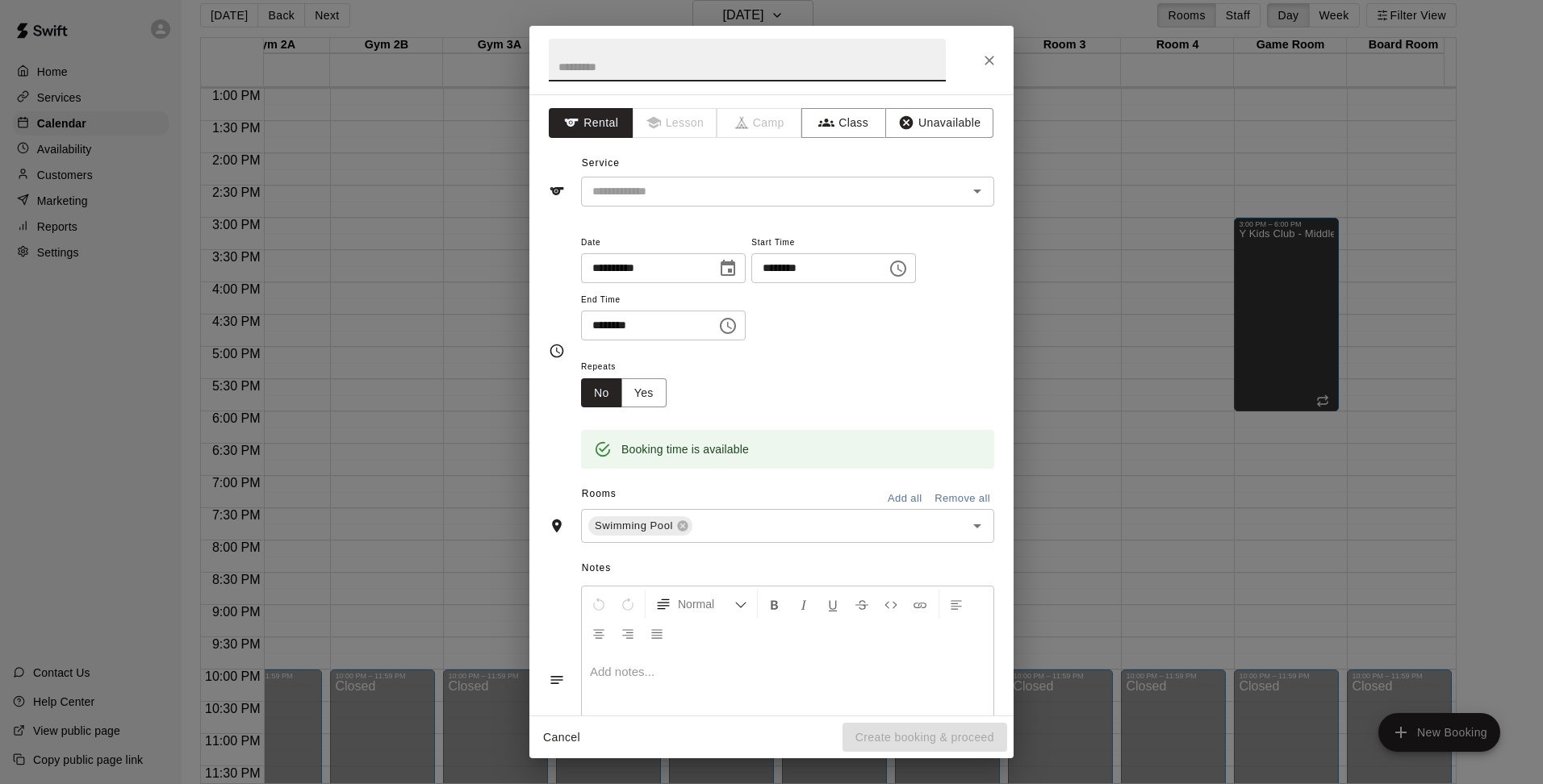
click at [837, 273] on input "********" at bounding box center [814, 268] width 124 height 30
click at [908, 272] on icon "Choose time, selected time is 4:30 PM" at bounding box center [899, 269] width 20 height 20
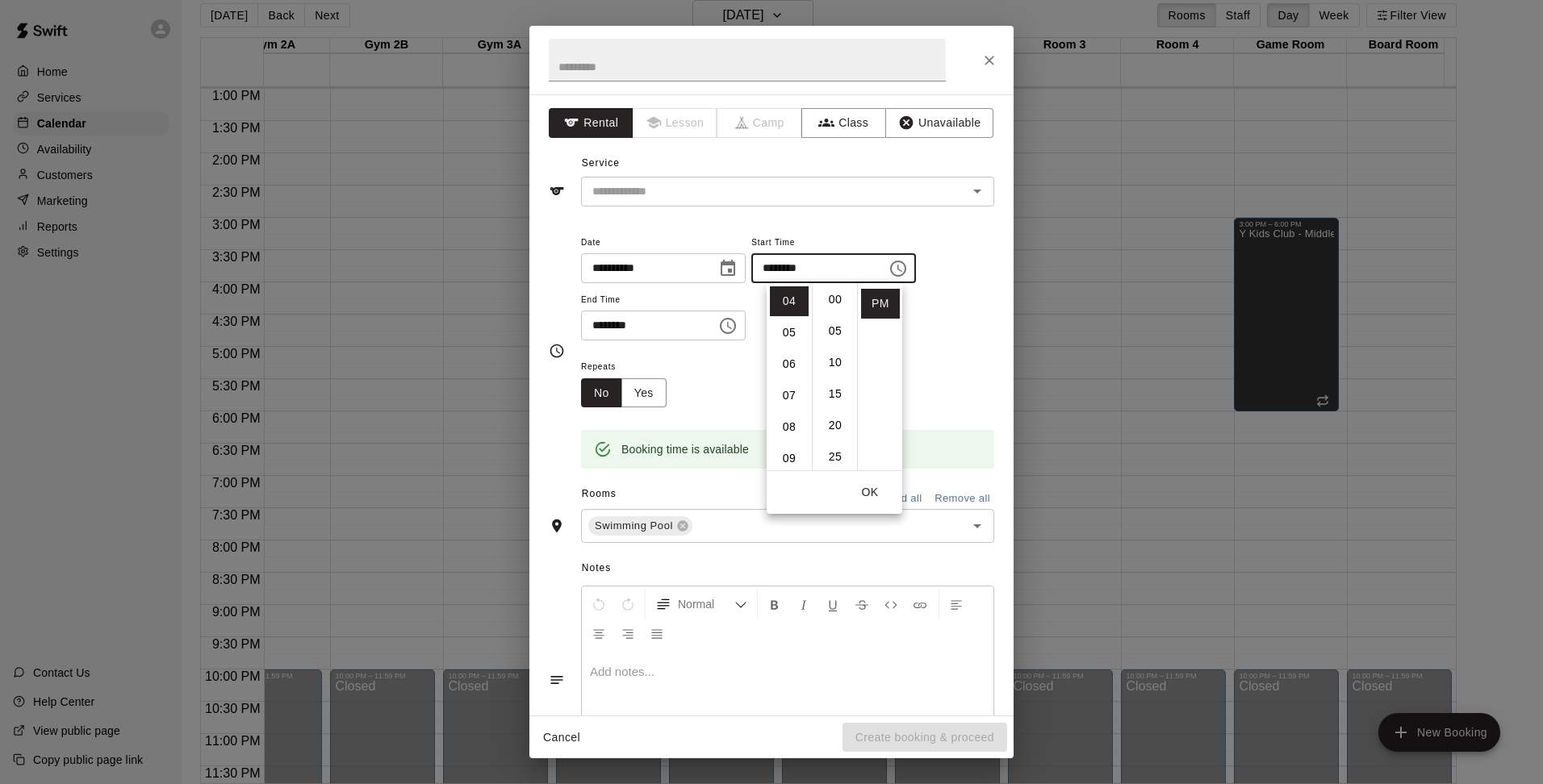
scroll to position [0, 0]
click at [836, 295] on li "00" at bounding box center [835, 301] width 38 height 30
type input "********"
click at [685, 331] on input "********" at bounding box center [643, 325] width 124 height 30
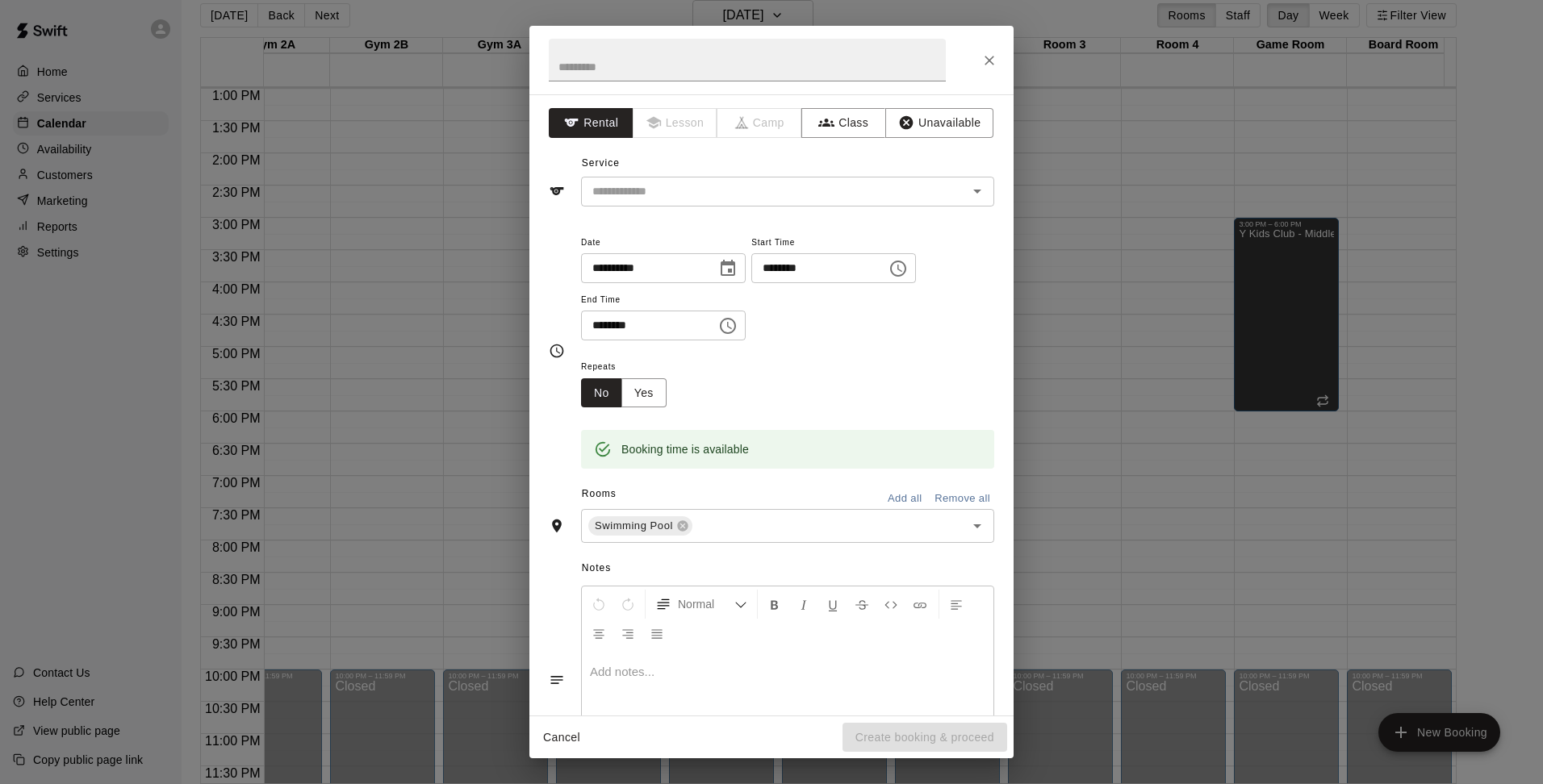
click at [643, 329] on input "********" at bounding box center [643, 325] width 124 height 30
click at [734, 329] on icon "Choose time, selected time is 5:00 PM" at bounding box center [728, 326] width 20 height 20
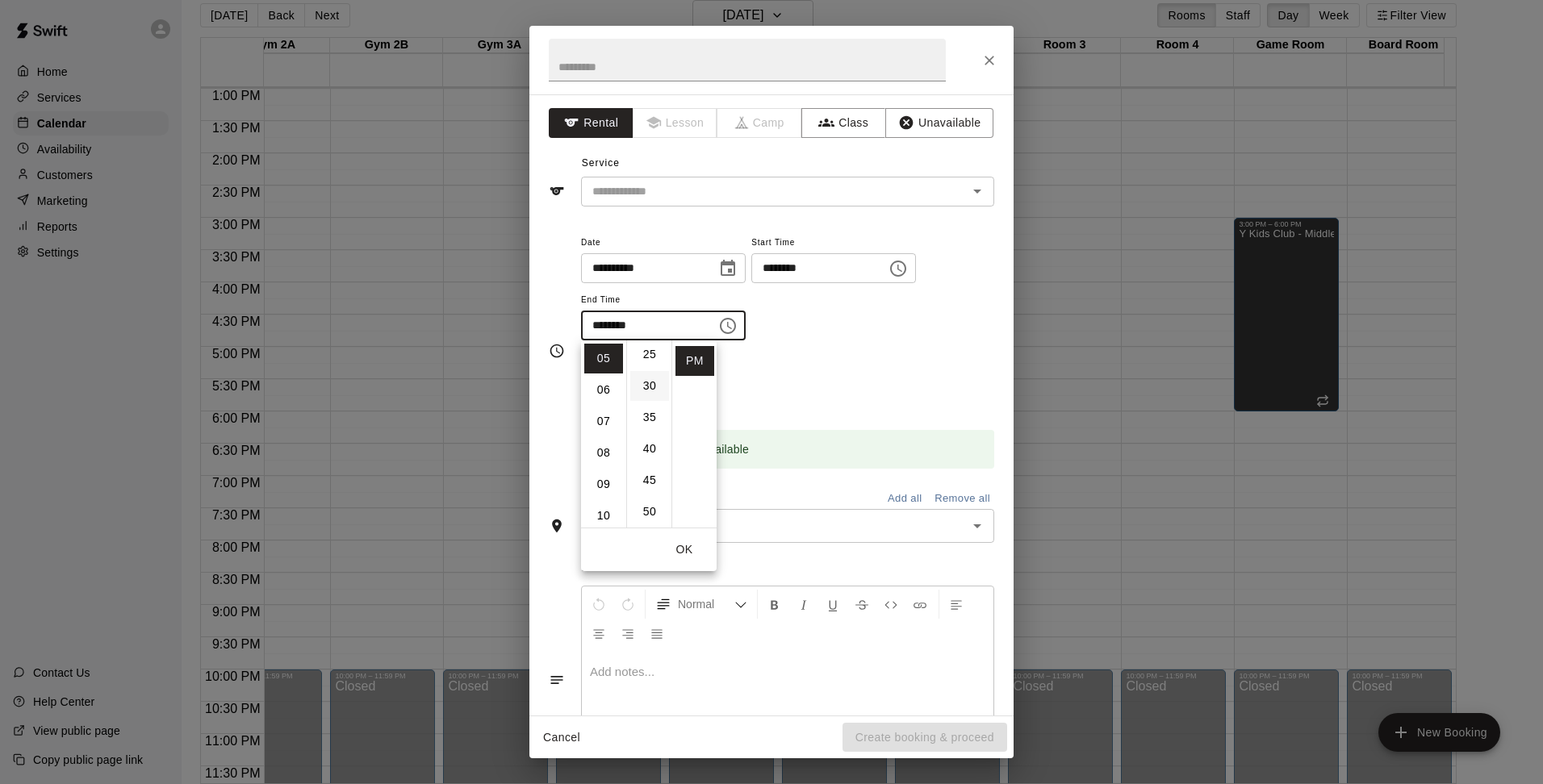
click at [645, 381] on li "30" at bounding box center [649, 386] width 38 height 30
type input "********"
click at [879, 353] on div "**********" at bounding box center [787, 295] width 413 height 125
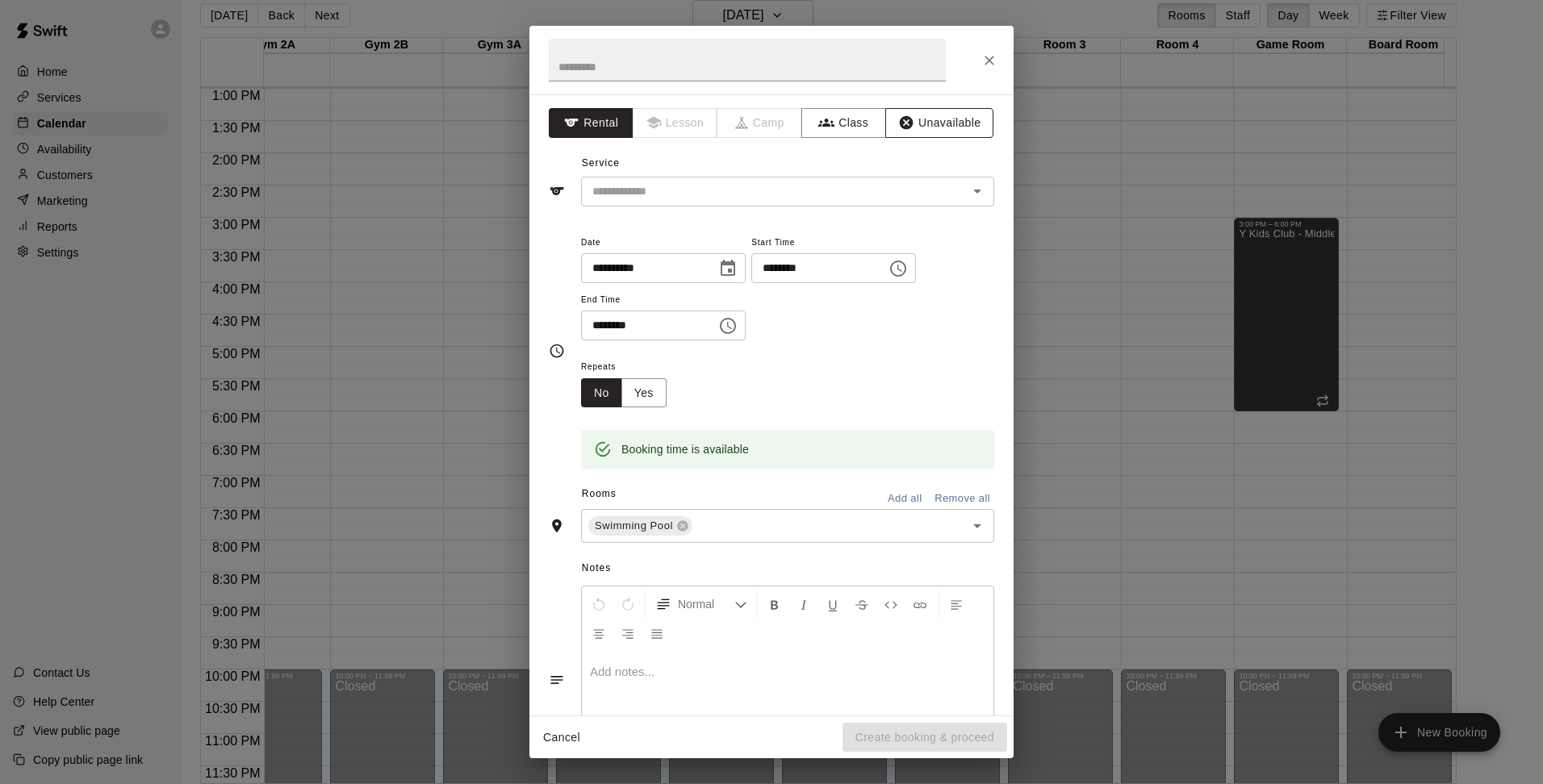
click at [929, 129] on button "Unavailable" at bounding box center [939, 123] width 109 height 30
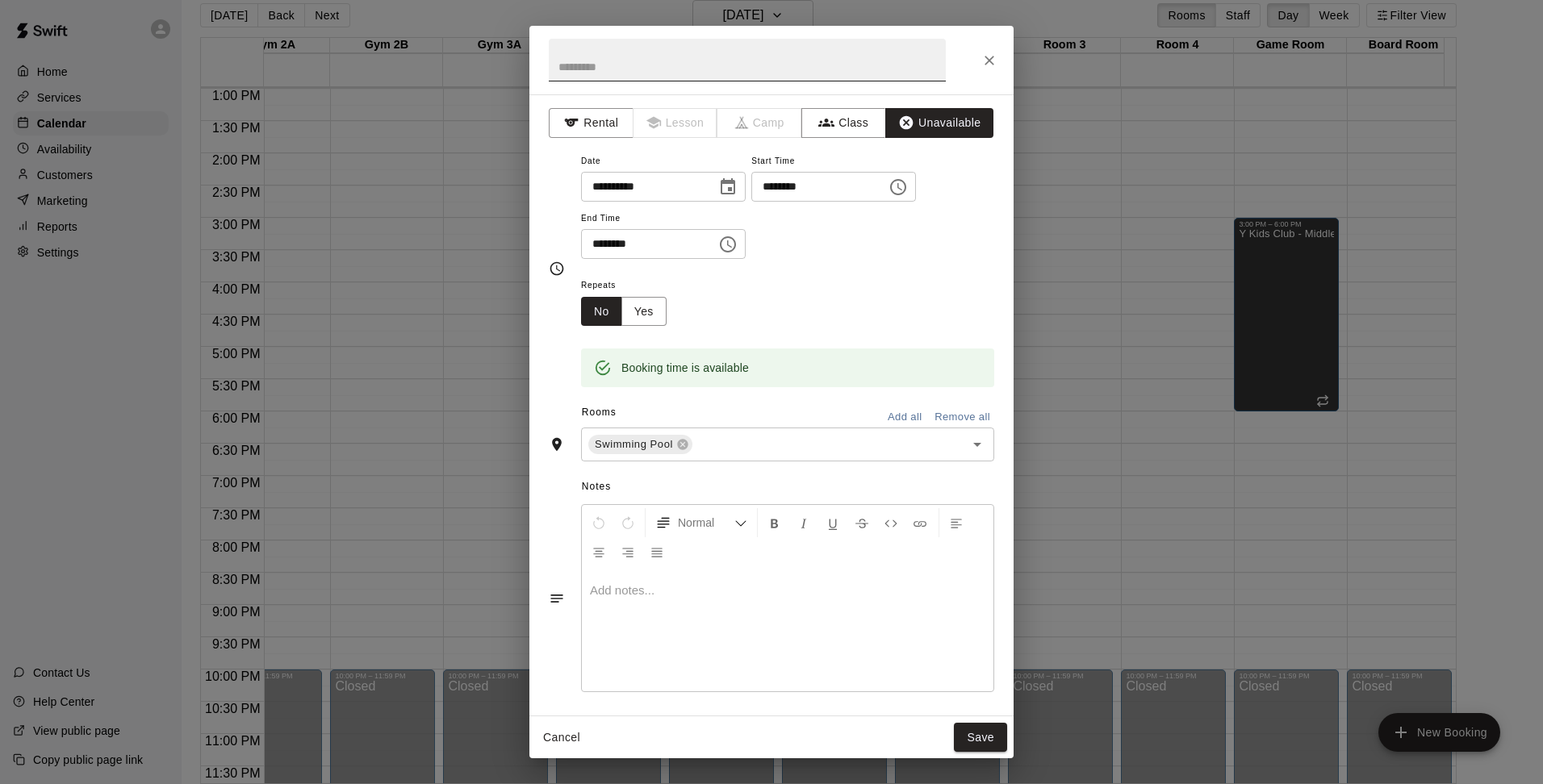
click at [805, 59] on input "text" at bounding box center [747, 59] width 398 height 42
type input "**********"
click at [651, 601] on div at bounding box center [787, 630] width 411 height 121
click at [636, 322] on button "Yes" at bounding box center [644, 312] width 45 height 30
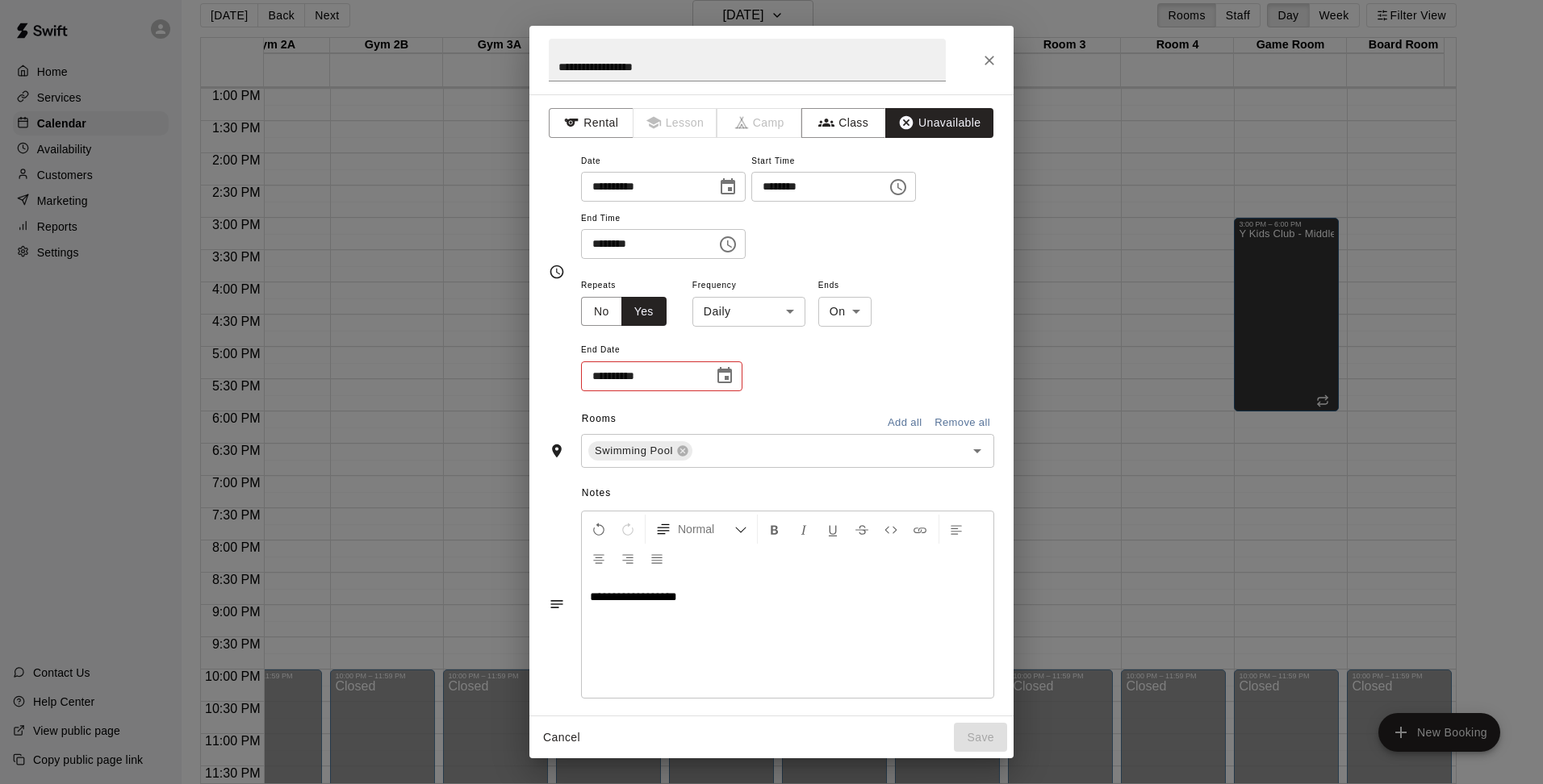
click at [717, 373] on icon "Choose date" at bounding box center [725, 376] width 20 height 20
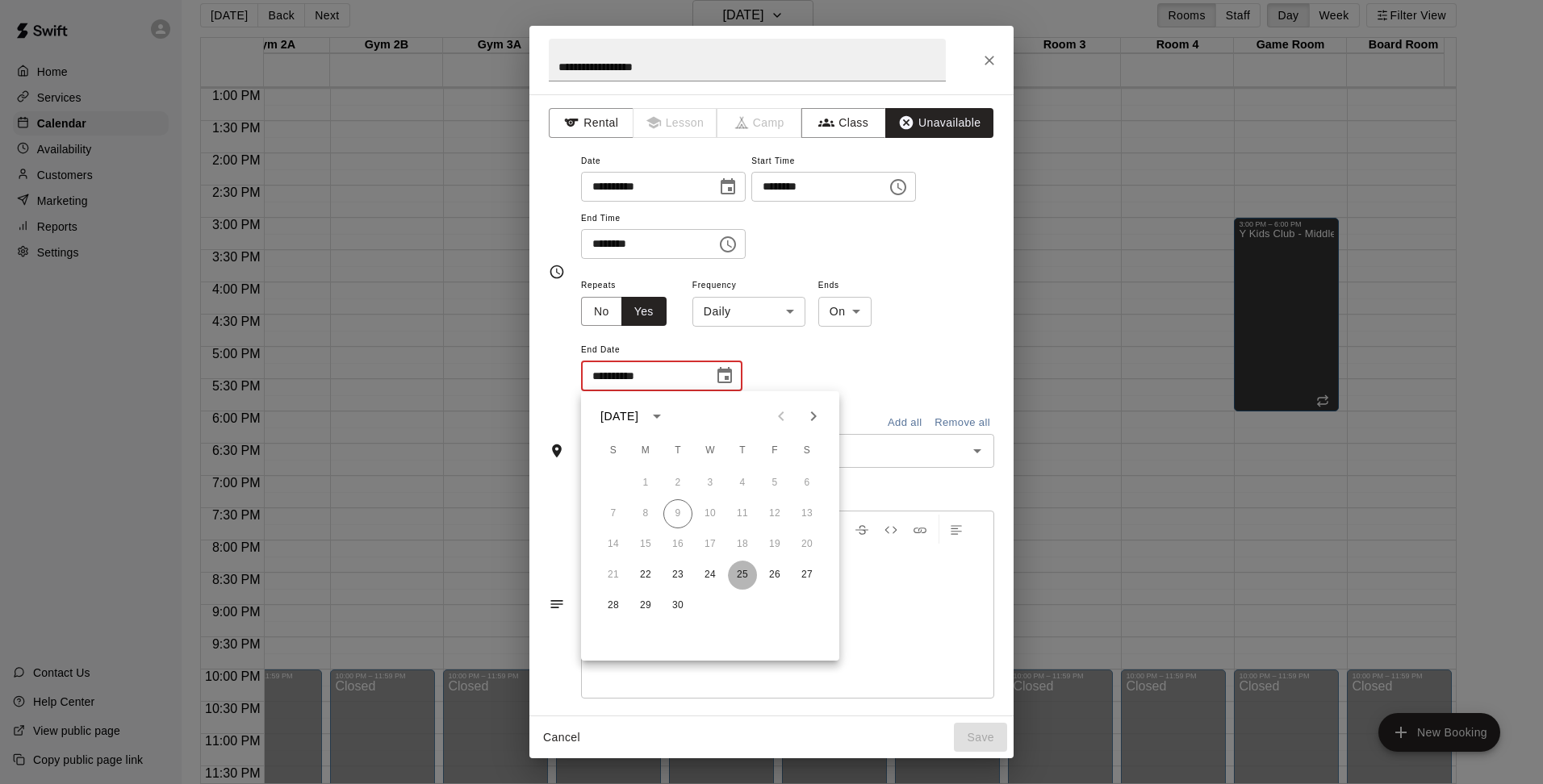
click at [748, 580] on button "25" at bounding box center [742, 575] width 29 height 29
type input "**********"
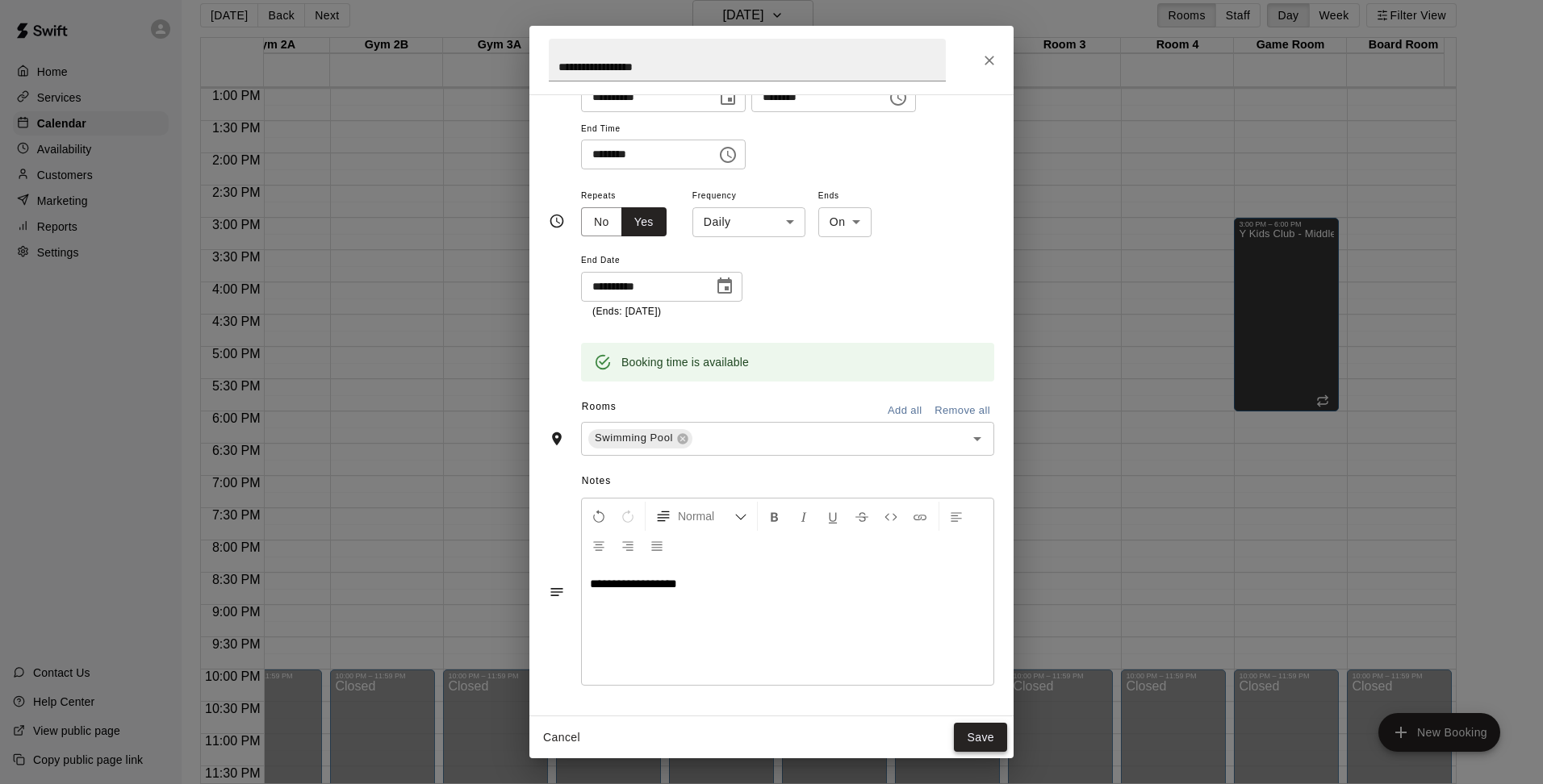
click at [985, 740] on button "Save" at bounding box center [981, 738] width 53 height 30
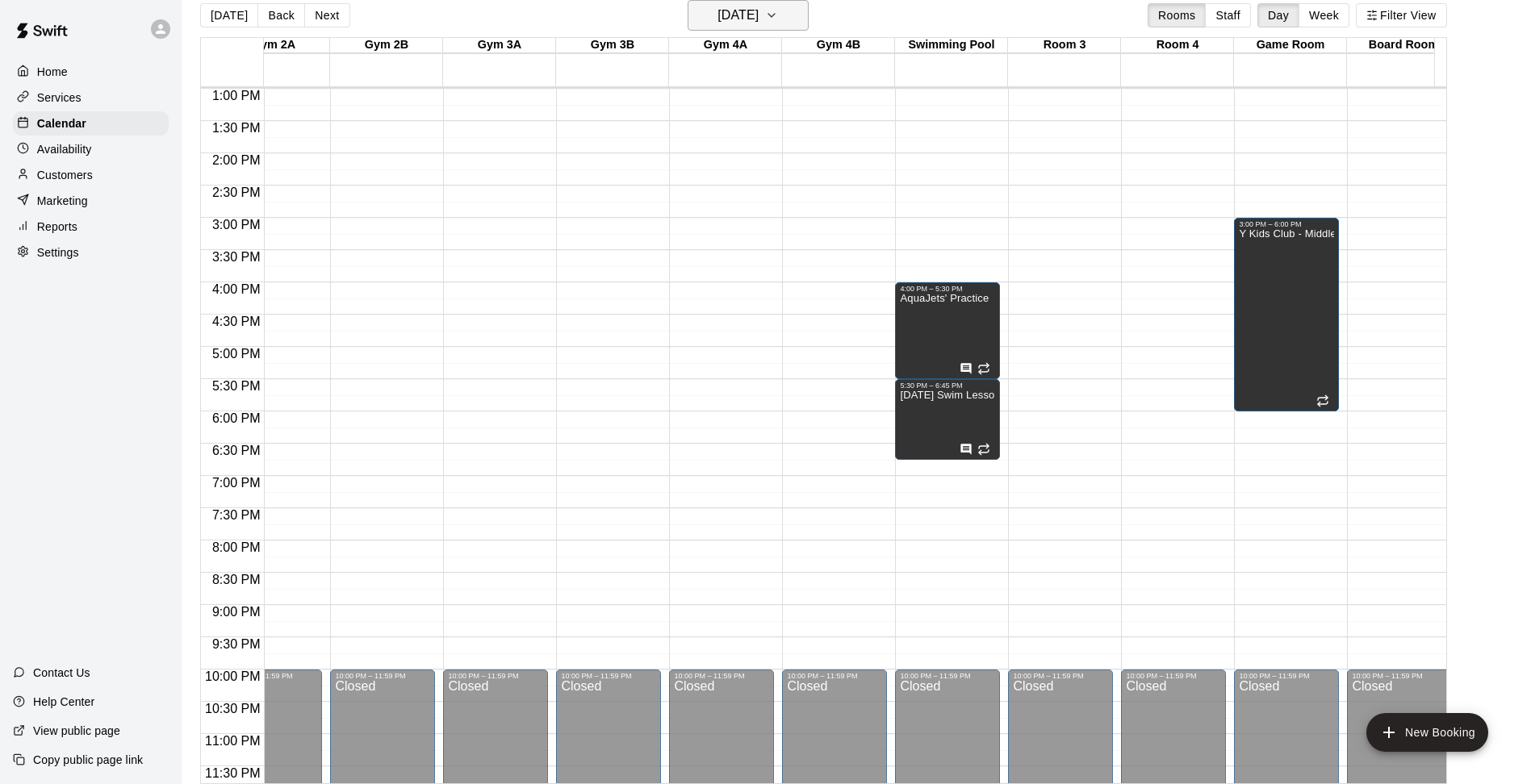
click at [792, 4] on button "[DATE]" at bounding box center [748, 15] width 121 height 31
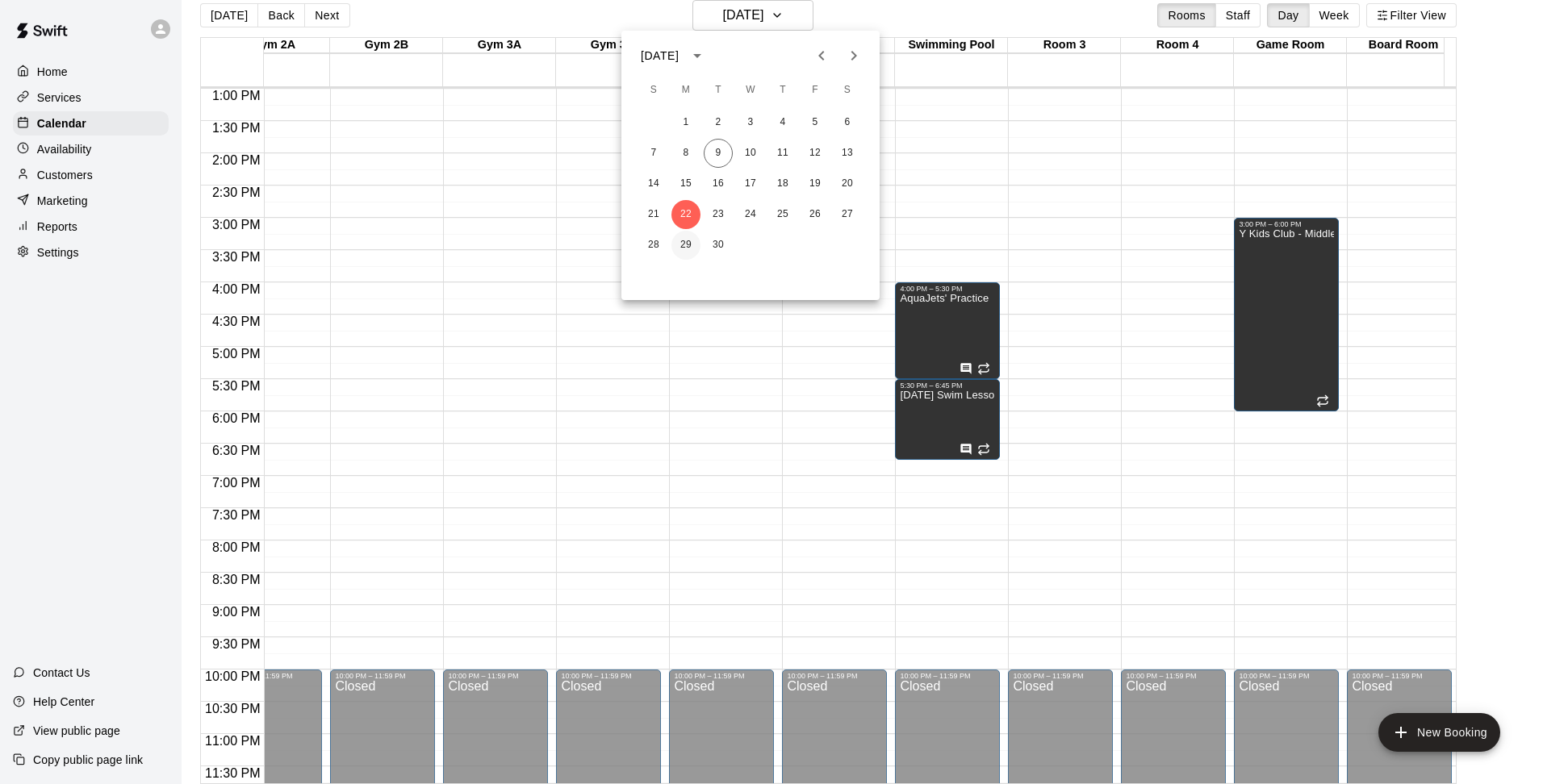
click at [689, 240] on button "29" at bounding box center [686, 245] width 29 height 29
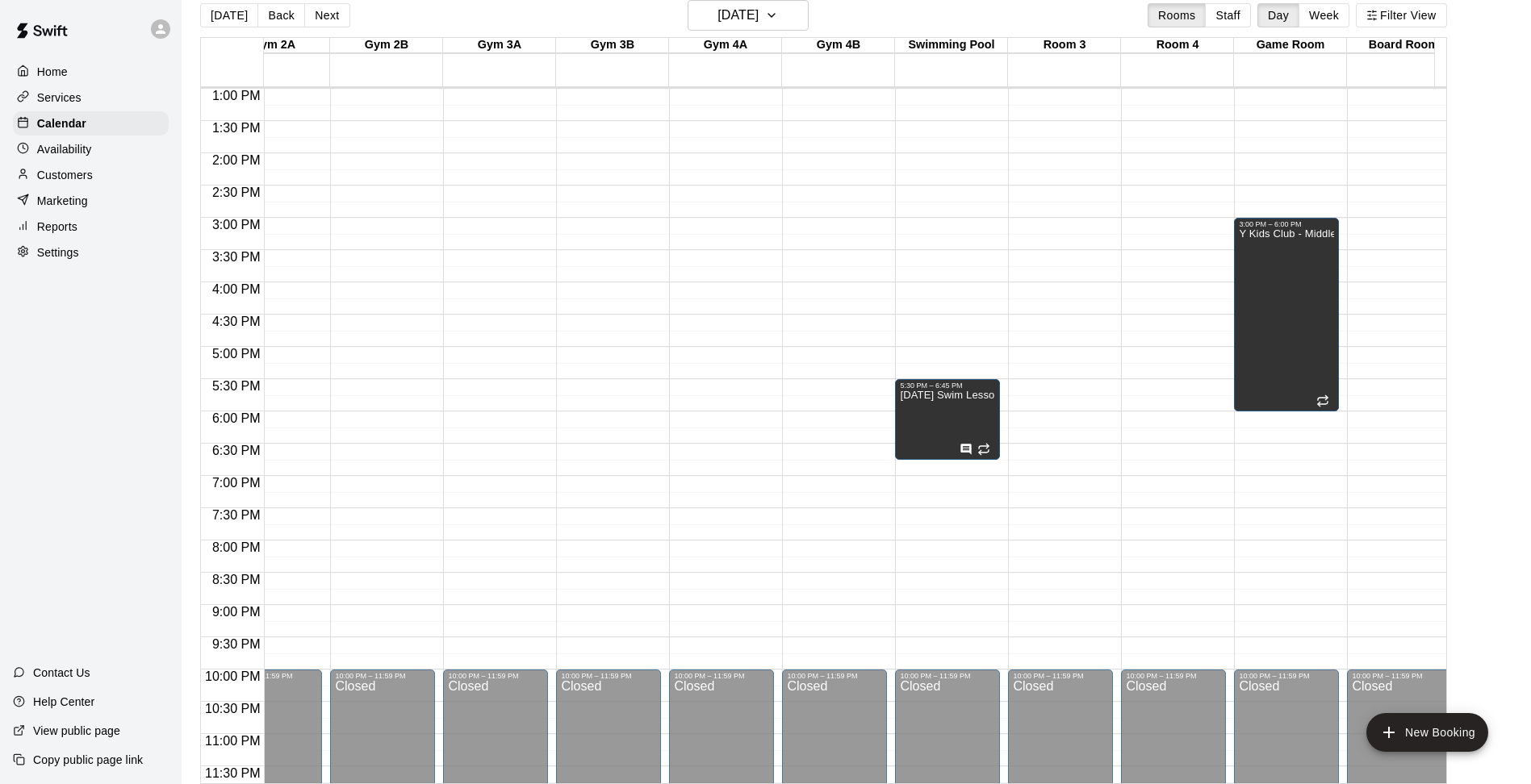
click at [925, 286] on div "12:00 AM – 5:00 AM Closed 5:30 PM – 6:45 PM [DATE] Swim Lessons 10:00 PM – 11:5…" at bounding box center [947, 24] width 105 height 1549
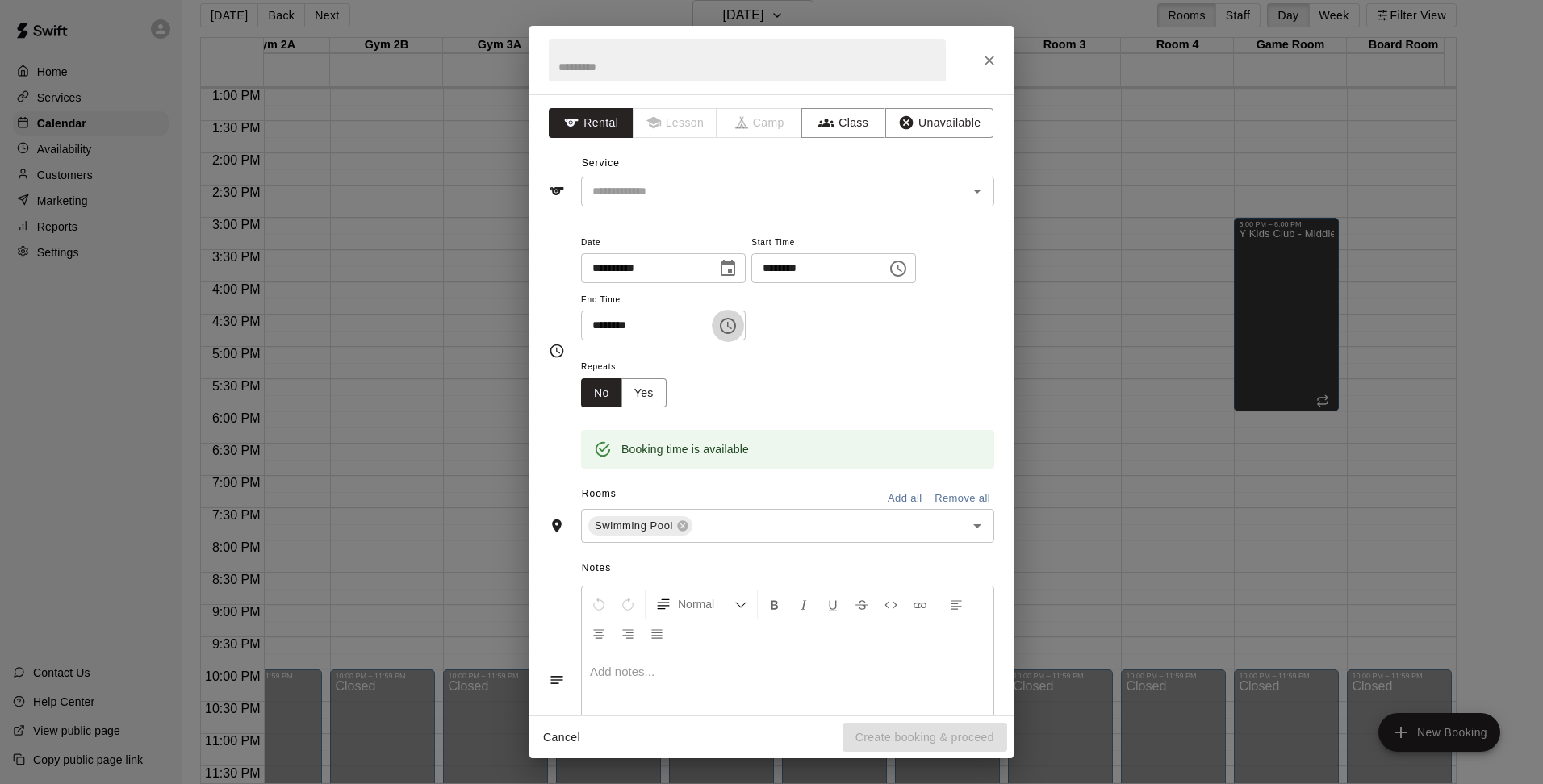
click at [735, 324] on icon "Choose time, selected time is 4:30 PM" at bounding box center [728, 326] width 20 height 20
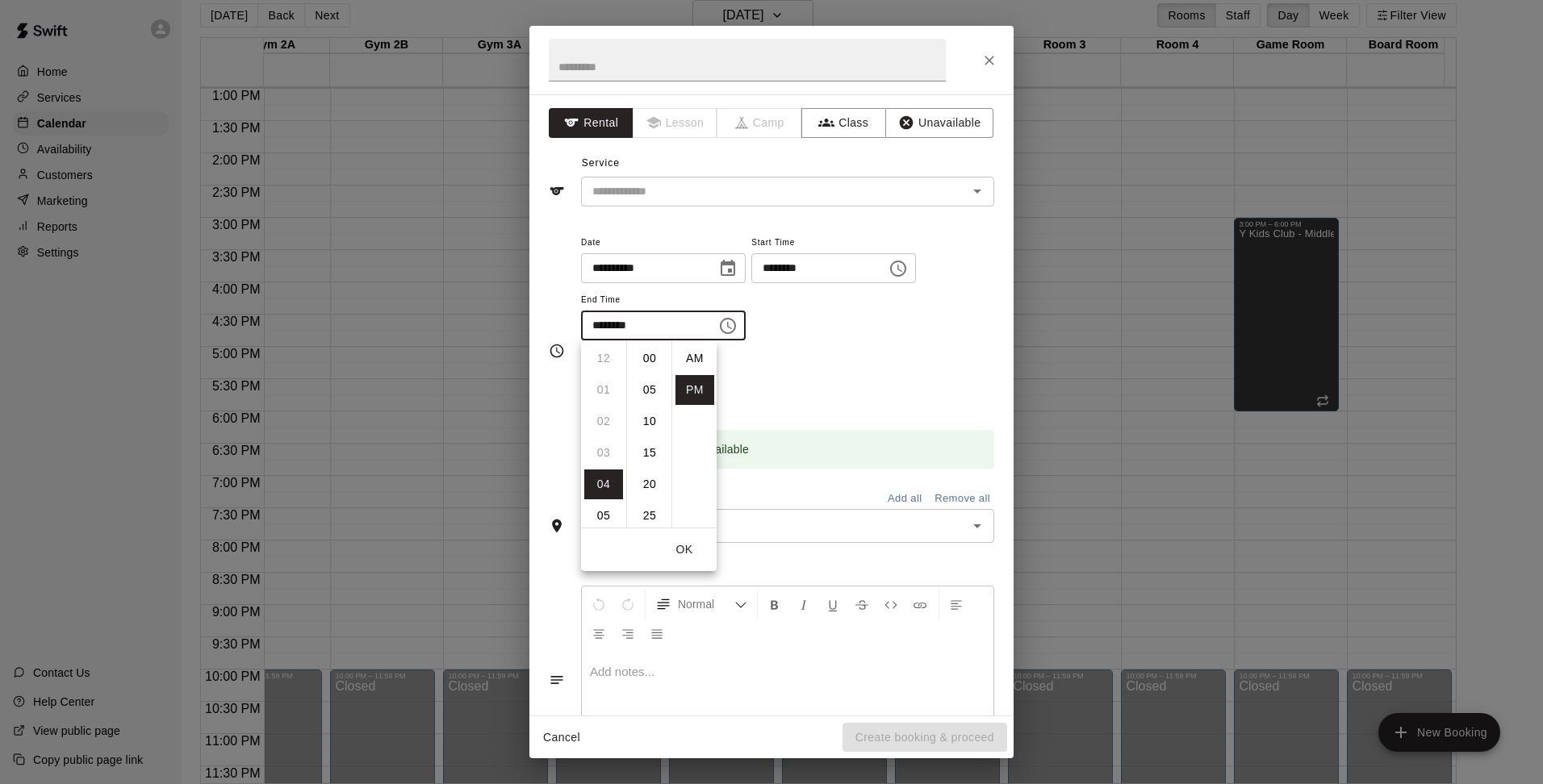
scroll to position [29, 0]
click at [594, 392] on li "05" at bounding box center [603, 390] width 38 height 30
type input "********"
click at [876, 330] on div "**********" at bounding box center [787, 287] width 413 height 108
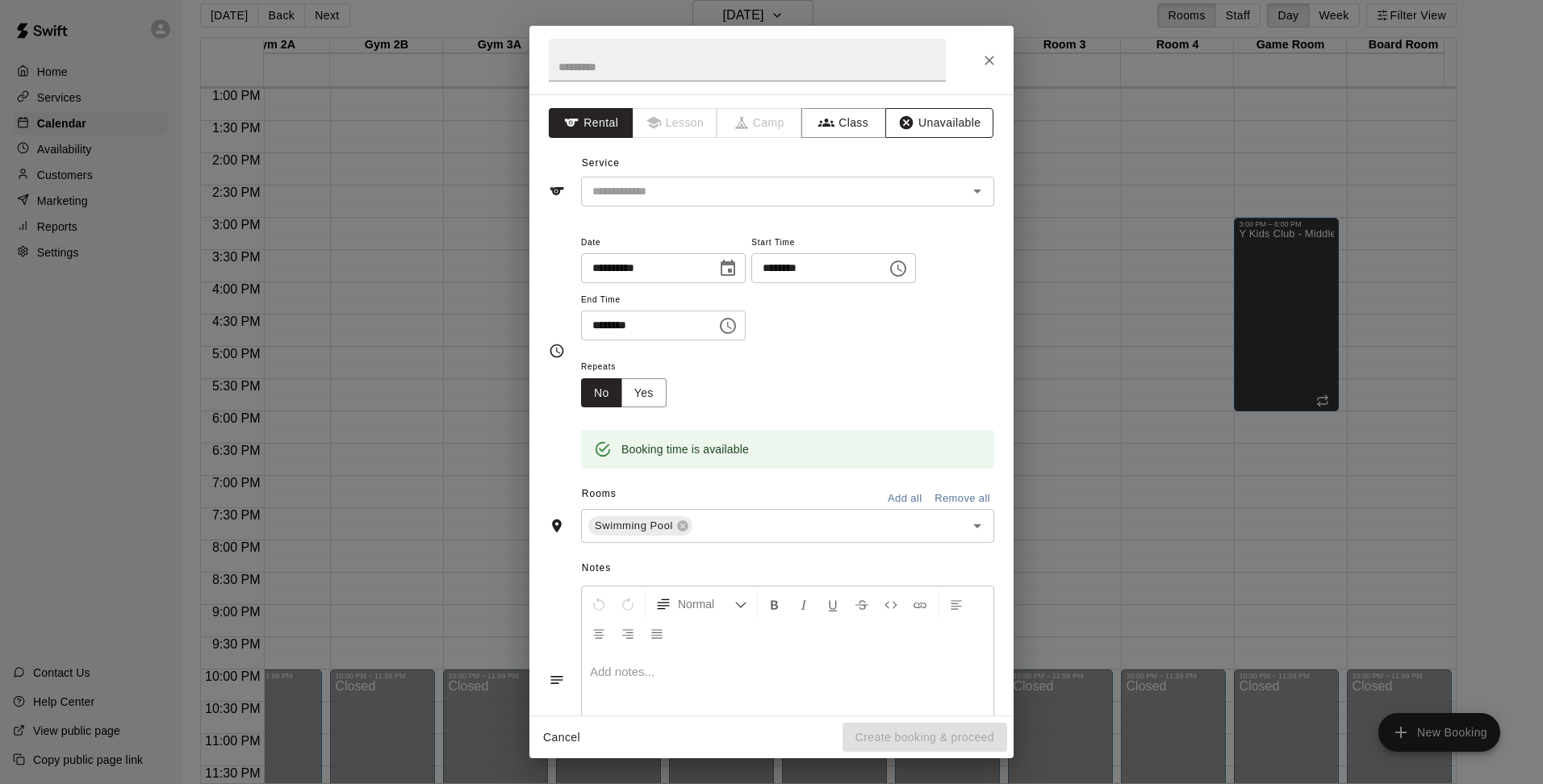
click at [950, 116] on button "Unavailable" at bounding box center [939, 123] width 109 height 30
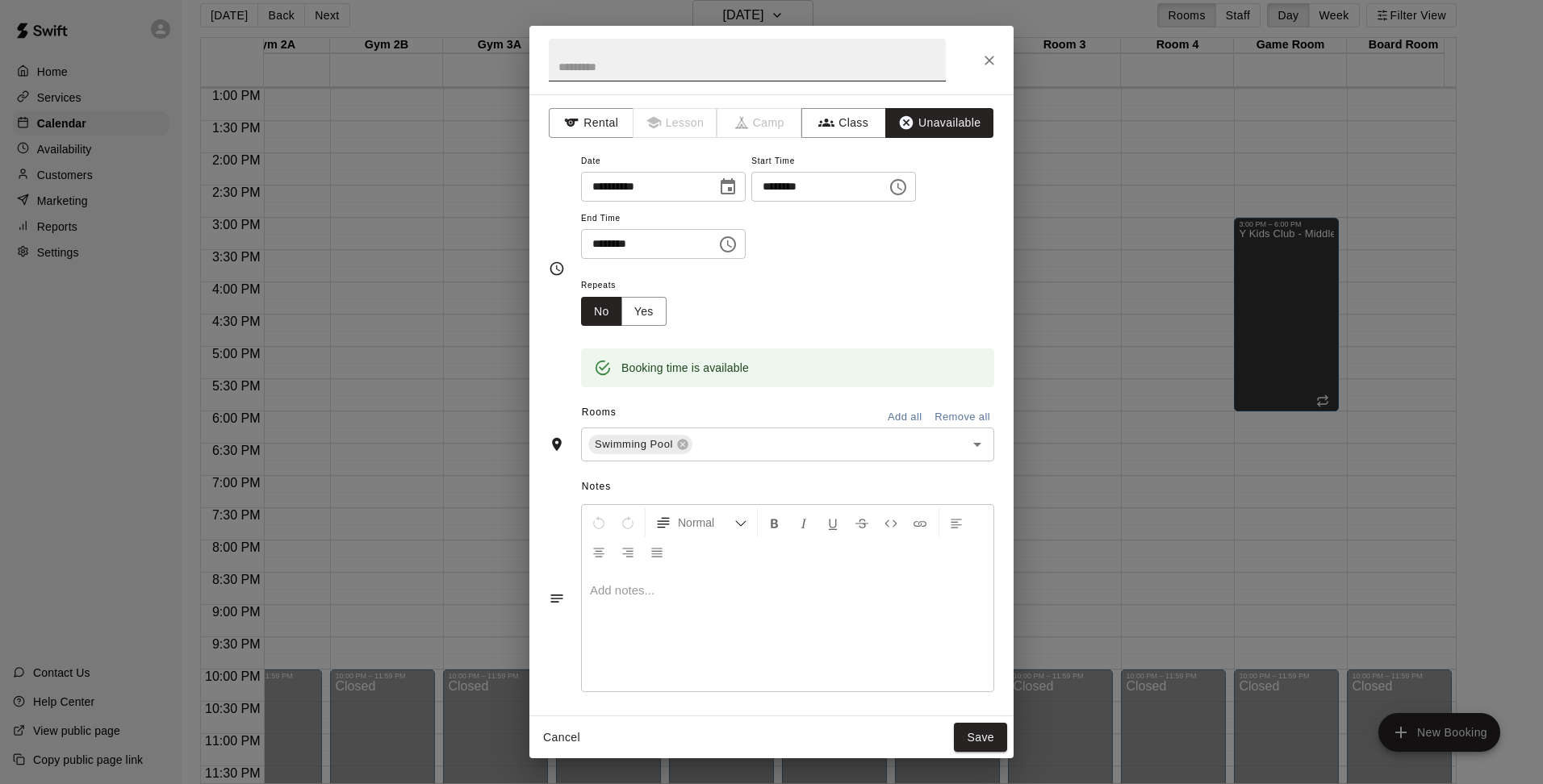
click at [746, 55] on input "text" at bounding box center [747, 59] width 398 height 42
type input "**********"
click at [645, 310] on button "Yes" at bounding box center [644, 312] width 45 height 30
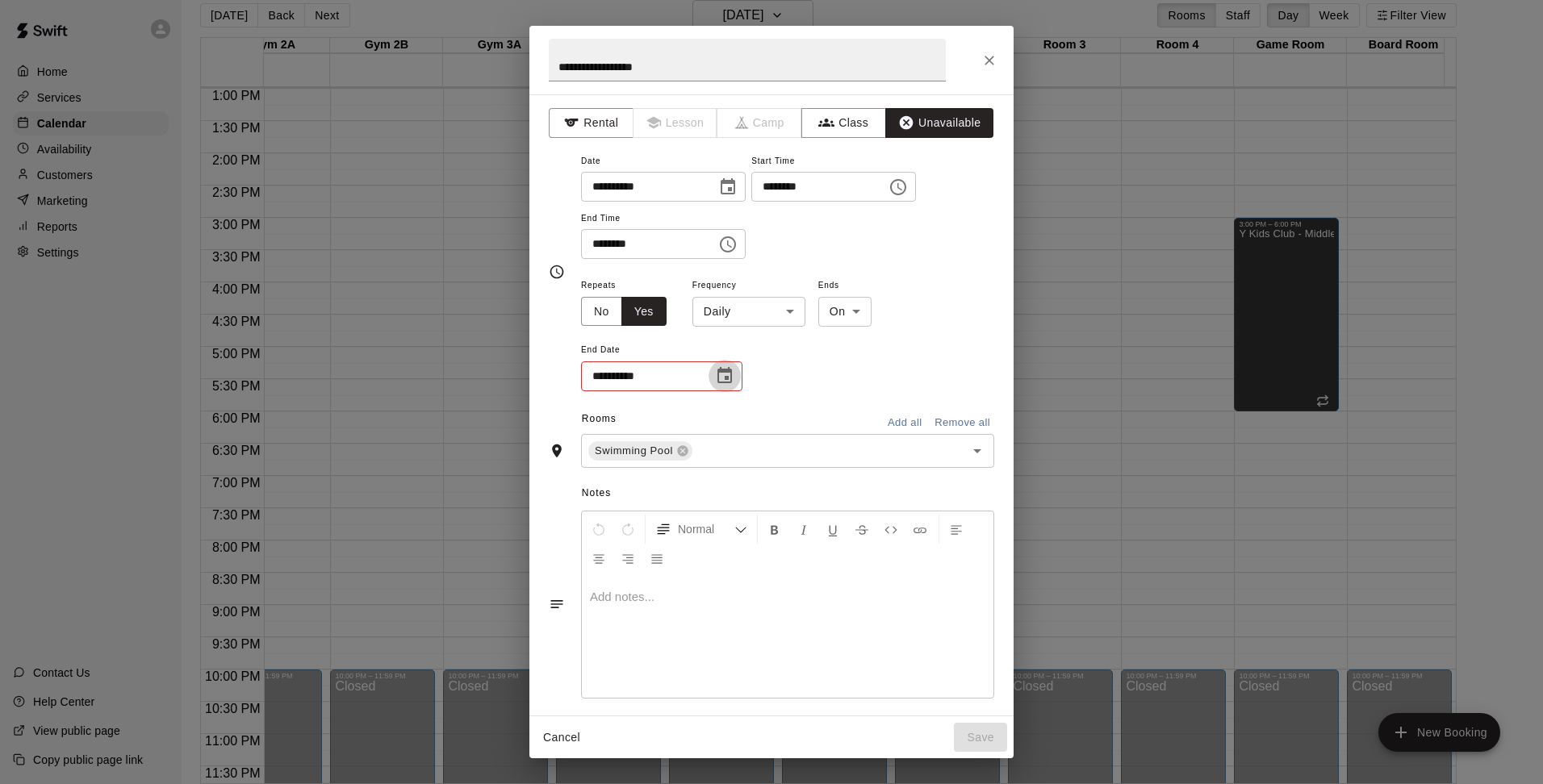
click at [725, 377] on icon "Choose date" at bounding box center [724, 375] width 15 height 16
click at [808, 415] on icon "Next month" at bounding box center [814, 416] width 20 height 20
click at [742, 488] on button "2" at bounding box center [742, 482] width 29 height 29
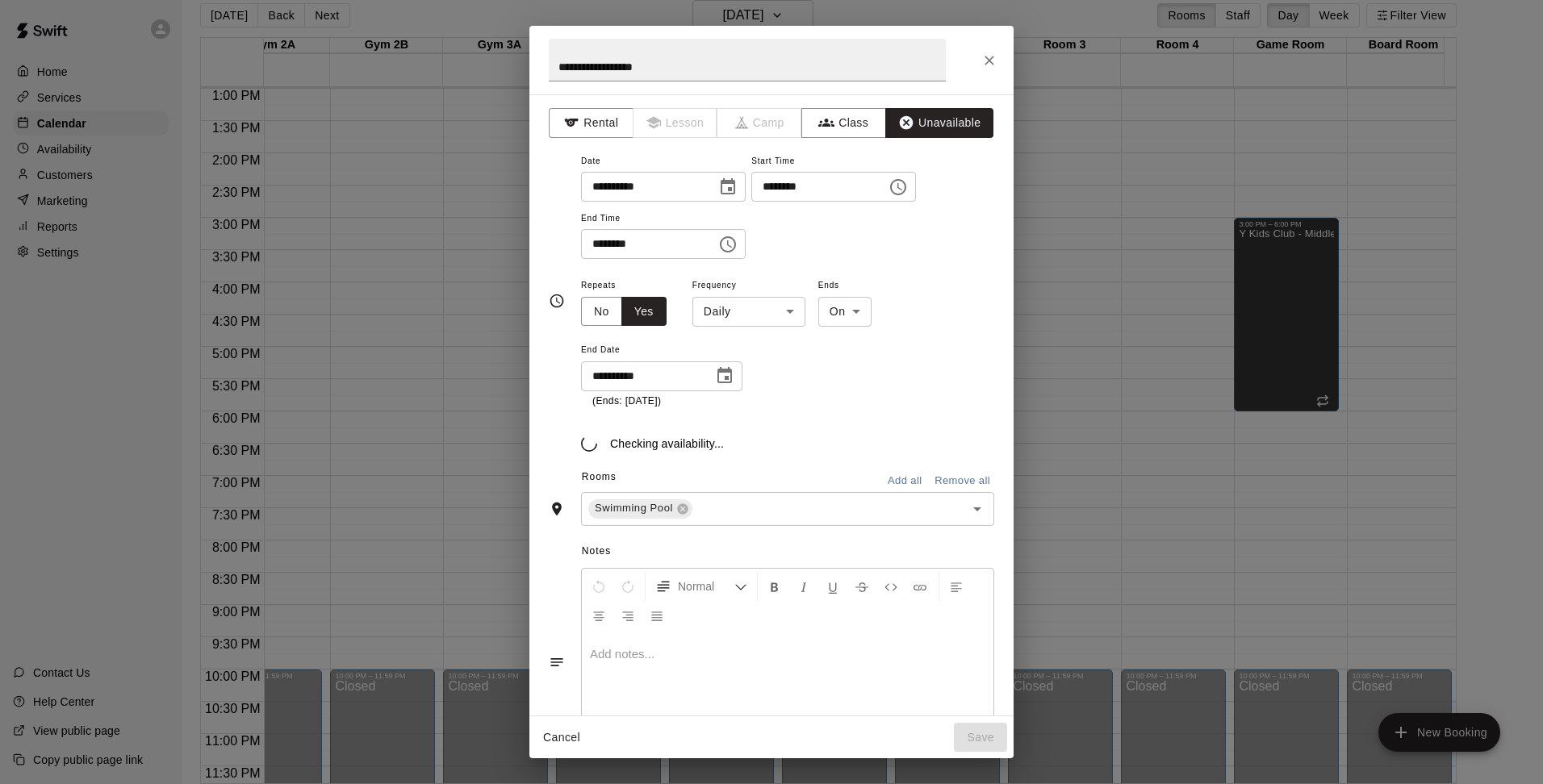
type input "**********"
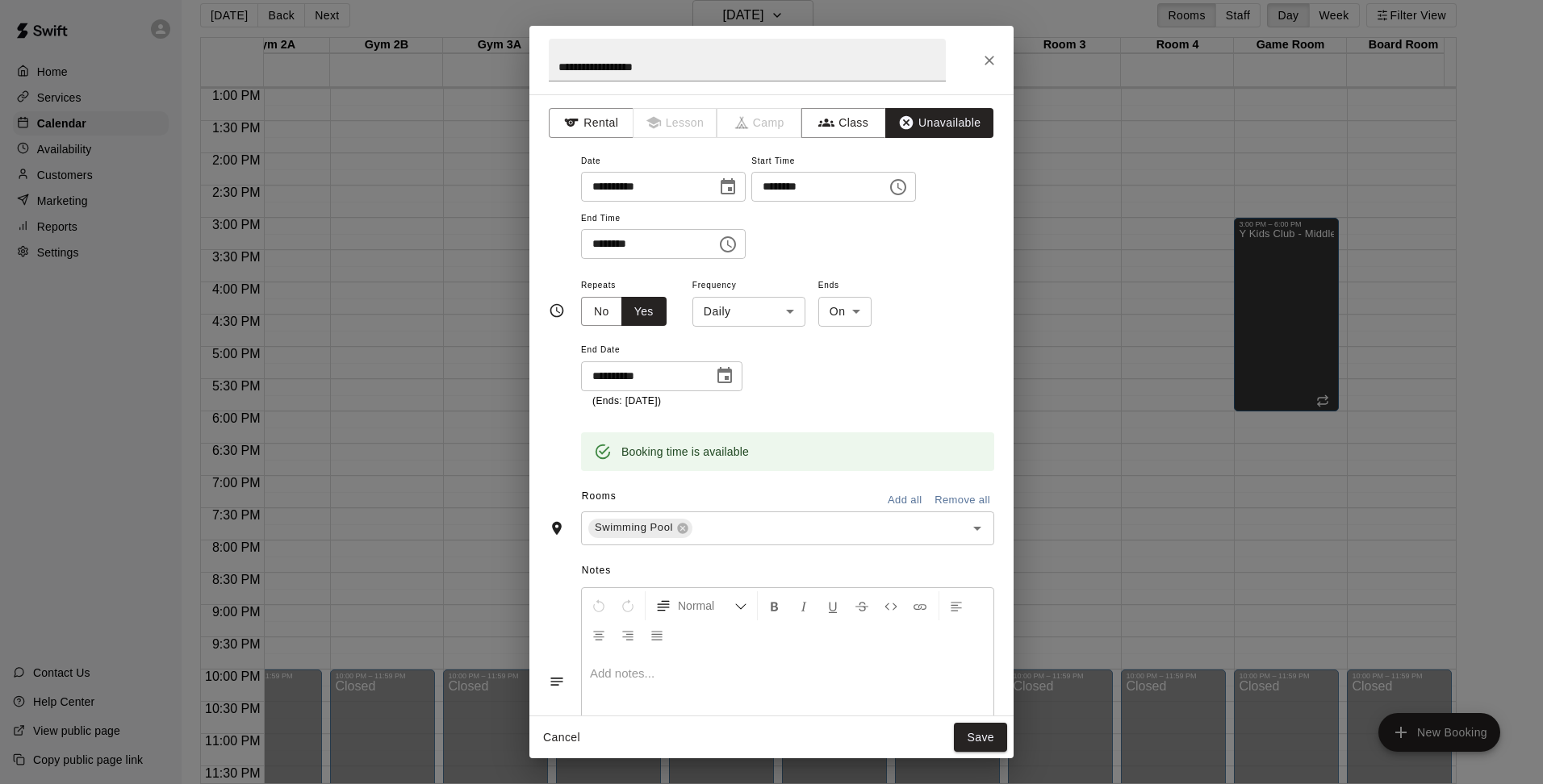
click at [668, 674] on p at bounding box center [787, 674] width 396 height 16
click at [982, 735] on button "Save" at bounding box center [981, 738] width 53 height 30
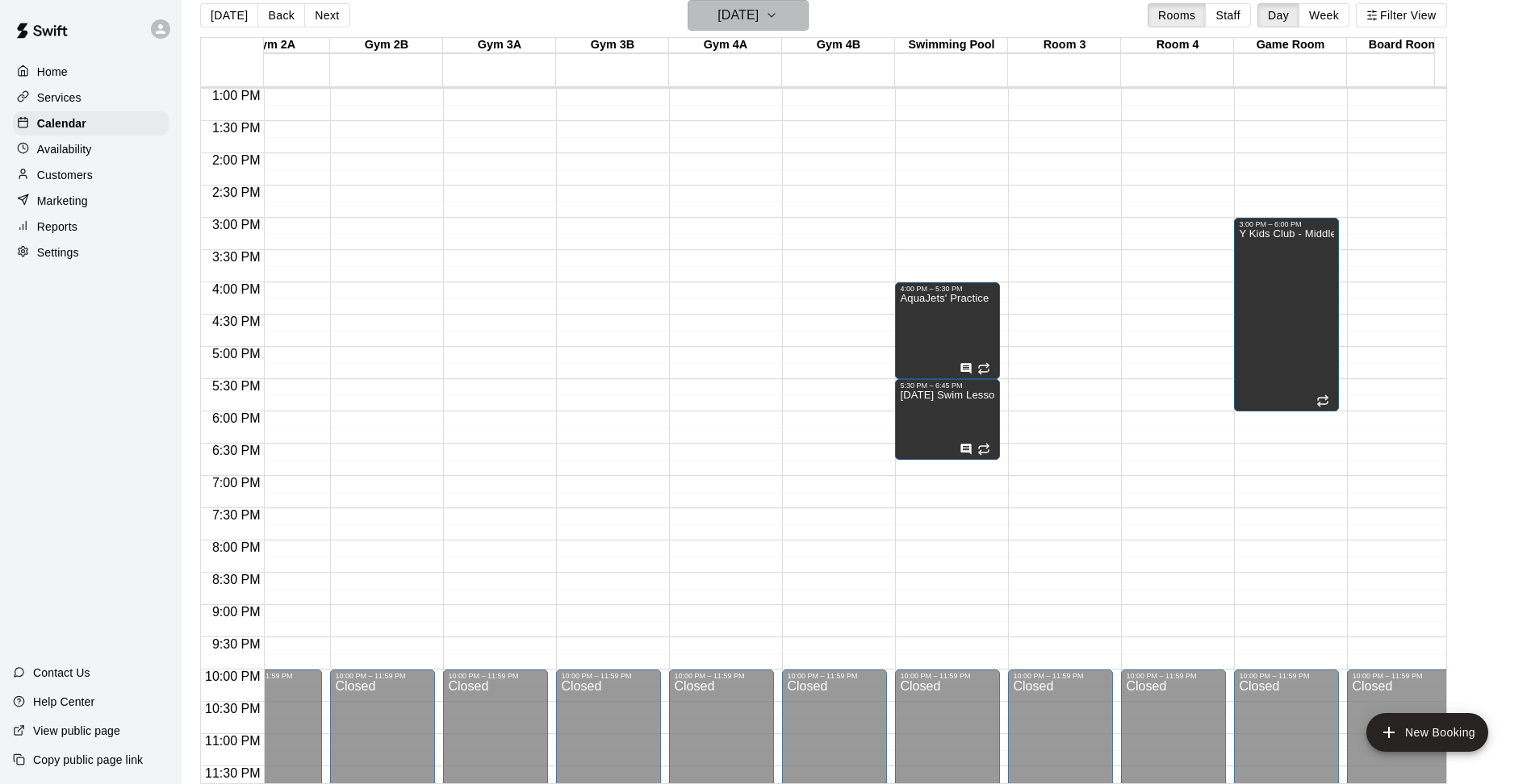
click at [778, 16] on icon "button" at bounding box center [771, 16] width 13 height 20
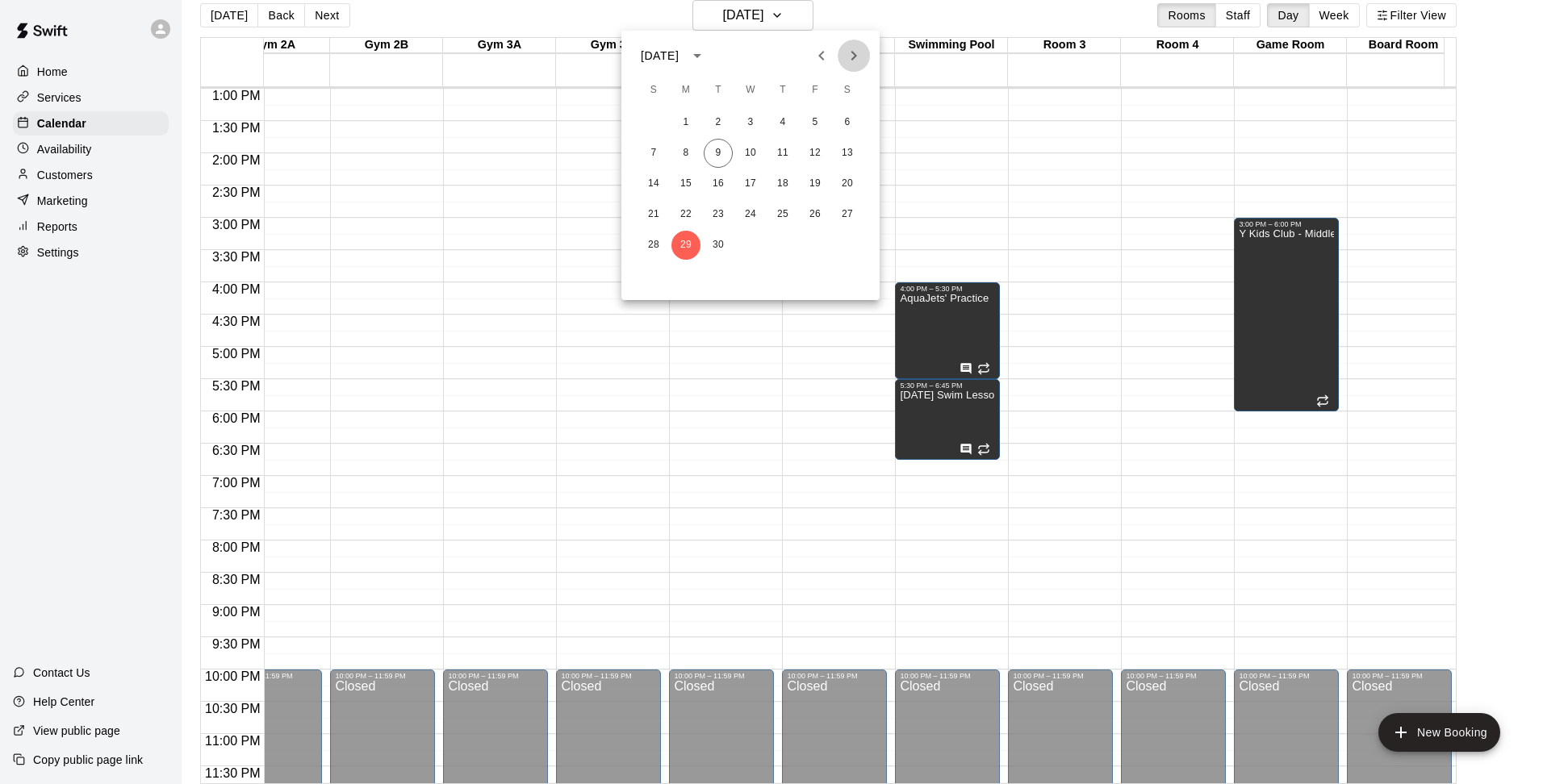
click at [844, 46] on button "Next month" at bounding box center [853, 55] width 33 height 33
click at [689, 148] on button "6" at bounding box center [686, 153] width 29 height 29
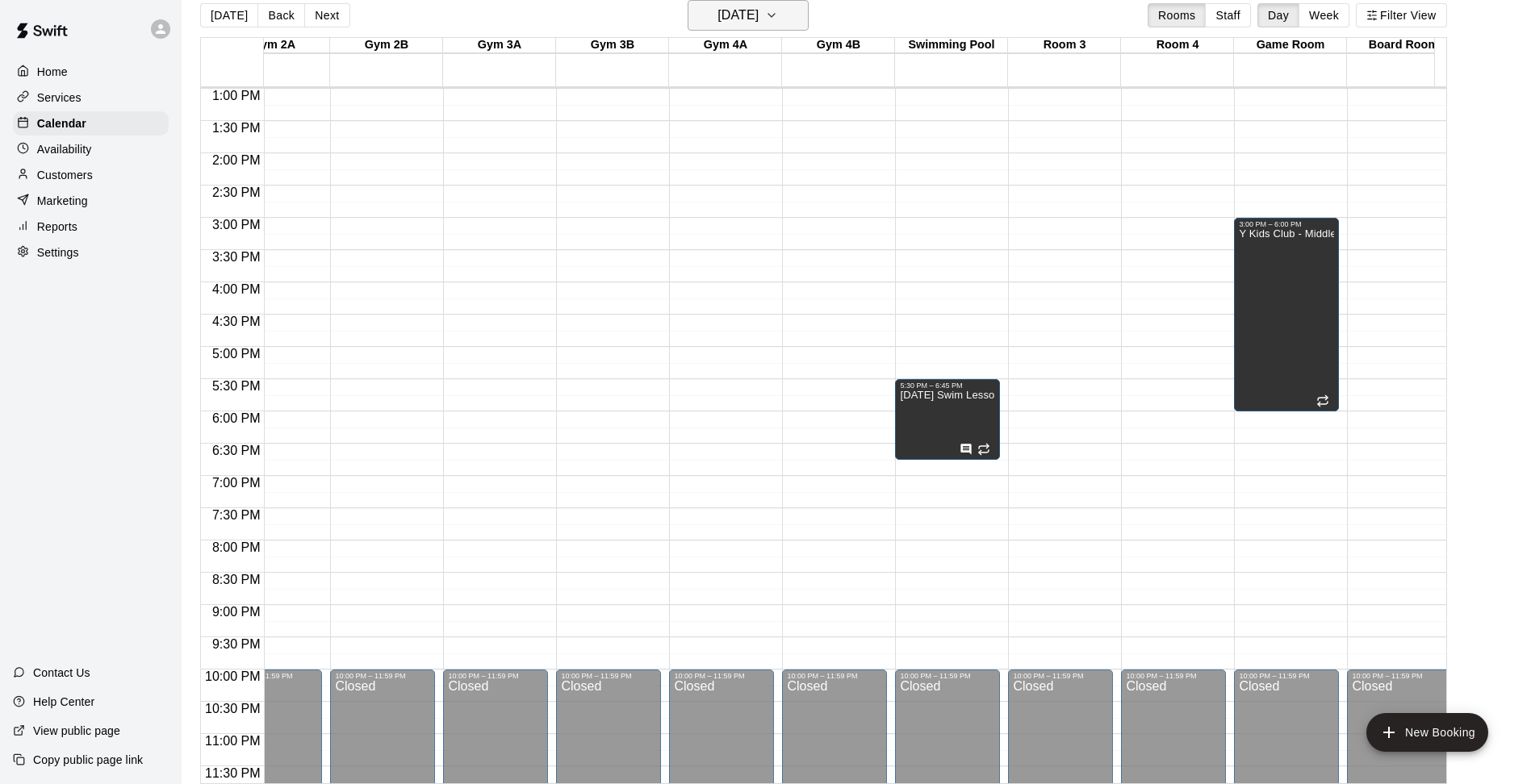
click at [778, 11] on icon "button" at bounding box center [771, 16] width 13 height 20
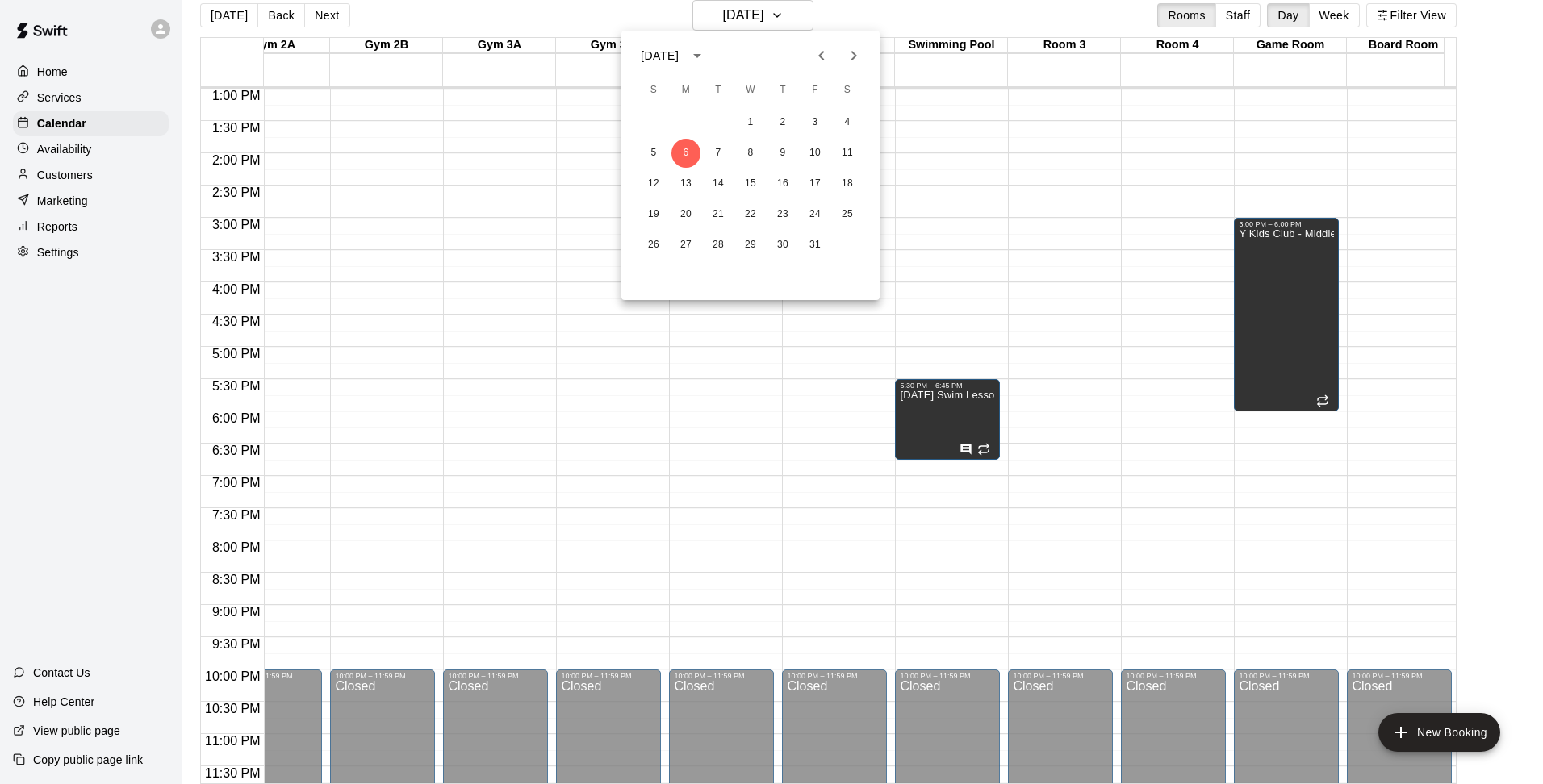
click at [827, 49] on icon "Previous month" at bounding box center [822, 56] width 20 height 20
click at [686, 245] on button "29" at bounding box center [686, 245] width 29 height 29
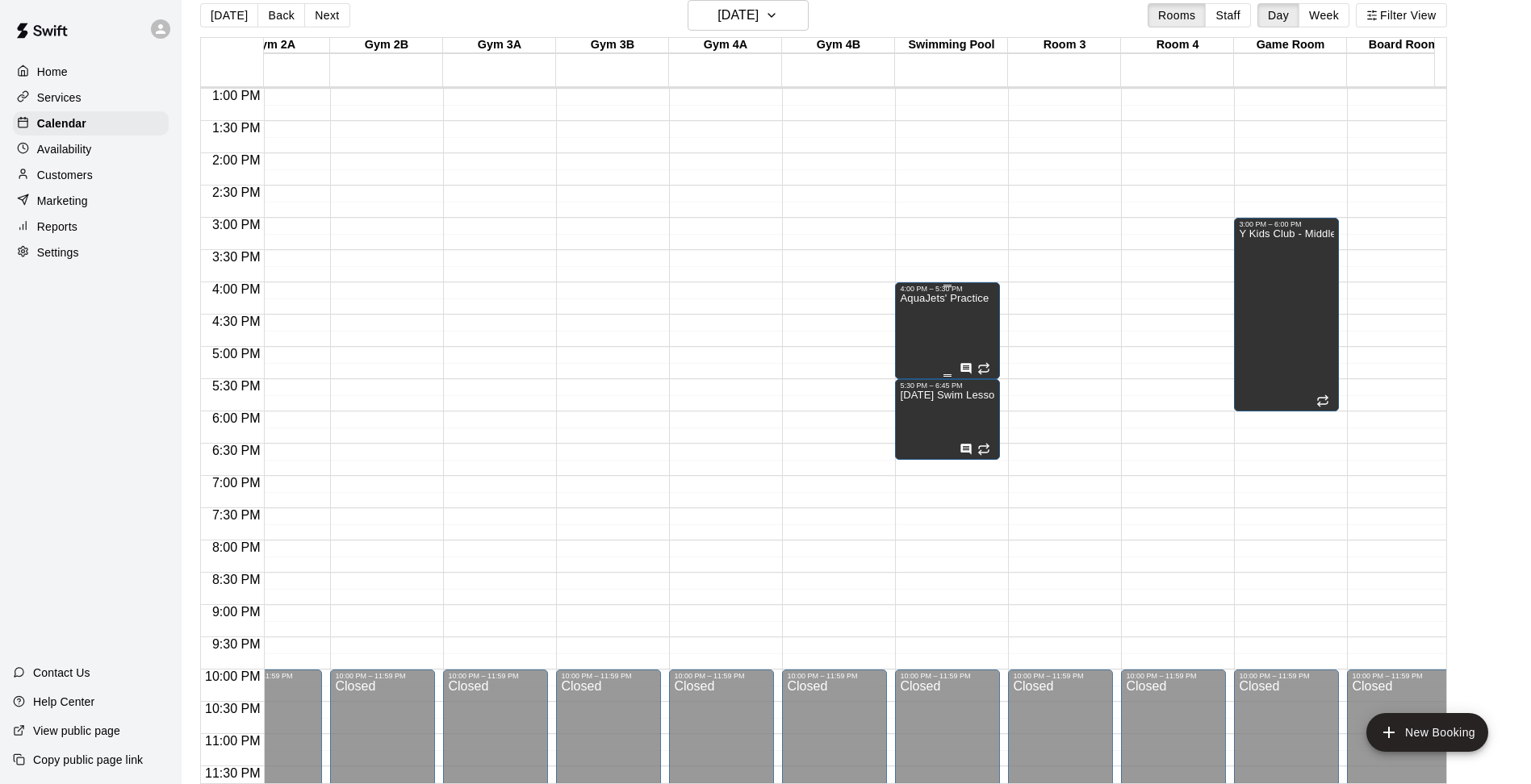
click at [942, 338] on div "AquaJets' Practice" at bounding box center [944, 684] width 89 height 784
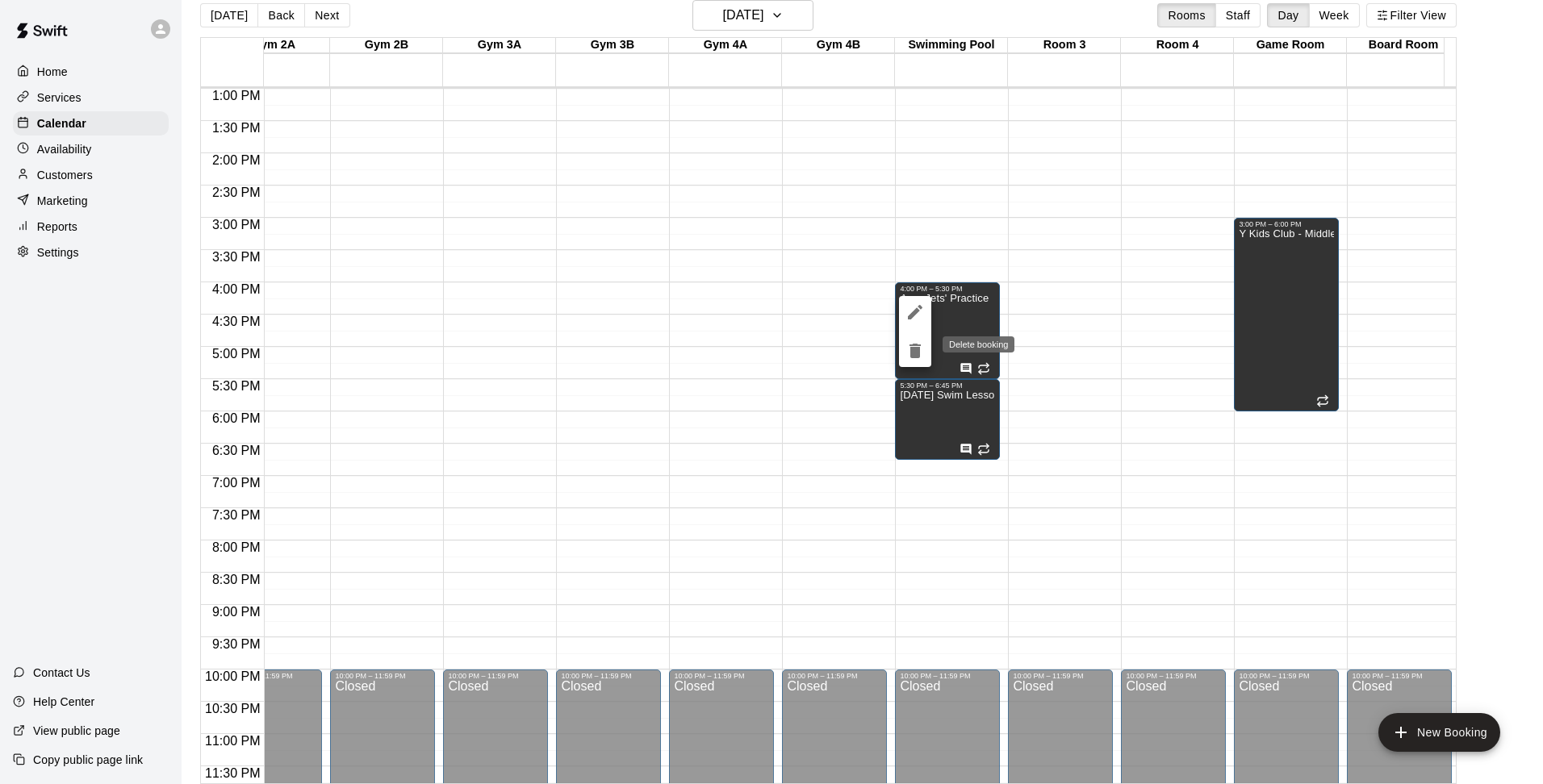
click at [914, 344] on icon "delete" at bounding box center [915, 351] width 11 height 15
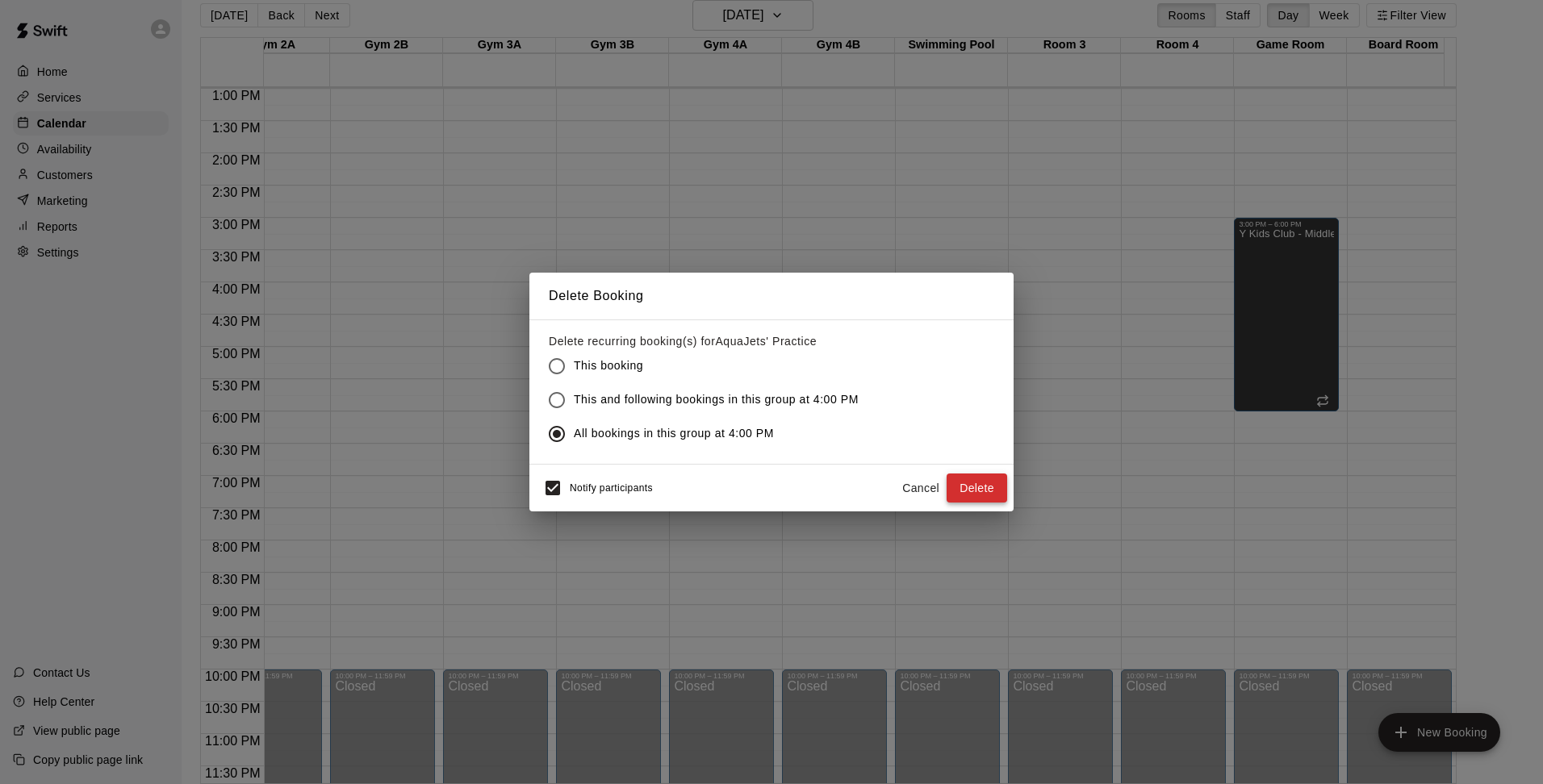
click at [996, 490] on button "Delete" at bounding box center [977, 488] width 60 height 30
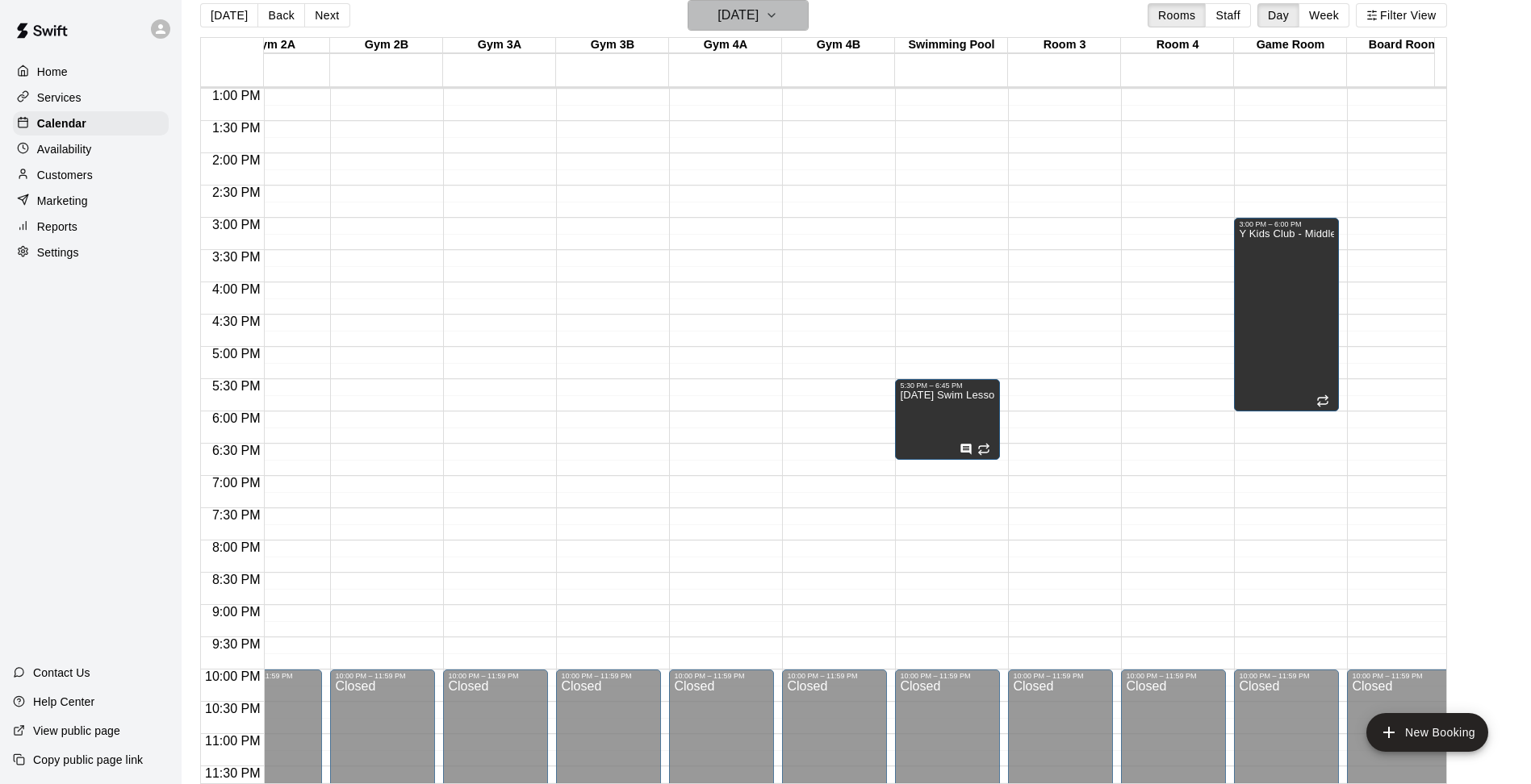
click at [778, 9] on icon "button" at bounding box center [771, 16] width 13 height 20
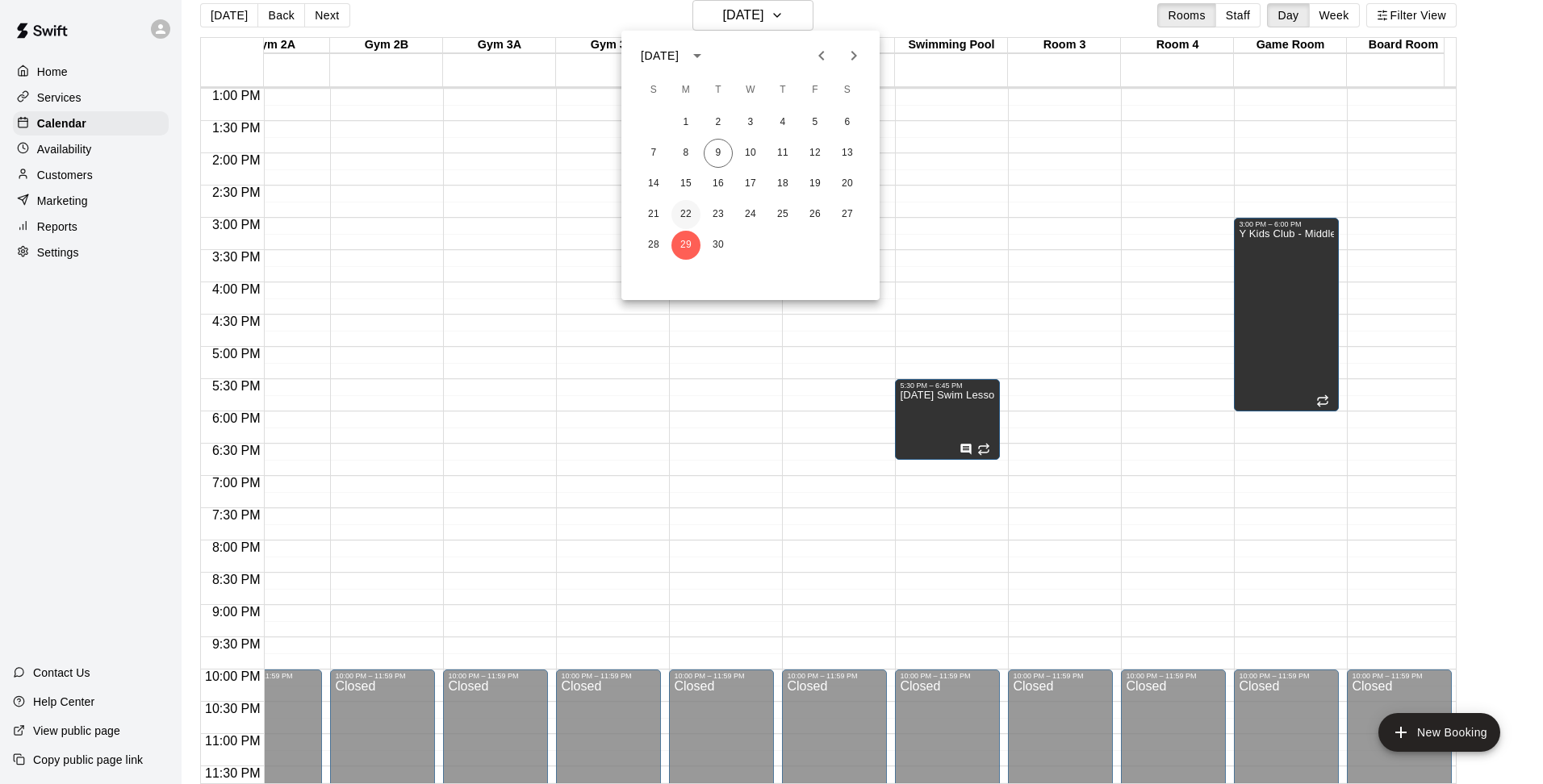
click at [685, 216] on button "22" at bounding box center [686, 214] width 29 height 29
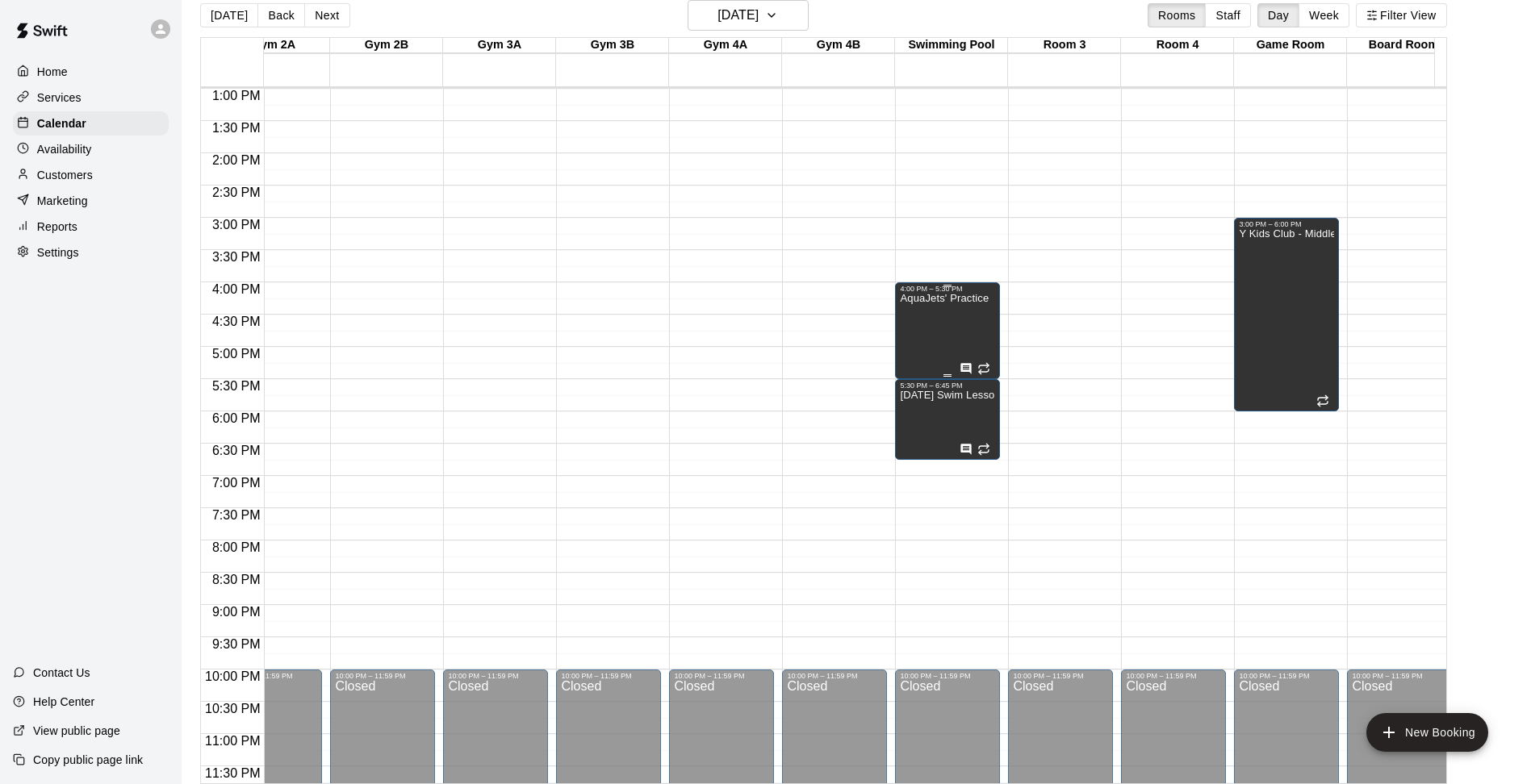
click at [990, 364] on div at bounding box center [977, 368] width 34 height 13
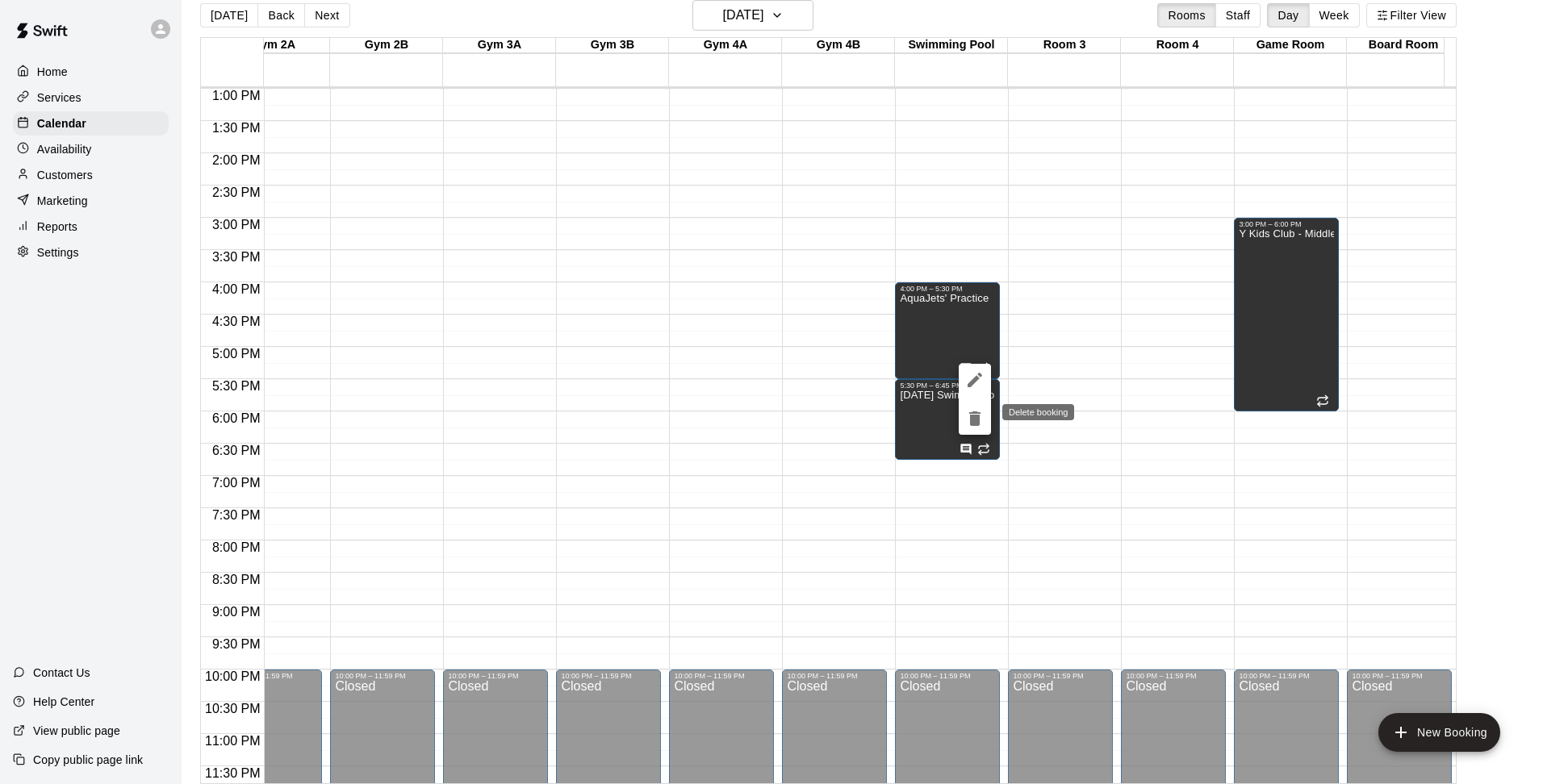
click at [976, 410] on icon "delete" at bounding box center [975, 419] width 20 height 20
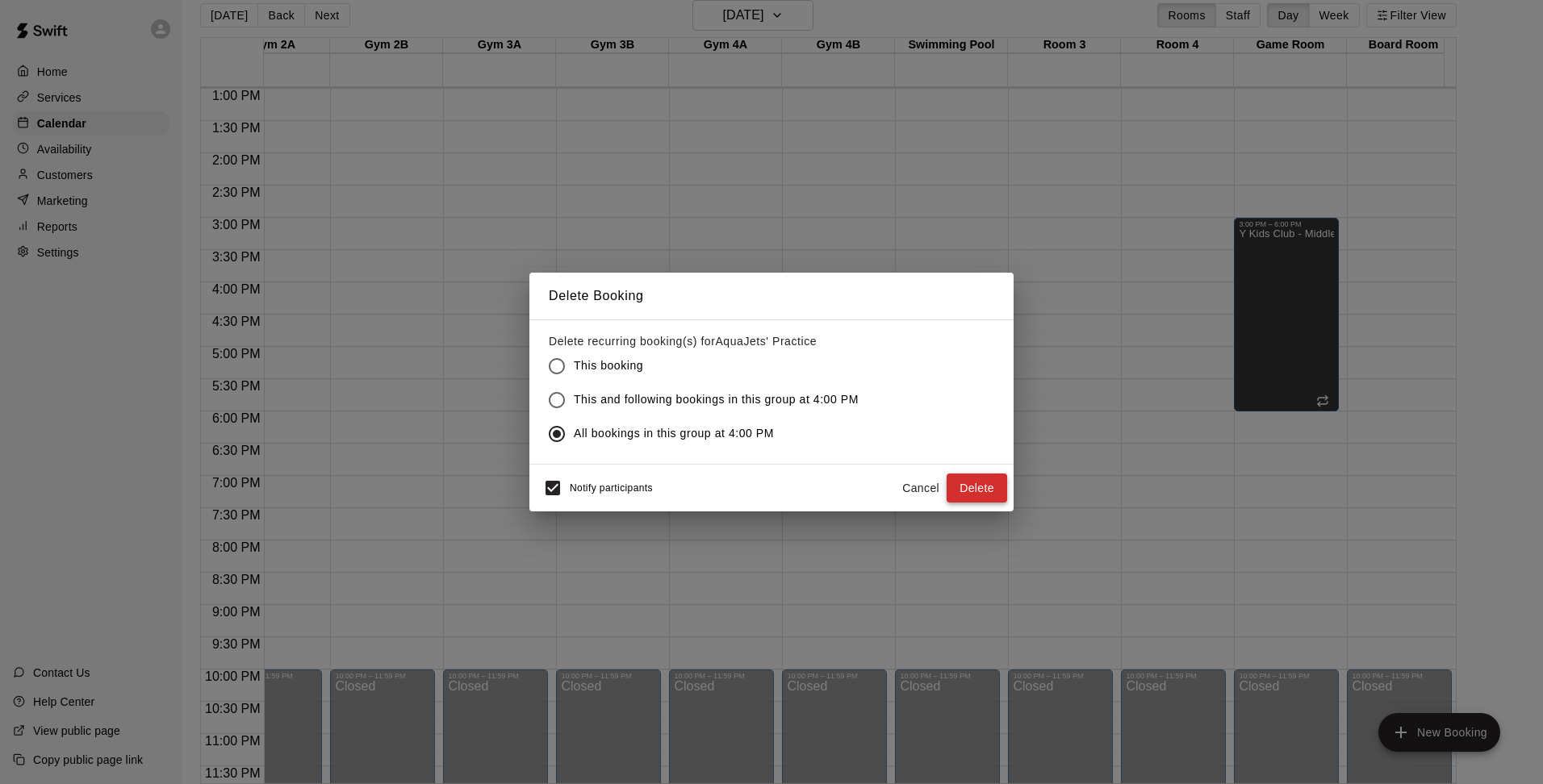
click at [985, 489] on button "Delete" at bounding box center [977, 488] width 60 height 30
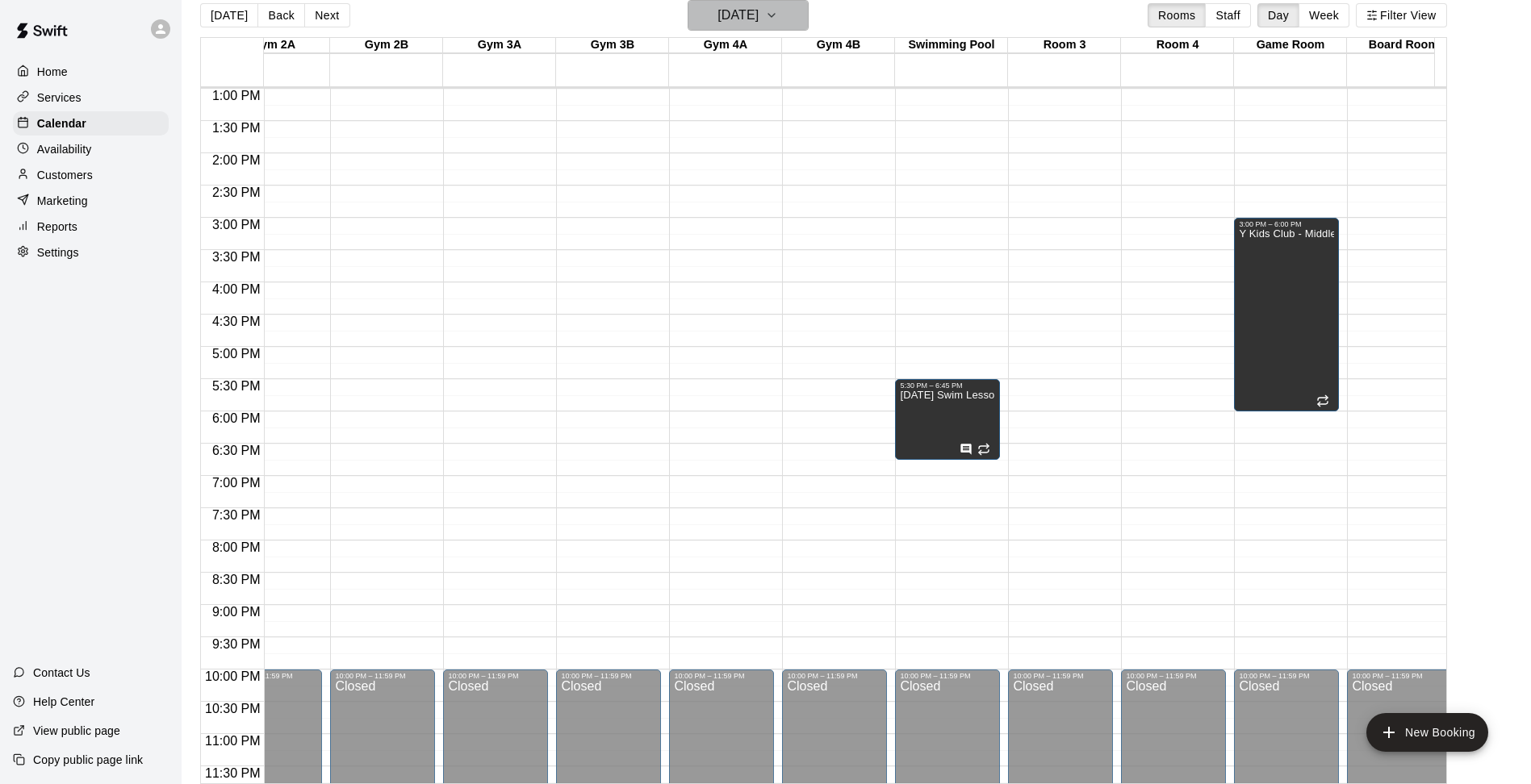
click at [778, 16] on icon "button" at bounding box center [771, 16] width 13 height 20
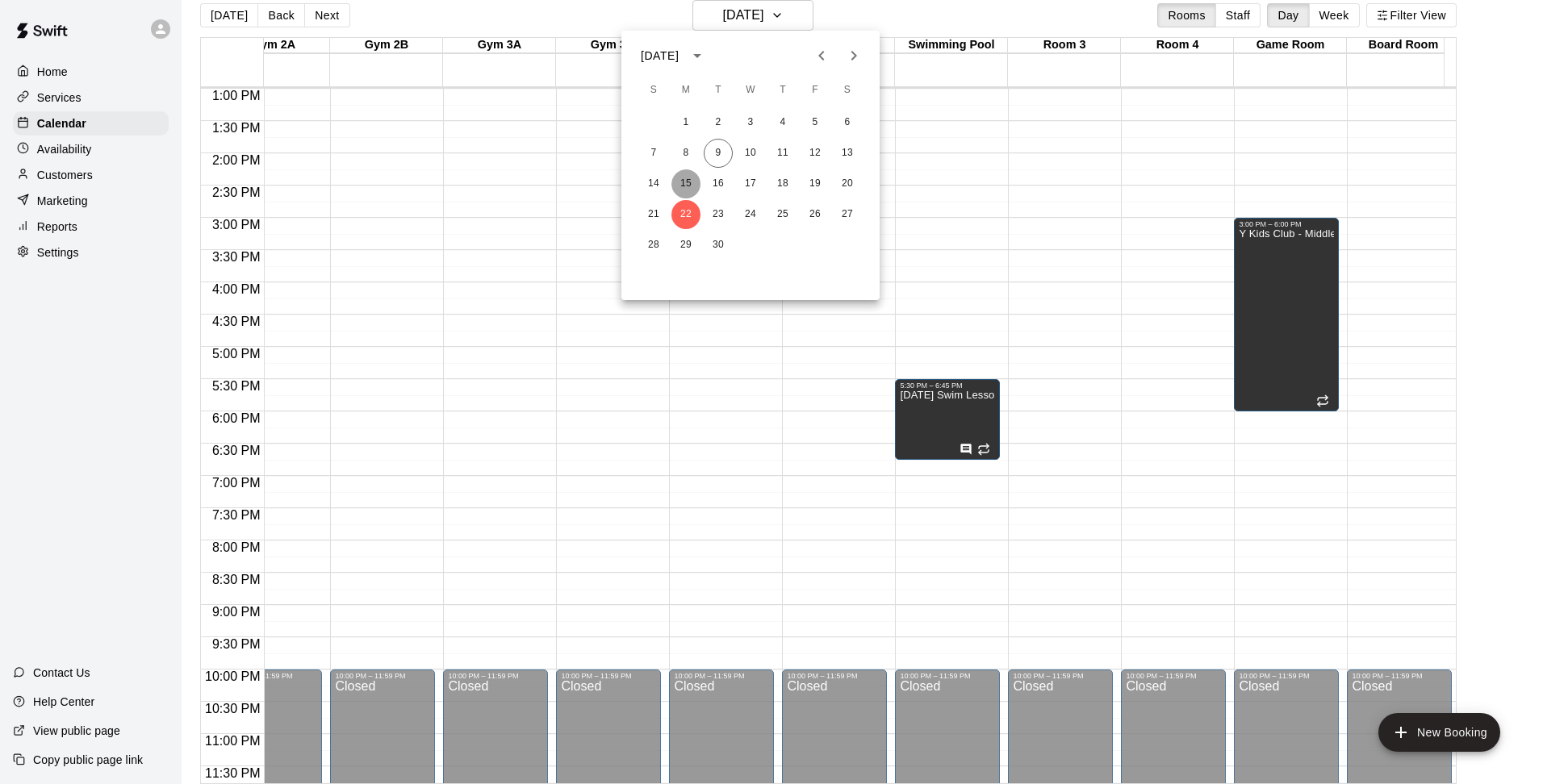
click at [696, 179] on button "15" at bounding box center [686, 183] width 29 height 29
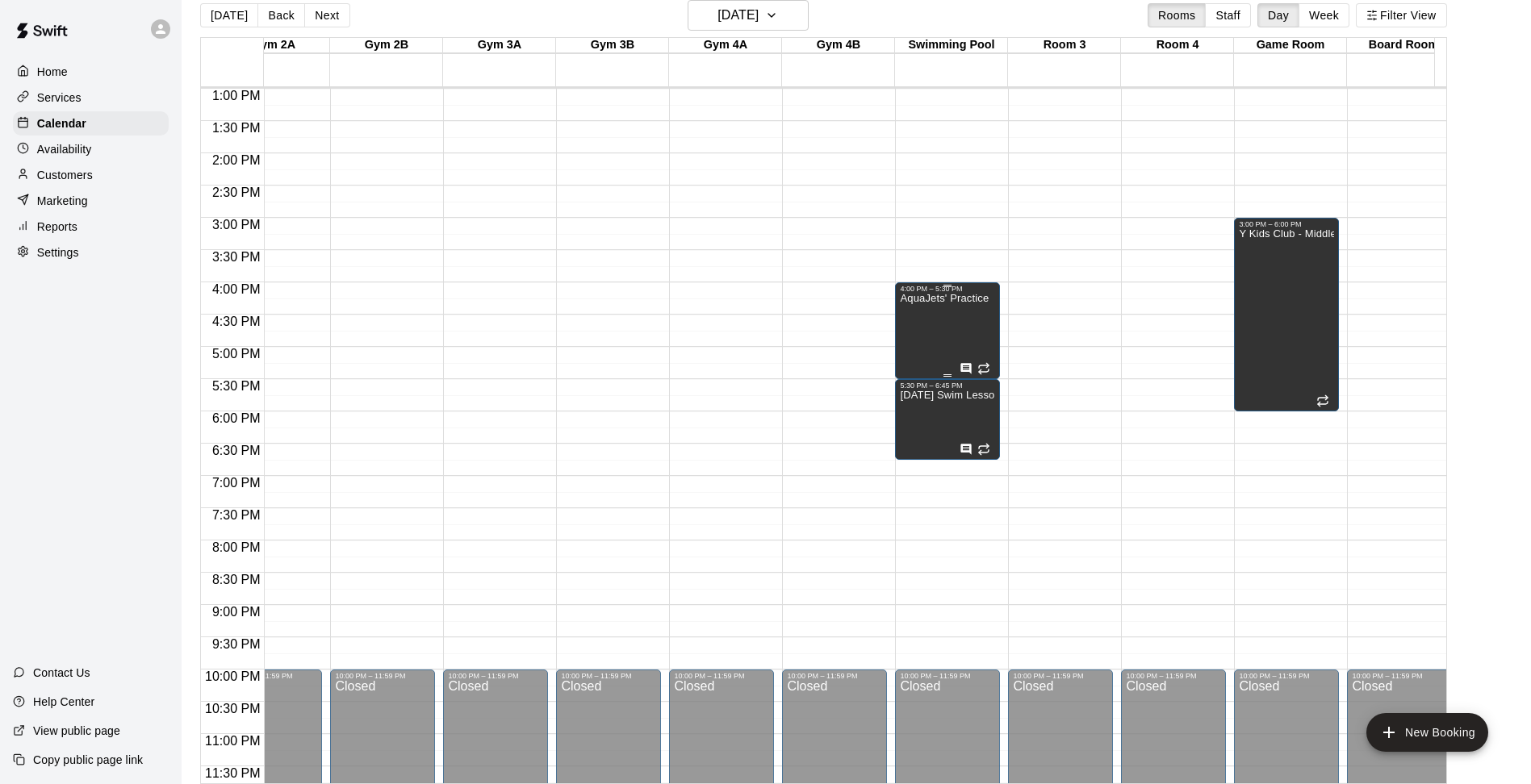
click at [929, 353] on div "AquaJets' Practice" at bounding box center [944, 684] width 89 height 784
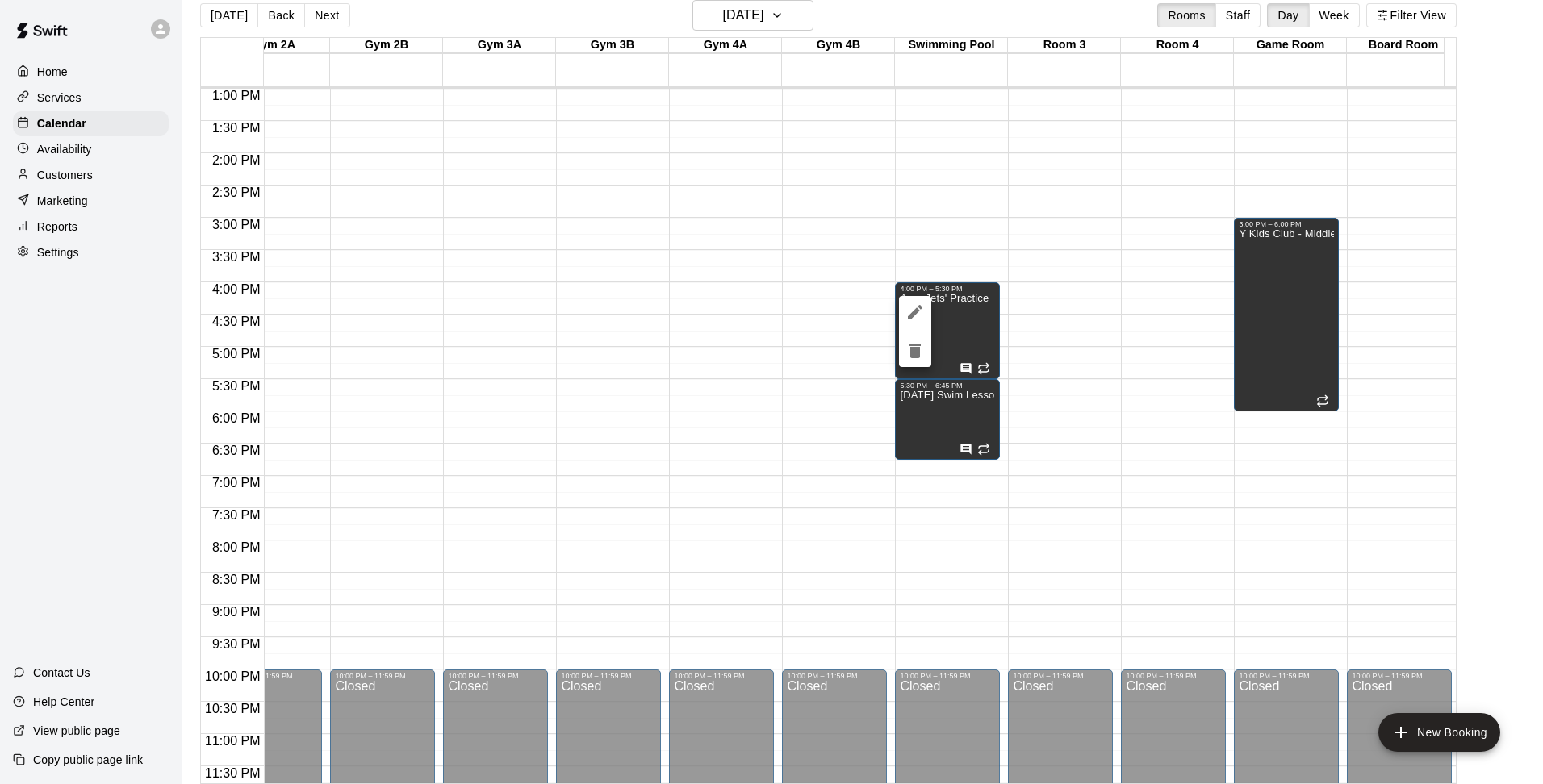
click at [916, 343] on icon "delete" at bounding box center [916, 351] width 20 height 20
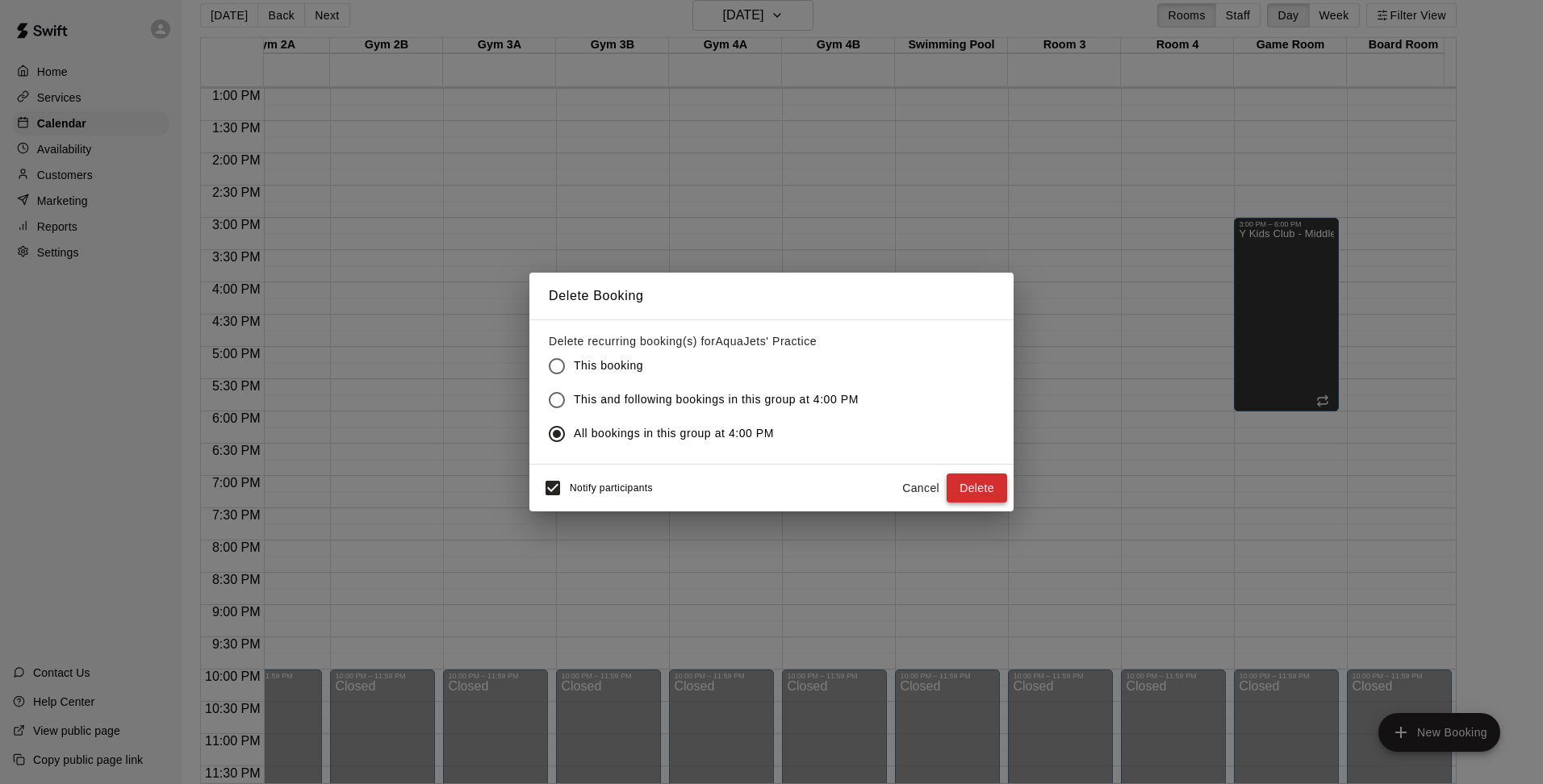
click at [988, 484] on button "Delete" at bounding box center [977, 488] width 60 height 30
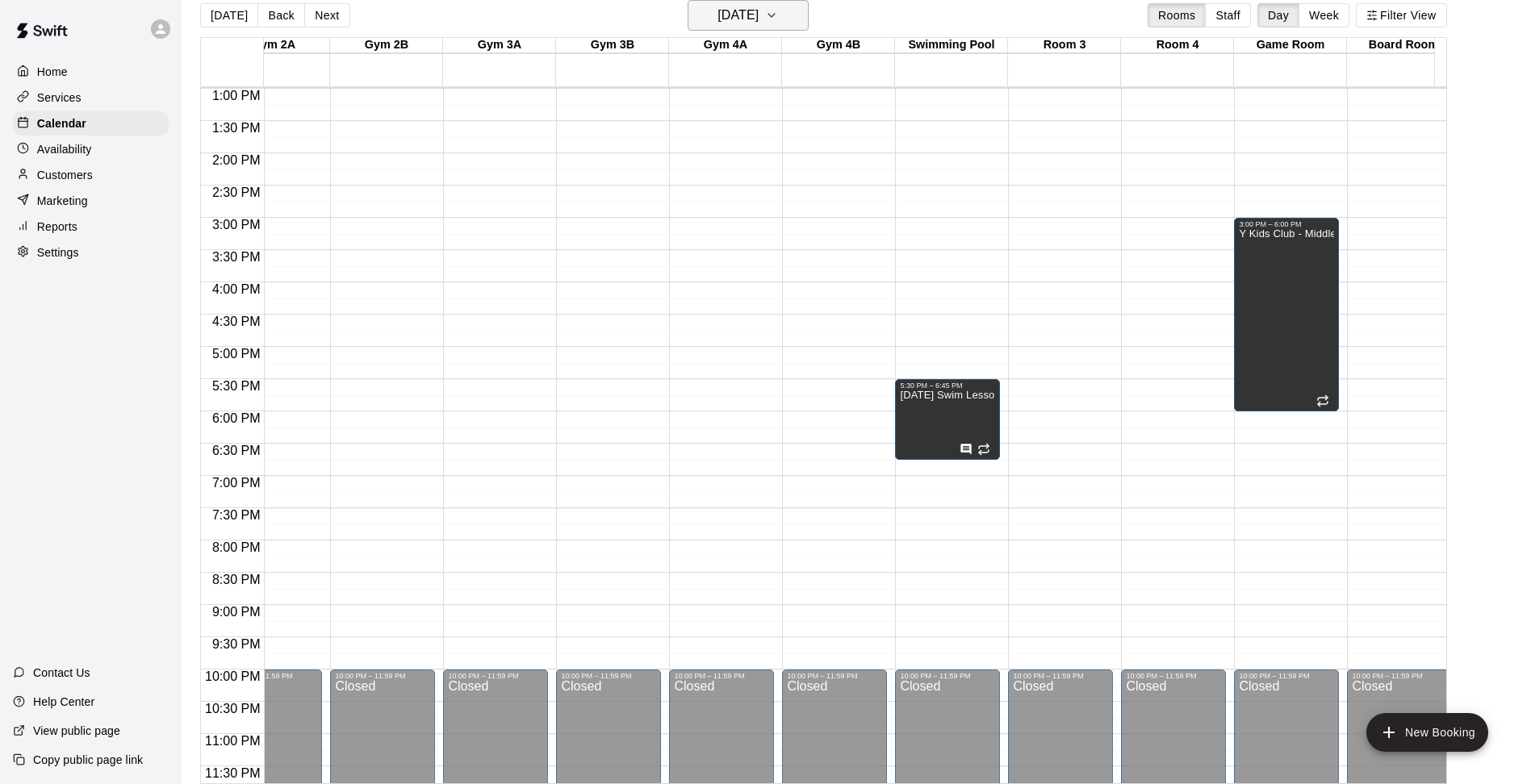
click at [778, 23] on icon "button" at bounding box center [771, 16] width 13 height 20
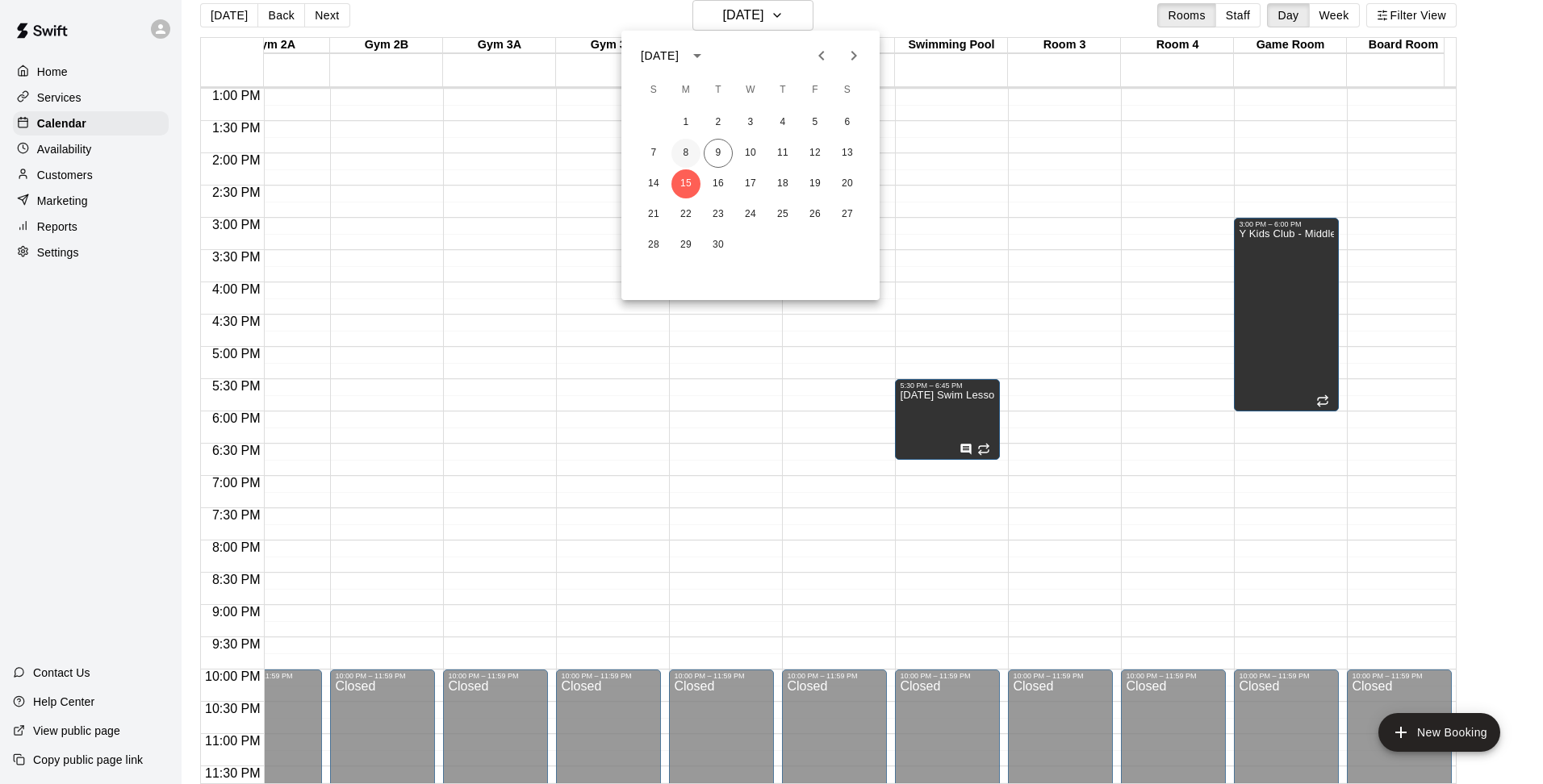
click at [685, 148] on button "8" at bounding box center [686, 153] width 29 height 29
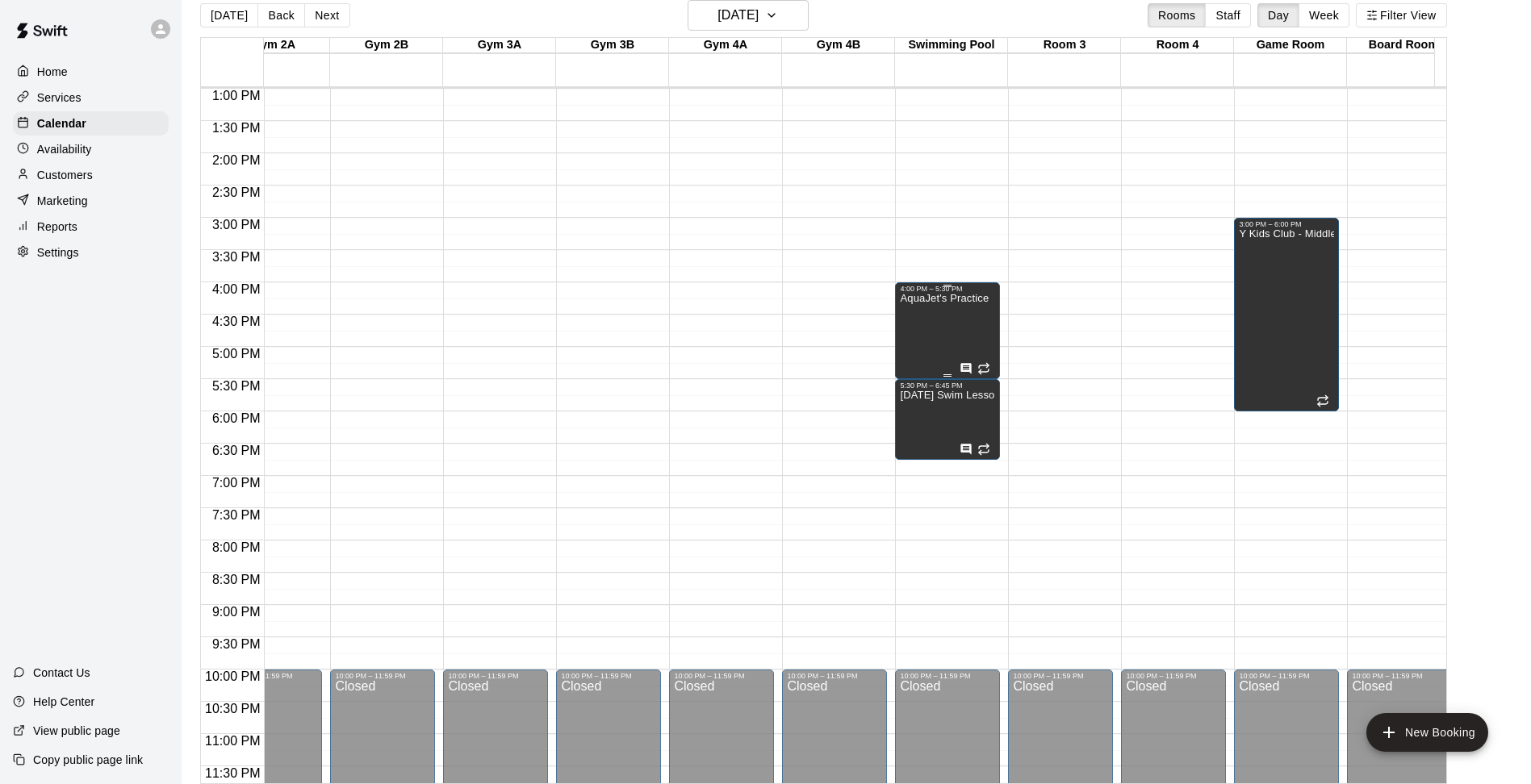
click at [942, 349] on div "AquaJet's Practice" at bounding box center [944, 684] width 89 height 784
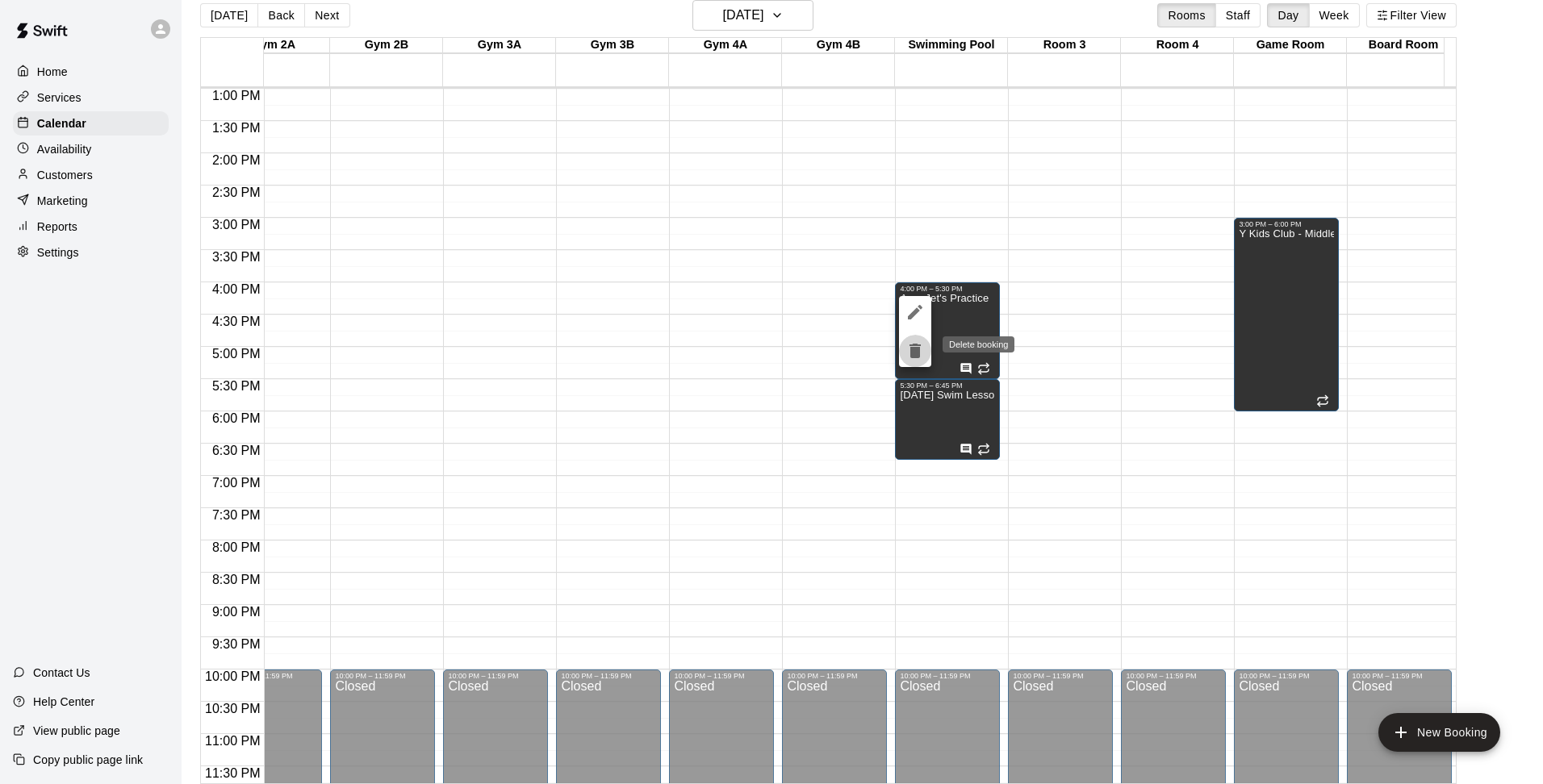
click at [913, 341] on icon "delete" at bounding box center [916, 351] width 20 height 20
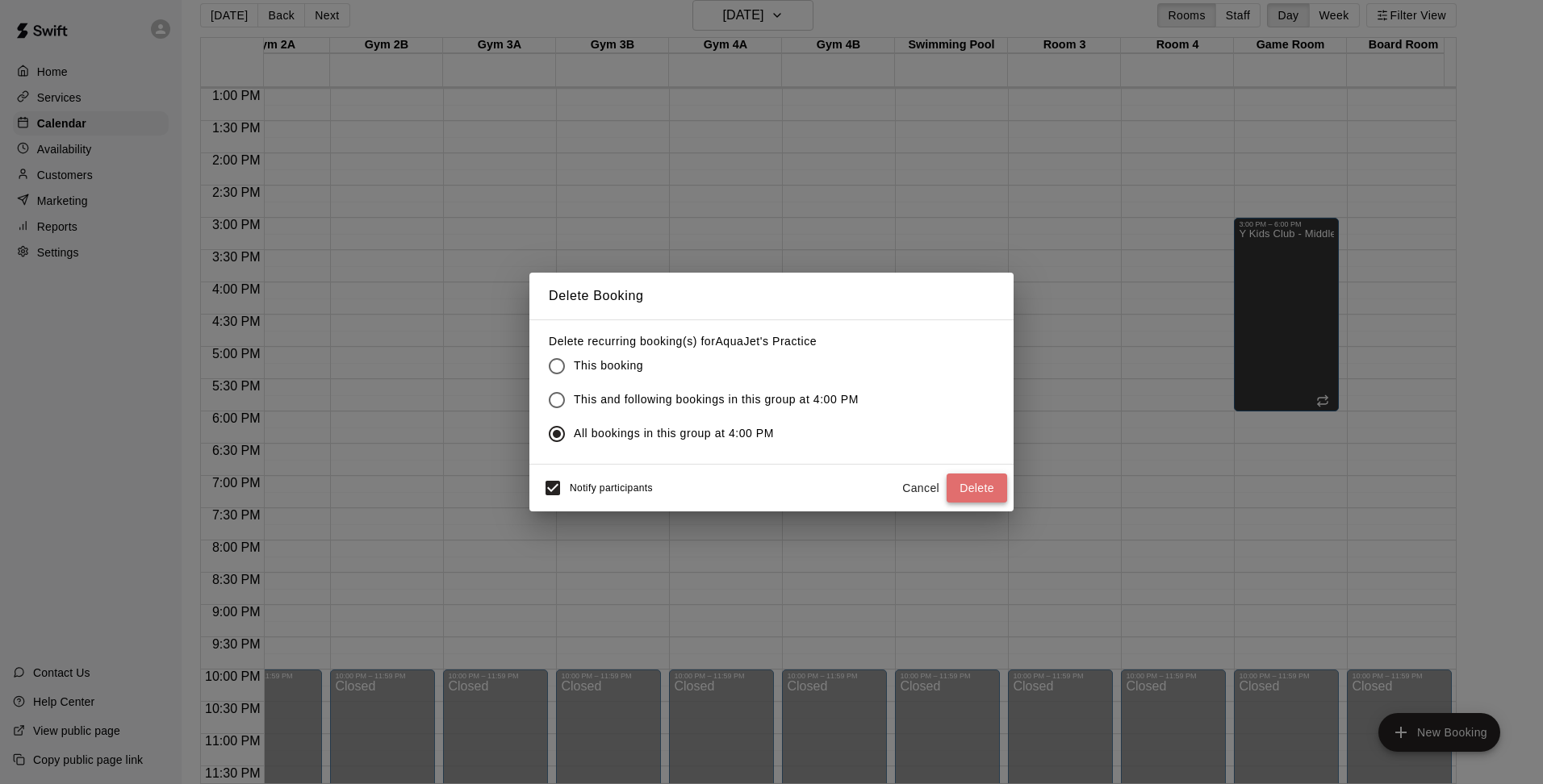
click at [992, 486] on button "Delete" at bounding box center [977, 488] width 60 height 30
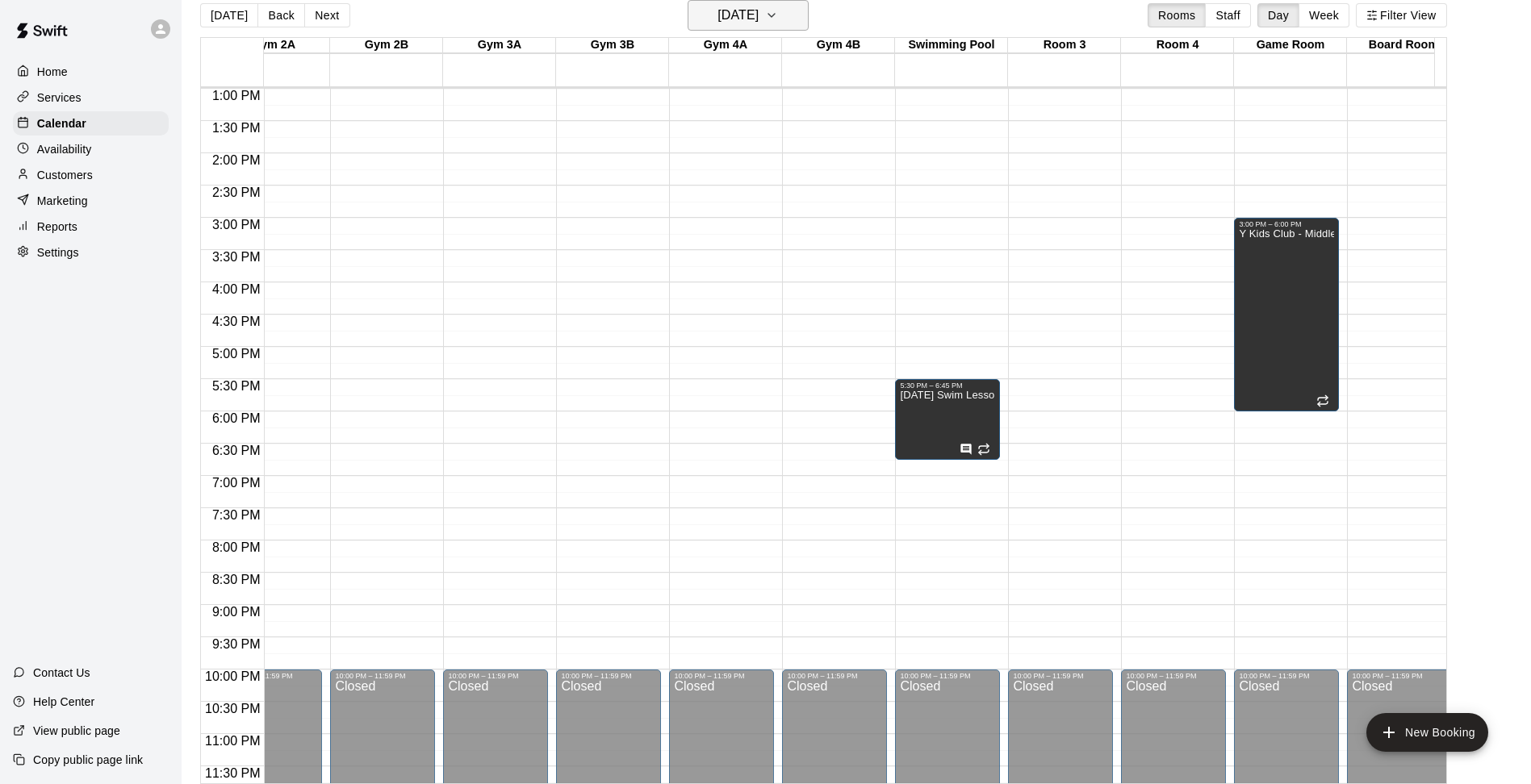
click at [778, 25] on icon "button" at bounding box center [771, 16] width 13 height 20
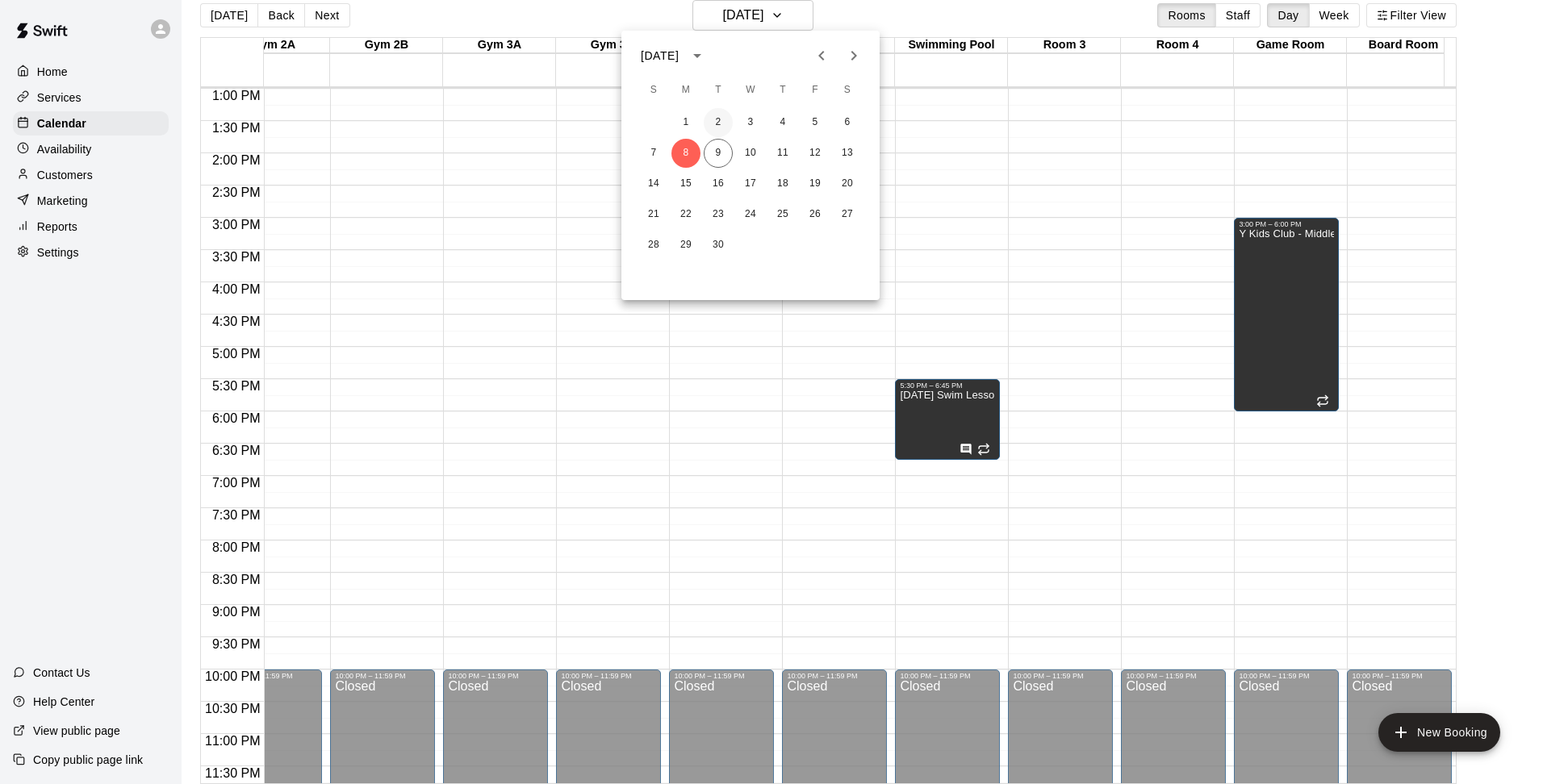
click at [717, 117] on button "2" at bounding box center [717, 122] width 29 height 29
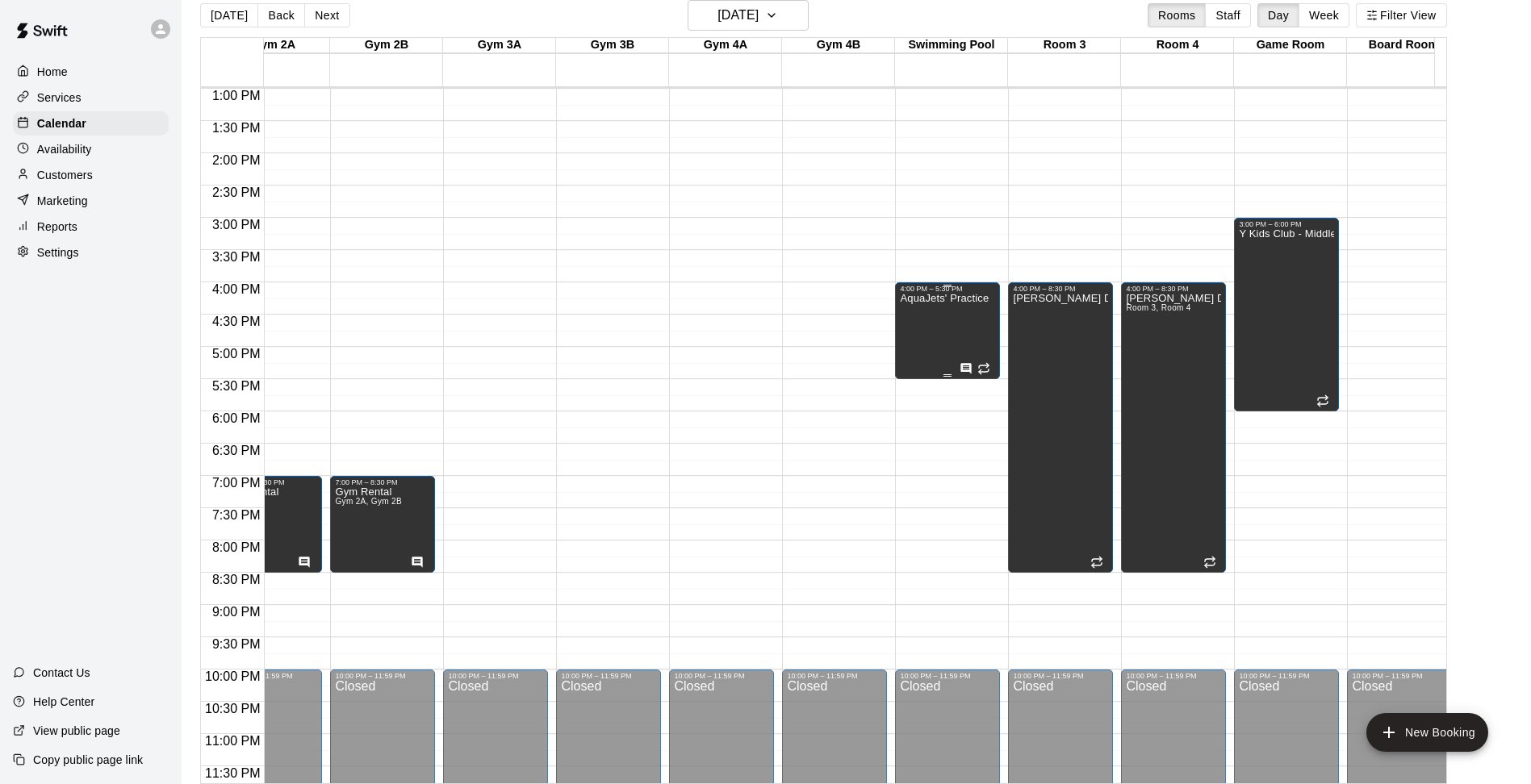
click at [932, 339] on div "AquaJets' Practice" at bounding box center [944, 684] width 89 height 784
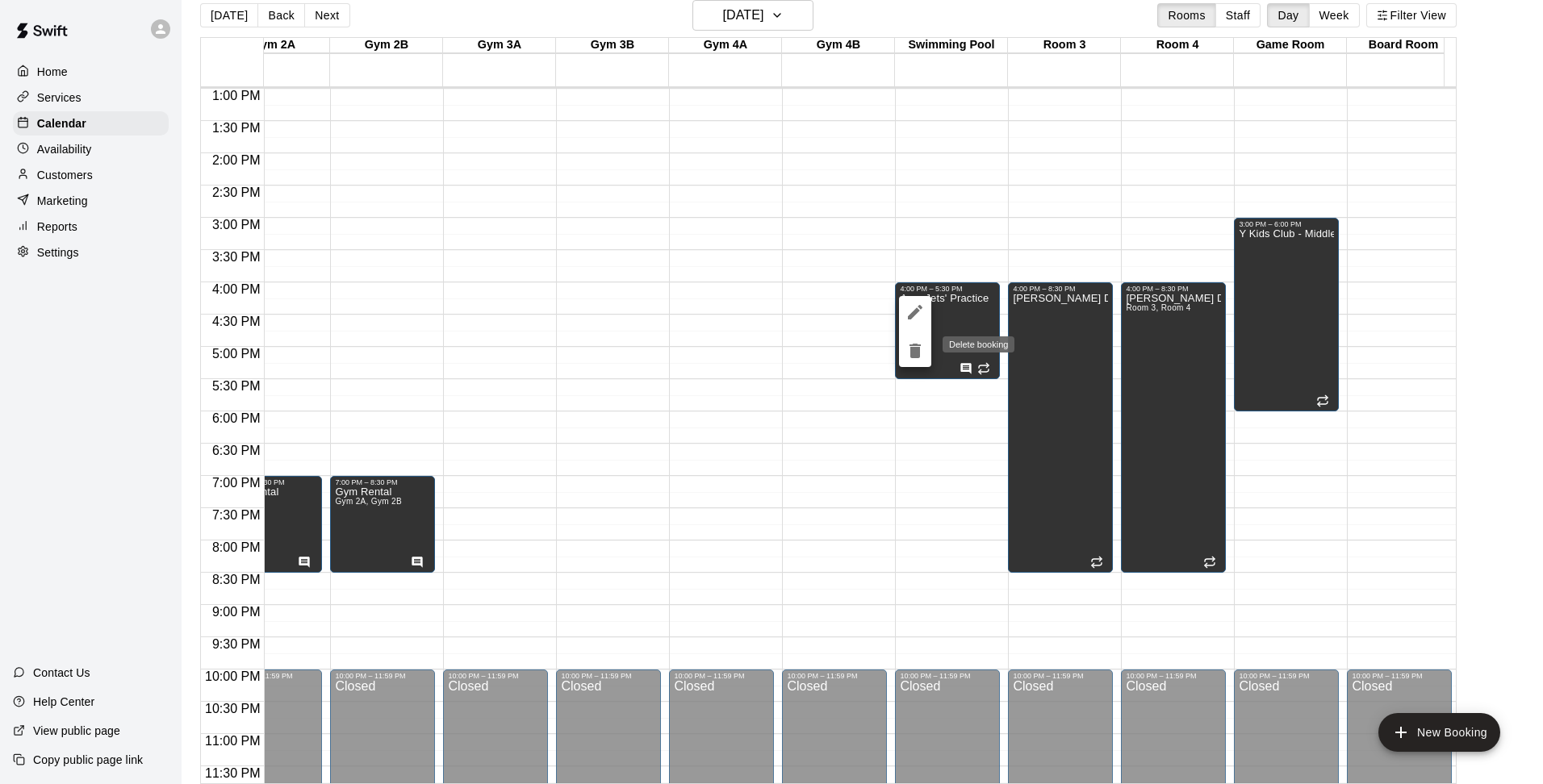
click at [919, 351] on icon "delete" at bounding box center [915, 351] width 11 height 15
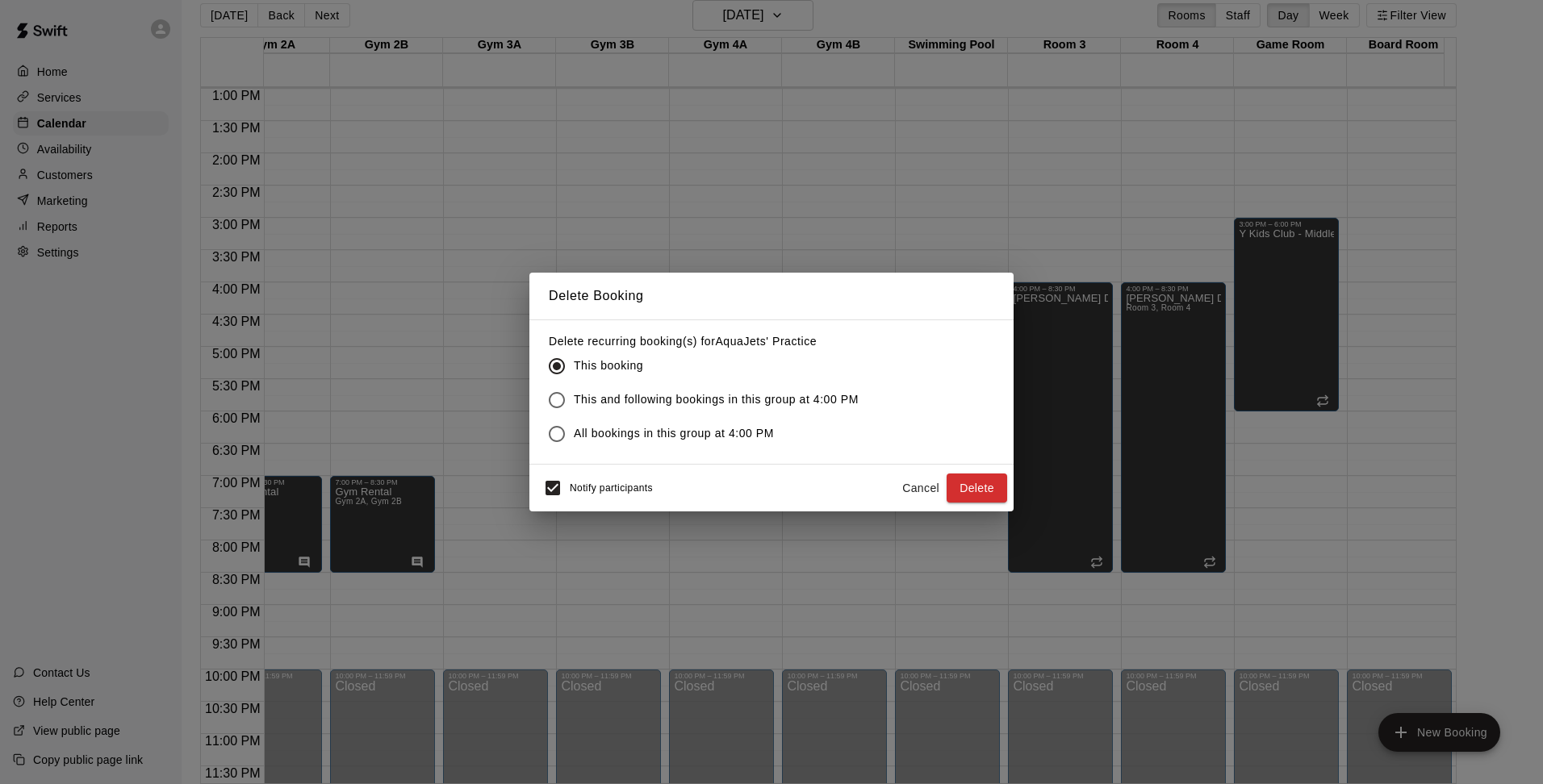
click at [589, 424] on label "All bookings in this group at 4:00 PM" at bounding box center [698, 434] width 319 height 34
click at [969, 485] on button "Delete" at bounding box center [977, 488] width 60 height 30
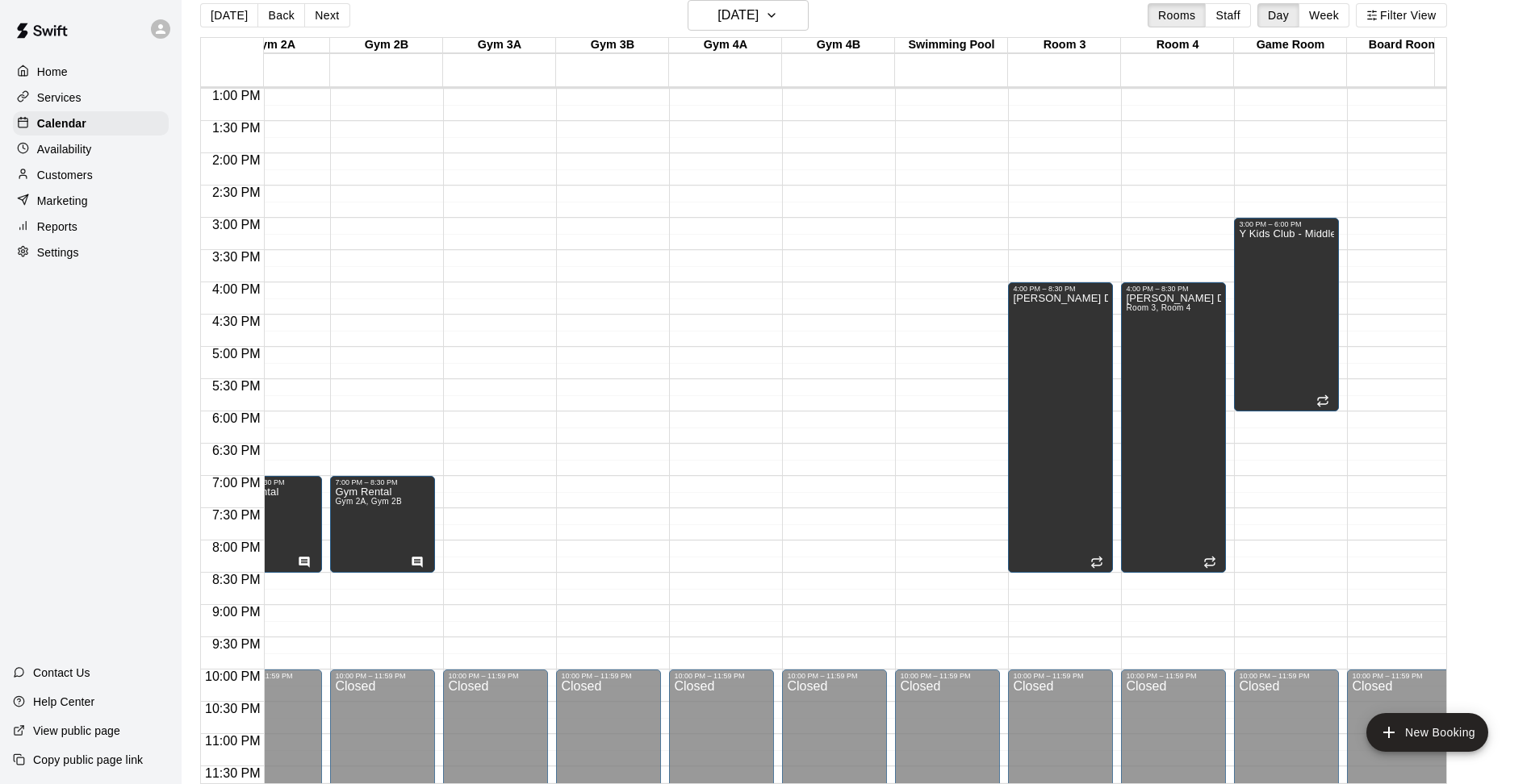
click at [966, 287] on div "12:00 AM – 5:00 AM Closed 10:00 PM – 11:59 PM Closed" at bounding box center [947, 24] width 105 height 1549
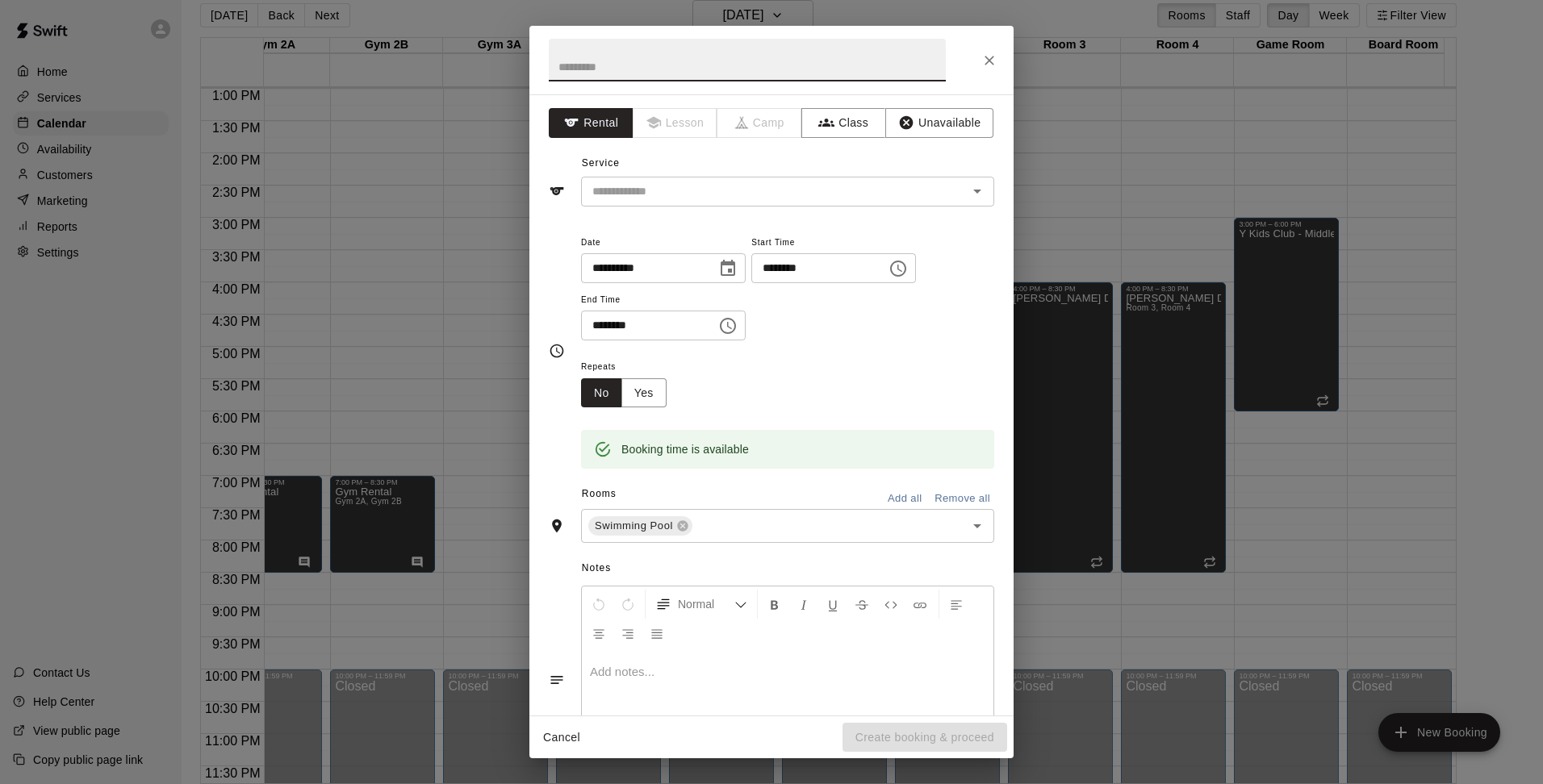
click at [736, 328] on icon "Choose time, selected time is 4:30 PM" at bounding box center [728, 325] width 16 height 16
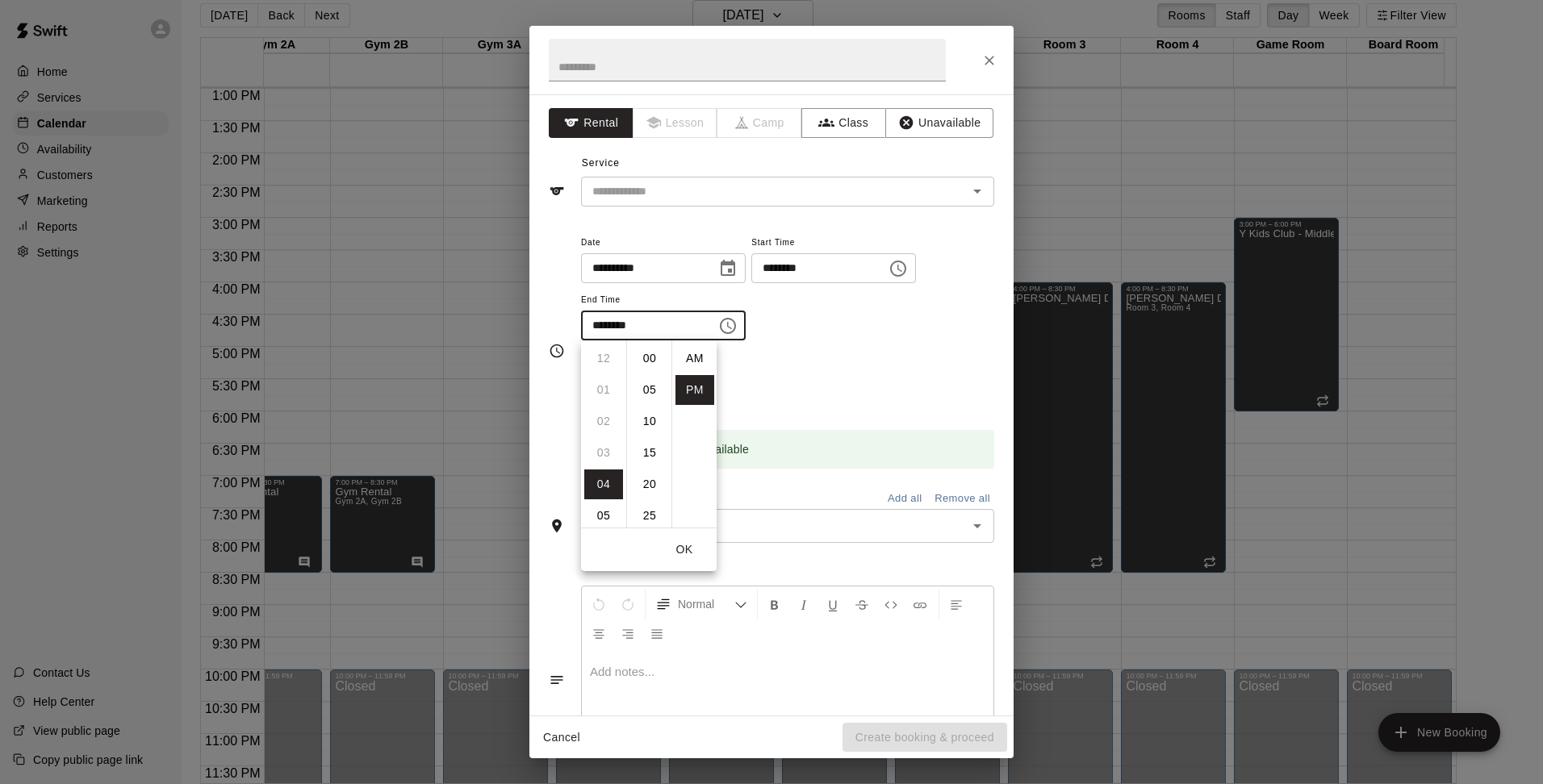
scroll to position [29, 0]
click at [603, 397] on li "05" at bounding box center [603, 390] width 38 height 30
type input "********"
click at [823, 370] on div "Repeats No Yes" at bounding box center [787, 383] width 413 height 51
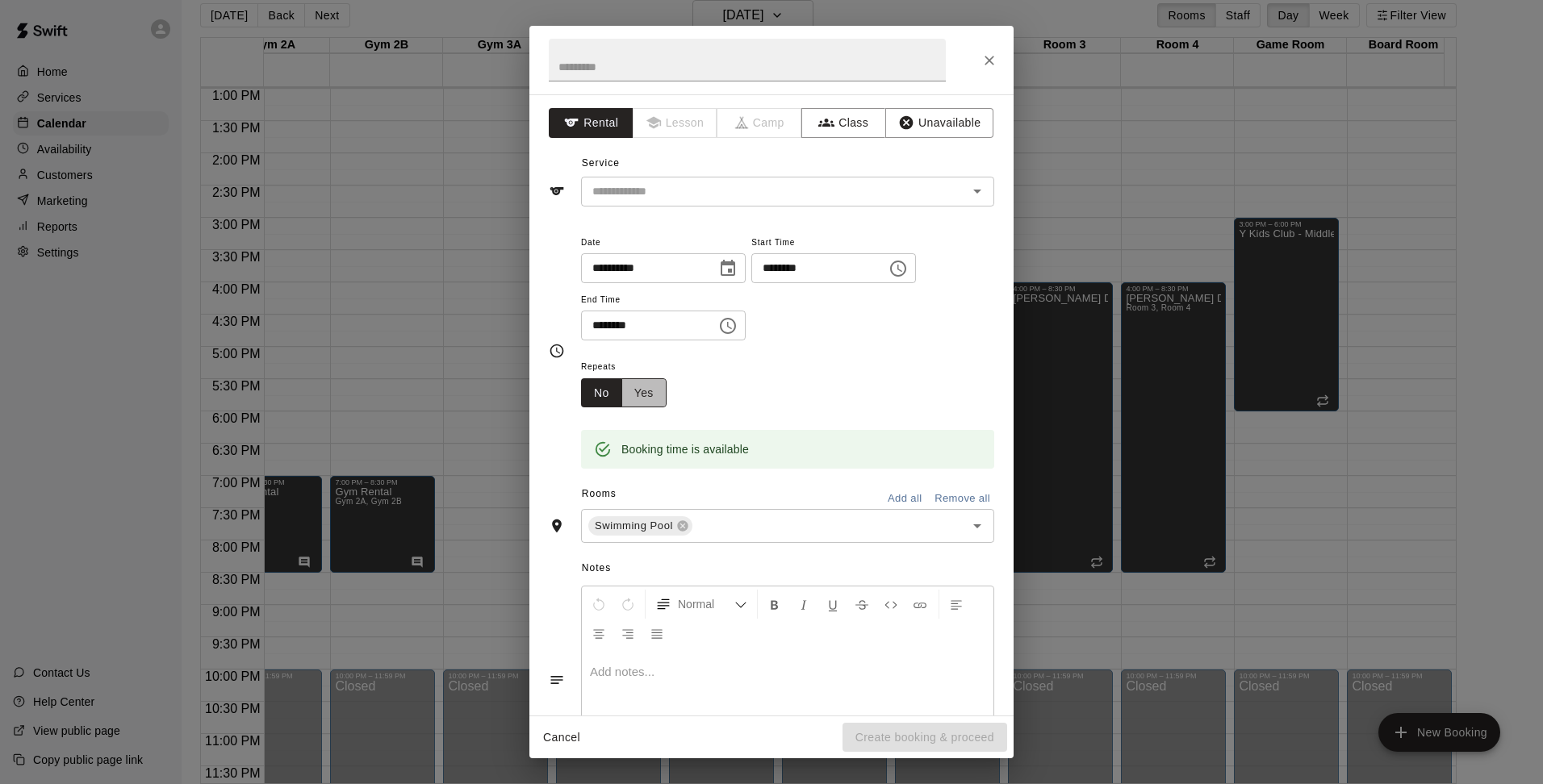
click at [641, 384] on button "Yes" at bounding box center [644, 393] width 45 height 30
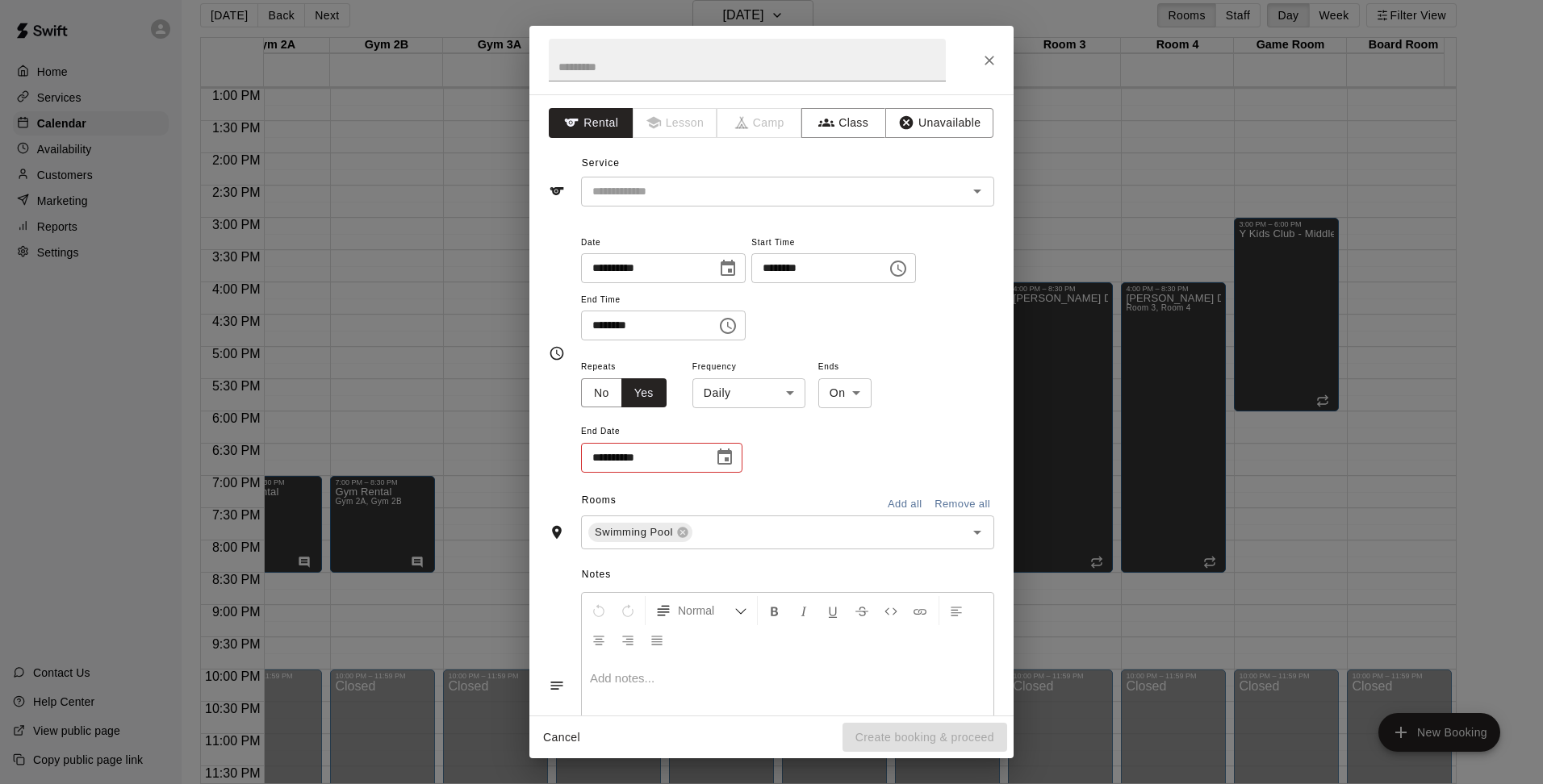
click at [732, 394] on body "Home Services Calendar Availability Customers Marketing Reports Settings Contac…" at bounding box center [772, 385] width 1543 height 810
click at [741, 454] on li "Weekly [DATE]" at bounding box center [749, 455] width 202 height 27
type input "******"
click at [725, 458] on icon "Choose date" at bounding box center [725, 458] width 20 height 20
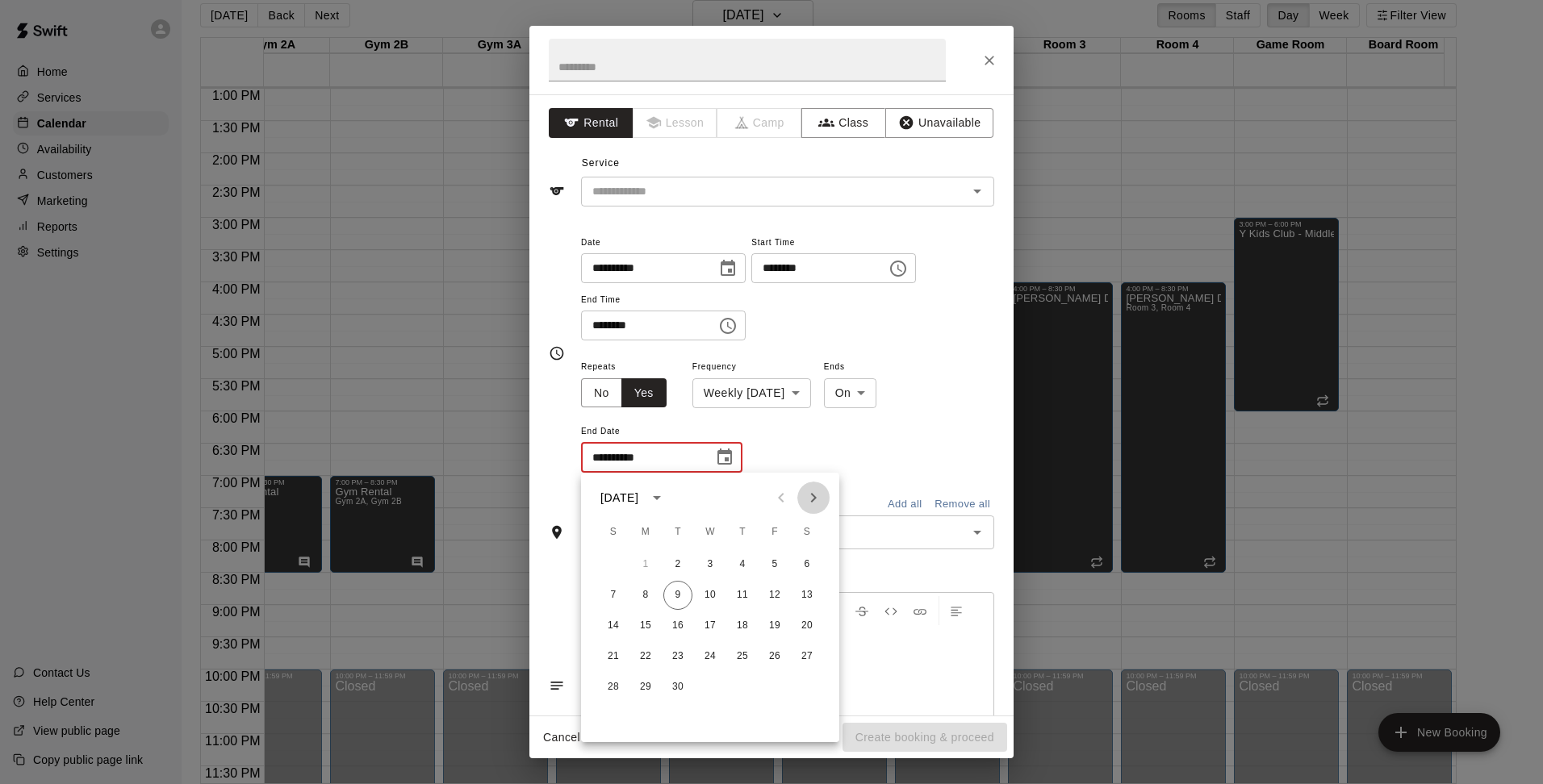
click at [810, 504] on icon "Next month" at bounding box center [814, 498] width 20 height 20
click at [676, 627] on button "11" at bounding box center [677, 625] width 29 height 29
type input "**********"
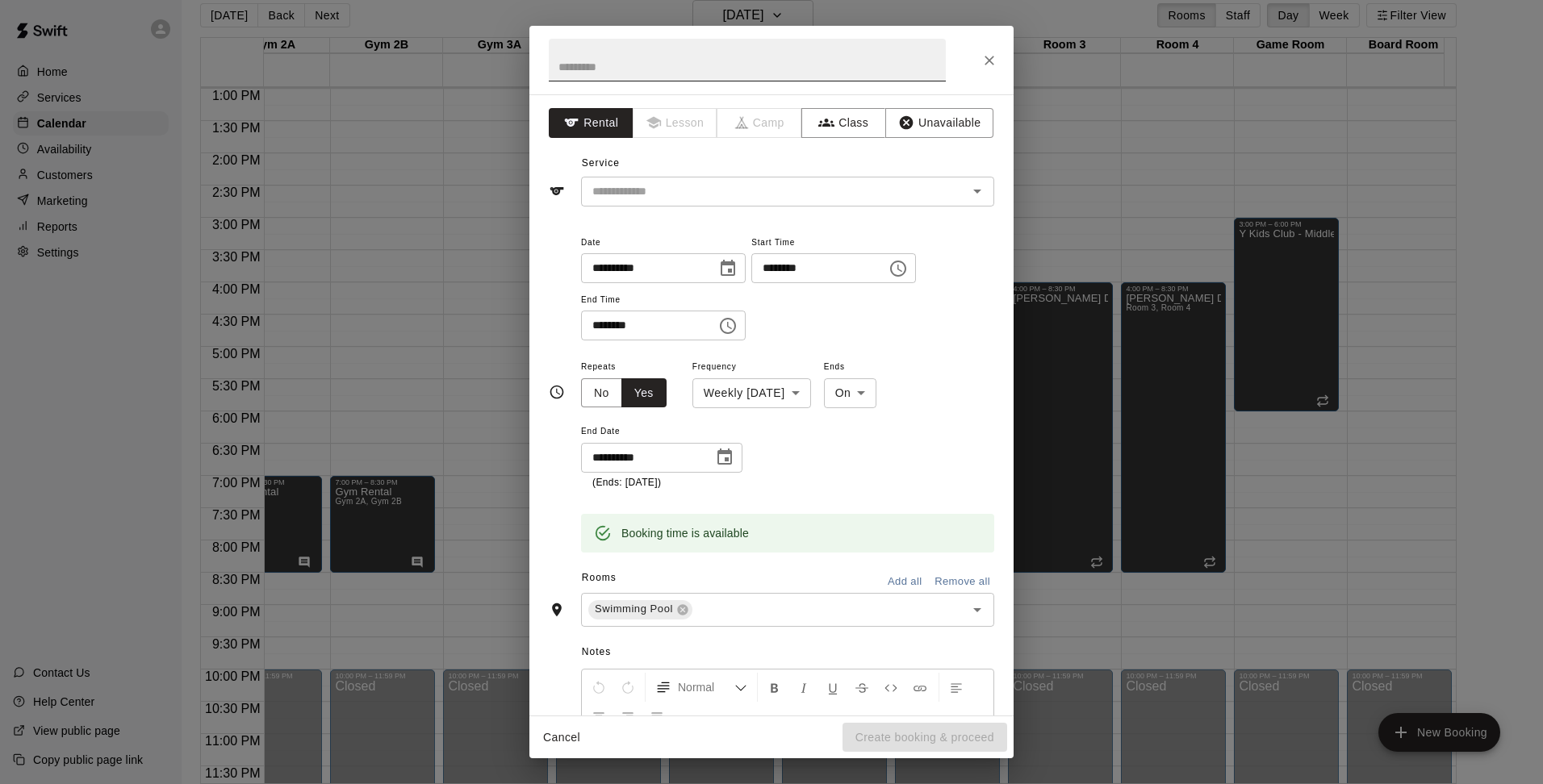
click at [643, 55] on input "text" at bounding box center [747, 59] width 398 height 42
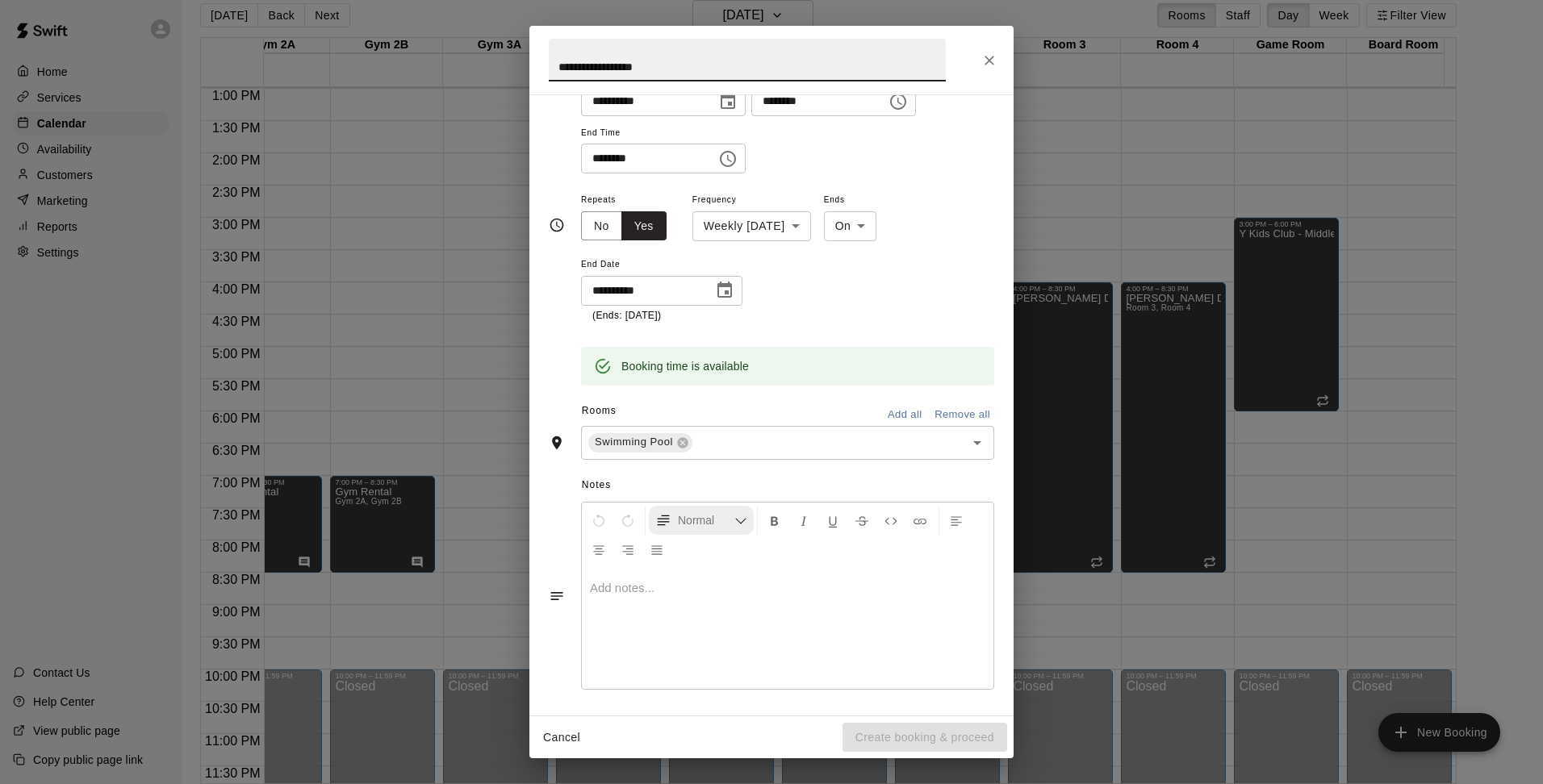
scroll to position [171, 0]
type input "**********"
click at [681, 596] on div at bounding box center [787, 624] width 411 height 121
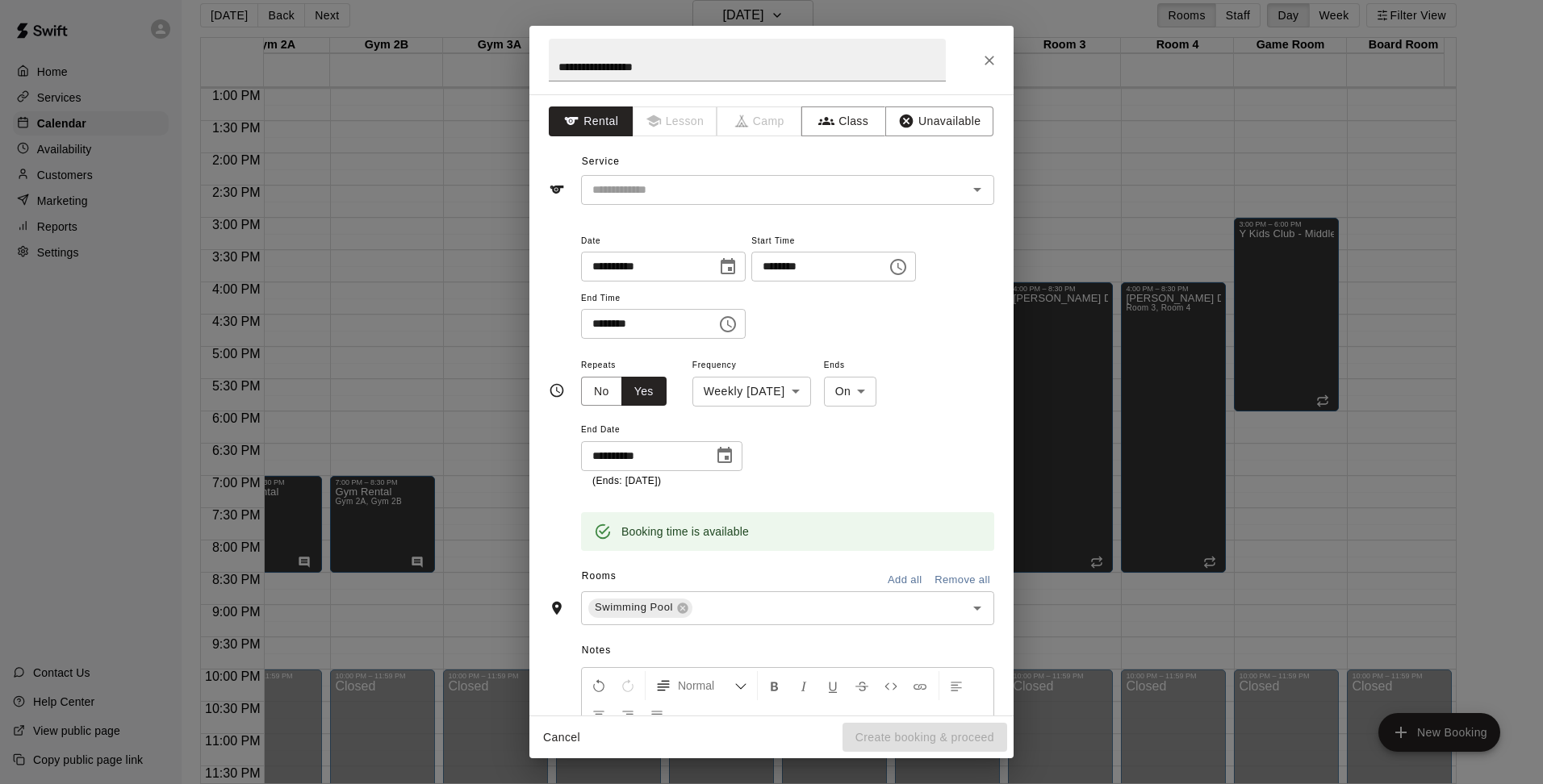
scroll to position [0, 0]
click at [908, 120] on button "Unavailable" at bounding box center [939, 123] width 109 height 30
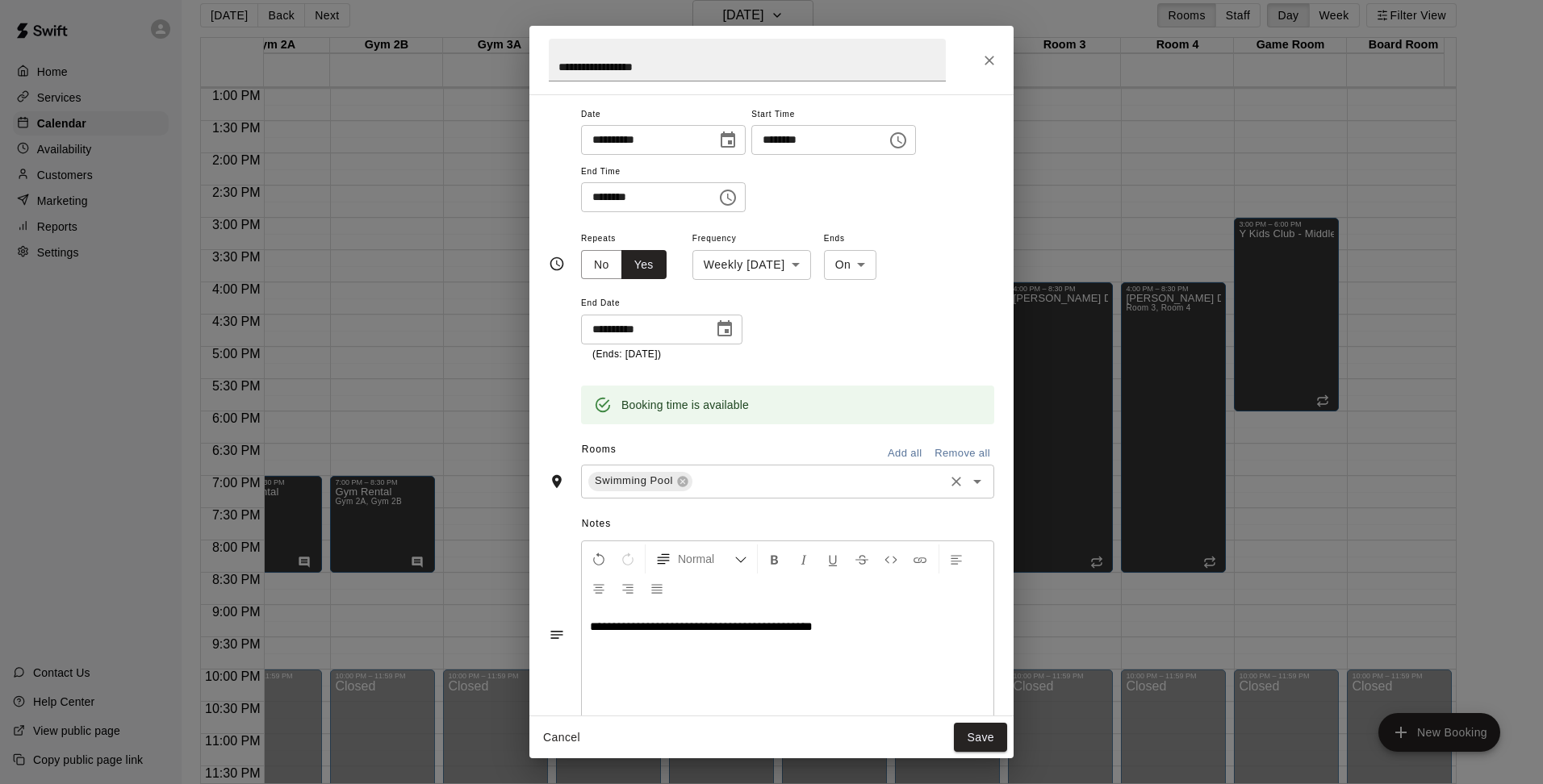
scroll to position [90, 0]
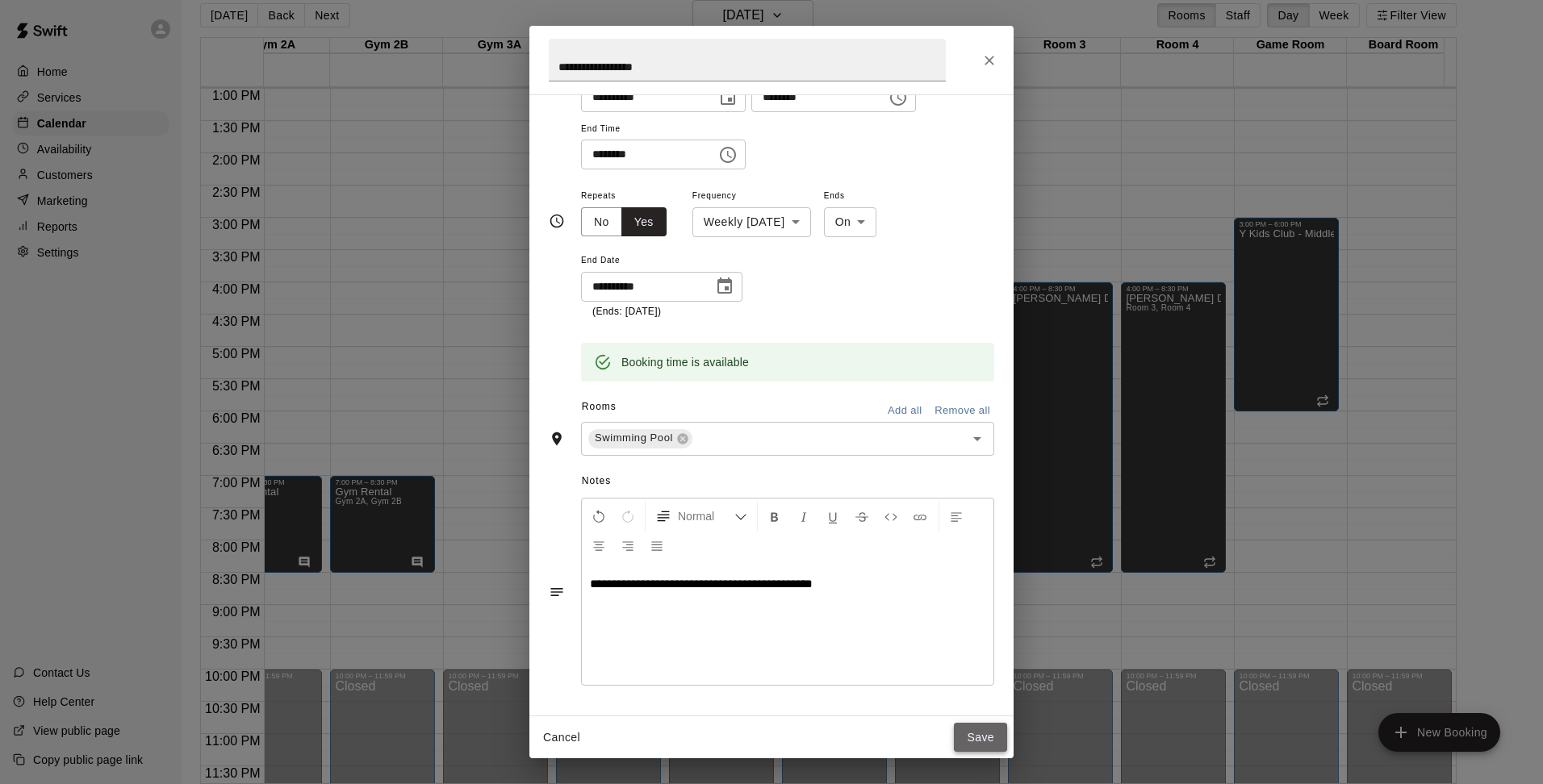
click at [984, 734] on button "Save" at bounding box center [981, 738] width 53 height 30
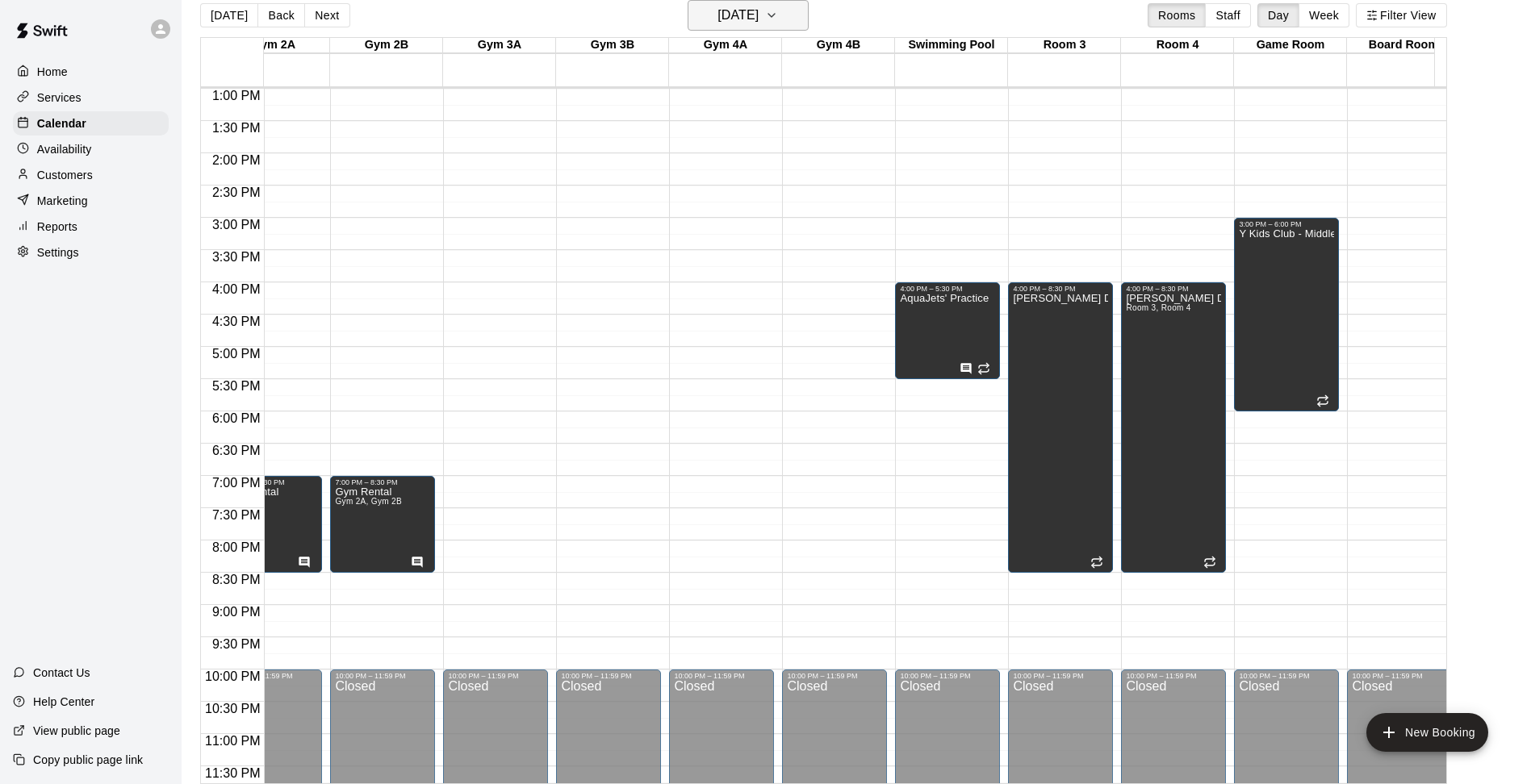
click at [809, 11] on button "[DATE]" at bounding box center [748, 15] width 121 height 31
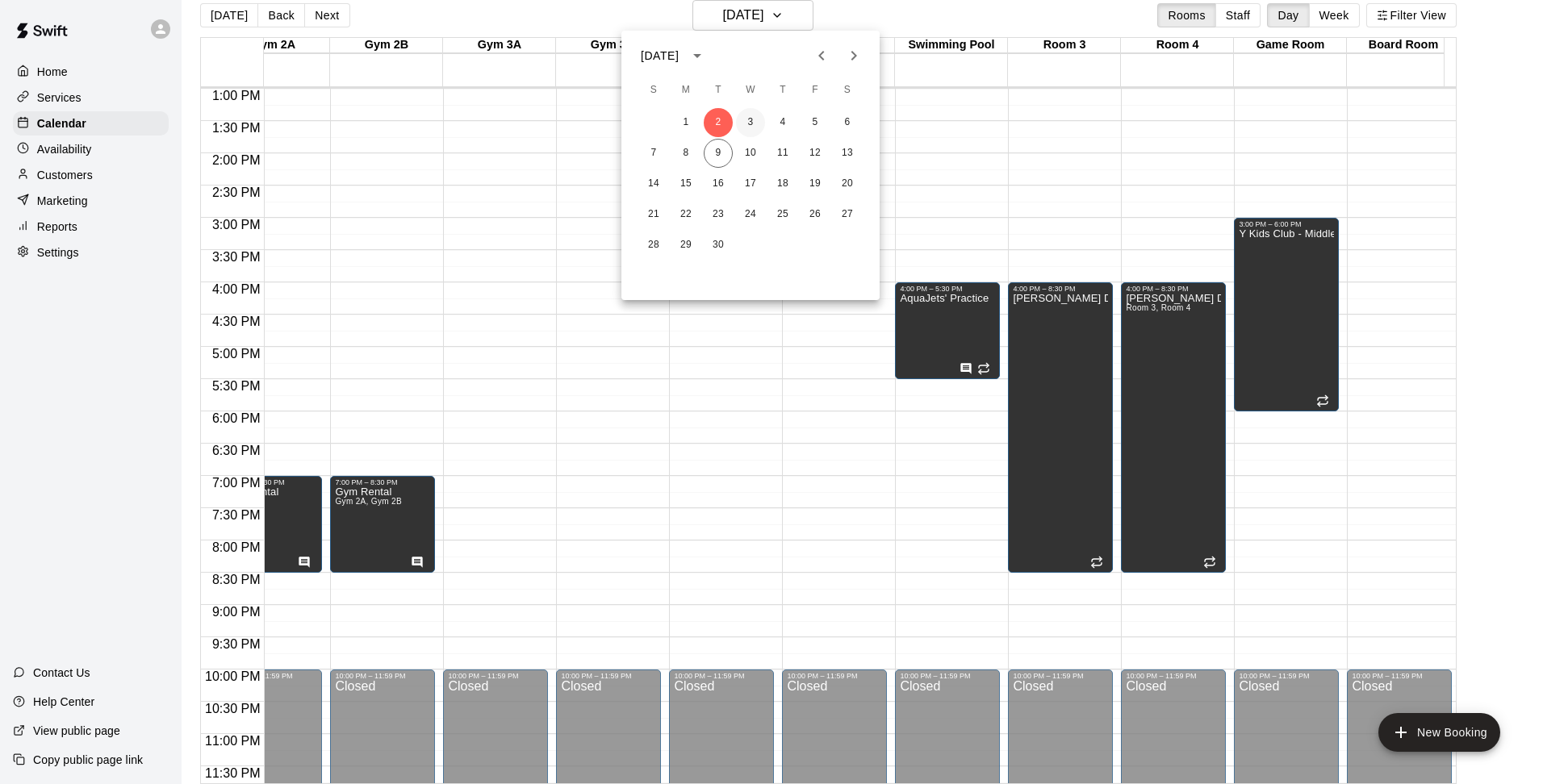
click at [751, 116] on button "3" at bounding box center [750, 122] width 29 height 29
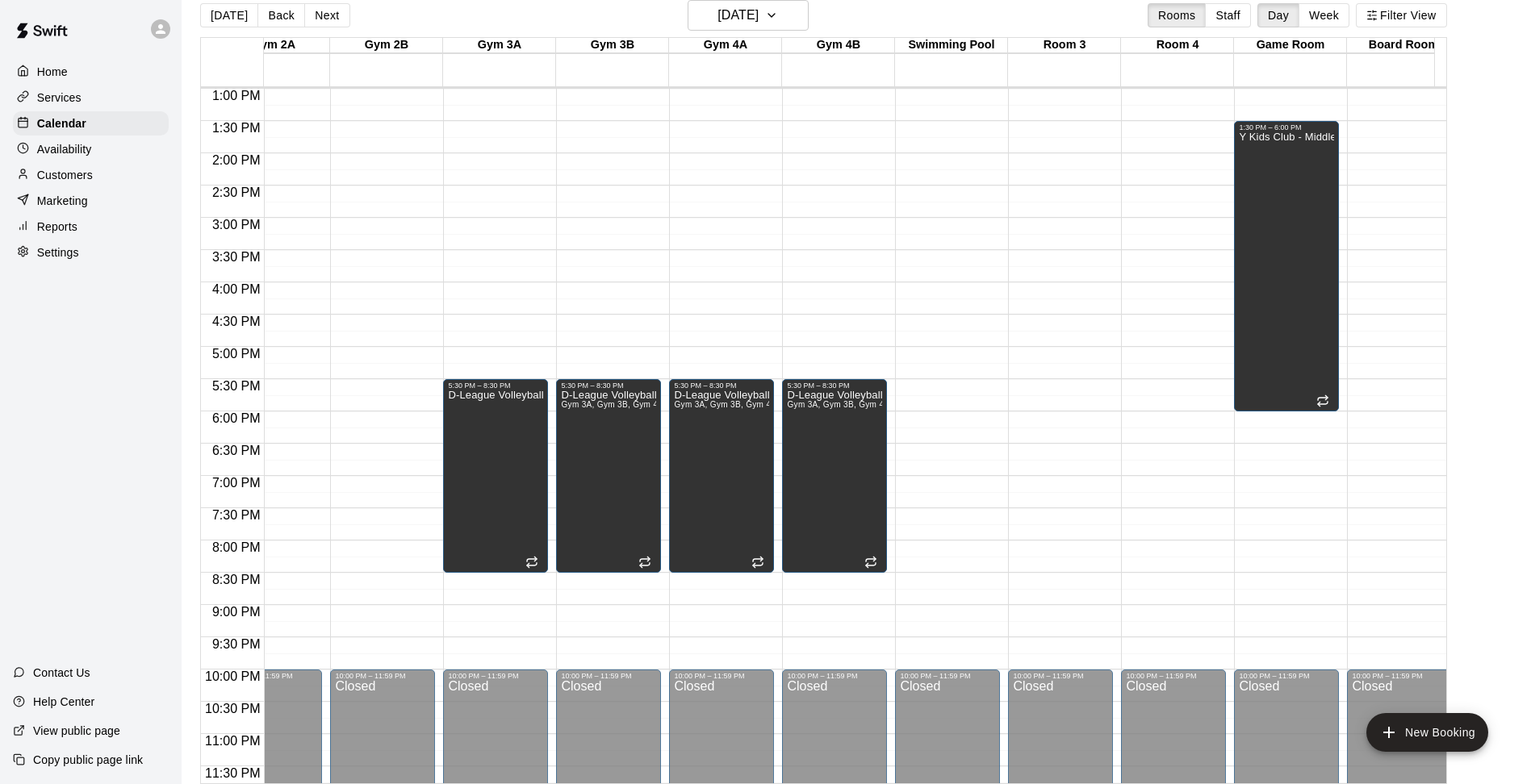
click at [951, 318] on div "12:00 AM – 5:00 AM Closed 10:00 PM – 11:59 PM Closed" at bounding box center [947, 24] width 105 height 1549
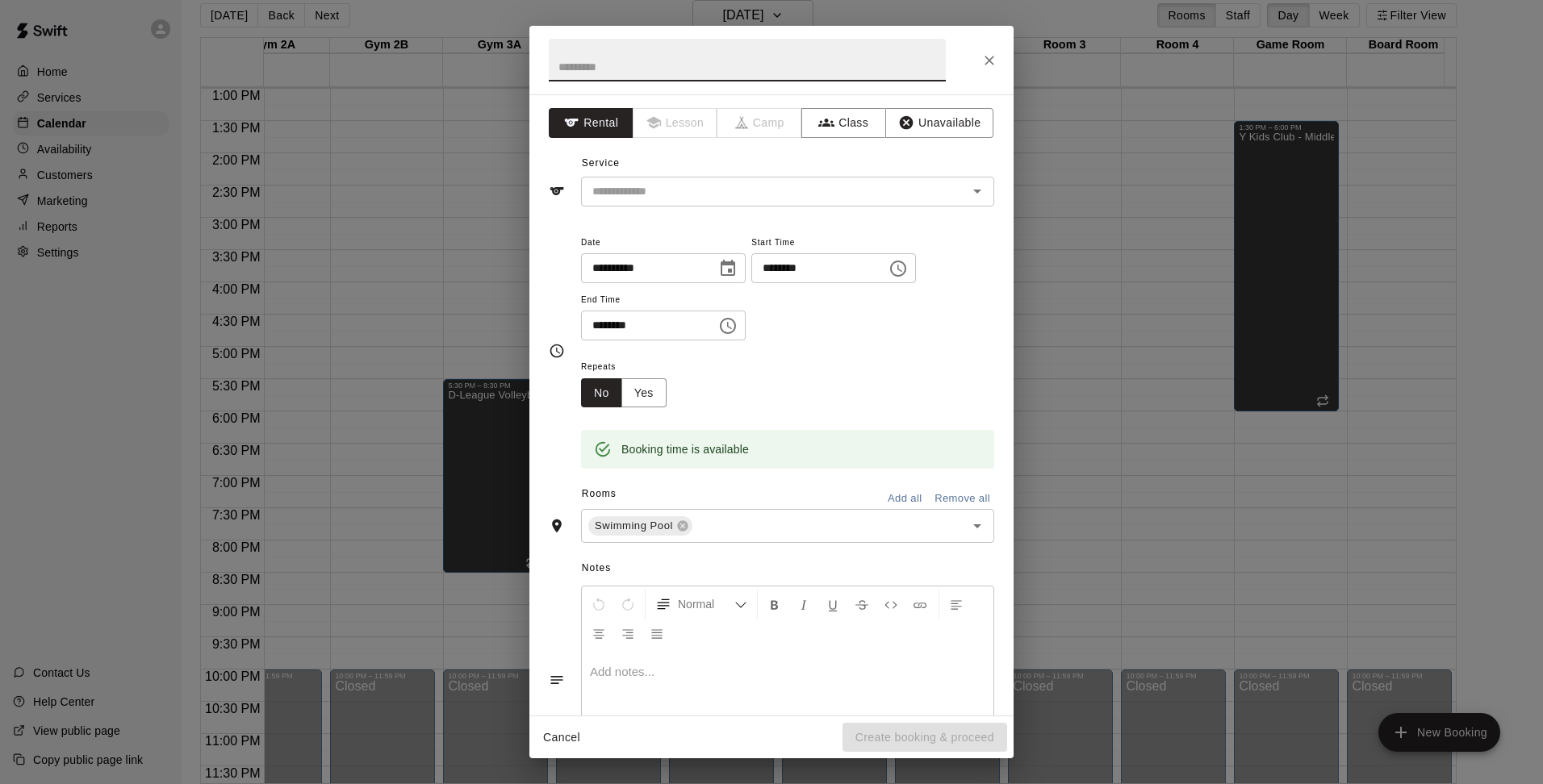
click at [908, 264] on icon "Choose time, selected time is 4:30 PM" at bounding box center [899, 269] width 20 height 20
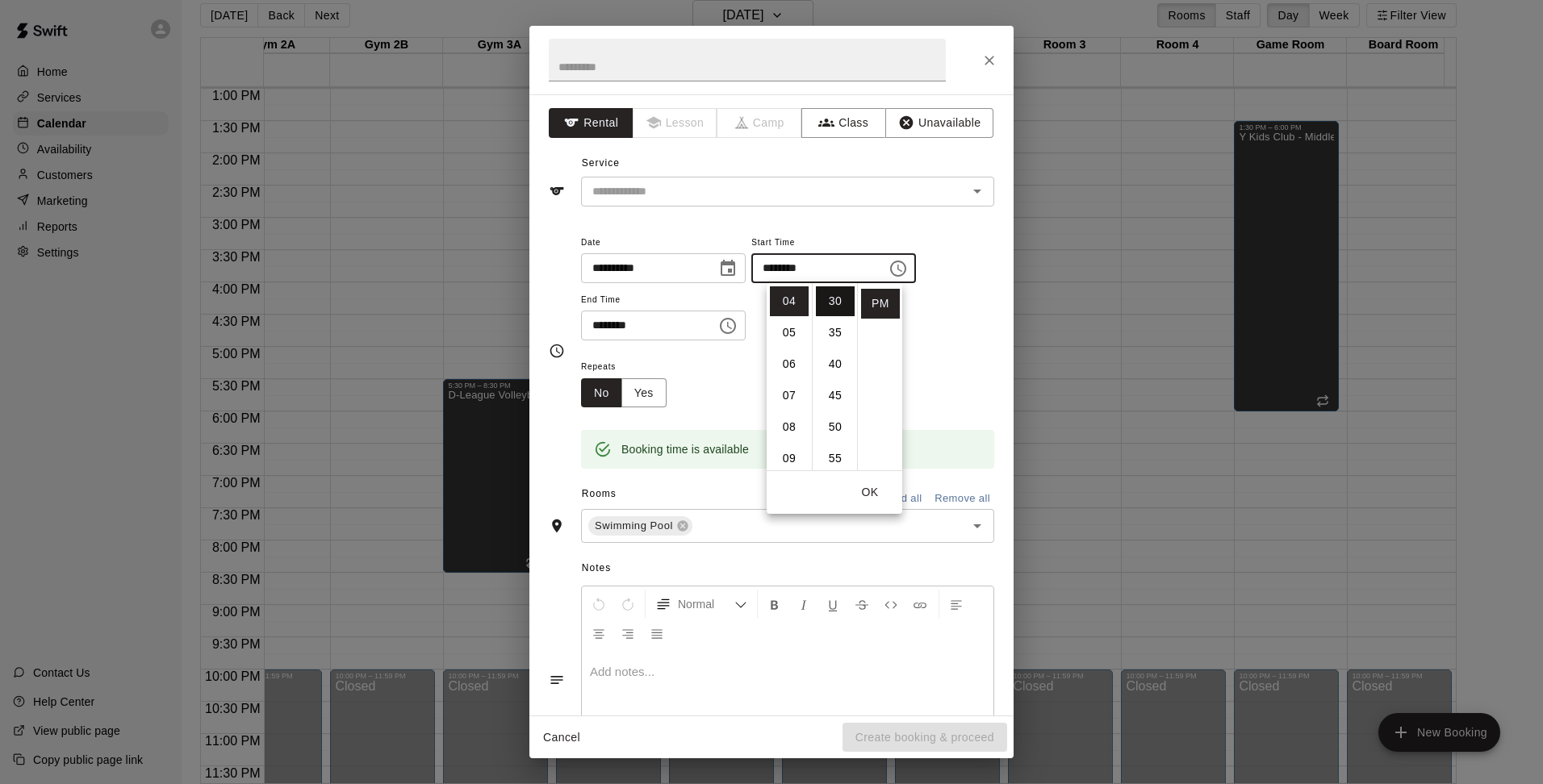
scroll to position [0, 0]
click at [834, 299] on li "00" at bounding box center [835, 301] width 38 height 30
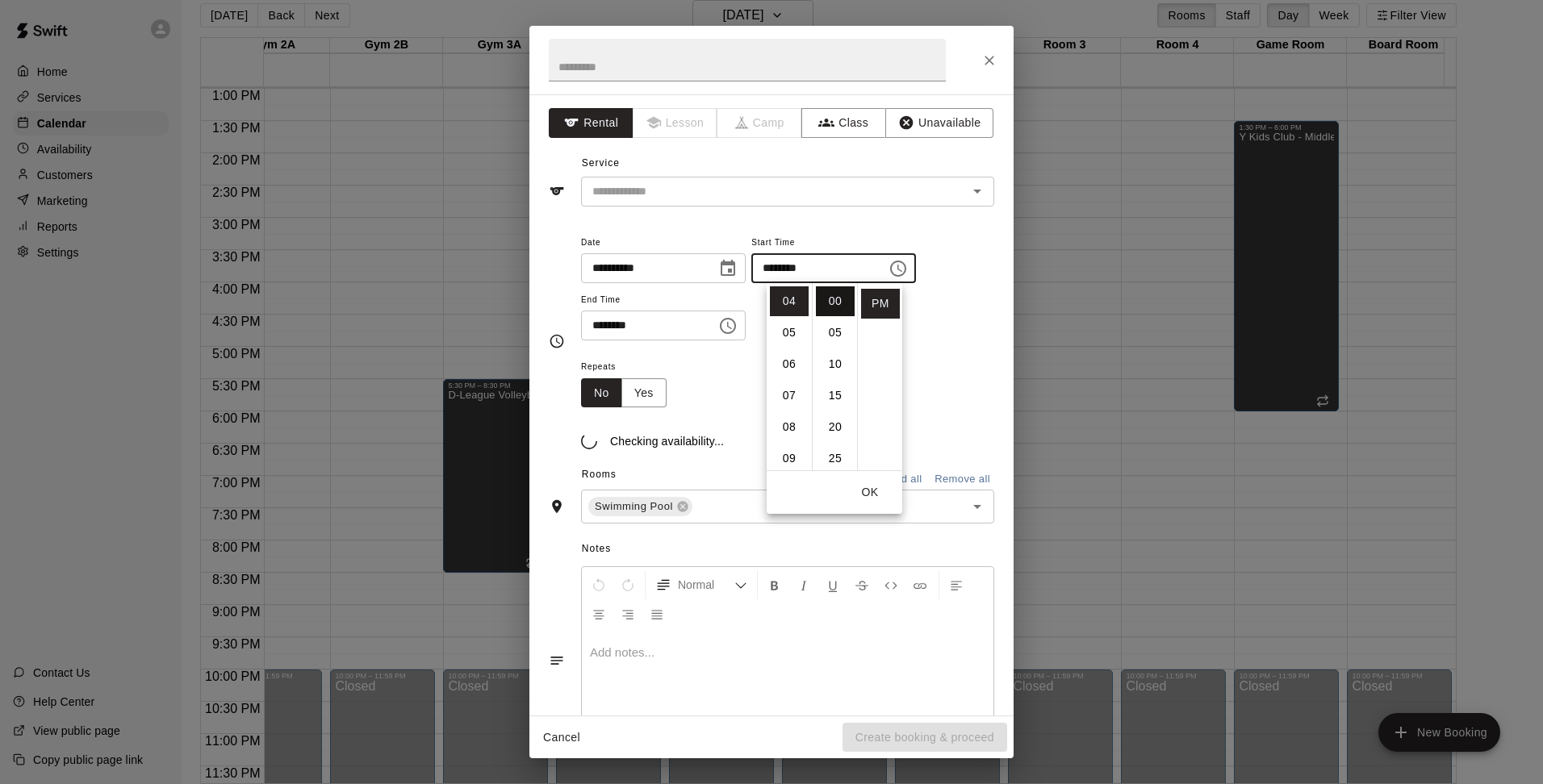
type input "********"
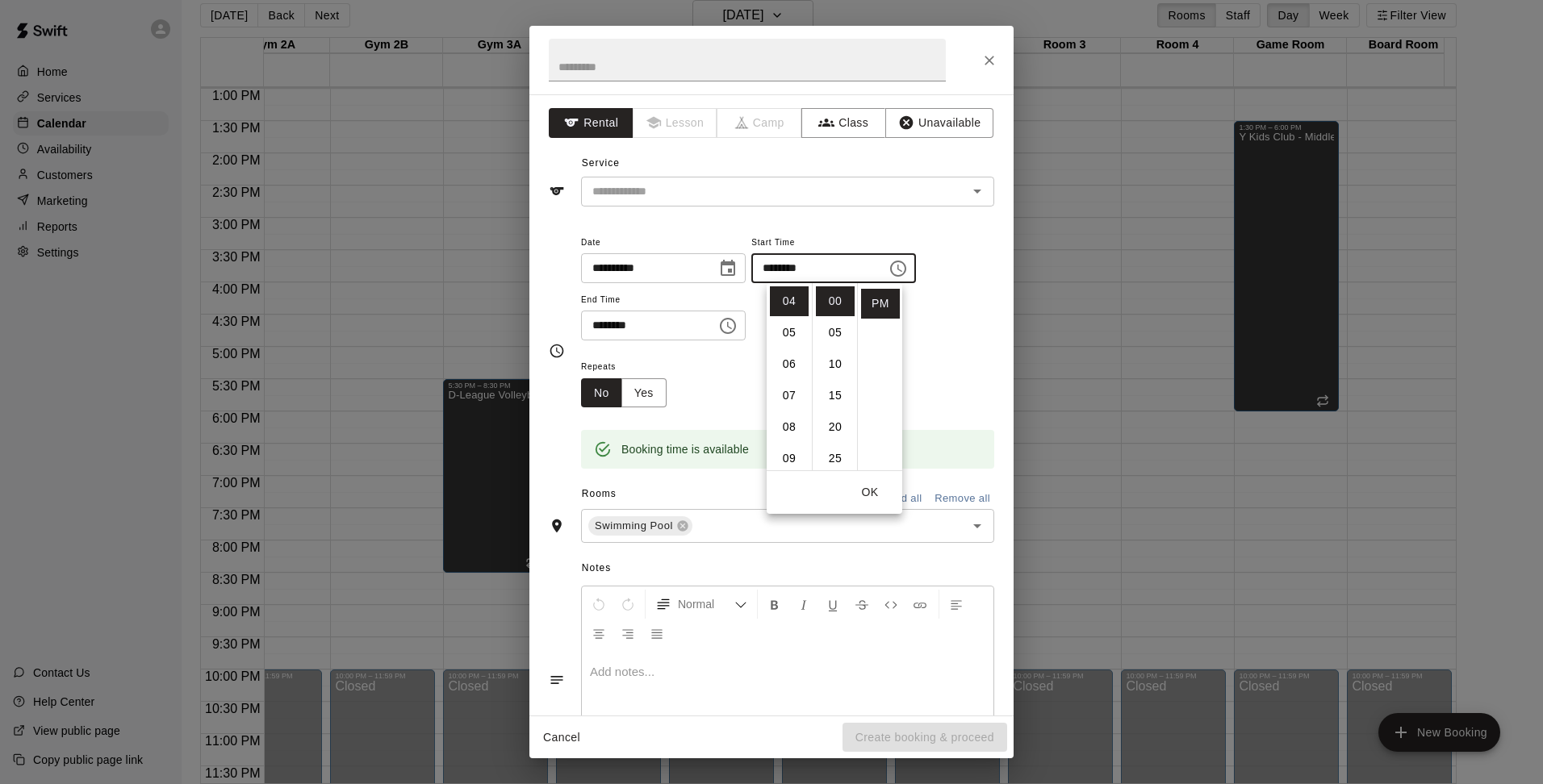
click at [738, 326] on icon "Choose time, selected time is 5:00 PM" at bounding box center [728, 326] width 20 height 20
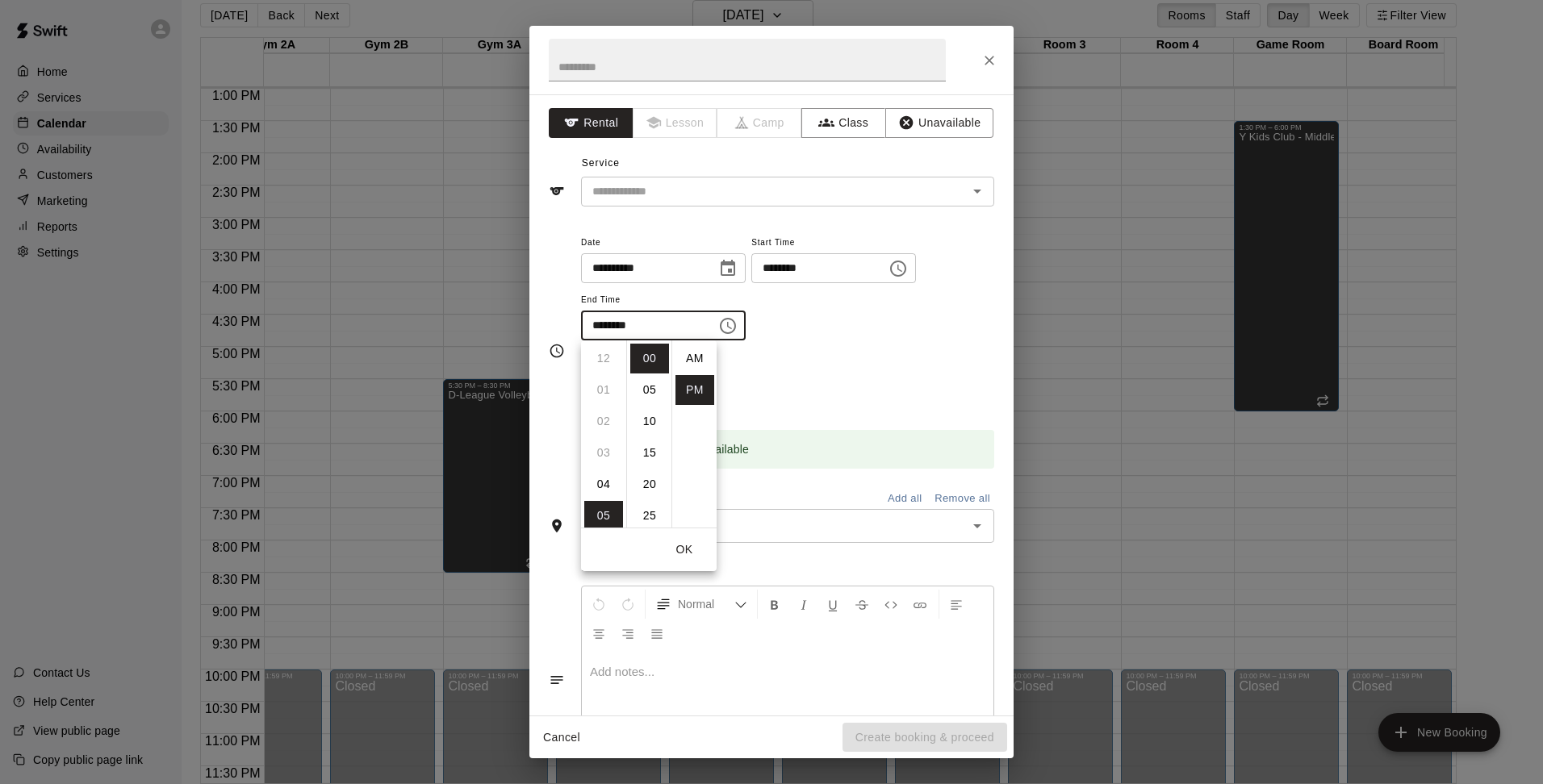
scroll to position [29, 0]
click at [645, 464] on li "30" at bounding box center [649, 466] width 38 height 30
type input "********"
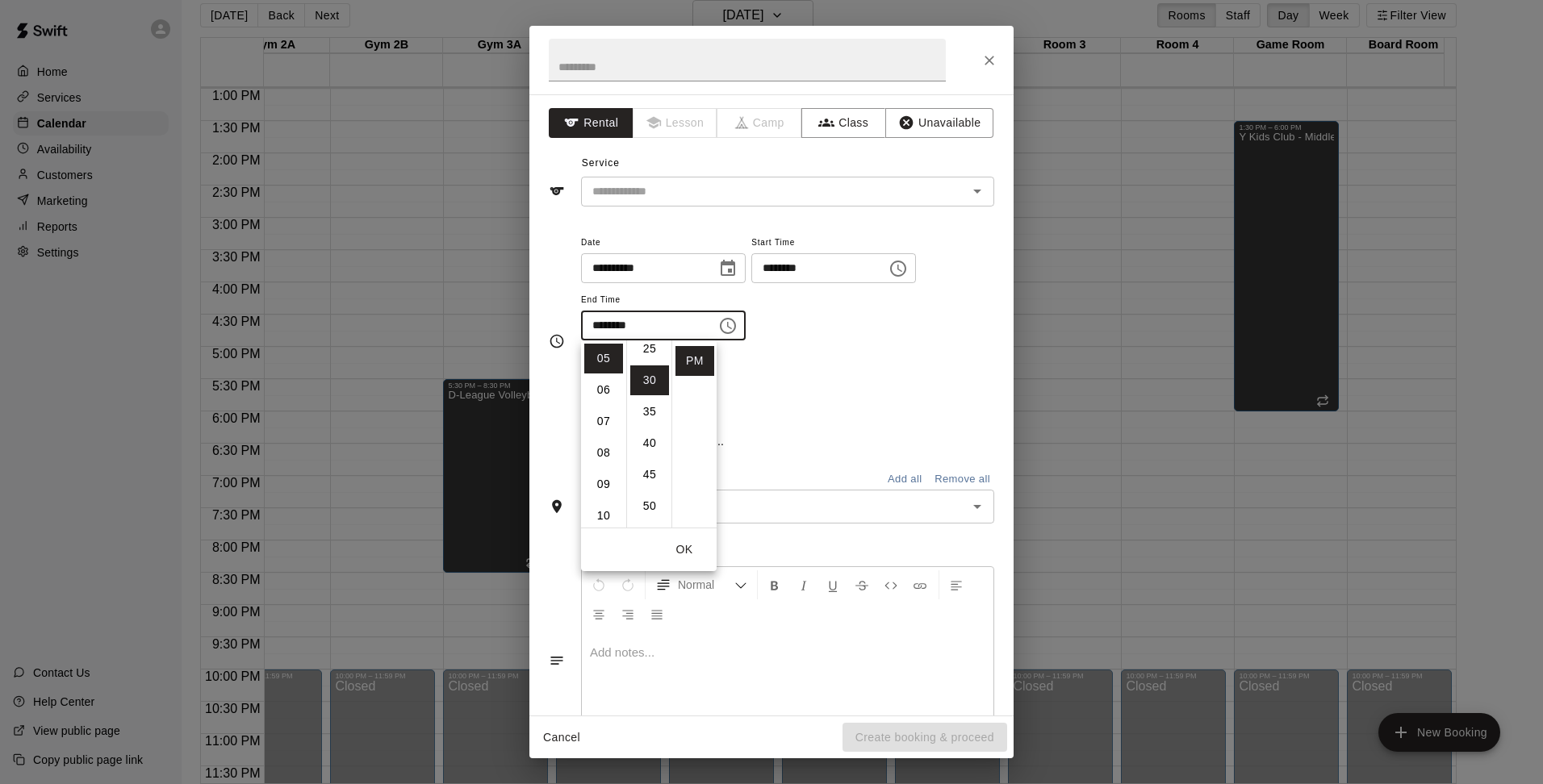
scroll to position [188, 0]
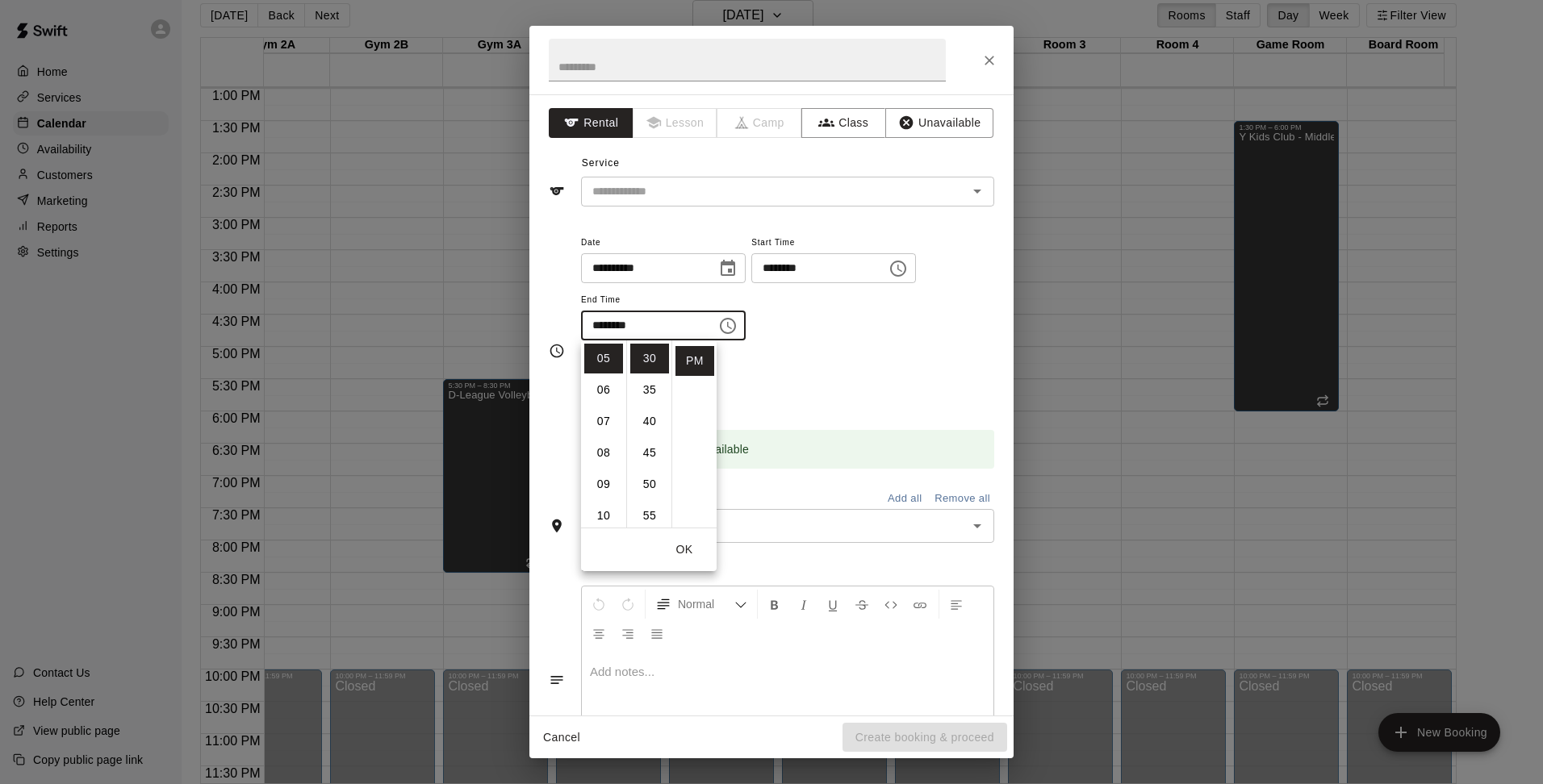
click at [845, 355] on div "**********" at bounding box center [787, 295] width 413 height 125
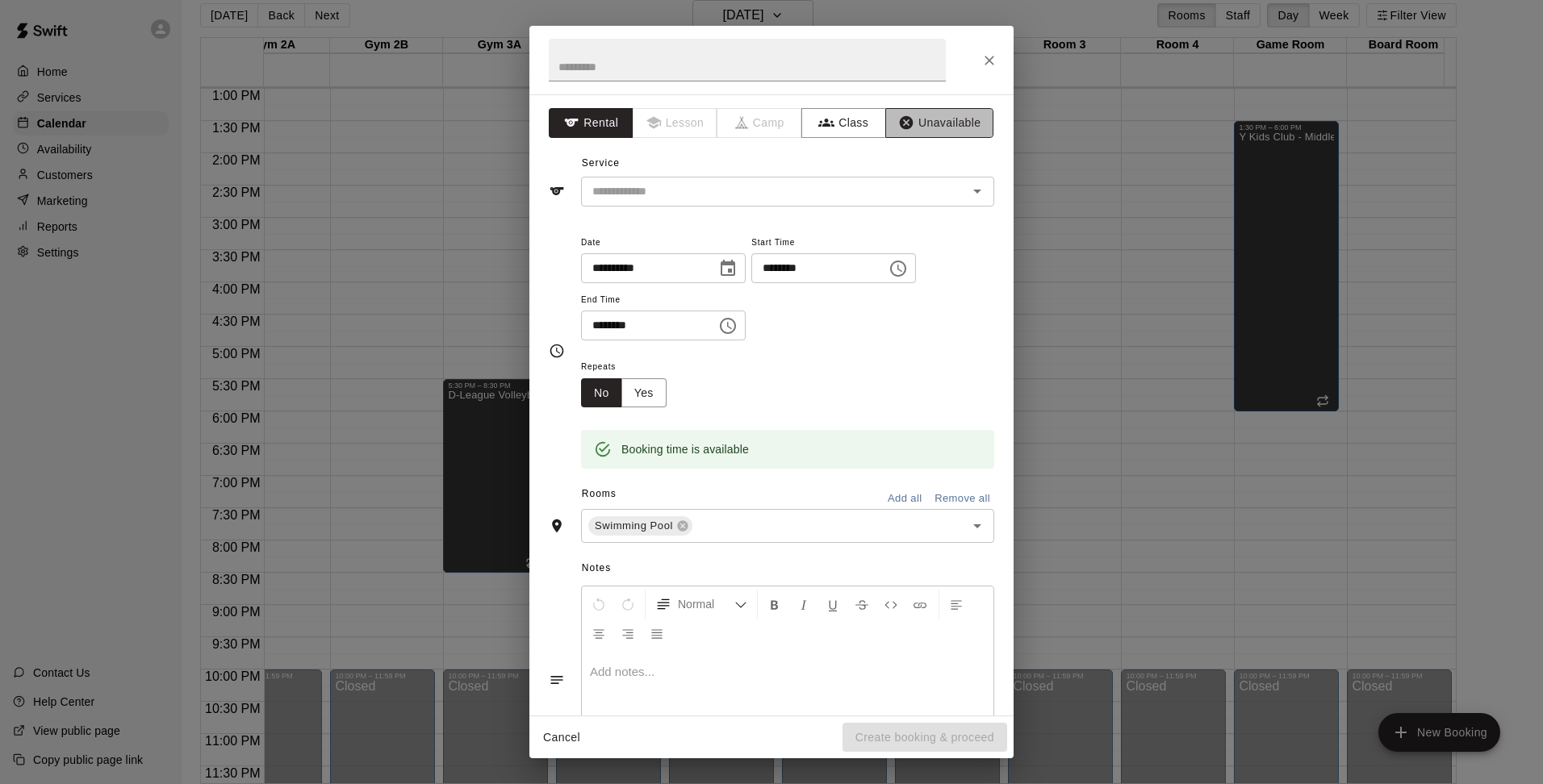
click at [940, 122] on button "Unavailable" at bounding box center [939, 123] width 109 height 30
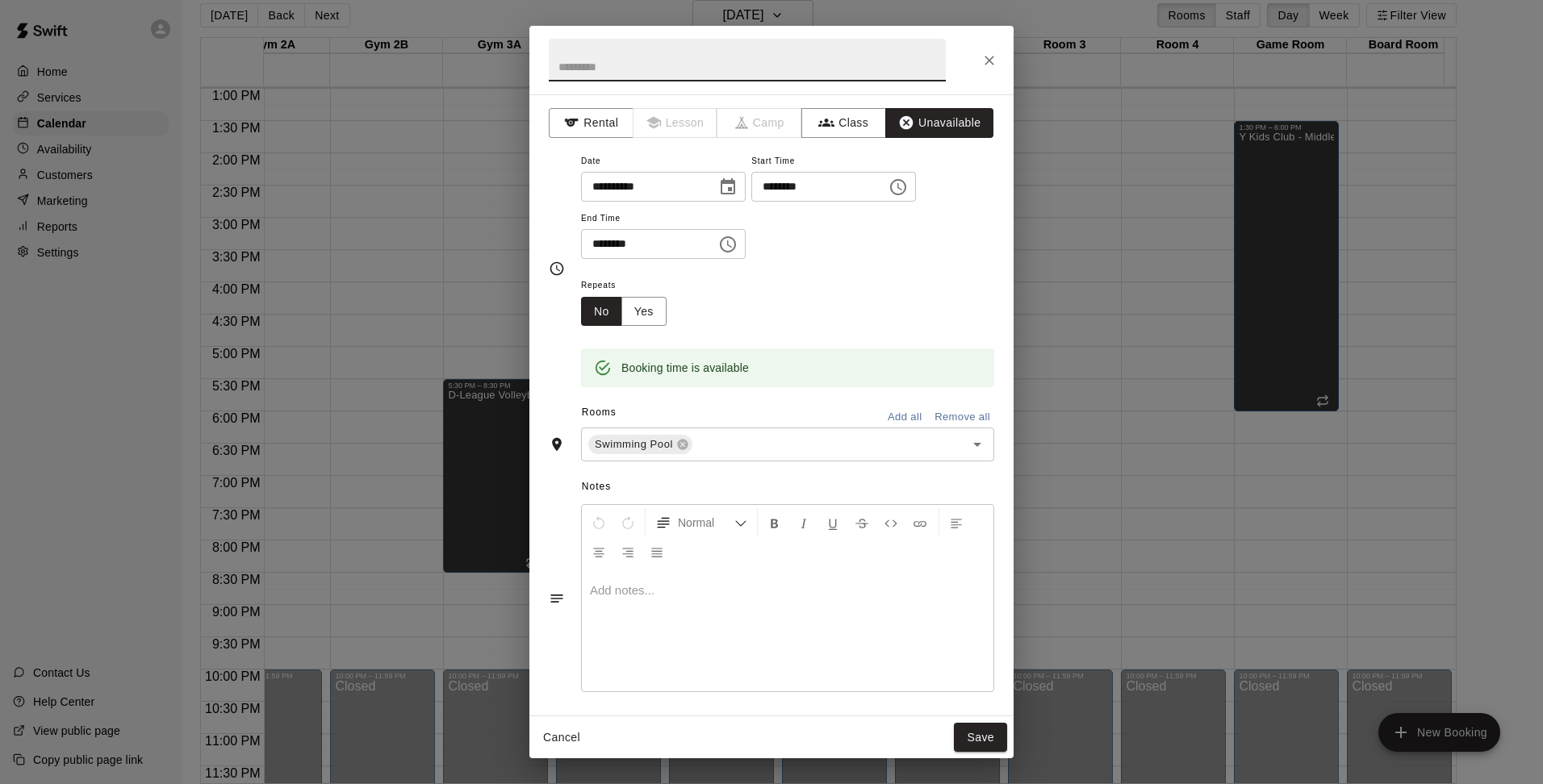
click at [749, 59] on input "text" at bounding box center [747, 59] width 398 height 42
type input "**********"
click at [644, 585] on p at bounding box center [787, 591] width 396 height 16
drag, startPoint x: 867, startPoint y: 592, endPoint x: 578, endPoint y: 606, distance: 289.3
click at [578, 606] on div "**********" at bounding box center [772, 598] width 446 height 196
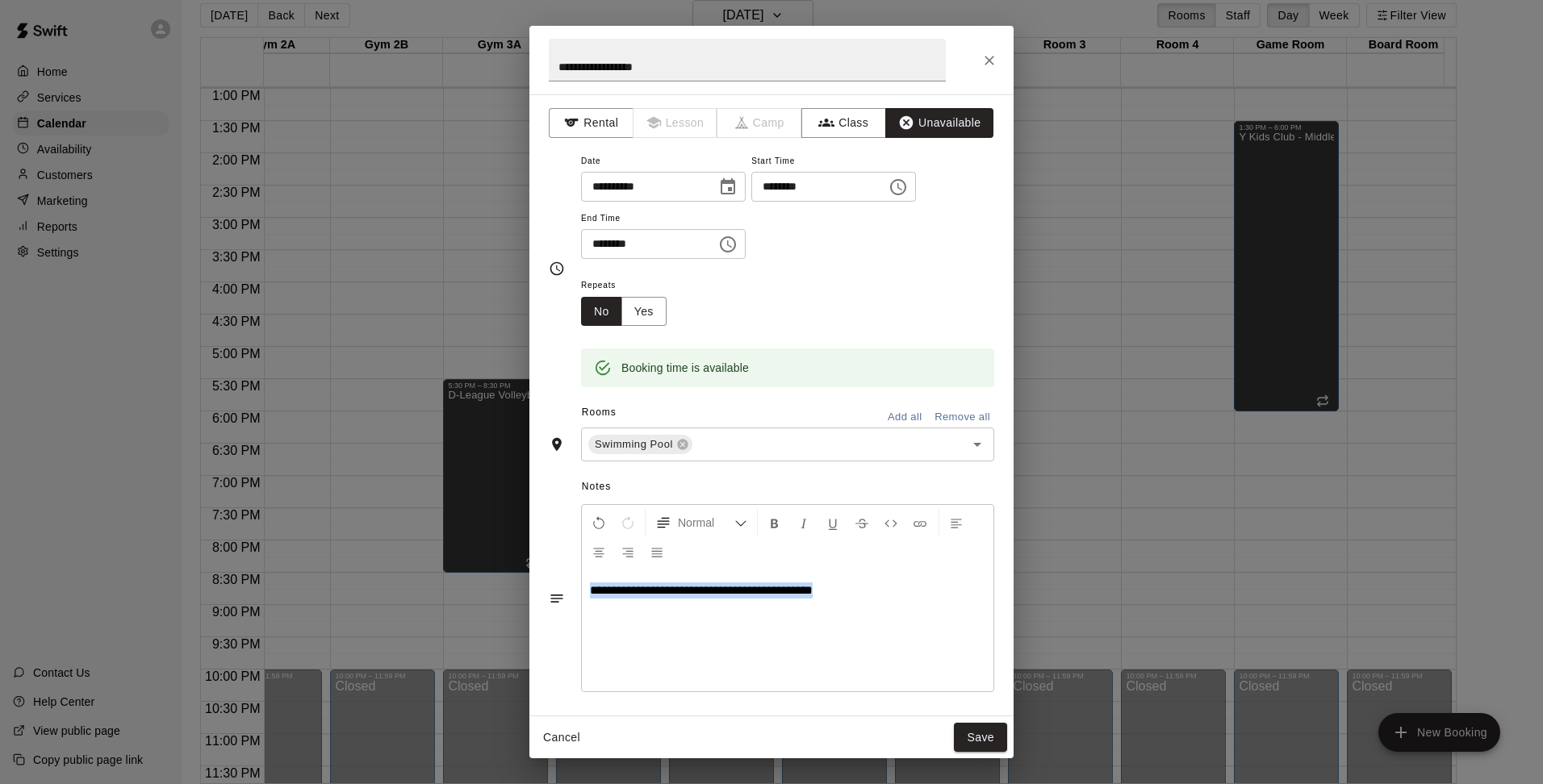
copy span "**********"
click at [967, 737] on button "Save" at bounding box center [981, 738] width 53 height 30
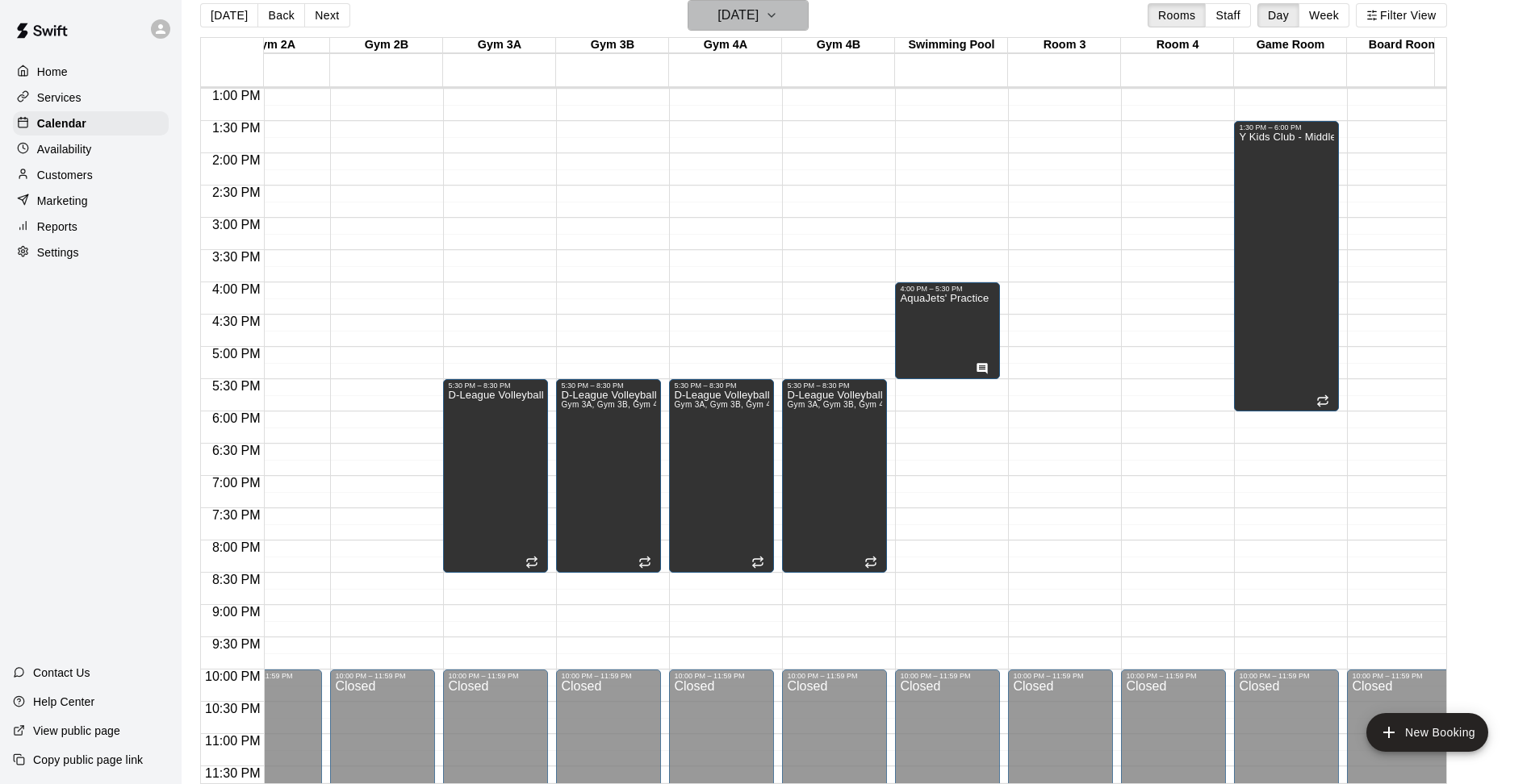
click at [778, 12] on icon "button" at bounding box center [771, 16] width 13 height 20
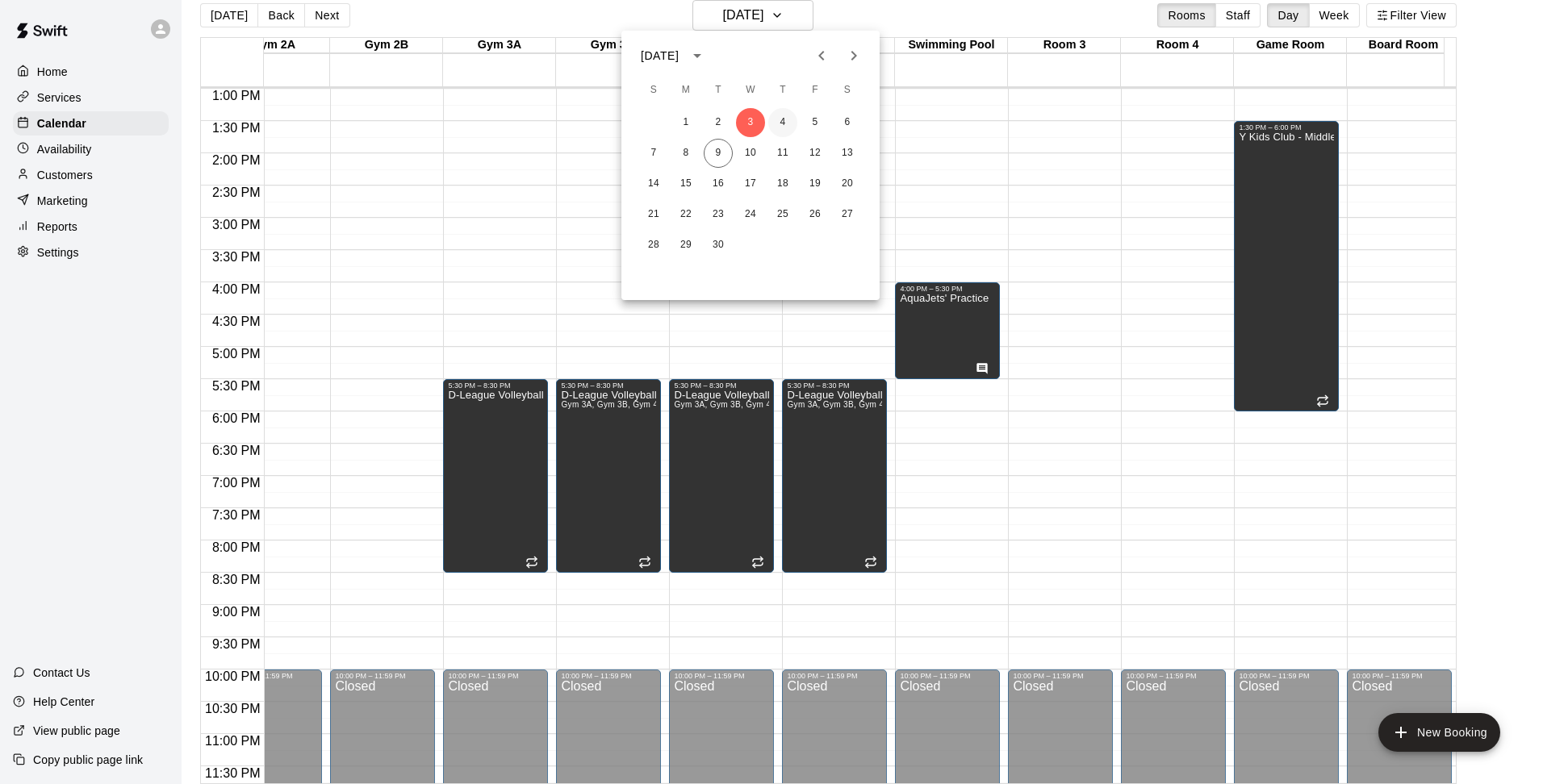
click at [778, 123] on button "4" at bounding box center [782, 122] width 29 height 29
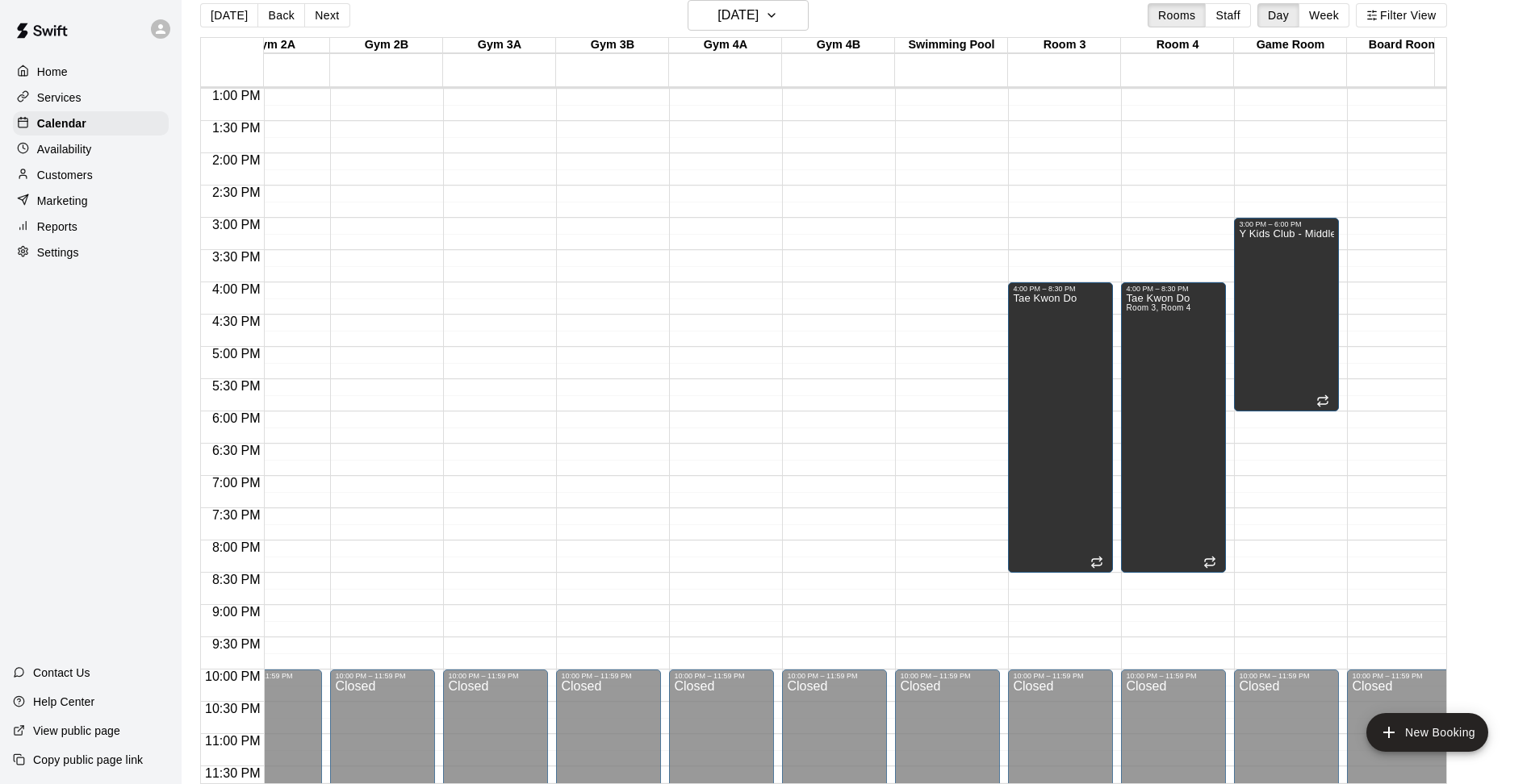
click at [941, 285] on div "12:00 AM – 5:00 AM Closed 10:00 PM – 11:59 PM Closed" at bounding box center [947, 24] width 105 height 1549
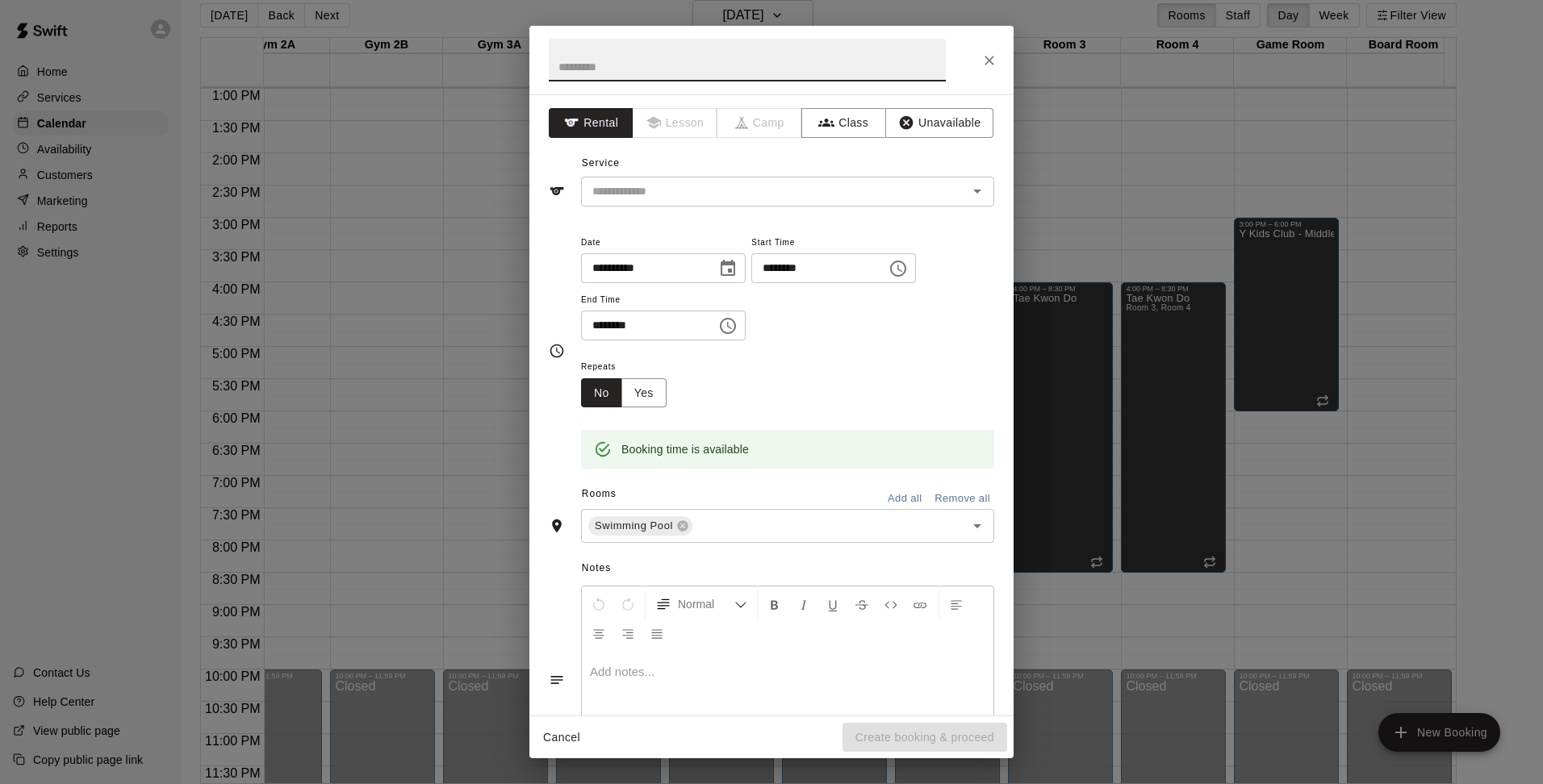
click at [738, 326] on icon "Choose time, selected time is 4:30 PM" at bounding box center [728, 326] width 20 height 20
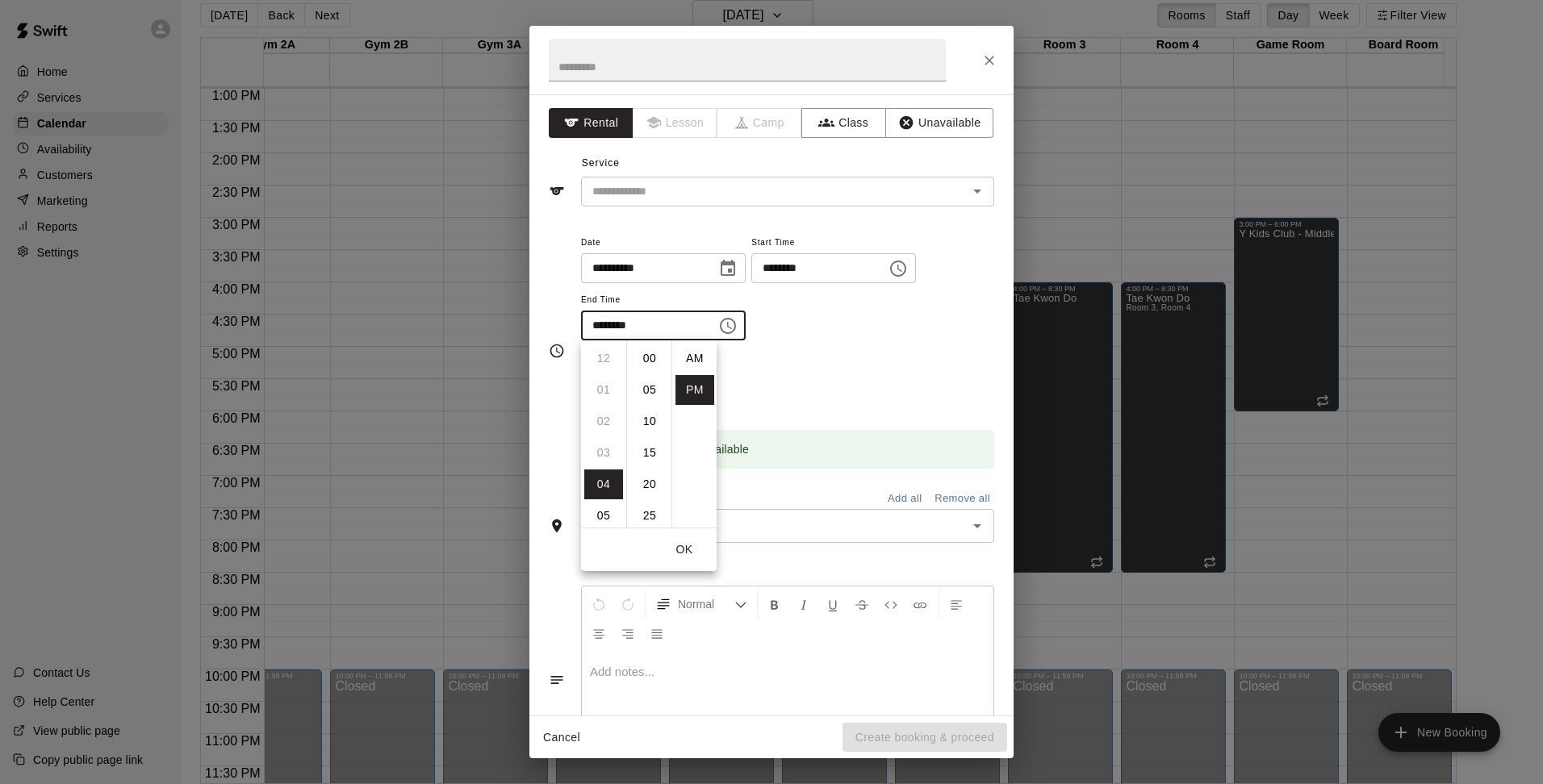
scroll to position [29, 0]
click at [600, 397] on li "05" at bounding box center [603, 390] width 38 height 30
type input "********"
click at [859, 378] on div "Repeats No Yes" at bounding box center [787, 383] width 413 height 51
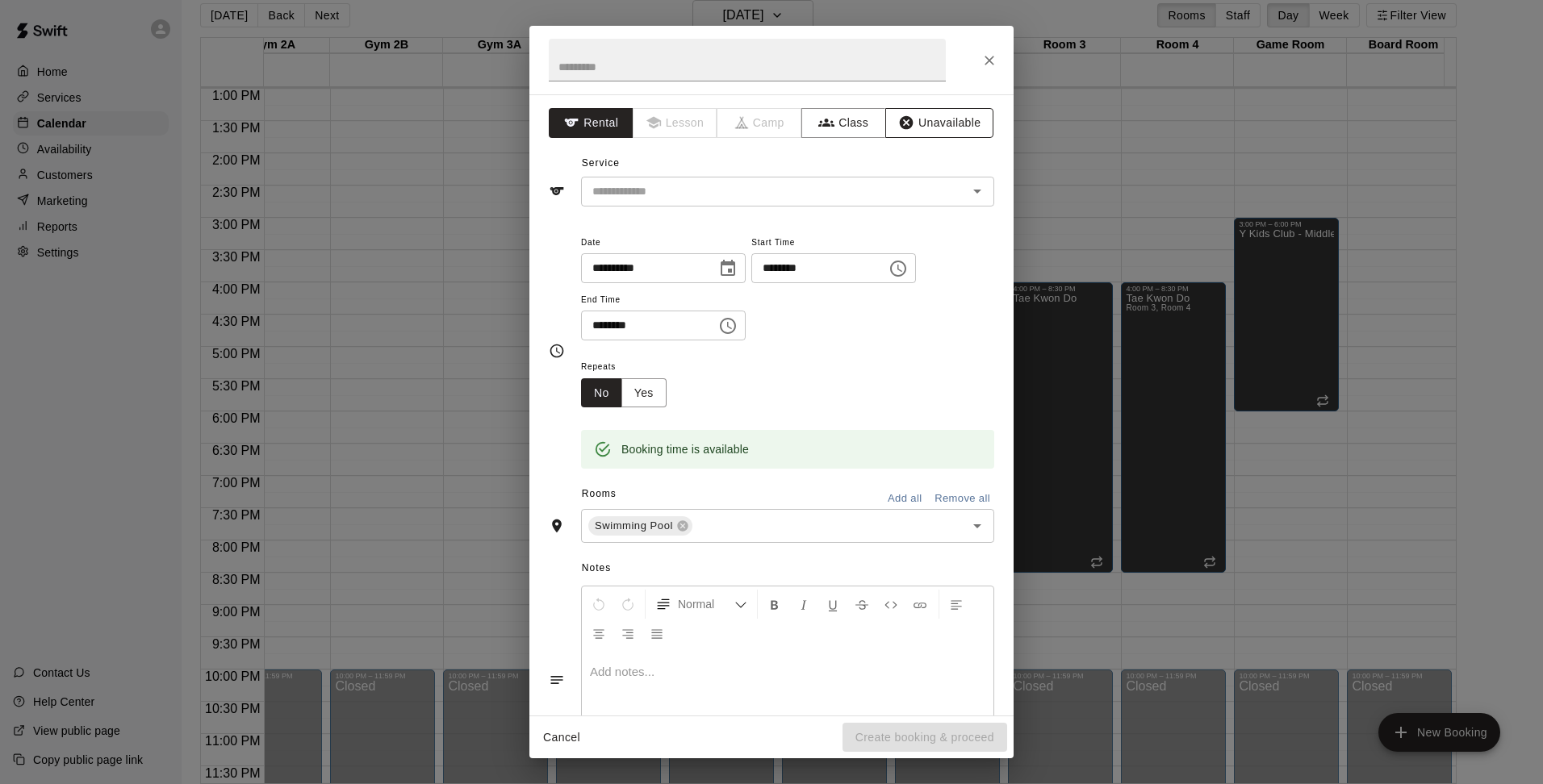
click at [917, 113] on button "Unavailable" at bounding box center [939, 123] width 109 height 30
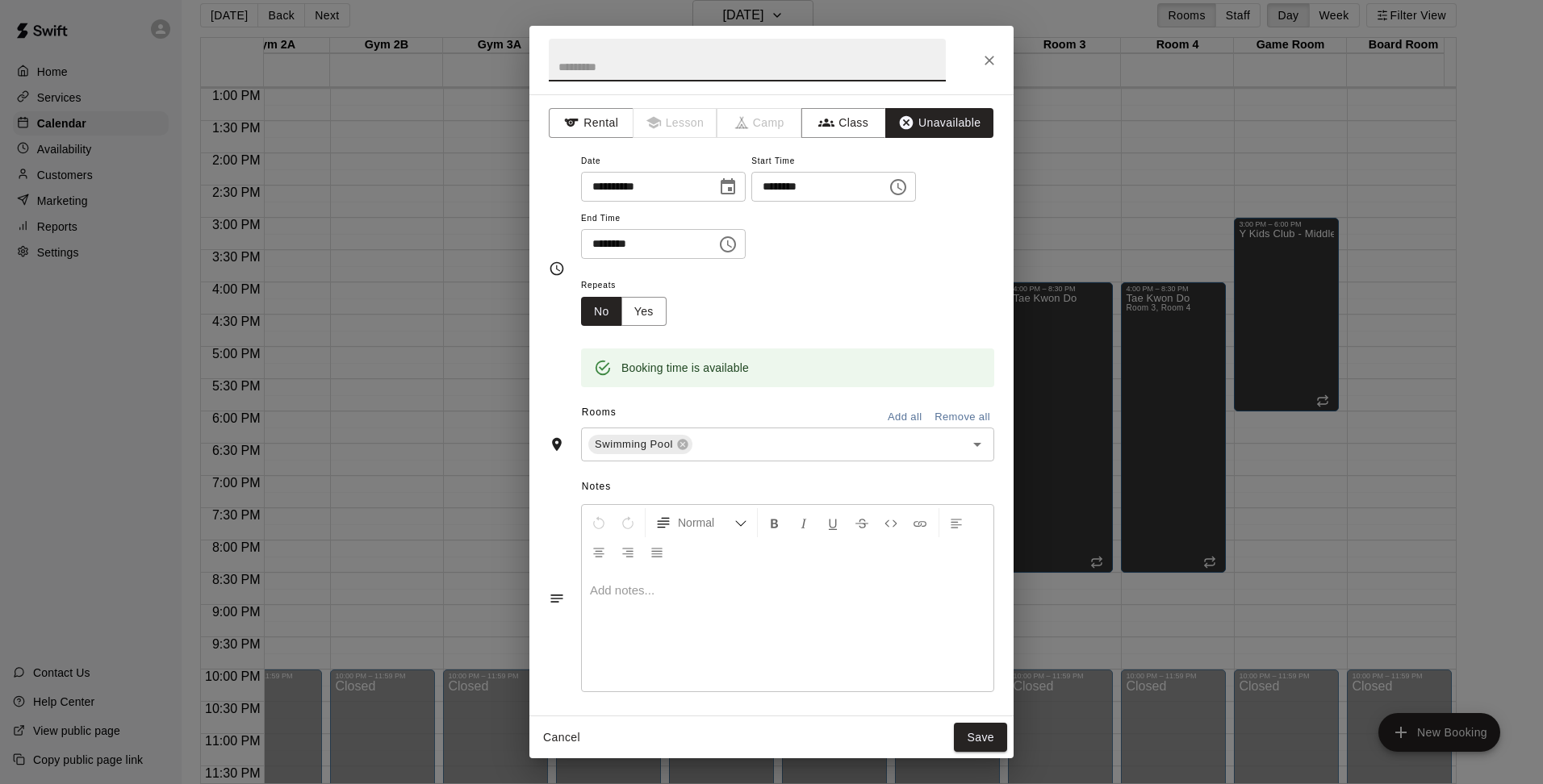
click at [719, 56] on input "text" at bounding box center [747, 59] width 398 height 42
type input "**********"
click at [626, 597] on p at bounding box center [787, 591] width 396 height 16
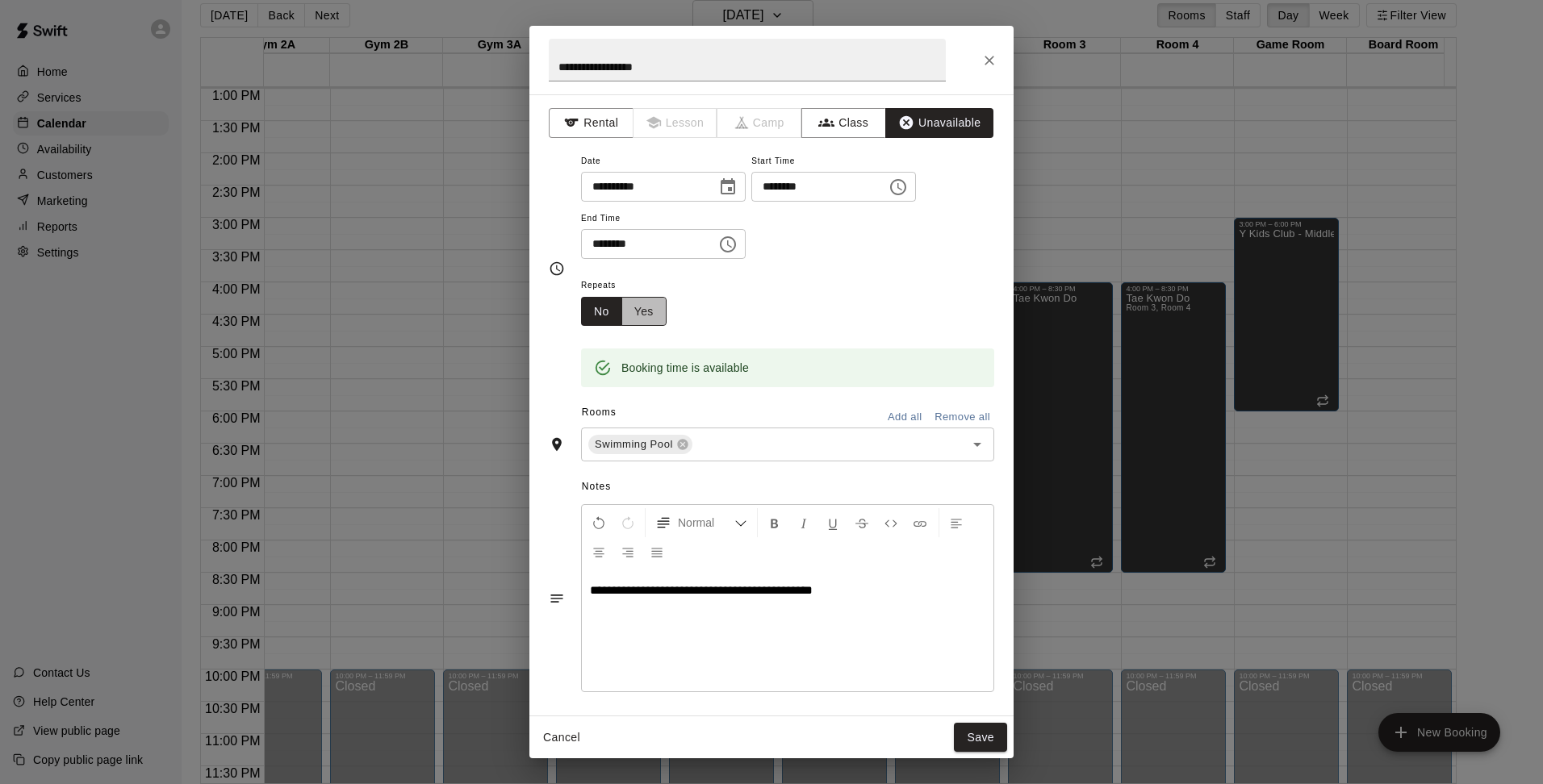
click at [651, 321] on button "Yes" at bounding box center [644, 312] width 45 height 30
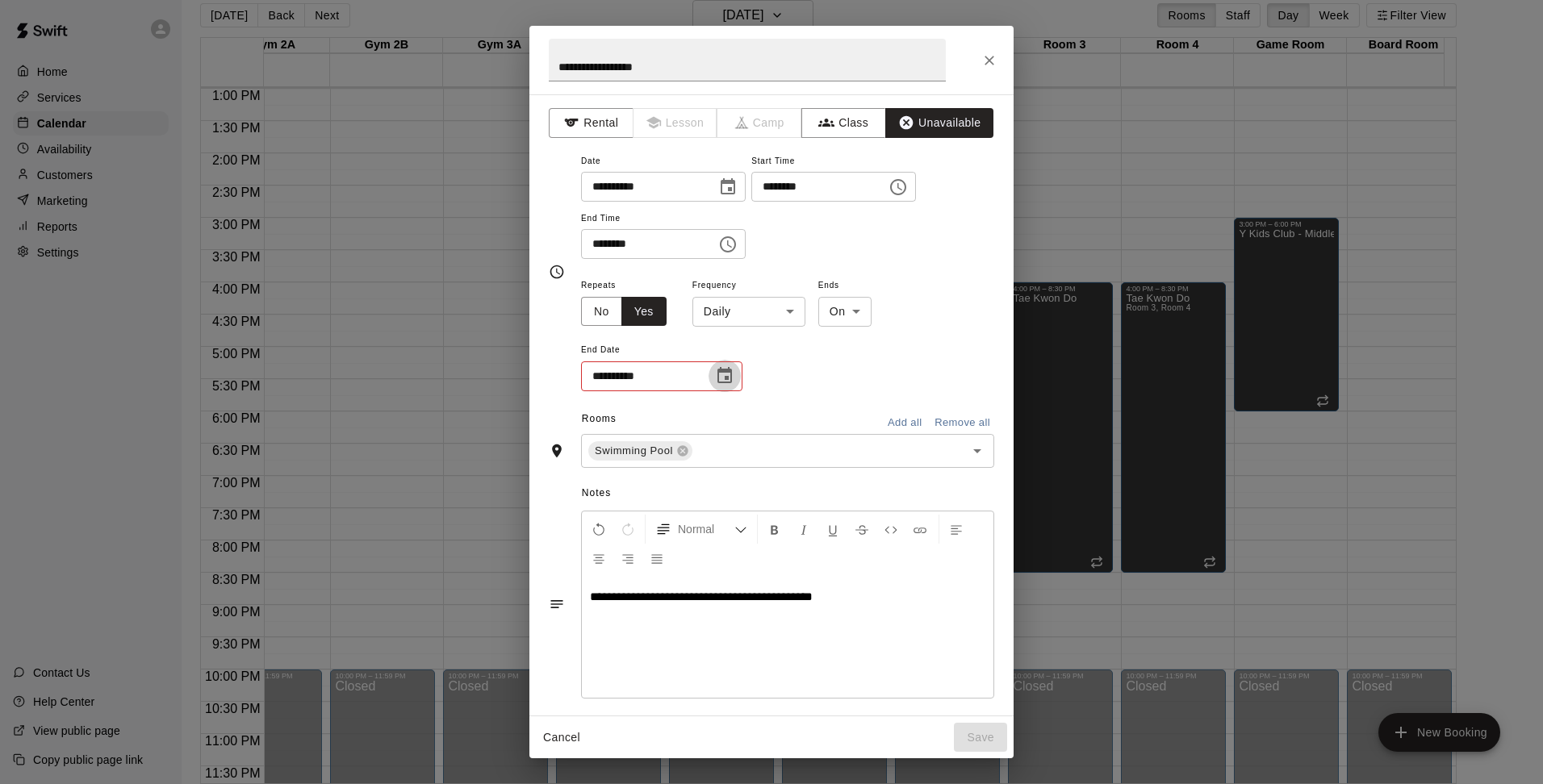
click at [725, 371] on icon "Choose date" at bounding box center [724, 375] width 15 height 16
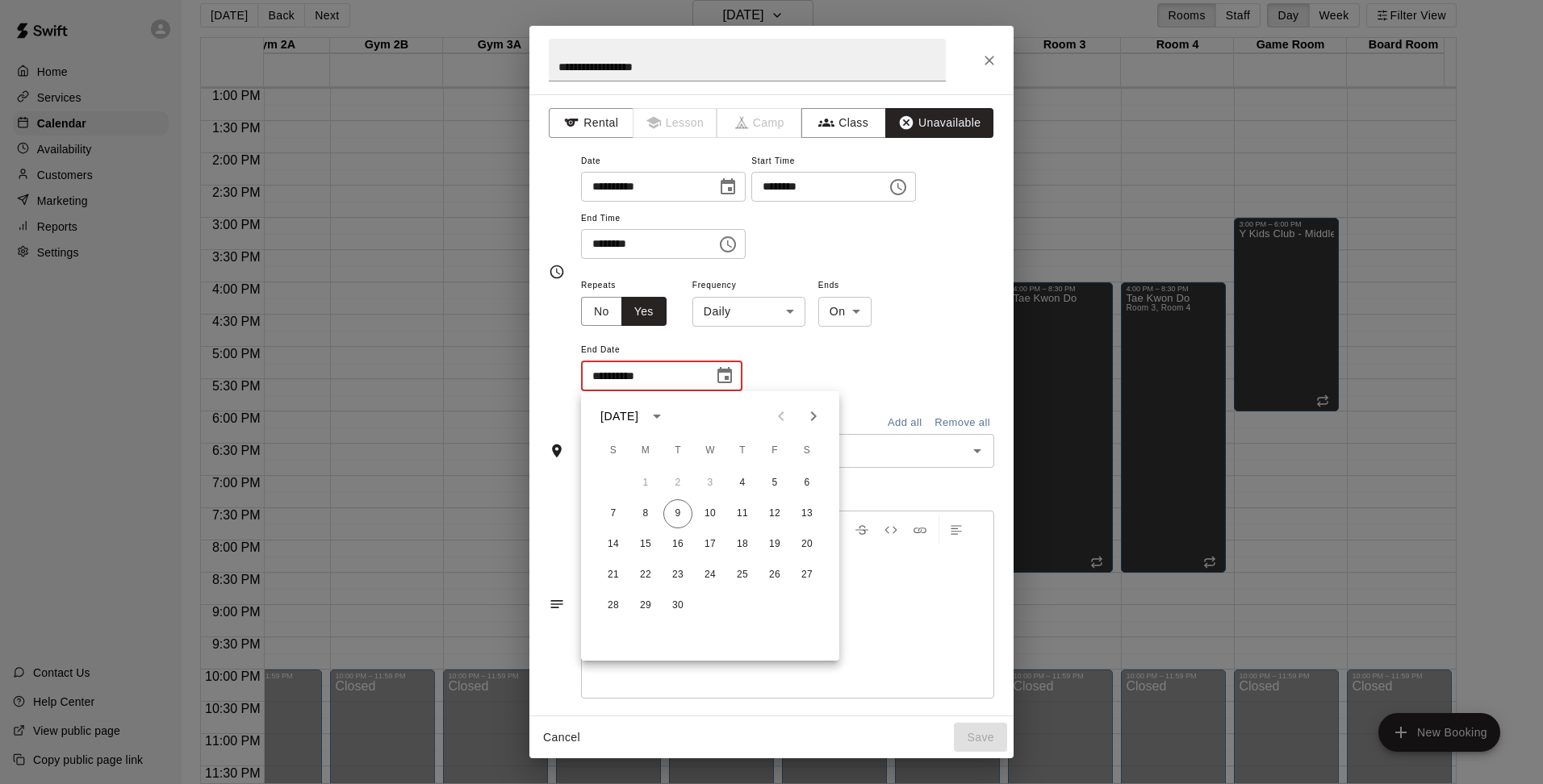
click at [823, 410] on icon "Next month" at bounding box center [814, 416] width 20 height 20
click at [739, 544] on button "13" at bounding box center [742, 543] width 29 height 29
type input "**********"
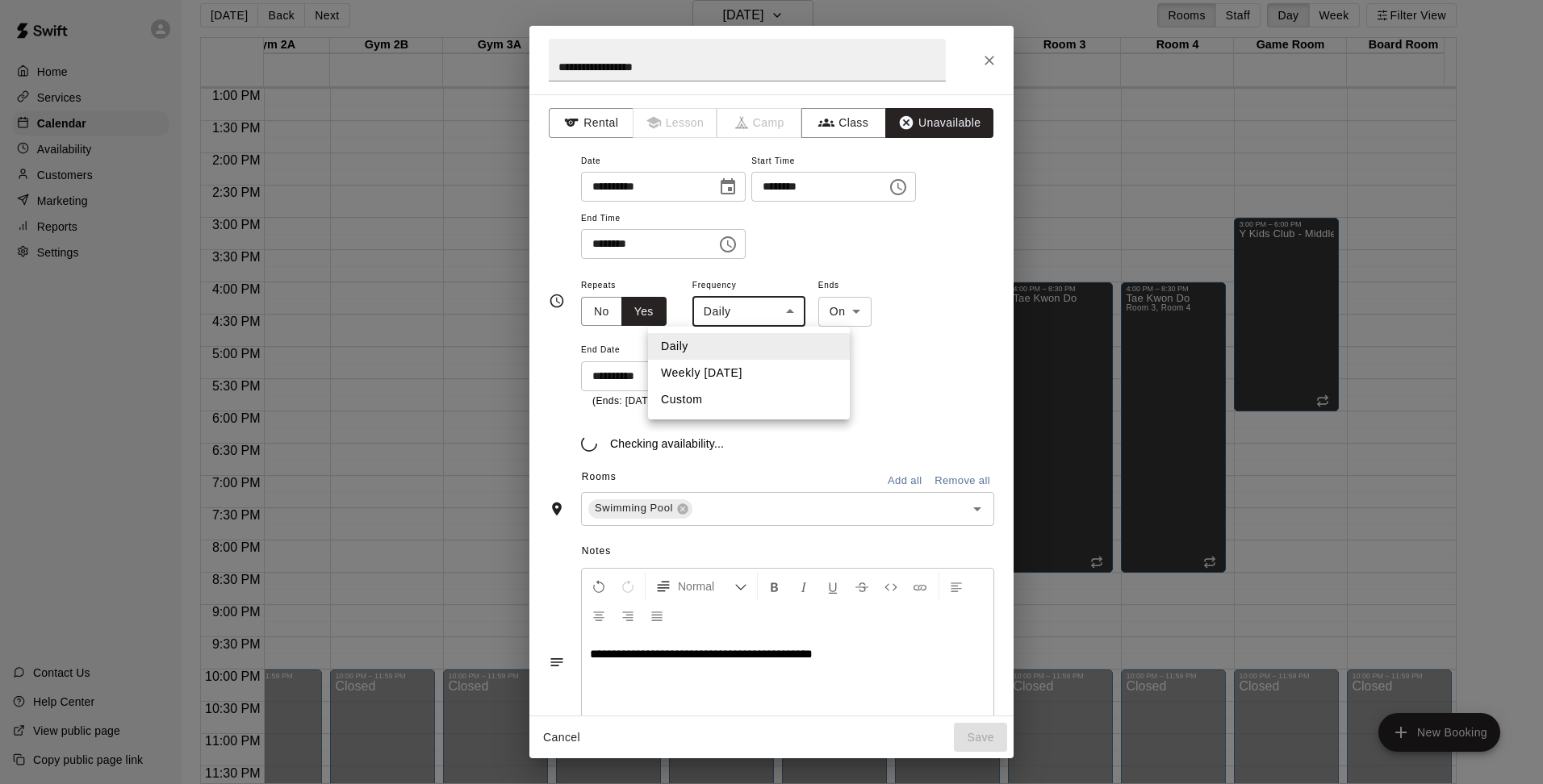
click at [765, 309] on body "Home Services Calendar Availability Customers Marketing Reports Settings Contac…" at bounding box center [772, 385] width 1543 height 810
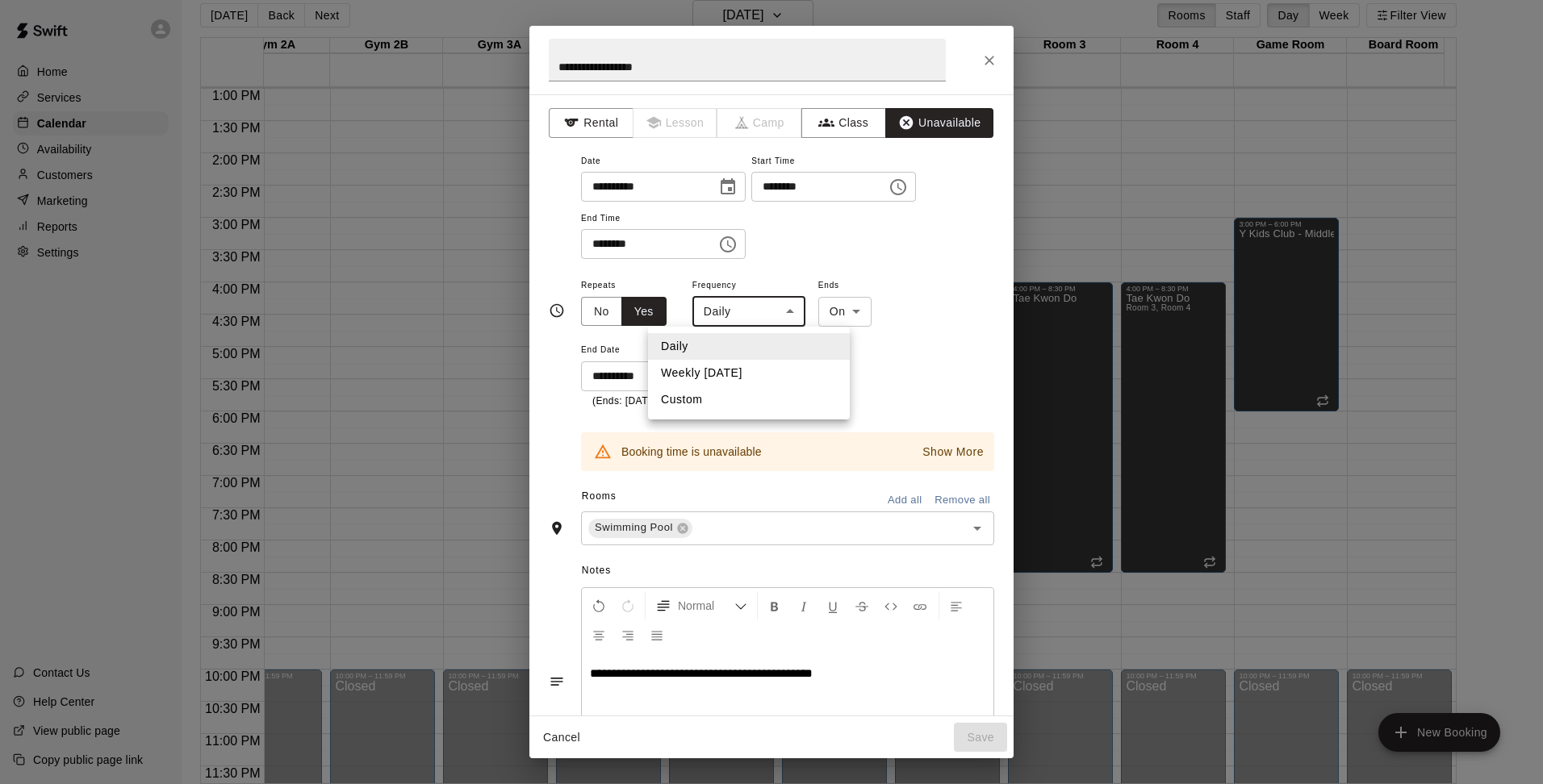
click at [725, 371] on li "Weekly [DATE]" at bounding box center [749, 373] width 202 height 27
type input "******"
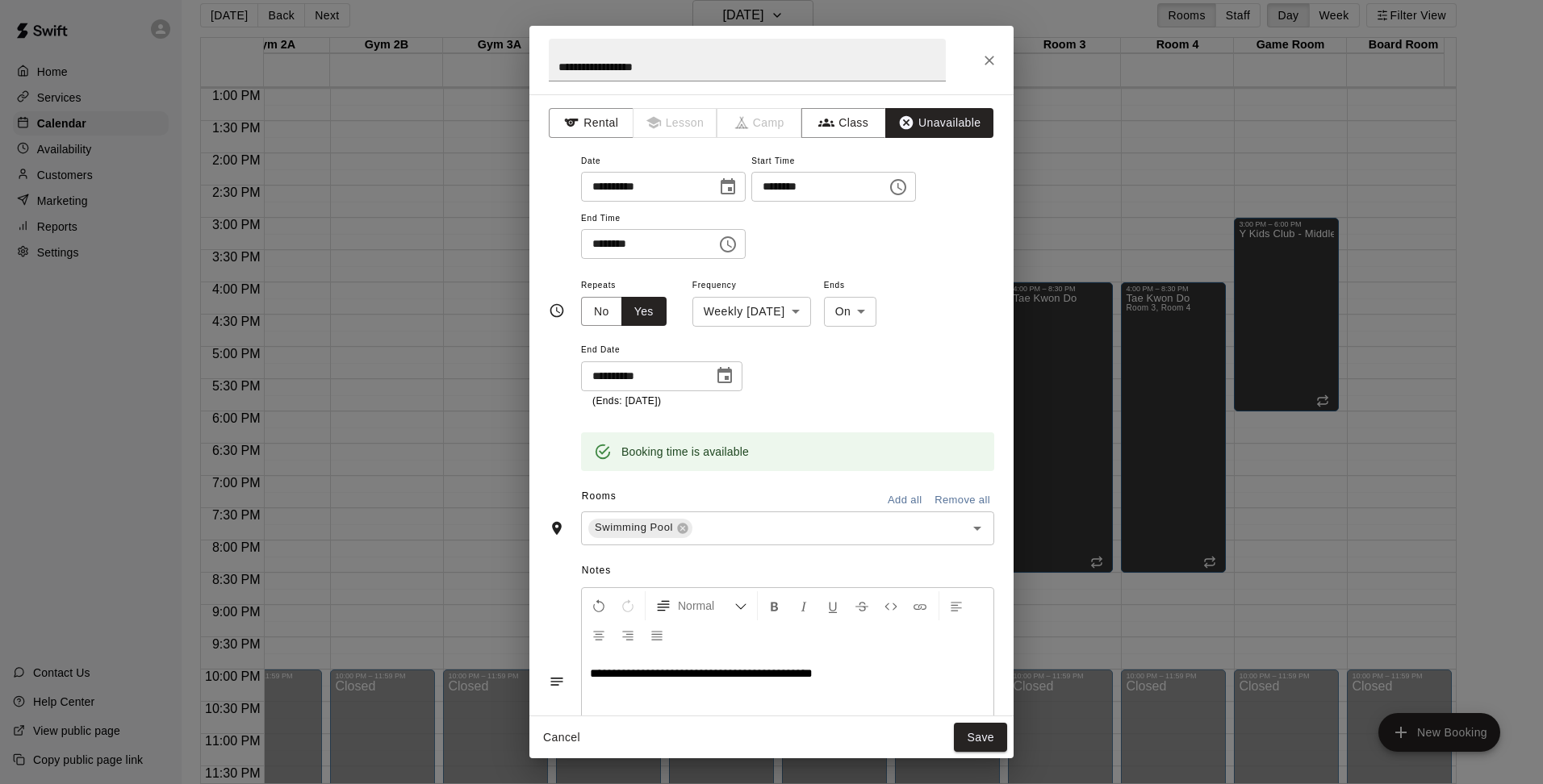
click at [845, 392] on div "**********" at bounding box center [787, 342] width 413 height 134
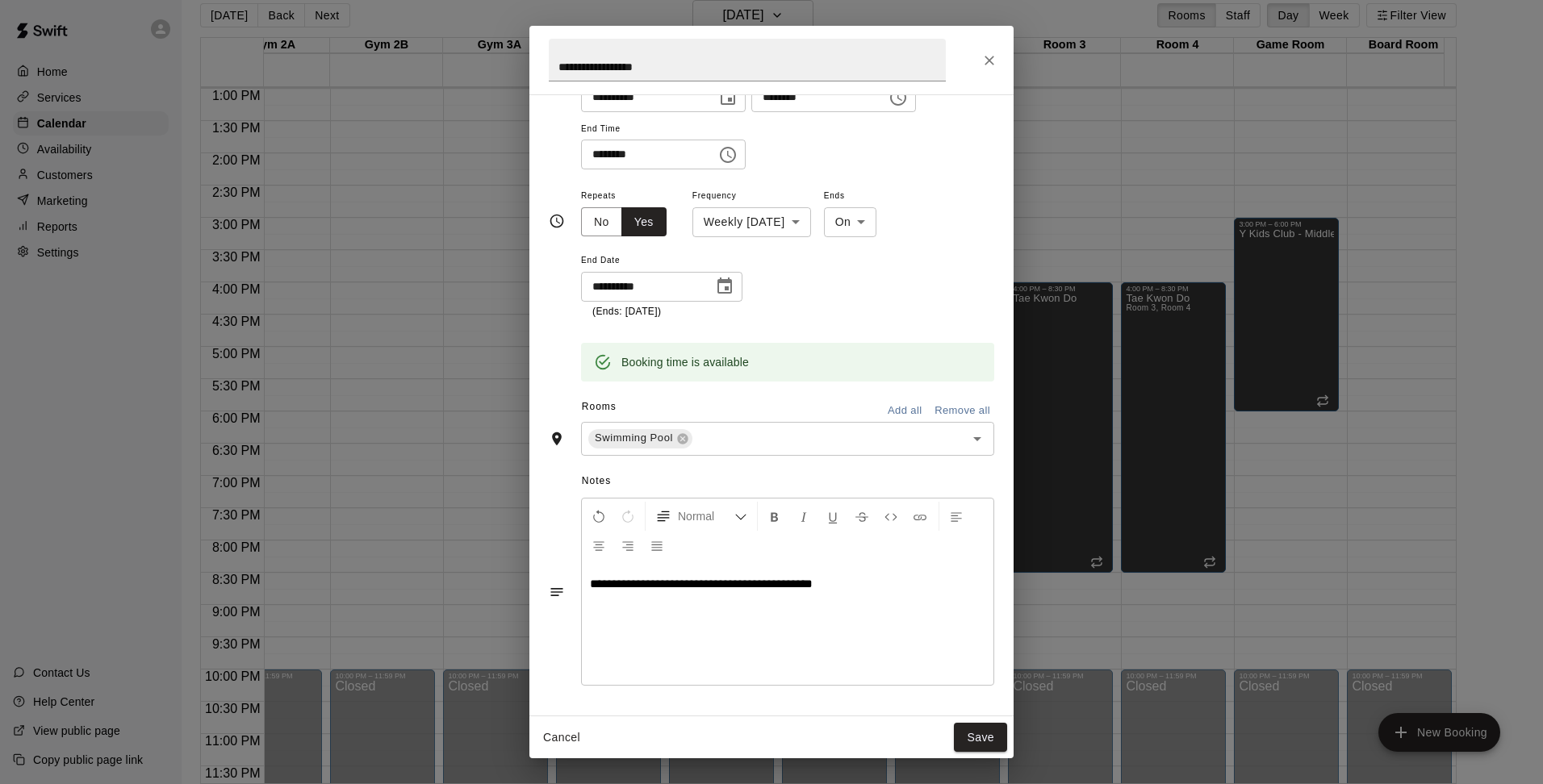
scroll to position [0, 0]
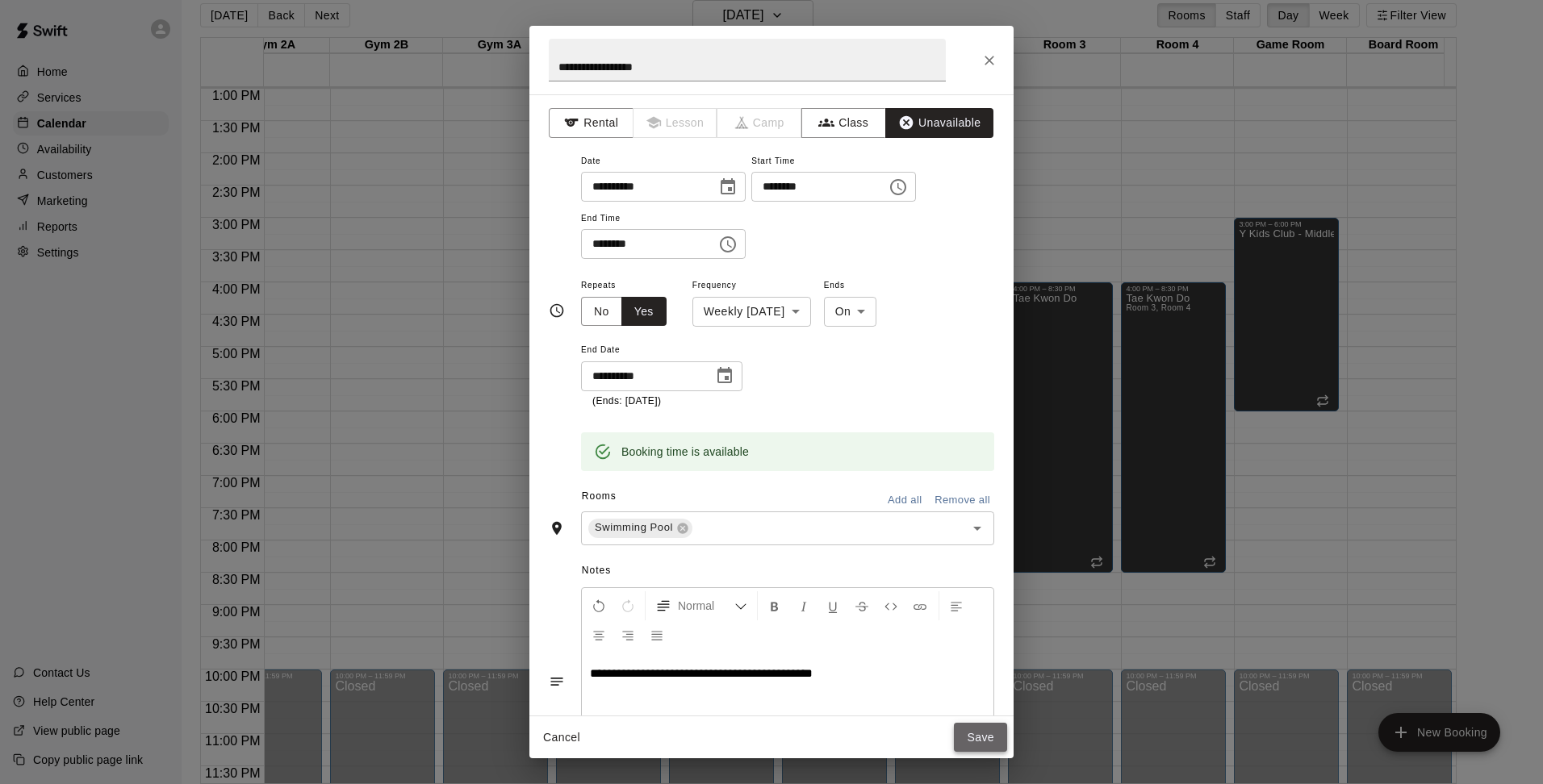
click at [978, 738] on button "Save" at bounding box center [981, 738] width 53 height 30
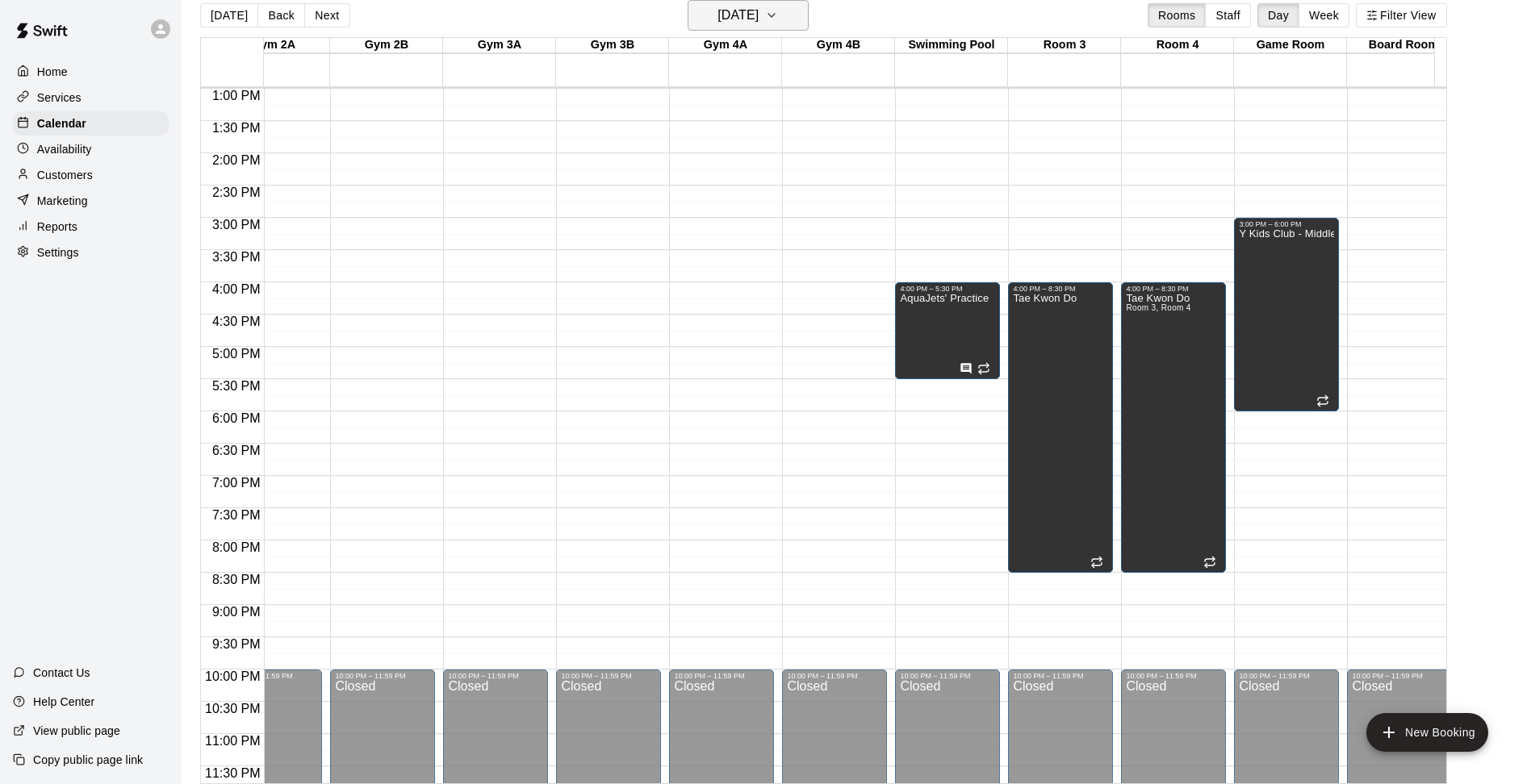
click at [778, 11] on icon "button" at bounding box center [771, 16] width 13 height 20
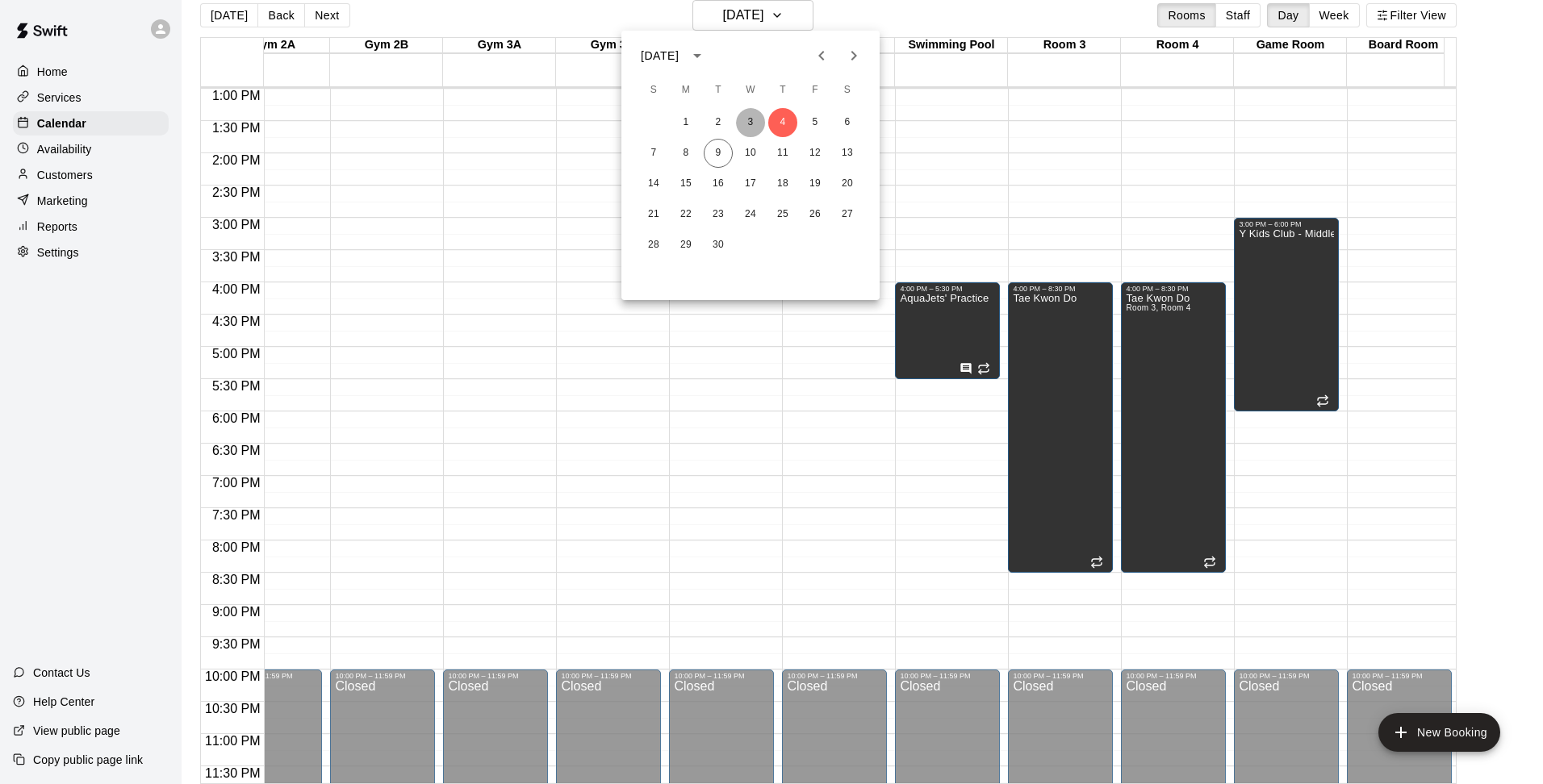
click at [757, 119] on button "3" at bounding box center [750, 122] width 29 height 29
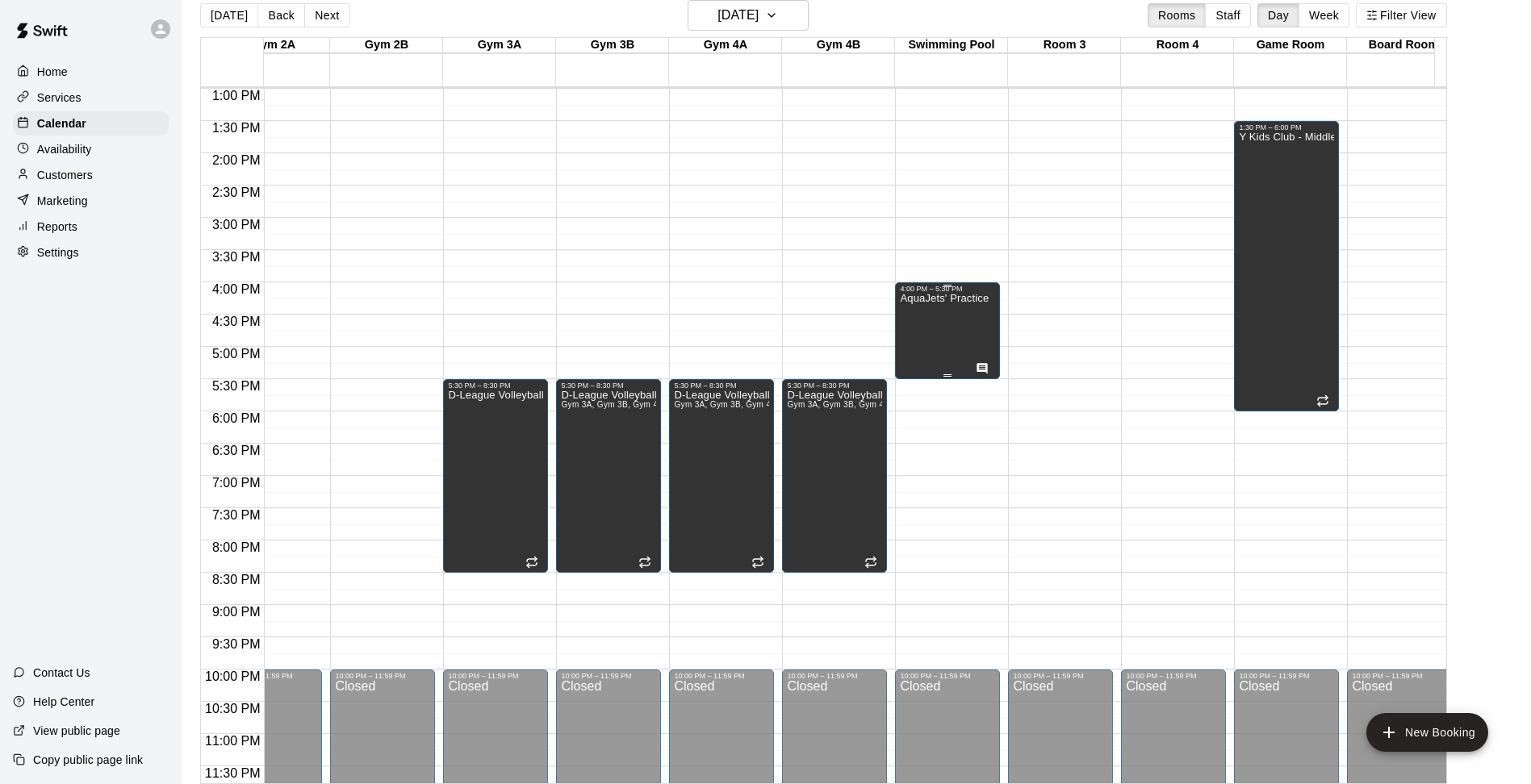
click at [929, 299] on p "AquaJets' Practice" at bounding box center [944, 299] width 89 height 0
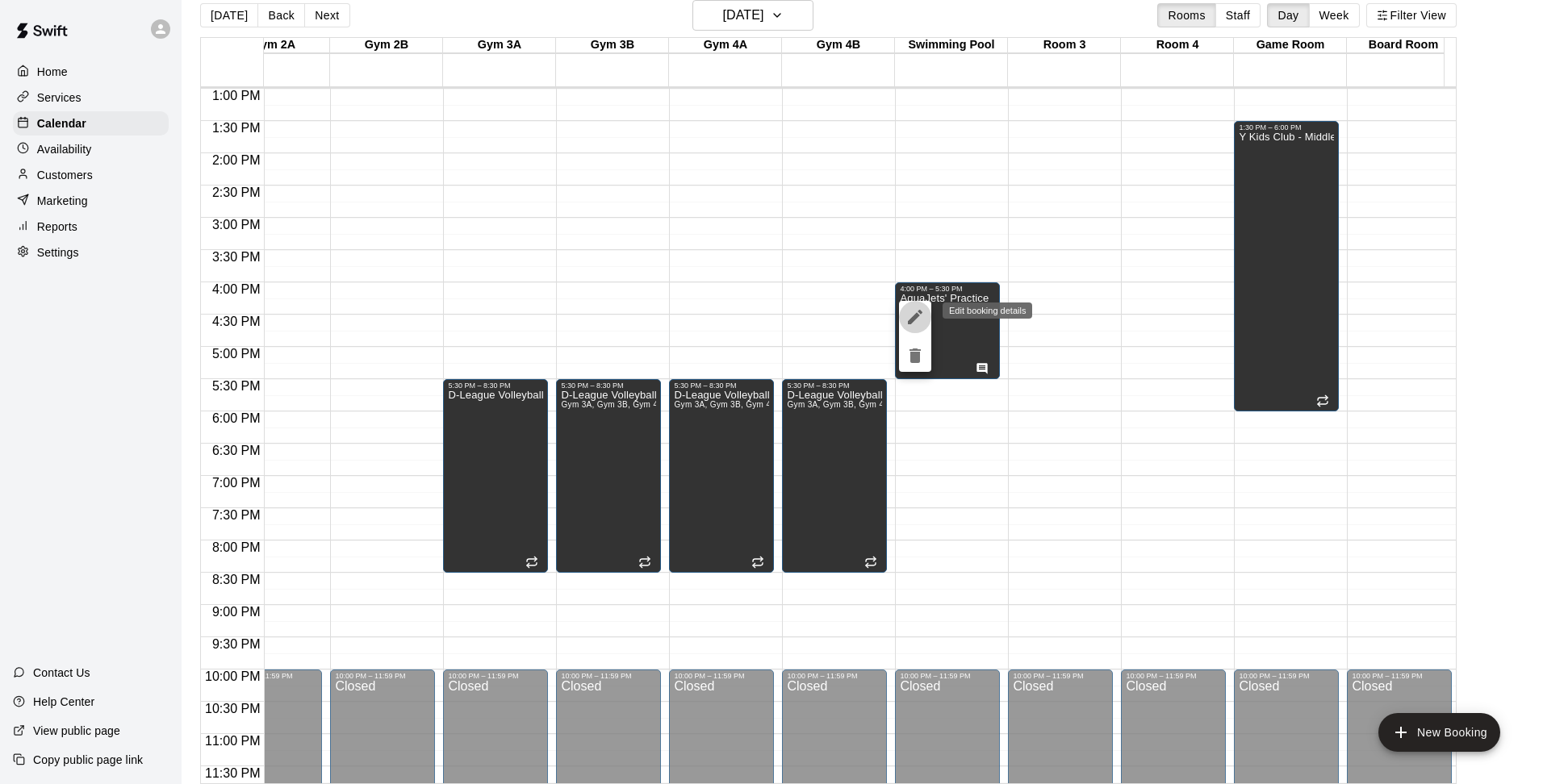
click at [918, 319] on icon "edit" at bounding box center [916, 318] width 20 height 20
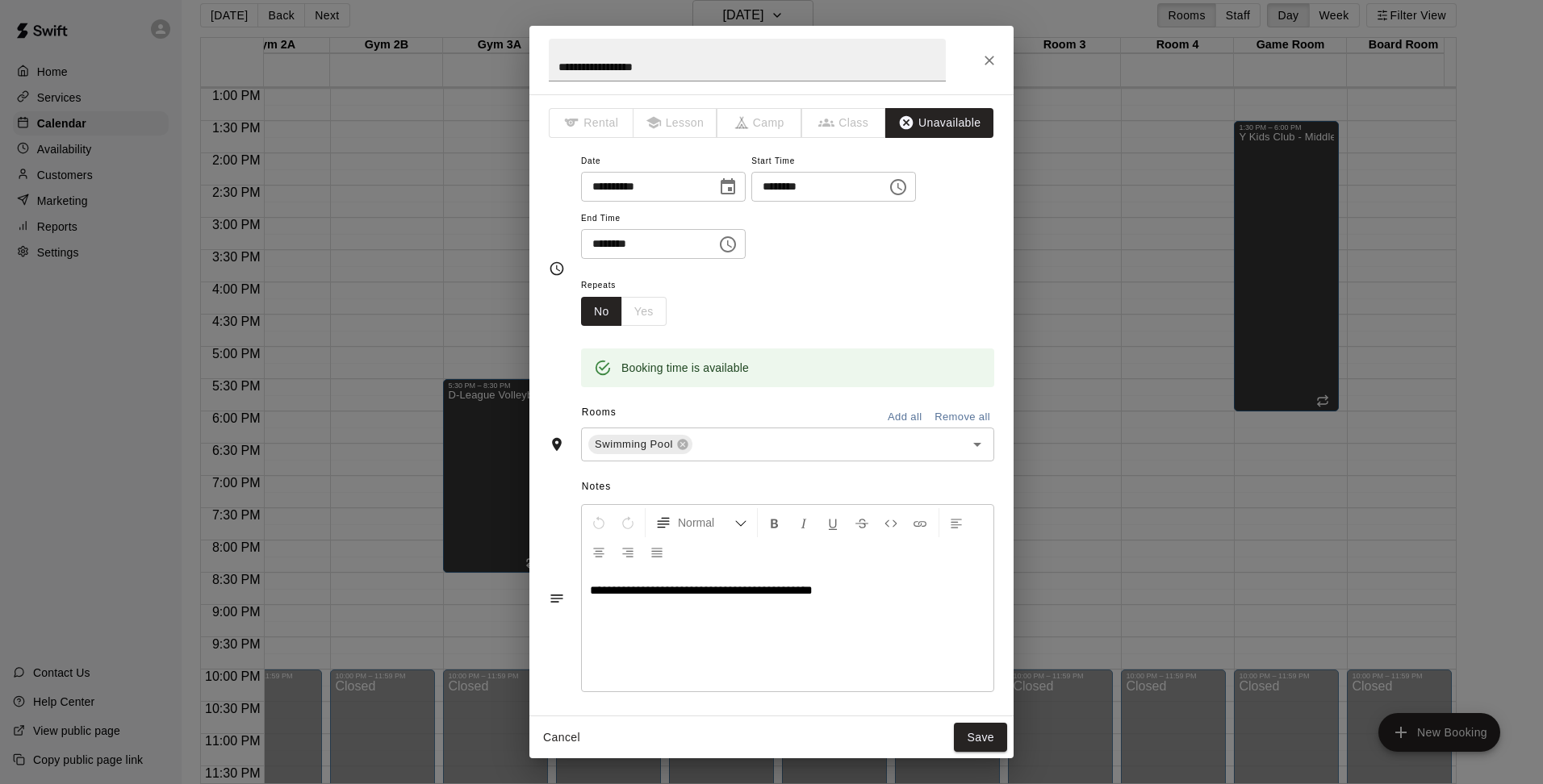
click at [640, 304] on div "No Yes" at bounding box center [624, 312] width 86 height 30
click at [998, 55] on button "Close" at bounding box center [989, 60] width 29 height 29
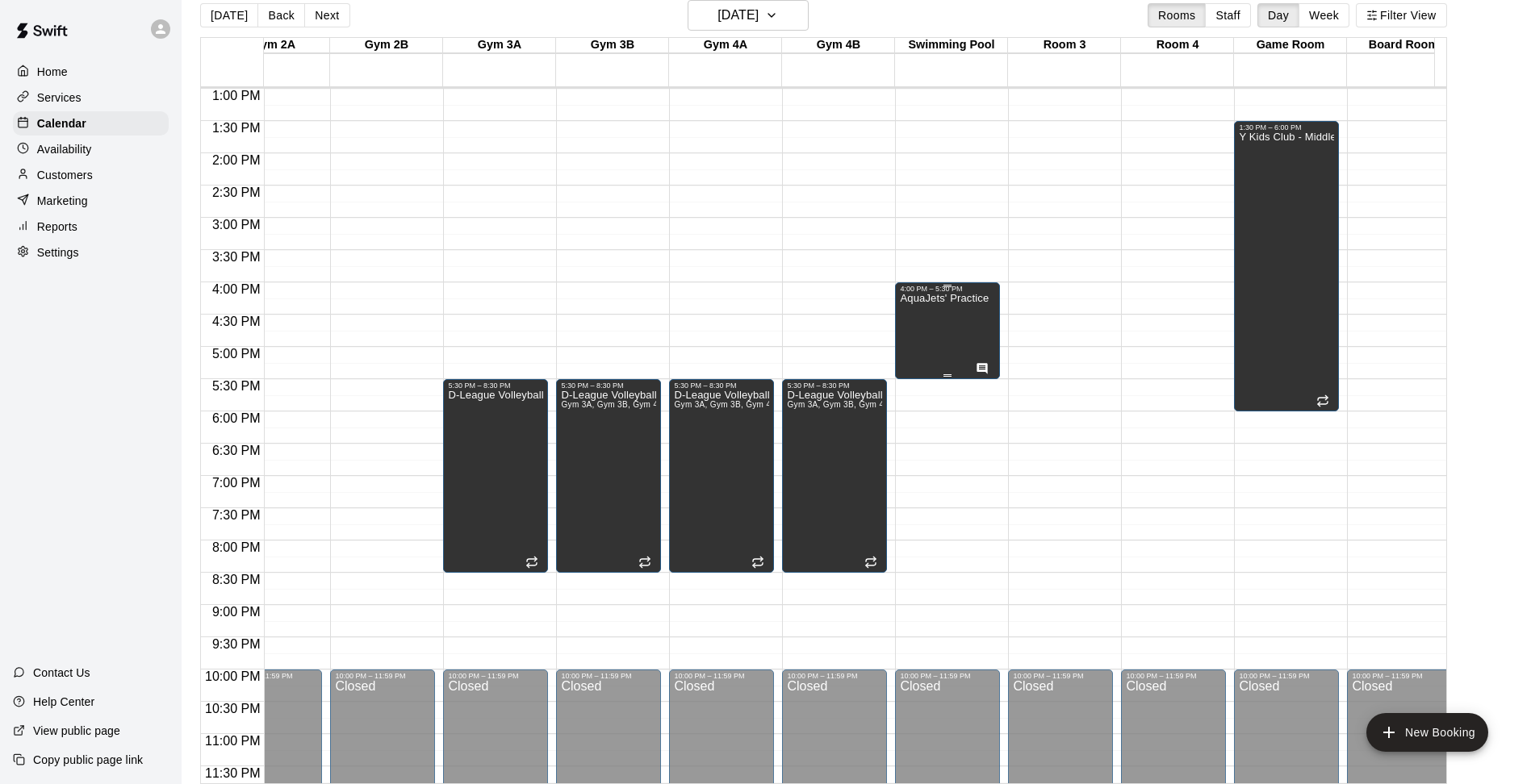
click at [934, 318] on div "AquaJets' Practice" at bounding box center [944, 684] width 89 height 784
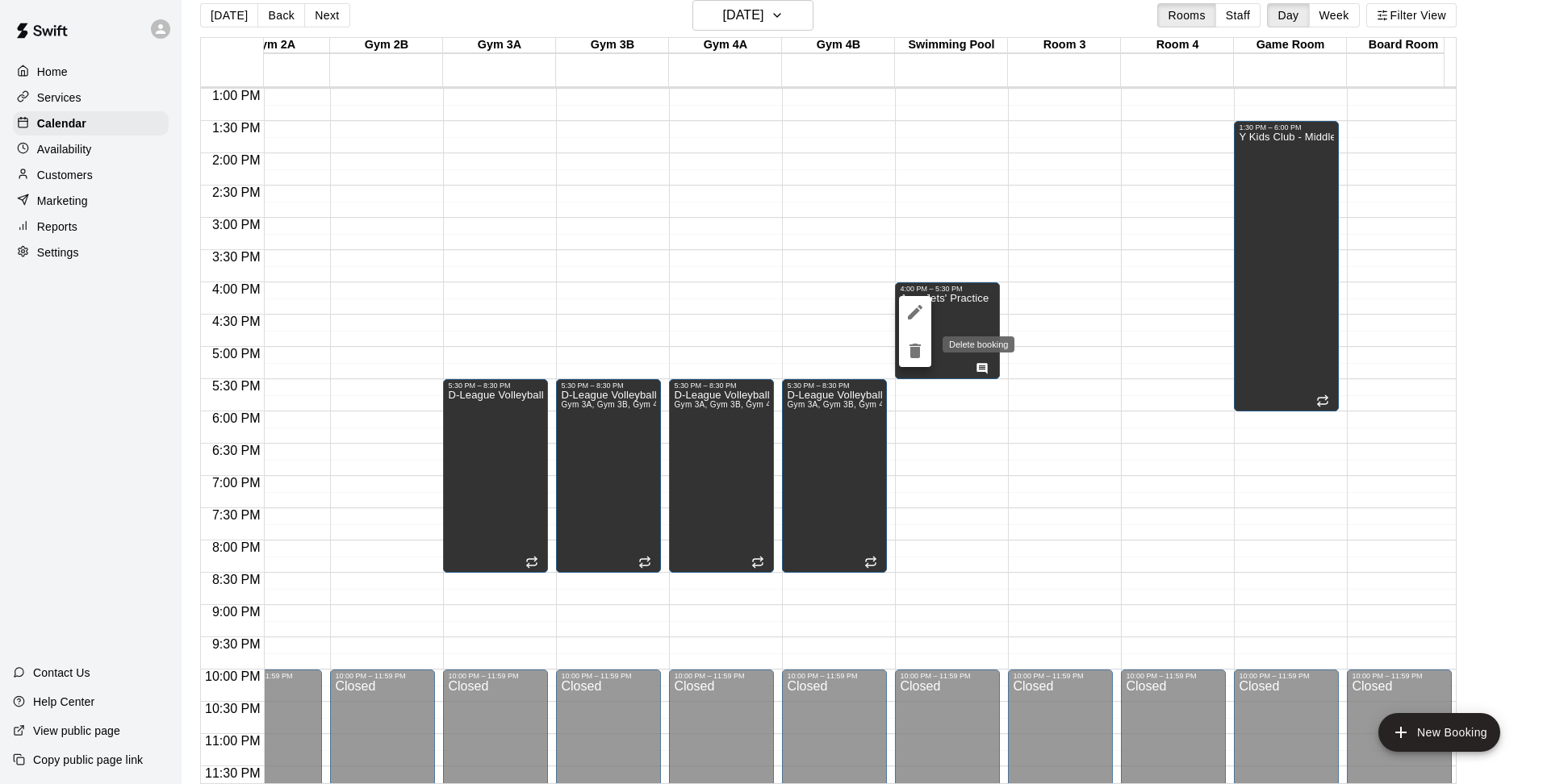
click at [908, 342] on icon "delete" at bounding box center [916, 351] width 20 height 20
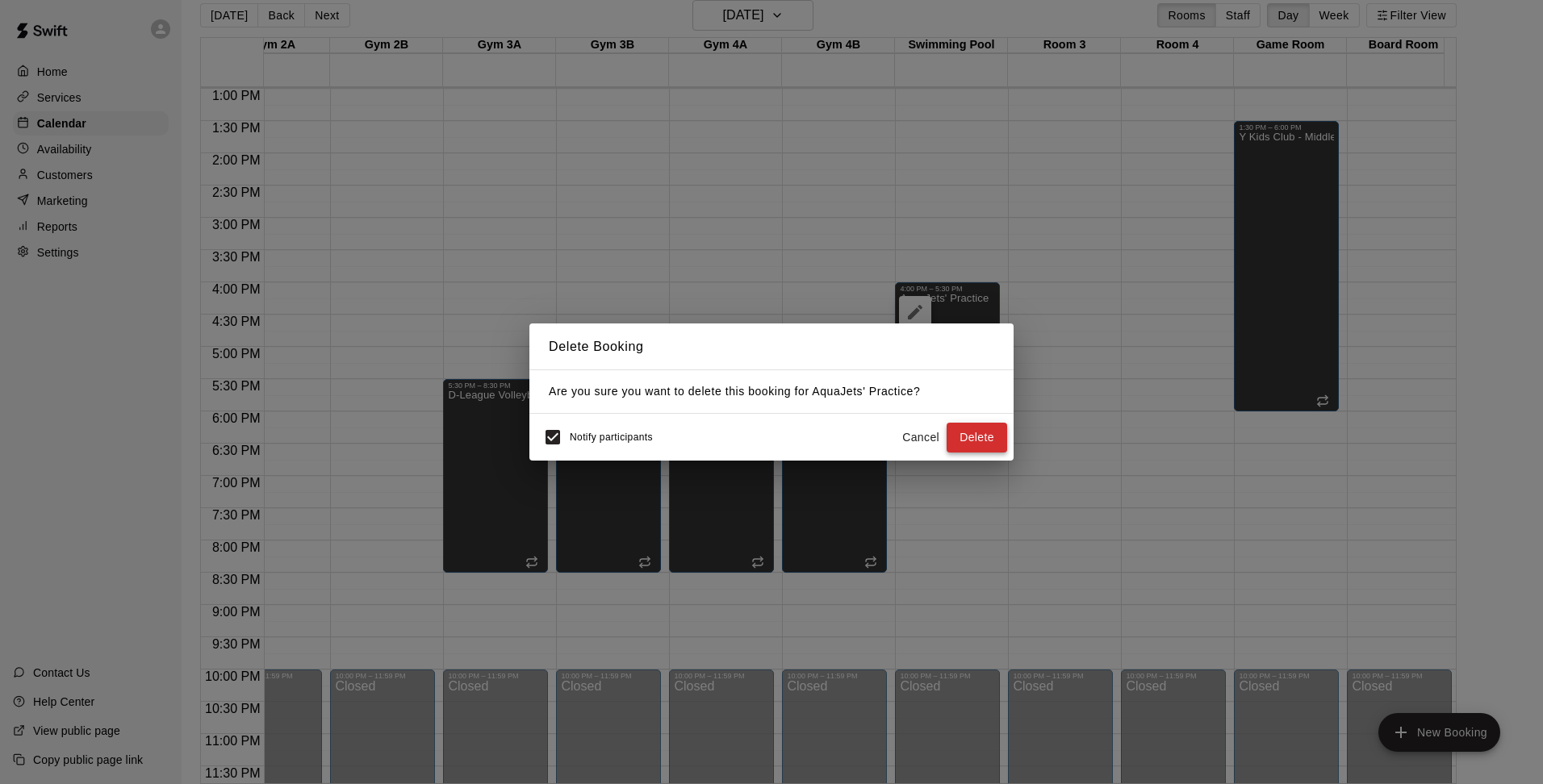
click at [961, 432] on button "Delete" at bounding box center [977, 438] width 60 height 30
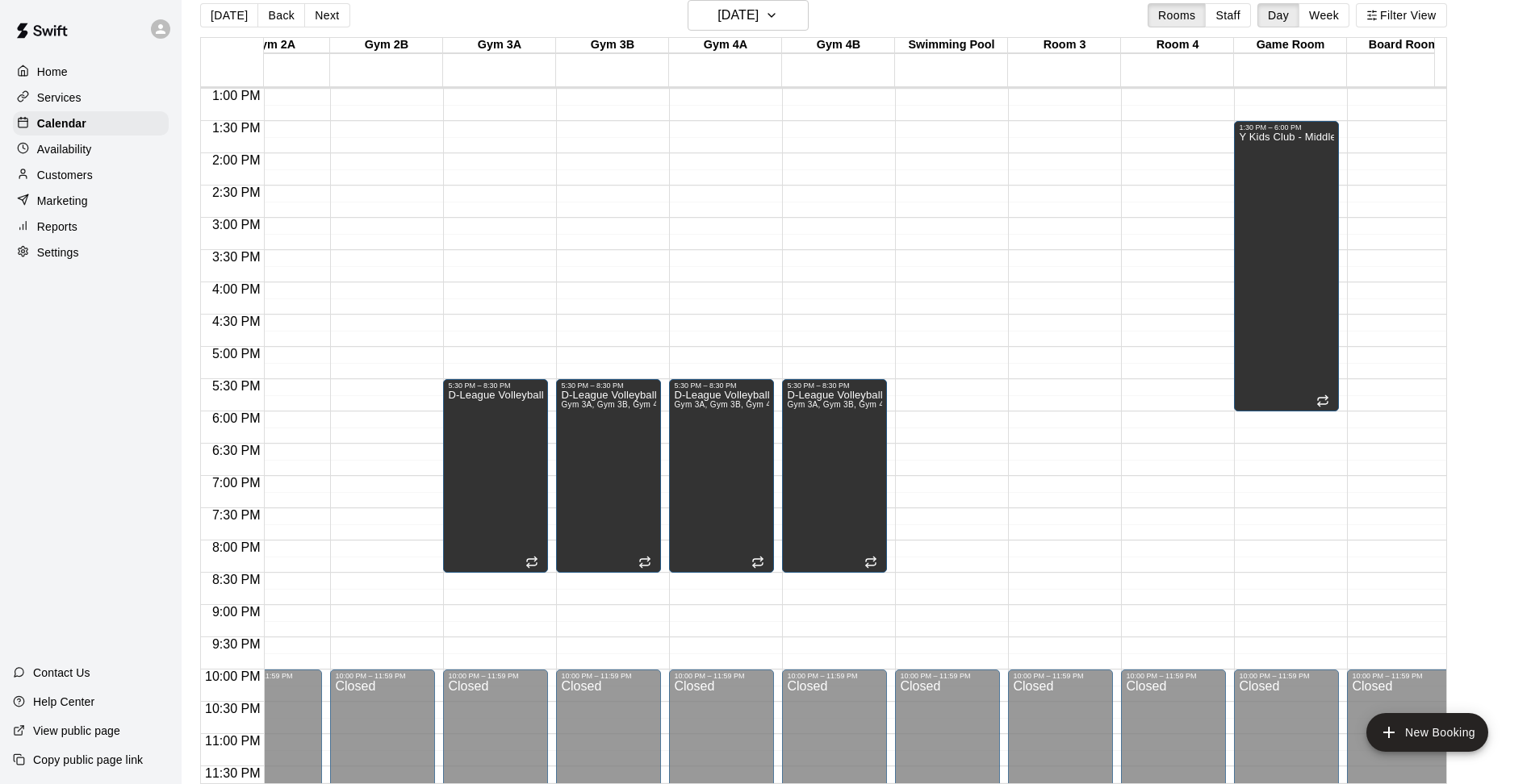
click at [968, 283] on div "12:00 AM – 5:00 AM Closed 10:00 PM – 11:59 PM Closed" at bounding box center [947, 24] width 105 height 1549
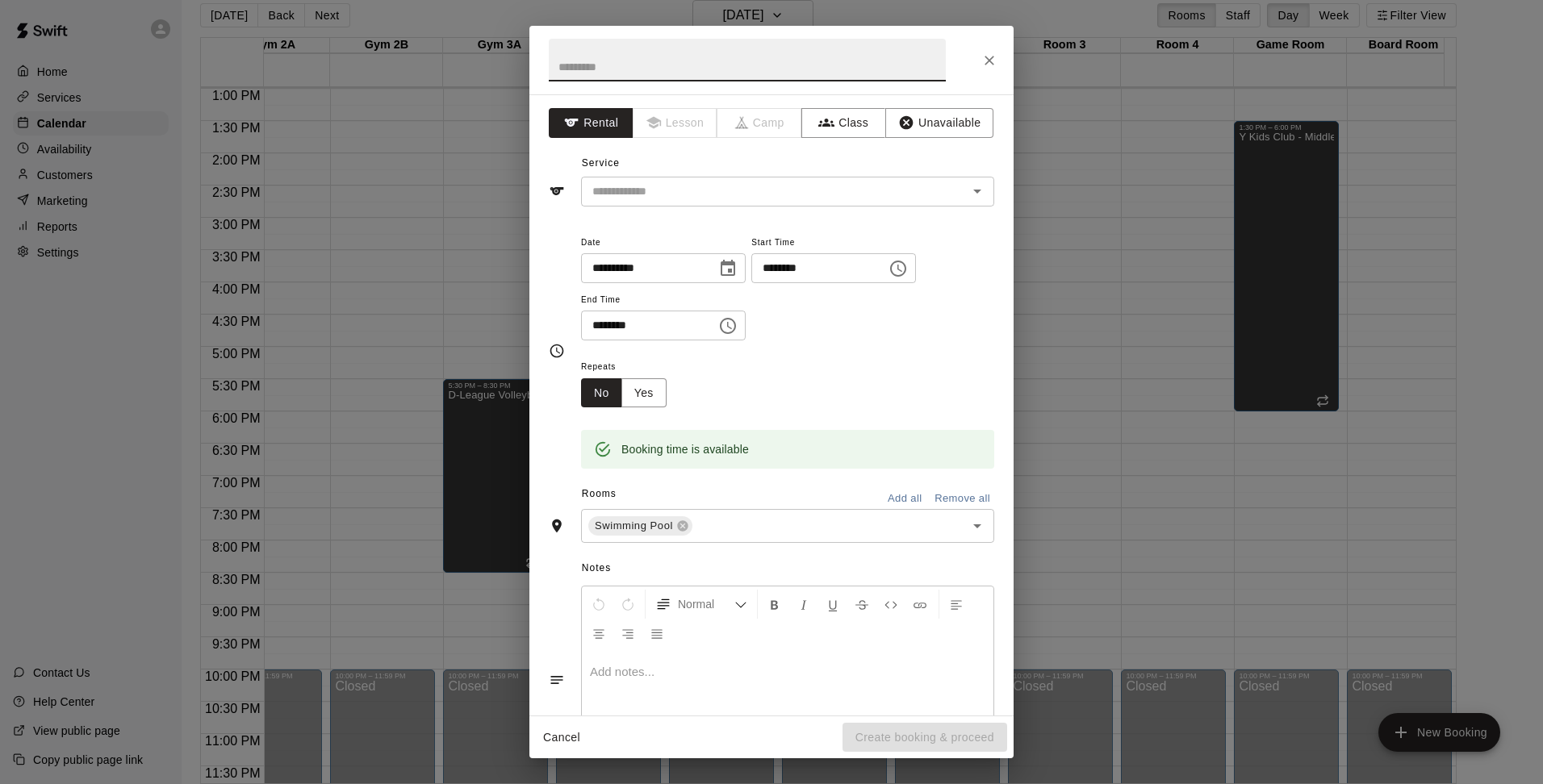
click at [908, 277] on icon "Choose time, selected time is 3:45 PM" at bounding box center [899, 269] width 20 height 20
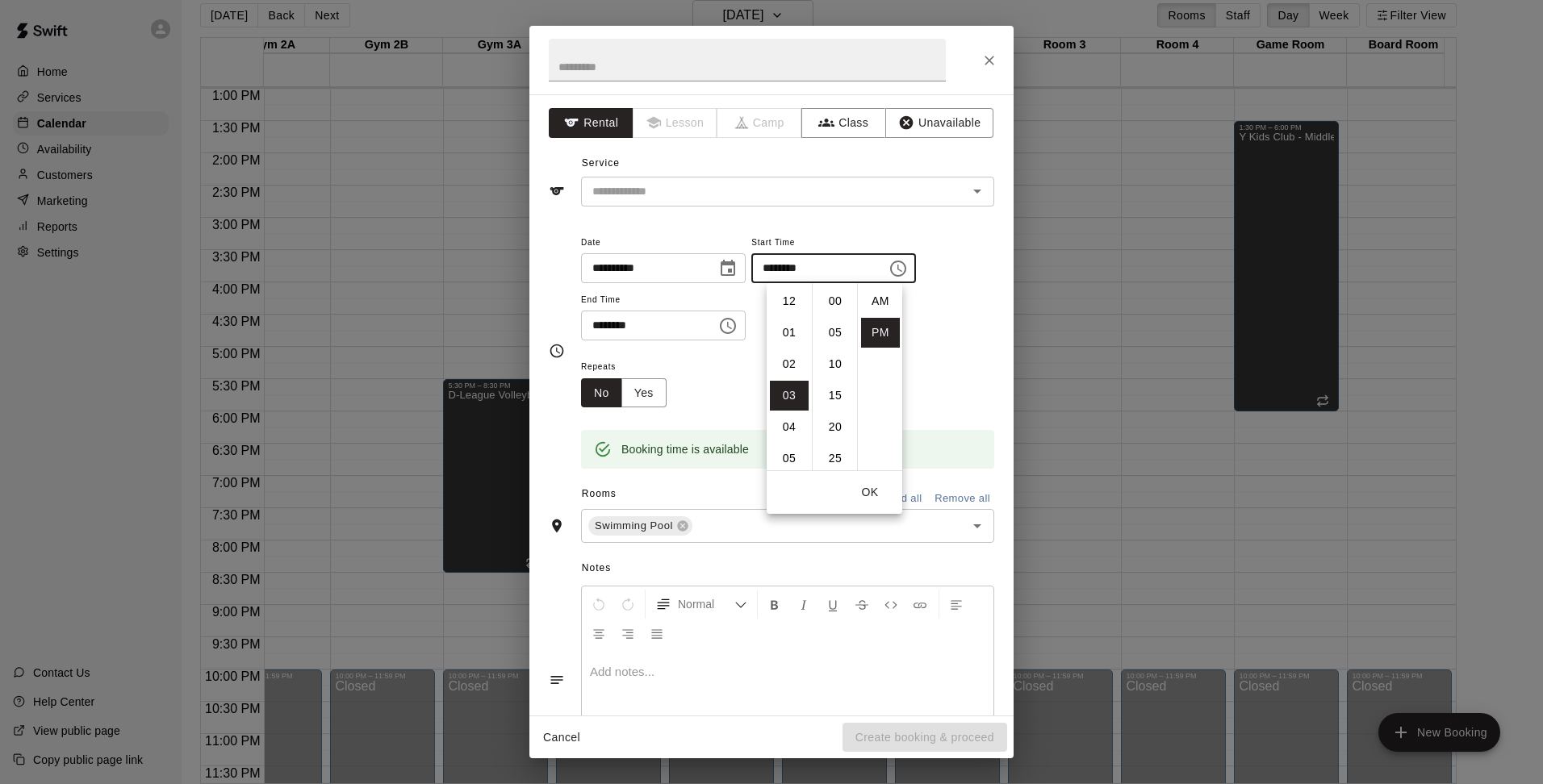
scroll to position [29, 0]
click at [794, 331] on li "04" at bounding box center [788, 332] width 38 height 30
click at [828, 309] on li "00" at bounding box center [835, 301] width 38 height 30
type input "********"
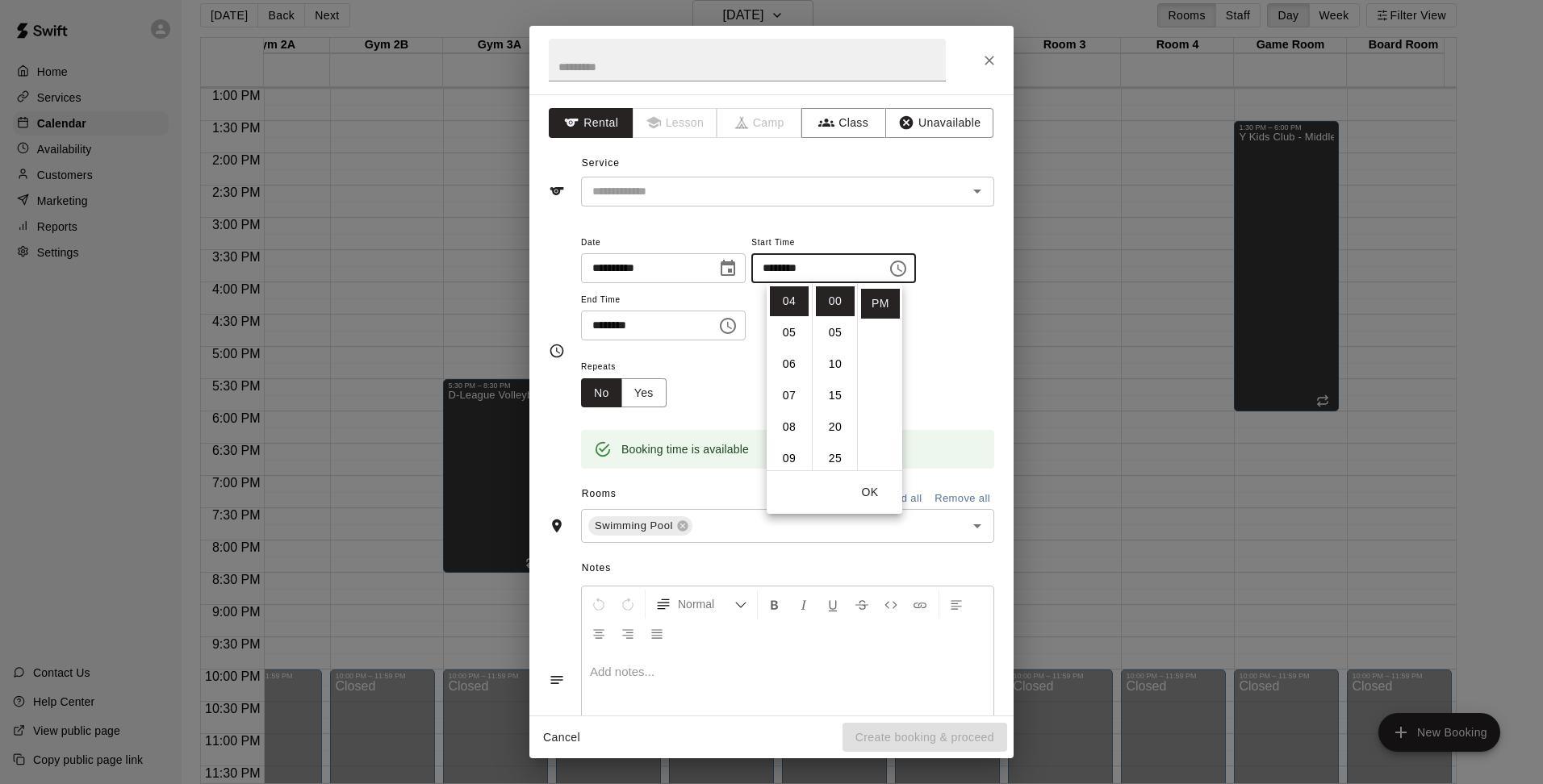
click at [738, 328] on icon "Choose time, selected time is 4:15 PM" at bounding box center [728, 326] width 20 height 20
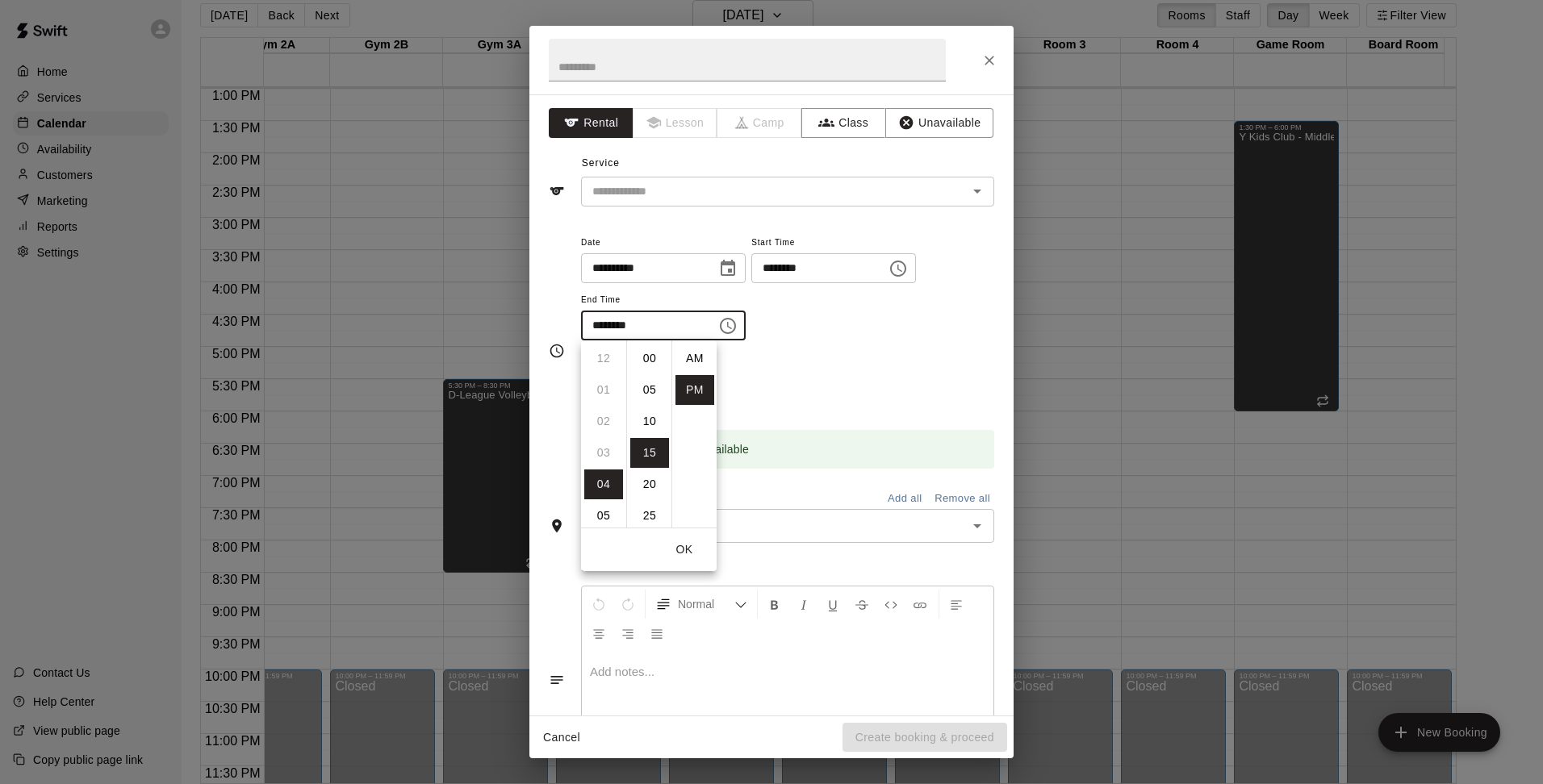
scroll to position [29, 0]
click at [610, 384] on li "05" at bounding box center [603, 390] width 38 height 30
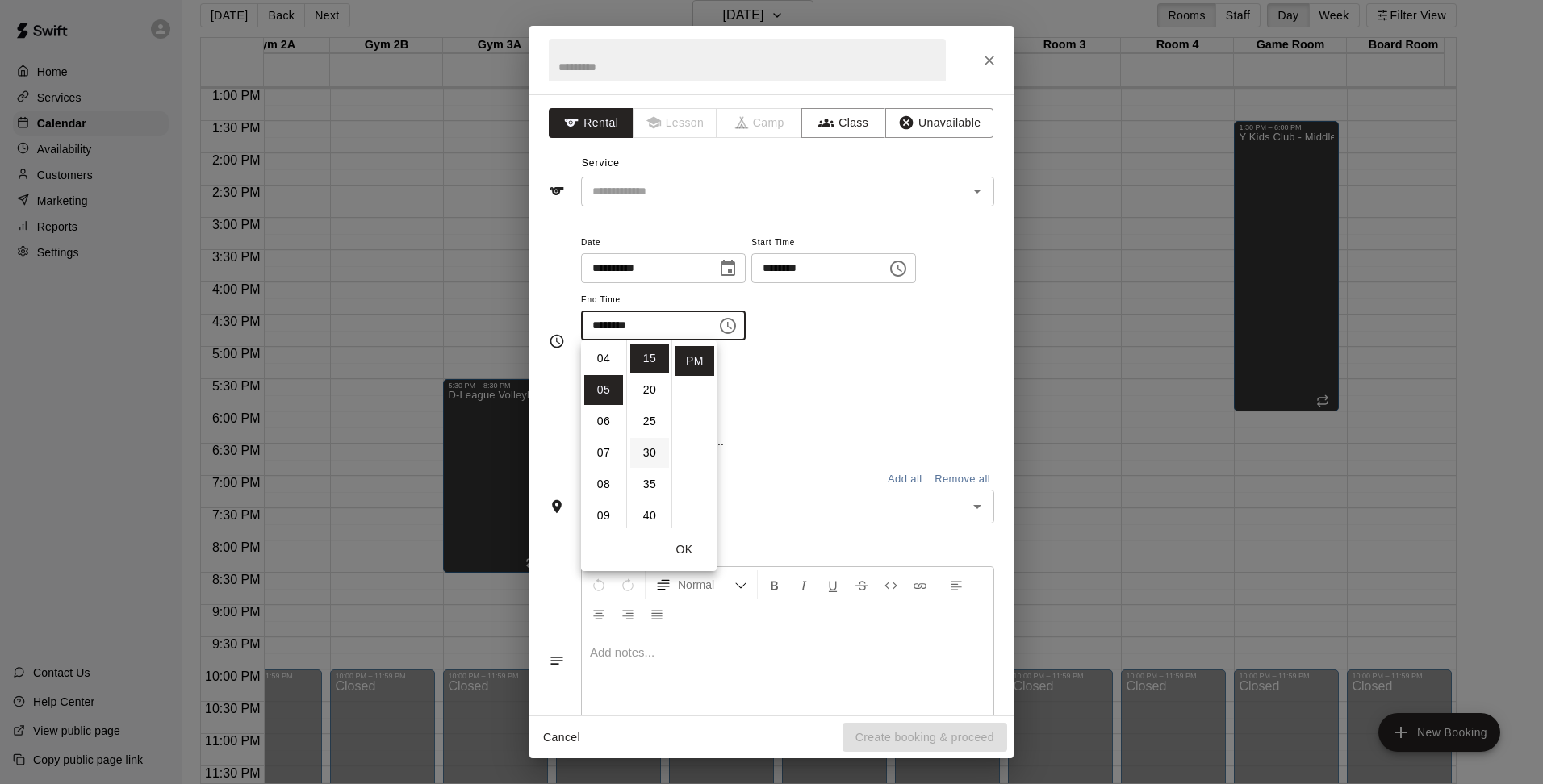
scroll to position [158, 0]
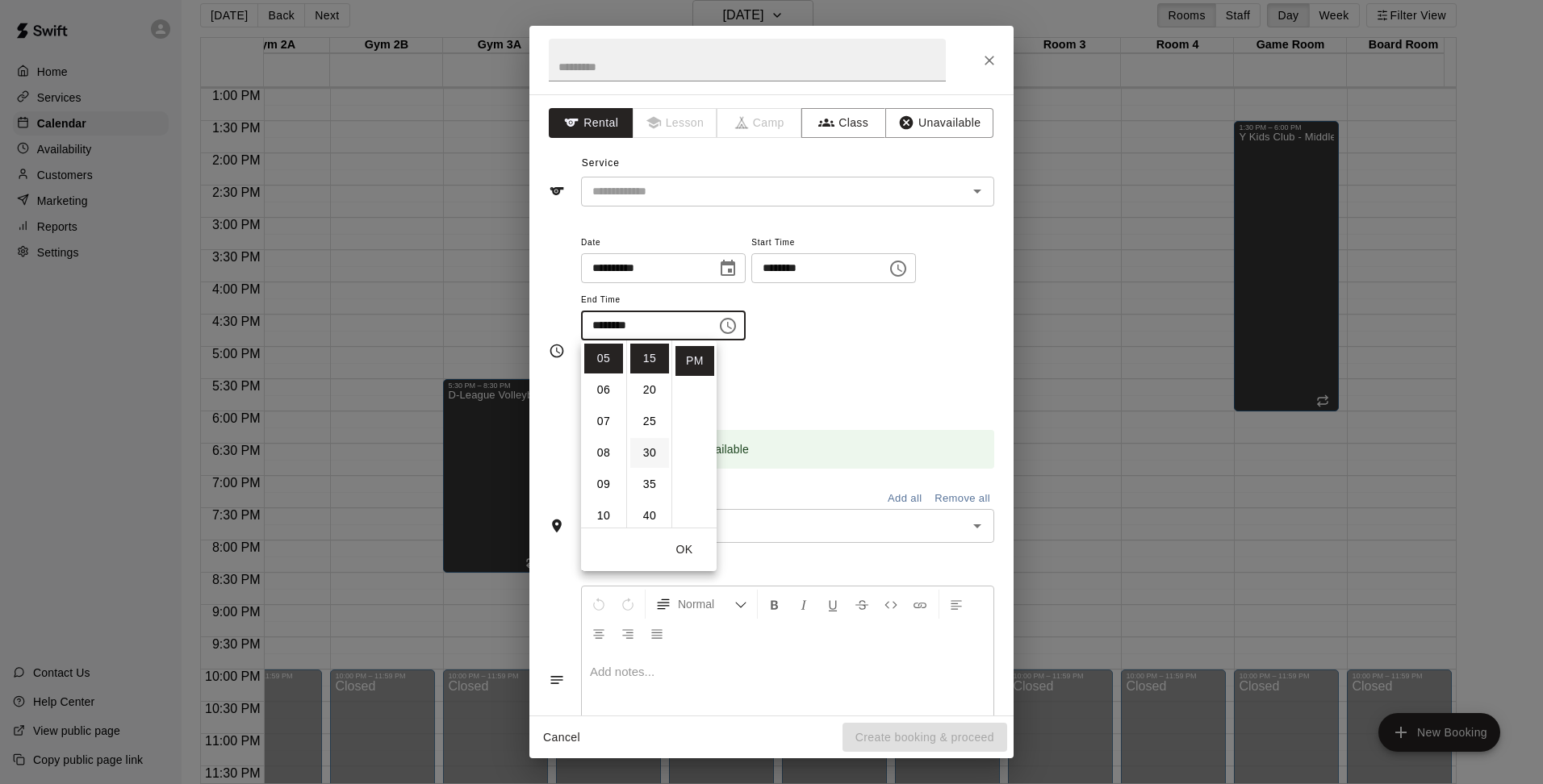
click at [646, 451] on li "30" at bounding box center [649, 453] width 38 height 30
type input "********"
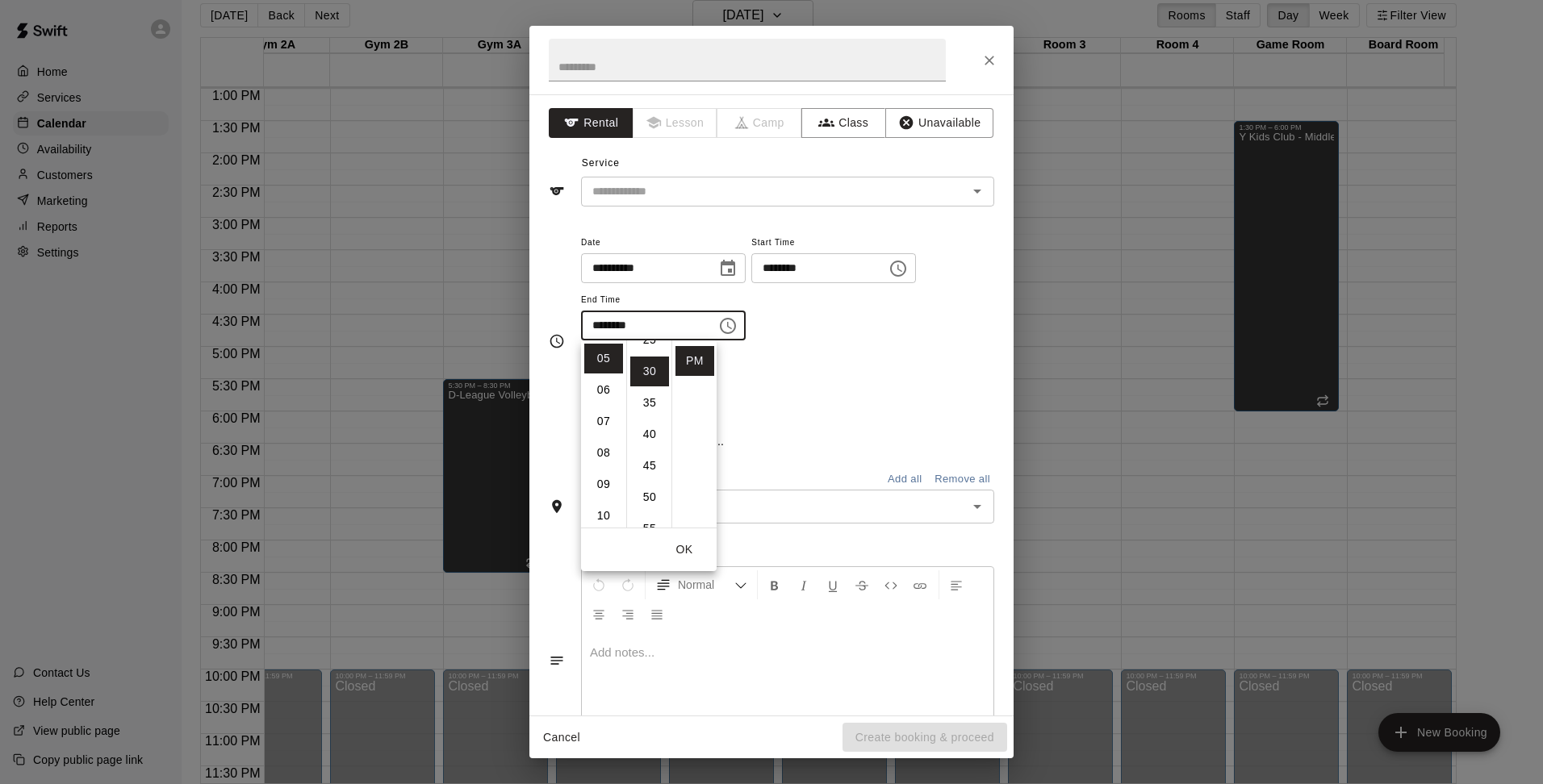
scroll to position [188, 0]
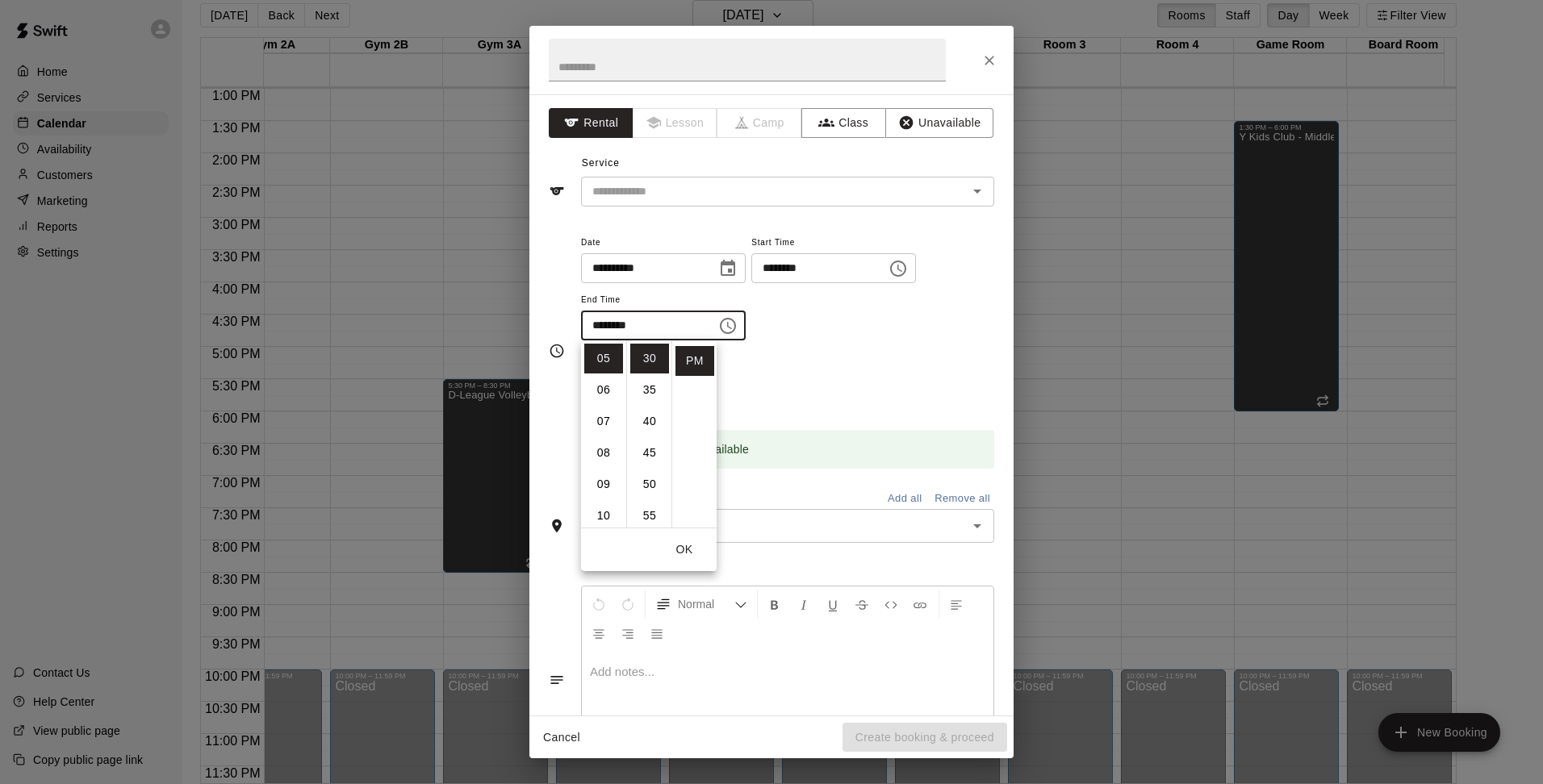
click at [871, 364] on div "Repeats No Yes" at bounding box center [787, 383] width 413 height 51
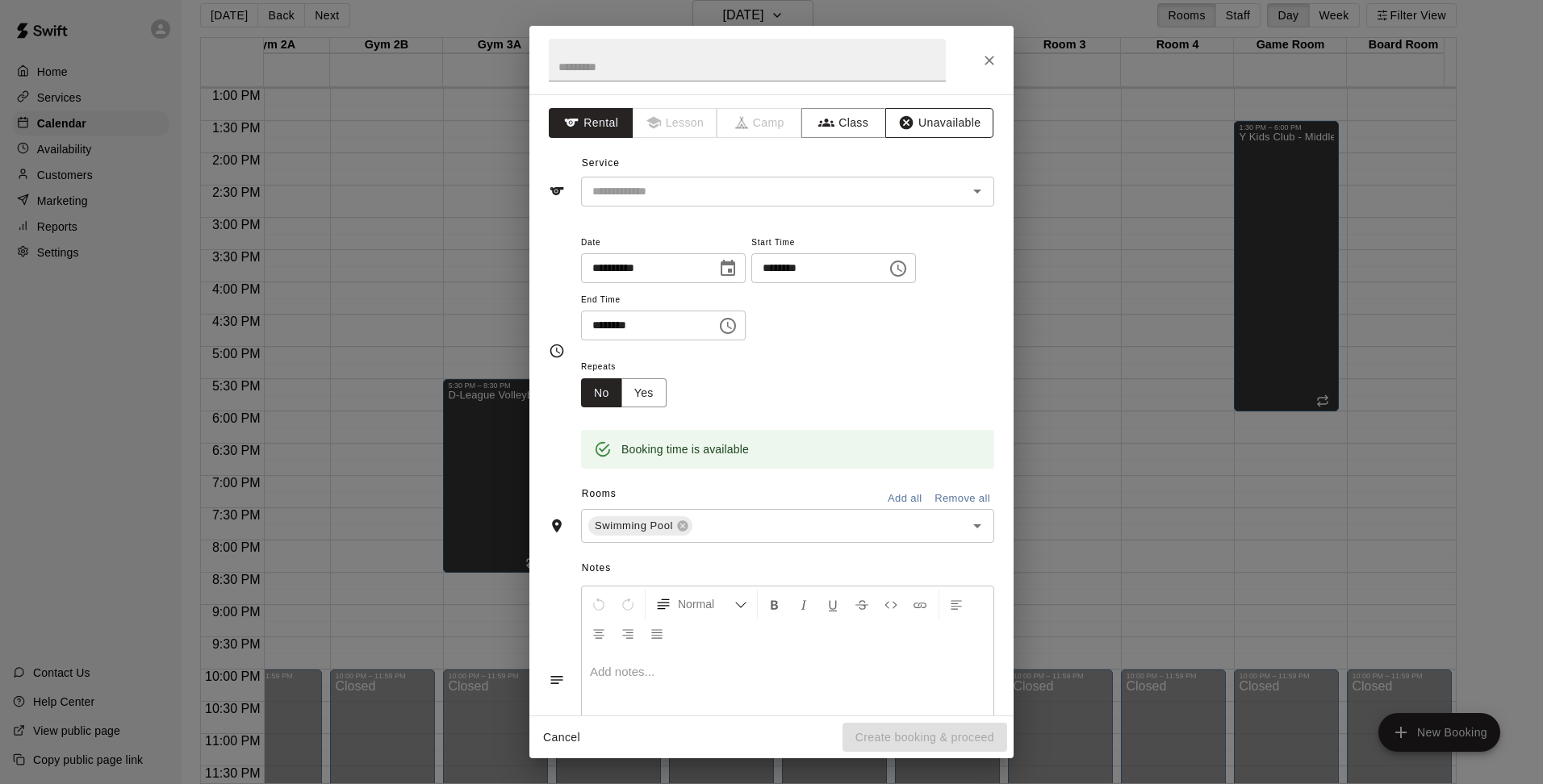
click at [903, 117] on icon "button" at bounding box center [907, 122] width 16 height 16
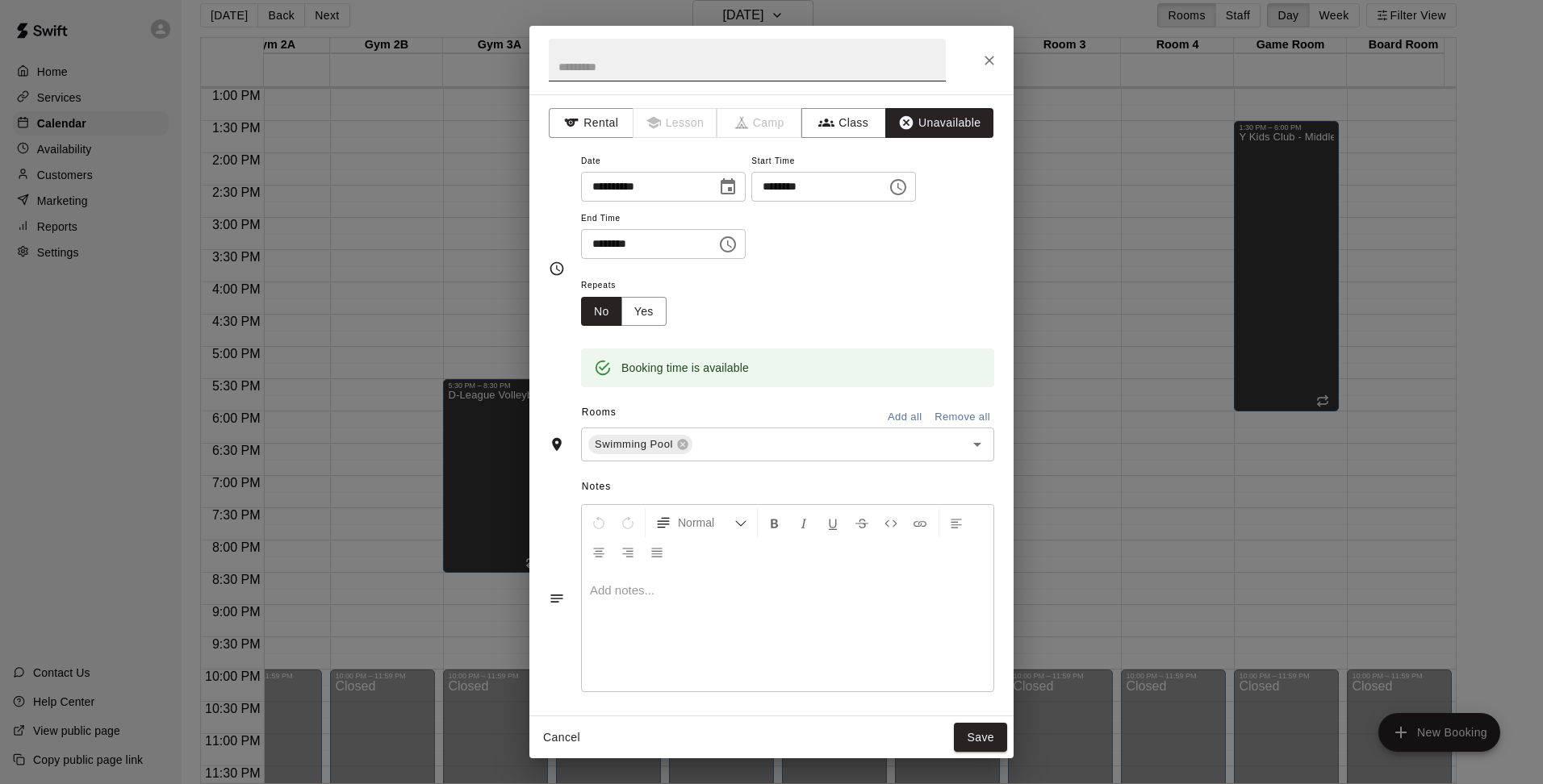
click at [816, 69] on input "text" at bounding box center [747, 59] width 398 height 42
type input "**********"
click at [628, 315] on button "Yes" at bounding box center [644, 312] width 45 height 30
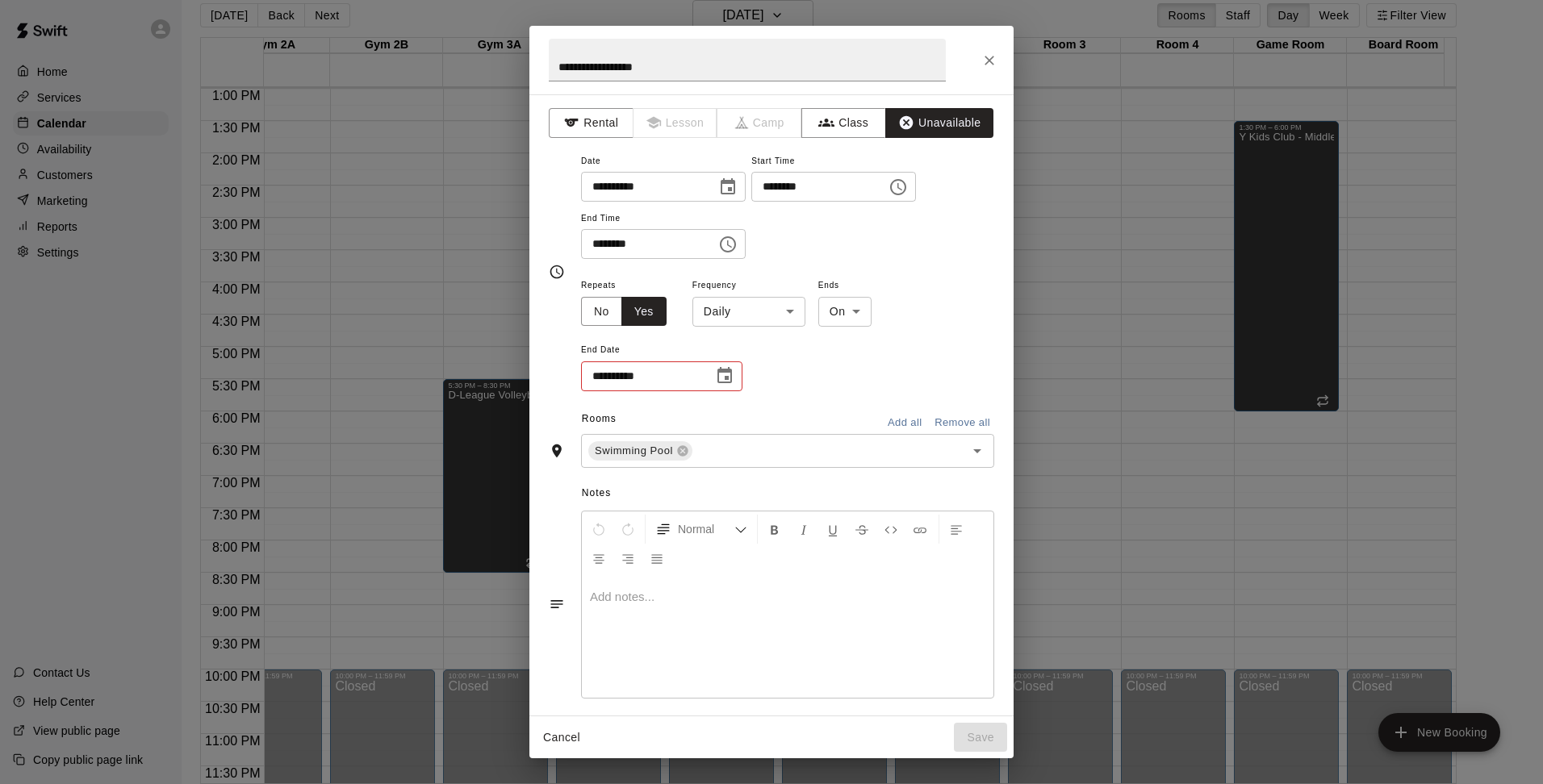
click at [753, 318] on body "Home Services Calendar Availability Customers Marketing Reports Settings Contac…" at bounding box center [772, 385] width 1543 height 810
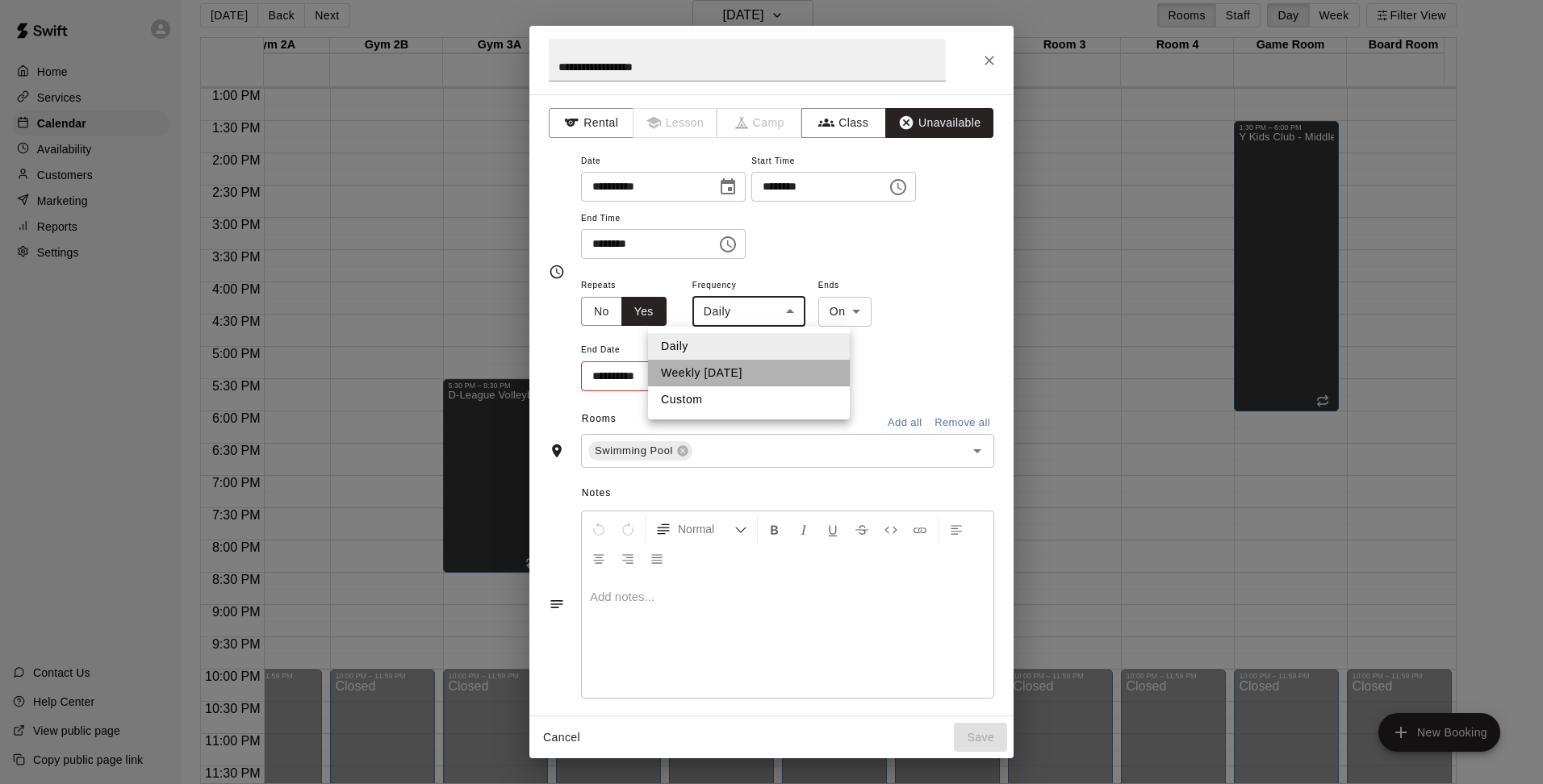
click at [740, 367] on li "Weekly [DATE]" at bounding box center [749, 373] width 202 height 27
type input "******"
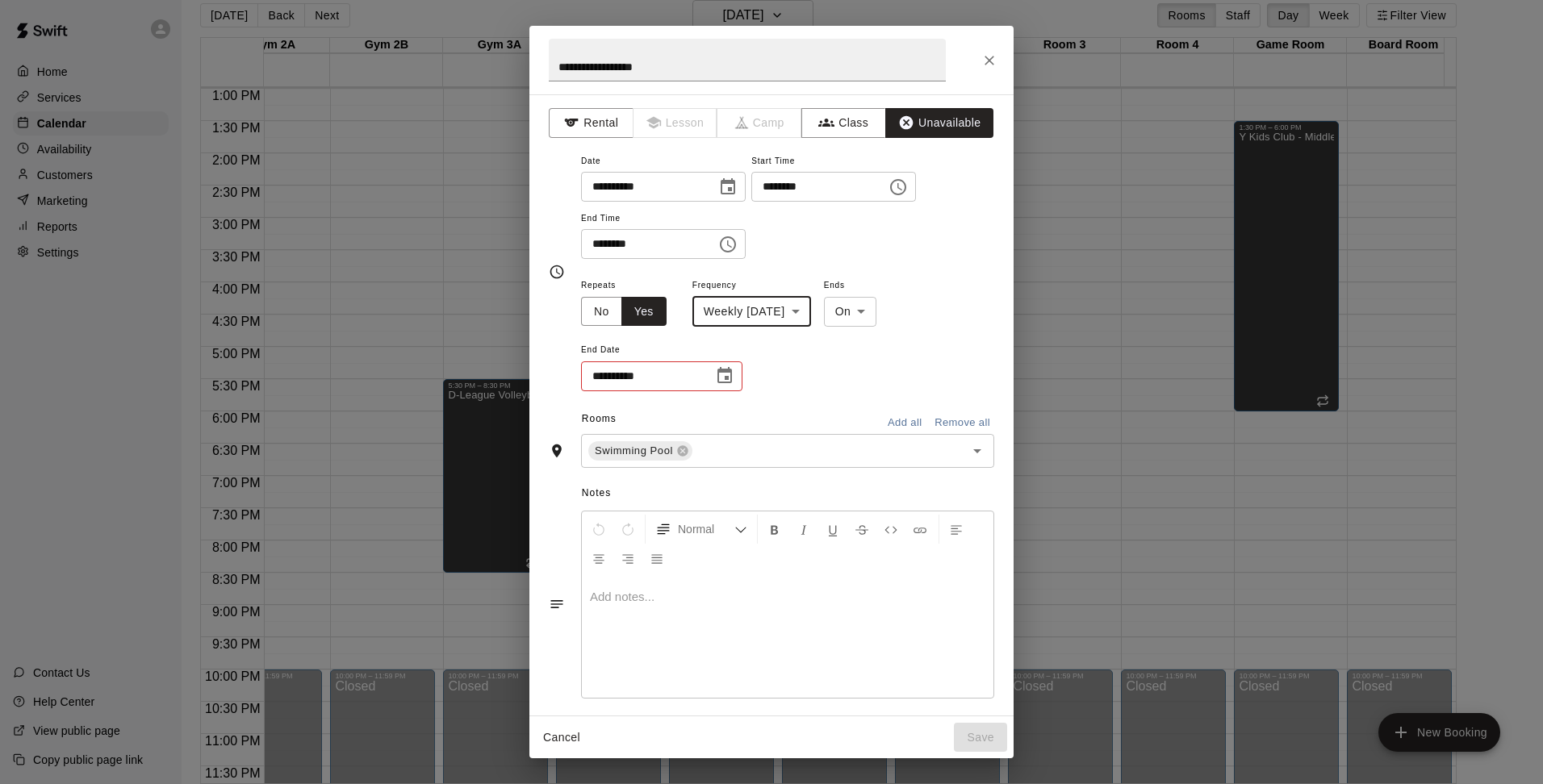
click at [723, 374] on icon "Choose date" at bounding box center [725, 376] width 20 height 20
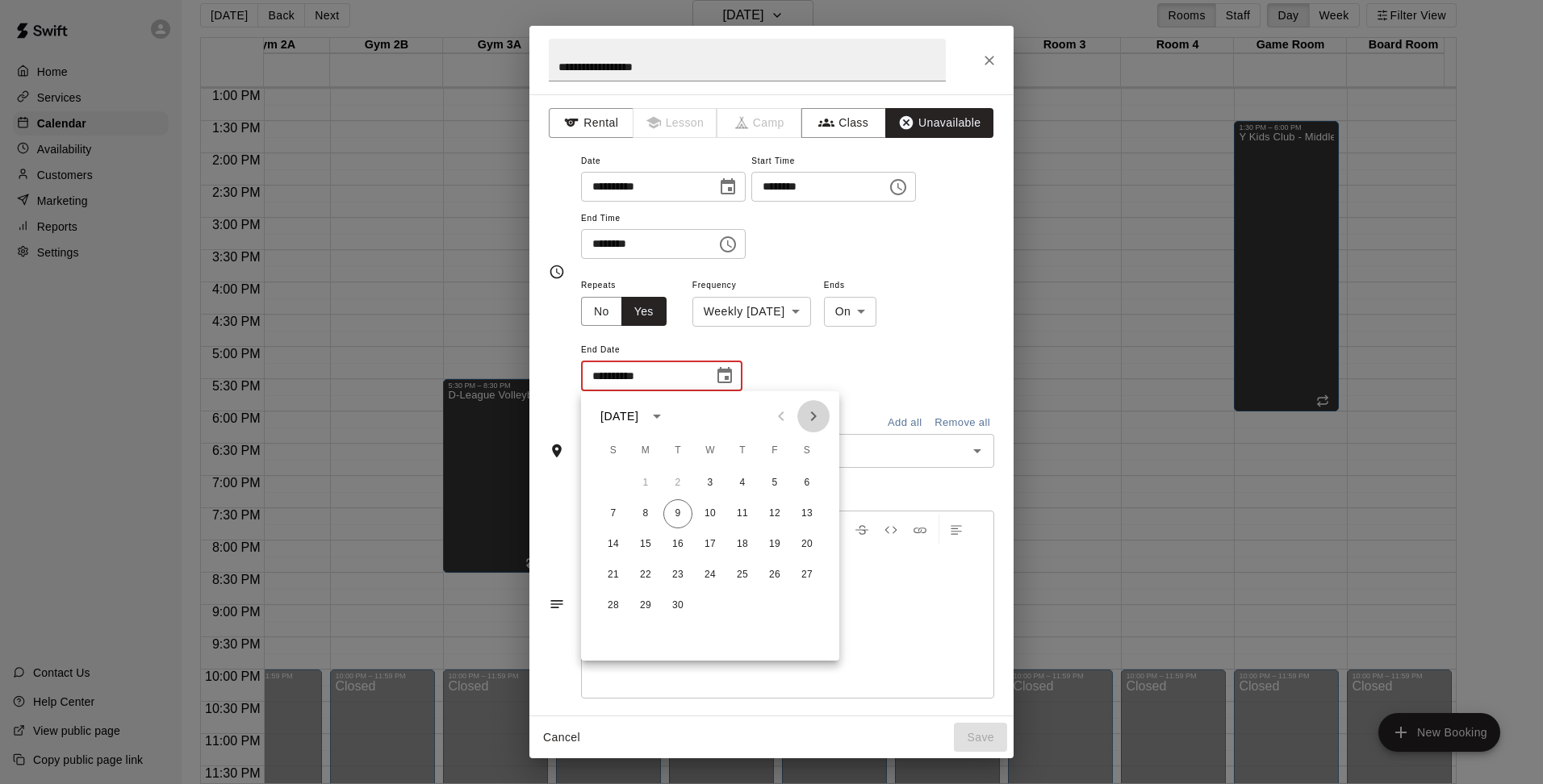
click at [813, 408] on icon "Next month" at bounding box center [814, 416] width 20 height 20
click at [711, 544] on button "12" at bounding box center [709, 543] width 29 height 29
type input "**********"
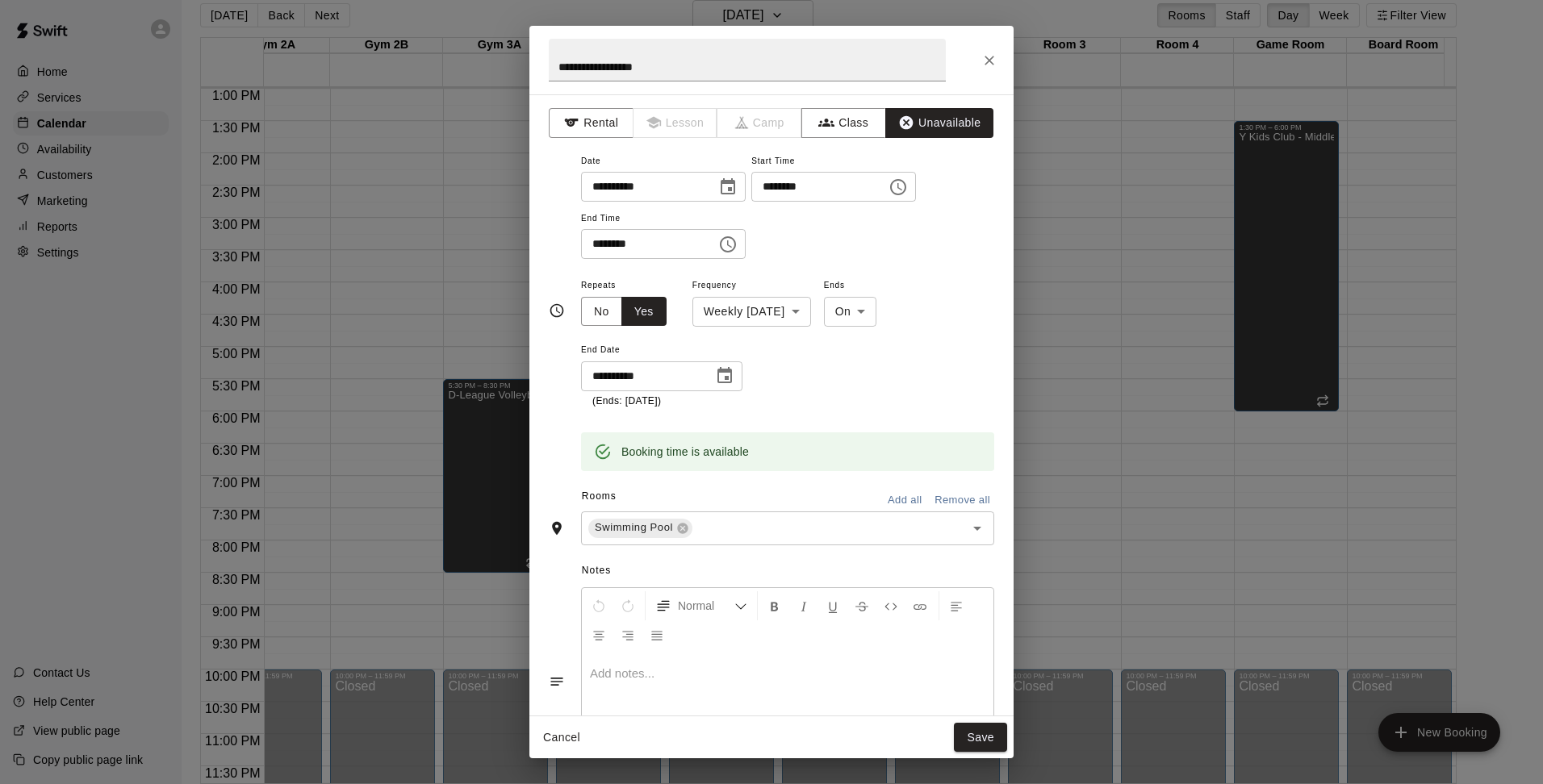
click at [653, 671] on p at bounding box center [787, 674] width 396 height 16
click at [992, 739] on button "Save" at bounding box center [981, 738] width 53 height 30
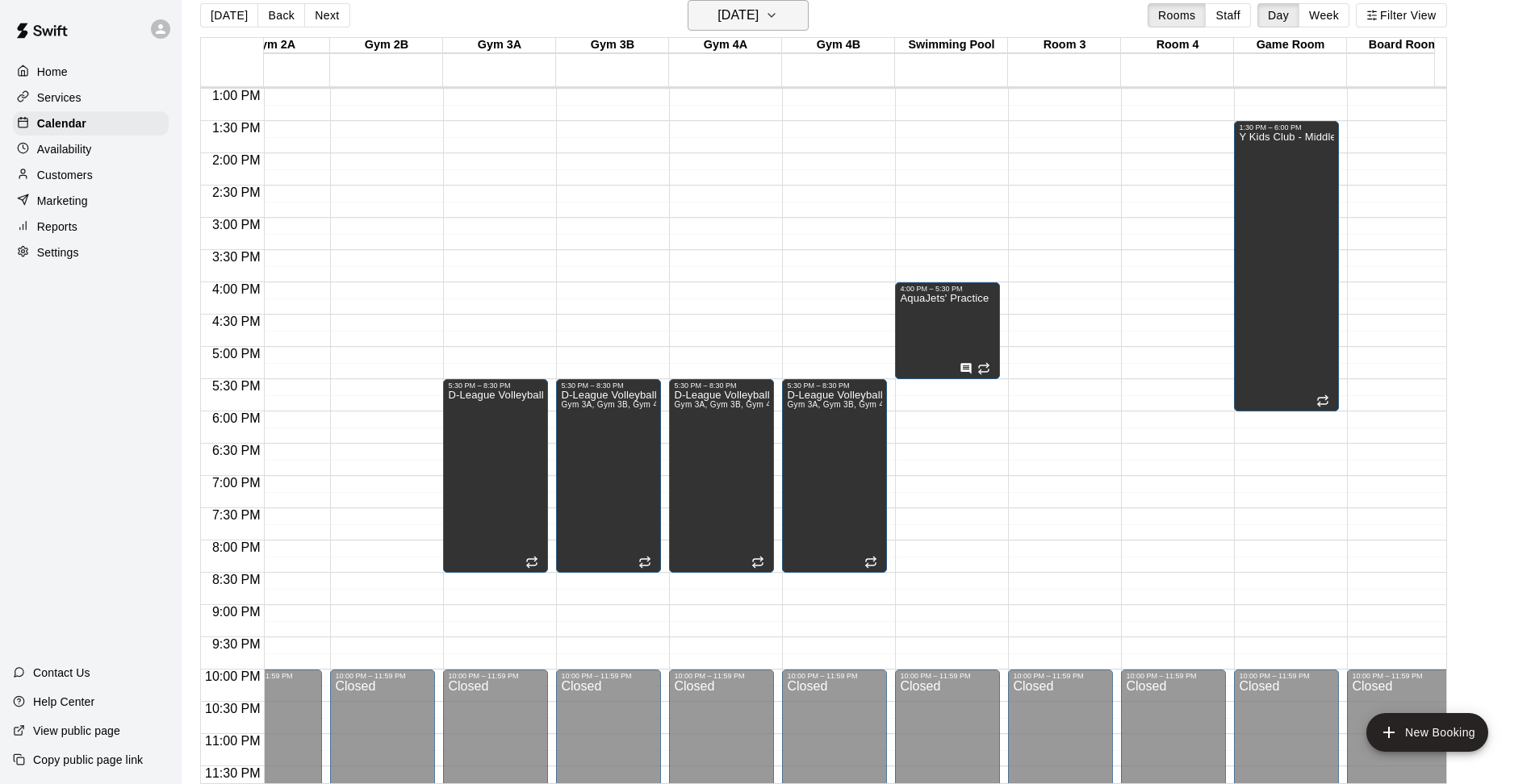
click at [778, 13] on icon "button" at bounding box center [771, 16] width 13 height 20
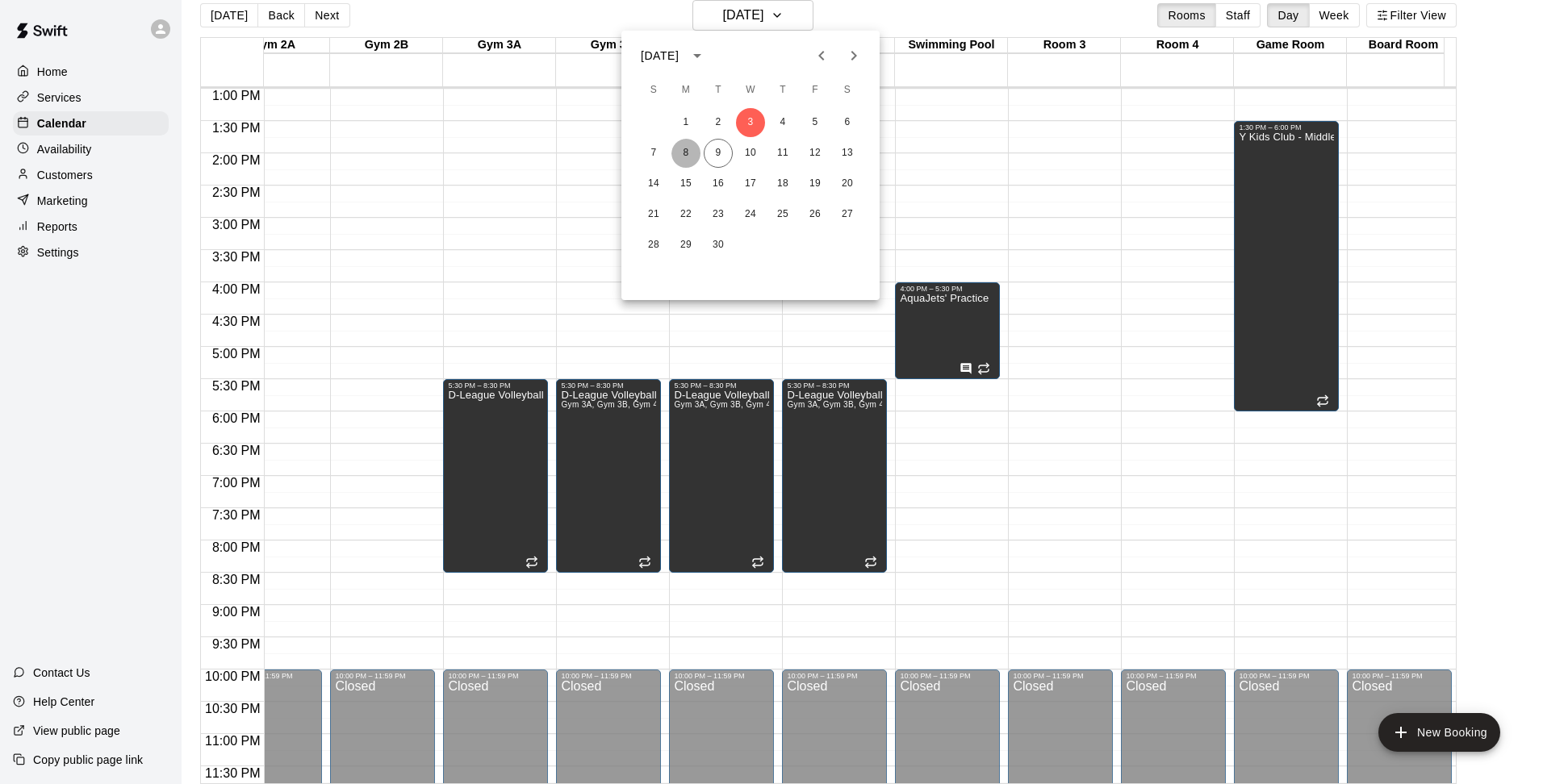
click at [681, 150] on button "8" at bounding box center [686, 153] width 29 height 29
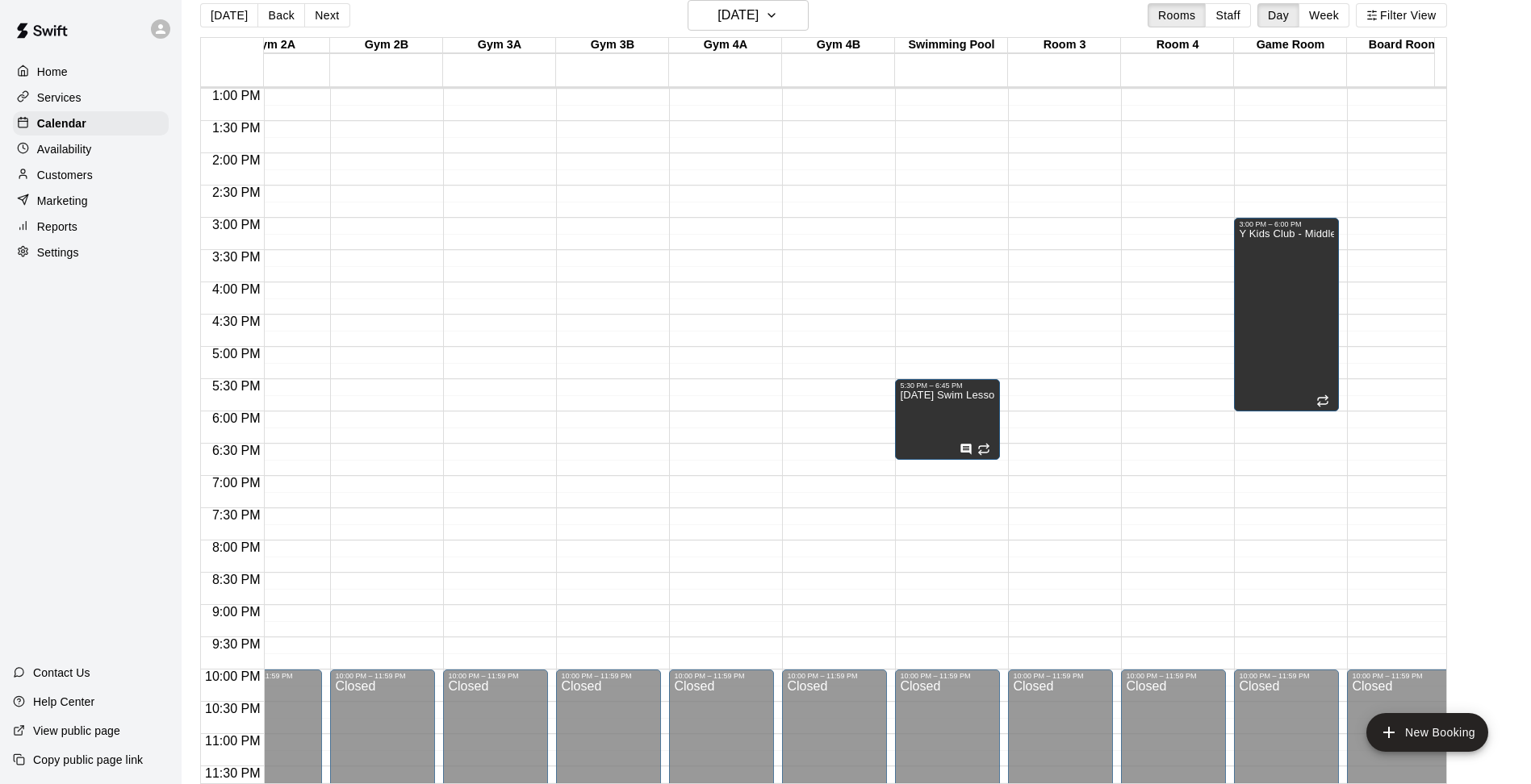
click at [940, 291] on div "12:00 AM – 5:00 AM Closed 5:30 PM – 6:45 PM [DATE] Swim Lessons 10:00 PM – 11:5…" at bounding box center [947, 24] width 105 height 1549
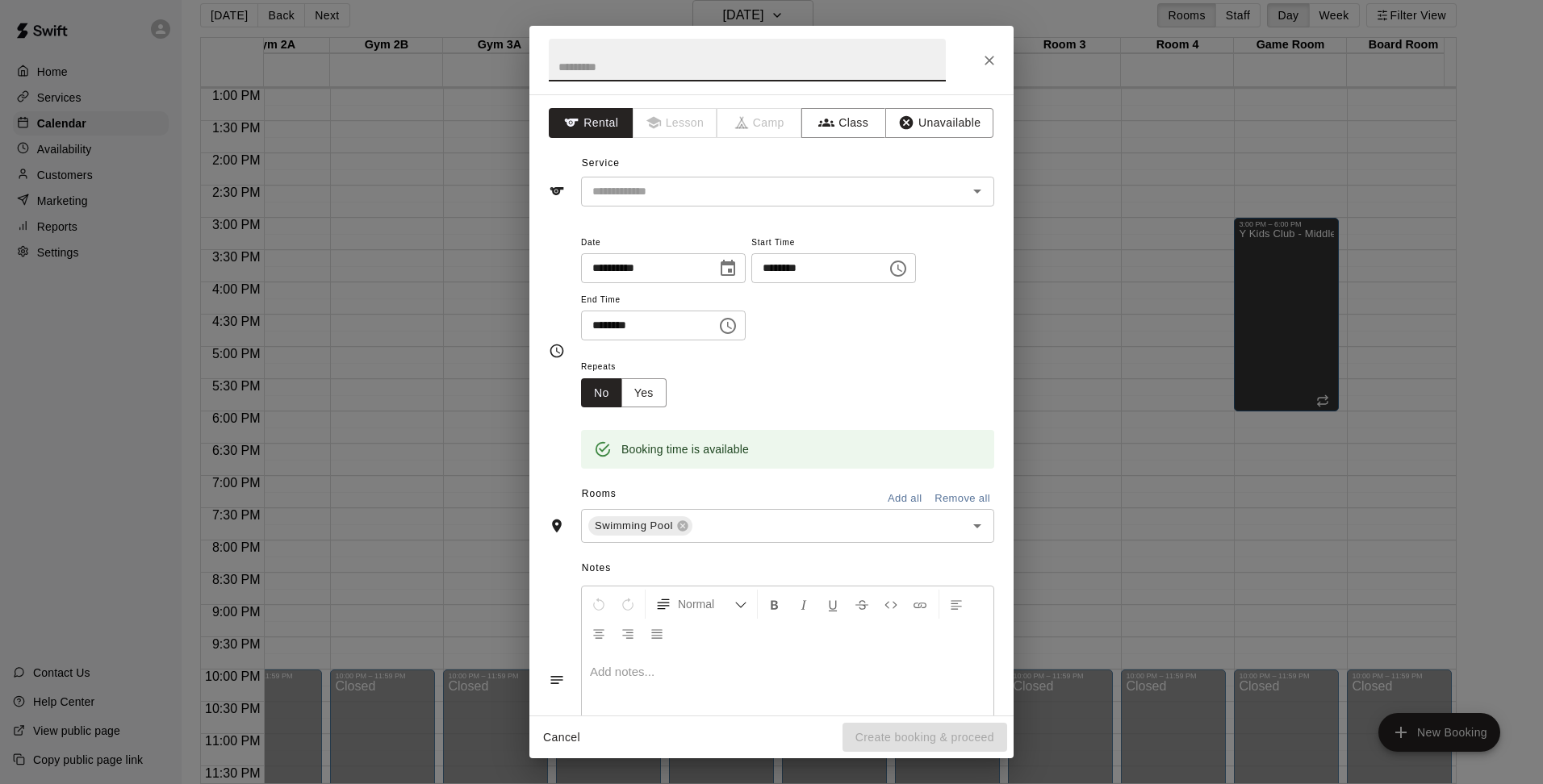
click at [666, 673] on p at bounding box center [787, 672] width 396 height 16
click at [636, 67] on input "text" at bounding box center [747, 59] width 398 height 42
type input "**********"
click at [905, 121] on button "Unavailable" at bounding box center [939, 123] width 109 height 30
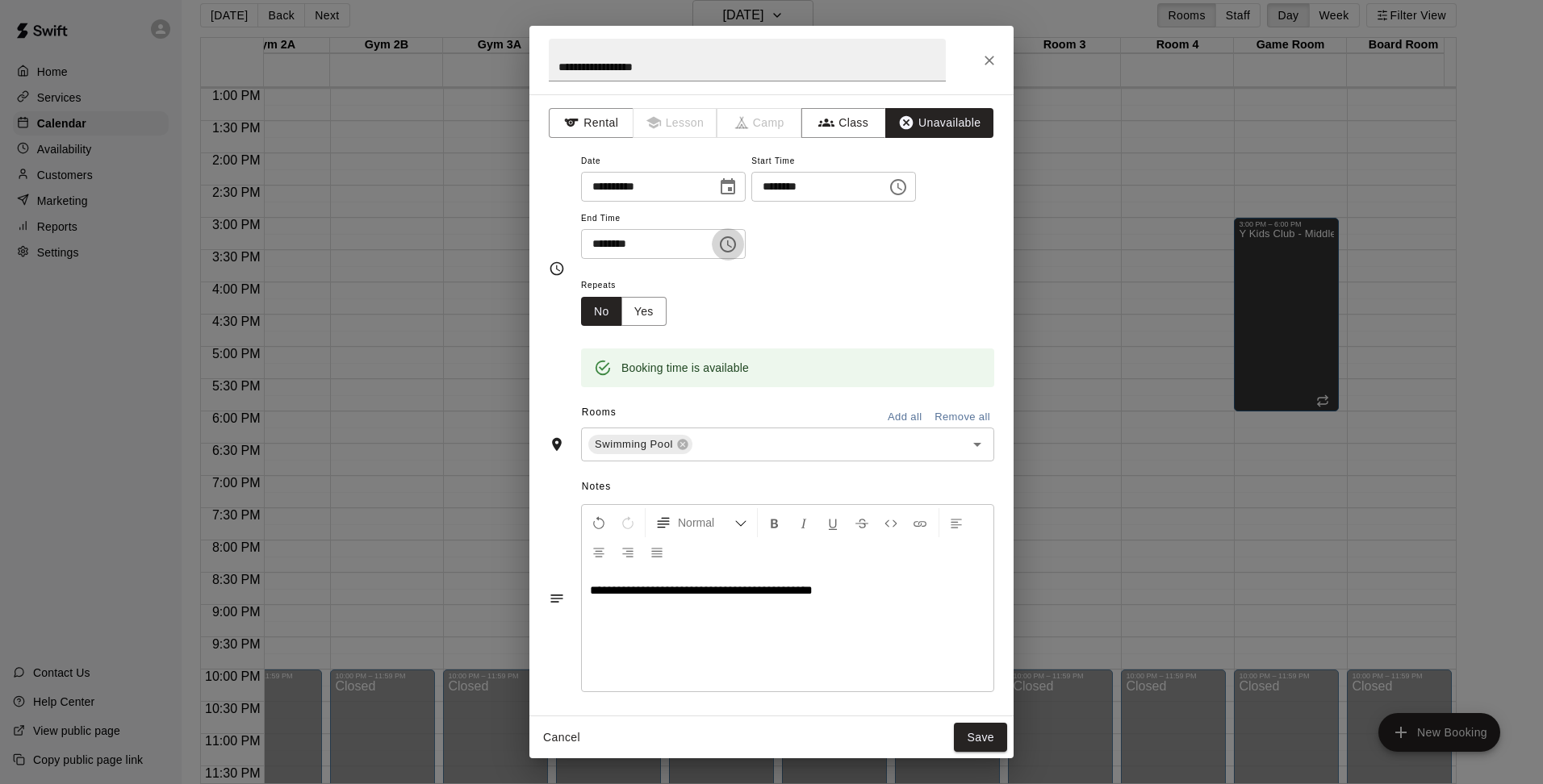
click at [737, 249] on icon "Choose time, selected time is 4:30 PM" at bounding box center [728, 245] width 20 height 20
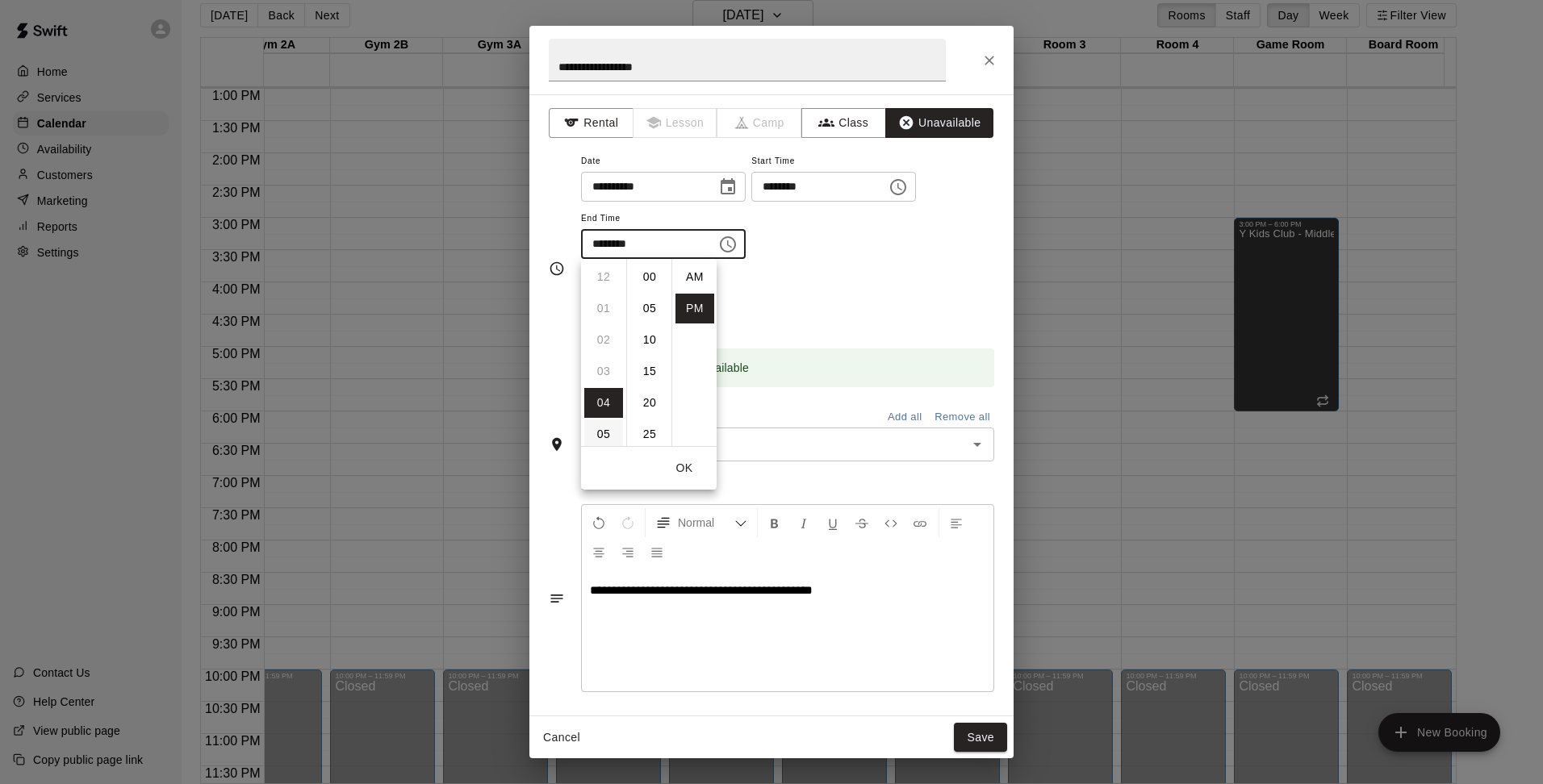
scroll to position [29, 0]
click at [601, 304] on li "05" at bounding box center [603, 309] width 38 height 30
type input "********"
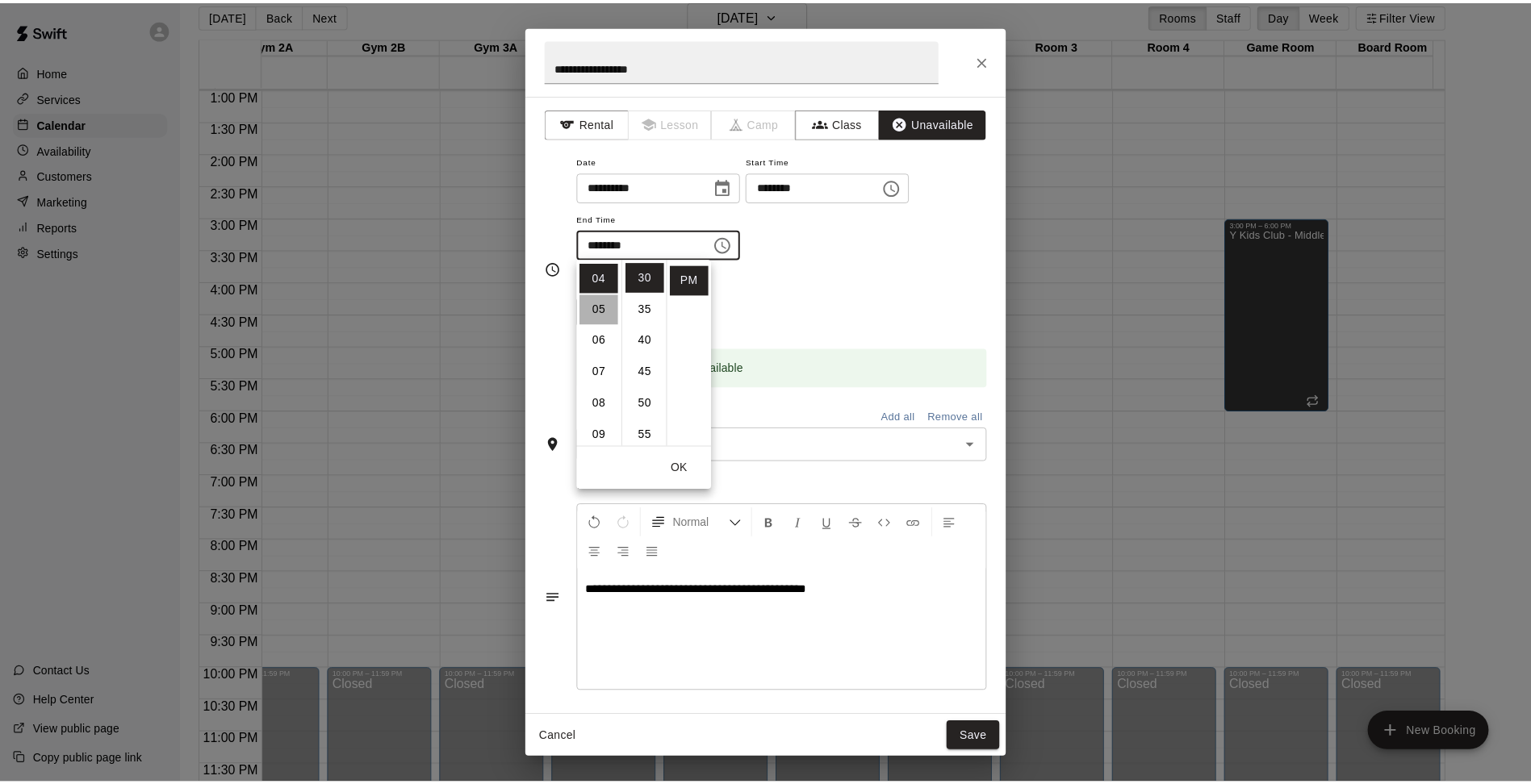
scroll to position [158, 0]
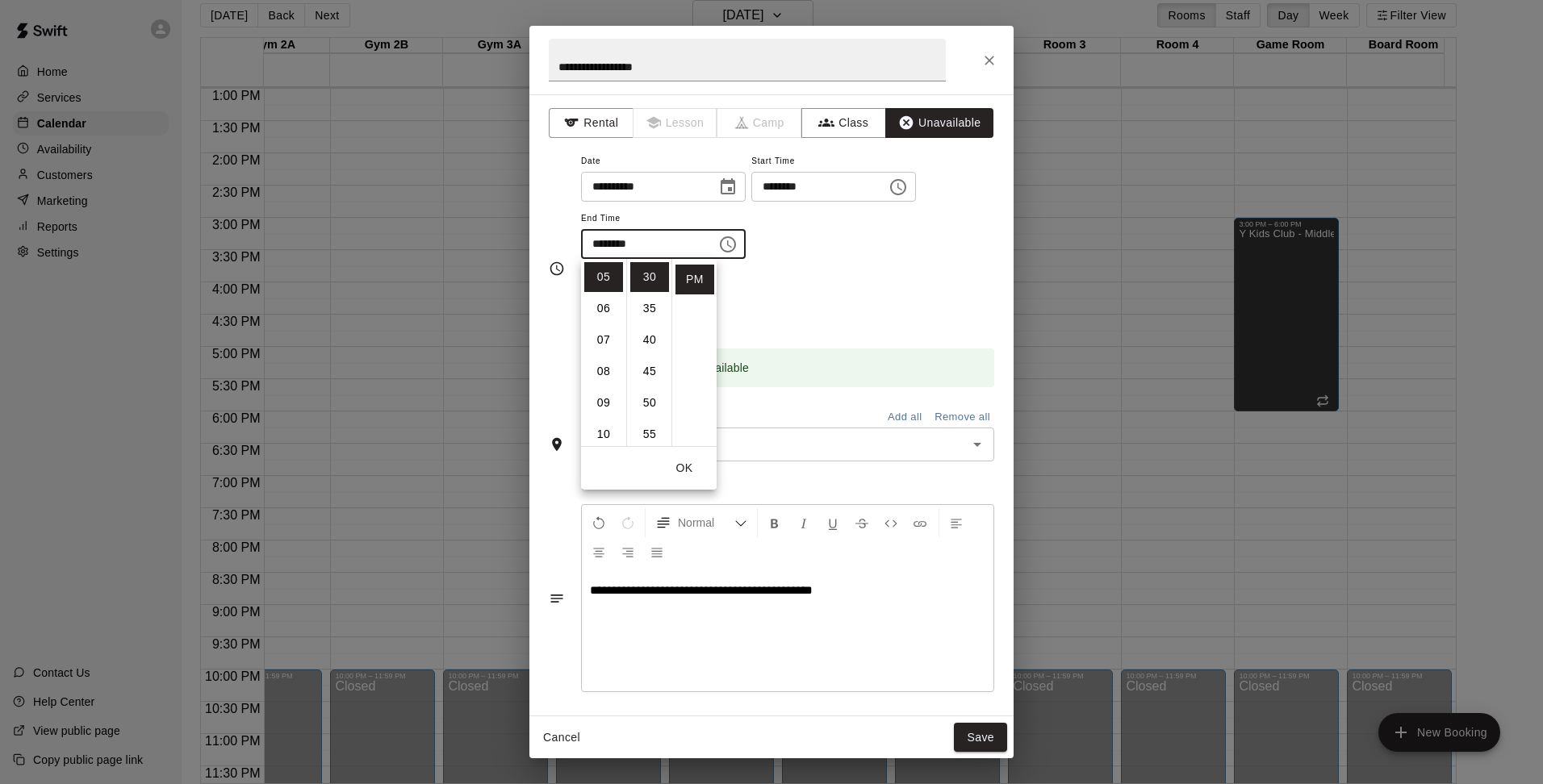
click at [876, 285] on div "Repeats No Yes" at bounding box center [787, 301] width 413 height 51
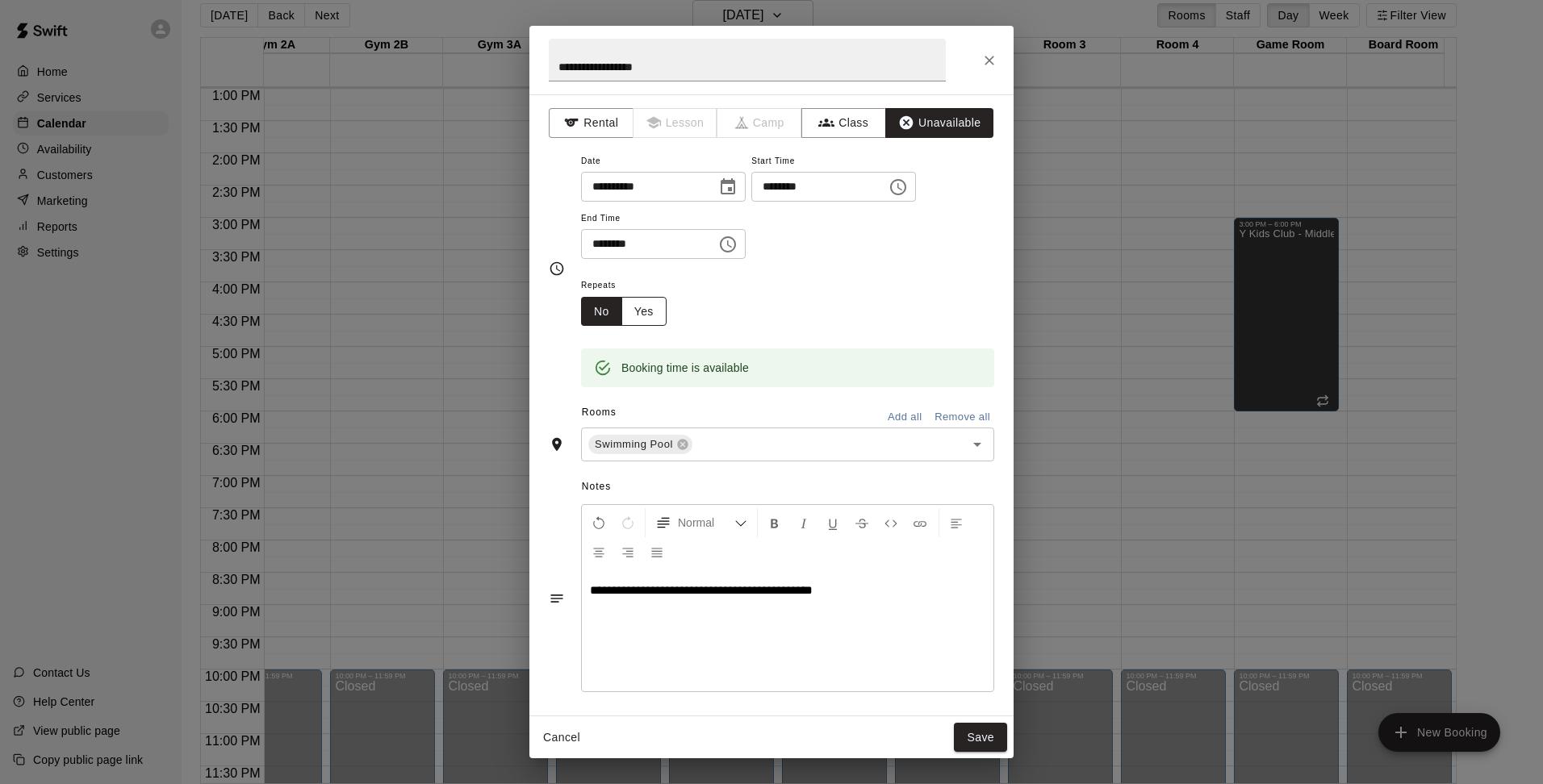
click at [645, 312] on button "Yes" at bounding box center [644, 312] width 45 height 30
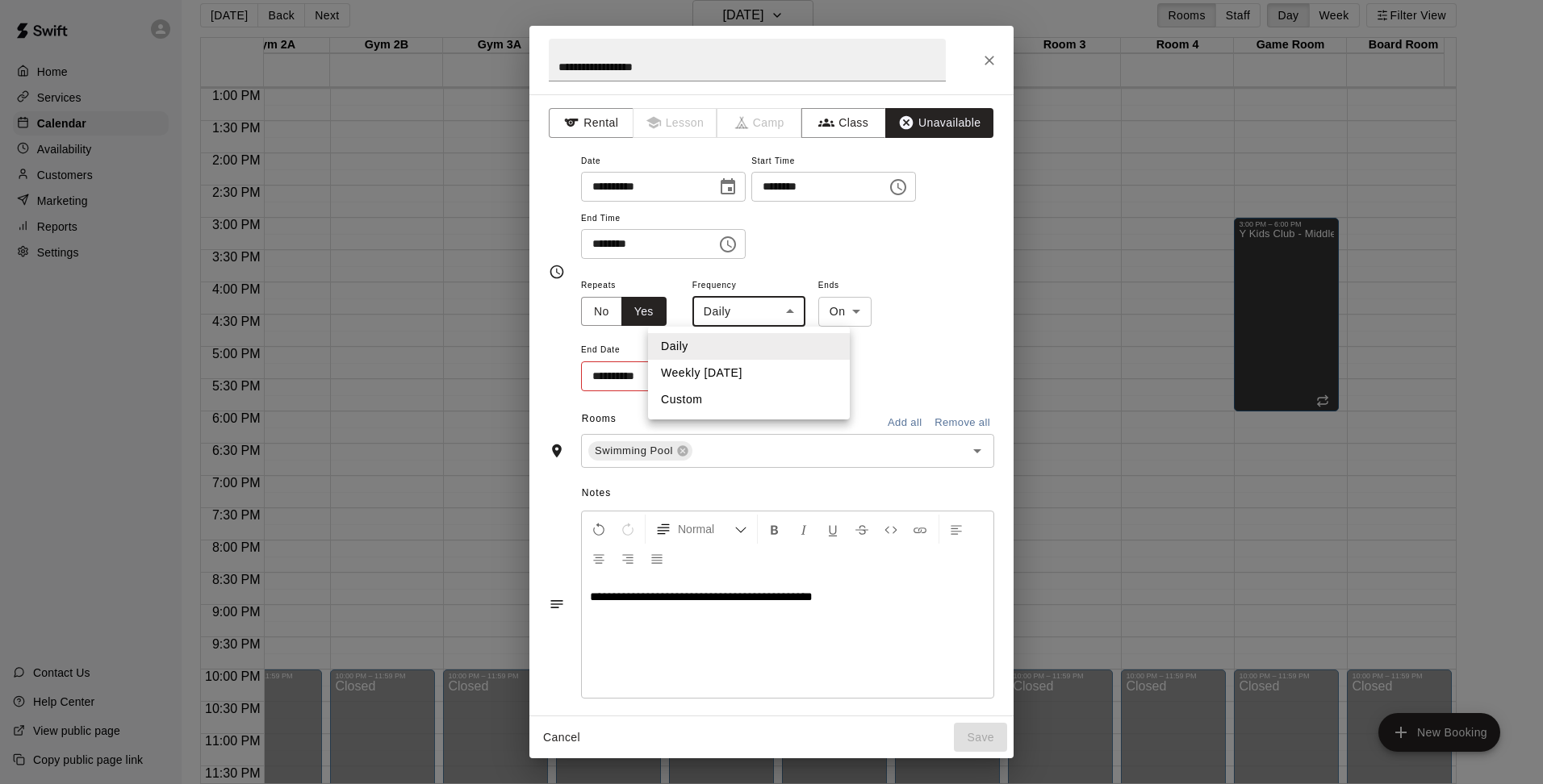
click at [778, 304] on body "Home Services Calendar Availability Customers Marketing Reports Settings Contac…" at bounding box center [772, 385] width 1543 height 810
click at [713, 373] on li "Weekly [DATE]" at bounding box center [749, 373] width 202 height 27
type input "******"
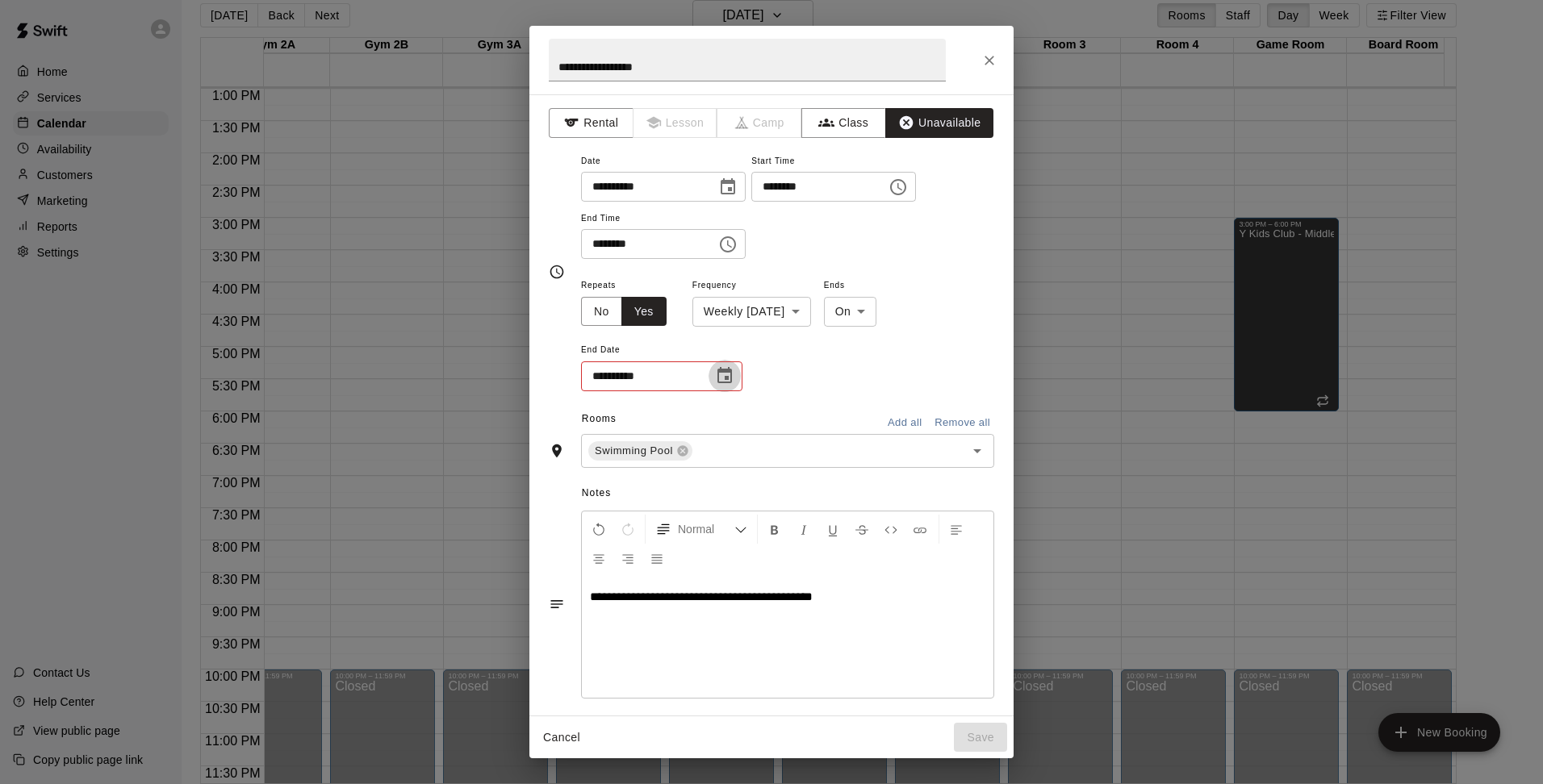
click at [730, 377] on icon "Choose date" at bounding box center [724, 375] width 15 height 16
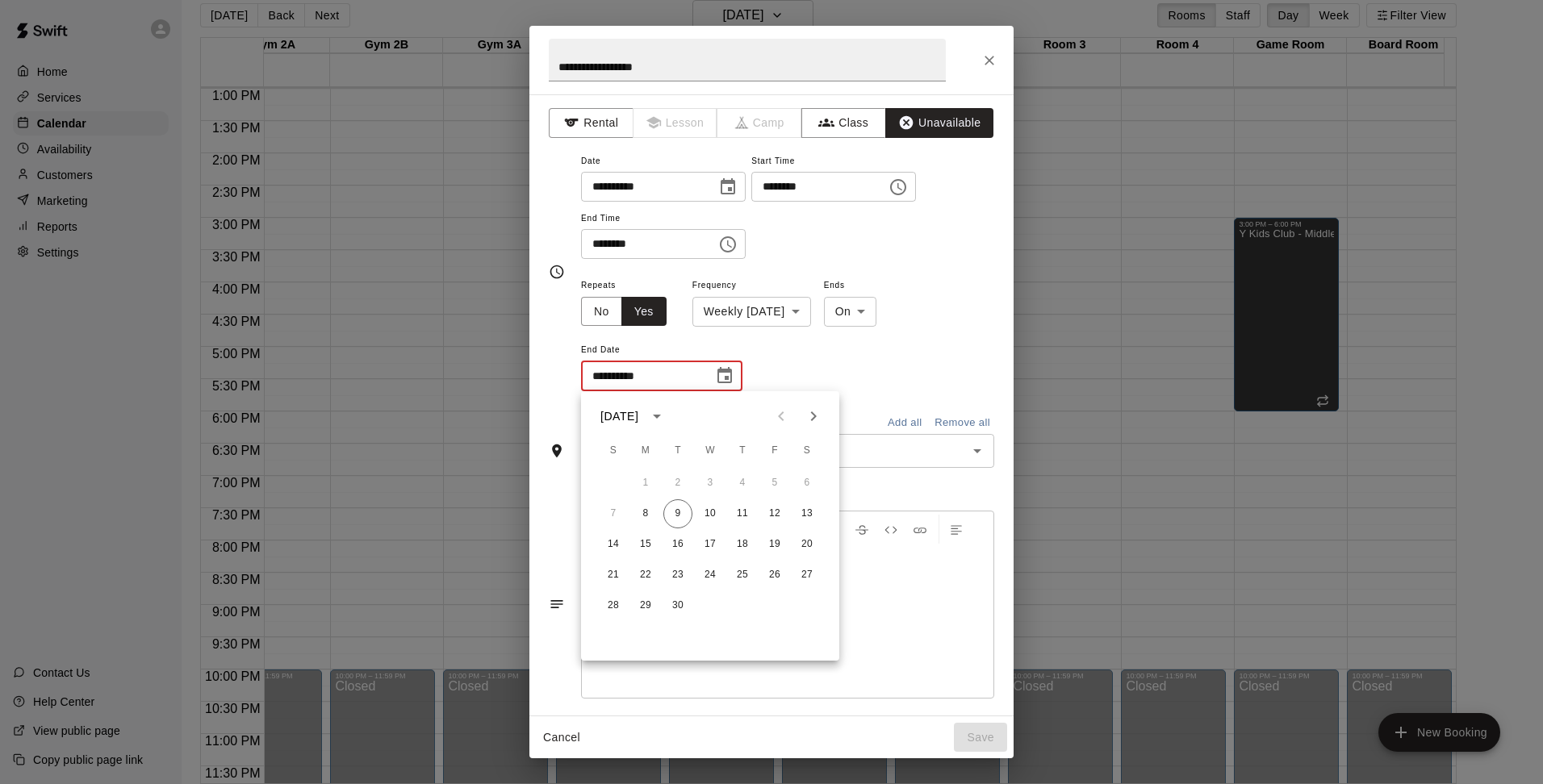
click at [814, 415] on icon "Next month" at bounding box center [814, 416] width 6 height 10
click at [643, 544] on button "10" at bounding box center [645, 543] width 29 height 29
type input "**********"
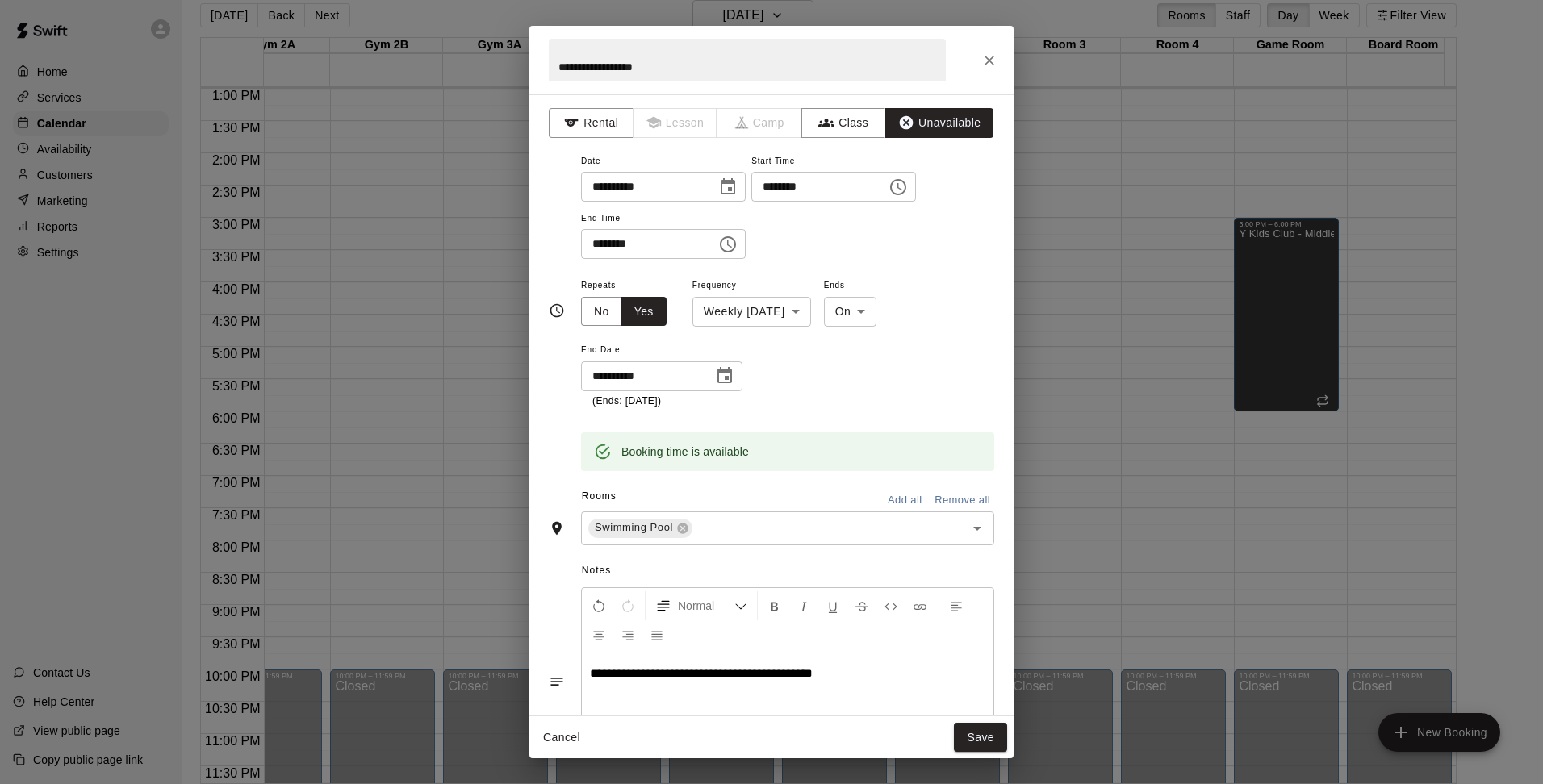
click at [862, 391] on div "**********" at bounding box center [787, 342] width 413 height 134
click at [989, 743] on button "Save" at bounding box center [981, 738] width 53 height 30
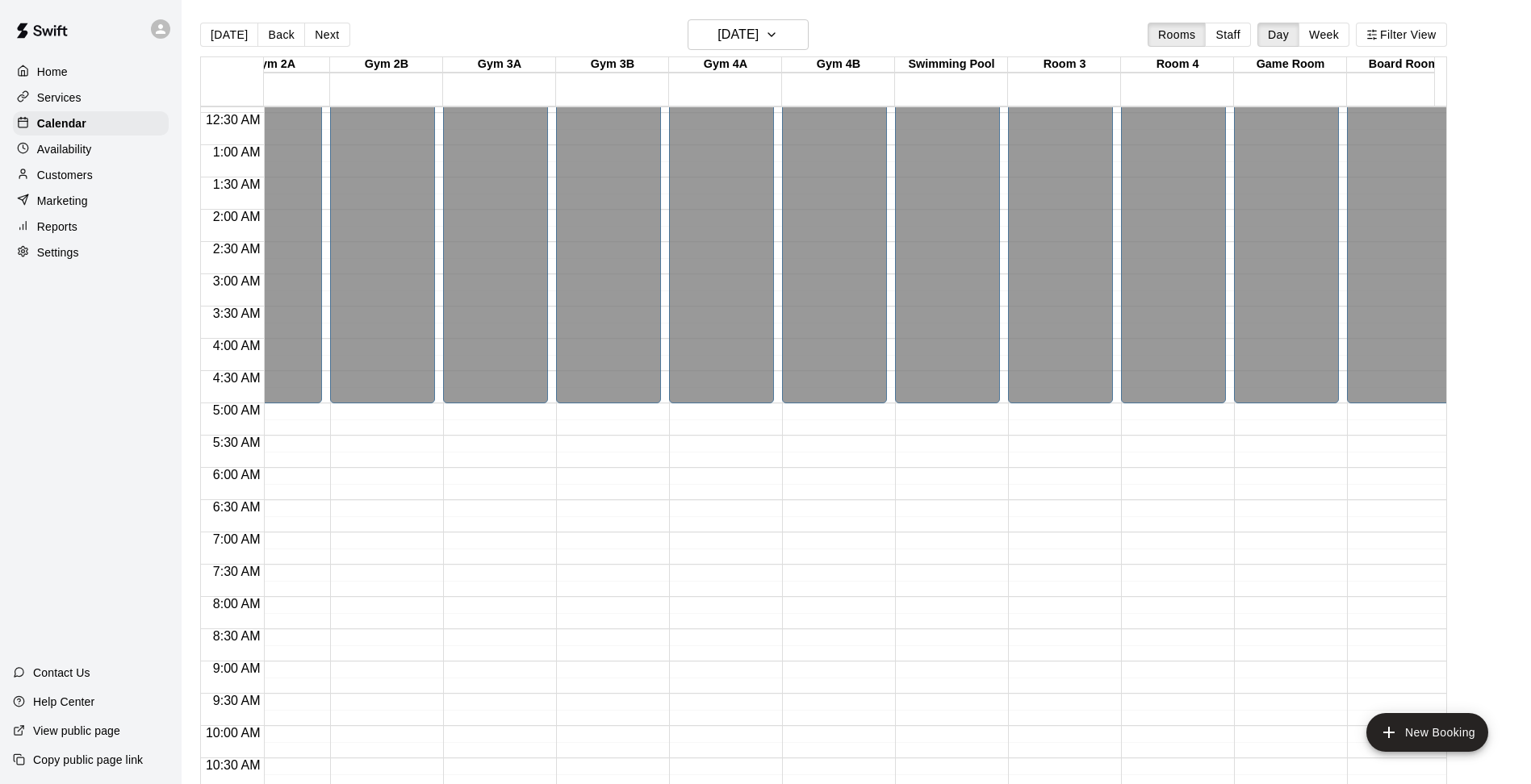
scroll to position [0, 1063]
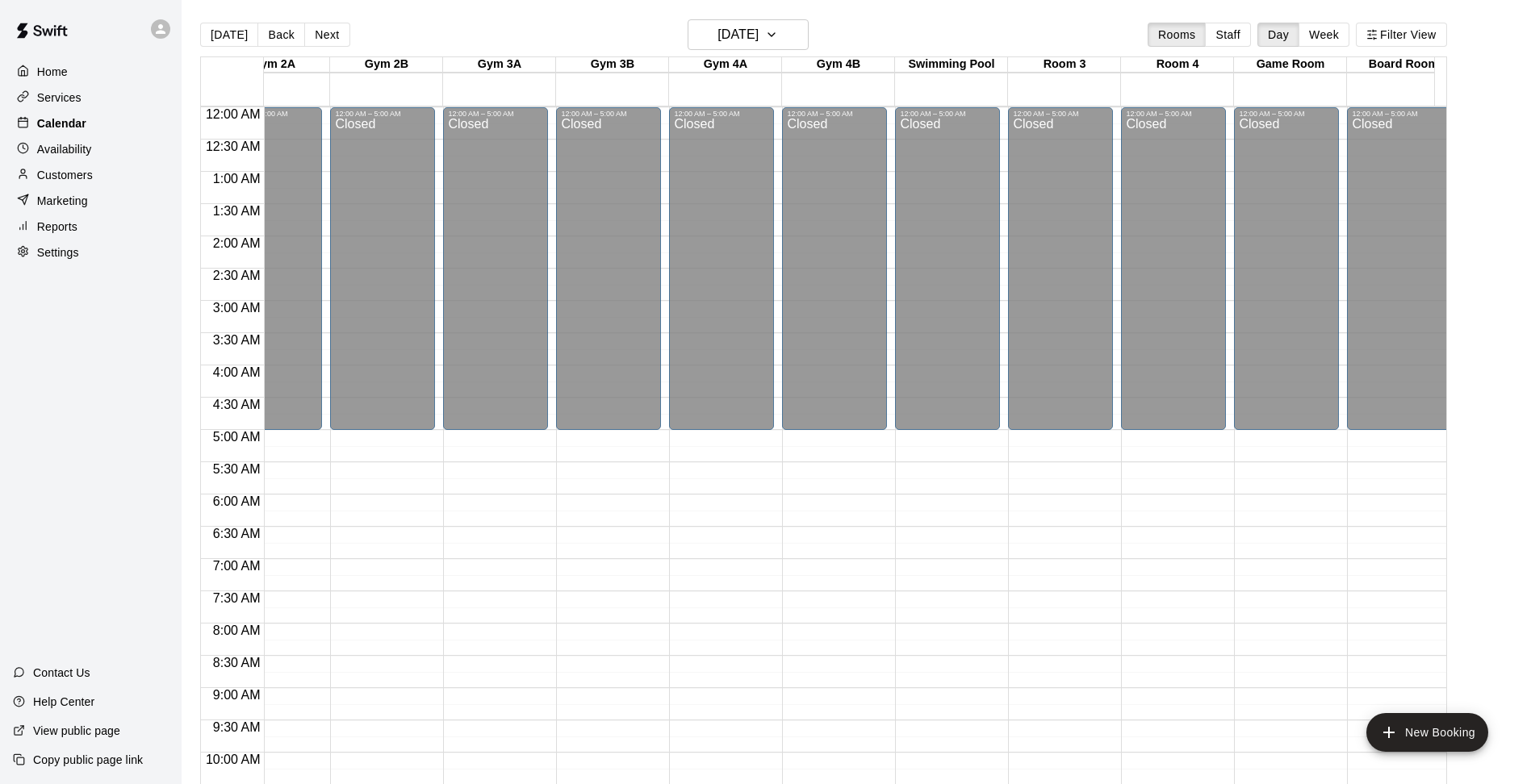
click at [83, 127] on p "Calendar" at bounding box center [62, 123] width 49 height 16
click at [73, 252] on p "Settings" at bounding box center [58, 252] width 42 height 16
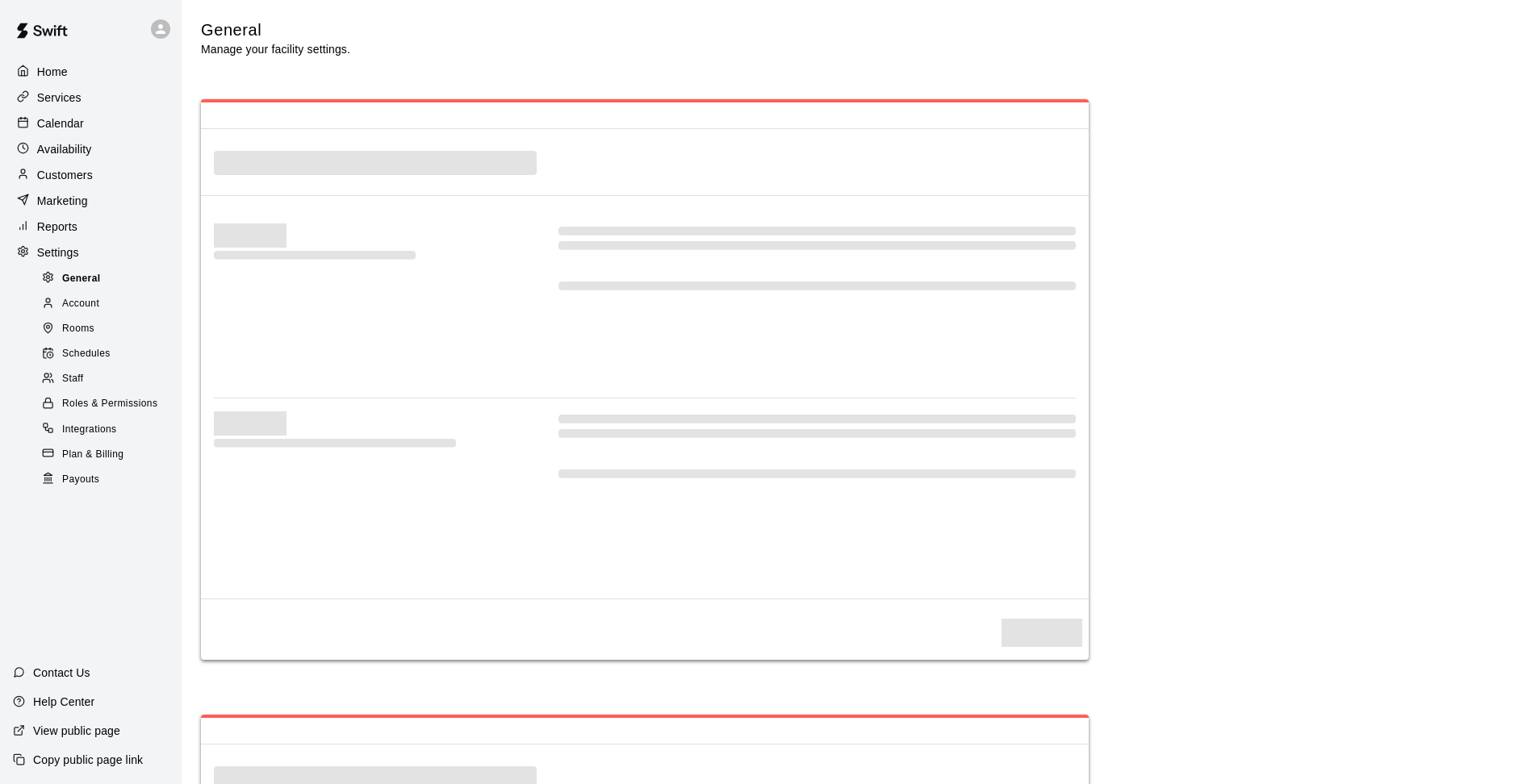
select select "**"
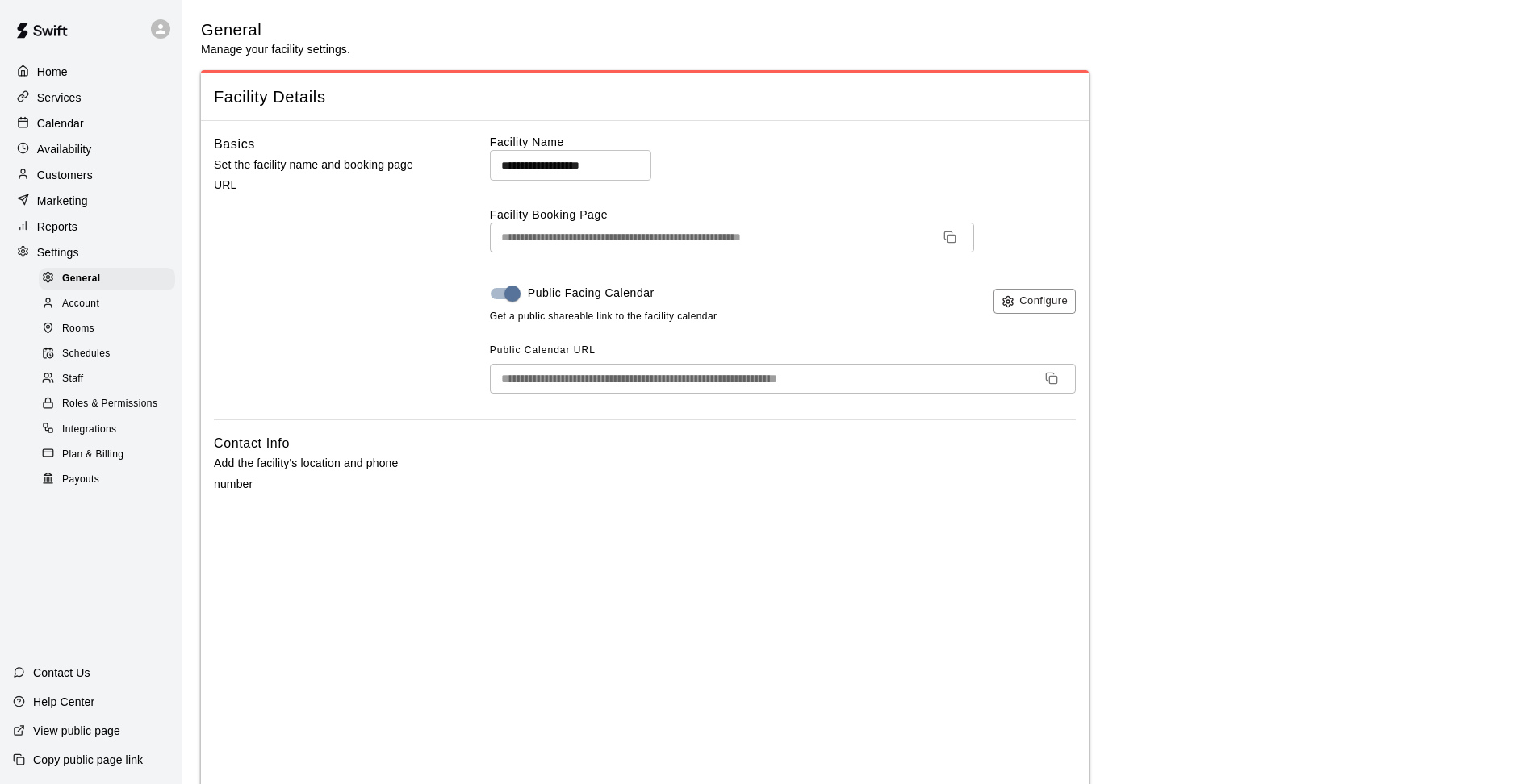
click at [110, 362] on div "Schedules" at bounding box center [107, 354] width 136 height 23
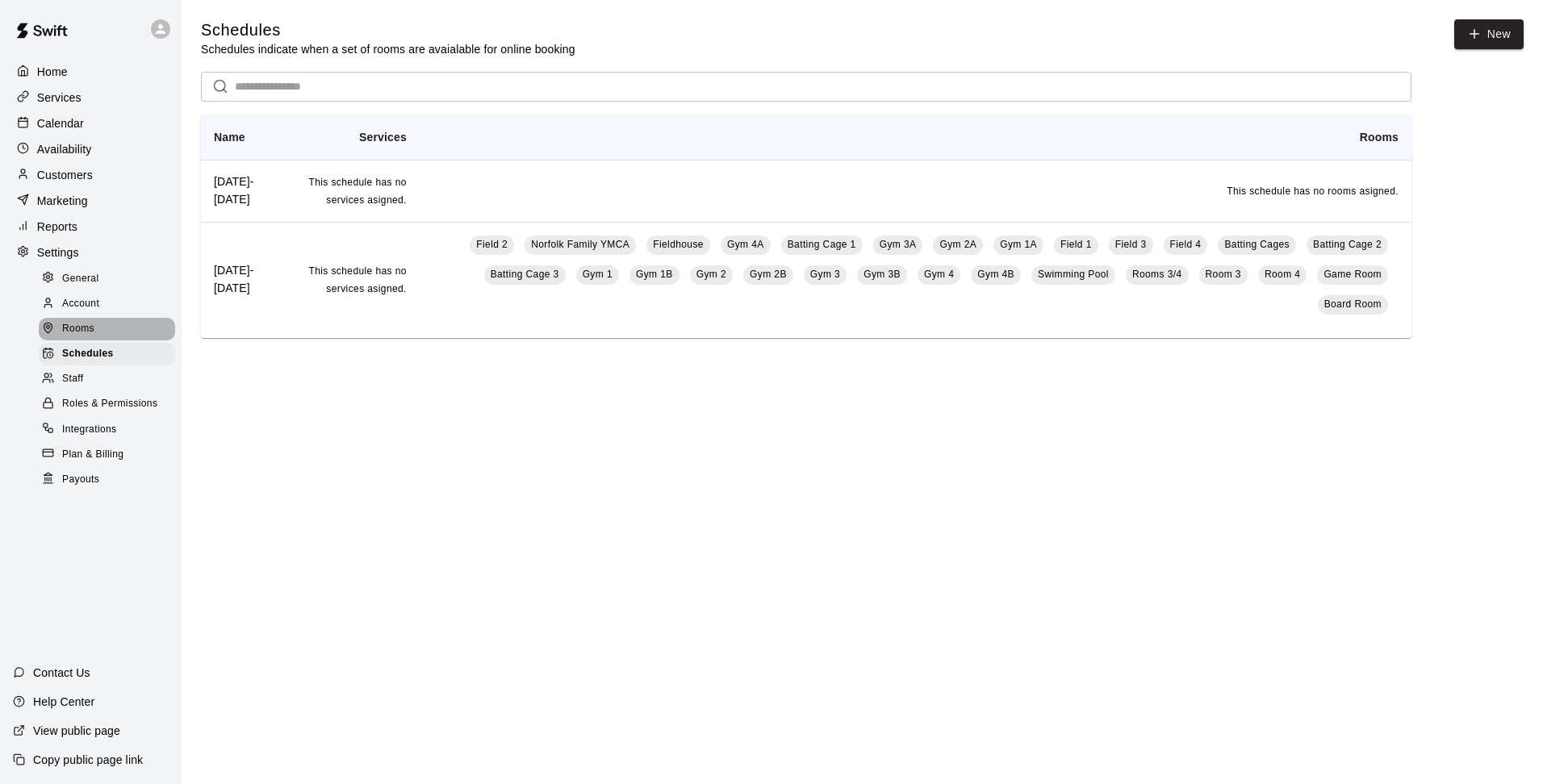
click at [91, 330] on span "Rooms" at bounding box center [78, 329] width 33 height 16
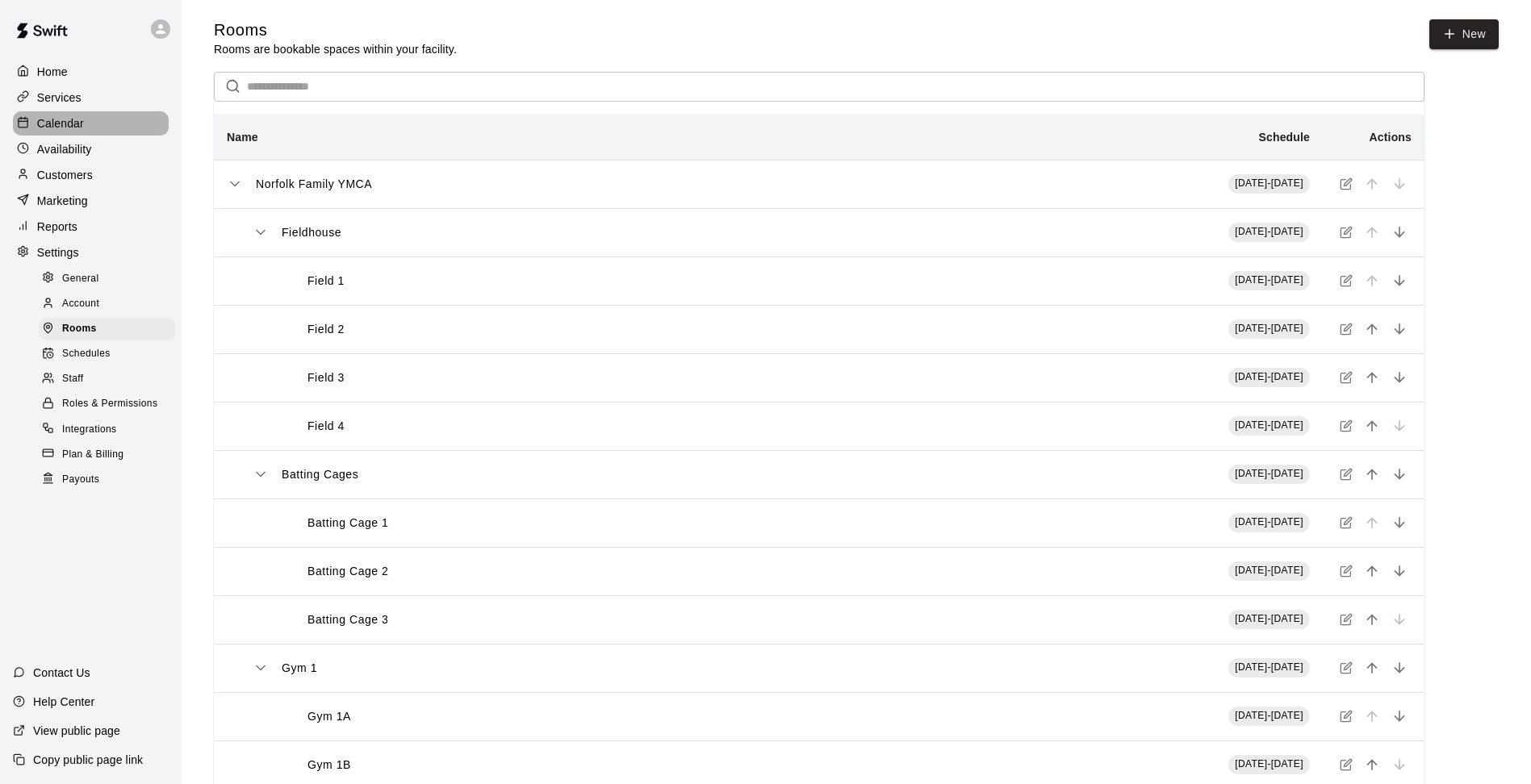
click at [83, 126] on div "Calendar" at bounding box center [91, 123] width 156 height 25
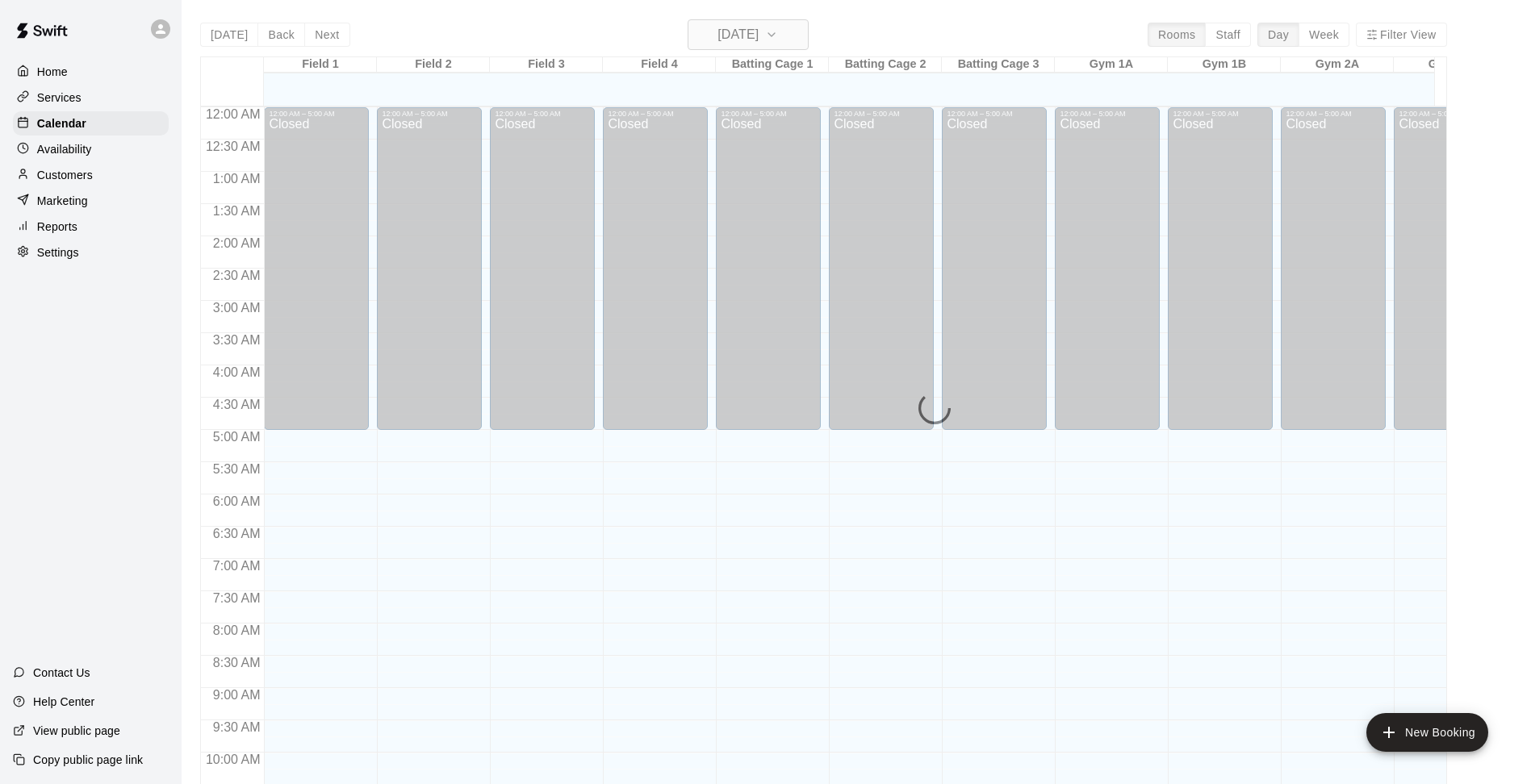
scroll to position [805, 0]
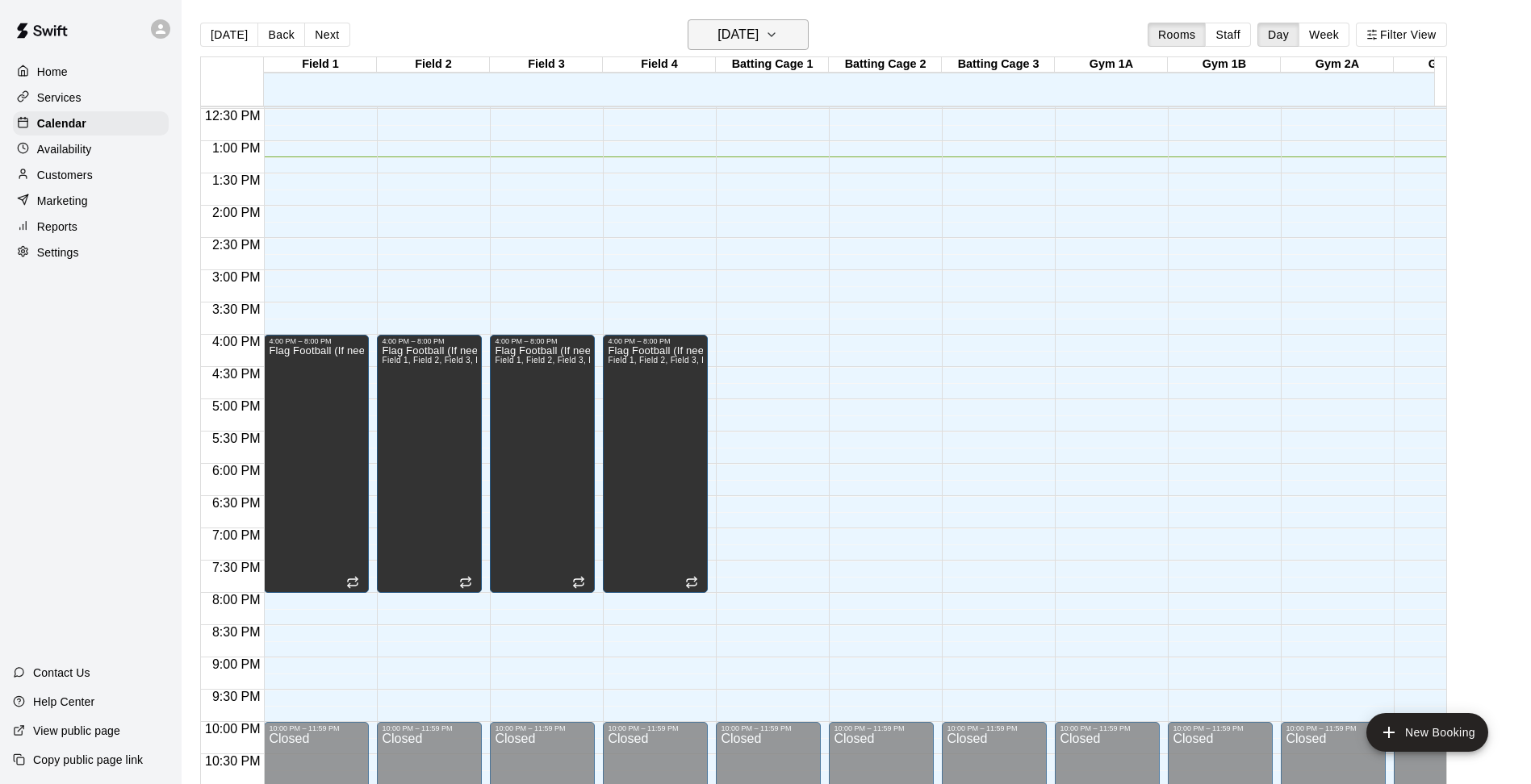
click at [778, 25] on icon "button" at bounding box center [771, 35] width 13 height 20
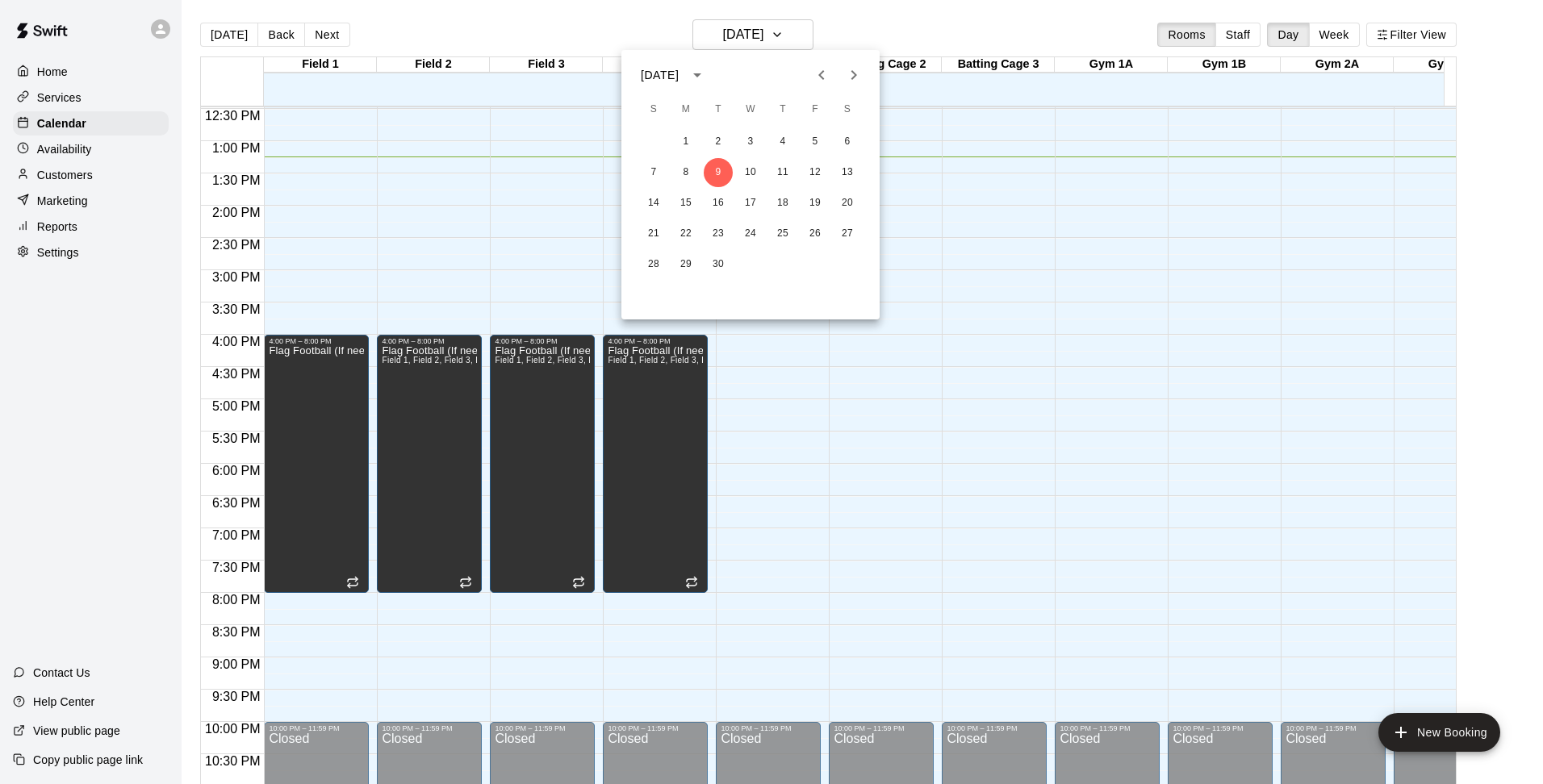
click at [856, 73] on icon "Next month" at bounding box center [854, 75] width 20 height 20
click at [848, 175] on button "8" at bounding box center [846, 172] width 29 height 29
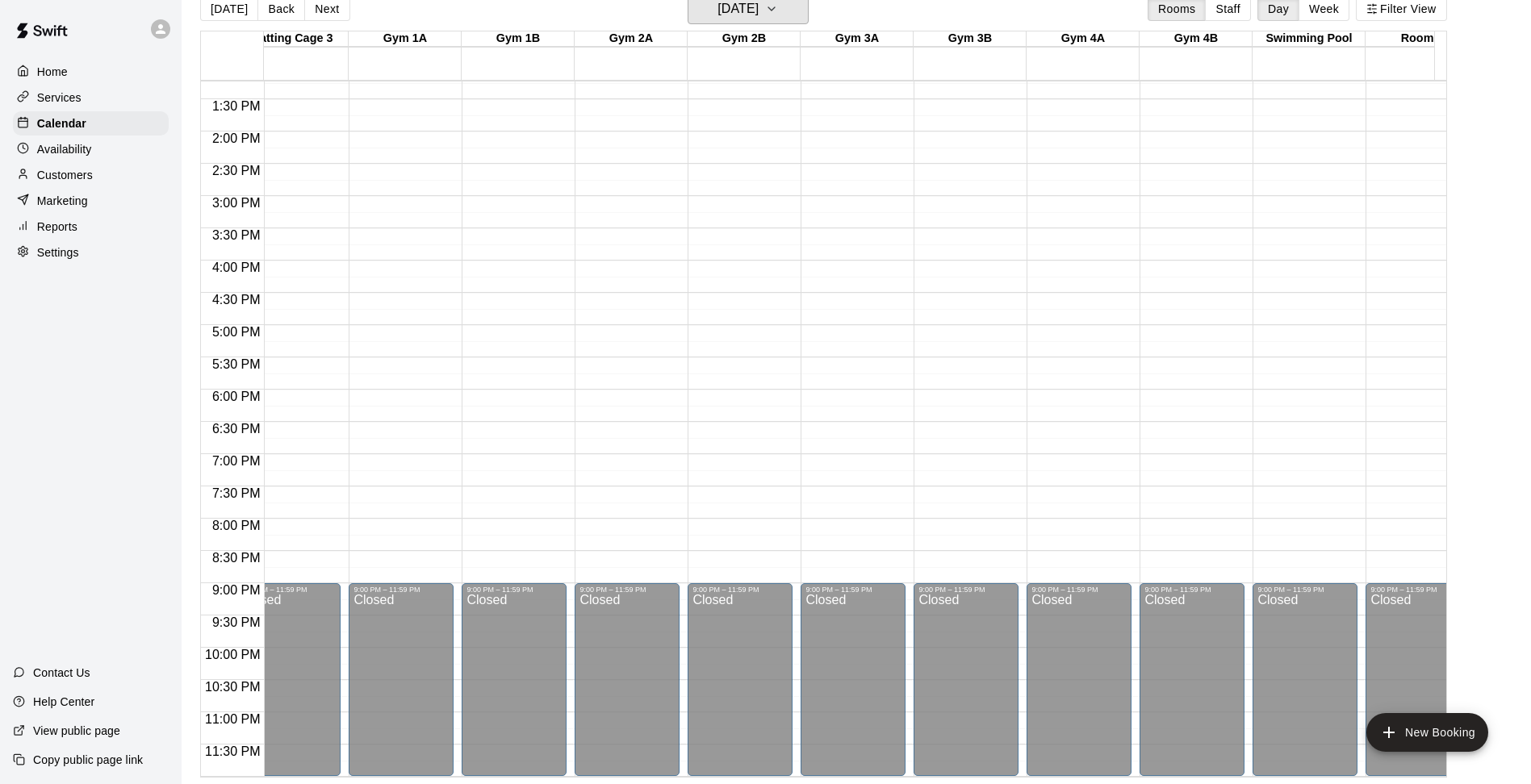
scroll to position [867, 783]
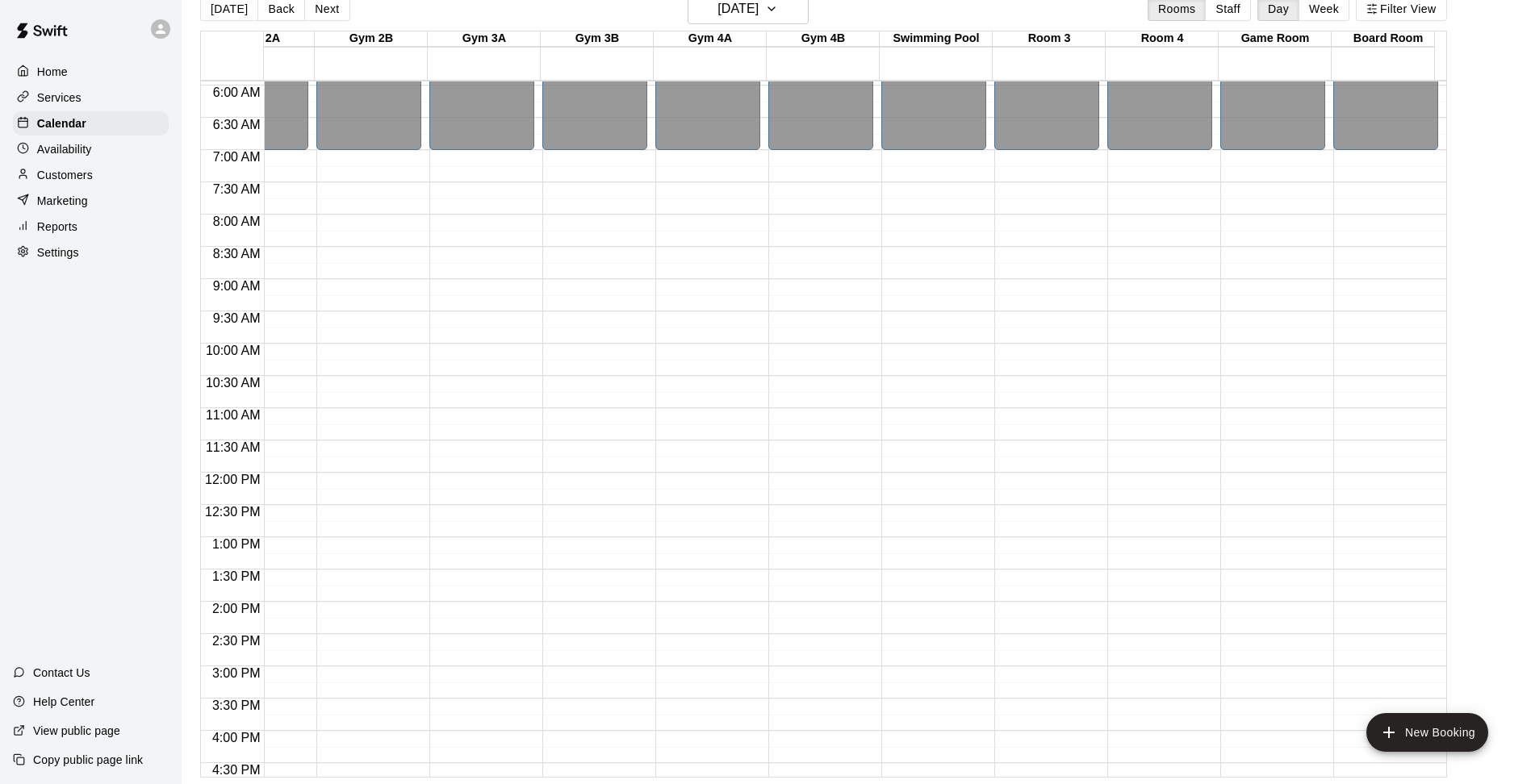
click at [927, 221] on div "12:00 AM – 7:00 AM Closed 9:00 PM – 11:59 PM Closed" at bounding box center [933, 472] width 105 height 1549
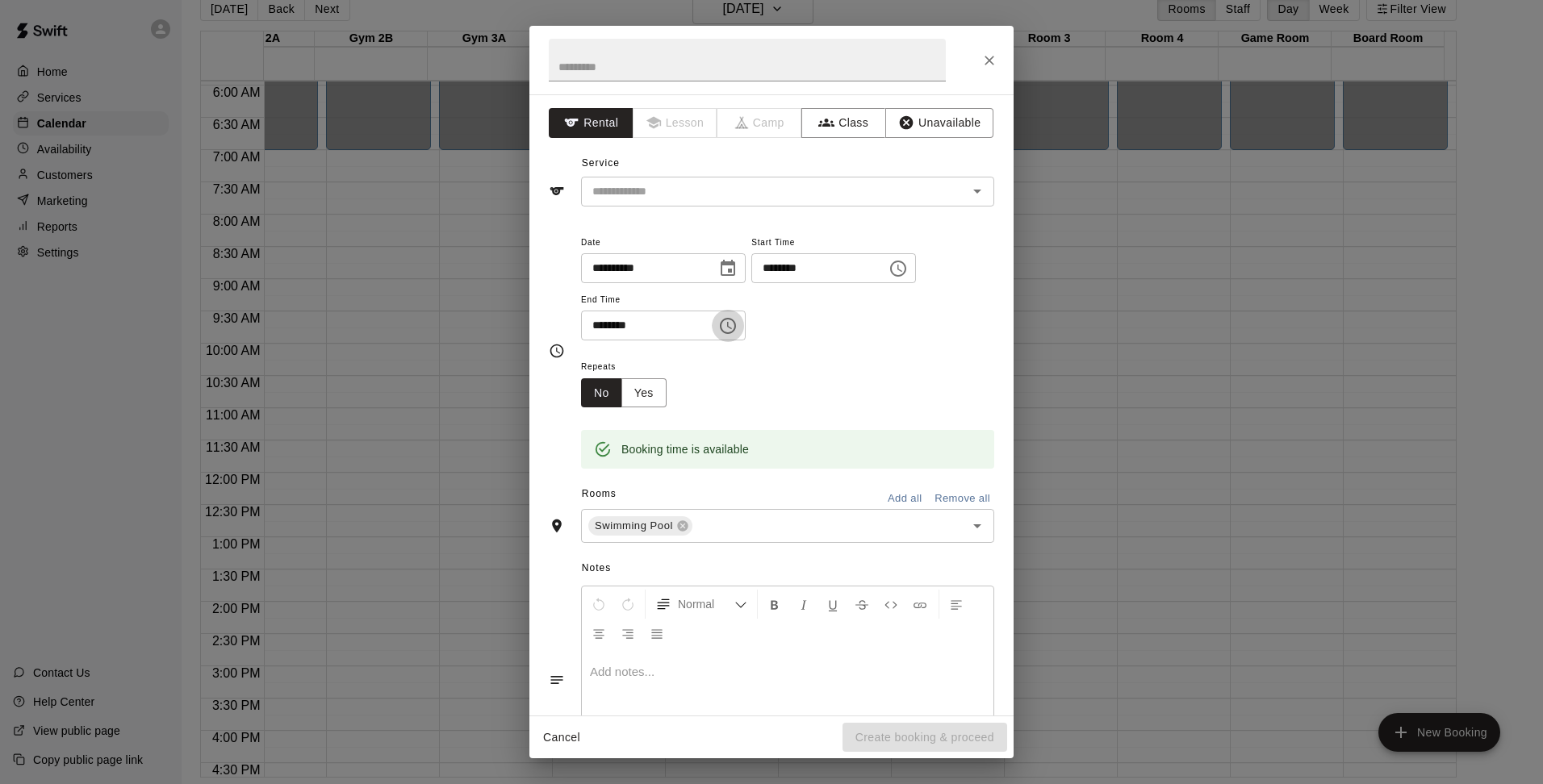
click at [732, 323] on icon "Choose time, selected time is 8:30 AM" at bounding box center [729, 324] width 5 height 7
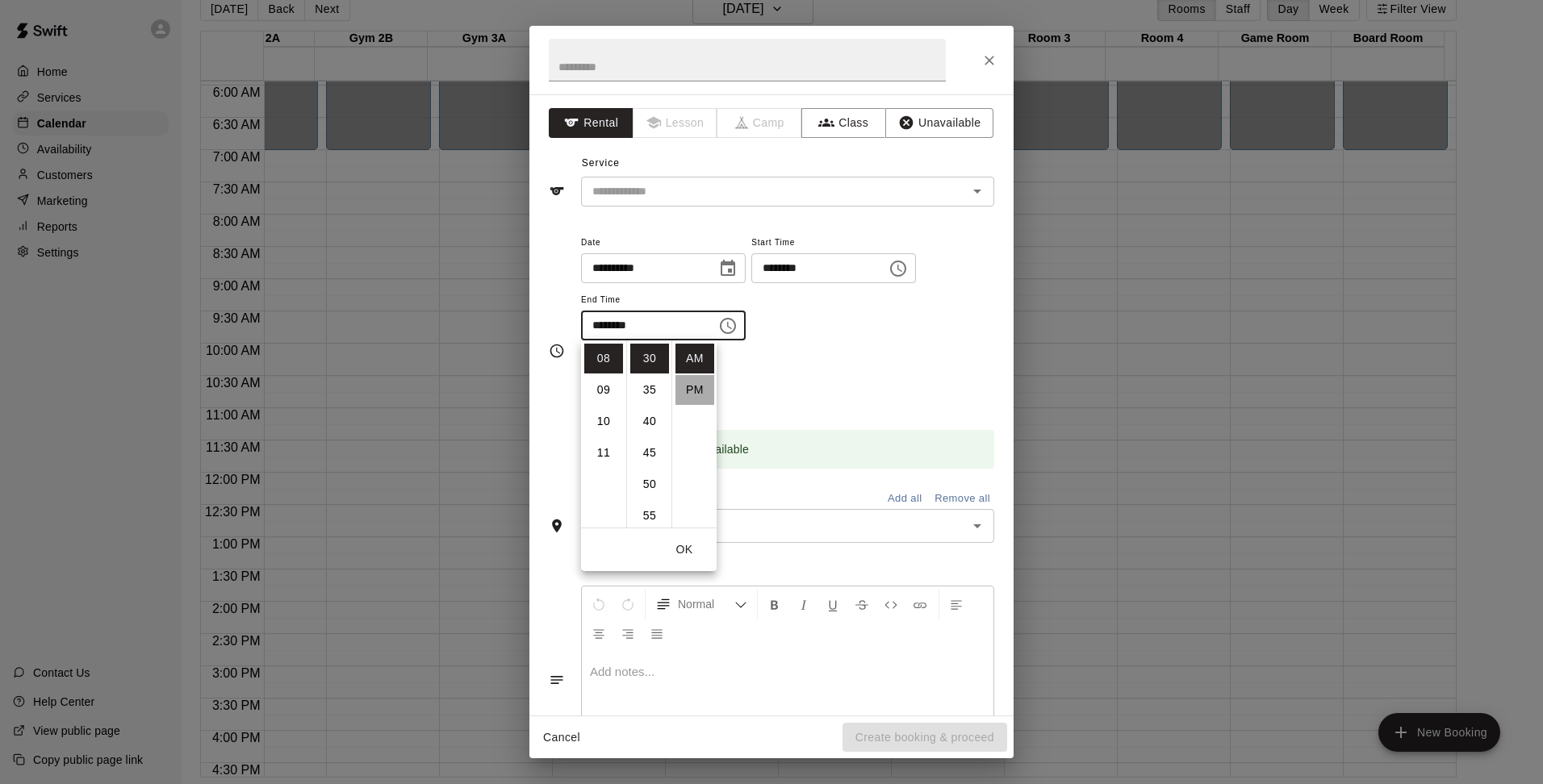
click at [700, 390] on li "PM" at bounding box center [695, 390] width 38 height 30
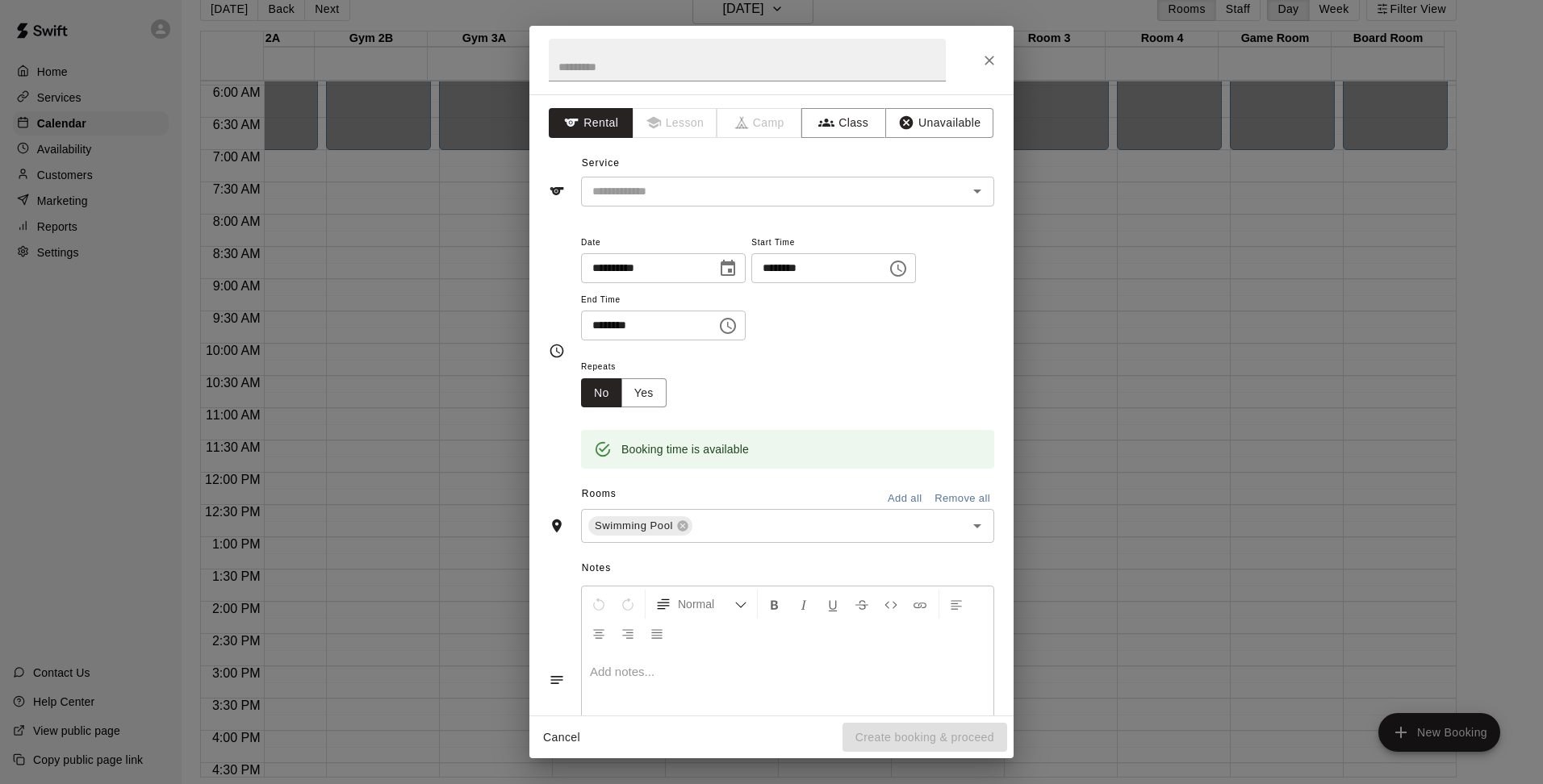
click at [694, 340] on input "********" at bounding box center [643, 325] width 124 height 30
click at [738, 324] on icon "Choose time, selected time is 8:30 PM" at bounding box center [728, 326] width 20 height 20
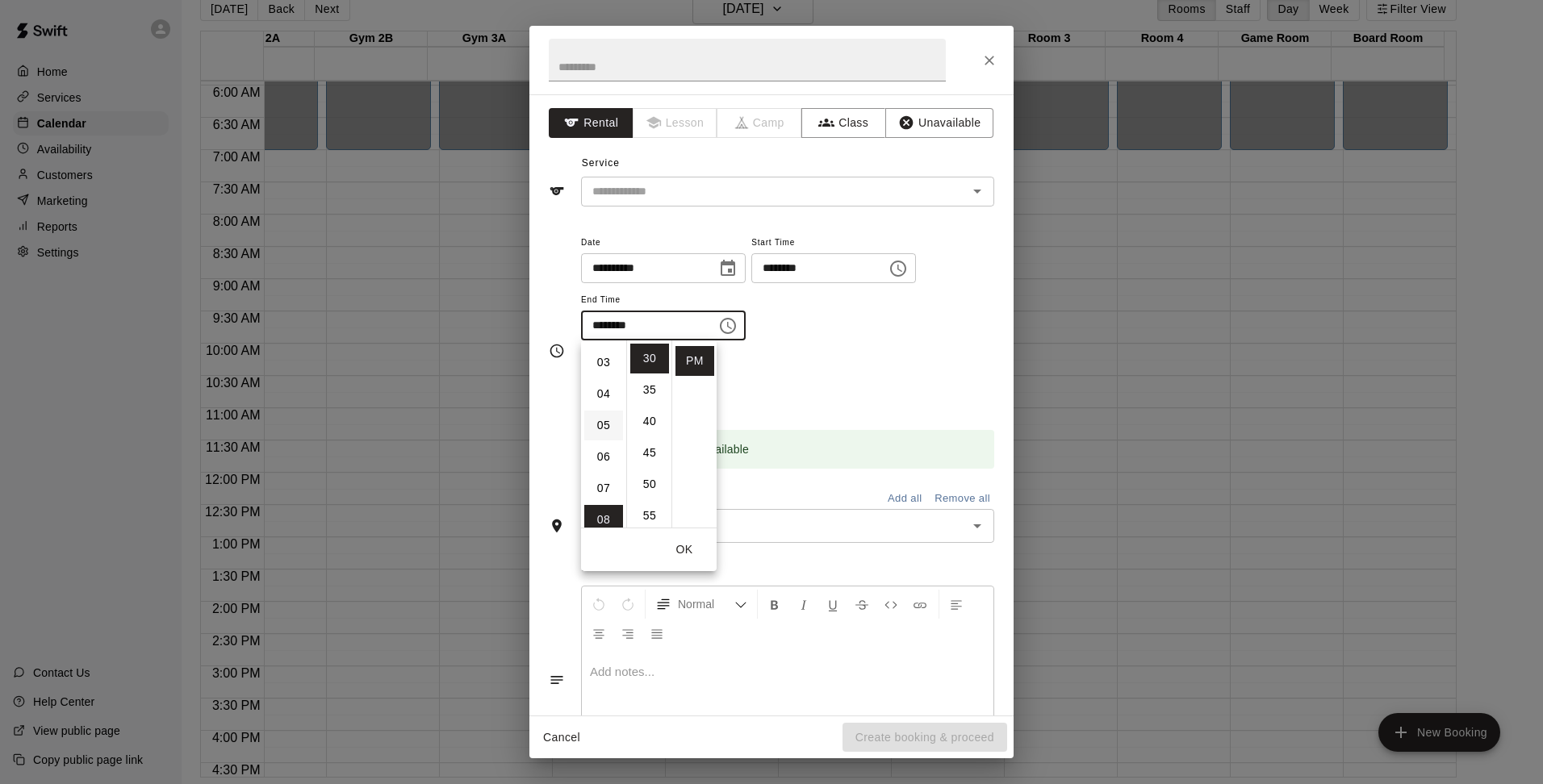
click at [597, 426] on li "05" at bounding box center [603, 425] width 38 height 30
click at [655, 369] on li "00" at bounding box center [649, 359] width 38 height 30
type input "********"
click at [827, 331] on div "**********" at bounding box center [787, 287] width 413 height 108
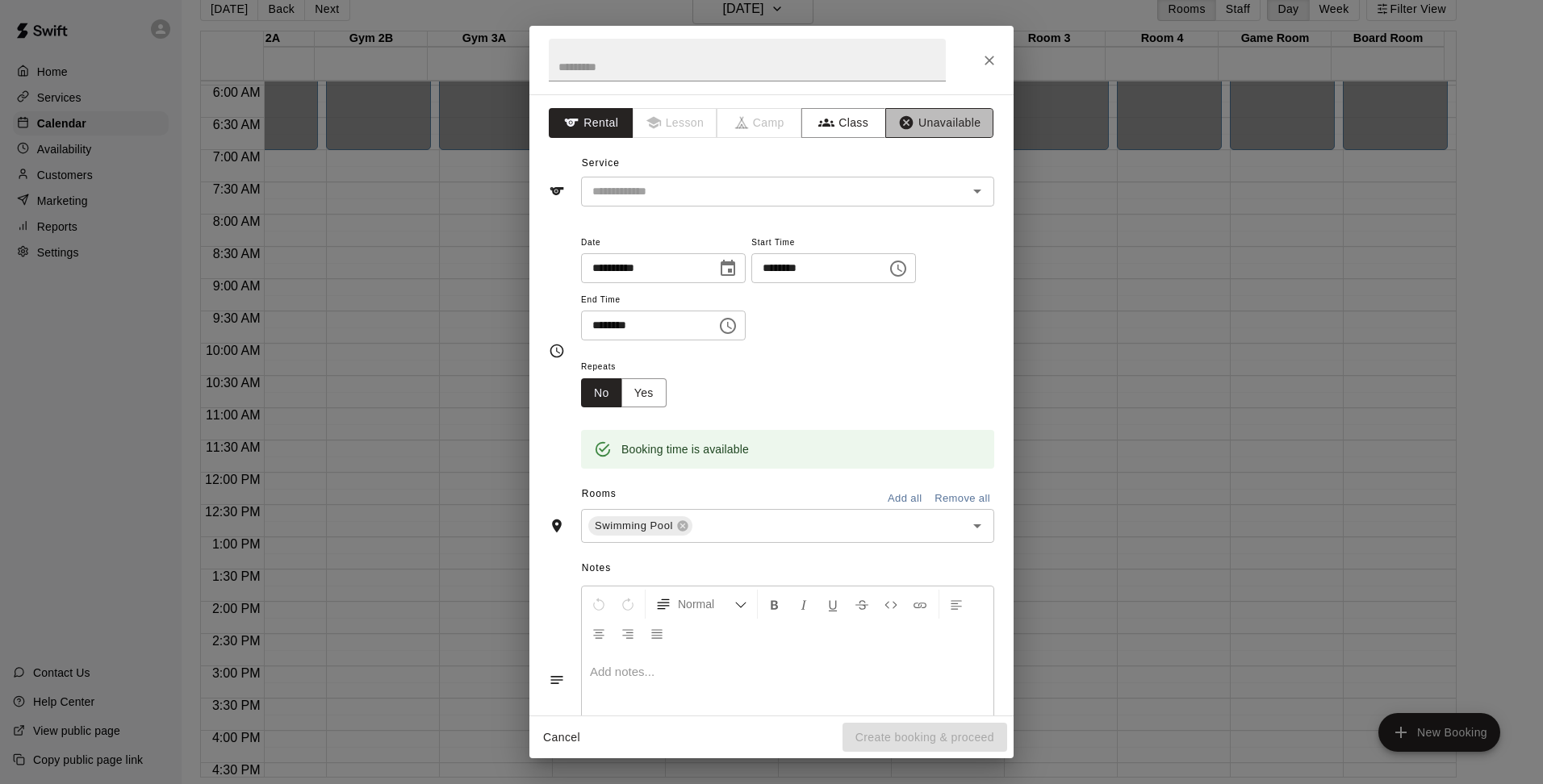
click at [934, 118] on button "Unavailable" at bounding box center [939, 123] width 109 height 30
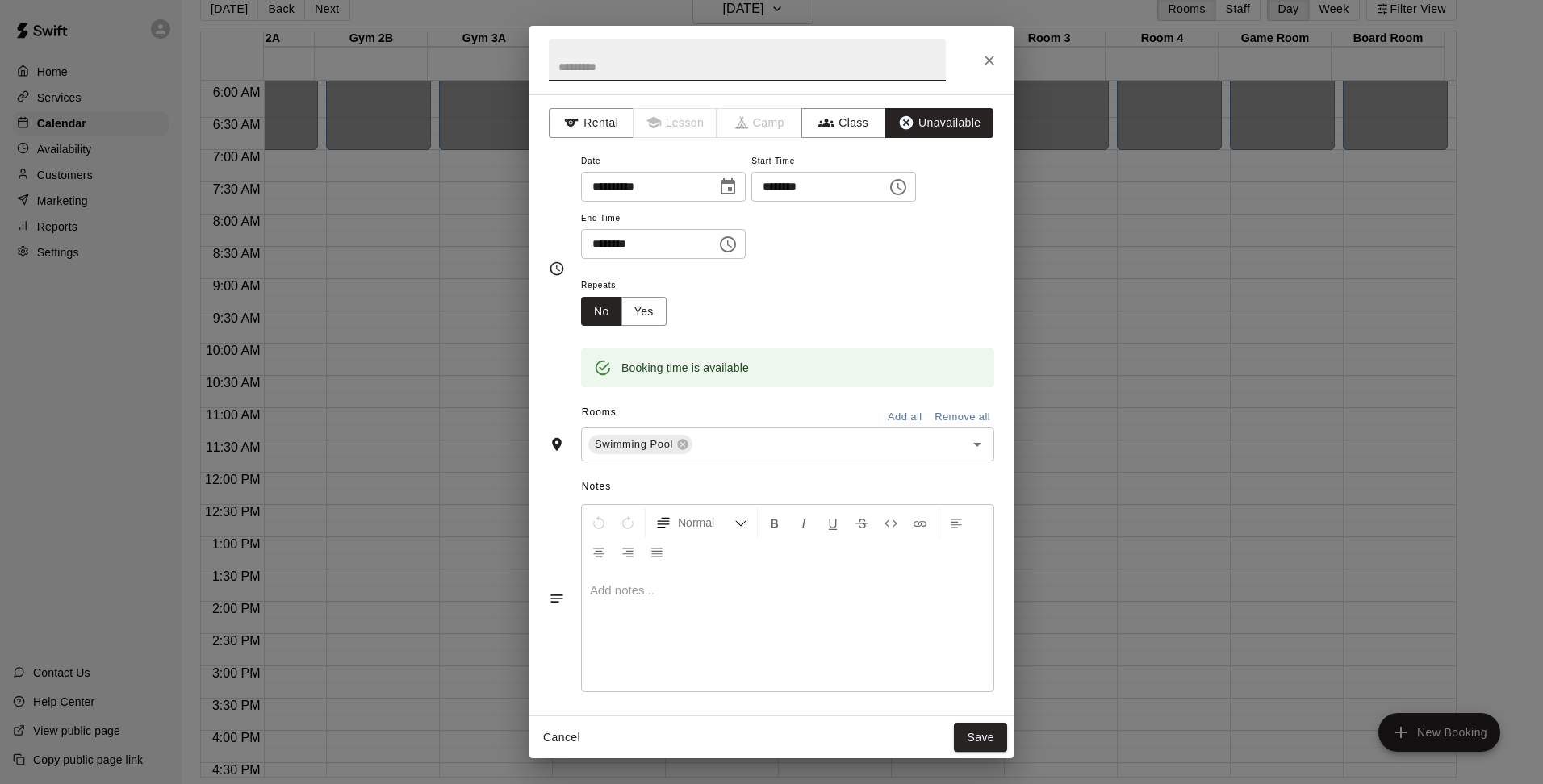
click at [694, 78] on input "text" at bounding box center [747, 59] width 398 height 42
type input "**********"
click at [672, 587] on p at bounding box center [787, 591] width 396 height 16
click at [972, 447] on icon "Open" at bounding box center [978, 445] width 20 height 20
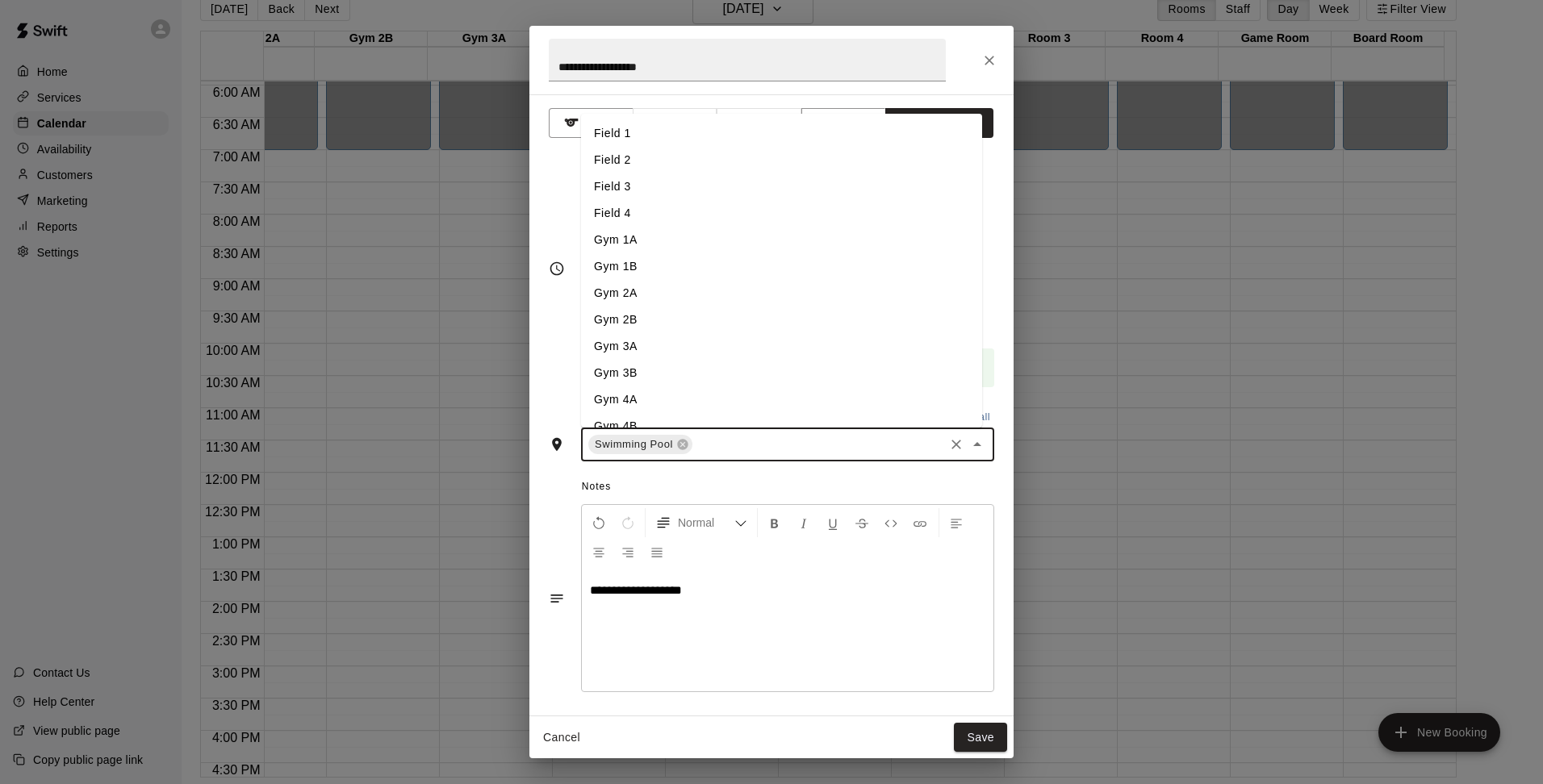
click at [639, 233] on li "Gym 1A" at bounding box center [781, 240] width 402 height 27
click at [801, 448] on input "text" at bounding box center [853, 445] width 176 height 20
click at [647, 256] on li "Gym 1B" at bounding box center [781, 266] width 402 height 27
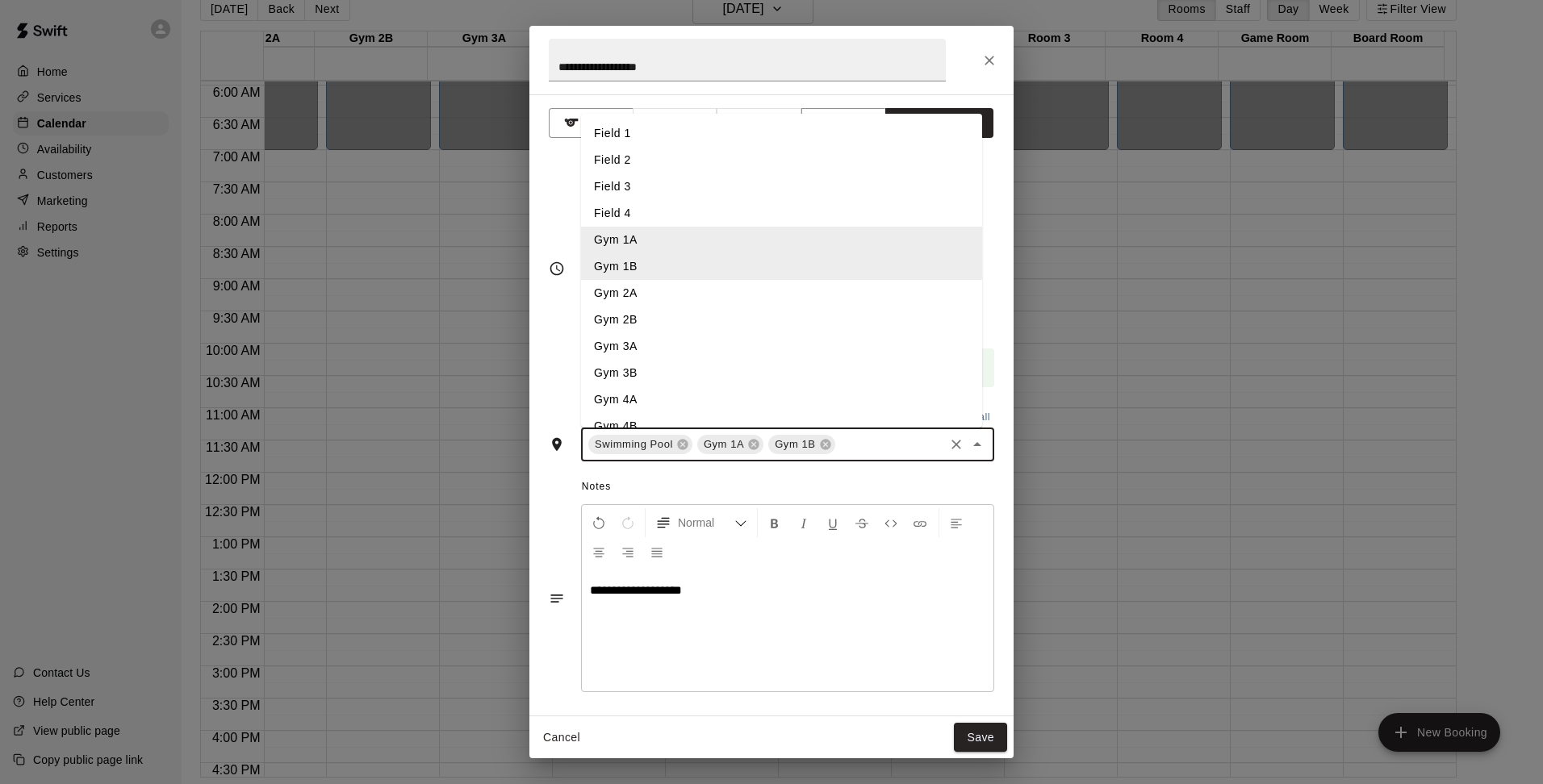
click at [879, 443] on input "text" at bounding box center [890, 445] width 105 height 20
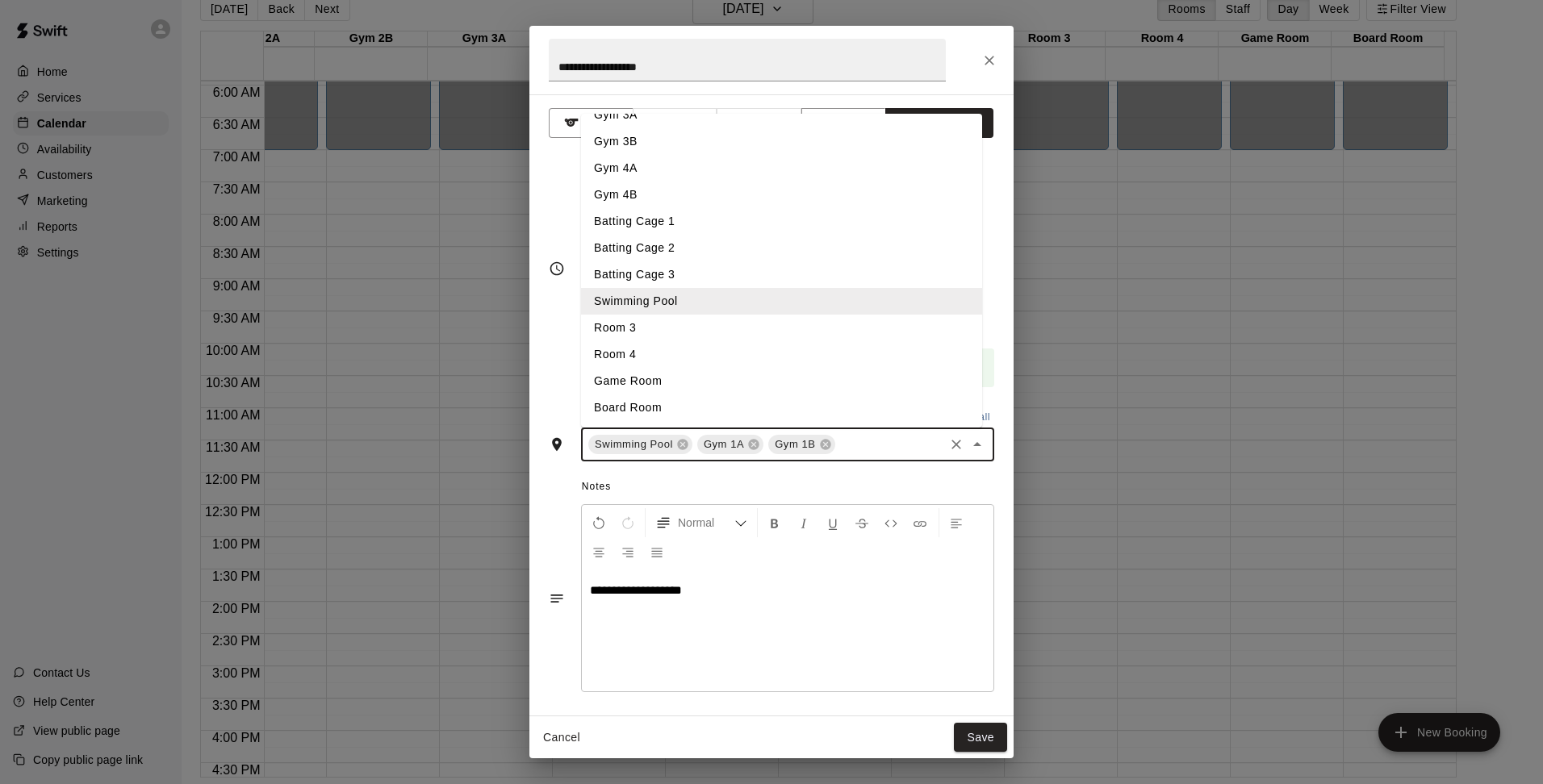
click at [637, 332] on li "Room 3" at bounding box center [781, 327] width 402 height 27
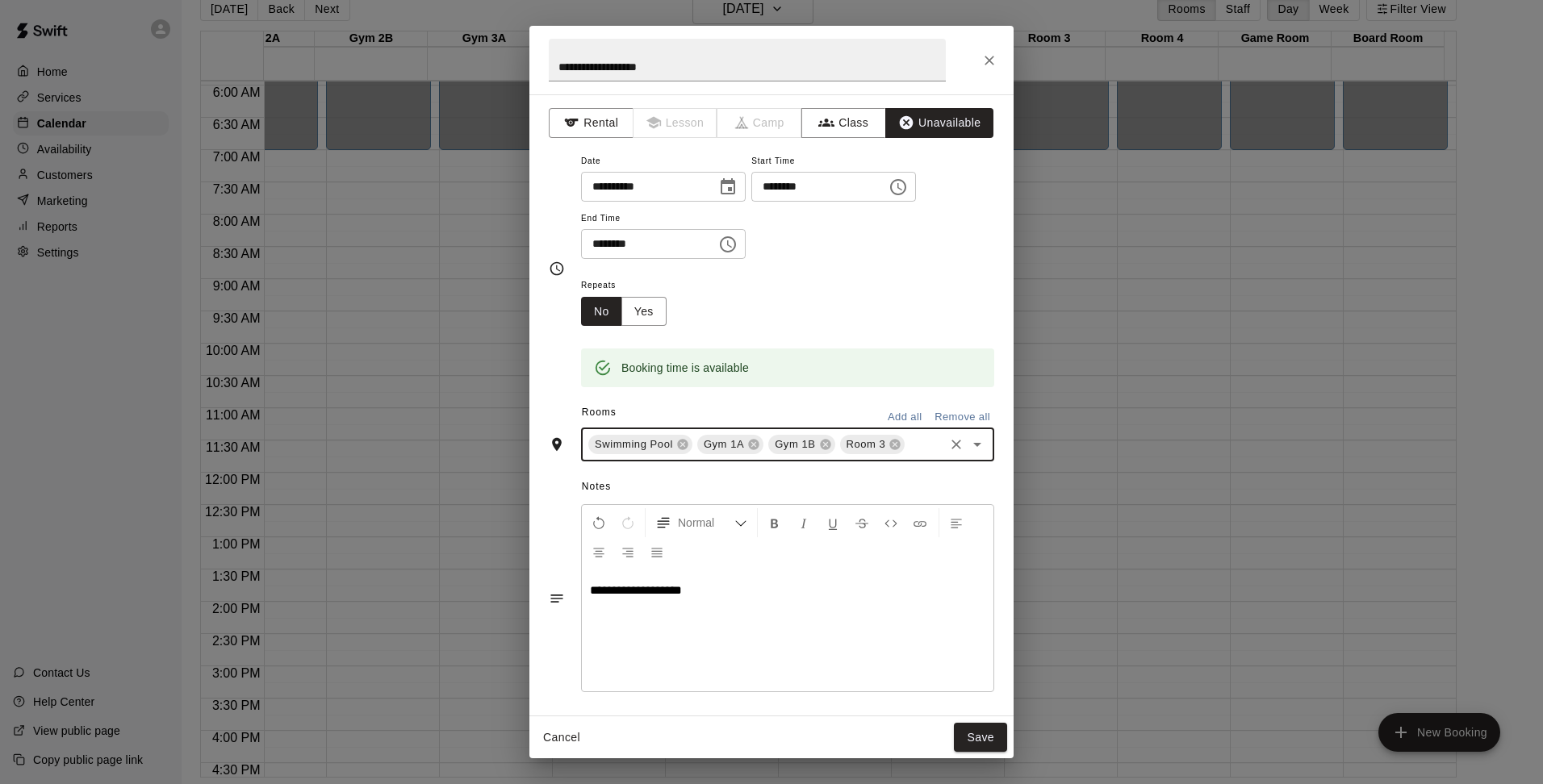
click at [908, 455] on input "text" at bounding box center [924, 445] width 35 height 20
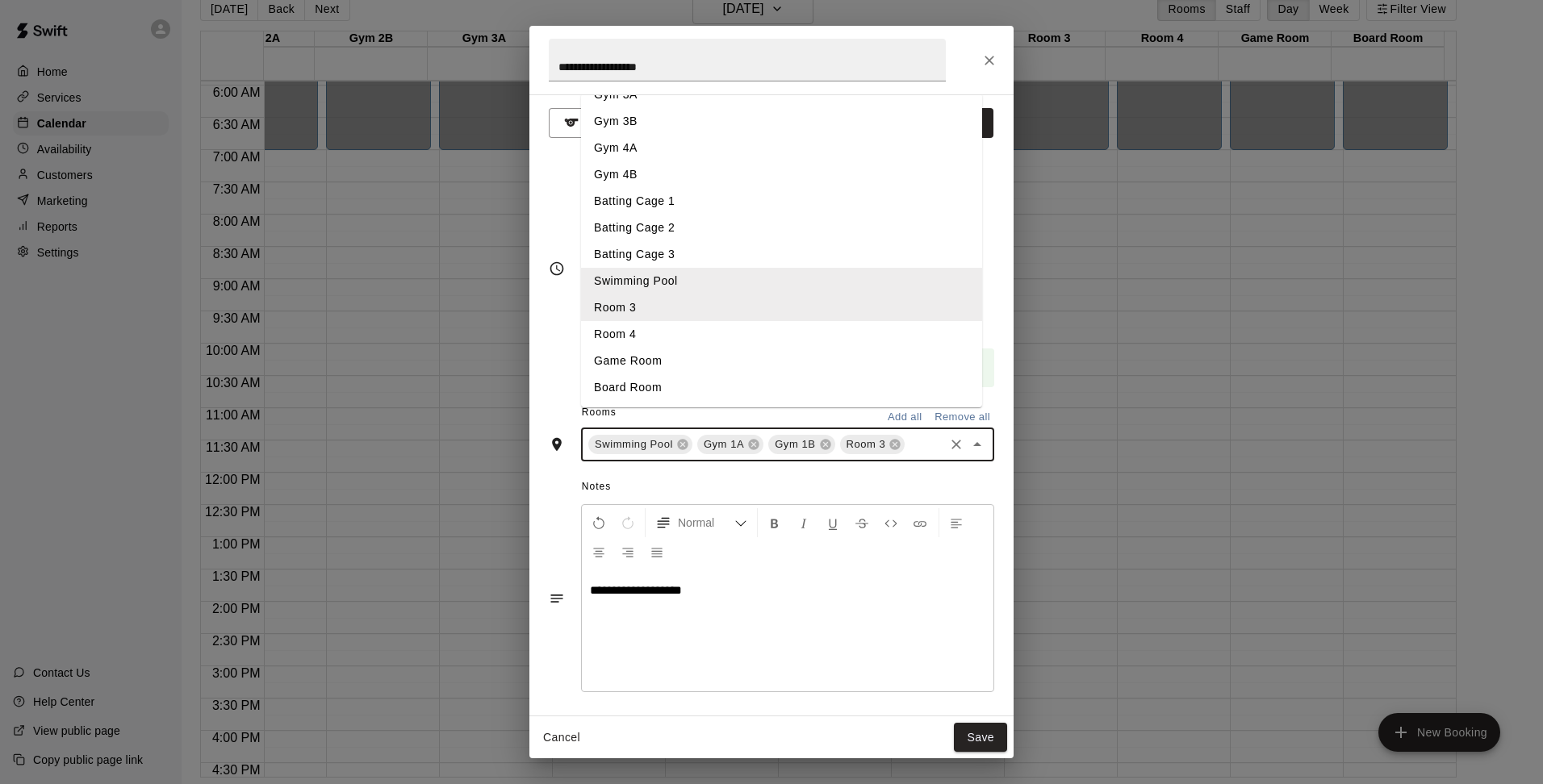
click at [609, 348] on li "Room 4" at bounding box center [781, 334] width 402 height 27
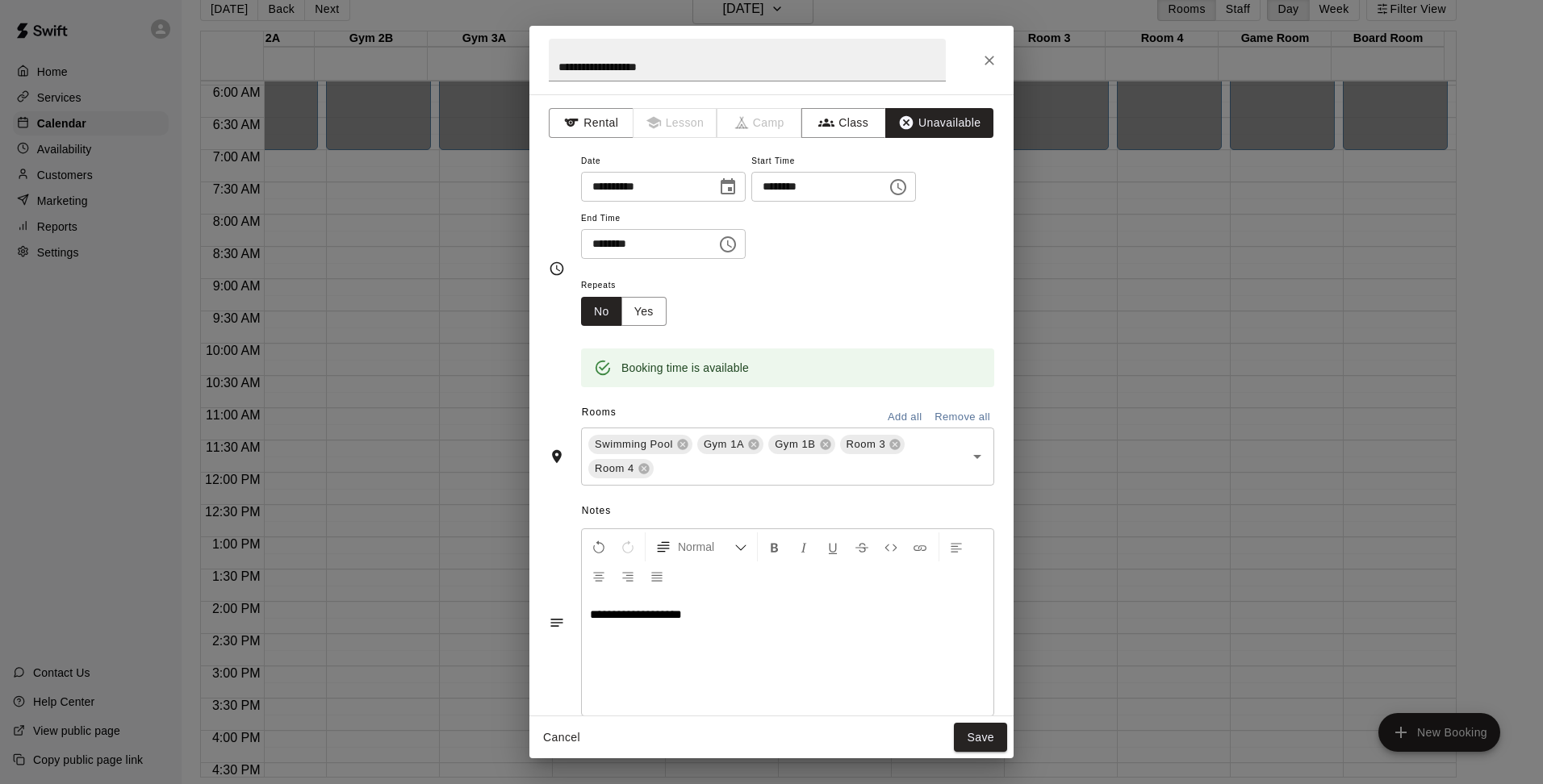
click at [901, 289] on div "Repeats No Yes" at bounding box center [787, 301] width 413 height 51
click at [976, 743] on button "Save" at bounding box center [981, 738] width 53 height 30
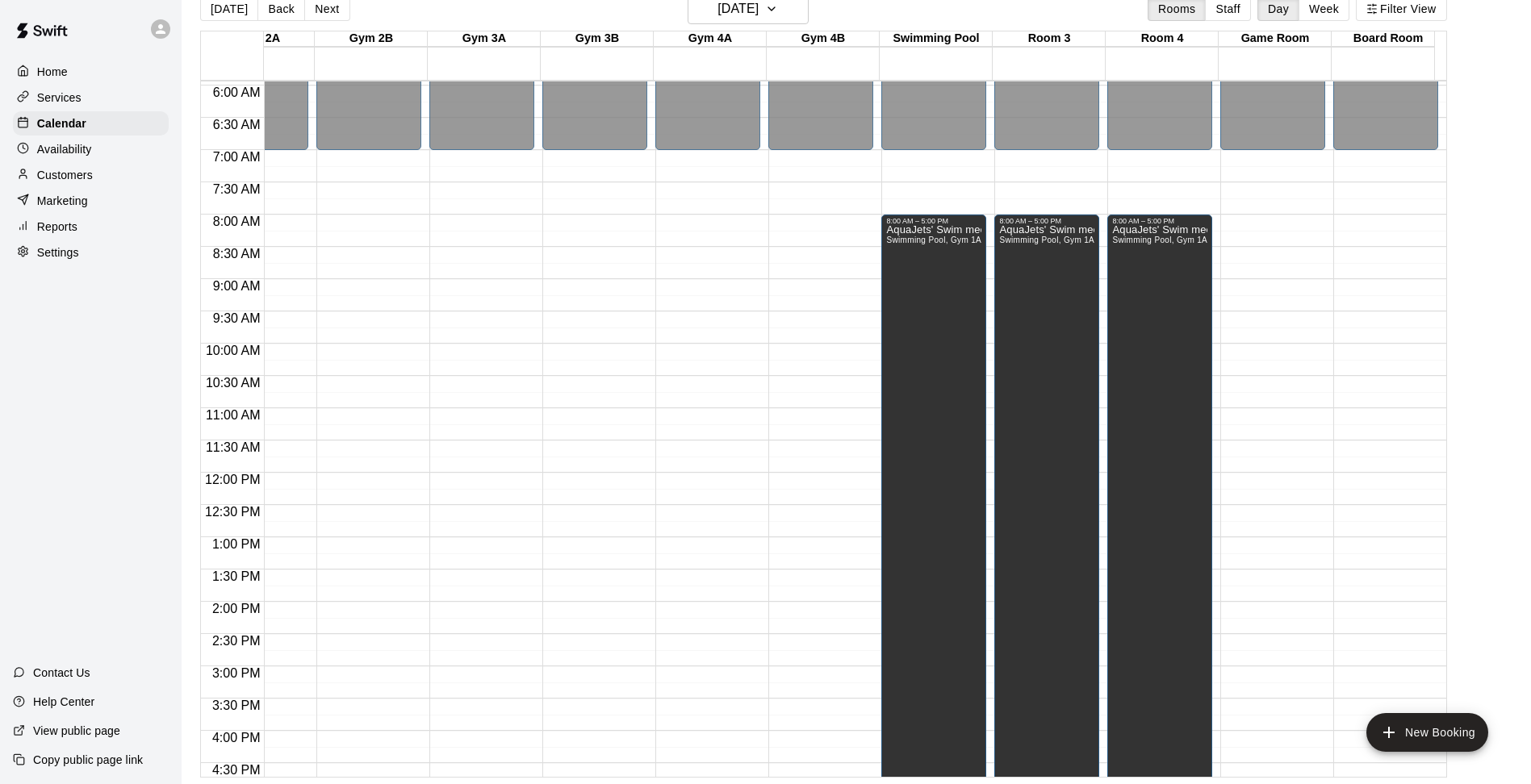
click at [1496, 320] on main "[DATE] Back [DATE][DATE] Rooms Staff Day Week Filter View Field 1 08 [GEOGRAPHI…" at bounding box center [856, 385] width 1337 height 784
